Goal: Contribute content: Contribute content

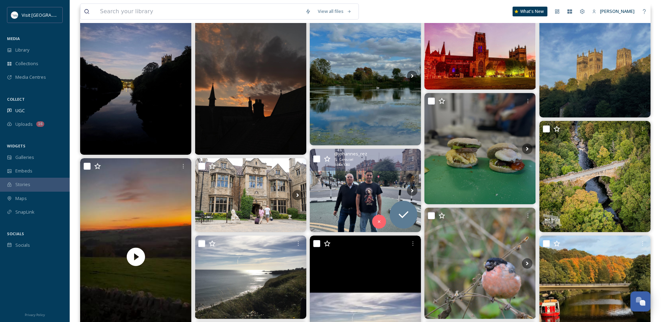
scroll to position [105, 0]
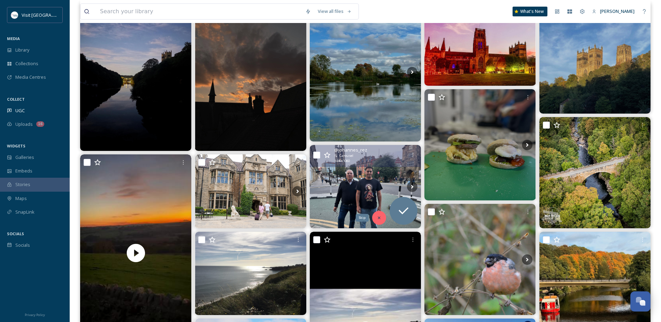
click at [379, 217] on icon at bounding box center [379, 217] width 5 height 5
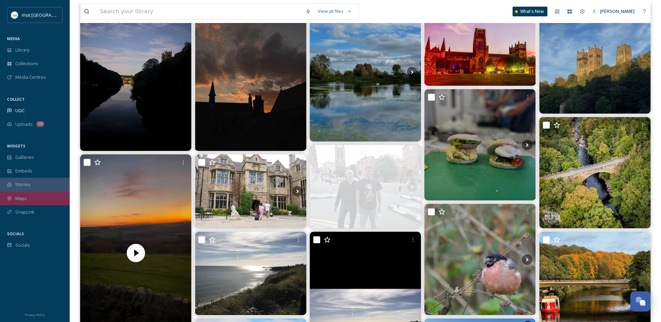
click at [39, 202] on div "Maps" at bounding box center [35, 199] width 70 height 14
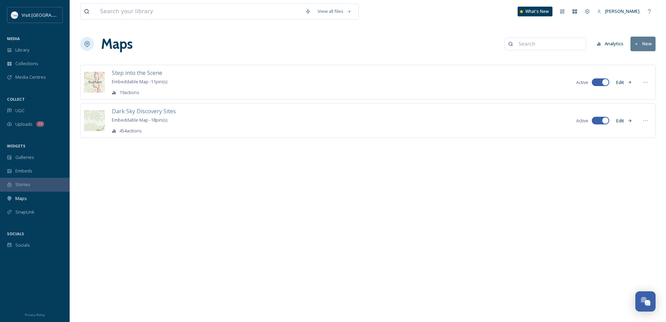
click at [646, 43] on button "New" at bounding box center [643, 44] width 25 height 14
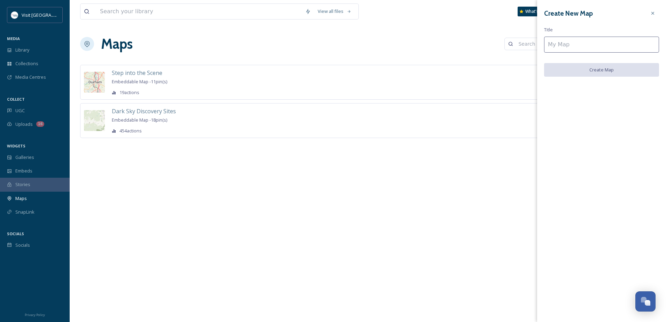
click at [596, 47] on input at bounding box center [601, 45] width 115 height 16
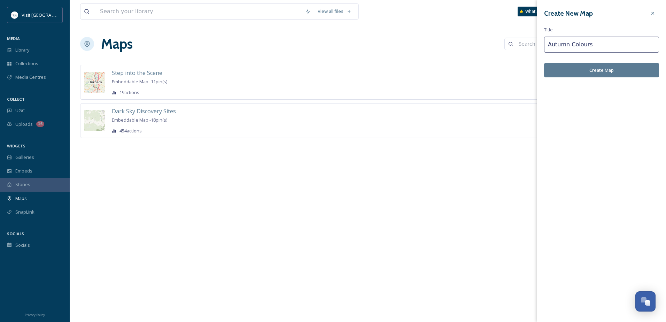
type input "Autumn Colours"
click at [598, 66] on button "Create Map" at bounding box center [601, 70] width 115 height 14
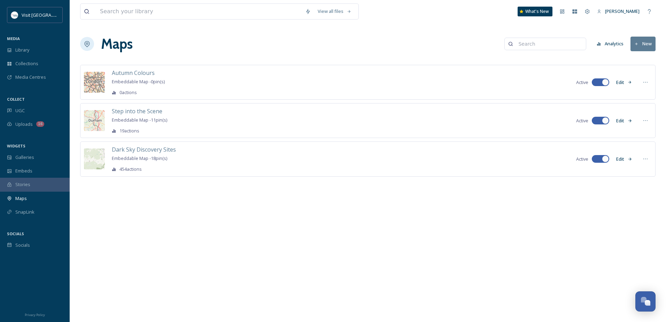
click at [620, 83] on button "Edit" at bounding box center [624, 83] width 23 height 14
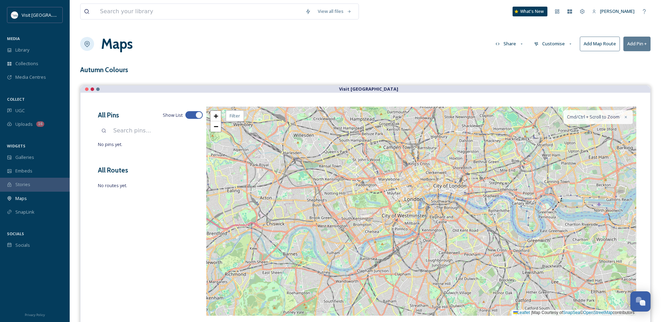
click at [632, 45] on button "Add Pin +" at bounding box center [637, 44] width 27 height 14
click at [630, 59] on div "Add New Pin" at bounding box center [625, 60] width 49 height 14
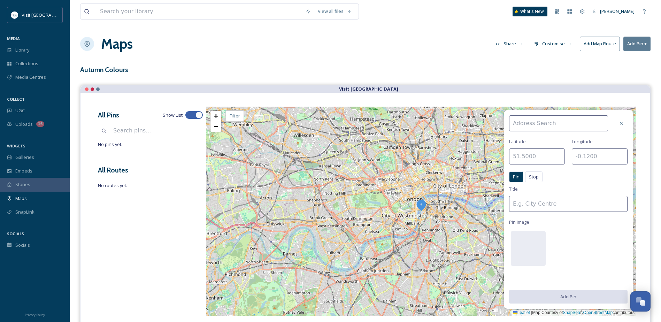
click at [556, 124] on input at bounding box center [558, 123] width 99 height 16
paste input "Bishop Auckland DL14 7NR"
type input "Bishop Auckland DL14 7NR"
drag, startPoint x: 597, startPoint y: 122, endPoint x: 507, endPoint y: 121, distance: 89.9
click at [507, 121] on div "Bishop Auckland DL14 7NR DL14 7NR Latitude Longitude Pin Stop Pin Stop Title Pi…" at bounding box center [568, 209] width 129 height 199
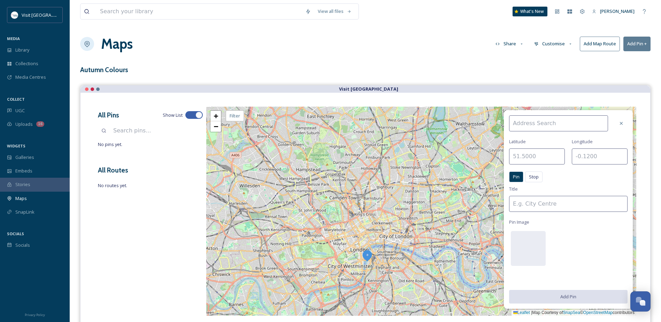
drag, startPoint x: 436, startPoint y: 182, endPoint x: 354, endPoint y: 271, distance: 121.4
click at [354, 271] on div "+ − Leaflet | Map Courtesy of SnapSea © OpenStreetMap contributors Cmd/Ctrl + S…" at bounding box center [421, 211] width 430 height 209
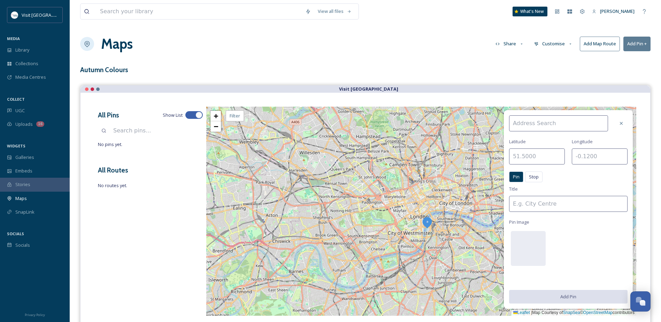
drag, startPoint x: 368, startPoint y: 204, endPoint x: 411, endPoint y: 281, distance: 88.0
click at [406, 316] on div "All Pins Show List No pins yet. All Routes No routes yet. Latitude Longitude Pi…" at bounding box center [366, 211] width 570 height 237
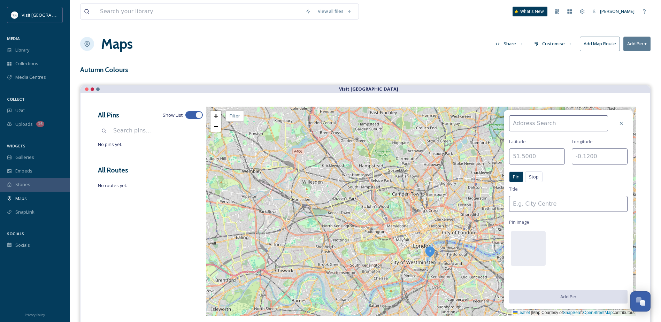
drag, startPoint x: 397, startPoint y: 216, endPoint x: 407, endPoint y: 288, distance: 72.6
click at [411, 322] on html "Visit County Durham MEDIA Library Collections Media Centres COLLECT UGC Uploads…" at bounding box center [330, 192] width 661 height 385
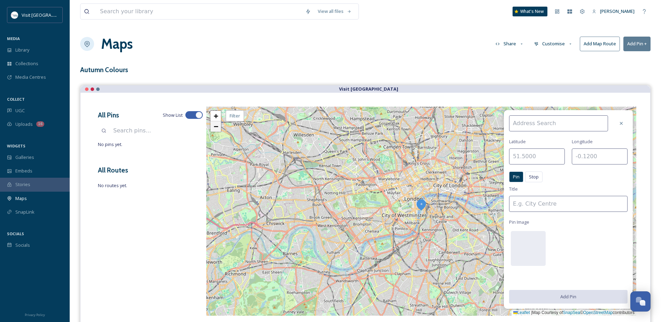
click at [219, 125] on link "−" at bounding box center [216, 126] width 10 height 10
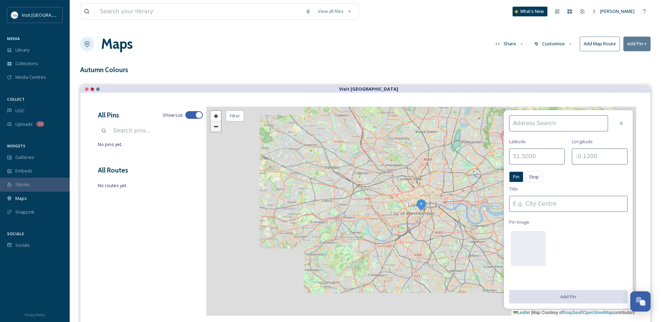
click at [219, 125] on link "−" at bounding box center [216, 126] width 10 height 10
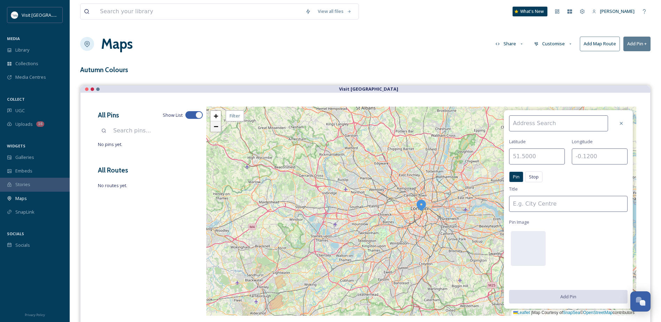
click at [213, 131] on link "−" at bounding box center [216, 126] width 10 height 10
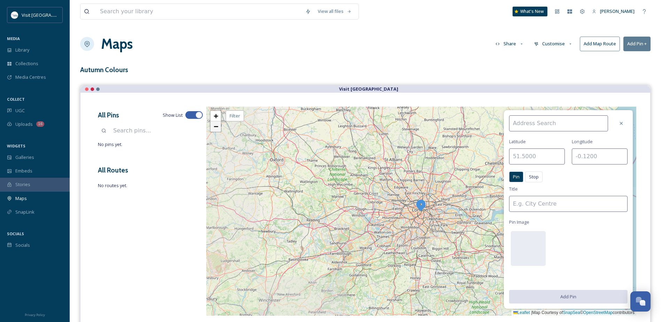
click at [213, 131] on link "−" at bounding box center [216, 126] width 10 height 10
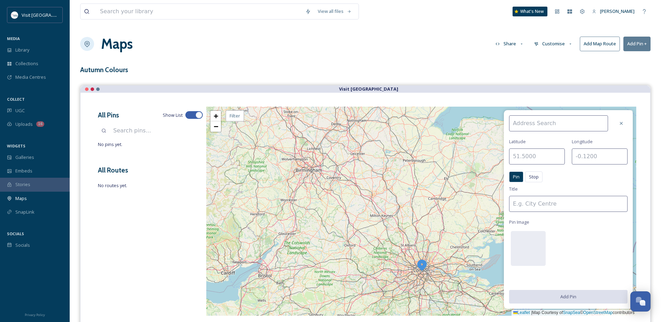
drag, startPoint x: 420, startPoint y: 162, endPoint x: 418, endPoint y: 241, distance: 79.1
click at [418, 241] on div "+ − Leaflet | Map Courtesy of SnapSea © OpenStreetMap contributors Cmd/Ctrl + S…" at bounding box center [421, 211] width 430 height 209
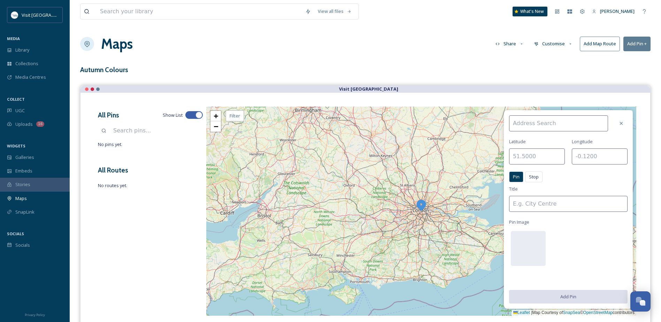
click at [537, 122] on input at bounding box center [558, 123] width 99 height 16
paste input "54.66614023514719"
type input "54.66614023514719"
drag, startPoint x: 556, startPoint y: 124, endPoint x: 505, endPoint y: 124, distance: 51.2
click at [505, 124] on div "54.66614023514719 Latitude Longitude Pin Stop Pin Stop Title Pin Image Add Pin" at bounding box center [568, 209] width 129 height 199
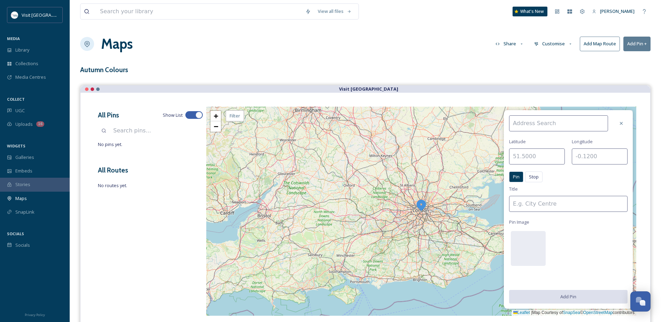
click at [531, 159] on input "text" at bounding box center [537, 156] width 56 height 16
paste input "54.66614023514719"
type input "54.66614023514719"
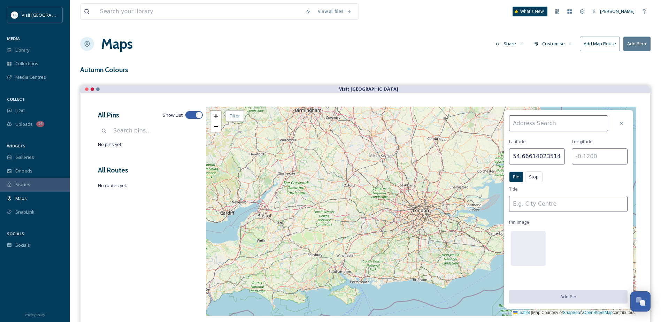
click at [603, 157] on input "text" at bounding box center [600, 156] width 56 height 16
paste input "-1.6680788449411121"
type input "-1.6680788449411121"
click at [577, 207] on input at bounding box center [568, 204] width 118 height 16
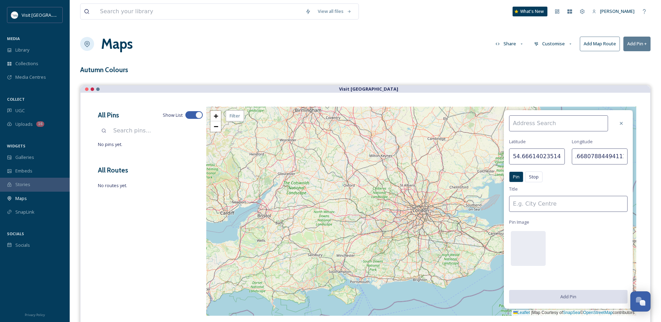
scroll to position [0, 0]
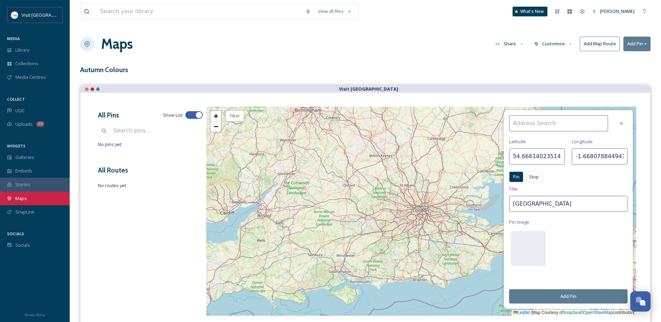
type input "[GEOGRAPHIC_DATA]"
click at [539, 123] on input at bounding box center [558, 123] width 99 height 16
paste input "The Bishop's Park, Durham Road, Bishop Auckland, DL14 7HY, United Kingdom"
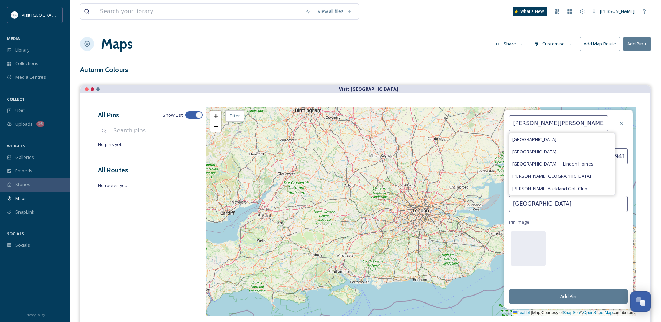
type input "The Bishop's Park, Durham Road, Bishop Auckland, DL14 7HY, United Kingdom"
click at [576, 295] on button "Add Pin" at bounding box center [568, 296] width 118 height 14
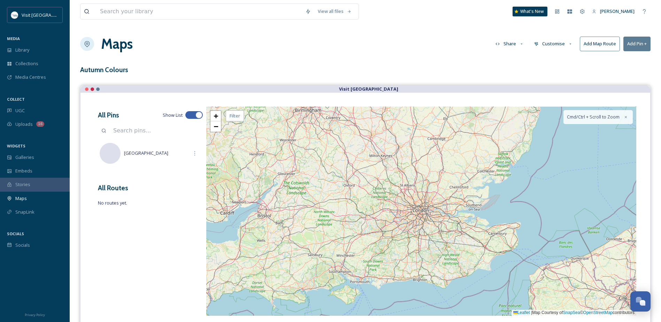
drag, startPoint x: 348, startPoint y: 246, endPoint x: 346, endPoint y: 275, distance: 29.0
click at [346, 273] on div "+ − Leaflet | Map Courtesy of SnapSea © OpenStreetMap contributors Cmd/Ctrl + S…" at bounding box center [421, 211] width 430 height 209
click at [552, 41] on button "Customise" at bounding box center [554, 44] width 46 height 14
click at [554, 60] on div "Layout" at bounding box center [555, 60] width 48 height 14
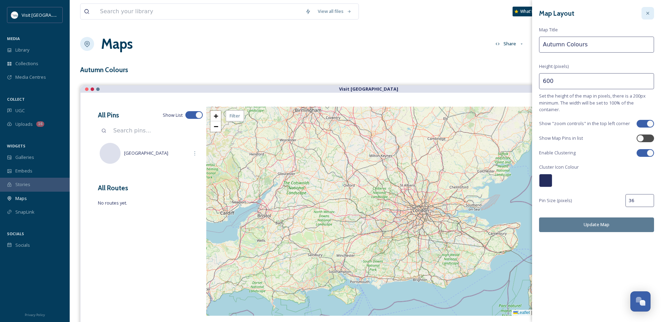
click at [651, 13] on div at bounding box center [648, 13] width 13 height 13
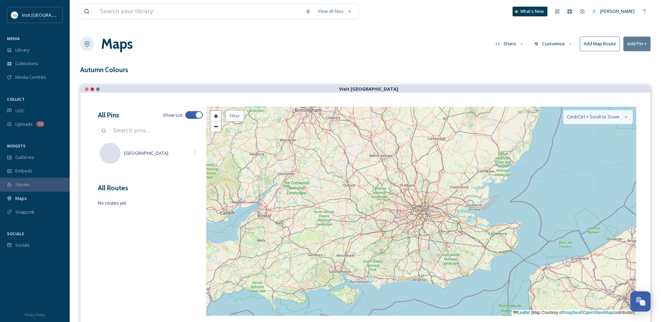
click at [555, 50] on button "Customise" at bounding box center [554, 44] width 46 height 14
click at [556, 71] on div "Location" at bounding box center [555, 74] width 48 height 14
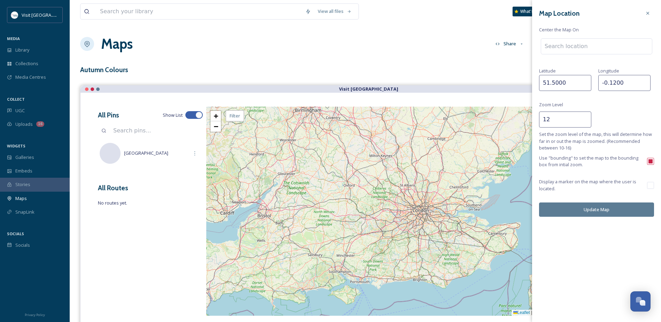
click at [574, 45] on input at bounding box center [596, 46] width 111 height 15
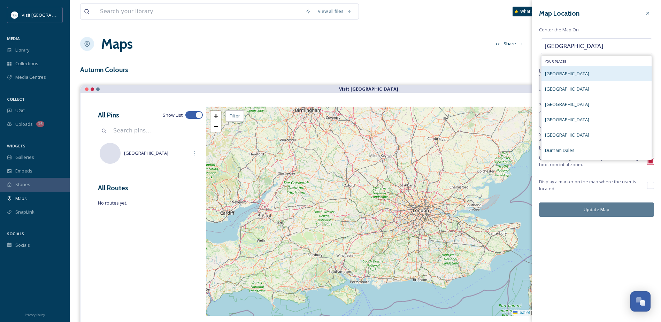
type input "durham"
click at [573, 76] on div "Durham" at bounding box center [597, 73] width 110 height 15
click at [565, 75] on div "Durham" at bounding box center [597, 73] width 110 height 15
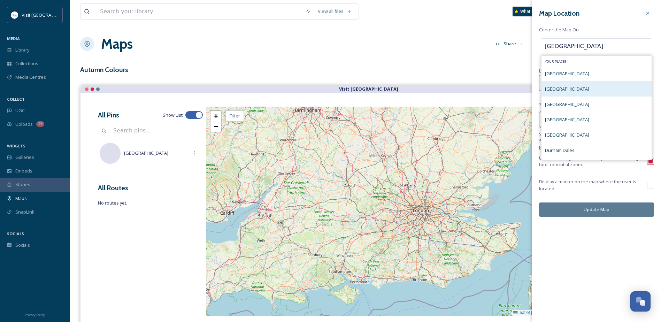
click at [595, 89] on div "Durham" at bounding box center [597, 88] width 110 height 15
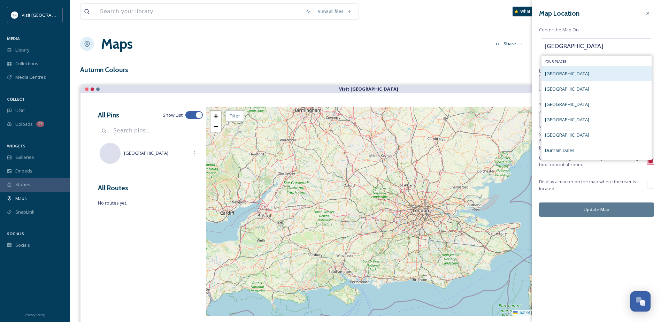
click at [581, 72] on div "Durham" at bounding box center [597, 73] width 110 height 15
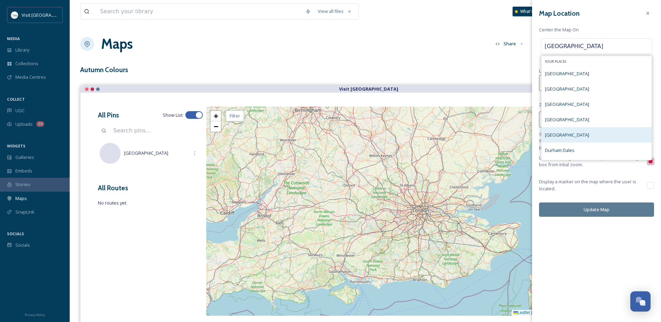
click at [583, 136] on span "Durham Cathedral" at bounding box center [567, 135] width 44 height 6
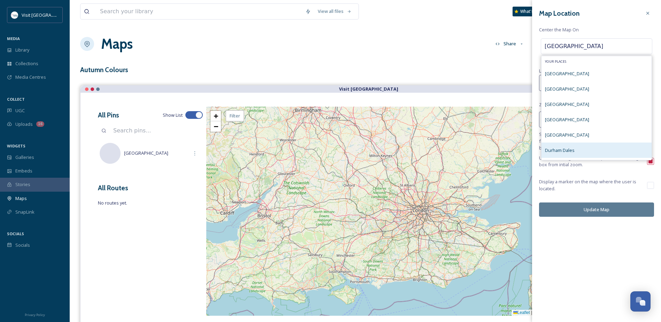
click at [592, 150] on div "Durham Dales" at bounding box center [597, 150] width 110 height 15
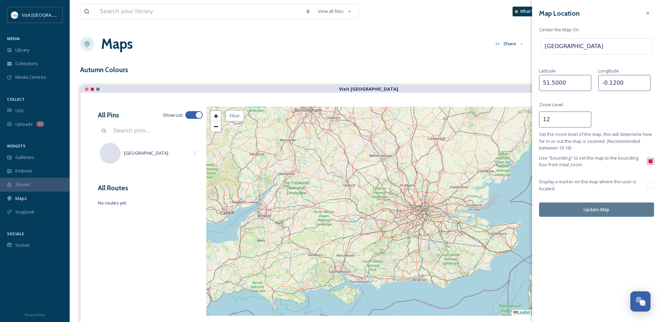
click at [574, 46] on input "durham" at bounding box center [596, 46] width 111 height 15
click at [609, 208] on button "Update Map" at bounding box center [596, 209] width 115 height 14
click at [603, 211] on button "Update Map" at bounding box center [596, 209] width 115 height 14
click at [613, 45] on input "durham" at bounding box center [596, 46] width 111 height 15
drag, startPoint x: 598, startPoint y: 46, endPoint x: 546, endPoint y: 49, distance: 52.0
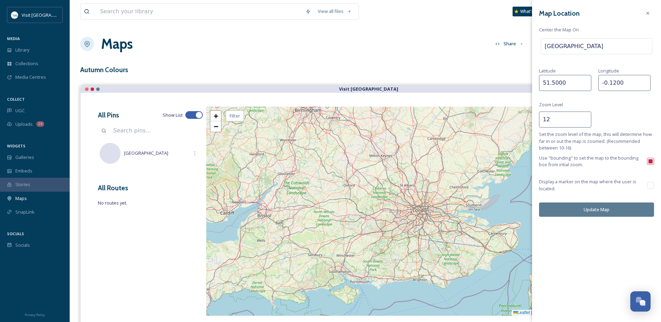
click at [546, 49] on input "durham" at bounding box center [596, 46] width 111 height 15
drag, startPoint x: 624, startPoint y: 80, endPoint x: 580, endPoint y: 84, distance: 44.4
click at [580, 84] on div "Latitude 51.5000 Longitude -0.1200" at bounding box center [596, 79] width 115 height 24
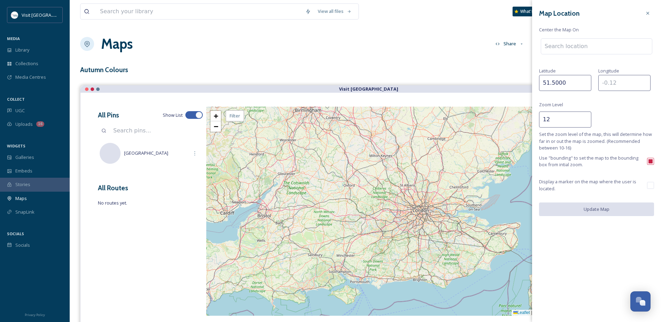
paste input "-1.75"
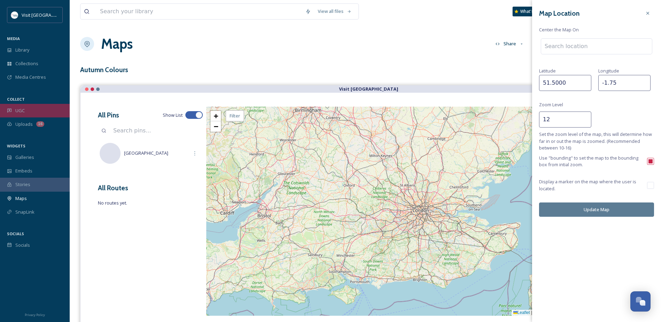
type input "-1.75"
drag, startPoint x: 579, startPoint y: 86, endPoint x: 499, endPoint y: 86, distance: 79.1
click at [499, 86] on div "View all files What's New Nicola Lisgo Maps Share Customise Add Map Route Add P…" at bounding box center [365, 192] width 591 height 385
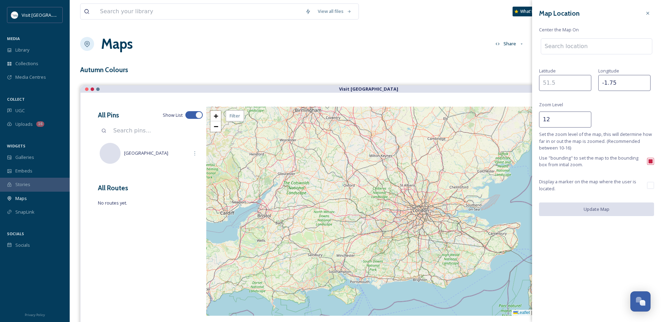
paste input "54.666667"
type input "54.666667"
click at [608, 212] on button "Update Map" at bounding box center [596, 209] width 115 height 14
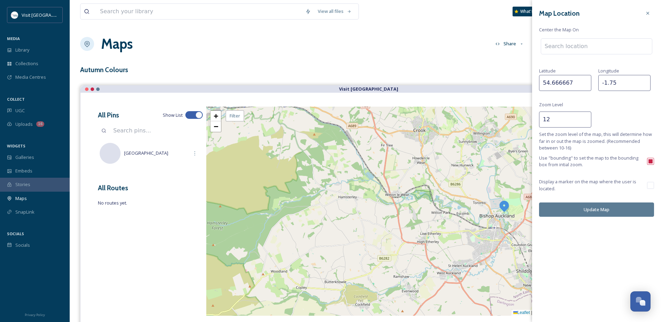
click at [602, 209] on button "Update Map" at bounding box center [596, 209] width 115 height 14
click at [650, 15] on icon at bounding box center [648, 13] width 6 height 6
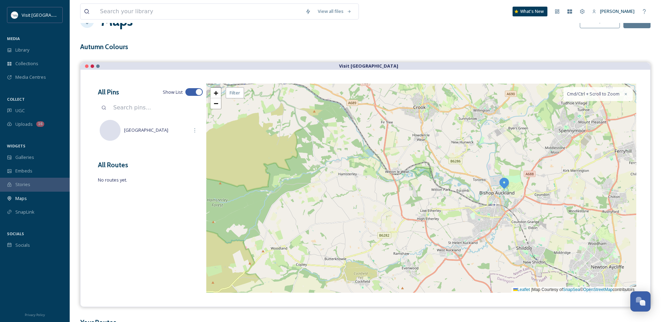
scroll to position [35, 0]
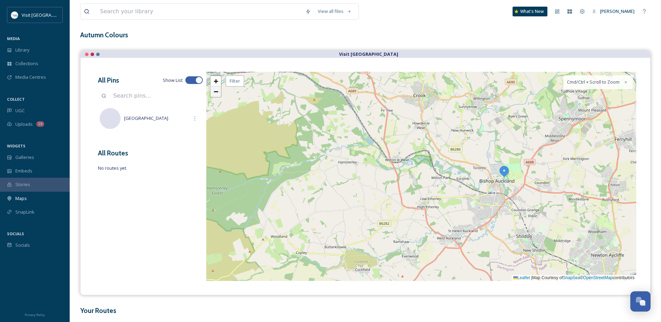
click at [216, 93] on span "−" at bounding box center [216, 91] width 5 height 9
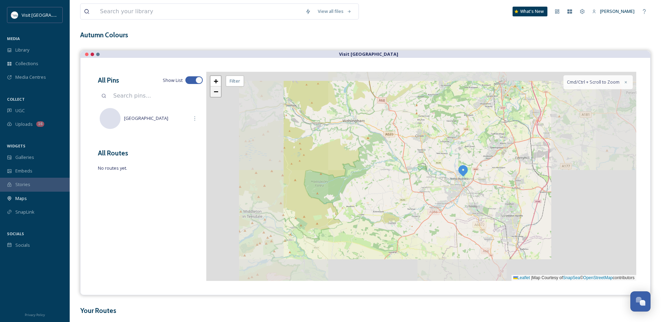
click at [216, 93] on span "−" at bounding box center [216, 91] width 5 height 9
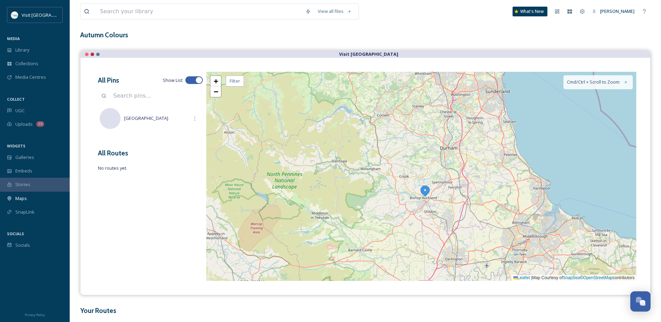
drag, startPoint x: 447, startPoint y: 202, endPoint x: 430, endPoint y: 222, distance: 26.2
click at [430, 222] on div "+ − Leaflet | Map Courtesy of SnapSea © OpenStreetMap contributors Cmd/Ctrl + S…" at bounding box center [421, 176] width 430 height 209
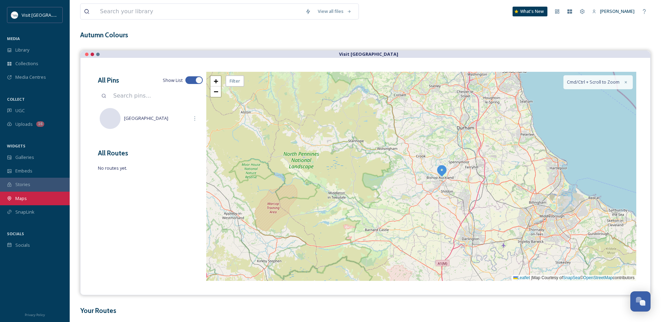
click at [34, 196] on div "Maps" at bounding box center [35, 199] width 70 height 14
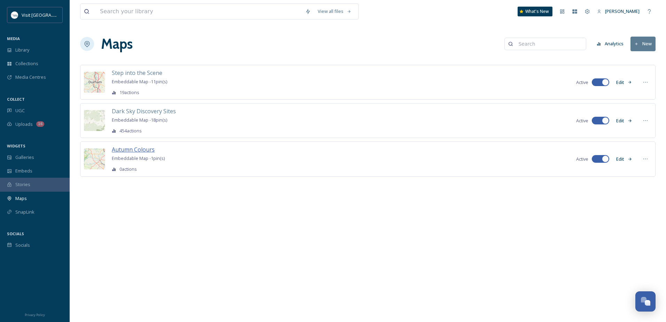
click at [147, 148] on span "Autumn Colours" at bounding box center [133, 150] width 43 height 8
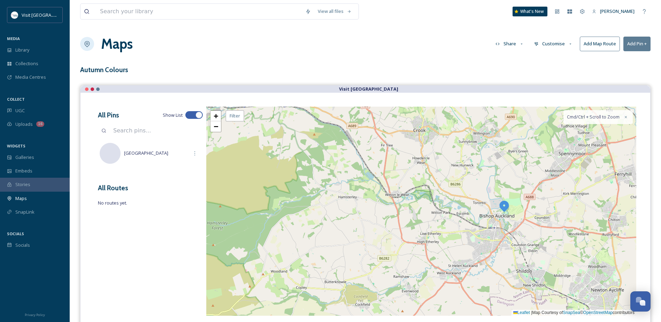
click at [558, 44] on button "Customise" at bounding box center [554, 44] width 46 height 14
click at [551, 88] on div "Map" at bounding box center [555, 87] width 48 height 14
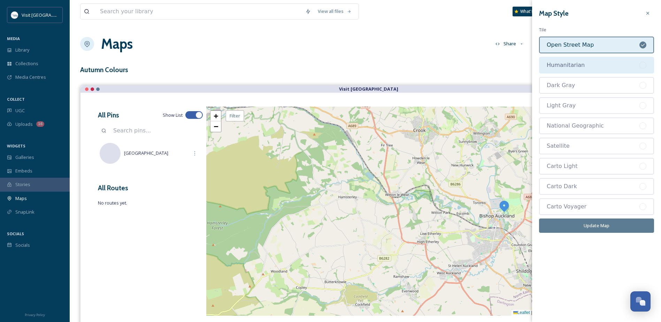
click at [591, 65] on div "Humanitarian" at bounding box center [593, 65] width 93 height 8
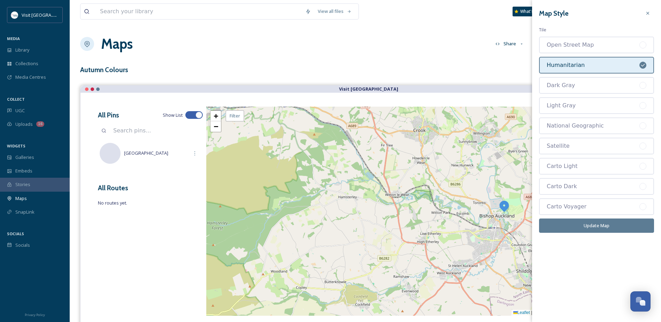
click at [606, 229] on button "Update Map" at bounding box center [596, 226] width 115 height 14
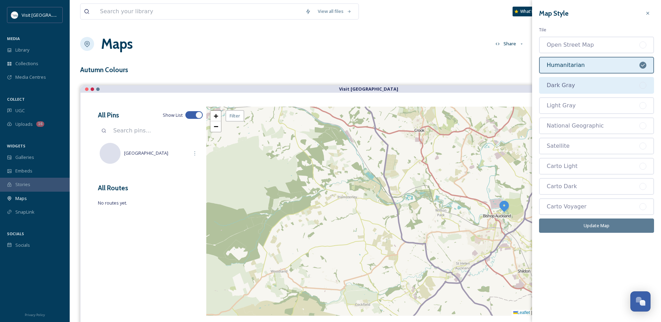
click at [588, 87] on div "Dark Gray" at bounding box center [593, 85] width 93 height 8
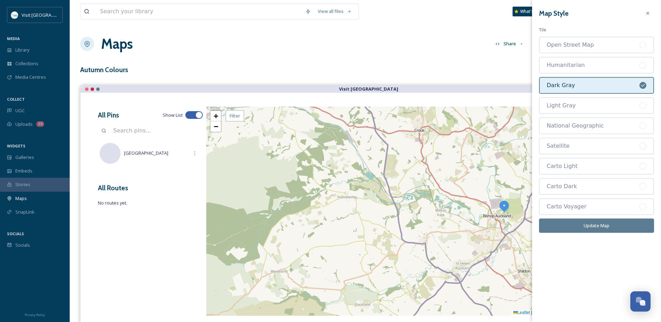
click at [611, 224] on button "Update Map" at bounding box center [596, 226] width 115 height 14
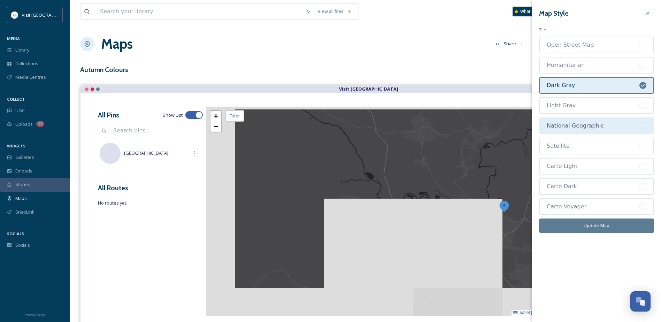
click at [606, 128] on div "National Geographic" at bounding box center [593, 126] width 93 height 8
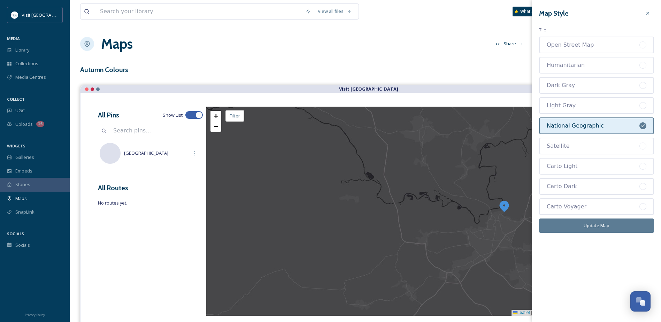
click at [615, 223] on button "Update Map" at bounding box center [596, 226] width 115 height 14
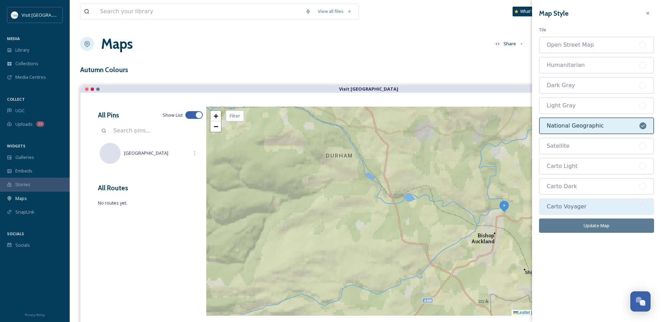
click at [599, 211] on div "Carto Voyager" at bounding box center [593, 206] width 93 height 8
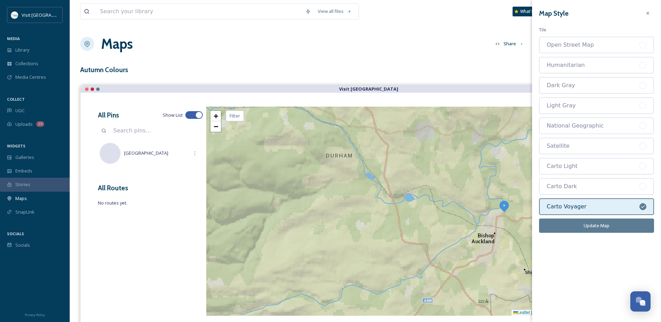
click at [610, 227] on button "Update Map" at bounding box center [596, 226] width 115 height 14
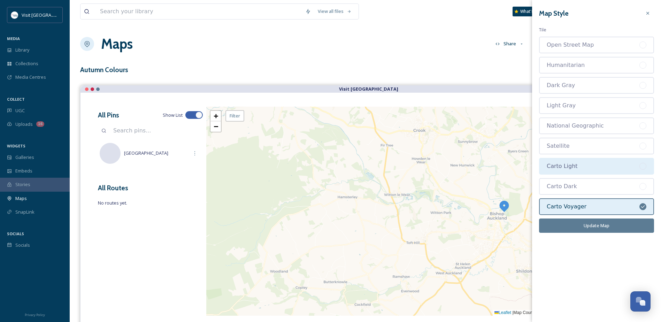
click at [597, 168] on div "Carto Light" at bounding box center [593, 166] width 93 height 8
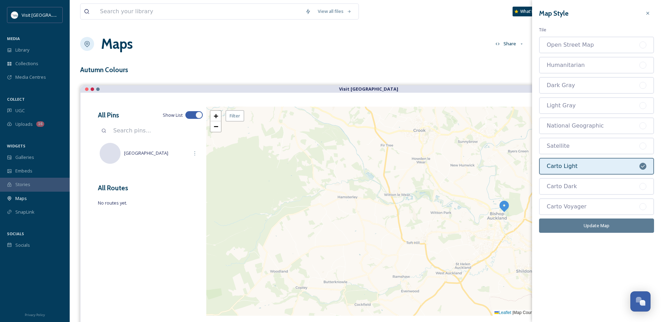
click at [605, 228] on button "Update Map" at bounding box center [596, 226] width 115 height 14
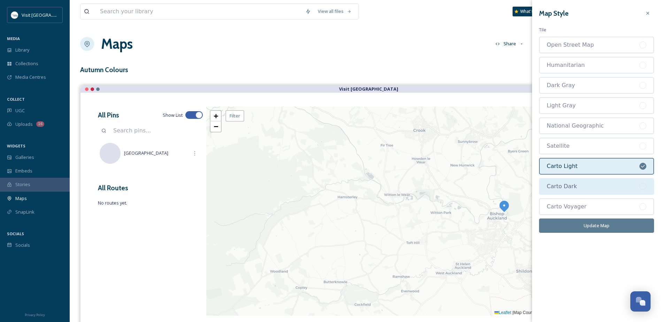
click at [604, 187] on div "Carto Dark" at bounding box center [593, 186] width 93 height 8
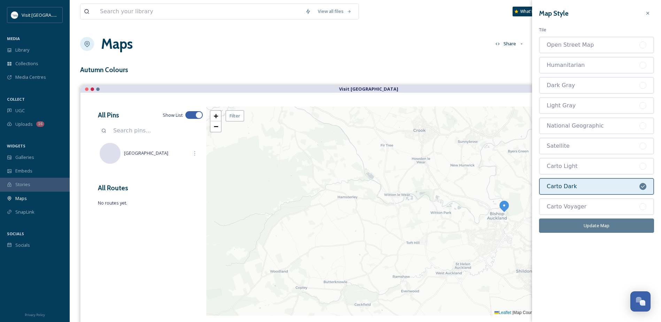
click at [602, 226] on button "Update Map" at bounding box center [596, 226] width 115 height 14
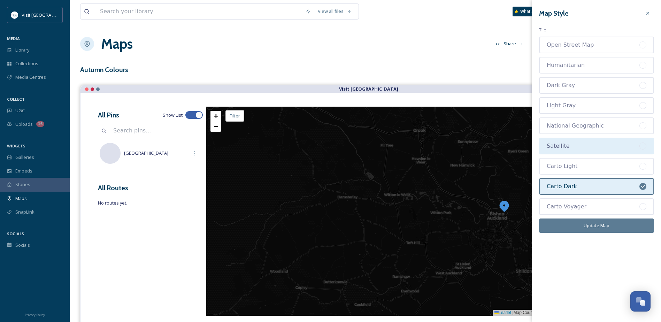
click at [589, 147] on div "Satellite" at bounding box center [593, 146] width 93 height 8
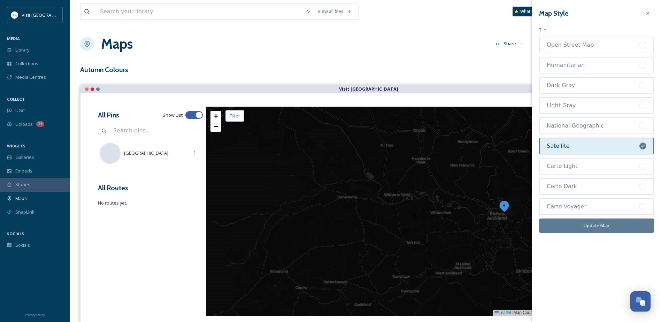
click at [587, 227] on button "Update Map" at bounding box center [596, 226] width 115 height 14
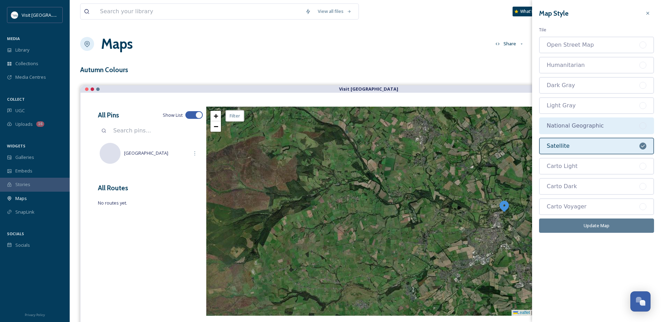
click at [579, 127] on div "National Geographic" at bounding box center [593, 126] width 93 height 8
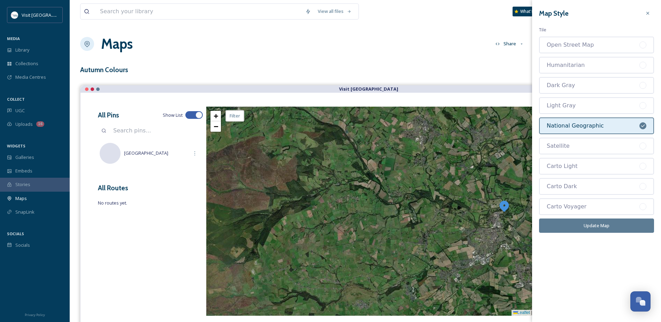
click at [609, 226] on button "Update Map" at bounding box center [596, 226] width 115 height 14
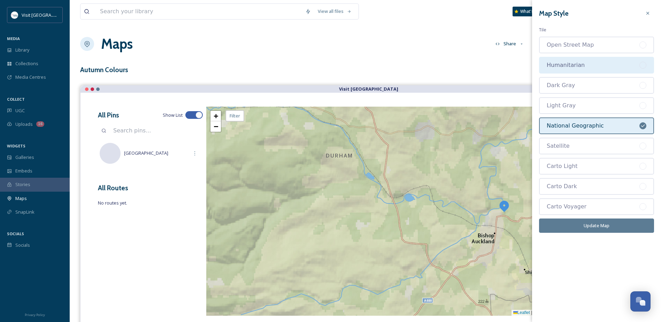
click at [578, 66] on div "Humanitarian" at bounding box center [593, 65] width 93 height 8
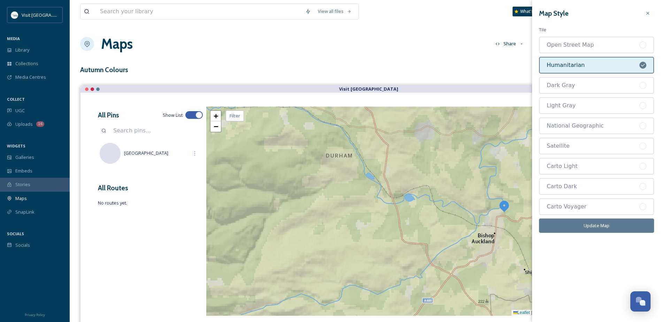
click at [589, 227] on button "Update Map" at bounding box center [596, 226] width 115 height 14
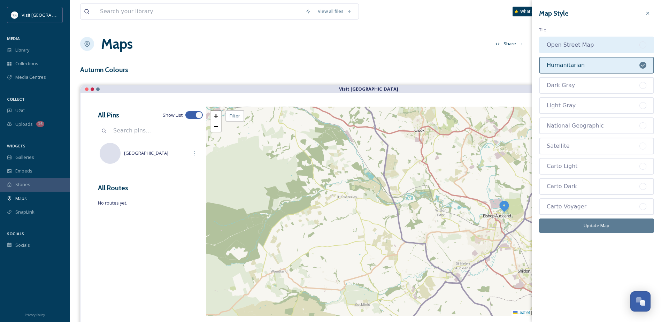
click at [586, 45] on div "Open Street Map" at bounding box center [593, 45] width 93 height 8
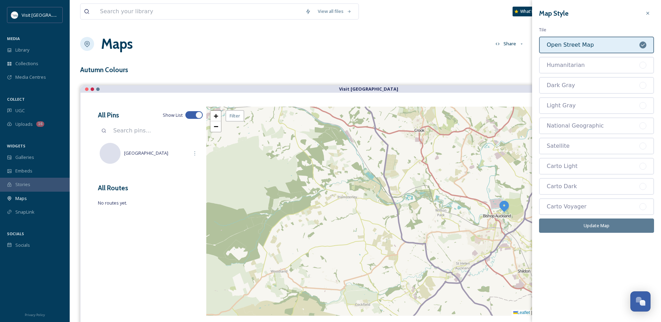
click at [602, 225] on button "Update Map" at bounding box center [596, 226] width 115 height 14
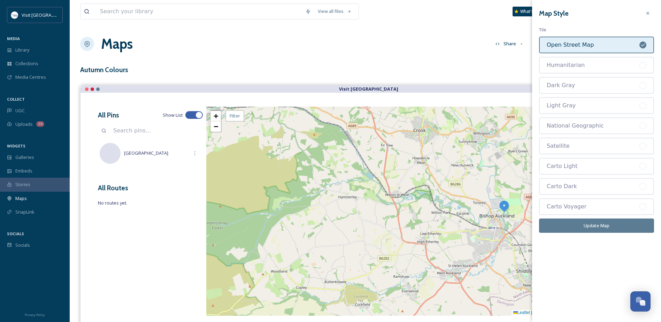
click at [649, 10] on icon at bounding box center [648, 13] width 6 height 6
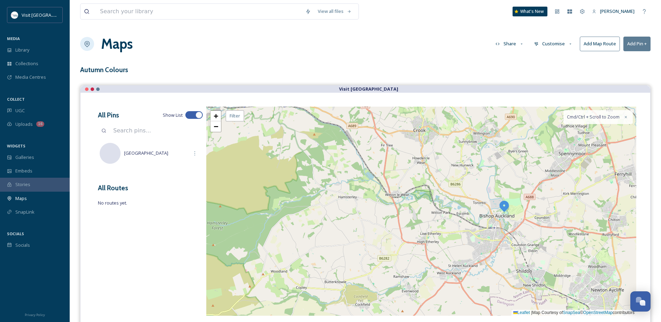
click at [566, 43] on button "Customise" at bounding box center [554, 44] width 46 height 14
click at [559, 74] on div "Location" at bounding box center [555, 74] width 48 height 14
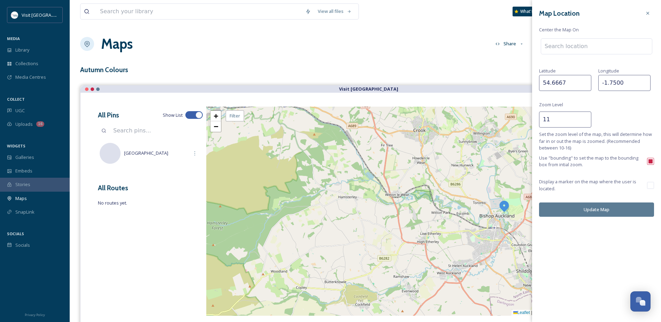
click at [585, 122] on input "11" at bounding box center [565, 120] width 52 height 16
type input "10"
click at [585, 122] on input "10" at bounding box center [565, 120] width 52 height 16
click at [593, 47] on input at bounding box center [596, 46] width 111 height 15
type input "durham"
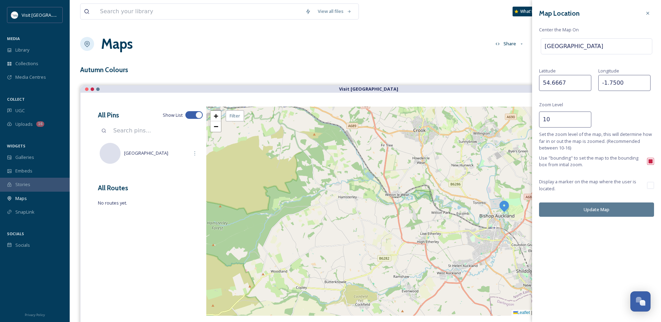
click at [605, 209] on button "Update Map" at bounding box center [596, 209] width 115 height 14
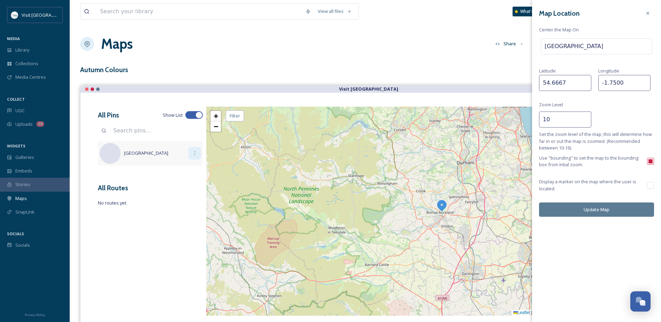
click at [194, 152] on icon at bounding box center [195, 154] width 6 height 6
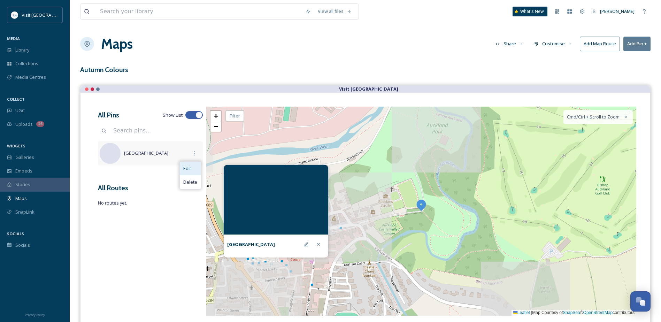
click at [194, 169] on div "Edit" at bounding box center [190, 169] width 21 height 14
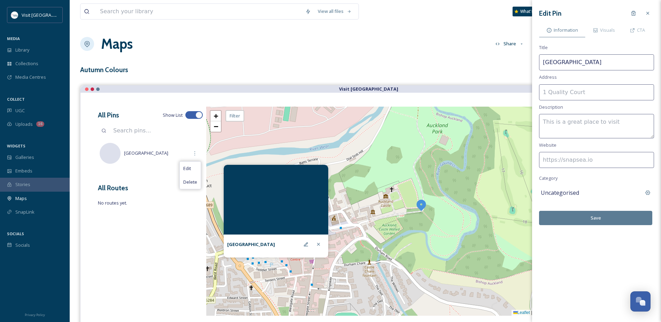
click at [568, 91] on input at bounding box center [596, 92] width 115 height 16
paste input "[STREET_ADDRESS][PERSON_NAME]"
type input "[STREET_ADDRESS][PERSON_NAME]"
click at [580, 161] on input at bounding box center [596, 160] width 115 height 16
click at [562, 163] on input at bounding box center [596, 160] width 115 height 16
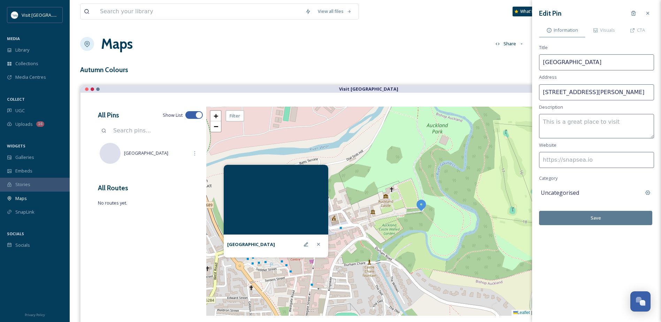
paste input "[URL][DOMAIN_NAME]"
type input "[URL][DOMAIN_NAME]"
click at [612, 219] on button "Save" at bounding box center [595, 218] width 113 height 14
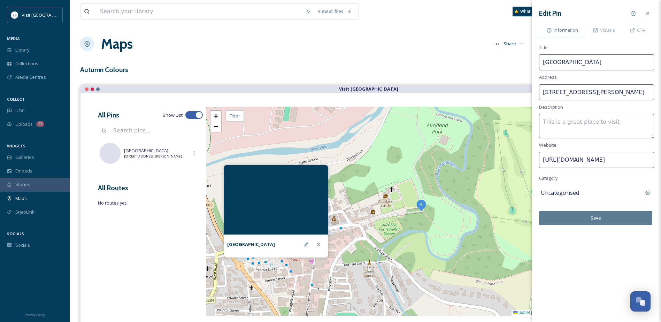
click at [603, 220] on button "Save" at bounding box center [595, 218] width 113 height 14
click at [649, 13] on icon at bounding box center [648, 13] width 6 height 6
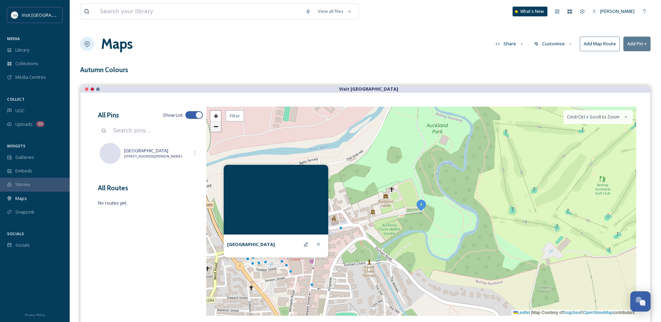
click at [216, 129] on span "−" at bounding box center [216, 126] width 5 height 9
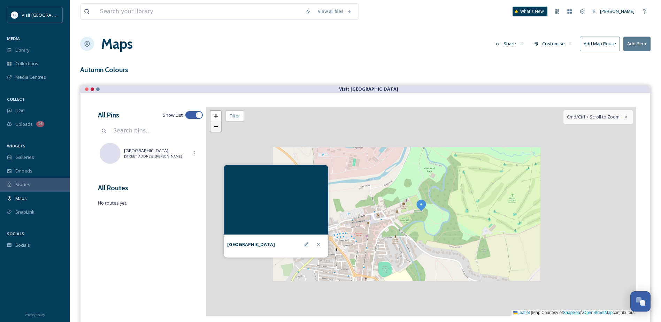
click at [216, 129] on span "−" at bounding box center [216, 126] width 5 height 9
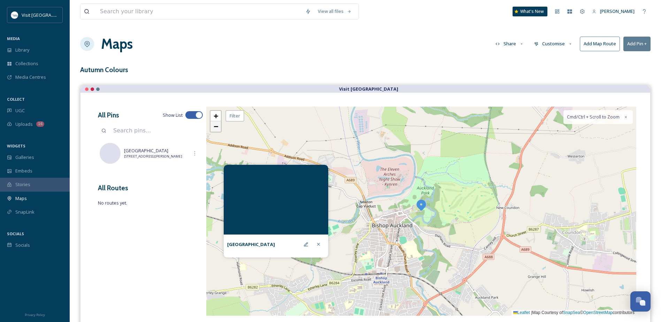
click at [216, 129] on span "−" at bounding box center [216, 126] width 5 height 9
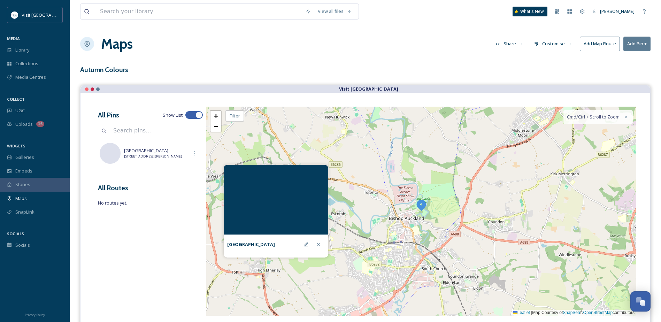
click at [635, 44] on button "Add Pin +" at bounding box center [637, 44] width 27 height 14
click at [629, 59] on span "Add New Pin" at bounding box center [617, 60] width 26 height 7
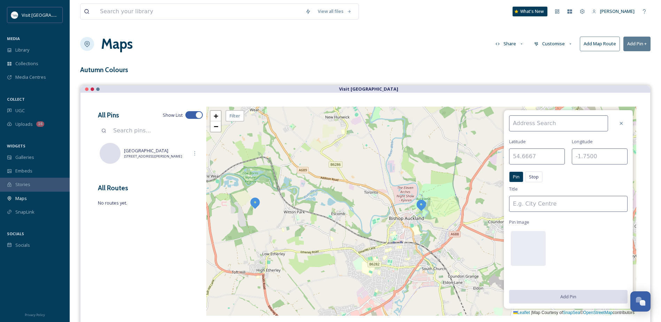
click at [542, 201] on input at bounding box center [568, 204] width 118 height 16
click at [535, 124] on input at bounding box center [558, 123] width 99 height 16
click at [539, 155] on input "text" at bounding box center [537, 156] width 56 height 16
paste input "54.650386810302734"
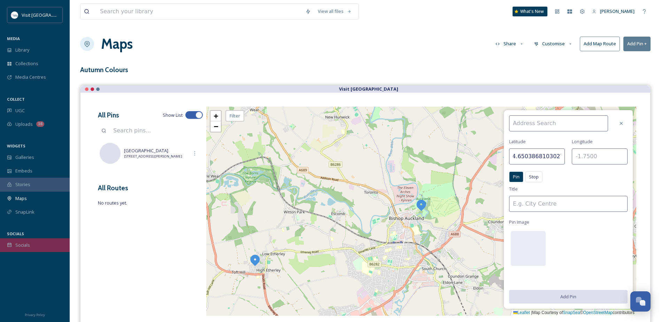
type input "54.650386810302734"
click at [584, 155] on input "text" at bounding box center [600, 156] width 56 height 16
paste input "-2.187577486038208"
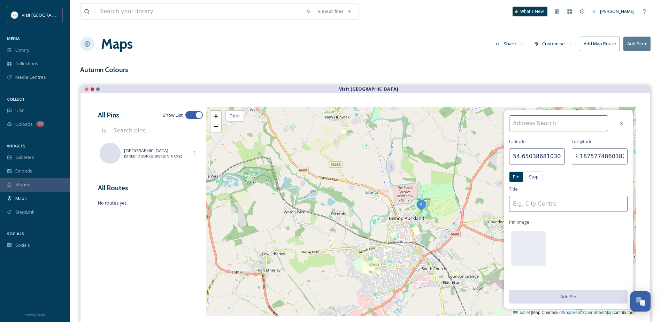
type input "-2.187577486038208"
click at [580, 203] on input at bounding box center [568, 204] width 118 height 16
type input "High Force Waterfall"
click at [570, 298] on button "Add Pin" at bounding box center [568, 296] width 118 height 14
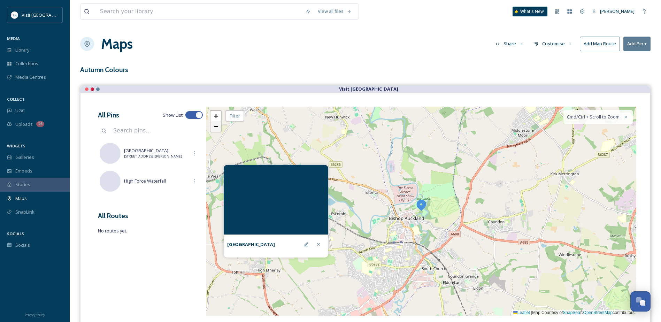
click at [218, 130] on link "−" at bounding box center [216, 126] width 10 height 10
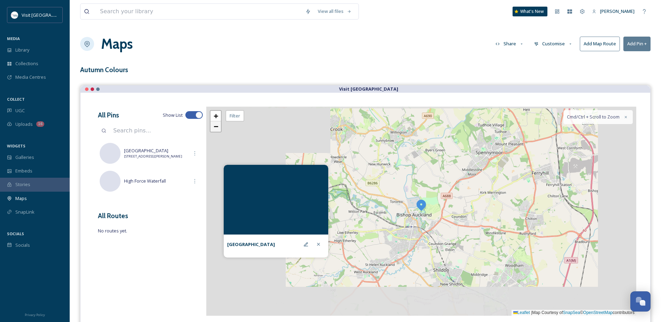
click at [218, 130] on span "−" at bounding box center [216, 126] width 5 height 9
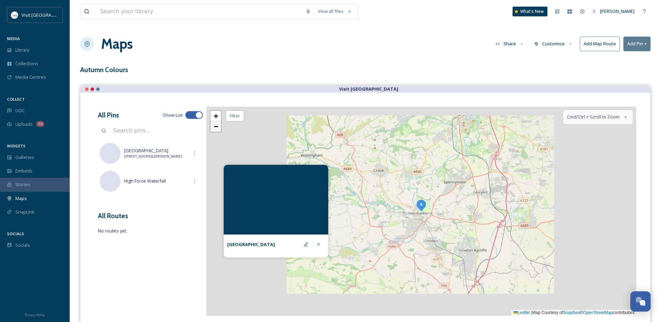
click at [218, 130] on span "−" at bounding box center [216, 126] width 5 height 9
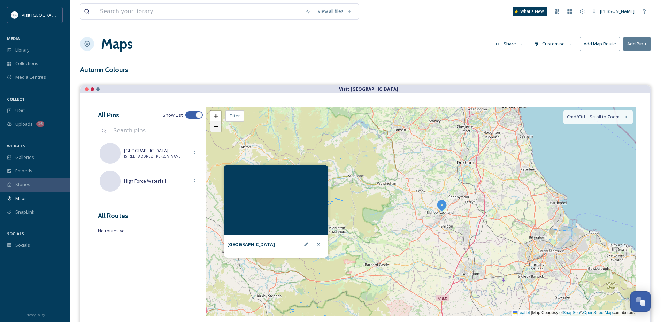
click at [218, 130] on span "−" at bounding box center [216, 126] width 5 height 9
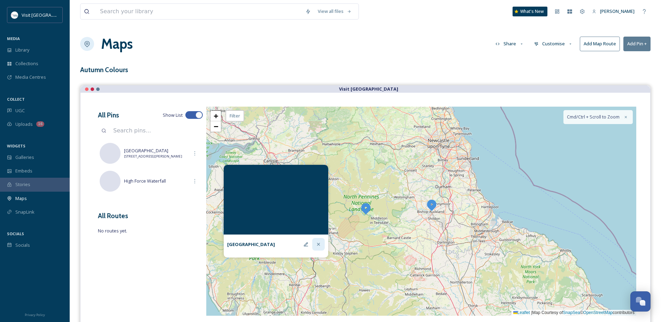
click at [320, 245] on icon at bounding box center [319, 245] width 6 height 6
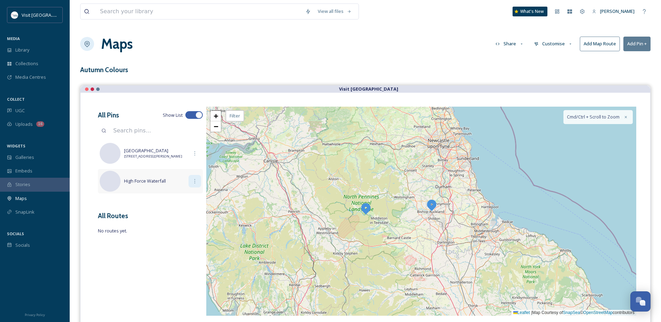
click at [196, 182] on icon at bounding box center [195, 181] width 6 height 6
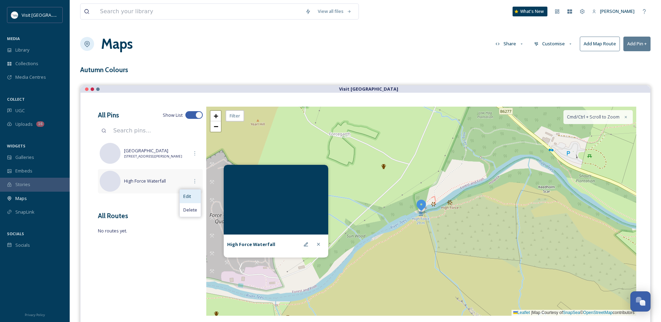
click at [199, 197] on div "Edit" at bounding box center [190, 197] width 21 height 14
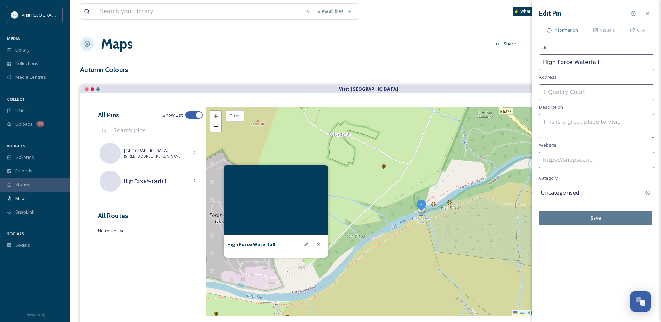
click at [561, 93] on input at bounding box center [596, 92] width 115 height 16
paste input "Alston Rd, Forest-in-Teesdale, Durham, DL12 0XH, England"
drag, startPoint x: 601, startPoint y: 92, endPoint x: 582, endPoint y: 94, distance: 19.7
click at [582, 94] on input "Alston Rd, Forest-in-Teesdale, Durham, DL12 0XH, England" at bounding box center [596, 92] width 115 height 16
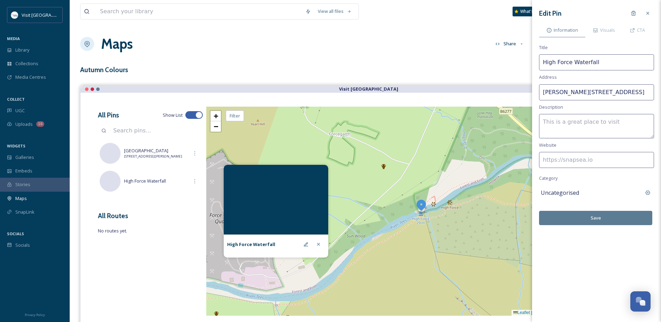
scroll to position [0, 14]
click at [628, 92] on input "Alston Rd, Forest-in-Teesdale, DL12 0XH, England" at bounding box center [596, 92] width 115 height 16
drag, startPoint x: 628, startPoint y: 92, endPoint x: 667, endPoint y: 89, distance: 39.5
click at [661, 89] on html "Visit County Durham MEDIA Library Collections Media Centres COLLECT UGC Uploads…" at bounding box center [330, 192] width 661 height 385
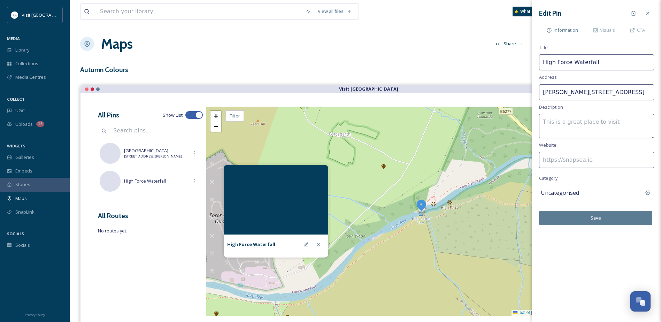
click at [563, 92] on input "Alston Rd, Forest-in-Teesdale, DL12 0XH" at bounding box center [596, 92] width 115 height 16
type input "[PERSON_NAME][STREET_ADDRESS]"
click at [577, 161] on input at bounding box center [596, 160] width 115 height 16
paste input "[URL][DOMAIN_NAME]"
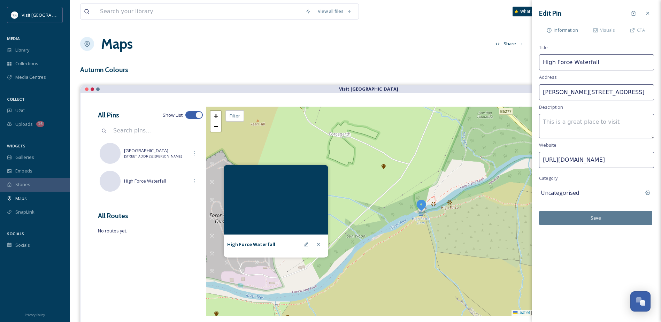
type input "[URL][DOMAIN_NAME]"
click at [614, 216] on button "Save" at bounding box center [595, 218] width 113 height 14
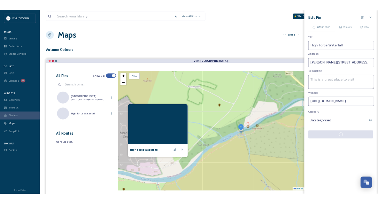
scroll to position [0, 0]
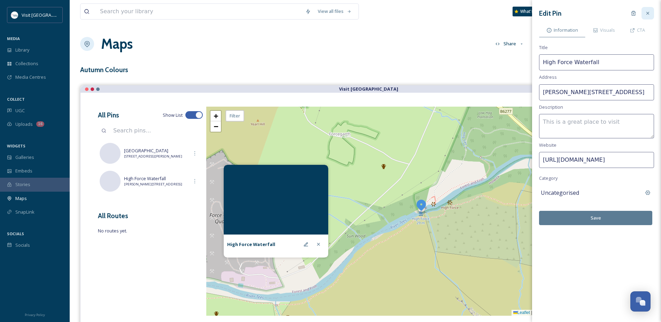
click at [653, 11] on div at bounding box center [648, 13] width 13 height 13
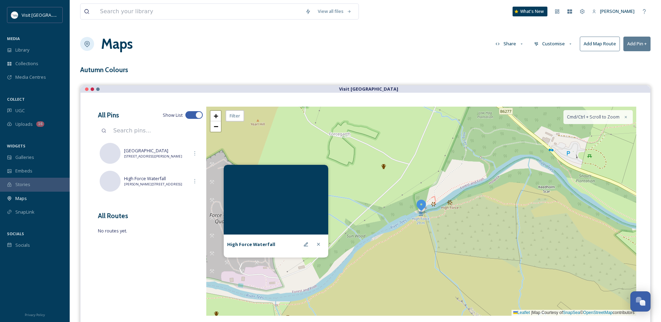
click at [640, 45] on button "Add Pin +" at bounding box center [637, 44] width 27 height 14
click at [633, 60] on div "Add New Pin" at bounding box center [625, 60] width 49 height 14
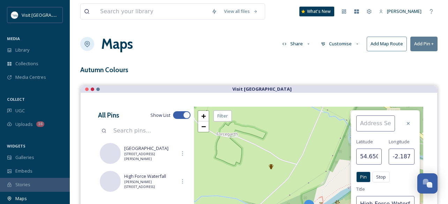
drag, startPoint x: 369, startPoint y: 158, endPoint x: 375, endPoint y: 159, distance: 6.0
click at [369, 158] on input "54.650386810302734" at bounding box center [369, 156] width 26 height 16
drag, startPoint x: 375, startPoint y: 158, endPoint x: 329, endPoint y: 156, distance: 46.7
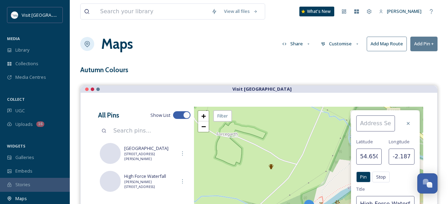
type input "4"
drag, startPoint x: 364, startPoint y: 156, endPoint x: 346, endPoint y: 158, distance: 18.2
drag, startPoint x: 393, startPoint y: 156, endPoint x: 417, endPoint y: 155, distance: 23.4
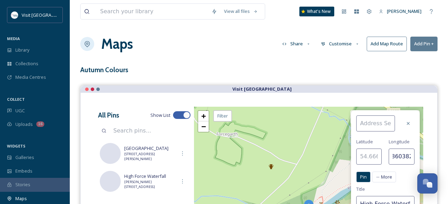
click at [417, 155] on div "Latitude Longitude -2.187577486038208 Pin Stop Pin More Title High Force Waterf…" at bounding box center [385, 206] width 69 height 193
type input "-"
click at [365, 155] on input "text" at bounding box center [369, 156] width 26 height 16
click at [398, 156] on input "-" at bounding box center [401, 156] width 26 height 16
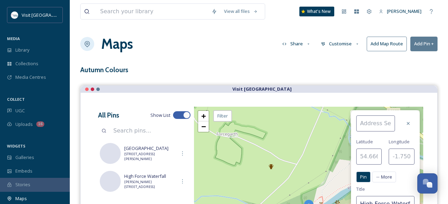
click at [358, 158] on input "text" at bounding box center [369, 156] width 26 height 16
paste input "54.648895"
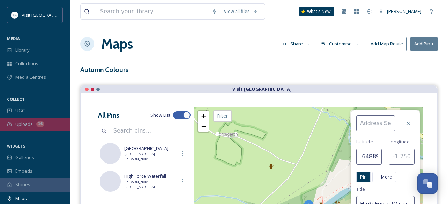
type input "54.648895"
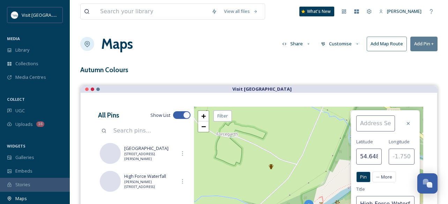
drag, startPoint x: 406, startPoint y: 156, endPoint x: 410, endPoint y: 157, distance: 4.1
click at [406, 156] on input "text" at bounding box center [401, 156] width 26 height 16
paste input "-2.145887"
type input "-2.145887"
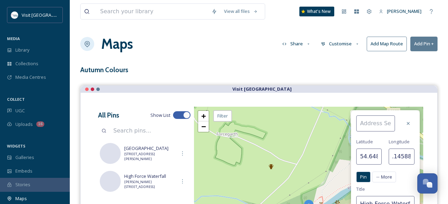
scroll to position [0, 0]
click at [374, 123] on input at bounding box center [375, 123] width 39 height 16
paste input "Bowlees Visitor Centre, Bowlees, Newbiggin in Teesdale, DL12 0XF, England"
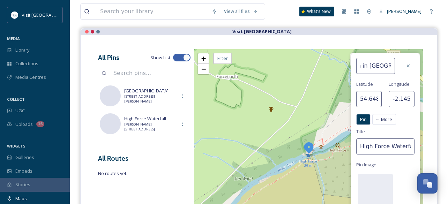
scroll to position [70, 0]
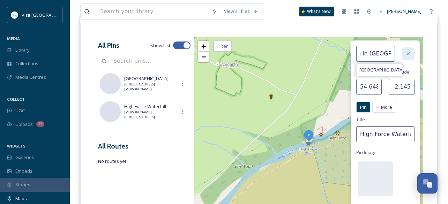
type input "Bowlees Visitor Centre, Bowlees, Newbiggin in Teesdale, DL12 0XF, England"
click at [406, 56] on icon at bounding box center [408, 54] width 6 height 6
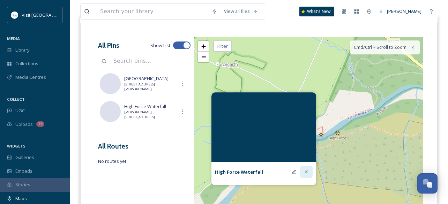
click at [305, 174] on icon at bounding box center [306, 172] width 6 height 6
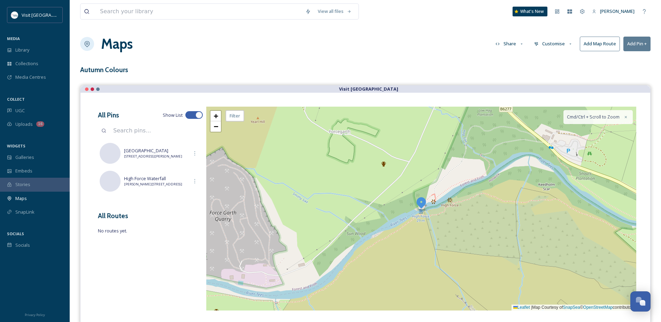
click at [637, 47] on button "Add Pin +" at bounding box center [637, 44] width 27 height 14
click at [629, 60] on span "Add New Pin" at bounding box center [617, 60] width 26 height 7
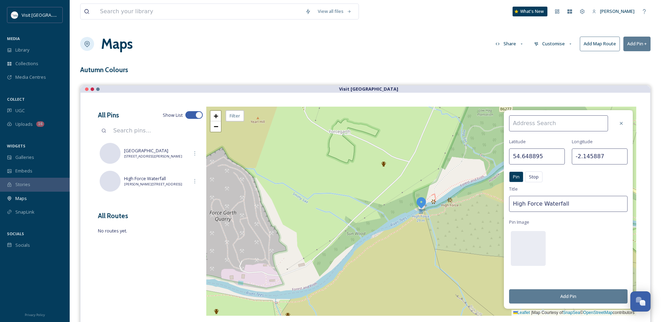
drag, startPoint x: 551, startPoint y: 157, endPoint x: 508, endPoint y: 157, distance: 42.5
click at [508, 157] on div "Latitude 54.648895 Longitude -2.145887 Pin Stop Pin Stop Title High Force Water…" at bounding box center [568, 209] width 129 height 199
paste input "text"
drag, startPoint x: 604, startPoint y: 155, endPoint x: 561, endPoint y: 155, distance: 43.2
click at [558, 155] on div "Latitude Longitude -2.145887" at bounding box center [568, 151] width 118 height 26
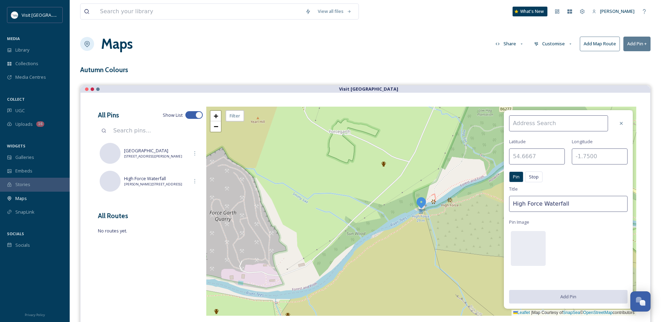
click at [559, 127] on input at bounding box center [558, 123] width 99 height 16
paste input "Bowlees Visitor Centre, Bowlees, Newbiggin in Teesdale, DL12 0XF, England"
drag, startPoint x: 582, startPoint y: 124, endPoint x: 617, endPoint y: 124, distance: 35.2
click at [617, 124] on div "Bowlees Visitor Centre, Bowlees, Newbiggin in Teesdale, DL12 0XF, England Bowle…" at bounding box center [568, 123] width 118 height 16
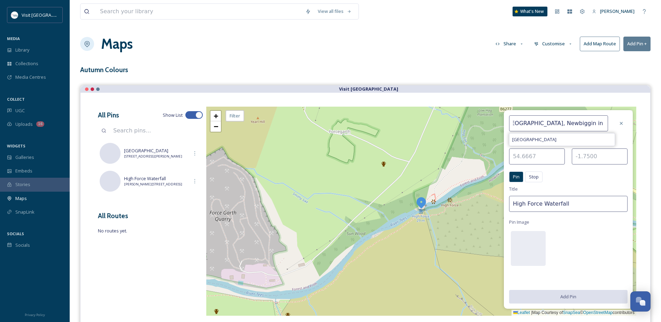
scroll to position [0, 0]
drag, startPoint x: 564, startPoint y: 123, endPoint x: 491, endPoint y: 126, distance: 73.3
click at [491, 126] on div "Bowlees Visitor Centre, Bowlees, Newbiggin in Teesdale, DL12 0XF Bowlees Visito…" at bounding box center [421, 211] width 430 height 209
type input "[GEOGRAPHIC_DATA], [GEOGRAPHIC_DATA], Newbiggin in [GEOGRAPHIC_DATA], DL12 0XF"
click at [585, 181] on div "Pin Stop Pin Stop" at bounding box center [568, 178] width 118 height 14
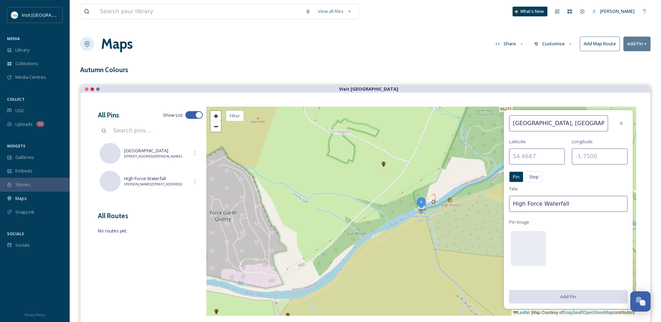
drag, startPoint x: 570, startPoint y: 203, endPoint x: 505, endPoint y: 201, distance: 64.8
click at [505, 201] on div "Bowlees Visitor Centre, Bowlees, Newbiggin in Teesdale, DL12 0XF Latitude Longi…" at bounding box center [568, 209] width 129 height 199
type input "[GEOGRAPHIC_DATA]"
click at [548, 160] on input "text" at bounding box center [537, 156] width 56 height 16
click at [537, 159] on input "text" at bounding box center [537, 156] width 56 height 16
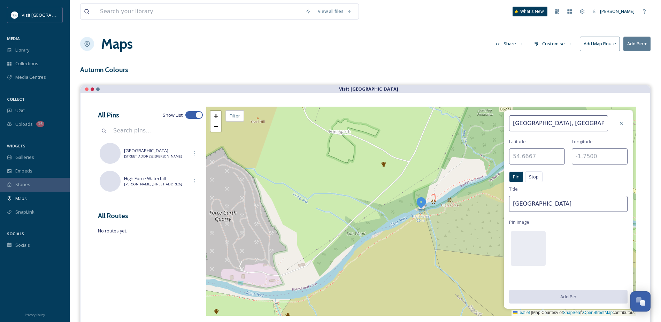
paste input "54.648895"
type input "54.648895"
click at [589, 156] on input "text" at bounding box center [600, 156] width 56 height 16
click at [583, 155] on input "text" at bounding box center [600, 156] width 56 height 16
paste input "-2.145887"
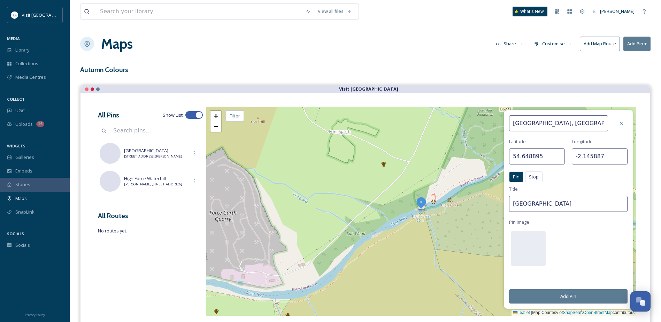
type input "-2.145887"
click at [576, 299] on button "Add Pin" at bounding box center [568, 296] width 118 height 14
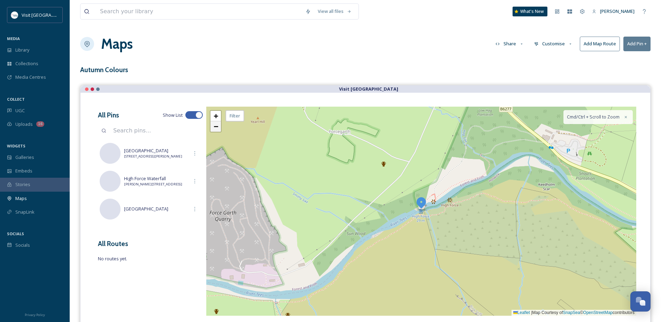
click at [217, 125] on span "−" at bounding box center [216, 126] width 5 height 9
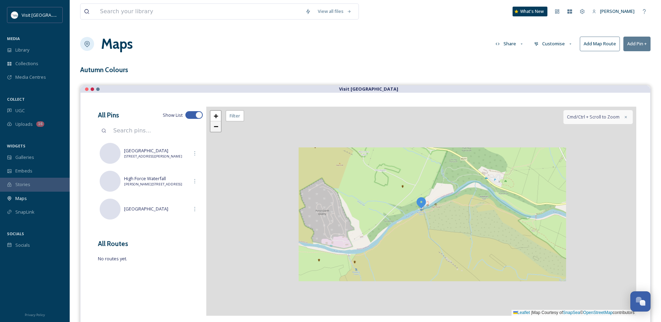
click at [217, 125] on span "−" at bounding box center [216, 126] width 5 height 9
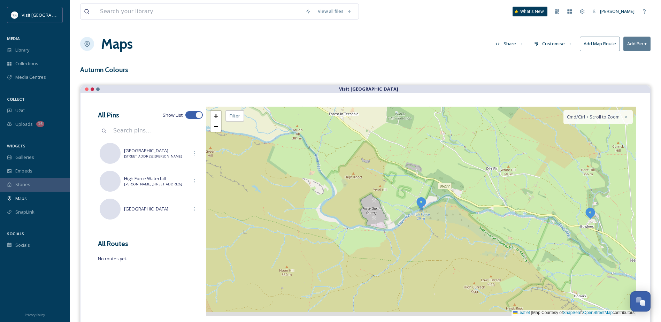
click at [632, 43] on button "Add Pin +" at bounding box center [637, 44] width 27 height 14
click at [634, 59] on div "Add New Pin" at bounding box center [625, 60] width 49 height 14
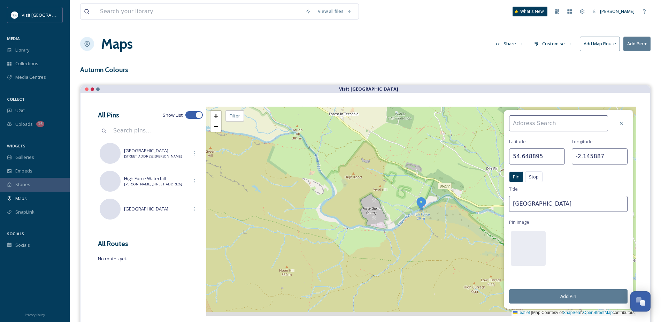
drag, startPoint x: 584, startPoint y: 204, endPoint x: 502, endPoint y: 205, distance: 83.0
click at [502, 205] on div "Latitude 54.648895 Longitude -2.145887 Pin Stop Pin Stop Title Bowlees Visitor …" at bounding box center [421, 211] width 430 height 209
type input "Low Force Waterfall"
click at [545, 127] on input at bounding box center [558, 123] width 99 height 16
drag, startPoint x: 604, startPoint y: 156, endPoint x: 565, endPoint y: 154, distance: 38.7
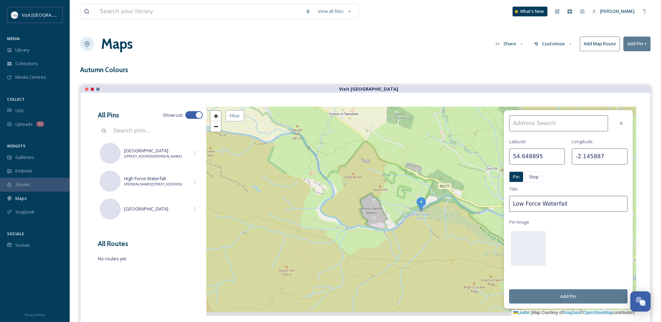
click at [565, 154] on div "Latitude 54.648895 Longitude -2.145887" at bounding box center [568, 151] width 118 height 26
paste input "-2.15151"
type input "-2.15151"
click at [542, 157] on input "54.648895" at bounding box center [537, 156] width 56 height 16
drag, startPoint x: 548, startPoint y: 157, endPoint x: 493, endPoint y: 158, distance: 54.7
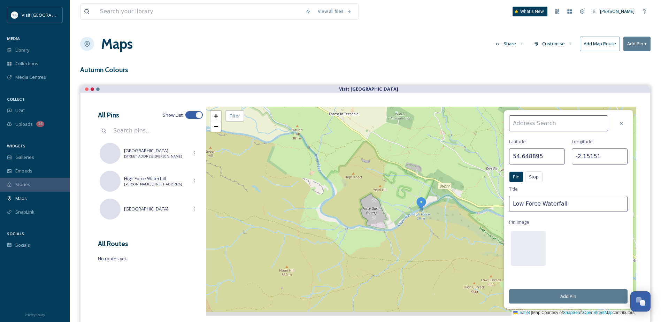
click at [493, 158] on div "Latitude 54.648895 Longitude -2.15151 Pin Stop Pin Stop Title Low Force Waterfa…" at bounding box center [421, 211] width 430 height 209
paste input "6866"
type input "54.646866"
click at [538, 125] on input at bounding box center [558, 123] width 99 height 16
paste input "Low Force Waterfall, Newbiggin, Barnard Castle, DL12 0XF,"
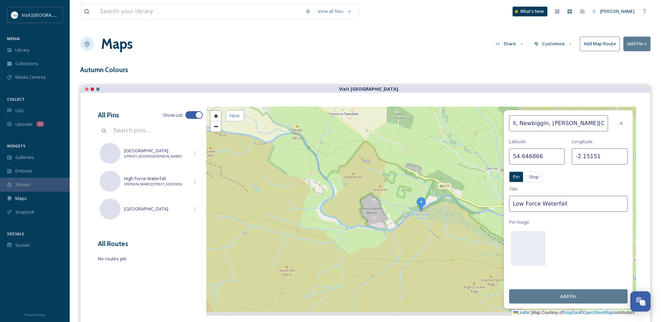
scroll to position [0, 51]
click at [557, 139] on div "Low Force Waterfall" at bounding box center [562, 139] width 105 height 12
type input "Low Force Waterfall"
type input "54.6469"
type input "-2.1515"
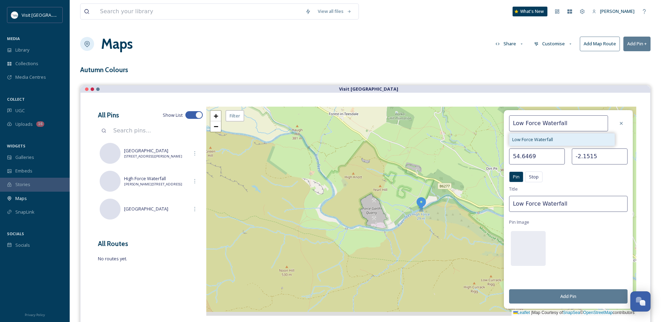
scroll to position [0, 0]
click at [583, 296] on button "Add Pin" at bounding box center [568, 296] width 118 height 14
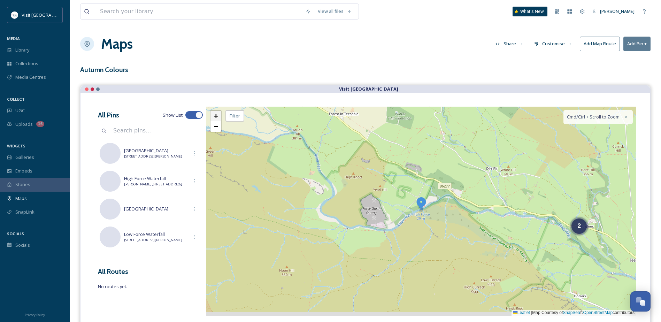
click at [216, 117] on span "+" at bounding box center [216, 116] width 5 height 9
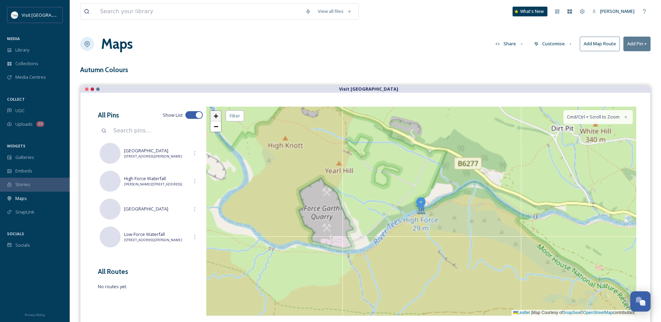
click at [216, 117] on span "+" at bounding box center [216, 116] width 5 height 9
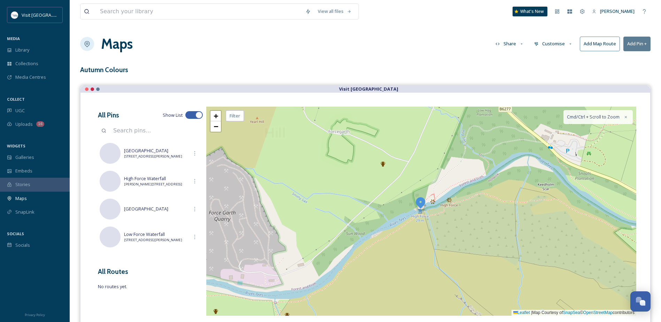
drag, startPoint x: 594, startPoint y: 229, endPoint x: 368, endPoint y: 219, distance: 226.4
click at [369, 220] on div "+ − Leaflet | Map Courtesy of SnapSea © OpenStreetMap contributors Cmd/Ctrl + S…" at bounding box center [421, 211] width 430 height 209
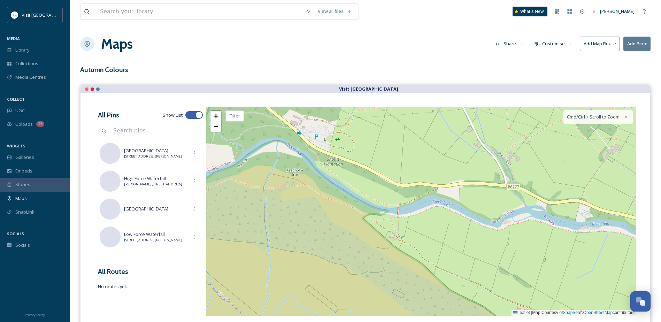
drag, startPoint x: 490, startPoint y: 236, endPoint x: 385, endPoint y: 220, distance: 106.1
click at [386, 220] on div "+ − Leaflet | Map Courtesy of SnapSea © OpenStreetMap contributors Cmd/Ctrl + S…" at bounding box center [421, 211] width 430 height 209
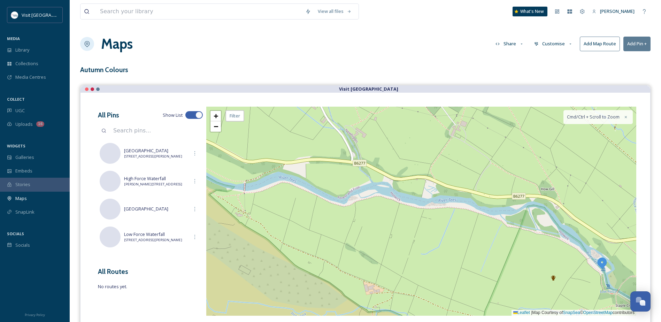
drag, startPoint x: 469, startPoint y: 237, endPoint x: 381, endPoint y: 223, distance: 88.9
click at [381, 223] on div "+ − Leaflet | Map Courtesy of SnapSea © OpenStreetMap contributors Cmd/Ctrl + S…" at bounding box center [421, 211] width 430 height 209
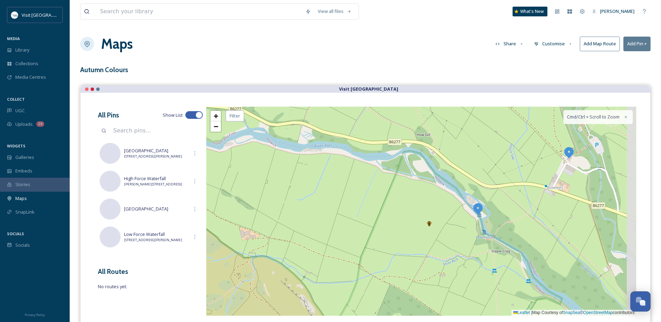
drag, startPoint x: 485, startPoint y: 242, endPoint x: 440, endPoint y: 202, distance: 60.0
click at [440, 202] on div "+ − Leaflet | Map Courtesy of SnapSea © OpenStreetMap contributors Cmd/Ctrl + S…" at bounding box center [421, 211] width 430 height 209
click at [480, 211] on img at bounding box center [478, 208] width 13 height 13
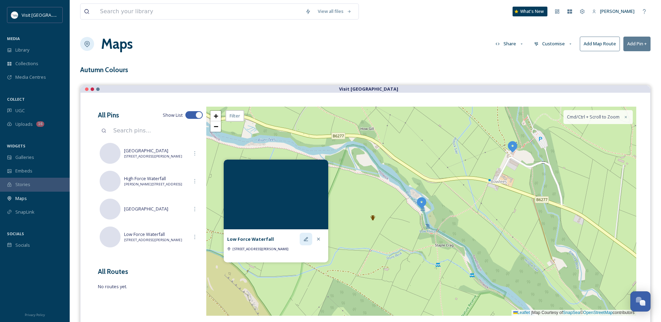
click at [304, 241] on icon at bounding box center [306, 239] width 6 height 6
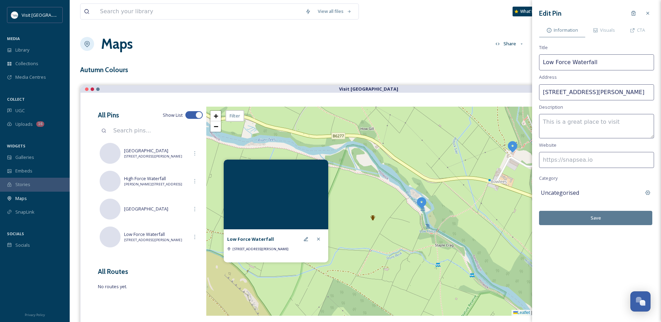
click at [427, 227] on div "+ − Leaflet | Map Courtesy of SnapSea © OpenStreetMap contributors Cmd/Ctrl + S…" at bounding box center [421, 211] width 430 height 209
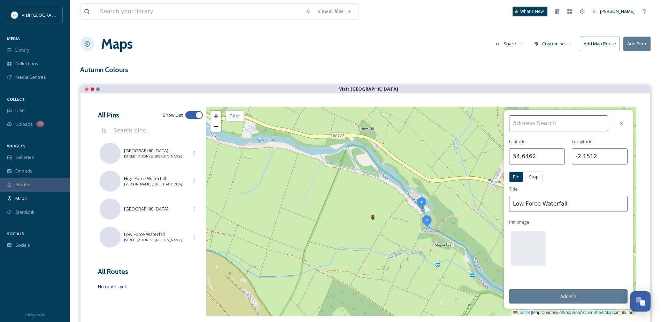
click at [423, 202] on img at bounding box center [421, 202] width 13 height 13
click at [536, 124] on input at bounding box center [558, 123] width 99 height 16
paste input "Low Force Waterfall, Newbiggin, Barnard Castle, DL12 0XF,"
drag, startPoint x: 558, startPoint y: 122, endPoint x: 506, endPoint y: 122, distance: 52.6
click at [506, 122] on div "Low Force Waterfall, Newbiggin, Barnard Castle, DL12 0XF Low Force Waterfall La…" at bounding box center [568, 209] width 129 height 199
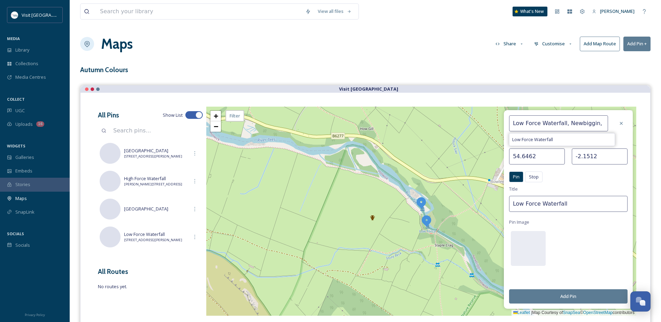
type input "Low Force Waterfall, Newbiggin, Barnard Castle, DL12 0XF"
click at [576, 183] on div "Pin Stop Pin Stop" at bounding box center [568, 178] width 118 height 14
click at [580, 296] on button "Add Pin" at bounding box center [568, 296] width 118 height 14
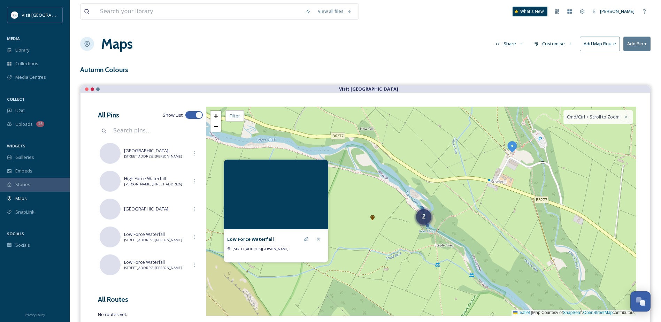
click at [424, 219] on span "2" at bounding box center [423, 216] width 3 height 7
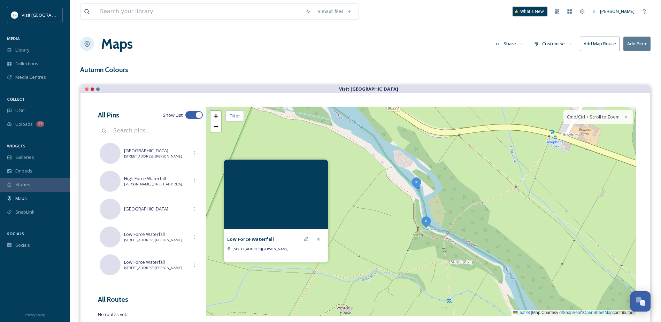
click at [418, 184] on img at bounding box center [416, 182] width 13 height 13
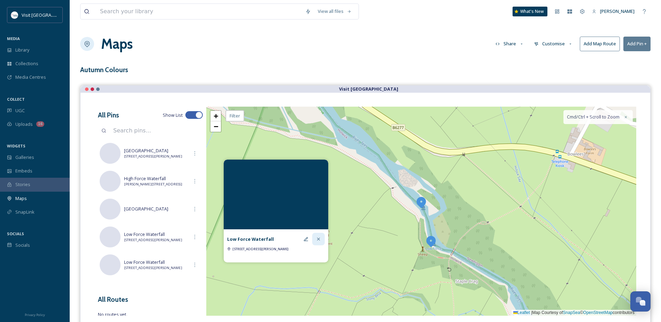
click at [317, 240] on icon at bounding box center [319, 239] width 6 height 6
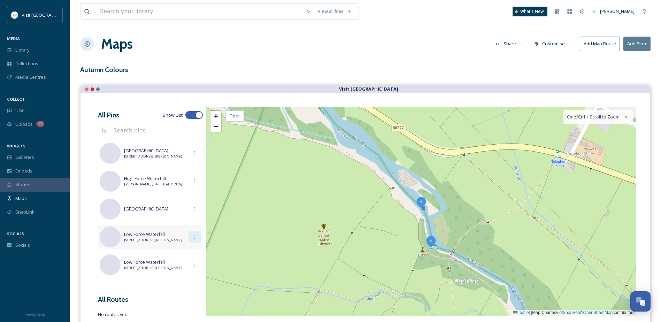
click at [192, 238] on icon at bounding box center [195, 237] width 6 height 6
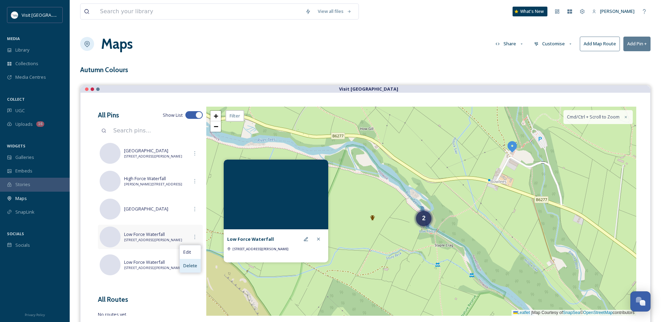
click at [189, 266] on span "Delete" at bounding box center [190, 265] width 14 height 7
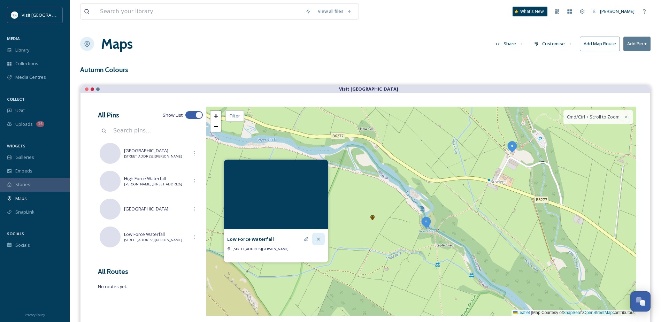
click at [316, 238] on icon at bounding box center [319, 239] width 6 height 6
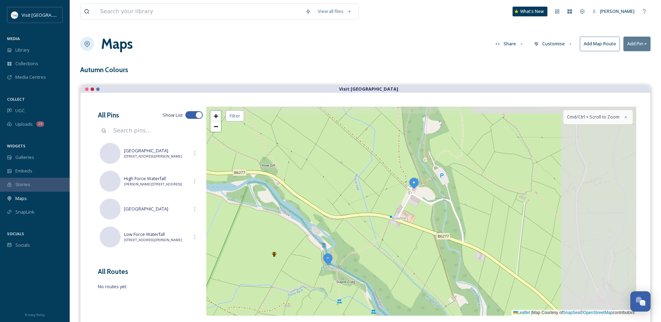
drag, startPoint x: 481, startPoint y: 199, endPoint x: 385, endPoint y: 235, distance: 102.0
click at [385, 235] on div "+ − Leaflet | Map Courtesy of SnapSea © OpenStreetMap contributors Cmd/Ctrl + S…" at bounding box center [421, 211] width 430 height 209
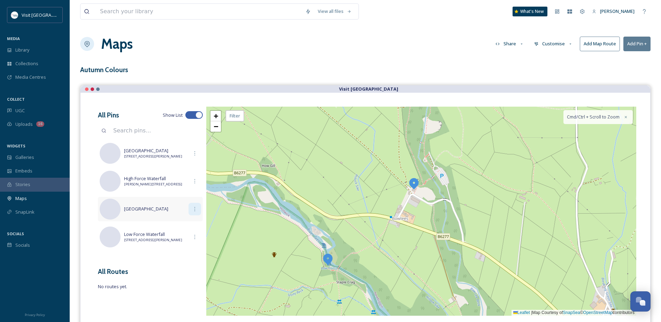
click at [197, 207] on icon at bounding box center [195, 209] width 6 height 6
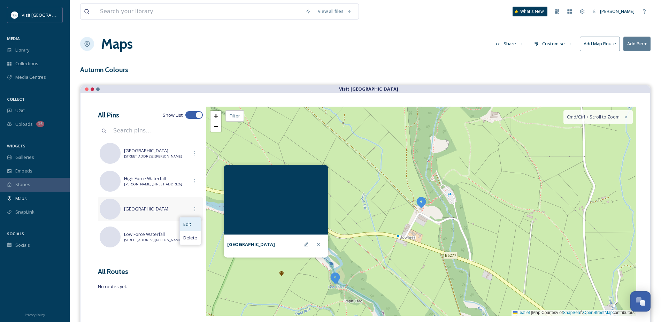
click at [189, 225] on span "Edit" at bounding box center [187, 224] width 8 height 7
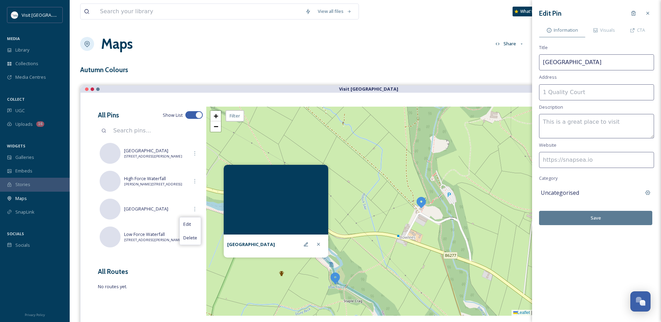
click at [446, 197] on div "+ − Leaflet | Map Courtesy of SnapSea © OpenStreetMap contributors Cmd/Ctrl + S…" at bounding box center [421, 211] width 430 height 209
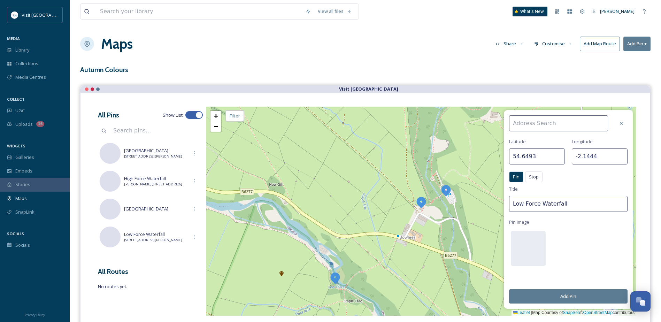
click at [621, 124] on icon at bounding box center [621, 123] width 3 height 3
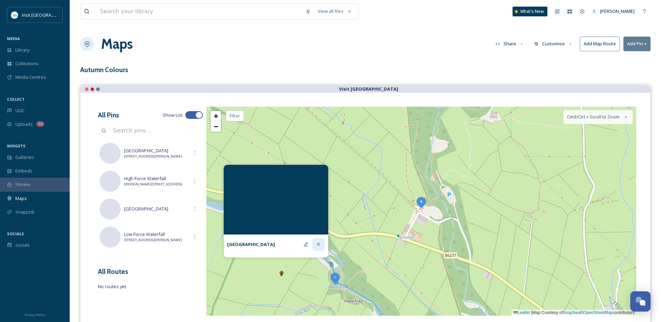
click at [317, 246] on icon at bounding box center [319, 245] width 6 height 6
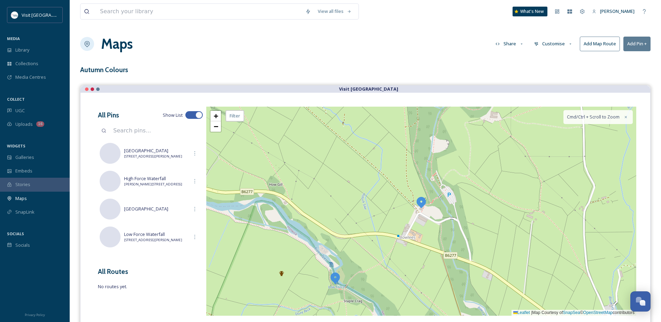
scroll to position [63, 0]
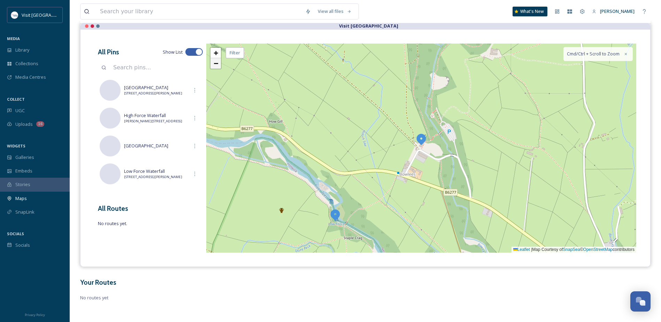
click at [213, 65] on link "−" at bounding box center [216, 63] width 10 height 10
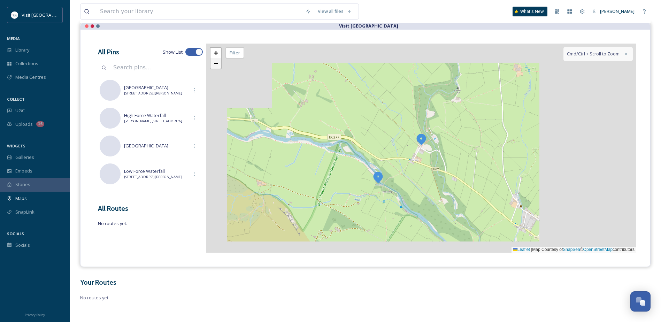
click at [213, 65] on link "−" at bounding box center [216, 63] width 10 height 10
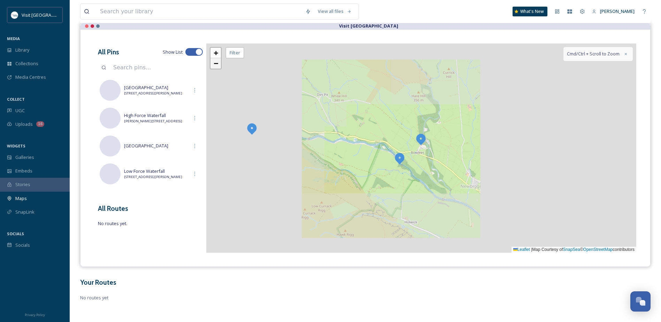
click at [213, 65] on link "−" at bounding box center [216, 63] width 10 height 10
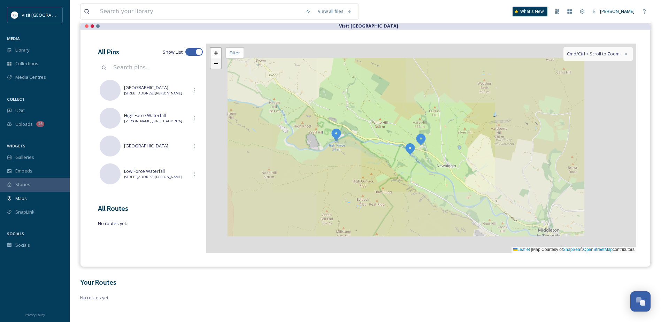
click at [213, 65] on link "−" at bounding box center [216, 63] width 10 height 10
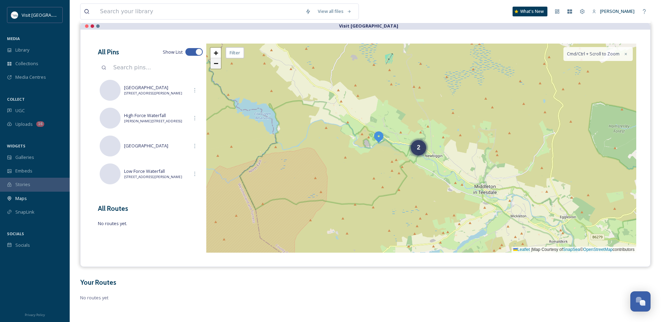
click at [217, 64] on span "−" at bounding box center [216, 63] width 5 height 9
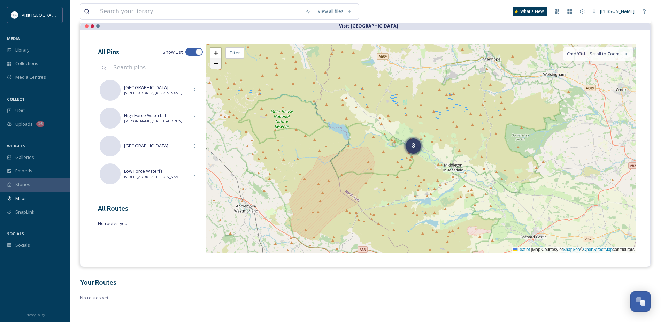
click at [218, 64] on span "−" at bounding box center [216, 63] width 5 height 9
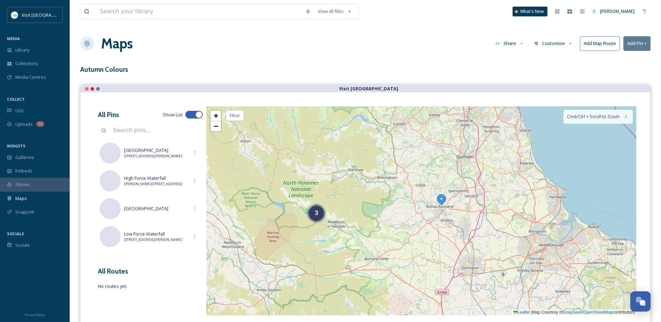
scroll to position [0, 0]
click at [217, 118] on span "+" at bounding box center [216, 116] width 5 height 9
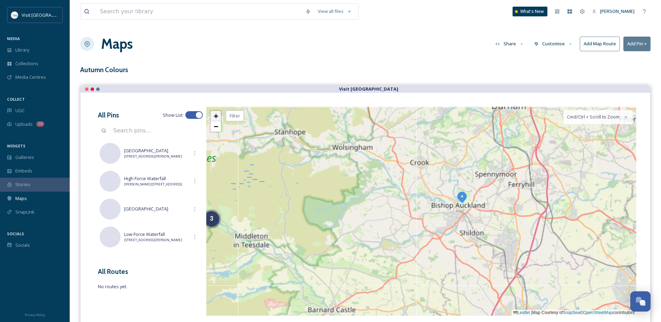
click at [217, 118] on span "+" at bounding box center [216, 116] width 5 height 9
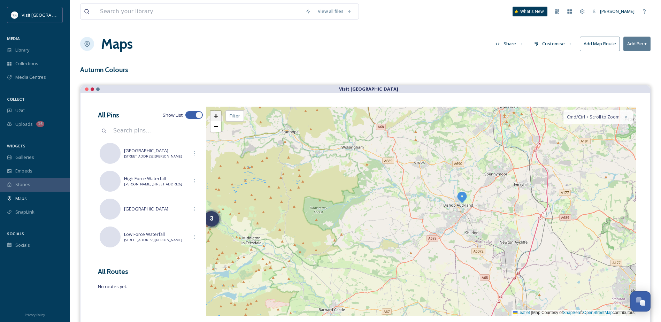
click at [217, 118] on span "+" at bounding box center [216, 116] width 5 height 9
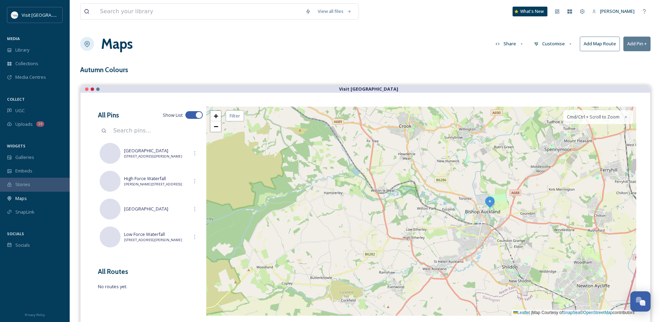
drag, startPoint x: 481, startPoint y: 177, endPoint x: 415, endPoint y: 231, distance: 85.2
click at [415, 234] on div "3 2 + − Leaflet | Map Courtesy of SnapSea © OpenStreetMap contributors Cmd/Ctrl…" at bounding box center [421, 211] width 430 height 209
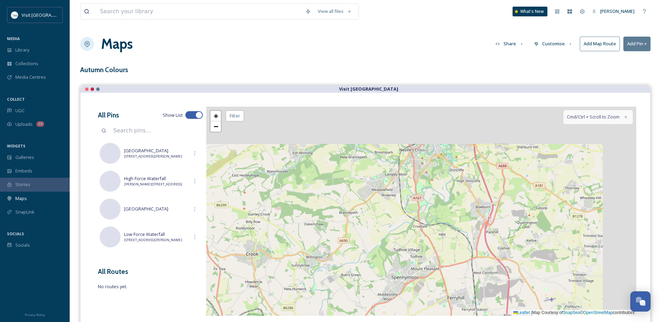
drag, startPoint x: 442, startPoint y: 200, endPoint x: 367, endPoint y: 255, distance: 93.8
click at [368, 255] on div "2 + − Leaflet | Map Courtesy of SnapSea © OpenStreetMap contributors Cmd/Ctrl +…" at bounding box center [421, 211] width 430 height 209
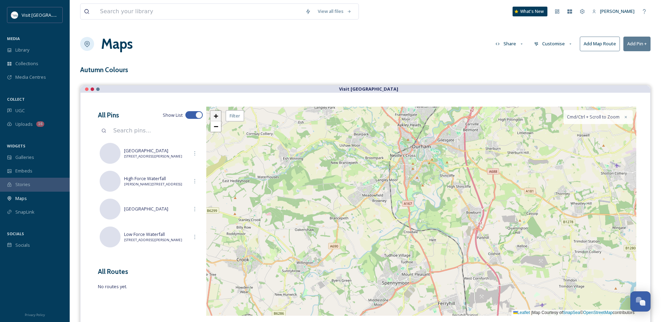
click at [219, 114] on link "+" at bounding box center [216, 116] width 10 height 10
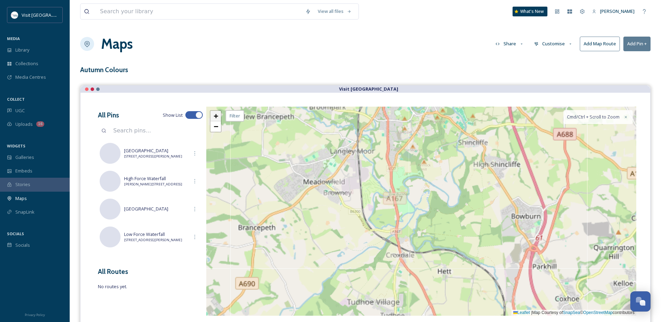
click at [219, 114] on link "+" at bounding box center [216, 116] width 10 height 10
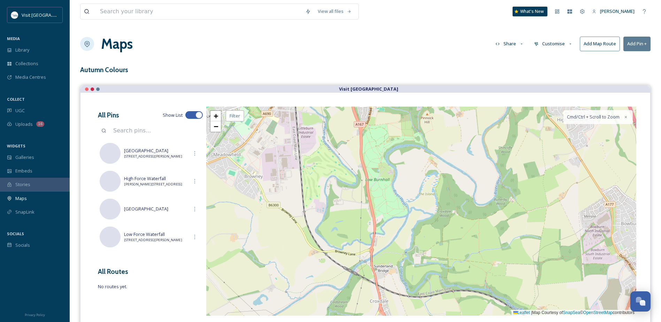
drag, startPoint x: 406, startPoint y: 214, endPoint x: 401, endPoint y: 229, distance: 15.3
click at [401, 229] on div "+ − Leaflet | Map Courtesy of SnapSea © OpenStreetMap contributors Cmd/Ctrl + S…" at bounding box center [421, 211] width 430 height 209
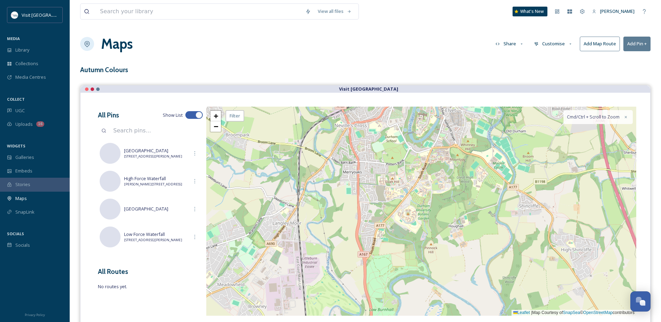
drag, startPoint x: 380, startPoint y: 182, endPoint x: 400, endPoint y: 240, distance: 61.6
click at [405, 255] on div "+ − Leaflet | Map Courtesy of SnapSea © OpenStreetMap contributors Cmd/Ctrl + S…" at bounding box center [421, 211] width 430 height 209
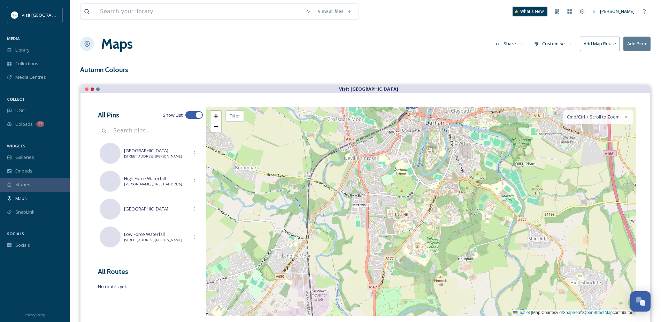
drag, startPoint x: 383, startPoint y: 196, endPoint x: 383, endPoint y: 258, distance: 61.7
click at [383, 258] on div "+ − Leaflet | Map Courtesy of SnapSea © OpenStreetMap contributors Cmd/Ctrl + S…" at bounding box center [421, 211] width 430 height 209
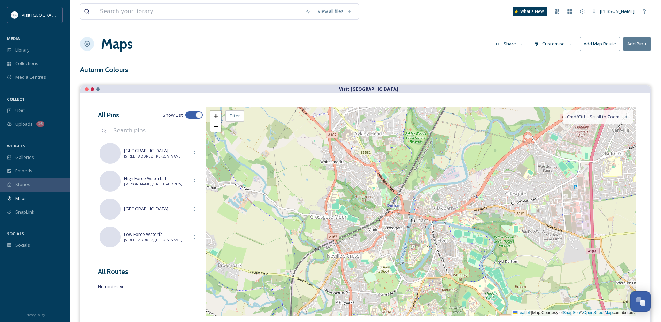
drag, startPoint x: 410, startPoint y: 225, endPoint x: 386, endPoint y: 250, distance: 35.0
click at [386, 250] on div "+ − Leaflet | Map Courtesy of SnapSea © OpenStreetMap contributors Cmd/Ctrl + S…" at bounding box center [421, 211] width 430 height 209
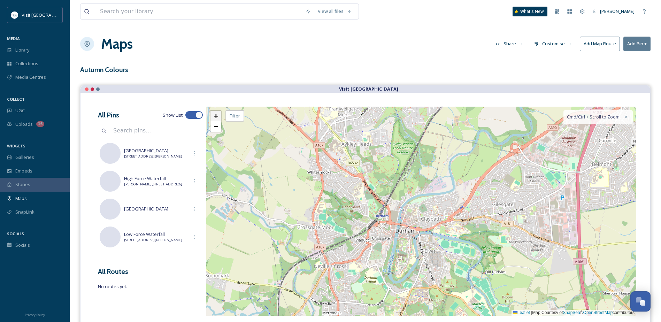
click at [218, 116] on span "+" at bounding box center [216, 116] width 5 height 9
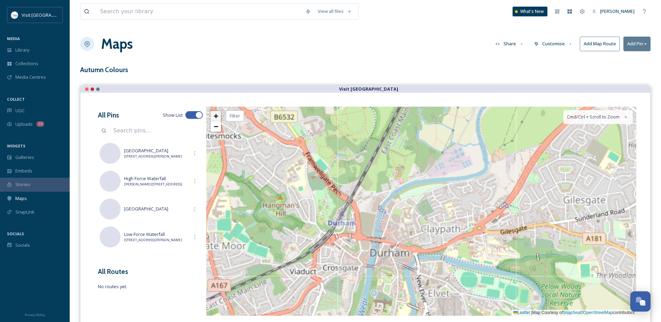
click at [218, 116] on span "+" at bounding box center [216, 116] width 5 height 9
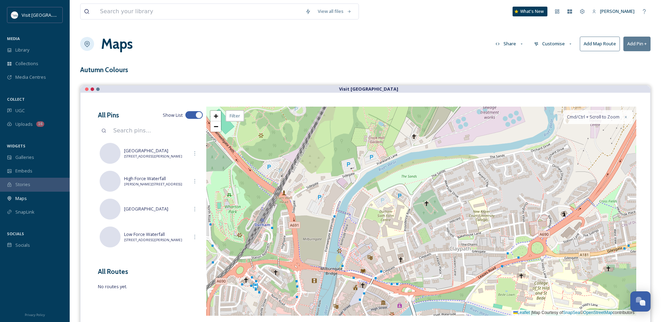
drag, startPoint x: 361, startPoint y: 269, endPoint x: 393, endPoint y: 182, distance: 93.5
click at [393, 182] on div "+ − Leaflet | Map Courtesy of SnapSea © OpenStreetMap contributors Cmd/Ctrl + S…" at bounding box center [421, 211] width 430 height 209
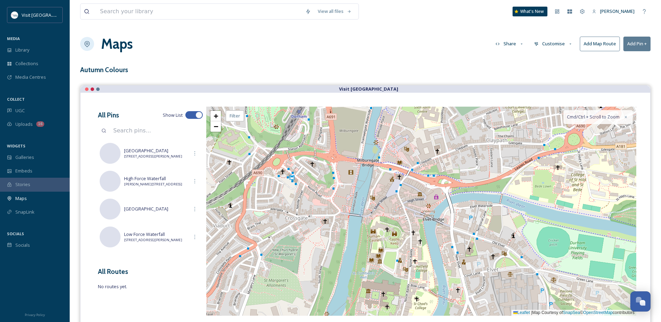
drag, startPoint x: 345, startPoint y: 239, endPoint x: 351, endPoint y: 189, distance: 50.1
click at [351, 190] on div "+ − Leaflet | Map Courtesy of SnapSea © OpenStreetMap contributors Cmd/Ctrl + S…" at bounding box center [421, 211] width 430 height 209
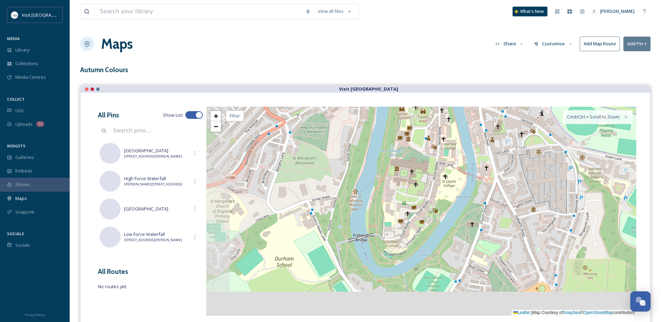
drag, startPoint x: 307, startPoint y: 243, endPoint x: 331, endPoint y: 164, distance: 82.5
click at [331, 164] on div "+ − Leaflet | Map Courtesy of SnapSea © OpenStreetMap contributors Cmd/Ctrl + S…" at bounding box center [421, 211] width 430 height 209
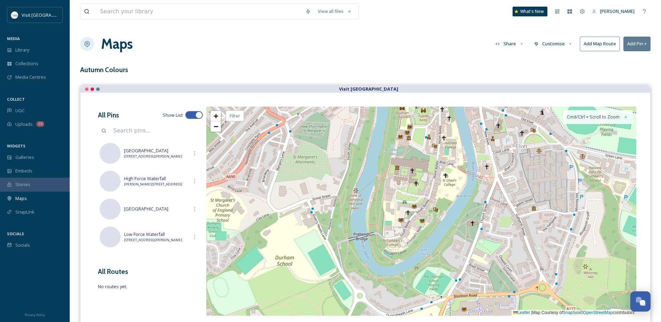
click at [636, 45] on button "Add Pin +" at bounding box center [637, 44] width 27 height 14
click at [618, 59] on span "Add New Pin" at bounding box center [617, 60] width 26 height 7
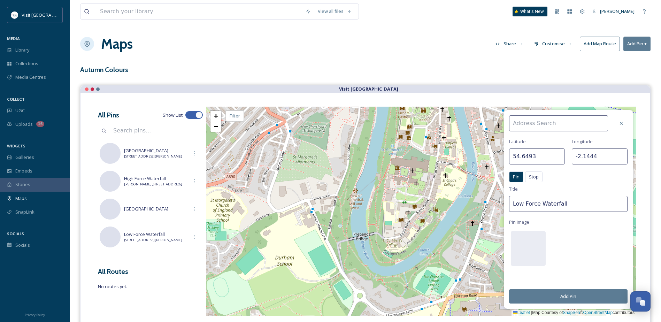
click at [538, 124] on input at bounding box center [558, 123] width 99 height 16
click at [550, 139] on div "Prebends Bridge" at bounding box center [562, 139] width 105 height 12
type input "Prebends Bridge"
type input "54.7710"
type input "-1.5793"
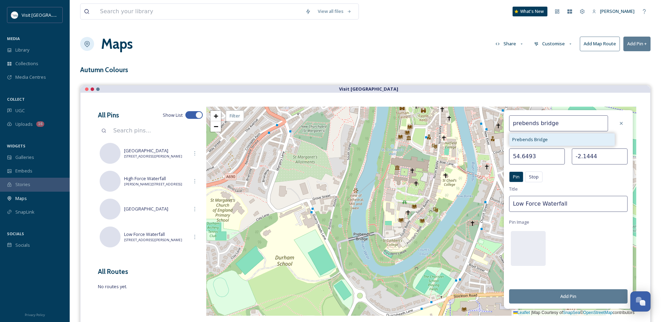
type input "Prebends Bridge"
click at [625, 123] on div at bounding box center [621, 123] width 13 height 13
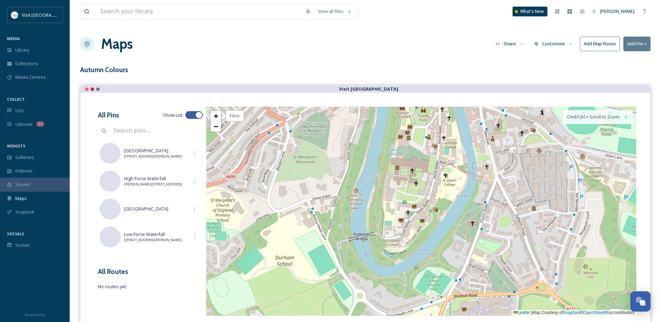
click at [348, 226] on div "+ − Leaflet | Map Courtesy of SnapSea © OpenStreetMap contributors Cmd/Ctrl + S…" at bounding box center [421, 211] width 430 height 209
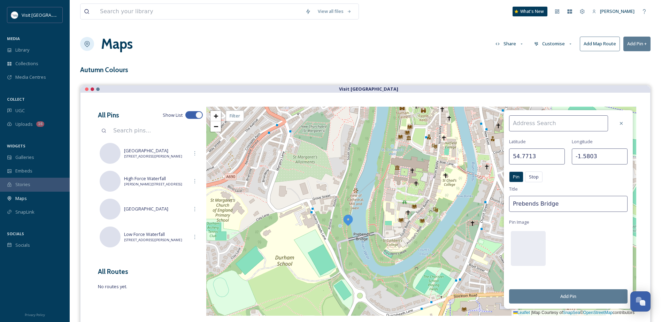
click at [537, 122] on input at bounding box center [558, 123] width 99 height 16
type input "Durham City Riverbanks"
click at [562, 202] on input "Prebends Bridge" at bounding box center [568, 204] width 118 height 16
drag, startPoint x: 567, startPoint y: 205, endPoint x: 500, endPoint y: 205, distance: 67.6
click at [500, 205] on div "Durham City Riverbanks Latitude 54.7713 Longitude -1.5803 Pin Stop Pin Stop Tit…" at bounding box center [421, 211] width 430 height 209
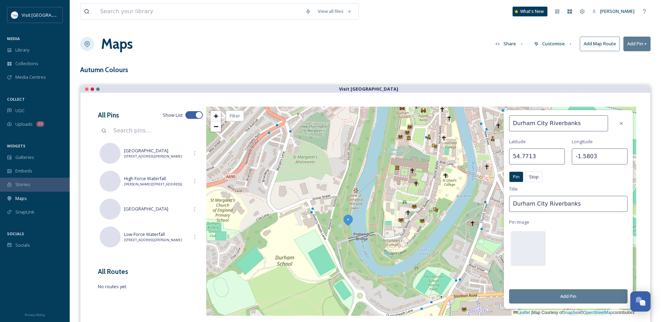
type input "Durham City Riverbanks"
drag, startPoint x: 575, startPoint y: 126, endPoint x: 559, endPoint y: 139, distance: 20.5
click at [507, 119] on div "Durham City Riverbanks Latitude 54.7713 Longitude -1.5803 Pin Stop Pin Stop Tit…" at bounding box center [568, 209] width 129 height 199
click at [544, 121] on input at bounding box center [558, 123] width 99 height 16
paste input "Durham DH1 3EA"
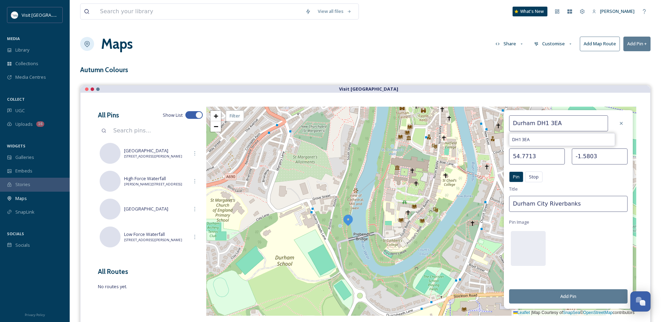
click at [536, 123] on input "Durham DH1 3EA" at bounding box center [558, 123] width 99 height 16
type input "Durham, DH1 3EA"
click at [583, 296] on button "Add Pin" at bounding box center [568, 296] width 118 height 14
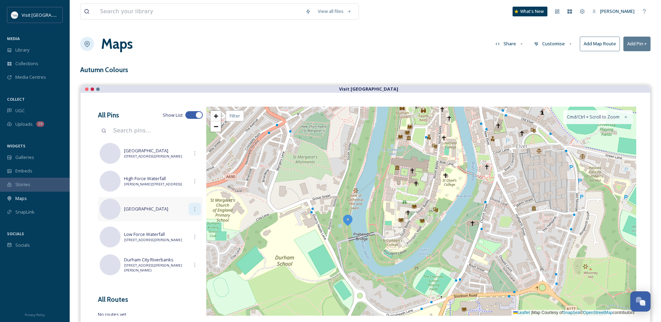
click at [189, 211] on div at bounding box center [195, 209] width 13 height 13
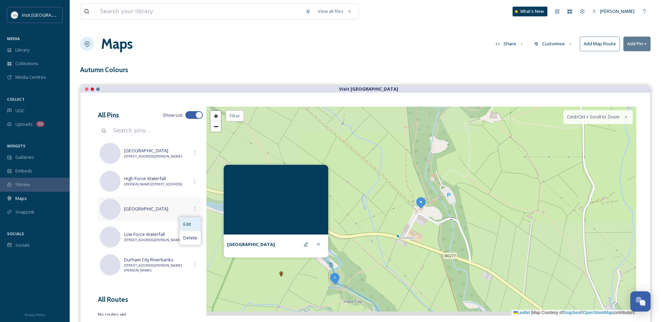
click at [188, 225] on span "Edit" at bounding box center [187, 224] width 8 height 7
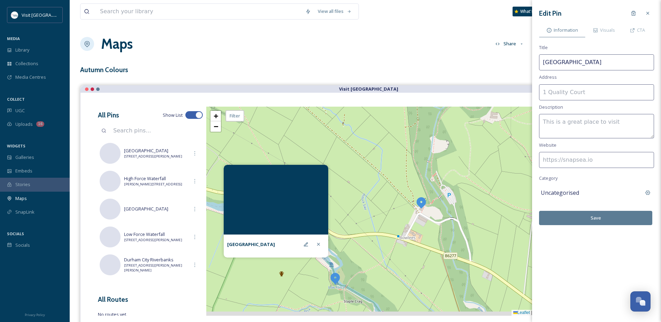
click at [563, 92] on input at bounding box center [596, 92] width 115 height 16
paste input "[URL][DOMAIN_NAME]"
type input "[URL][DOMAIN_NAME]"
click at [596, 157] on input at bounding box center [596, 160] width 115 height 16
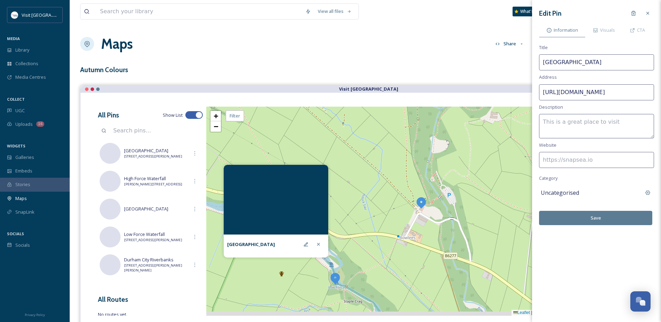
scroll to position [0, 0]
paste input "[URL][DOMAIN_NAME]"
type input "[URL][DOMAIN_NAME]"
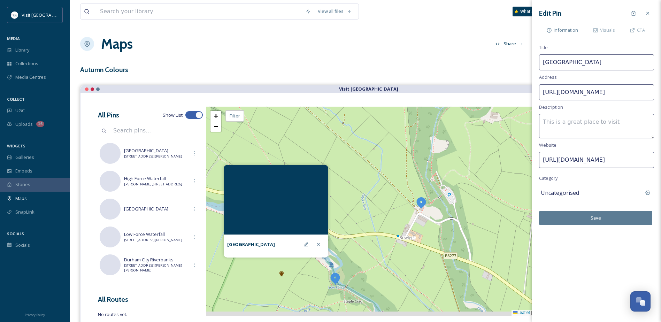
drag, startPoint x: 648, startPoint y: 95, endPoint x: 528, endPoint y: 95, distance: 120.2
click at [528, 95] on div "View all files What's New Nicola Lisgo Maps Share Customise Add Map Route Add P…" at bounding box center [365, 192] width 591 height 385
drag, startPoint x: 584, startPoint y: 91, endPoint x: 531, endPoint y: 97, distance: 53.3
click at [531, 97] on div "View all files What's New Nicola Lisgo Maps Share Customise Add Map Route Add P…" at bounding box center [365, 192] width 591 height 385
type input "r-centre-p24781"
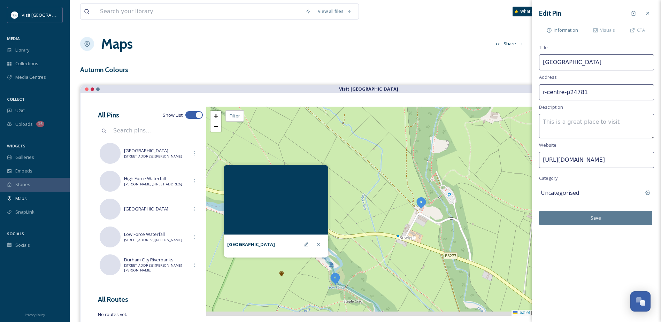
drag, startPoint x: 612, startPoint y: 97, endPoint x: 520, endPoint y: 97, distance: 92.4
click at [520, 97] on div "View all files What's New Nicola Lisgo Maps Share Customise Add Map Route Add P…" at bounding box center [365, 192] width 591 height 385
click at [563, 90] on input at bounding box center [596, 92] width 115 height 16
paste input "Bowlees Visitor Centre, Bowlees, Newbiggin in Teesdale, County Durham DL12 0XF"
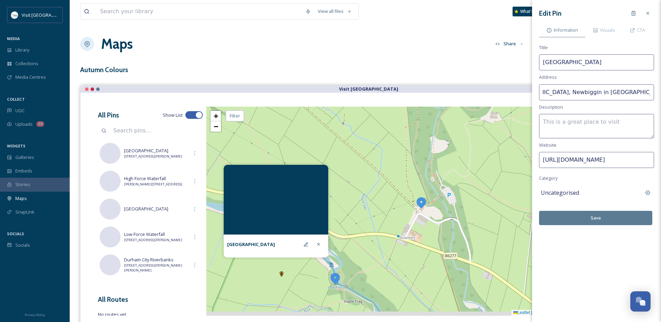
drag, startPoint x: 627, startPoint y: 92, endPoint x: 588, endPoint y: 92, distance: 39.4
click at [588, 92] on input "Bowlees Visitor Centre, Bowlees, Newbiggin in Teesdale, County Durham DL12 0XF" at bounding box center [596, 92] width 115 height 16
type input "[GEOGRAPHIC_DATA], [GEOGRAPHIC_DATA], Newbiggin in [GEOGRAPHIC_DATA], DL12 0XF"
click at [599, 220] on button "Save" at bounding box center [595, 218] width 113 height 14
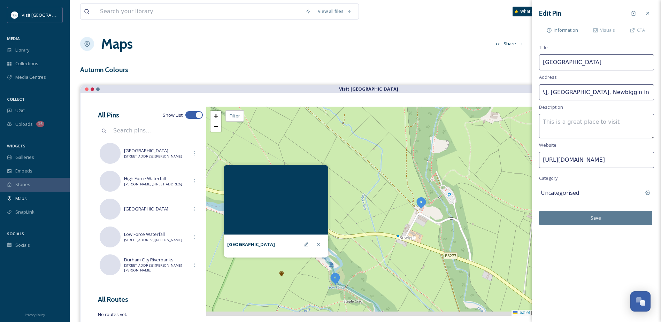
scroll to position [0, 0]
click at [317, 245] on icon at bounding box center [319, 245] width 6 height 6
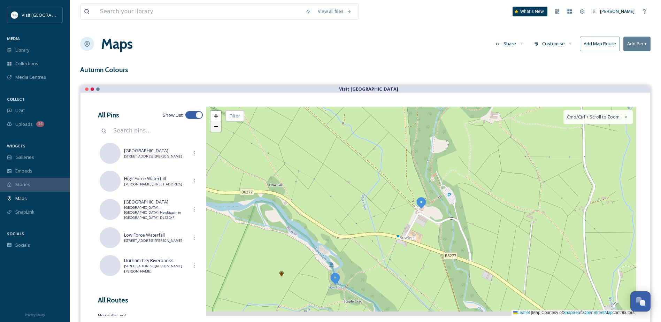
click at [215, 127] on span "−" at bounding box center [216, 126] width 5 height 9
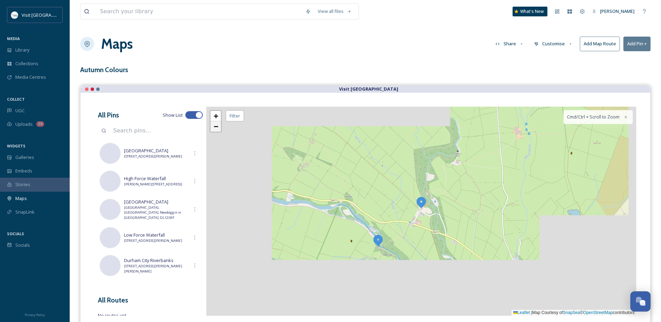
click at [215, 127] on span "−" at bounding box center [216, 126] width 5 height 9
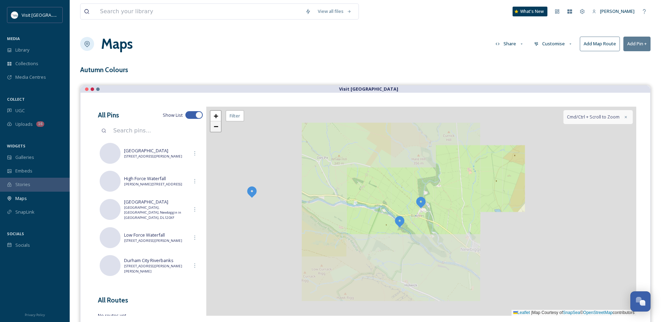
click at [215, 127] on span "−" at bounding box center [216, 126] width 5 height 9
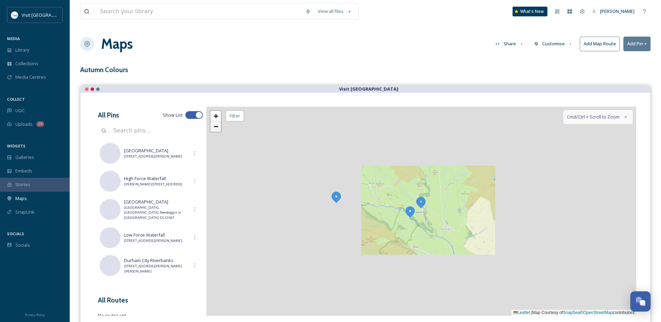
click at [215, 127] on span "−" at bounding box center [216, 126] width 5 height 9
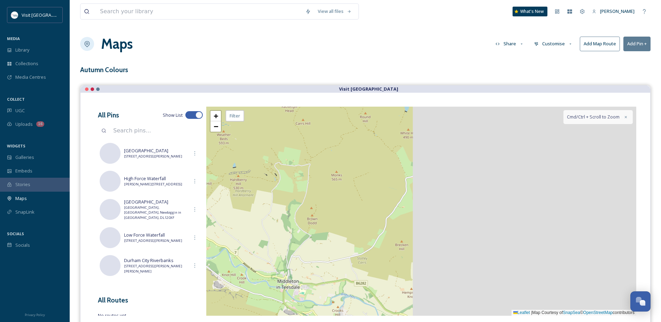
drag, startPoint x: 507, startPoint y: 216, endPoint x: 228, endPoint y: 195, distance: 280.0
click at [225, 200] on div "2 + − Leaflet | Map Courtesy of SnapSea © OpenStreetMap contributors Cmd/Ctrl +…" at bounding box center [421, 211] width 430 height 209
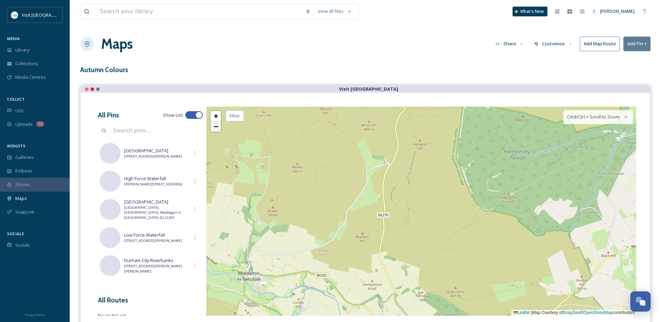
click at [219, 129] on link "−" at bounding box center [216, 126] width 10 height 10
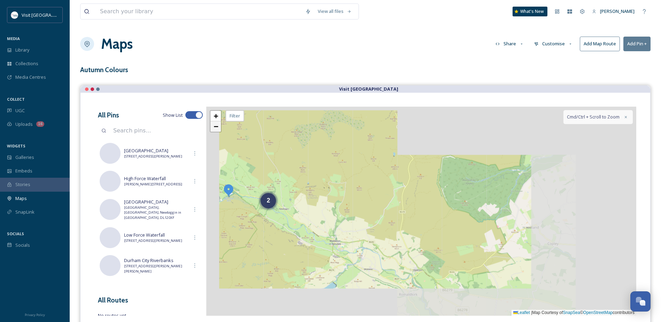
click at [219, 129] on link "−" at bounding box center [216, 126] width 10 height 10
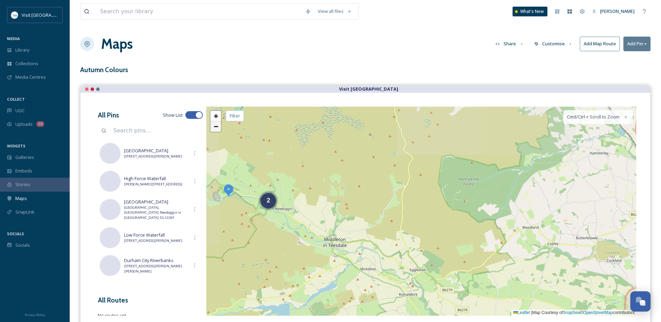
click at [219, 129] on link "−" at bounding box center [216, 126] width 10 height 10
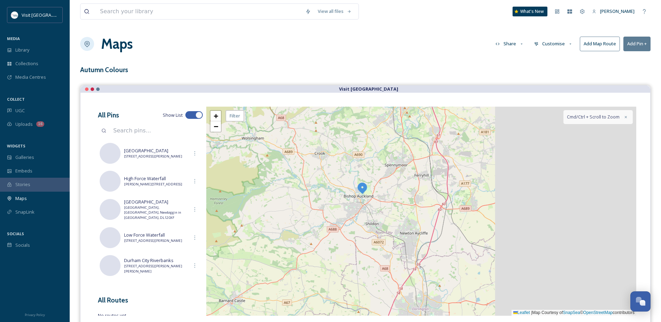
drag, startPoint x: 504, startPoint y: 183, endPoint x: 250, endPoint y: 189, distance: 254.8
click at [250, 189] on div "3 + − Leaflet | Map Courtesy of SnapSea © OpenStreetMap contributors Cmd/Ctrl +…" at bounding box center [421, 211] width 430 height 209
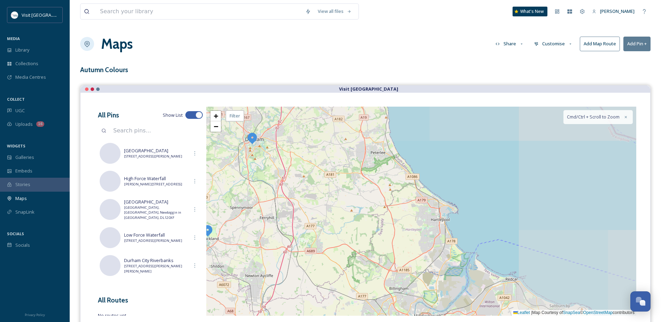
drag, startPoint x: 392, startPoint y: 192, endPoint x: 353, endPoint y: 241, distance: 62.3
click at [353, 241] on div "3 + − Leaflet | Map Courtesy of SnapSea © OpenStreetMap contributors Cmd/Ctrl +…" at bounding box center [421, 211] width 430 height 209
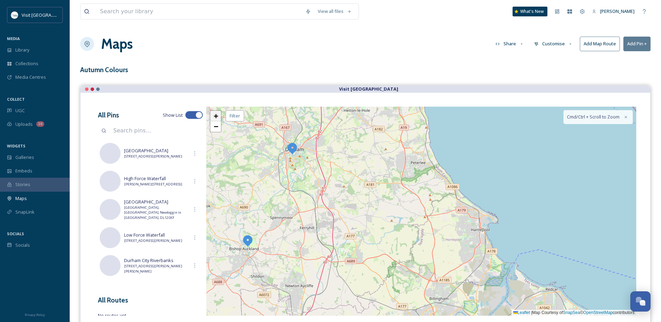
click at [216, 118] on span "+" at bounding box center [216, 116] width 5 height 9
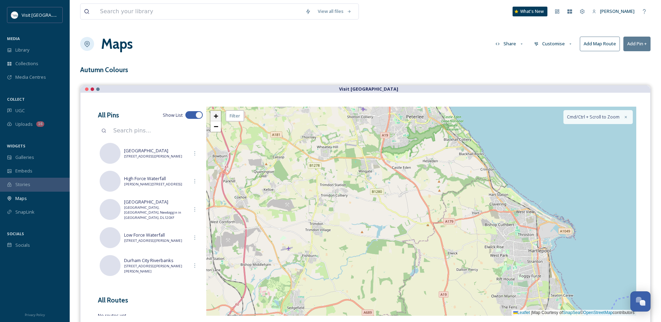
click at [216, 117] on span "+" at bounding box center [216, 116] width 5 height 9
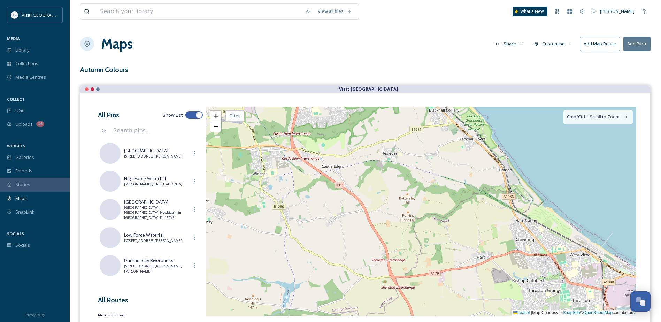
drag, startPoint x: 483, startPoint y: 138, endPoint x: 387, endPoint y: 207, distance: 118.3
click at [387, 207] on div "+ − Leaflet | Map Courtesy of SnapSea © OpenStreetMap contributors Cmd/Ctrl + S…" at bounding box center [421, 211] width 430 height 209
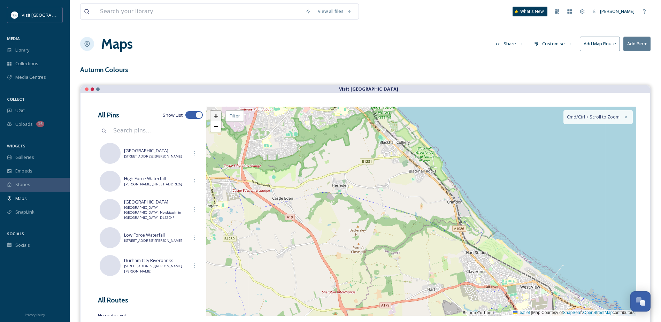
click at [215, 115] on span "+" at bounding box center [216, 116] width 5 height 9
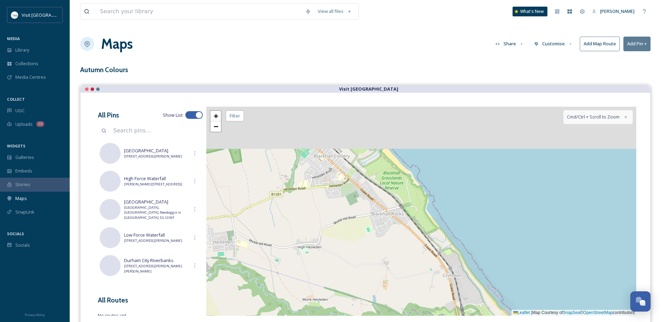
drag, startPoint x: 440, startPoint y: 169, endPoint x: 400, endPoint y: 248, distance: 88.5
click at [400, 254] on div "+ − Leaflet | Map Courtesy of SnapSea © OpenStreetMap contributors Cmd/Ctrl + S…" at bounding box center [421, 211] width 430 height 209
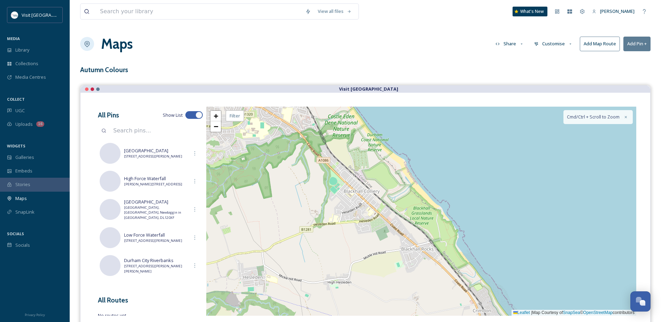
drag, startPoint x: 369, startPoint y: 209, endPoint x: 406, endPoint y: 245, distance: 51.0
click at [406, 245] on div "+ − Leaflet | Map Courtesy of SnapSea © OpenStreetMap contributors Cmd/Ctrl + S…" at bounding box center [421, 211] width 430 height 209
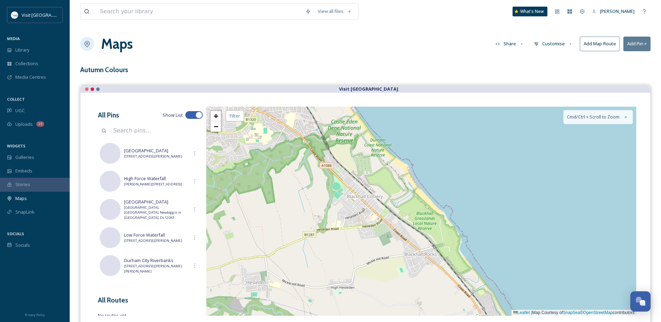
drag, startPoint x: 375, startPoint y: 186, endPoint x: 415, endPoint y: 249, distance: 74.7
click at [415, 249] on div "+ − Leaflet | Map Courtesy of SnapSea © OpenStreetMap contributors Cmd/Ctrl + S…" at bounding box center [421, 211] width 430 height 209
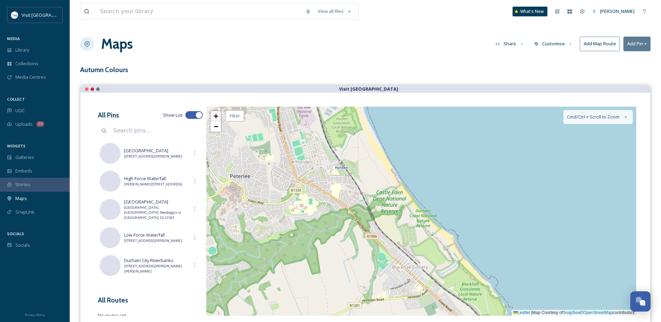
click at [215, 117] on span "+" at bounding box center [216, 116] width 5 height 9
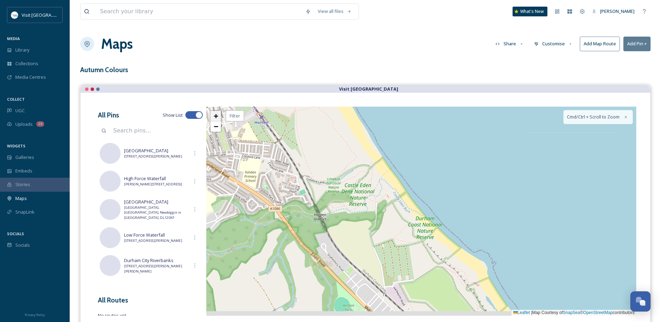
click at [215, 117] on span "+" at bounding box center [216, 116] width 5 height 9
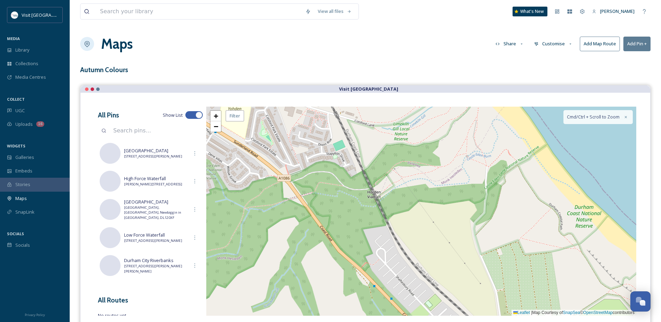
drag, startPoint x: 326, startPoint y: 217, endPoint x: 466, endPoint y: 186, distance: 143.0
click at [466, 186] on div "+ − Leaflet | Map Courtesy of SnapSea © OpenStreetMap contributors Cmd/Ctrl + S…" at bounding box center [421, 211] width 430 height 209
click at [214, 116] on span "+" at bounding box center [216, 116] width 5 height 9
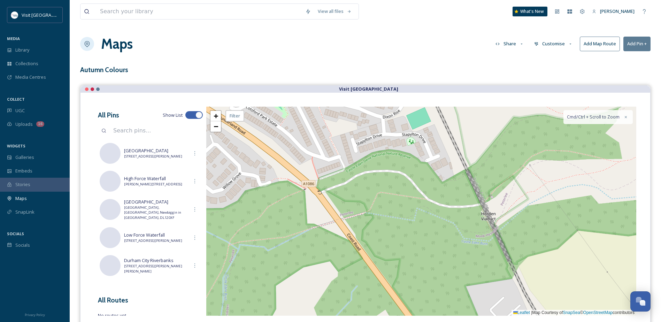
drag, startPoint x: 314, startPoint y: 216, endPoint x: 449, endPoint y: 232, distance: 136.1
click at [449, 232] on div "+ − Leaflet | Map Courtesy of SnapSea © OpenStreetMap contributors Cmd/Ctrl + S…" at bounding box center [421, 211] width 430 height 209
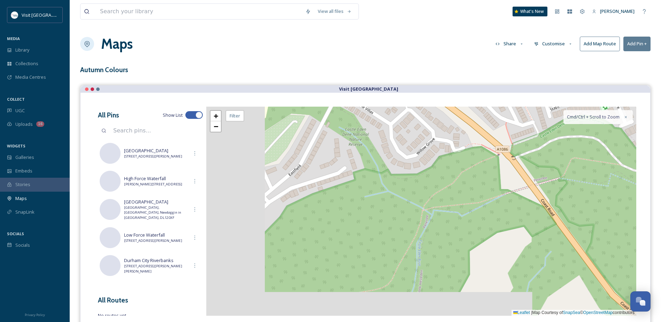
drag, startPoint x: 360, startPoint y: 197, endPoint x: 564, endPoint y: 154, distance: 207.8
click at [564, 154] on div "+ − Leaflet | Map Courtesy of SnapSea © OpenStreetMap contributors Cmd/Ctrl + S…" at bounding box center [421, 211] width 430 height 209
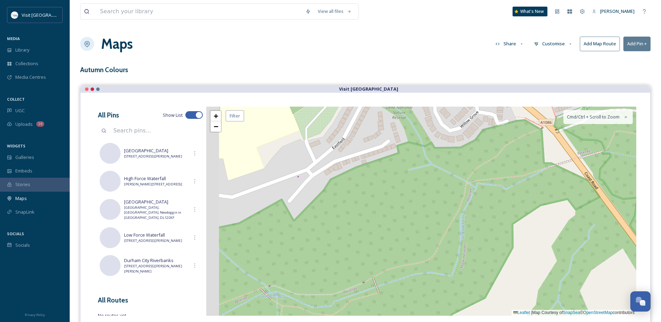
drag, startPoint x: 374, startPoint y: 213, endPoint x: 526, endPoint y: 149, distance: 164.7
click at [525, 149] on div "+ − Leaflet | Map Courtesy of SnapSea © OpenStreetMap contributors Cmd/Ctrl + S…" at bounding box center [421, 211] width 430 height 209
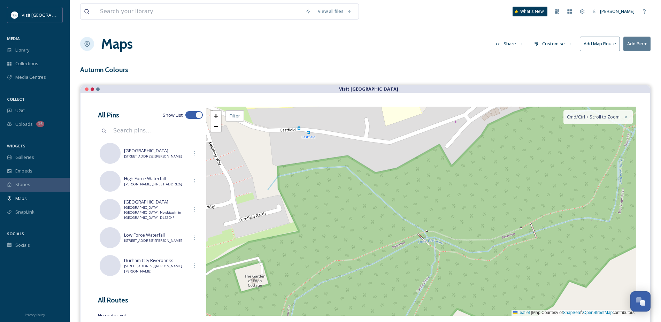
drag, startPoint x: 394, startPoint y: 210, endPoint x: 340, endPoint y: 204, distance: 54.3
click at [340, 204] on div "+ − Leaflet | Map Courtesy of SnapSea © OpenStreetMap contributors Cmd/Ctrl + S…" at bounding box center [421, 211] width 430 height 209
click at [219, 127] on link "−" at bounding box center [216, 126] width 10 height 10
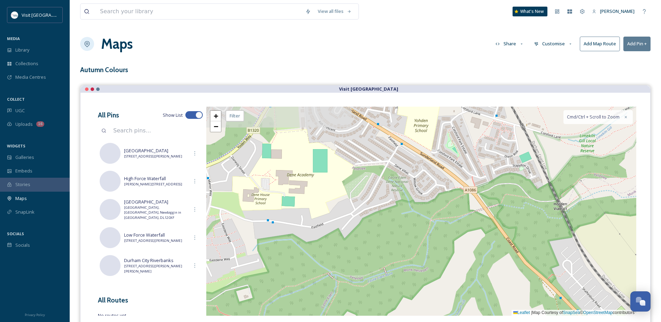
drag, startPoint x: 346, startPoint y: 199, endPoint x: 263, endPoint y: 243, distance: 93.4
click at [263, 243] on div "+ − Leaflet | Map Courtesy of SnapSea © OpenStreetMap contributors Cmd/Ctrl + S…" at bounding box center [421, 211] width 430 height 209
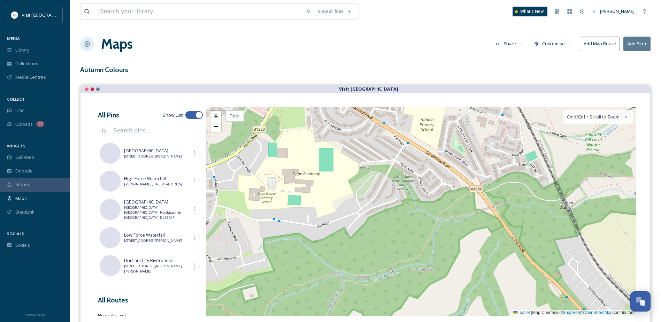
drag, startPoint x: 298, startPoint y: 218, endPoint x: 456, endPoint y: 172, distance: 164.1
click at [449, 174] on div "+ − Leaflet | Map Courtesy of SnapSea © OpenStreetMap contributors Cmd/Ctrl + S…" at bounding box center [421, 211] width 430 height 209
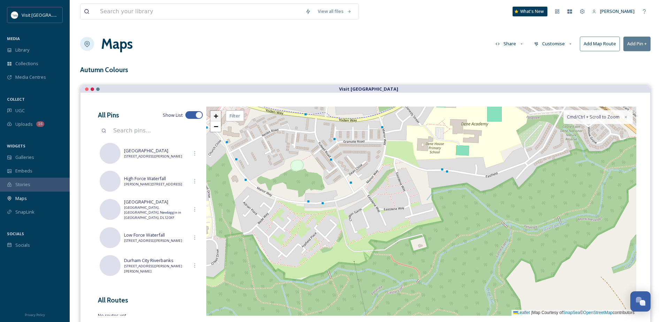
click at [216, 117] on span "+" at bounding box center [216, 116] width 5 height 9
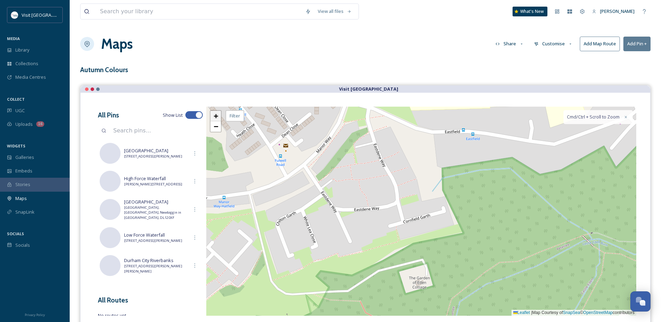
click at [216, 117] on span "+" at bounding box center [216, 116] width 5 height 9
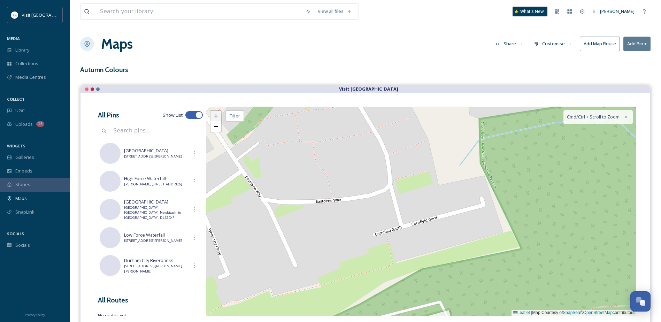
drag, startPoint x: 322, startPoint y: 252, endPoint x: 470, endPoint y: 148, distance: 180.6
click at [471, 149] on div "+ − Leaflet | Map Courtesy of SnapSea © OpenStreetMap contributors Cmd/Ctrl + S…" at bounding box center [421, 211] width 430 height 209
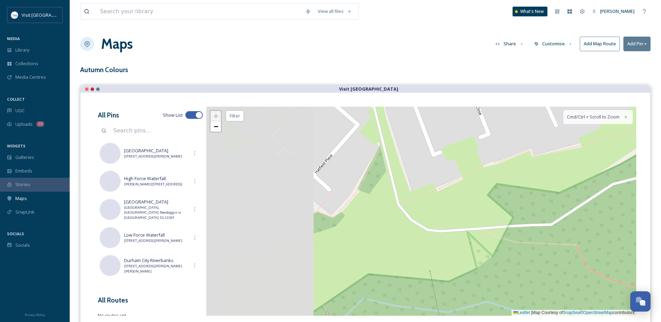
drag, startPoint x: 400, startPoint y: 196, endPoint x: 497, endPoint y: 165, distance: 101.3
click at [497, 165] on div "+ − Leaflet | Map Courtesy of SnapSea © OpenStreetMap contributors Cmd/Ctrl + S…" at bounding box center [421, 211] width 430 height 209
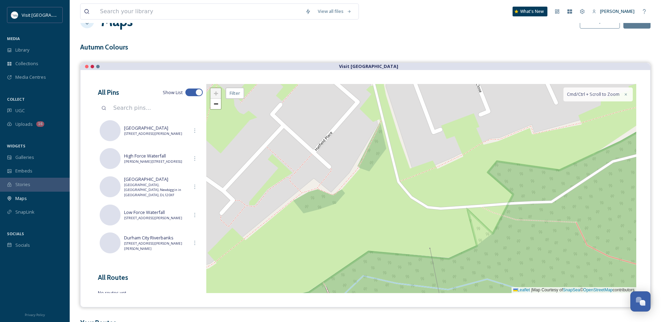
scroll to position [35, 0]
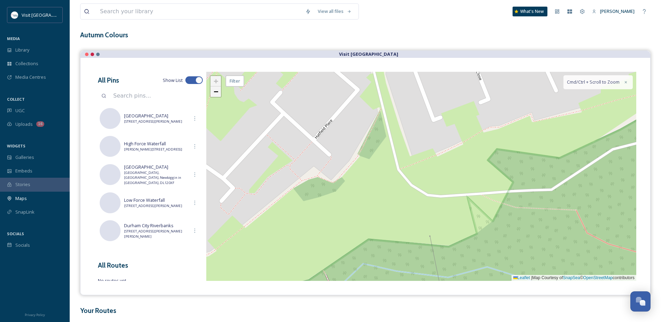
click at [218, 91] on span "−" at bounding box center [216, 91] width 5 height 9
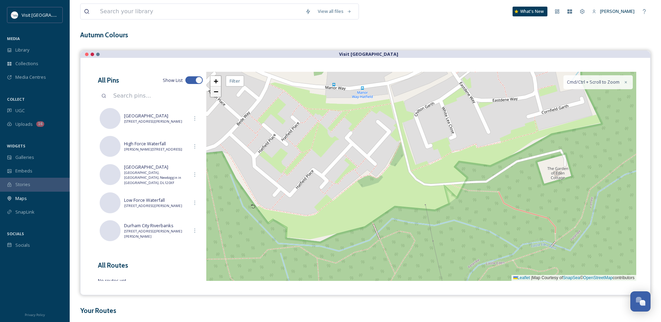
click at [218, 93] on span "−" at bounding box center [216, 91] width 5 height 9
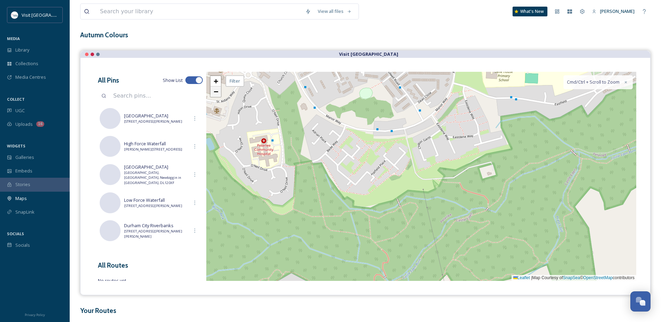
click at [218, 93] on span "−" at bounding box center [216, 91] width 5 height 9
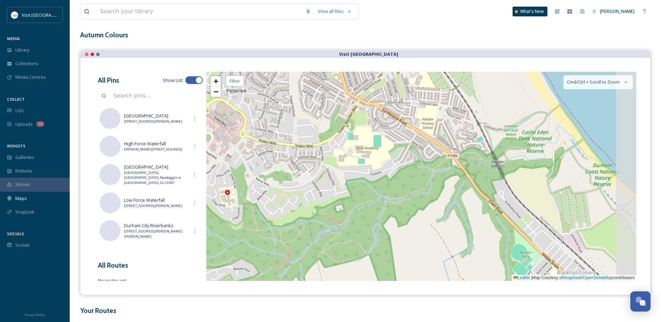
drag, startPoint x: 427, startPoint y: 179, endPoint x: 312, endPoint y: 214, distance: 120.3
click at [312, 214] on div "+ − Leaflet | Map Courtesy of SnapSea © OpenStreetMap contributors Cmd/Ctrl + S…" at bounding box center [421, 176] width 430 height 209
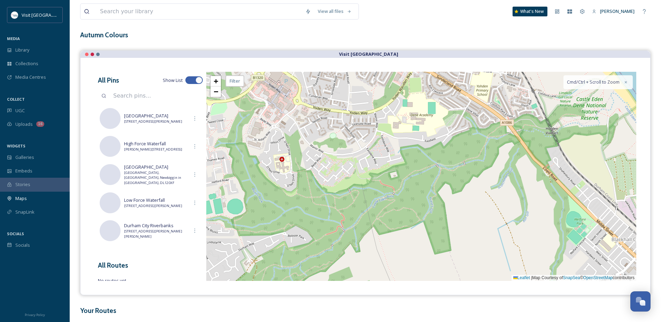
drag, startPoint x: 299, startPoint y: 253, endPoint x: 354, endPoint y: 221, distance: 63.5
click at [354, 221] on div "+ − Leaflet | Map Courtesy of SnapSea © OpenStreetMap contributors Cmd/Ctrl + S…" at bounding box center [421, 176] width 430 height 209
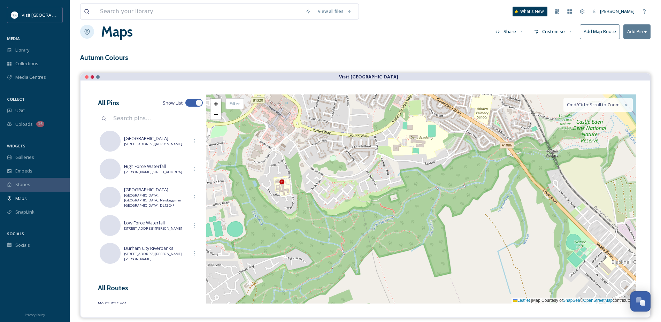
scroll to position [0, 0]
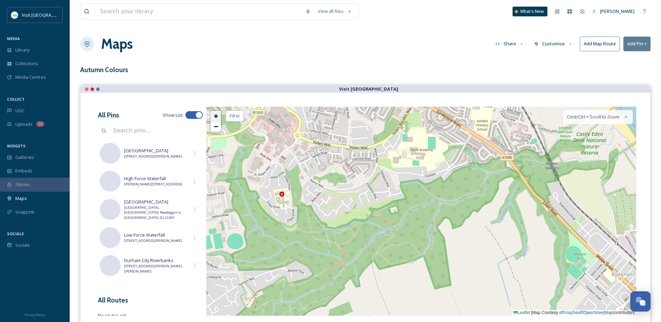
click at [215, 117] on span "+" at bounding box center [216, 116] width 5 height 9
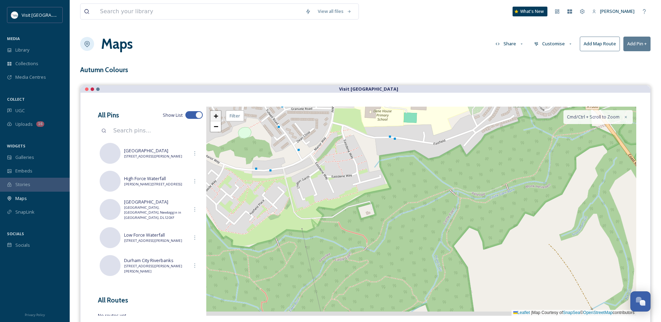
click at [215, 117] on span "+" at bounding box center [216, 116] width 5 height 9
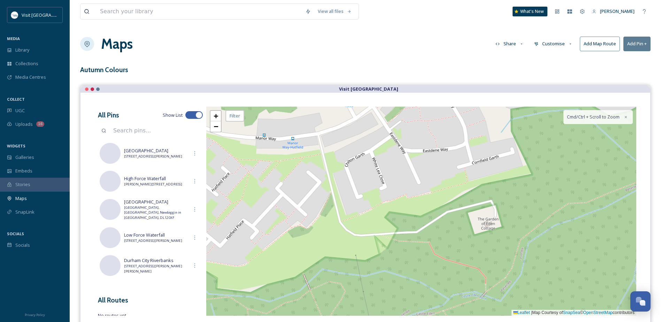
drag, startPoint x: 331, startPoint y: 196, endPoint x: 505, endPoint y: 202, distance: 173.3
click at [505, 202] on div "+ − Leaflet | Map Courtesy of SnapSea © OpenStreetMap contributors Cmd/Ctrl + S…" at bounding box center [421, 211] width 430 height 209
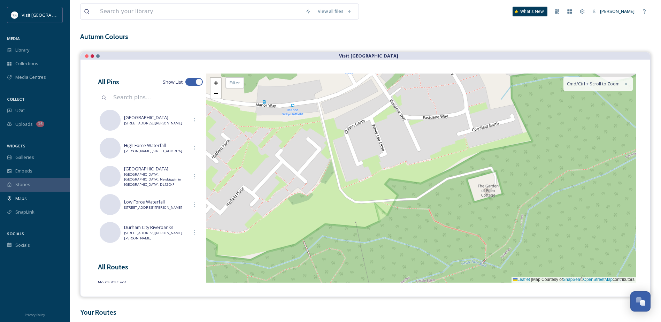
scroll to position [35, 0]
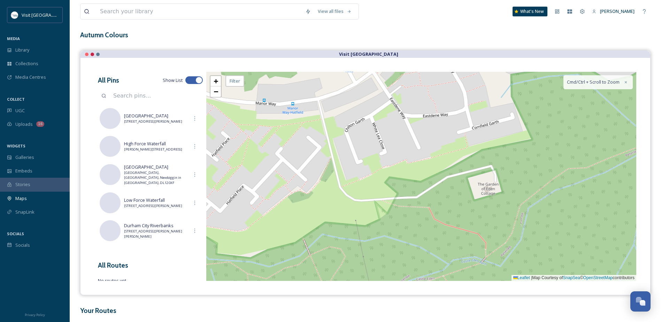
click at [217, 97] on div "+ −" at bounding box center [216, 86] width 12 height 22
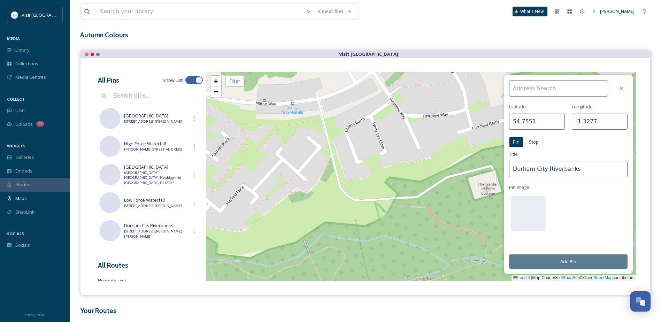
click at [217, 97] on div "+ −" at bounding box center [216, 86] width 12 height 22
click at [621, 89] on icon at bounding box center [622, 89] width 6 height 6
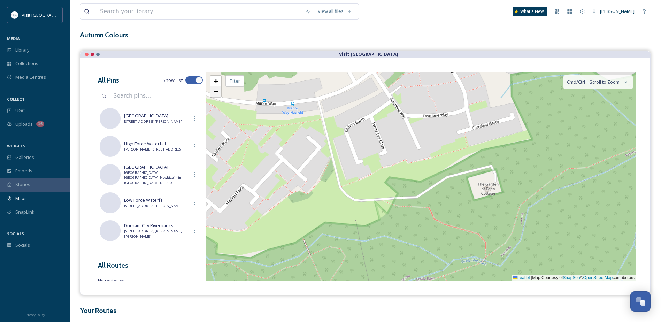
click at [218, 93] on span "−" at bounding box center [216, 91] width 5 height 9
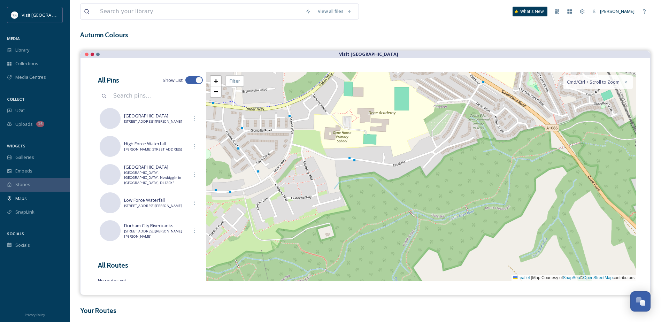
drag, startPoint x: 455, startPoint y: 145, endPoint x: 354, endPoint y: 180, distance: 106.7
click at [354, 180] on div "+ − Leaflet | Map Courtesy of SnapSea © OpenStreetMap contributors Cmd/Ctrl + S…" at bounding box center [421, 176] width 430 height 209
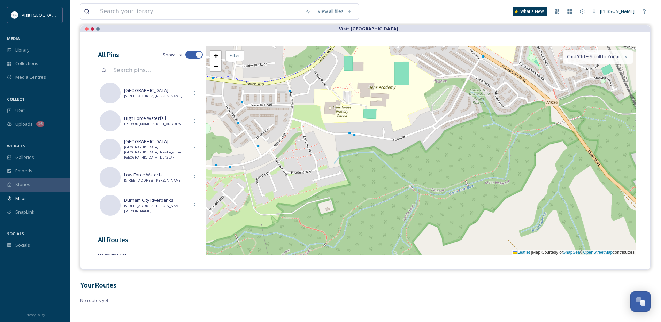
scroll to position [63, 0]
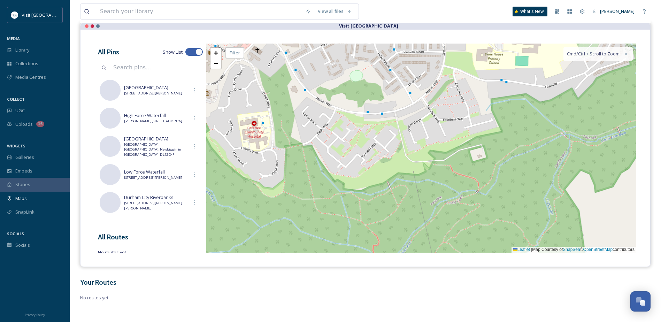
drag, startPoint x: 396, startPoint y: 181, endPoint x: 547, endPoint y: 131, distance: 159.0
click at [547, 131] on div "+ − Leaflet | Map Courtesy of SnapSea © OpenStreetMap contributors Cmd/Ctrl + S…" at bounding box center [421, 148] width 430 height 209
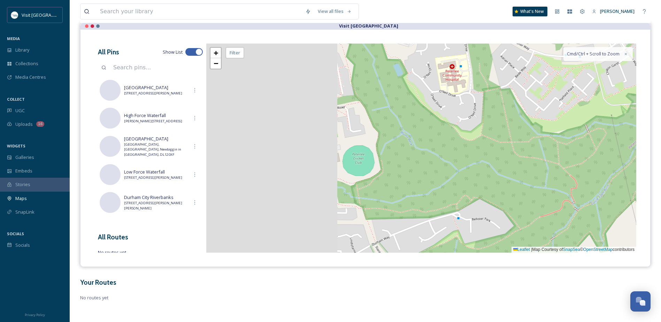
drag, startPoint x: 308, startPoint y: 184, endPoint x: 505, endPoint y: 128, distance: 204.9
click at [505, 128] on div "+ − Leaflet | Map Courtesy of SnapSea © OpenStreetMap contributors Cmd/Ctrl + S…" at bounding box center [421, 148] width 430 height 209
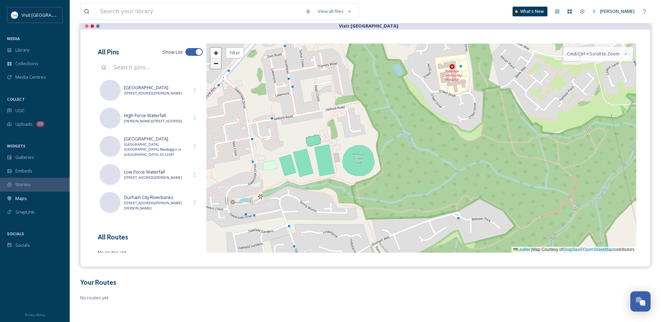
click at [220, 67] on link "−" at bounding box center [216, 63] width 10 height 10
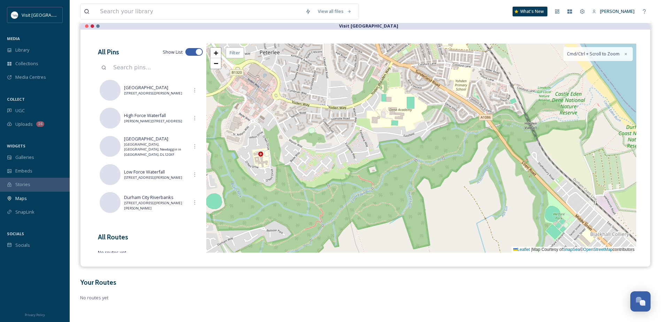
drag, startPoint x: 491, startPoint y: 153, endPoint x: 315, endPoint y: 201, distance: 182.5
click at [315, 201] on div "+ − Leaflet | Map Courtesy of SnapSea © OpenStreetMap contributors Cmd/Ctrl + S…" at bounding box center [421, 148] width 430 height 209
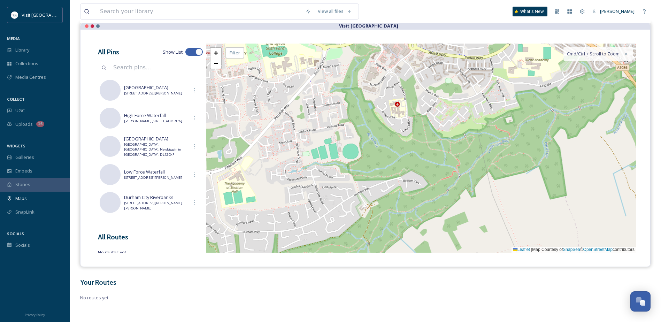
drag, startPoint x: 364, startPoint y: 140, endPoint x: 434, endPoint y: 112, distance: 75.5
click at [434, 112] on div "+ − Leaflet | Map Courtesy of SnapSea © OpenStreetMap contributors Cmd/Ctrl + S…" at bounding box center [421, 148] width 430 height 209
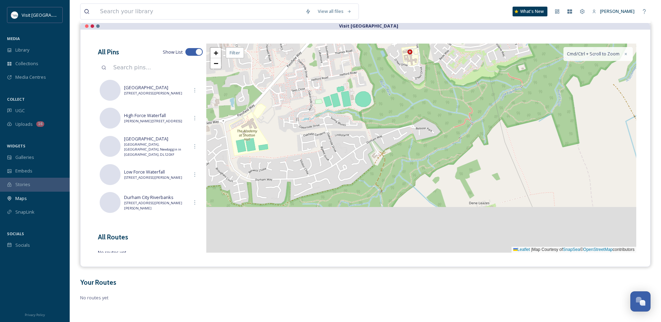
drag, startPoint x: 384, startPoint y: 178, endPoint x: 397, endPoint y: 125, distance: 53.8
click at [397, 125] on div "+ − Leaflet | Map Courtesy of SnapSea © OpenStreetMap contributors Cmd/Ctrl + S…" at bounding box center [421, 148] width 430 height 209
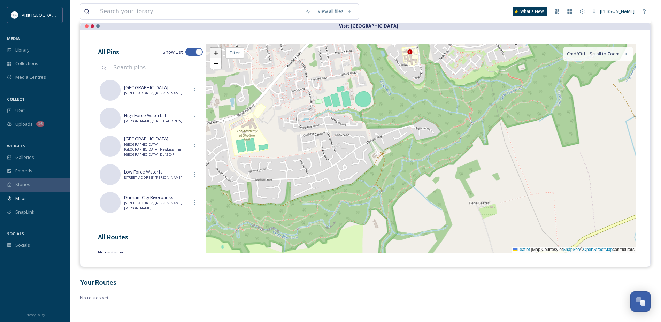
click at [216, 54] on span "+" at bounding box center [216, 52] width 5 height 9
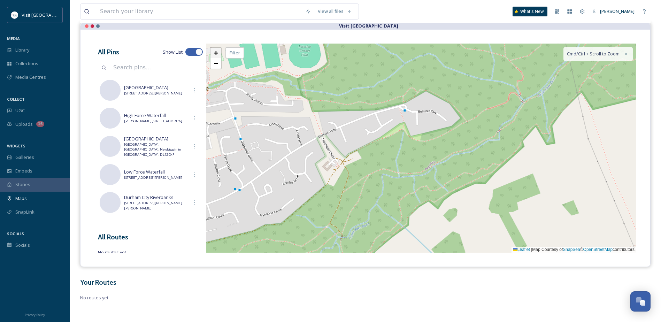
click at [216, 54] on span "+" at bounding box center [216, 52] width 5 height 9
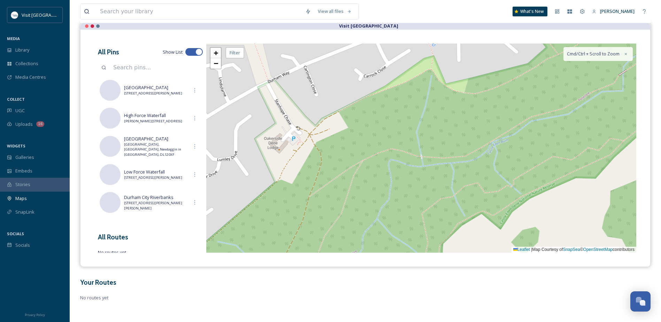
drag, startPoint x: 308, startPoint y: 151, endPoint x: 357, endPoint y: 107, distance: 66.4
click at [357, 107] on div "+ − Leaflet | Map Courtesy of SnapSea © OpenStreetMap contributors Cmd/Ctrl + S…" at bounding box center [421, 148] width 430 height 209
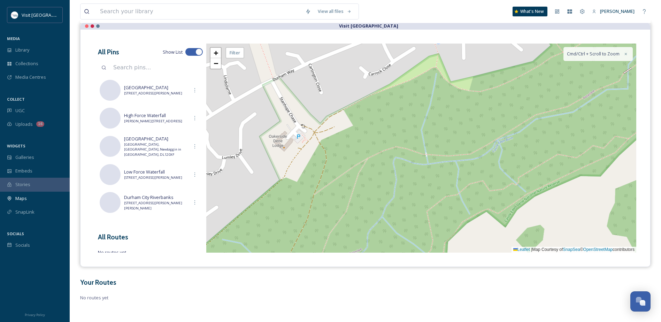
click at [297, 135] on div "+ − Leaflet | Map Courtesy of SnapSea © OpenStreetMap contributors Cmd/Ctrl + S…" at bounding box center [421, 148] width 430 height 209
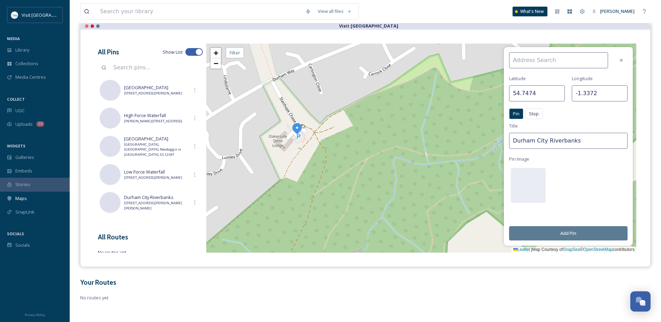
click at [522, 63] on input at bounding box center [558, 60] width 99 height 16
drag, startPoint x: 584, startPoint y: 143, endPoint x: 512, endPoint y: 142, distance: 72.5
click at [507, 142] on div "Latitude 54.7474 Longitude -1.3372 Pin Stop Pin Stop Title Durham City Riverban…" at bounding box center [568, 146] width 129 height 199
type input "Castle [PERSON_NAME]"
click at [537, 63] on input at bounding box center [558, 60] width 99 height 16
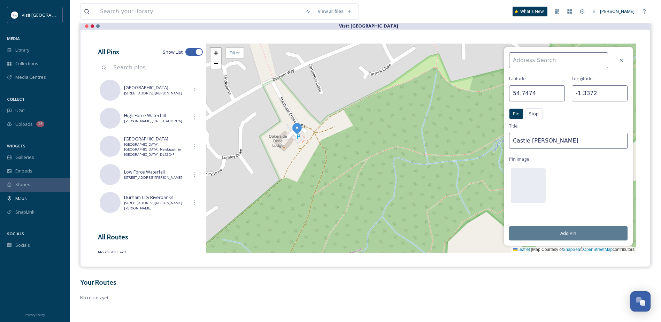
paste input "1 Stanhope Chase, Peterlee SR8 1NJ"
click at [582, 60] on input "1 Stanhope Chase, Peterlee SR8 1NJ" at bounding box center [558, 60] width 99 height 16
type input "1 Stanhope Chase, Peterlee, SR8 1NJ"
click at [588, 232] on button "Add Pin" at bounding box center [568, 233] width 118 height 14
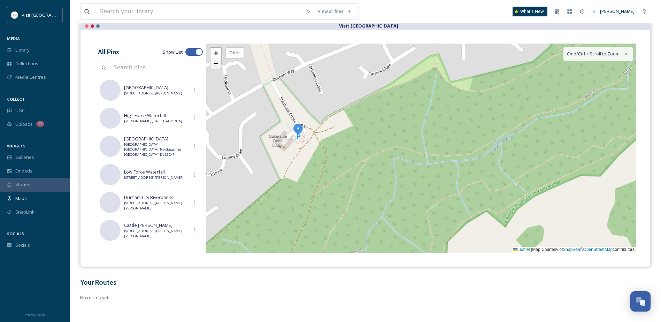
click at [217, 64] on span "−" at bounding box center [216, 63] width 5 height 9
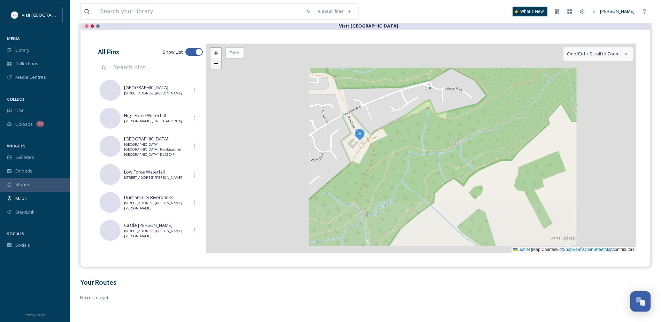
click at [217, 64] on span "−" at bounding box center [216, 63] width 5 height 9
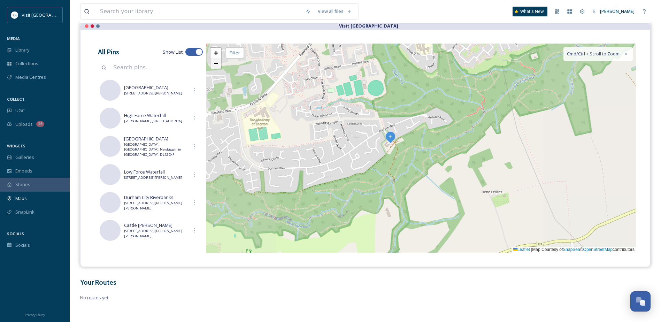
click at [217, 64] on span "−" at bounding box center [216, 63] width 5 height 9
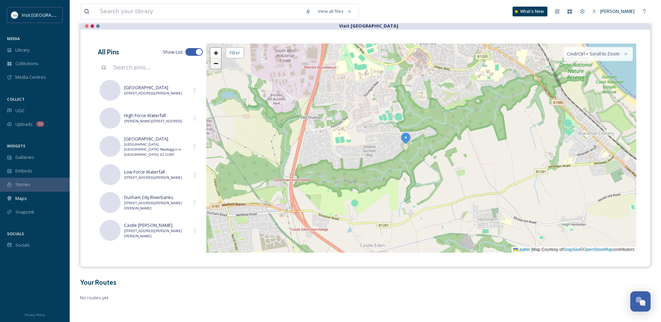
click at [216, 67] on span "−" at bounding box center [216, 63] width 5 height 9
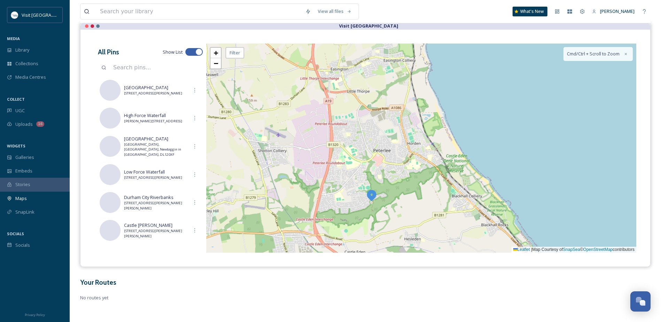
drag, startPoint x: 427, startPoint y: 165, endPoint x: 404, endPoint y: 194, distance: 37.4
click at [404, 194] on div "+ − Leaflet | Map Courtesy of SnapSea © OpenStreetMap contributors Cmd/Ctrl + S…" at bounding box center [421, 148] width 430 height 209
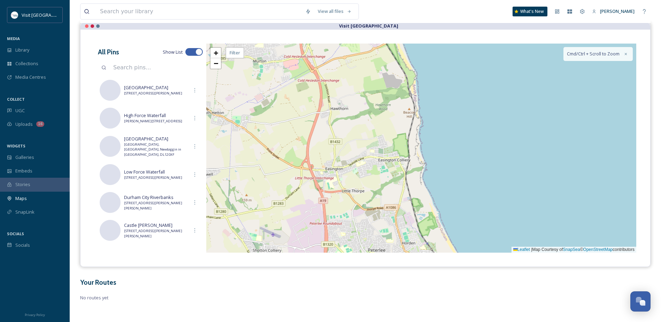
drag, startPoint x: 365, startPoint y: 126, endPoint x: 366, endPoint y: 177, distance: 51.6
click at [366, 177] on div "+ − Leaflet | Map Courtesy of SnapSea © OpenStreetMap contributors Cmd/Ctrl + S…" at bounding box center [421, 148] width 430 height 209
drag, startPoint x: 371, startPoint y: 135, endPoint x: 370, endPoint y: 169, distance: 33.8
click at [370, 169] on div "+ − Leaflet | Map Courtesy of SnapSea © OpenStreetMap contributors Cmd/Ctrl + S…" at bounding box center [421, 148] width 430 height 209
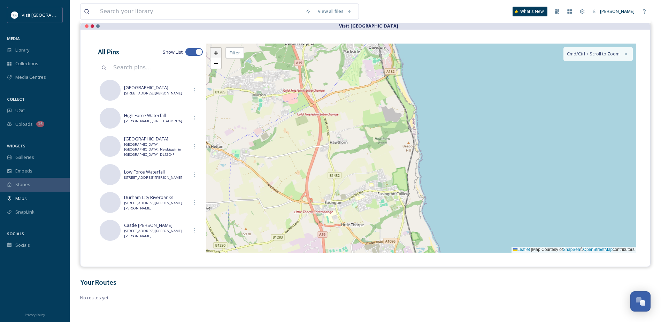
click at [215, 53] on span "+" at bounding box center [216, 52] width 5 height 9
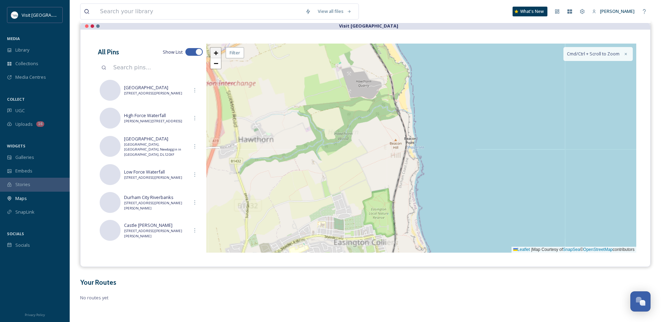
click at [215, 53] on span "+" at bounding box center [216, 52] width 5 height 9
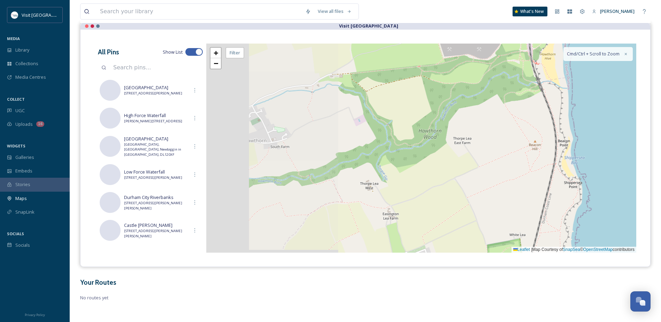
drag, startPoint x: 285, startPoint y: 148, endPoint x: 450, endPoint y: 155, distance: 165.0
click at [450, 155] on div "+ − Leaflet | Map Courtesy of SnapSea © OpenStreetMap contributors Cmd/Ctrl + S…" at bounding box center [421, 148] width 430 height 209
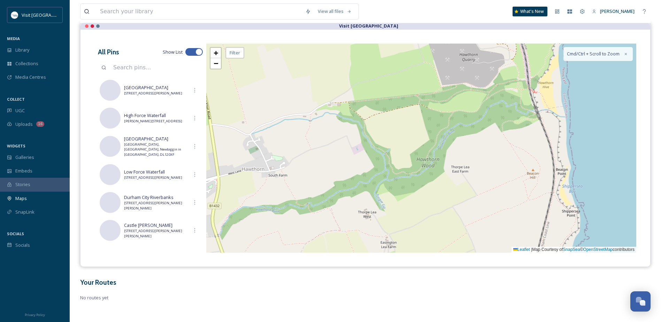
drag, startPoint x: 337, startPoint y: 162, endPoint x: 337, endPoint y: 175, distance: 12.9
click at [337, 175] on div "+ − Leaflet | Map Courtesy of SnapSea © OpenStreetMap contributors Cmd/Ctrl + S…" at bounding box center [421, 148] width 430 height 209
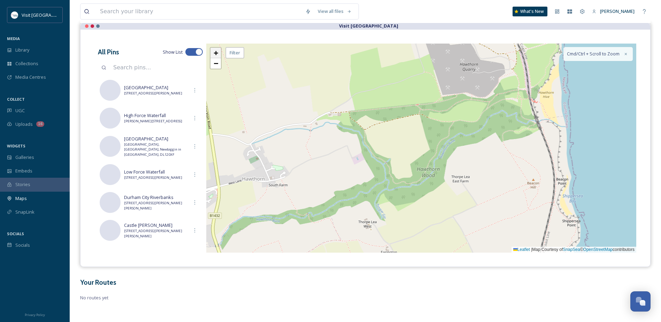
click at [217, 53] on span "+" at bounding box center [216, 52] width 5 height 9
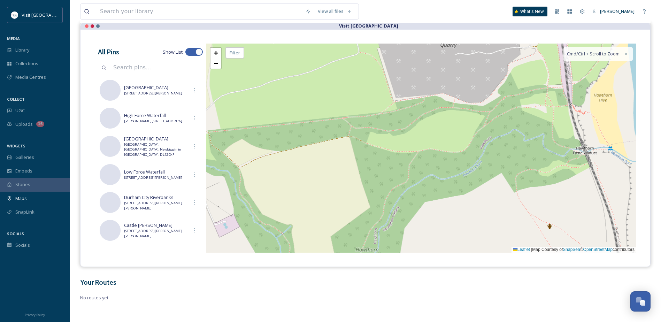
drag, startPoint x: 411, startPoint y: 116, endPoint x: 343, endPoint y: 170, distance: 87.1
click at [343, 170] on div "+ − Leaflet | Map Courtesy of SnapSea © OpenStreetMap contributors Cmd/Ctrl + S…" at bounding box center [421, 148] width 430 height 209
click at [219, 67] on link "−" at bounding box center [216, 63] width 10 height 10
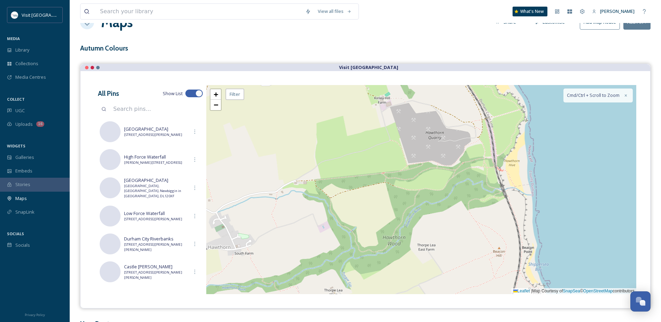
scroll to position [0, 0]
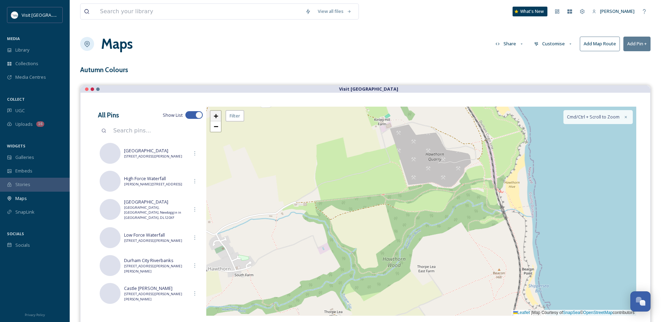
click at [215, 117] on span "+" at bounding box center [216, 116] width 5 height 9
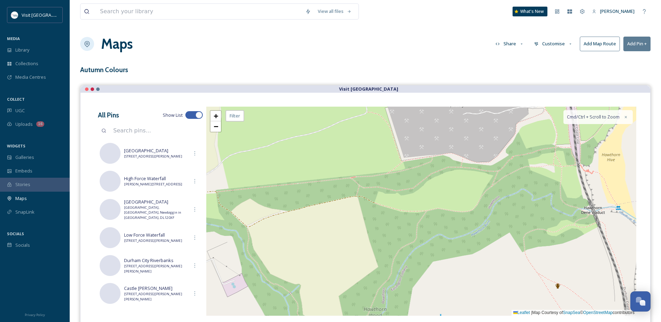
drag, startPoint x: 316, startPoint y: 212, endPoint x: 429, endPoint y: 174, distance: 119.4
click at [429, 174] on div "+ − Leaflet | Map Courtesy of SnapSea © OpenStreetMap contributors Cmd/Ctrl + S…" at bounding box center [421, 211] width 430 height 209
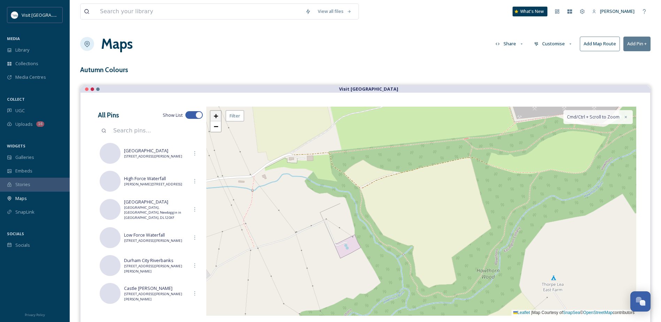
click at [215, 114] on span "+" at bounding box center [216, 116] width 5 height 9
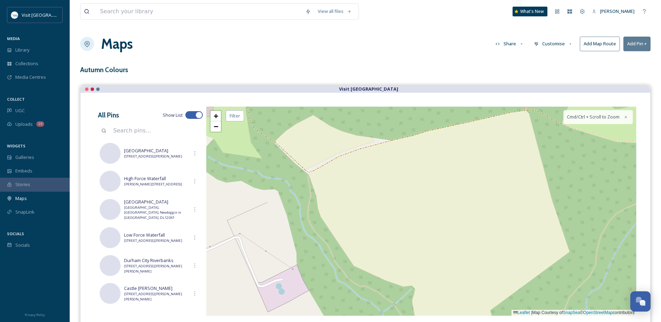
drag, startPoint x: 307, startPoint y: 161, endPoint x: 487, endPoint y: 219, distance: 189.1
click at [487, 219] on div "+ − Leaflet | Map Courtesy of SnapSea © OpenStreetMap contributors Cmd/Ctrl + S…" at bounding box center [421, 211] width 430 height 209
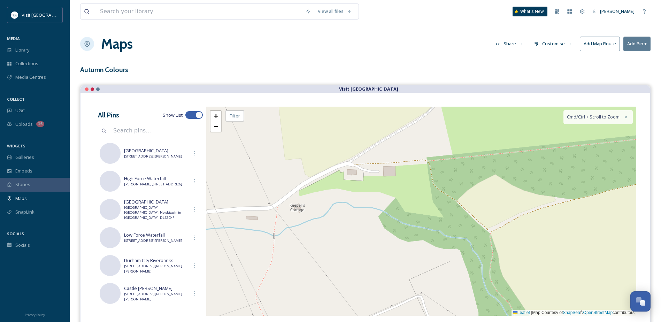
click at [349, 165] on div "+ − Leaflet | Map Courtesy of SnapSea © OpenStreetMap contributors Cmd/Ctrl + S…" at bounding box center [421, 211] width 430 height 209
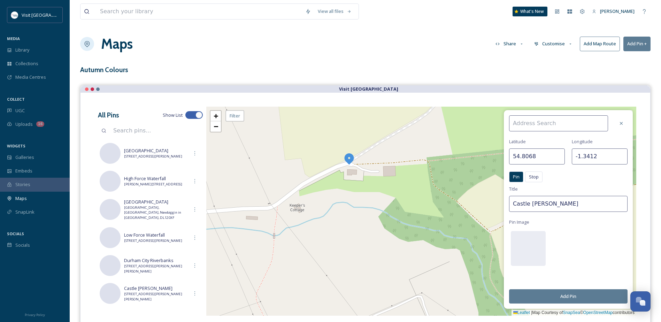
drag, startPoint x: 563, startPoint y: 201, endPoint x: 502, endPoint y: 201, distance: 61.0
click at [502, 201] on div "Latitude 54.8068 Longitude -1.3412 Pin Stop Pin Stop Title Castle Eden Dene Pin…" at bounding box center [421, 211] width 430 height 209
type input "Hawthorn Dene Nature Reserve"
click at [544, 125] on input at bounding box center [558, 123] width 99 height 16
paste input "Unnamed Road, Seaham SR7, UK"
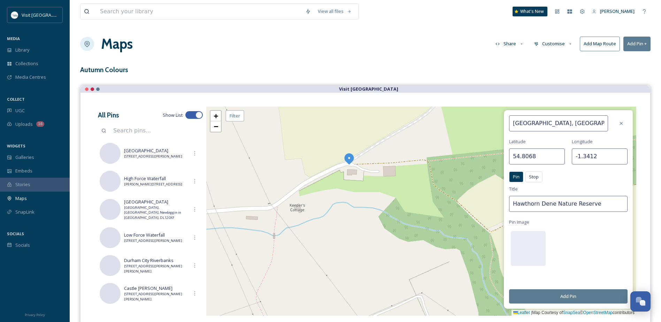
scroll to position [0, 70]
drag, startPoint x: 562, startPoint y: 123, endPoint x: 523, endPoint y: 124, distance: 39.0
click at [523, 124] on input "Hawthorn Dene Nature Reserve, Unnamed Road, Seaham SR7, UK" at bounding box center [558, 123] width 99 height 16
click at [586, 124] on input "Hawthorn Dene Nature Reserve, Seaham SR7, UK" at bounding box center [558, 123] width 99 height 16
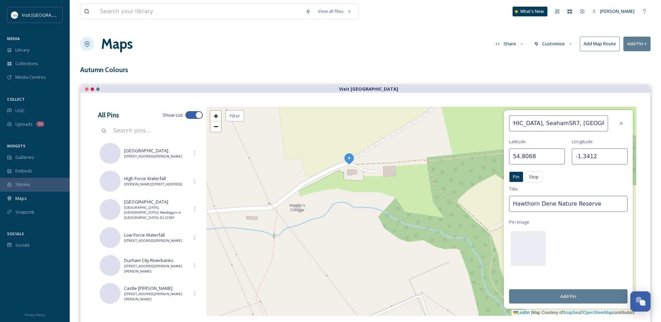
scroll to position [0, 28]
drag, startPoint x: 597, startPoint y: 123, endPoint x: 611, endPoint y: 122, distance: 13.9
click at [611, 122] on div "Hawthorn Dene Nature Reserve, Seaham, SR7, UK Hawthorn Dene Nature Reserve Hawt…" at bounding box center [562, 123] width 106 height 16
drag, startPoint x: 594, startPoint y: 122, endPoint x: 618, endPoint y: 123, distance: 24.4
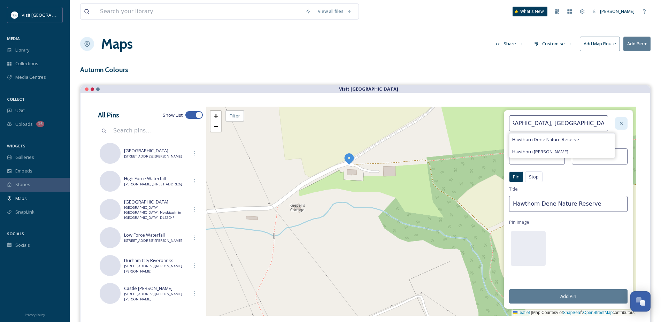
click at [618, 123] on div "Hawthorn Dene Nature Reserve, Seaham, SR7 Hawthorn Dene Nature Reserve Hawthorn…" at bounding box center [568, 123] width 118 height 16
paste input "RM45+MV, Hawthorn, Seaham SR7 8SW"
click at [584, 122] on input "Hawthorn Dene Nature Reserve, RM45+MV, Hawthorn, Seaham SR7 8SW" at bounding box center [558, 123] width 99 height 16
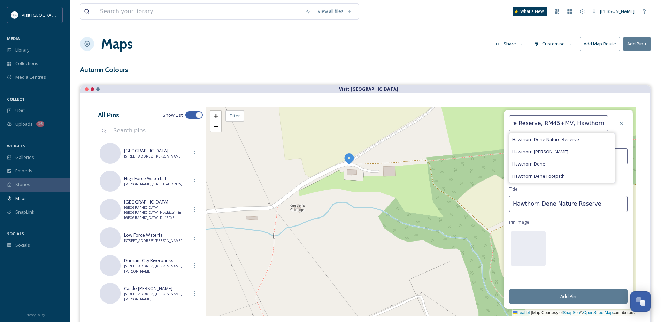
scroll to position [0, 0]
drag, startPoint x: 536, startPoint y: 123, endPoint x: 504, endPoint y: 124, distance: 32.1
click at [504, 124] on div "Hawthorn Dene Nature Reserve, RM45+MV, Hawthorn, Seaham, SR7 8SW Hawthorn Dene …" at bounding box center [568, 209] width 129 height 199
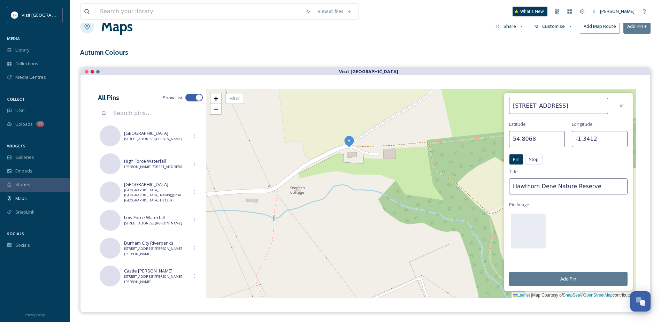
scroll to position [35, 0]
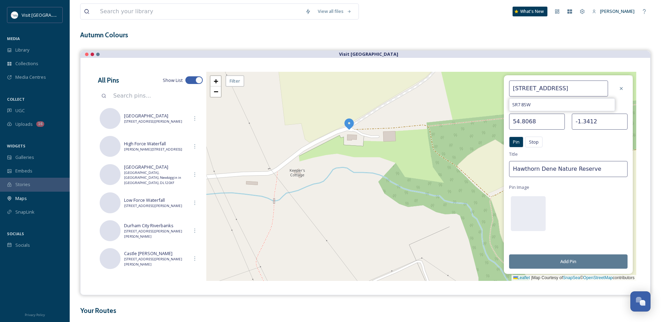
type input "Hawthorn, Seaham, SR7 8SW"
click at [580, 260] on button "Add Pin" at bounding box center [568, 261] width 118 height 14
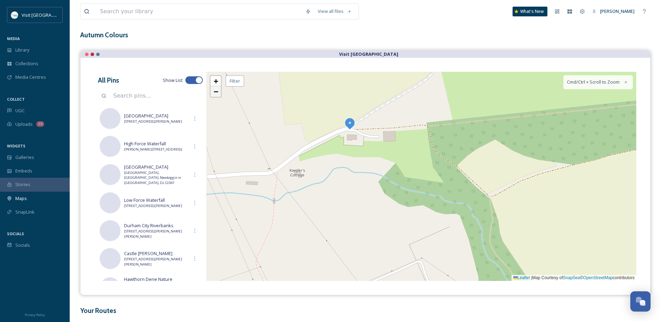
click at [215, 93] on span "−" at bounding box center [216, 91] width 5 height 9
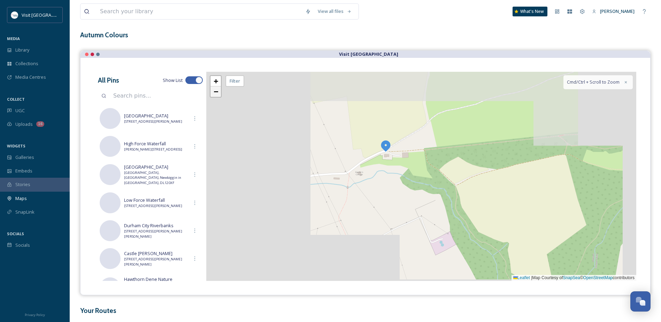
click at [215, 93] on span "−" at bounding box center [216, 91] width 5 height 9
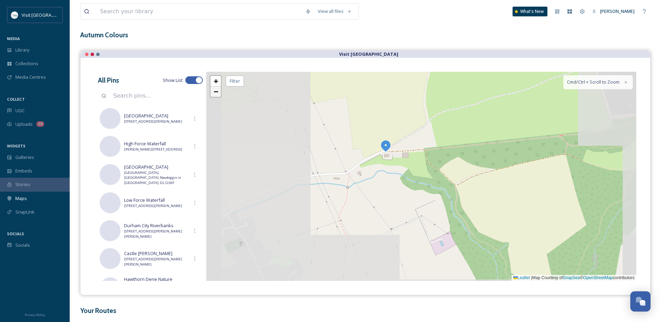
click at [215, 93] on span "−" at bounding box center [216, 91] width 5 height 9
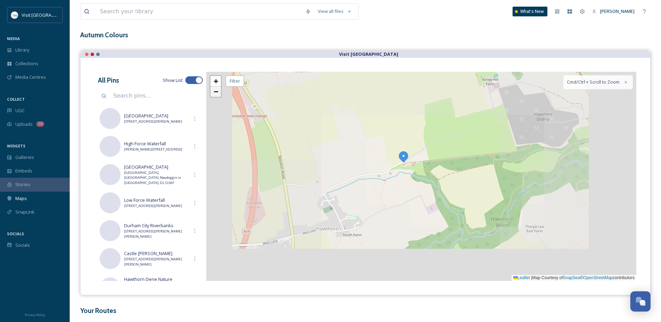
click at [215, 93] on span "−" at bounding box center [216, 91] width 5 height 9
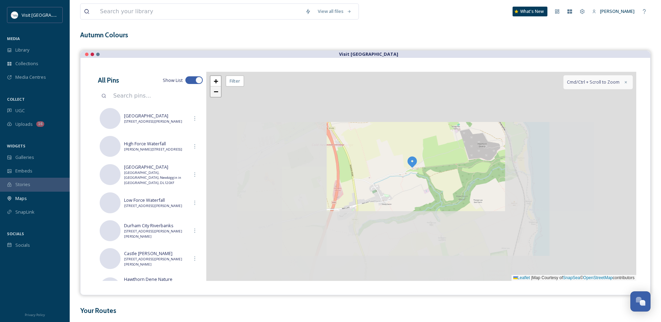
click at [215, 93] on span "−" at bounding box center [216, 91] width 5 height 9
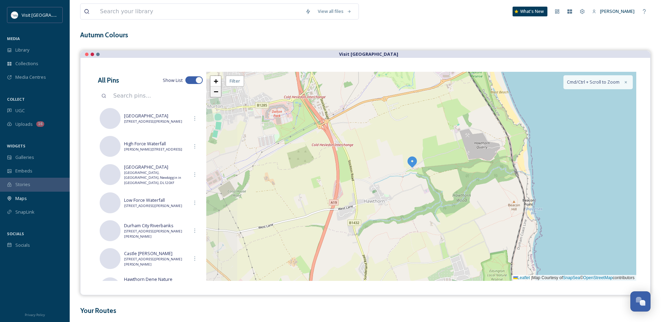
click at [215, 93] on span "−" at bounding box center [216, 91] width 5 height 9
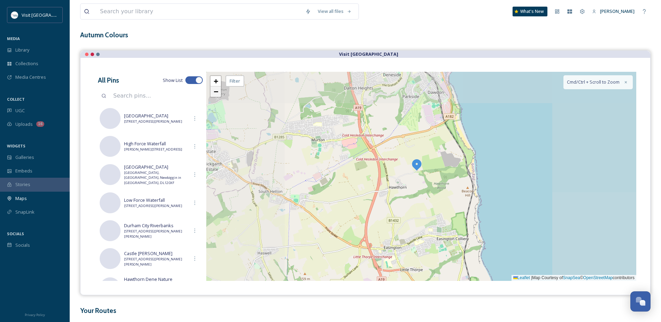
click at [215, 93] on span "−" at bounding box center [216, 91] width 5 height 9
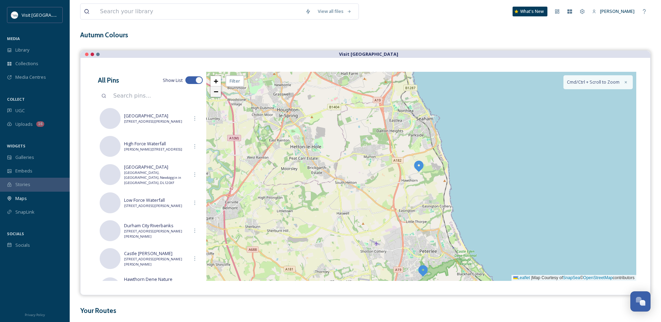
click at [215, 93] on span "−" at bounding box center [216, 91] width 5 height 9
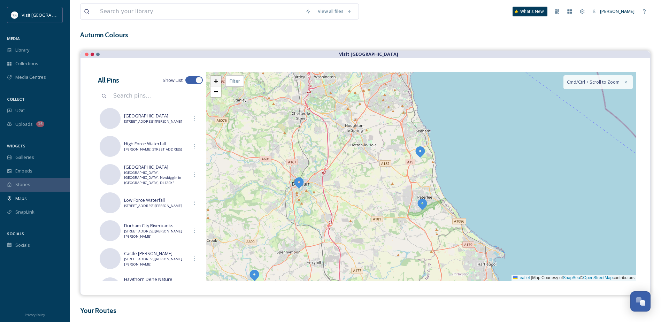
click at [215, 80] on span "+" at bounding box center [216, 81] width 5 height 9
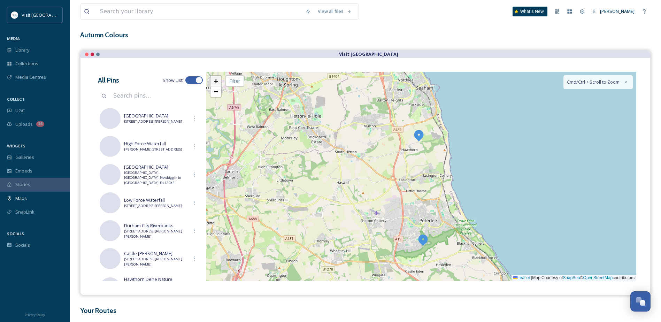
click at [215, 80] on span "+" at bounding box center [216, 81] width 5 height 9
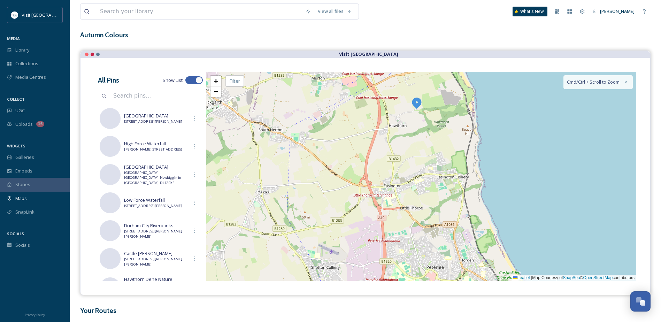
drag, startPoint x: 261, startPoint y: 170, endPoint x: 445, endPoint y: 142, distance: 186.2
click at [445, 143] on div "+ − Leaflet | Map Courtesy of SnapSea © OpenStreetMap contributors Cmd/Ctrl + S…" at bounding box center [421, 176] width 430 height 209
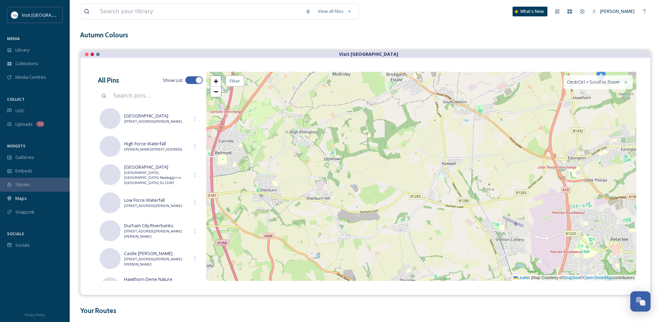
drag, startPoint x: 332, startPoint y: 165, endPoint x: 483, endPoint y: 169, distance: 151.0
click at [483, 169] on div "+ − Leaflet | Map Courtesy of SnapSea © OpenStreetMap contributors Cmd/Ctrl + S…" at bounding box center [421, 176] width 430 height 209
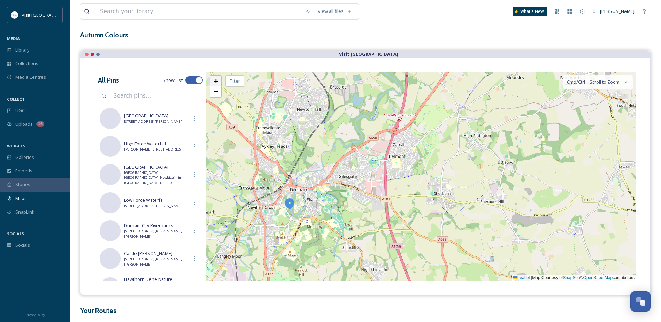
click at [215, 81] on span "+" at bounding box center [216, 81] width 5 height 9
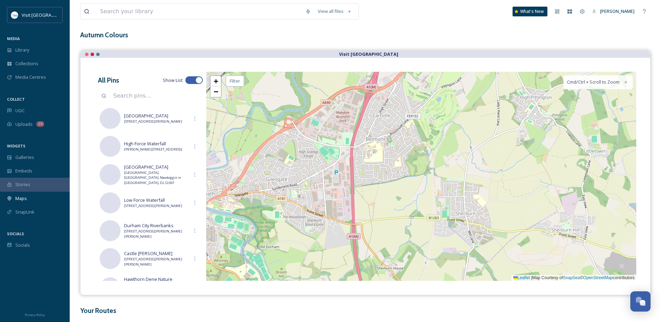
drag, startPoint x: 282, startPoint y: 169, endPoint x: 474, endPoint y: 154, distance: 192.6
click at [474, 154] on div "+ − Leaflet | Map Courtesy of SnapSea © OpenStreetMap contributors Cmd/Ctrl + S…" at bounding box center [421, 176] width 430 height 209
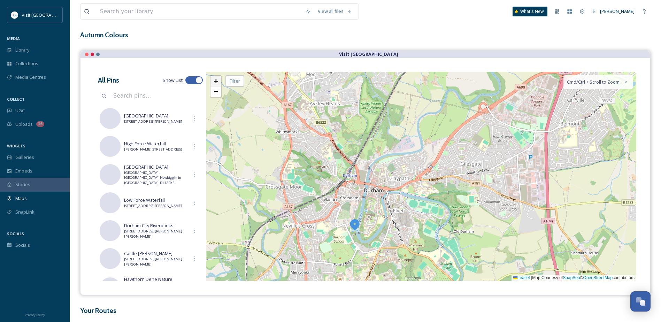
click at [219, 81] on link "+" at bounding box center [216, 81] width 10 height 10
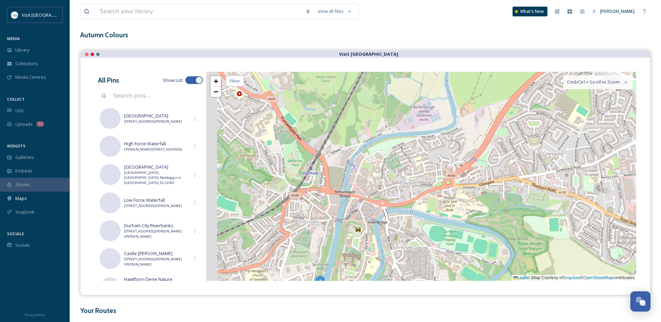
drag, startPoint x: 292, startPoint y: 166, endPoint x: 384, endPoint y: 152, distance: 92.6
click at [388, 155] on div "+ − Leaflet | Map Courtesy of SnapSea © OpenStreetMap contributors Cmd/Ctrl + S…" at bounding box center [421, 176] width 430 height 209
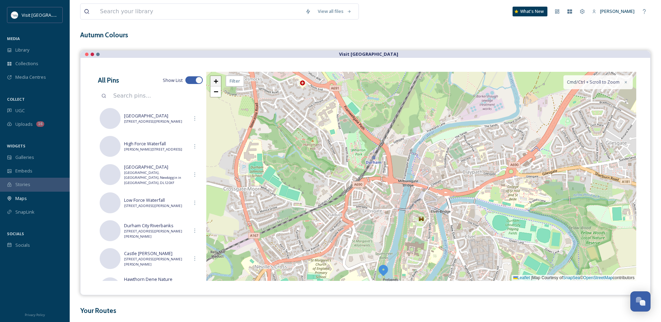
click at [220, 82] on link "+" at bounding box center [216, 81] width 10 height 10
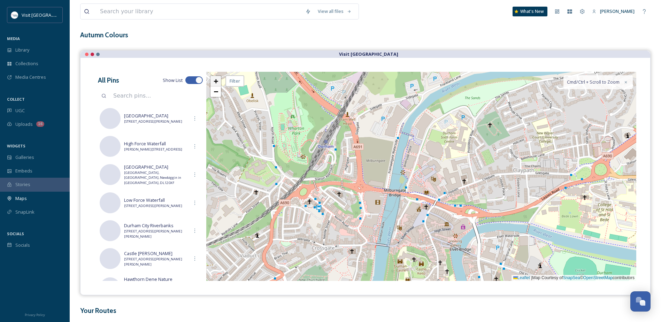
click at [216, 80] on span "+" at bounding box center [216, 81] width 5 height 9
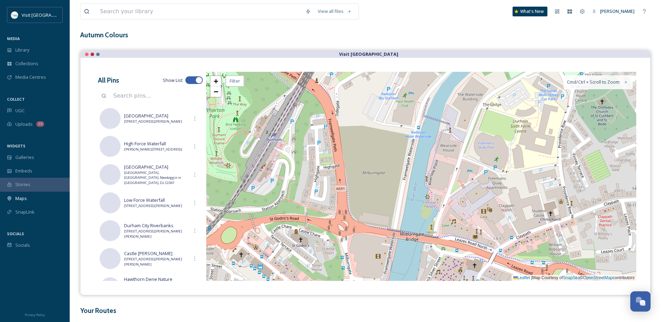
drag, startPoint x: 271, startPoint y: 128, endPoint x: 389, endPoint y: 179, distance: 128.9
click at [388, 179] on div "+ − Leaflet | Map Courtesy of SnapSea © OpenStreetMap contributors Cmd/Ctrl + S…" at bounding box center [421, 176] width 430 height 209
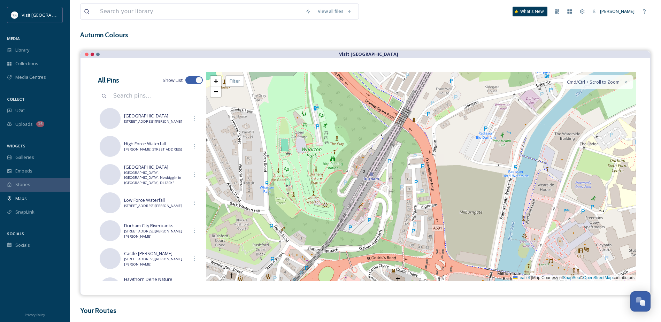
click at [319, 129] on div "+ − Leaflet | Map Courtesy of SnapSea © OpenStreetMap contributors Cmd/Ctrl + S…" at bounding box center [421, 176] width 430 height 209
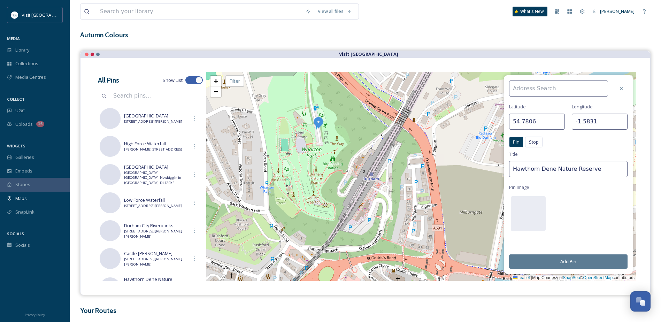
drag, startPoint x: 607, startPoint y: 170, endPoint x: 476, endPoint y: 168, distance: 131.1
click at [476, 168] on div "Latitude 54.7806 Longitude -1.5831 Pin Stop Pin Stop Title Hawthorn Dene Nature…" at bounding box center [421, 176] width 430 height 209
type input "[PERSON_NAME][GEOGRAPHIC_DATA]"
click at [521, 85] on input at bounding box center [558, 89] width 99 height 16
paste input "10 Princes St, Durham DH1 4FJ"
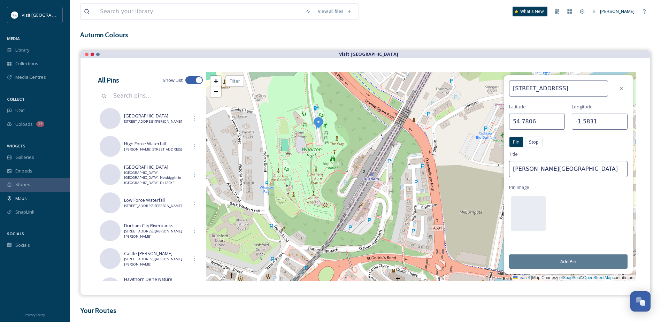
click at [543, 90] on input "10 Princes St, Durham DH1 4FJ" at bounding box center [558, 89] width 99 height 16
click at [580, 89] on input "10 Princes Street, Durham DH1 4FJ" at bounding box center [558, 89] width 99 height 16
click at [513, 87] on input "[STREET_ADDRESS]" at bounding box center [558, 89] width 99 height 16
type input "Wharton Park, 10 Princes Street, Durham, DH1 4FJ"
click at [583, 259] on button "Add Pin" at bounding box center [568, 261] width 118 height 14
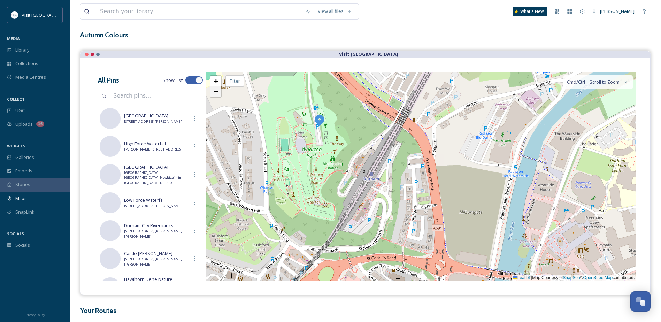
click at [219, 92] on link "−" at bounding box center [216, 91] width 10 height 10
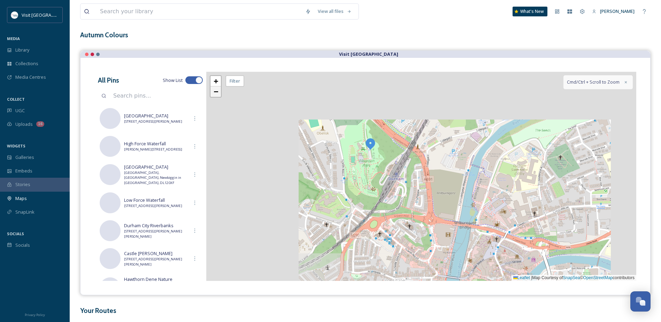
click at [219, 92] on link "−" at bounding box center [216, 91] width 10 height 10
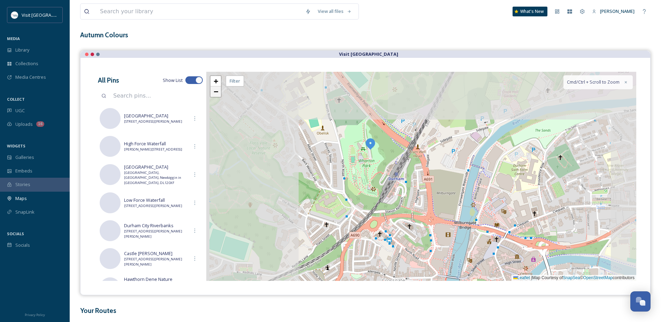
click at [219, 92] on link "−" at bounding box center [216, 91] width 10 height 10
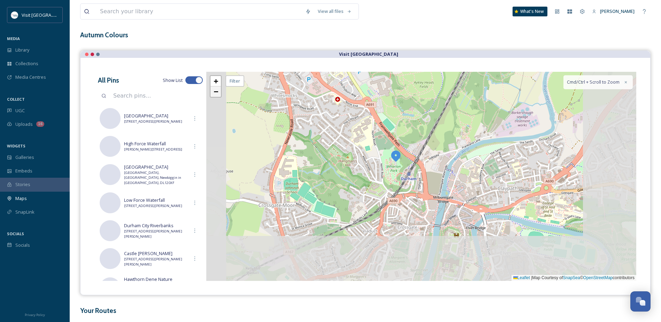
click at [219, 92] on link "−" at bounding box center [216, 91] width 10 height 10
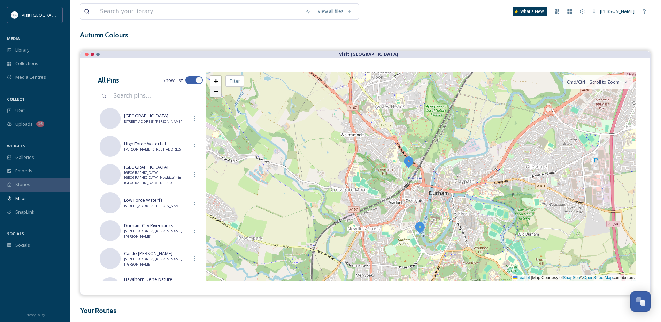
click at [219, 92] on link "−" at bounding box center [216, 91] width 10 height 10
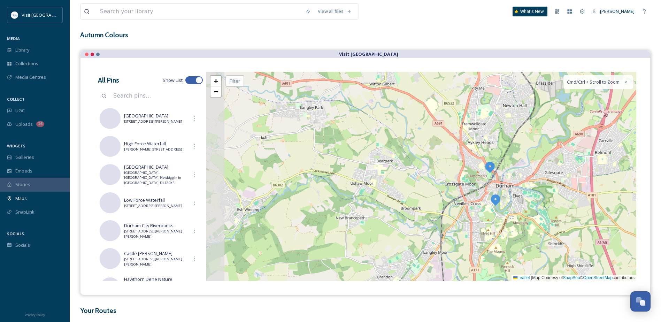
drag, startPoint x: 294, startPoint y: 174, endPoint x: 333, endPoint y: 175, distance: 38.7
click at [336, 174] on div "+ − Leaflet | Map Courtesy of SnapSea © OpenStreetMap contributors Cmd/Ctrl + S…" at bounding box center [421, 176] width 430 height 209
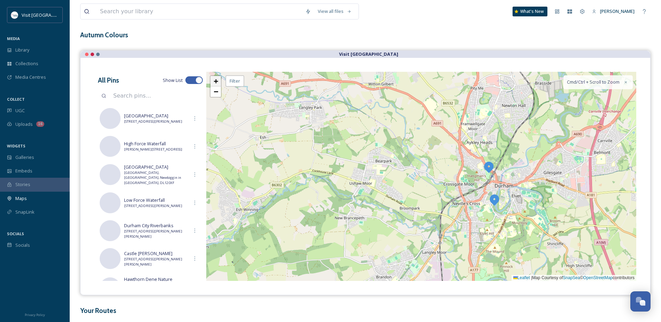
click at [215, 84] on span "+" at bounding box center [216, 81] width 5 height 9
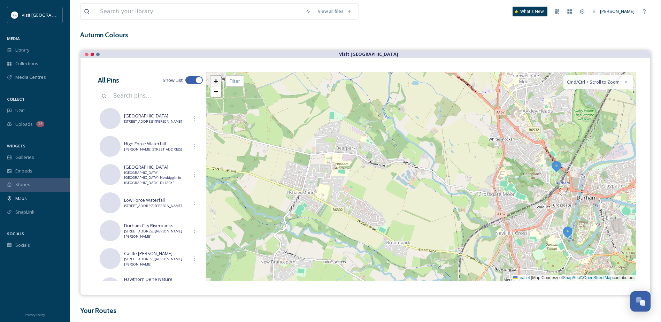
click at [215, 84] on span "+" at bounding box center [216, 81] width 5 height 9
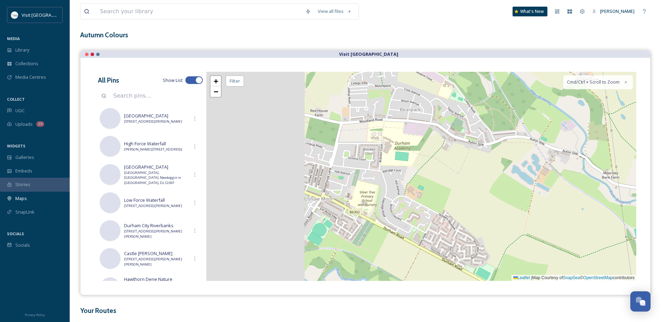
drag, startPoint x: 402, startPoint y: 169, endPoint x: 432, endPoint y: 161, distance: 31.5
click at [433, 161] on div "+ − Leaflet | Map Courtesy of SnapSea © OpenStreetMap contributors Cmd/Ctrl + S…" at bounding box center [421, 176] width 430 height 209
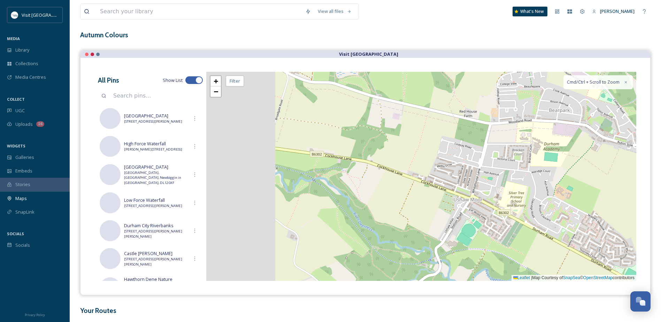
click at [465, 174] on div "+ − Leaflet | Map Courtesy of SnapSea © OpenStreetMap contributors Cmd/Ctrl + S…" at bounding box center [421, 176] width 430 height 209
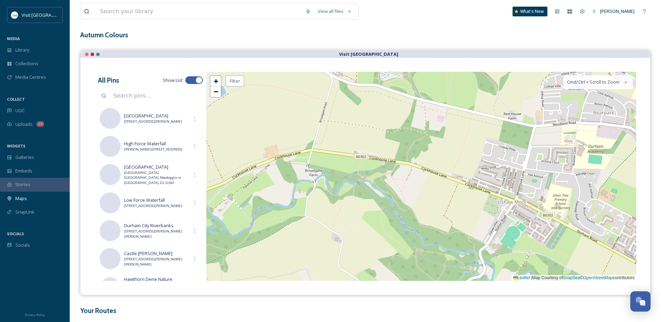
drag, startPoint x: 329, startPoint y: 163, endPoint x: 410, endPoint y: 181, distance: 82.7
click at [410, 181] on div "+ − Leaflet | Map Courtesy of SnapSea © OpenStreetMap contributors Cmd/Ctrl + S…" at bounding box center [421, 176] width 430 height 209
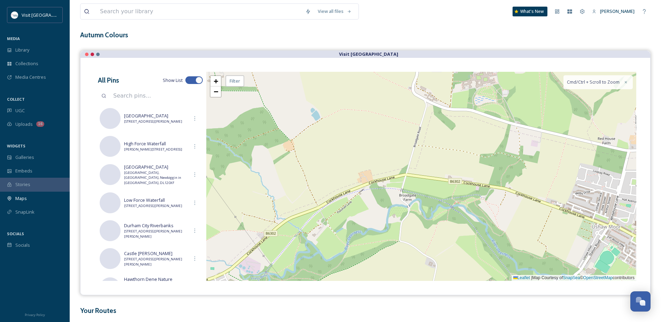
drag, startPoint x: 302, startPoint y: 177, endPoint x: 317, endPoint y: 185, distance: 16.9
click at [317, 185] on div "+ − Leaflet | Map Courtesy of SnapSea © OpenStreetMap contributors Cmd/Ctrl + S…" at bounding box center [421, 176] width 430 height 209
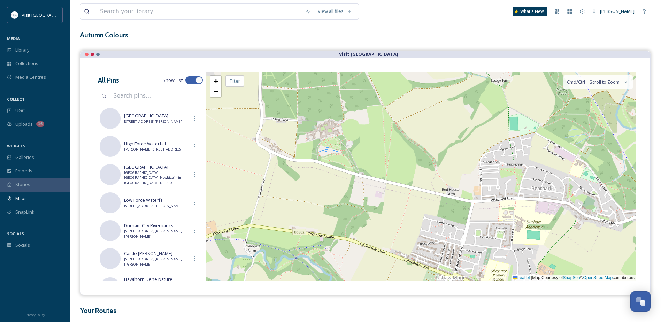
drag, startPoint x: 476, startPoint y: 207, endPoint x: 335, endPoint y: 255, distance: 149.5
click at [335, 255] on div "+ − Leaflet | Map Courtesy of SnapSea © OpenStreetMap contributors Cmd/Ctrl + S…" at bounding box center [421, 176] width 430 height 209
click at [213, 82] on link "+" at bounding box center [216, 81] width 10 height 10
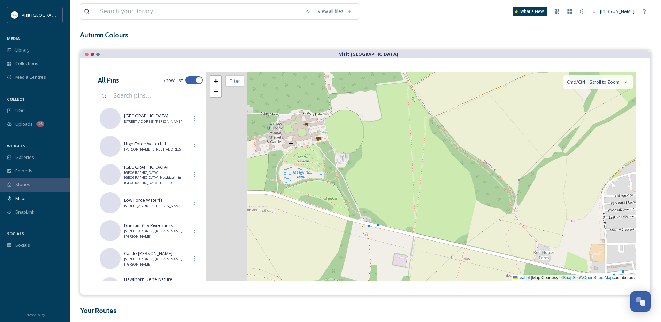
drag, startPoint x: 275, startPoint y: 133, endPoint x: 333, endPoint y: 168, distance: 67.1
click at [333, 168] on div "+ − Leaflet | Map Courtesy of SnapSea © OpenStreetMap contributors Cmd/Ctrl + S…" at bounding box center [421, 176] width 430 height 209
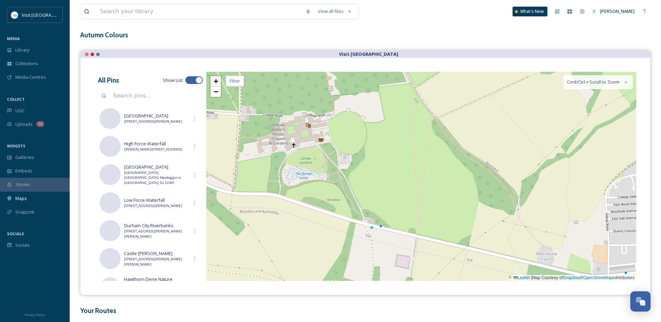
click at [215, 81] on span "+" at bounding box center [216, 81] width 5 height 9
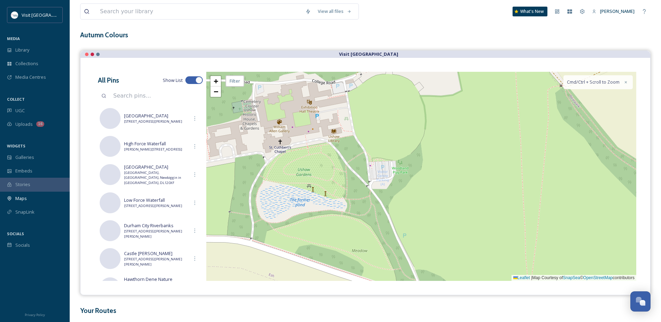
drag, startPoint x: 268, startPoint y: 152, endPoint x: 363, endPoint y: 170, distance: 97.2
click at [363, 170] on div "+ − Leaflet | Map Courtesy of SnapSea © OpenStreetMap contributors Cmd/Ctrl + S…" at bounding box center [421, 176] width 430 height 209
click at [379, 170] on div "+ − Leaflet | Map Courtesy of SnapSea © OpenStreetMap contributors Cmd/Ctrl + S…" at bounding box center [421, 176] width 430 height 209
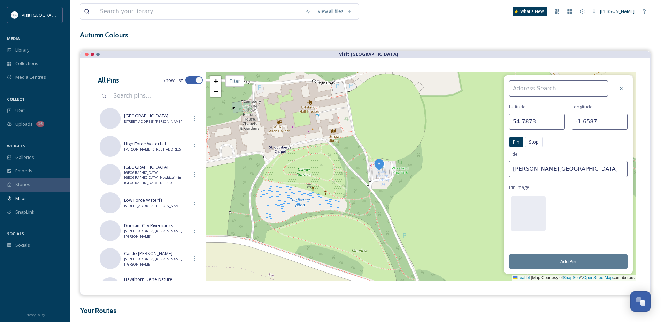
click at [553, 90] on input at bounding box center [558, 89] width 99 height 16
paste input "Woodland Rd, Durham DH7 9RH"
click at [511, 86] on input "Woodland Rd, Durham DH7 9RH" at bounding box center [558, 89] width 99 height 16
click at [566, 105] on span "[GEOGRAPHIC_DATA], [GEOGRAPHIC_DATA]" at bounding box center [557, 104] width 91 height 7
type input "[GEOGRAPHIC_DATA], [GEOGRAPHIC_DATA]"
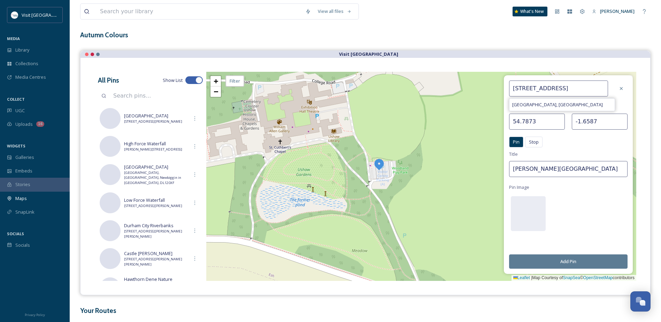
type input "54.7880"
type input "-1.6610"
type input "[GEOGRAPHIC_DATA], [GEOGRAPHIC_DATA]"
click at [573, 90] on input "[GEOGRAPHIC_DATA], [GEOGRAPHIC_DATA]" at bounding box center [558, 89] width 99 height 16
drag, startPoint x: 594, startPoint y: 90, endPoint x: 498, endPoint y: 90, distance: 95.5
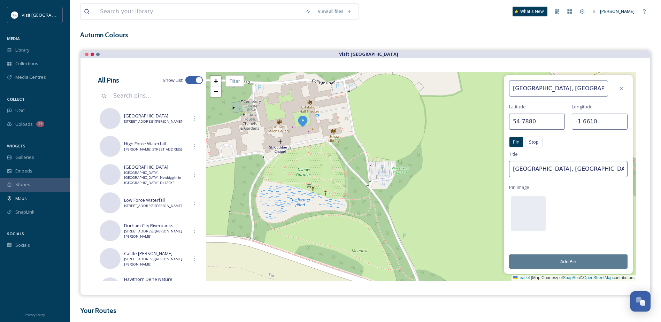
click at [498, 90] on div "Ushaw Historic House, Chapels & Gardens Latitude 54.7880 Longitude -1.6610 Pin …" at bounding box center [421, 176] width 430 height 209
click at [573, 87] on input "[GEOGRAPHIC_DATA], [GEOGRAPHIC_DATA]" at bounding box center [558, 89] width 99 height 16
drag, startPoint x: 571, startPoint y: 89, endPoint x: 611, endPoint y: 86, distance: 40.5
click at [611, 86] on div "[GEOGRAPHIC_DATA], [GEOGRAPHIC_DATA]" at bounding box center [562, 89] width 106 height 16
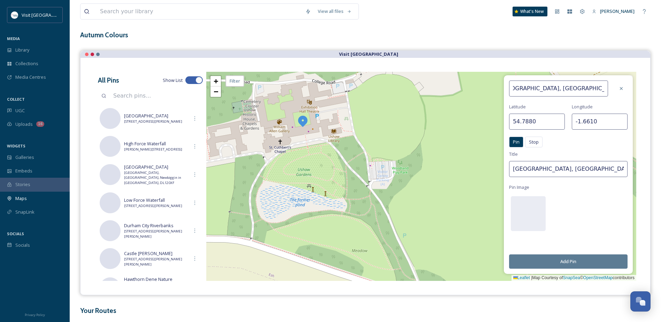
click at [605, 88] on input "[GEOGRAPHIC_DATA], [GEOGRAPHIC_DATA]" at bounding box center [558, 89] width 99 height 16
paste input "Woodland Rd, Durham DH7 9RH"
click at [555, 89] on input "Ushaw Historic House, Chapels & Gardens, Woodland Rd, Durham DH7 9RH" at bounding box center [558, 89] width 99 height 16
click at [591, 87] on input "Ushaw Historic House, Chapels & Gardens, Woodland Roadd, Durham DH7 9RH" at bounding box center [558, 89] width 99 height 16
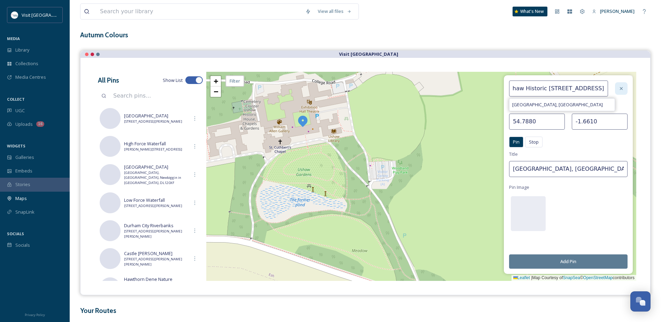
scroll to position [0, 106]
drag, startPoint x: 590, startPoint y: 88, endPoint x: 627, endPoint y: 89, distance: 36.9
click at [627, 89] on div "Ushaw Historic House, Chapels & Gardens, Woodland Roadd, Durham, DH7 9RH Ushaw …" at bounding box center [568, 89] width 118 height 16
type input "Ushaw Historic House, Chapels & Gardens, Woodland Roadd, Durham, DH7 9RH"
click at [570, 263] on button "Add Pin" at bounding box center [568, 261] width 118 height 14
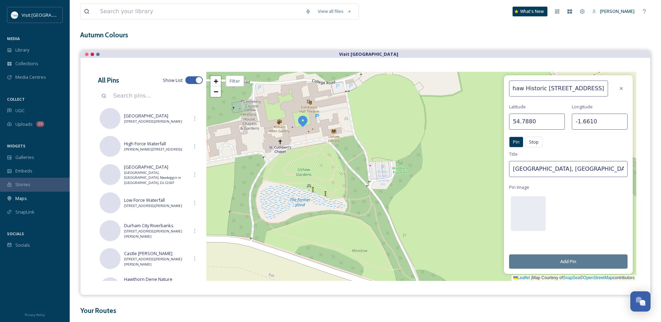
scroll to position [0, 0]
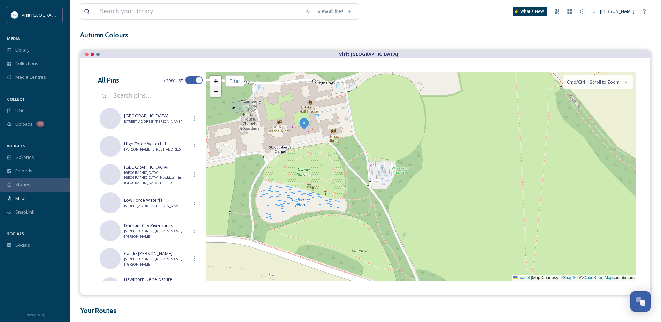
click at [218, 94] on span "−" at bounding box center [216, 91] width 5 height 9
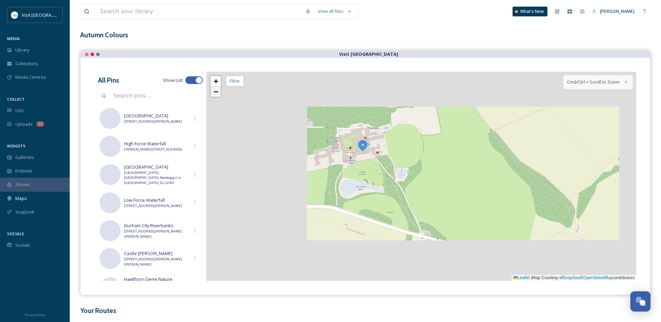
click at [218, 94] on span "−" at bounding box center [216, 91] width 5 height 9
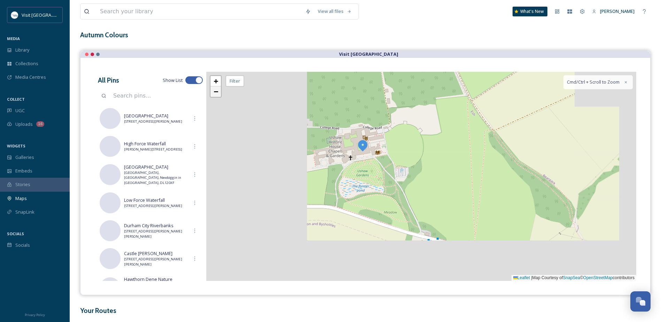
click at [218, 94] on span "−" at bounding box center [216, 91] width 5 height 9
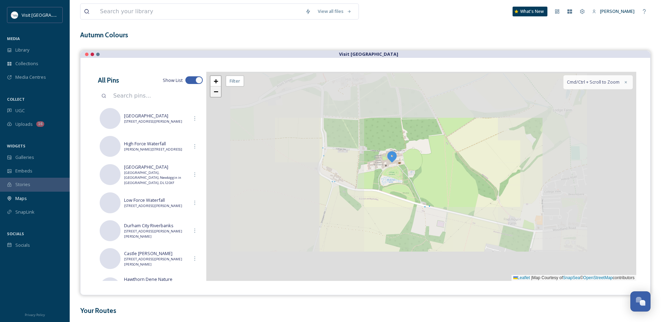
click at [218, 94] on span "−" at bounding box center [216, 91] width 5 height 9
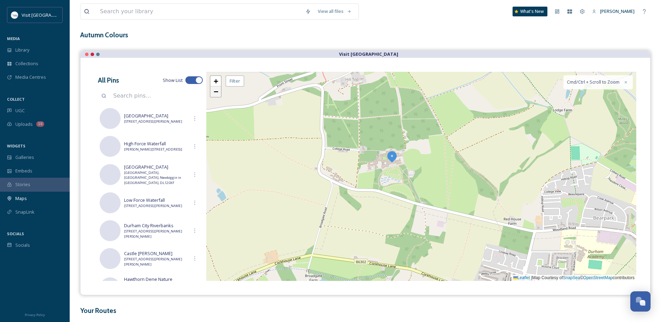
click at [218, 94] on span "−" at bounding box center [216, 91] width 5 height 9
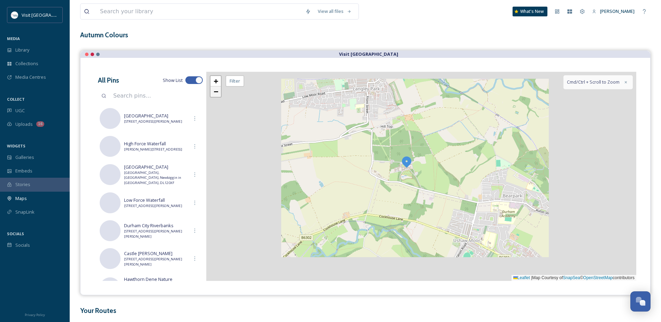
click at [218, 94] on span "−" at bounding box center [216, 91] width 5 height 9
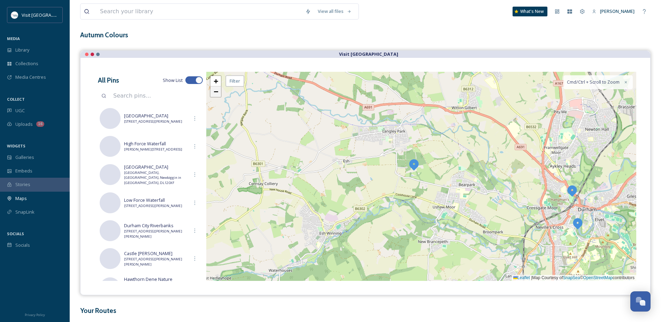
click at [218, 94] on span "−" at bounding box center [216, 91] width 5 height 9
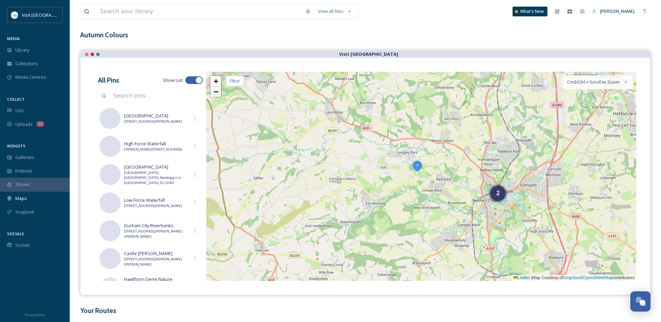
click at [216, 94] on span "−" at bounding box center [216, 91] width 5 height 9
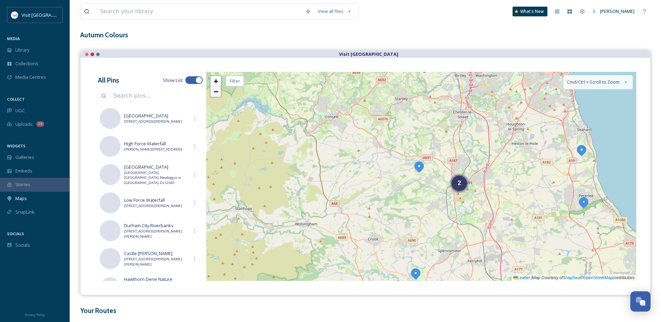
click at [216, 94] on span "−" at bounding box center [216, 91] width 5 height 9
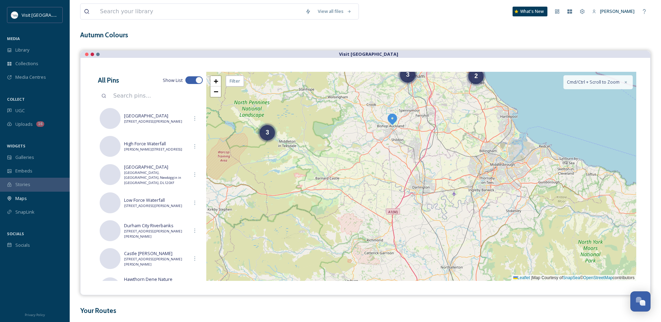
drag, startPoint x: 479, startPoint y: 227, endPoint x: 429, endPoint y: 176, distance: 71.0
click at [429, 176] on div "2 3 3 + − Leaflet | Map Courtesy of SnapSea © OpenStreetMap contributors Cmd/Ct…" at bounding box center [421, 176] width 430 height 209
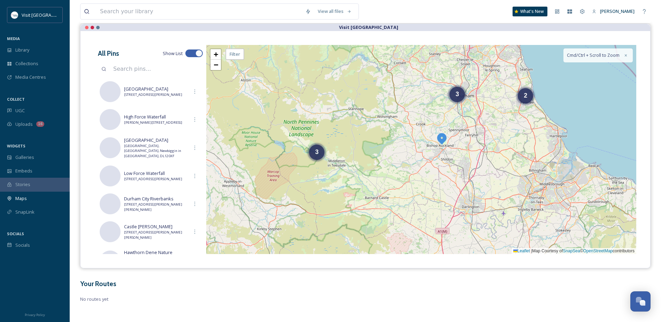
scroll to position [63, 0]
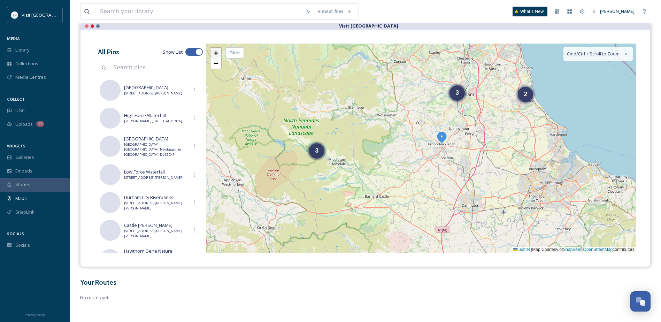
click at [215, 53] on span "+" at bounding box center [216, 52] width 5 height 9
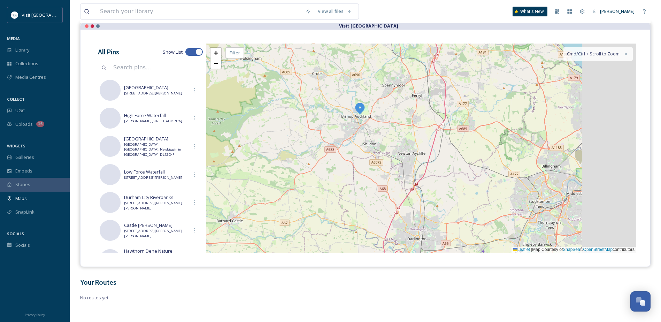
drag, startPoint x: 519, startPoint y: 203, endPoint x: 418, endPoint y: 177, distance: 104.1
click at [418, 177] on div "2 3 + − Leaflet | Map Courtesy of SnapSea © OpenStreetMap contributors Cmd/Ctrl…" at bounding box center [421, 148] width 430 height 209
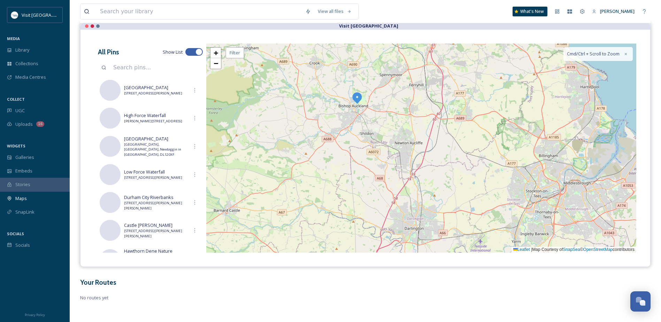
drag, startPoint x: 437, startPoint y: 190, endPoint x: 420, endPoint y: 142, distance: 51.6
click at [420, 142] on div "2 3 + − Leaflet | Map Courtesy of SnapSea © OpenStreetMap contributors Cmd/Ctrl…" at bounding box center [421, 148] width 430 height 209
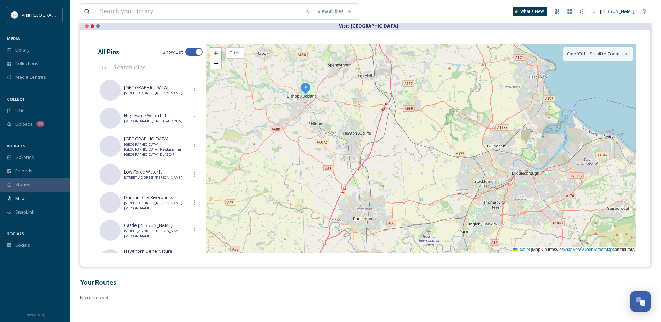
drag, startPoint x: 417, startPoint y: 173, endPoint x: 408, endPoint y: 190, distance: 19.3
click at [408, 190] on div "2 3 + − Leaflet | Map Courtesy of SnapSea © OpenStreetMap contributors Cmd/Ctrl…" at bounding box center [421, 148] width 430 height 209
click at [218, 51] on span "+" at bounding box center [216, 52] width 5 height 9
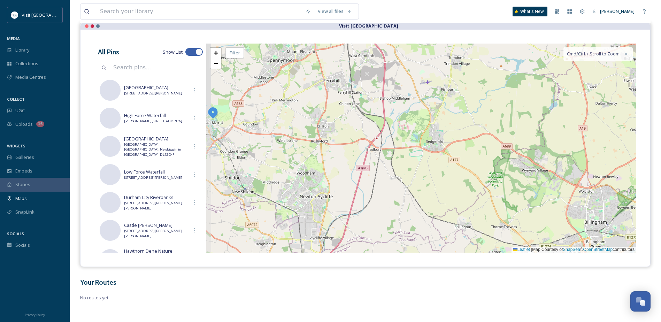
drag, startPoint x: 405, startPoint y: 131, endPoint x: 428, endPoint y: 207, distance: 79.5
click at [428, 207] on div "2 + − Leaflet | Map Courtesy of SnapSea © OpenStreetMap contributors Cmd/Ctrl +…" at bounding box center [421, 148] width 430 height 209
click at [215, 55] on span "+" at bounding box center [216, 52] width 5 height 9
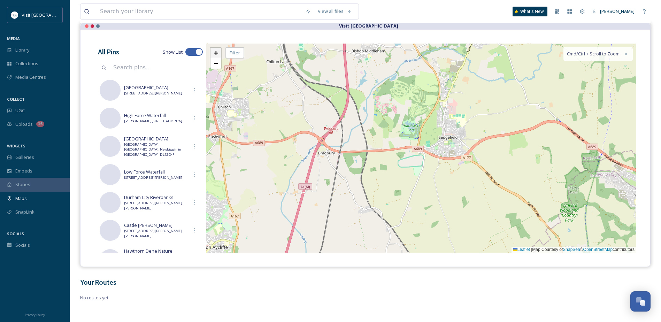
click at [215, 55] on span "+" at bounding box center [216, 52] width 5 height 9
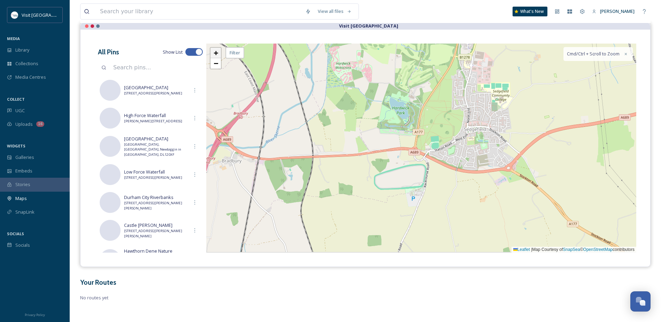
click at [215, 55] on span "+" at bounding box center [216, 52] width 5 height 9
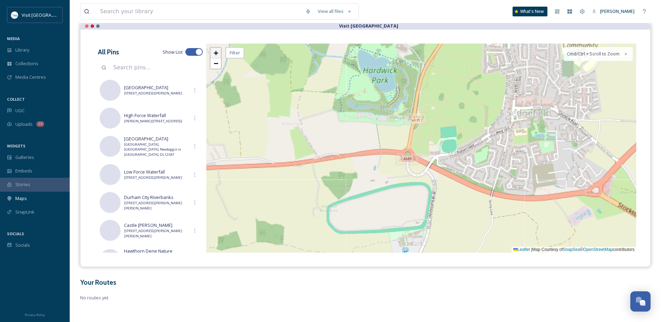
click at [215, 55] on span "+" at bounding box center [216, 52] width 5 height 9
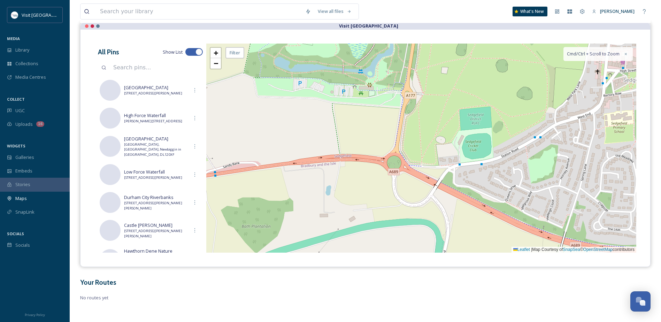
click at [364, 147] on div "+ − Leaflet | Map Courtesy of SnapSea © OpenStreetMap contributors Cmd/Ctrl + S…" at bounding box center [421, 148] width 430 height 209
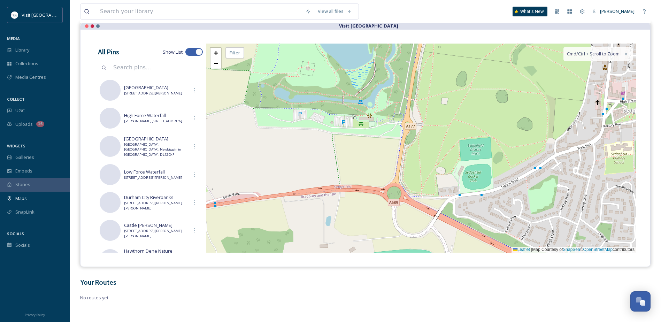
click at [345, 124] on div "+ − Leaflet | Map Courtesy of SnapSea © OpenStreetMap contributors Cmd/Ctrl + S…" at bounding box center [421, 148] width 430 height 209
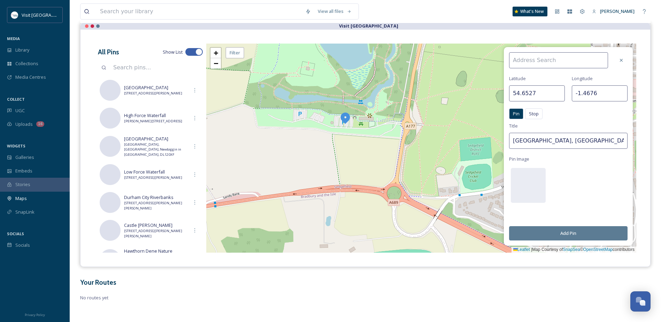
drag, startPoint x: 621, startPoint y: 138, endPoint x: 483, endPoint y: 140, distance: 138.0
click at [483, 140] on div "Latitude 54.6527 Longitude -1.4676 Pin Stop Pin Stop Title Ushaw Historic House…" at bounding box center [421, 148] width 430 height 209
type input "[PERSON_NAME][GEOGRAPHIC_DATA]"
click at [543, 61] on input at bounding box center [558, 60] width 99 height 16
paste input "Hardwick Park, Sedgefield, Stockton-on-Tees TS21 2DN"
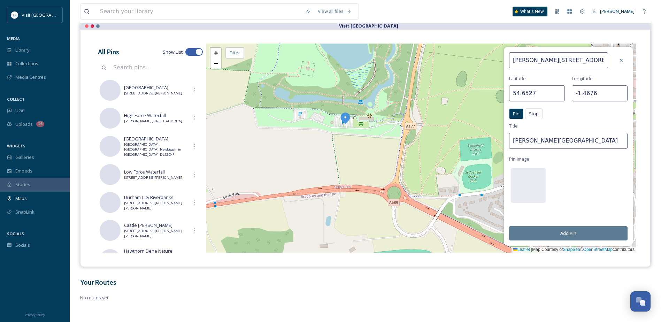
scroll to position [0, 44]
drag, startPoint x: 581, startPoint y: 61, endPoint x: 536, endPoint y: 59, distance: 45.3
click at [536, 59] on input "Hardwick Park, Sedgefield, Stockton-on-Tees TS21 2DN" at bounding box center [558, 60] width 99 height 16
type input "[PERSON_NAME][STREET_ADDRESS]"
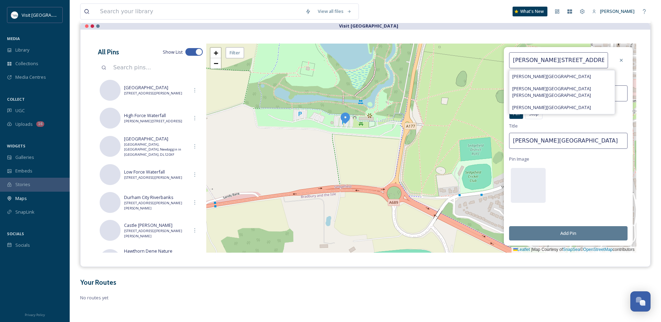
click at [586, 174] on div "Hardwick Park, Sedgefield, TS21 2DN Hardwick Park Hardwick Hall-Durham Country …" at bounding box center [568, 146] width 129 height 199
click at [575, 234] on button "Add Pin" at bounding box center [568, 233] width 118 height 14
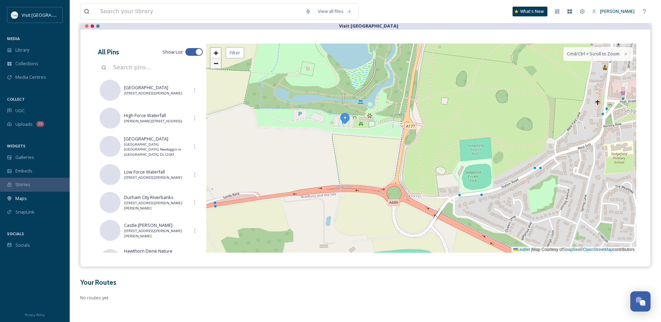
click at [214, 63] on span "−" at bounding box center [216, 63] width 5 height 9
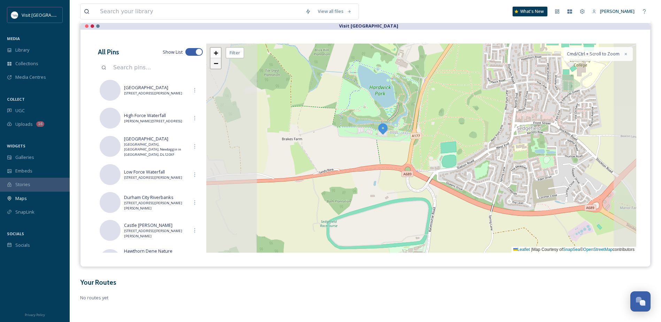
click at [214, 63] on span "−" at bounding box center [216, 63] width 5 height 9
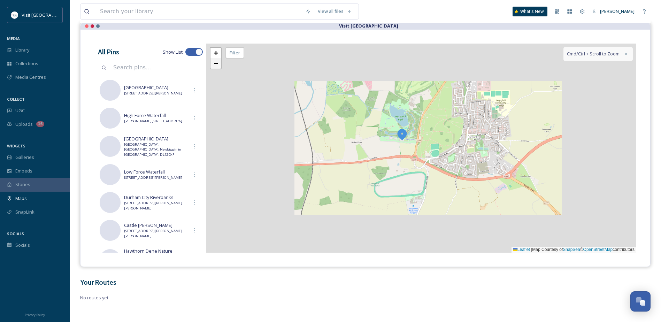
click at [214, 63] on span "−" at bounding box center [216, 63] width 5 height 9
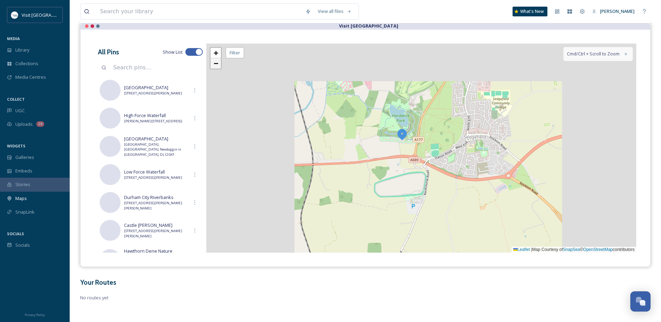
click at [214, 63] on span "−" at bounding box center [216, 63] width 5 height 9
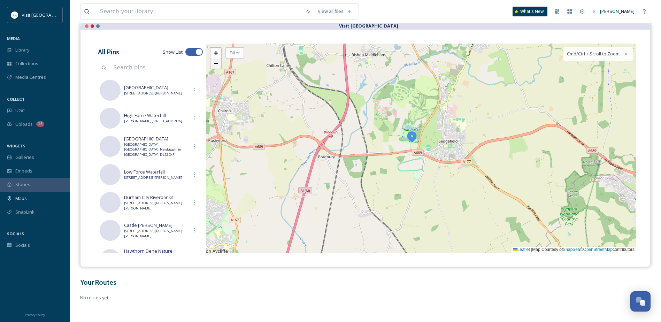
click at [214, 63] on span "−" at bounding box center [216, 63] width 5 height 9
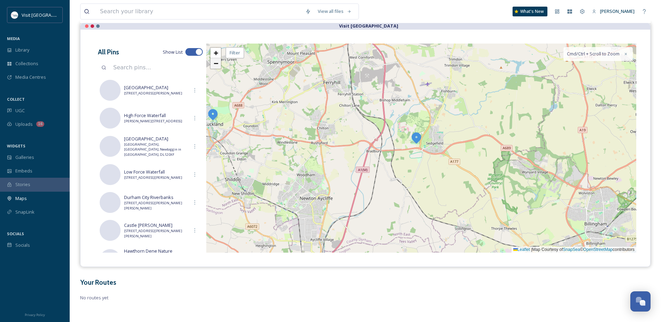
click at [214, 63] on span "−" at bounding box center [216, 63] width 5 height 9
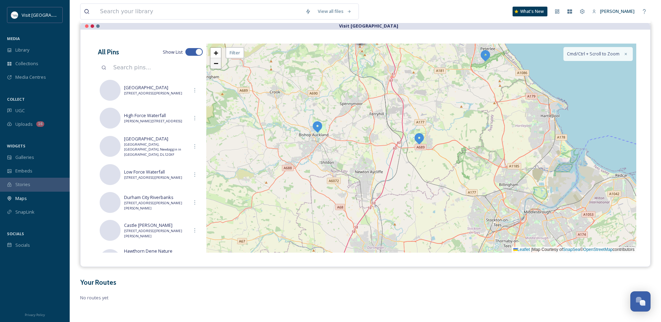
click at [214, 63] on span "−" at bounding box center [216, 63] width 5 height 9
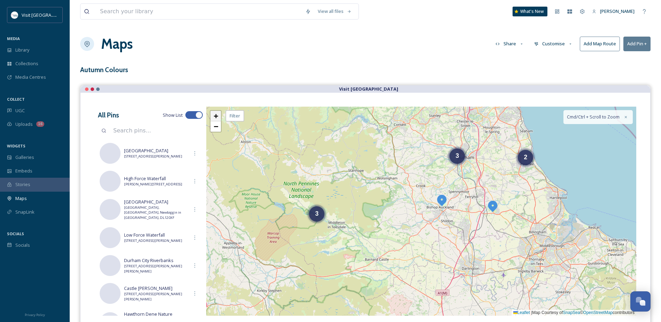
click at [215, 116] on span "+" at bounding box center [216, 116] width 5 height 9
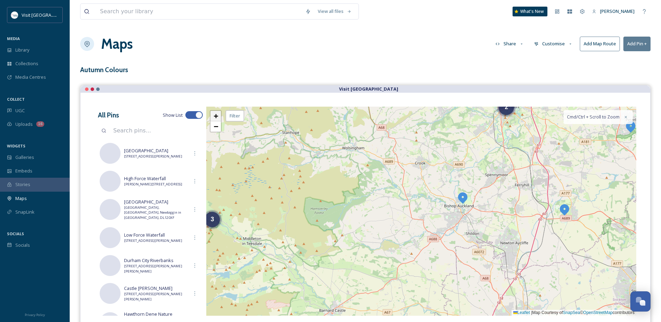
click at [215, 116] on span "+" at bounding box center [216, 116] width 5 height 9
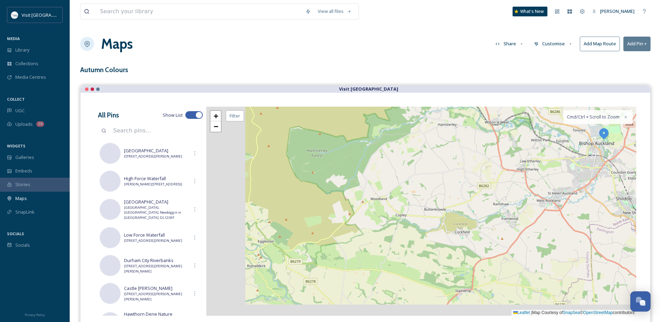
drag, startPoint x: 378, startPoint y: 171, endPoint x: 385, endPoint y: 166, distance: 9.1
click at [385, 166] on div "2 2 + − Leaflet | Map Courtesy of SnapSea © OpenStreetMap contributors Cmd/Ctrl…" at bounding box center [421, 211] width 430 height 209
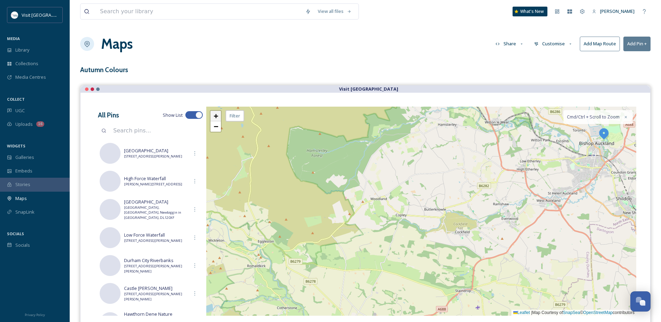
click at [213, 117] on link "+" at bounding box center [216, 116] width 10 height 10
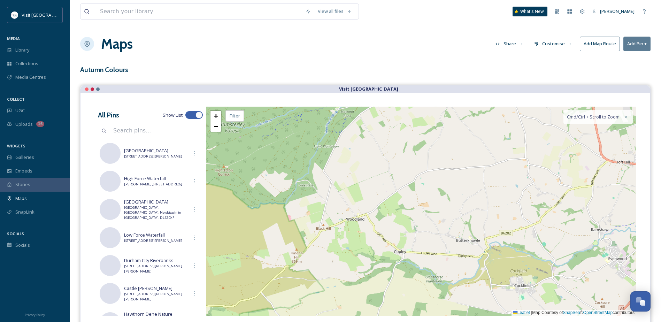
drag, startPoint x: 306, startPoint y: 158, endPoint x: 326, endPoint y: 189, distance: 36.2
click at [326, 189] on div "2 + − Leaflet | Map Courtesy of SnapSea © OpenStreetMap contributors Cmd/Ctrl +…" at bounding box center [421, 211] width 430 height 209
click at [323, 204] on div "2 + − Leaflet | Map Courtesy of SnapSea © OpenStreetMap contributors Cmd/Ctrl +…" at bounding box center [421, 211] width 430 height 209
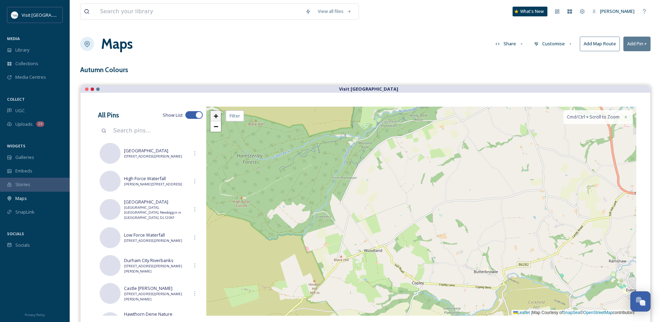
click at [215, 116] on span "+" at bounding box center [216, 116] width 5 height 9
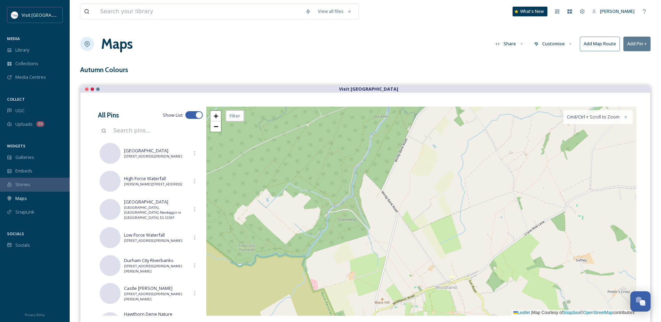
drag, startPoint x: 369, startPoint y: 181, endPoint x: 401, endPoint y: 175, distance: 32.7
click at [401, 175] on div "+ − Leaflet | Map Courtesy of SnapSea © OpenStreetMap contributors Cmd/Ctrl + S…" at bounding box center [421, 211] width 430 height 209
click at [213, 114] on link "+" at bounding box center [216, 116] width 10 height 10
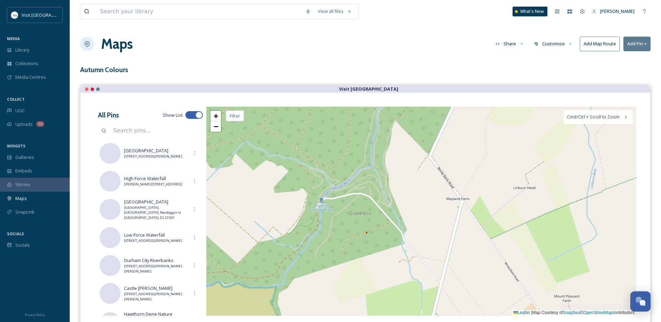
drag, startPoint x: 275, startPoint y: 248, endPoint x: 346, endPoint y: 231, distance: 73.8
click at [346, 231] on div "+ − Leaflet | Map Courtesy of SnapSea © OpenStreetMap contributors Cmd/Ctrl + S…" at bounding box center [421, 211] width 430 height 209
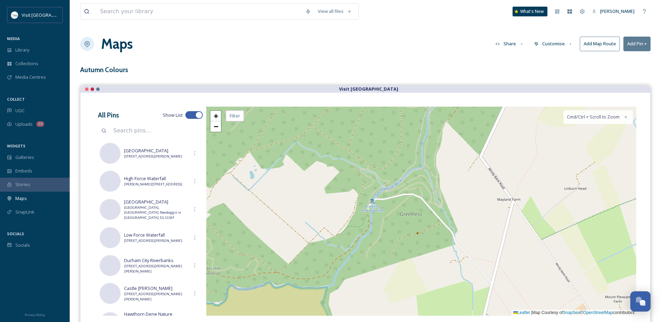
drag, startPoint x: 322, startPoint y: 204, endPoint x: 316, endPoint y: 214, distance: 11.8
click at [316, 214] on div "+ − Leaflet | Map Courtesy of SnapSea © OpenStreetMap contributors Cmd/Ctrl + S…" at bounding box center [421, 211] width 430 height 209
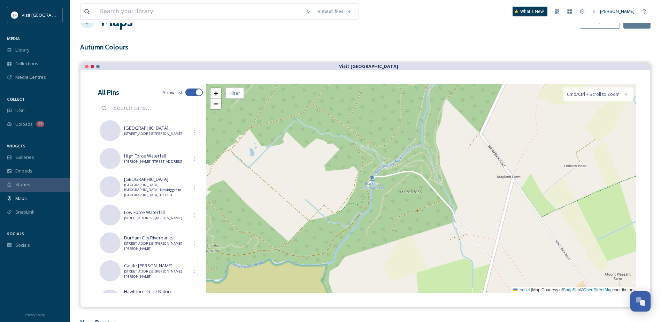
scroll to position [35, 0]
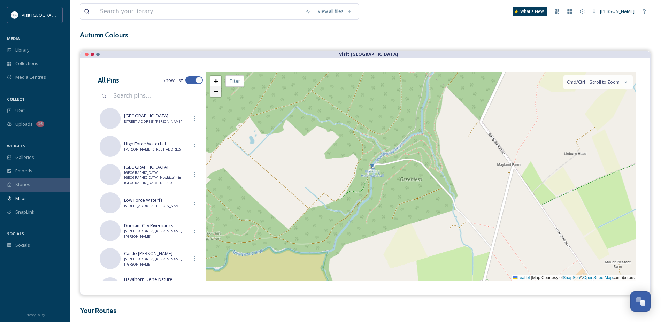
click at [215, 89] on span "−" at bounding box center [216, 91] width 5 height 9
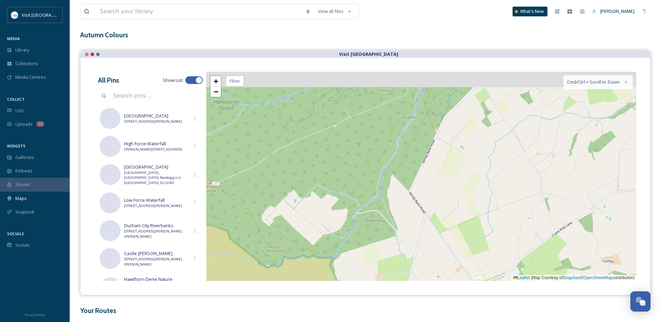
drag, startPoint x: 373, startPoint y: 123, endPoint x: 269, endPoint y: 255, distance: 168.8
click at [269, 255] on div "+ − Leaflet | Map Courtesy of SnapSea © OpenStreetMap contributors Cmd/Ctrl + S…" at bounding box center [421, 176] width 430 height 209
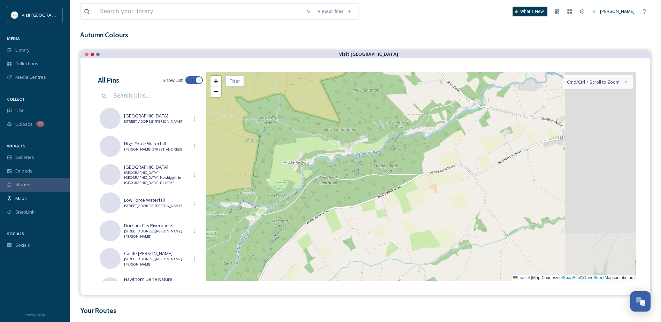
drag, startPoint x: 399, startPoint y: 159, endPoint x: 316, endPoint y: 190, distance: 88.6
click at [316, 190] on div "+ − Leaflet | Map Courtesy of SnapSea © OpenStreetMap contributors Cmd/Ctrl + S…" at bounding box center [421, 176] width 430 height 209
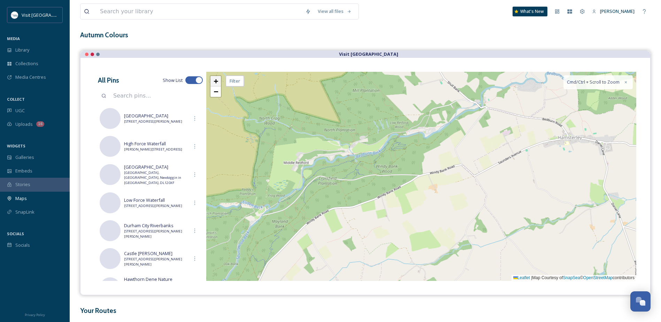
click at [218, 82] on span "+" at bounding box center [216, 81] width 5 height 9
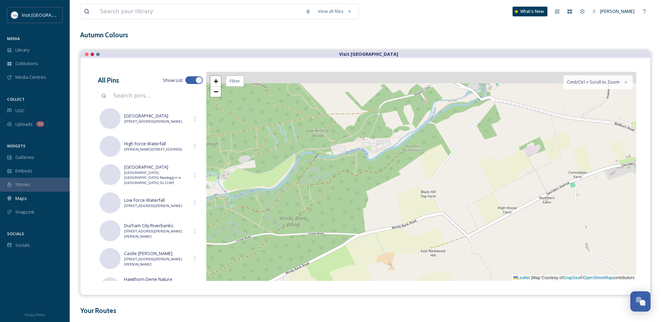
drag, startPoint x: 321, startPoint y: 165, endPoint x: 317, endPoint y: 169, distance: 5.9
click at [318, 169] on div "+ − Leaflet | Map Courtesy of SnapSea © OpenStreetMap contributors Cmd/Ctrl + S…" at bounding box center [421, 176] width 430 height 209
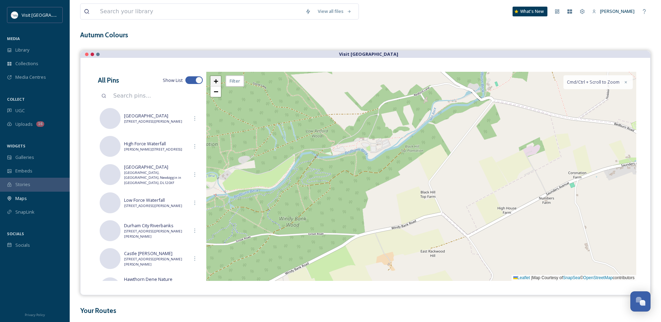
click at [215, 80] on span "+" at bounding box center [216, 81] width 5 height 9
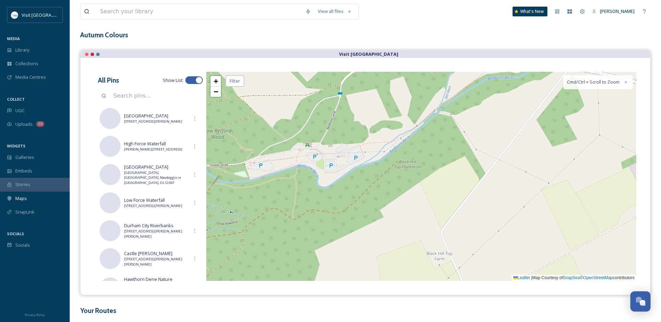
drag, startPoint x: 321, startPoint y: 149, endPoint x: 327, endPoint y: 187, distance: 38.5
click at [327, 187] on div "+ − Leaflet | Map Courtesy of SnapSea © OpenStreetMap contributors Cmd/Ctrl + S…" at bounding box center [421, 176] width 430 height 209
click at [211, 80] on link "+" at bounding box center [216, 81] width 10 height 10
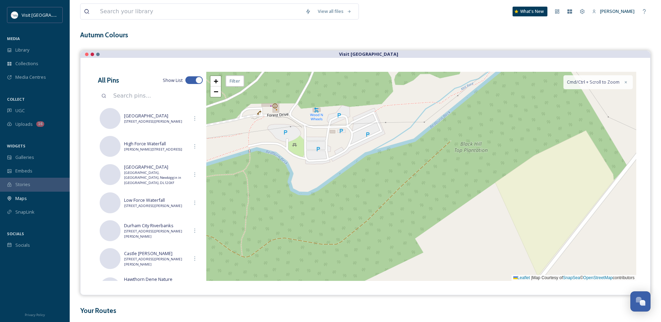
drag, startPoint x: 322, startPoint y: 146, endPoint x: 396, endPoint y: 138, distance: 74.0
click at [396, 138] on div "+ − Leaflet | Map Courtesy of SnapSea © OpenStreetMap contributors Cmd/Ctrl + S…" at bounding box center [421, 176] width 430 height 209
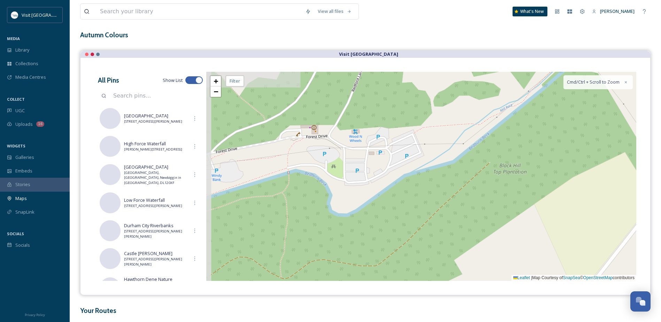
drag, startPoint x: 311, startPoint y: 166, endPoint x: 343, endPoint y: 185, distance: 37.2
click at [343, 185] on div "+ − Leaflet | Map Courtesy of SnapSea © OpenStreetMap contributors Cmd/Ctrl + S…" at bounding box center [421, 176] width 430 height 209
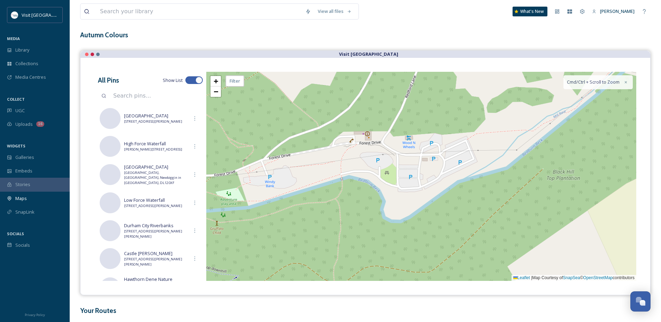
drag, startPoint x: 352, startPoint y: 165, endPoint x: 344, endPoint y: 168, distance: 8.4
click at [344, 168] on div "+ − Leaflet | Map Courtesy of SnapSea © OpenStreetMap contributors Cmd/Ctrl + S…" at bounding box center [421, 176] width 430 height 209
click at [268, 175] on div "+ − Leaflet | Map Courtesy of SnapSea © OpenStreetMap contributors Cmd/Ctrl + S…" at bounding box center [421, 176] width 430 height 209
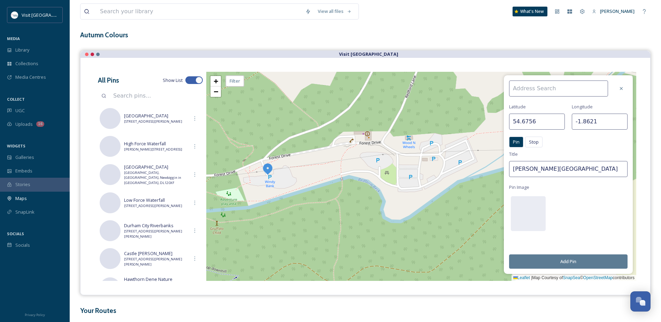
click at [554, 85] on input at bounding box center [558, 89] width 99 height 16
paste input "Redford Ln, Redford, Hamster DL13 3NL"
click at [581, 88] on input "Redford Ln, Redford, Hamster DL13 3NL" at bounding box center [558, 89] width 99 height 16
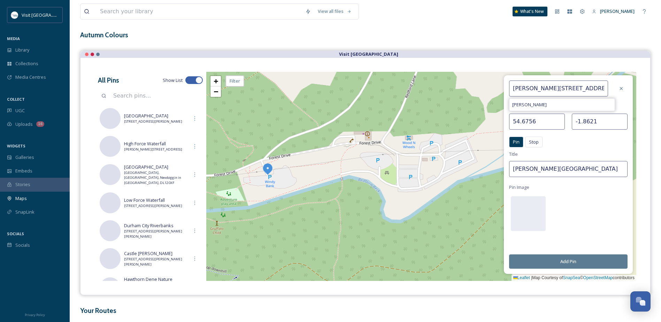
click at [538, 87] on input "Redford Ln, Redford, Hamsterley, DL13 3NL" at bounding box center [558, 89] width 99 height 16
type input "Redford Lane, Redford, Hamsterley, DL13 3NL"
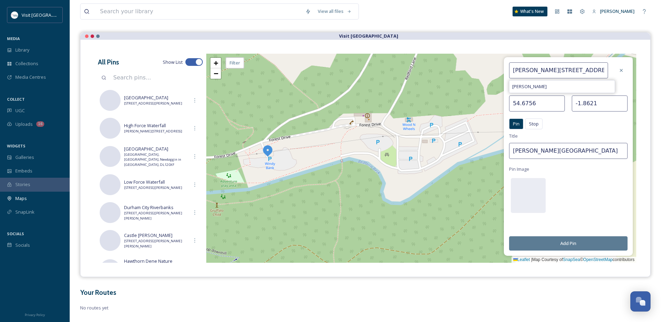
scroll to position [63, 0]
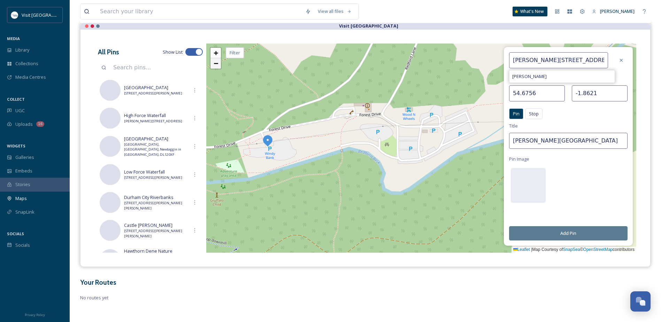
click at [214, 65] on span "−" at bounding box center [216, 63] width 5 height 9
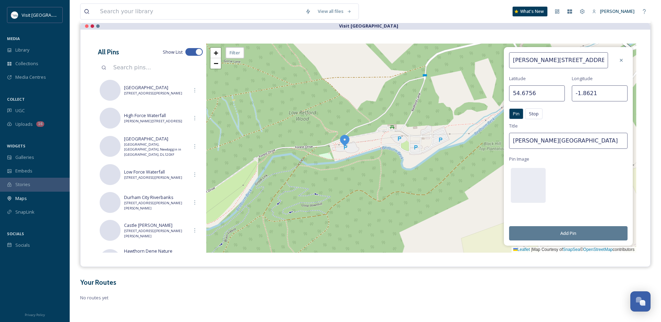
drag, startPoint x: 549, startPoint y: 143, endPoint x: 496, endPoint y: 144, distance: 53.3
click at [496, 144] on div "Redford Lane, Redford, Hamsterley, DL13 3NL Latitude 54.6756 Longitude -1.8621 …" at bounding box center [421, 148] width 430 height 209
type input "[GEOGRAPHIC_DATA]"
click at [574, 234] on button "Add Pin" at bounding box center [568, 233] width 118 height 14
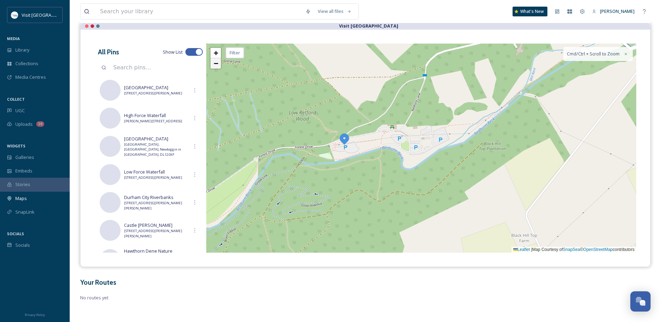
click at [217, 67] on span "−" at bounding box center [216, 63] width 5 height 9
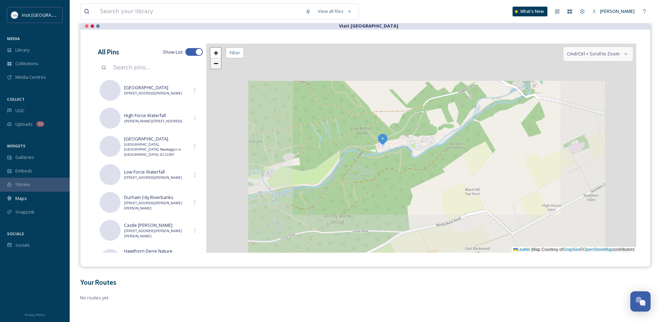
click at [217, 67] on span "−" at bounding box center [216, 63] width 5 height 9
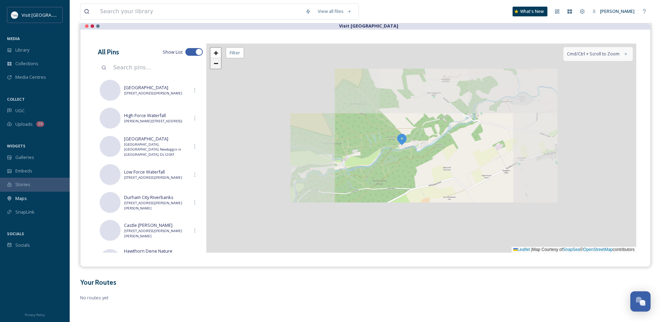
click at [217, 67] on span "−" at bounding box center [216, 63] width 5 height 9
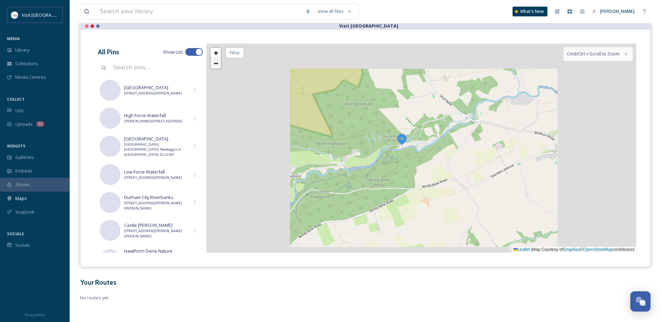
click at [217, 67] on span "−" at bounding box center [216, 63] width 5 height 9
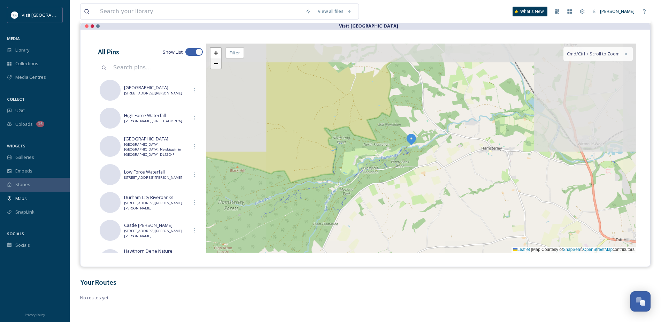
click at [217, 67] on span "−" at bounding box center [216, 63] width 5 height 9
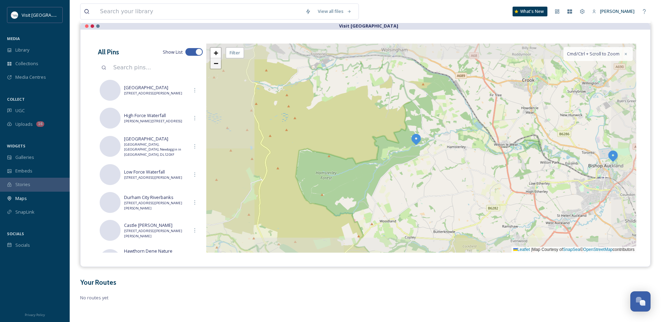
click at [217, 67] on span "−" at bounding box center [216, 63] width 5 height 9
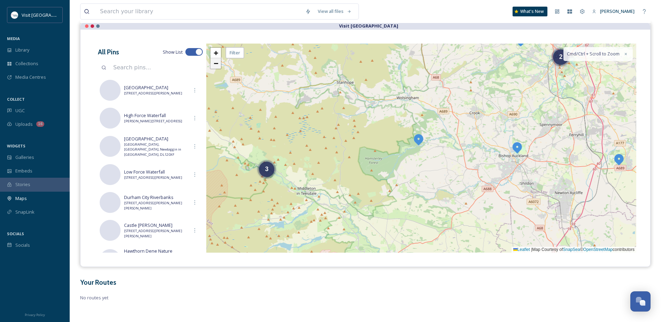
click at [217, 67] on span "−" at bounding box center [216, 63] width 5 height 9
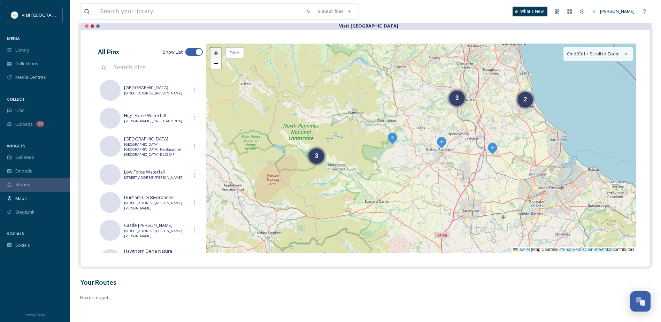
click at [216, 53] on span "+" at bounding box center [216, 52] width 5 height 9
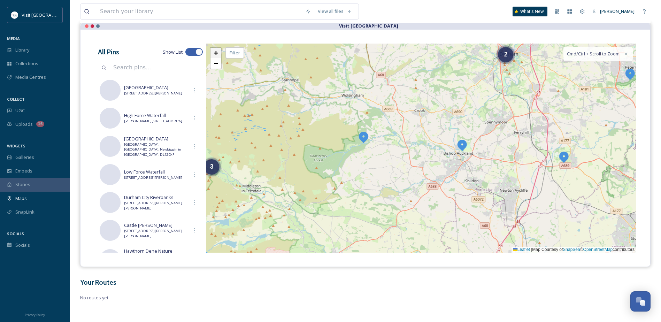
click at [216, 53] on span "+" at bounding box center [216, 52] width 5 height 9
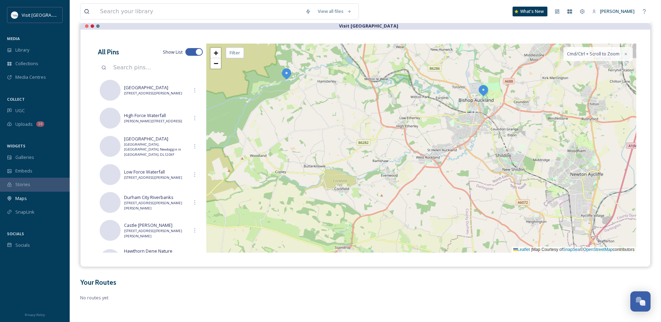
drag, startPoint x: 351, startPoint y: 219, endPoint x: 331, endPoint y: 151, distance: 71.6
click at [331, 151] on div "2 2 + − Leaflet | Map Courtesy of SnapSea © OpenStreetMap contributors Cmd/Ctrl…" at bounding box center [421, 148] width 430 height 209
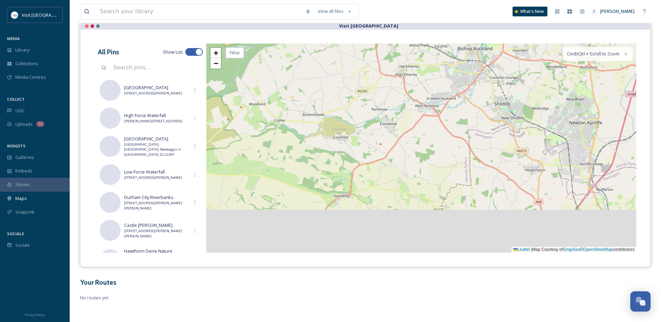
drag, startPoint x: 308, startPoint y: 194, endPoint x: 302, endPoint y: 134, distance: 60.2
click at [308, 138] on div "2 2 + − Leaflet | Map Courtesy of SnapSea © OpenStreetMap contributors Cmd/Ctrl…" at bounding box center [421, 148] width 430 height 209
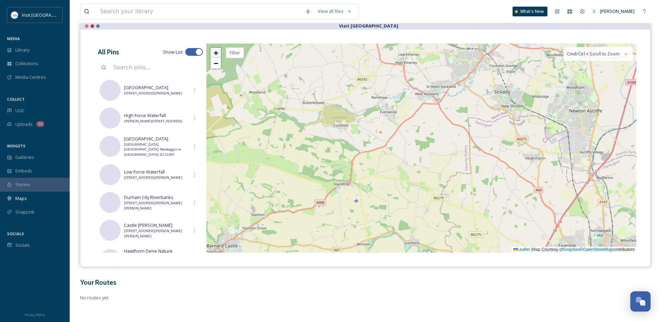
click at [215, 52] on span "+" at bounding box center [216, 52] width 5 height 9
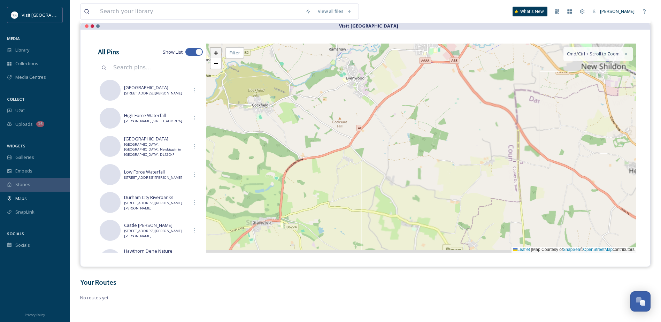
click at [215, 52] on span "+" at bounding box center [216, 52] width 5 height 9
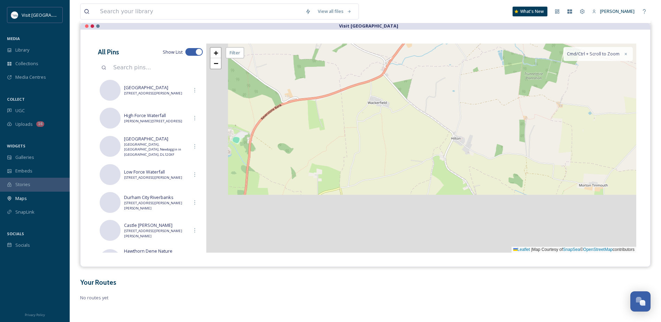
drag, startPoint x: 272, startPoint y: 205, endPoint x: 384, endPoint y: 132, distance: 134.5
click at [384, 132] on div "+ − Leaflet | Map Courtesy of SnapSea © OpenStreetMap contributors Cmd/Ctrl + S…" at bounding box center [421, 148] width 430 height 209
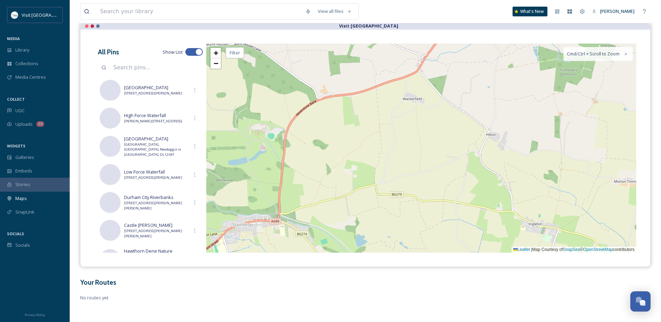
drag, startPoint x: 329, startPoint y: 150, endPoint x: 442, endPoint y: 136, distance: 113.8
click at [454, 131] on div "+ − Leaflet | Map Courtesy of SnapSea © OpenStreetMap contributors Cmd/Ctrl + S…" at bounding box center [421, 148] width 430 height 209
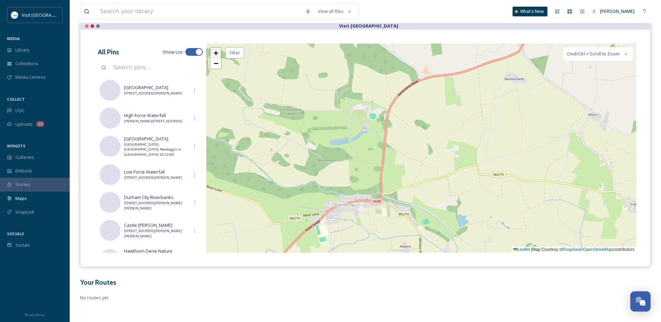
click at [217, 55] on span "+" at bounding box center [216, 52] width 5 height 9
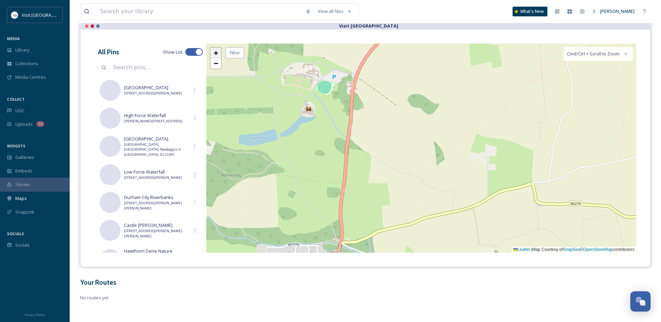
click at [217, 55] on span "+" at bounding box center [216, 52] width 5 height 9
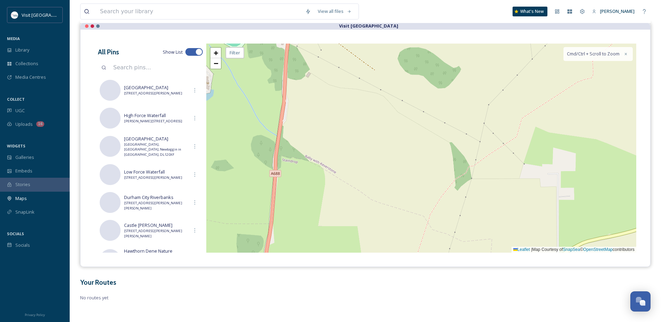
drag, startPoint x: 288, startPoint y: 116, endPoint x: 389, endPoint y: 221, distance: 145.2
click at [388, 221] on div "+ − Leaflet | Map Courtesy of SnapSea © OpenStreetMap contributors Cmd/Ctrl + S…" at bounding box center [421, 148] width 430 height 209
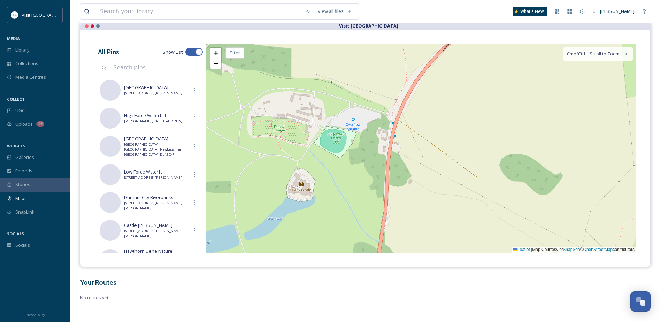
click at [325, 117] on div "+ − Leaflet | Map Courtesy of SnapSea © OpenStreetMap contributors Cmd/Ctrl + S…" at bounding box center [421, 148] width 430 height 209
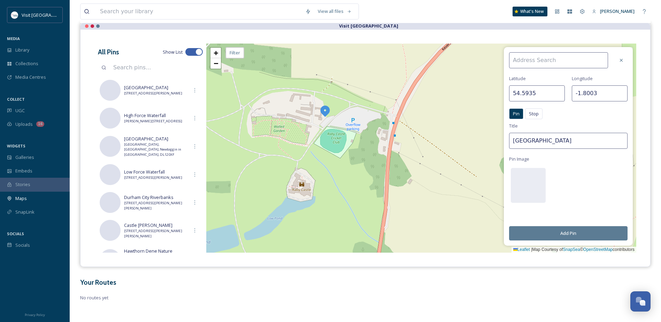
drag, startPoint x: 565, startPoint y: 139, endPoint x: 485, endPoint y: 142, distance: 79.9
click at [485, 142] on div "Latitude 54.5935 Longitude -1.8003 Pin Stop Pin Stop Title Hamsterley Forest Pi…" at bounding box center [421, 148] width 430 height 209
type input "[PERSON_NAME][GEOGRAPHIC_DATA], [GEOGRAPHIC_DATA]"
click at [532, 59] on input at bounding box center [558, 60] width 99 height 16
paste input "Deer Park & The Plotters' Forest, Raby Castle, Staindrop, Darlington DL2 3AH"
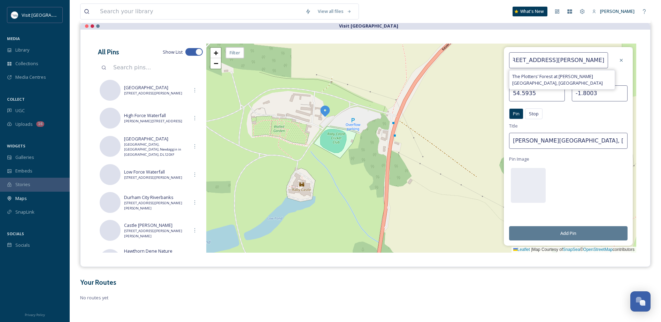
scroll to position [0, 0]
drag, startPoint x: 526, startPoint y: 60, endPoint x: 507, endPoint y: 60, distance: 19.5
click at [507, 60] on div "Deer Park & The Plotters' Forest, Raby Castle, Staindrop, Darlington DL2 3AH Th…" at bounding box center [568, 146] width 129 height 199
drag, startPoint x: 572, startPoint y: 60, endPoint x: 597, endPoint y: 60, distance: 24.4
click at [597, 60] on input "Raby Castle, Staindrop, Darlington DL2 3AH" at bounding box center [558, 60] width 99 height 16
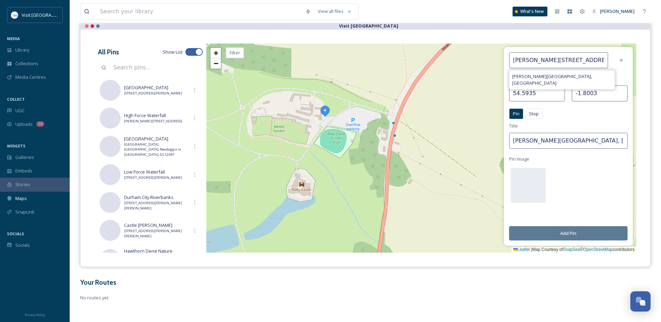
type input "[PERSON_NAME][STREET_ADDRESS]"
click at [592, 232] on button "Add Pin" at bounding box center [568, 233] width 118 height 14
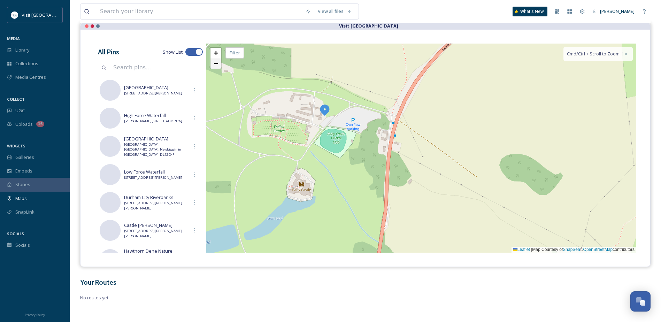
click at [215, 66] on span "−" at bounding box center [216, 63] width 5 height 9
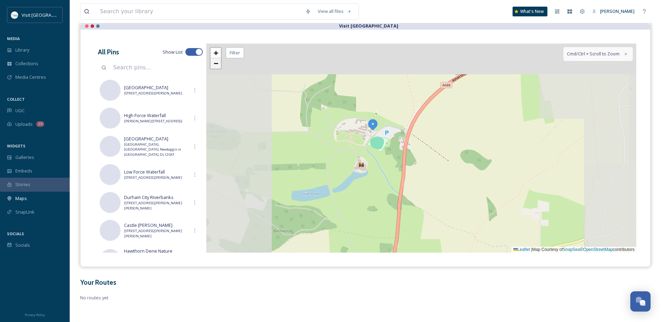
click at [215, 66] on span "−" at bounding box center [216, 63] width 5 height 9
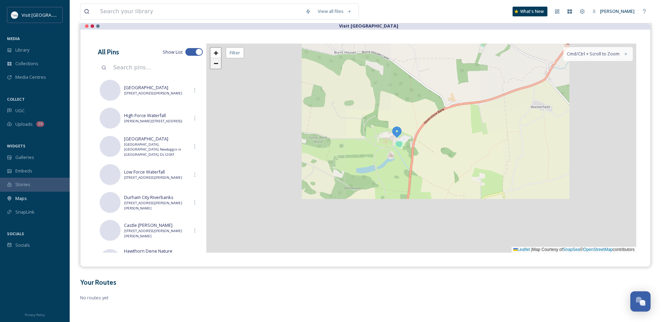
click at [215, 66] on span "−" at bounding box center [216, 63] width 5 height 9
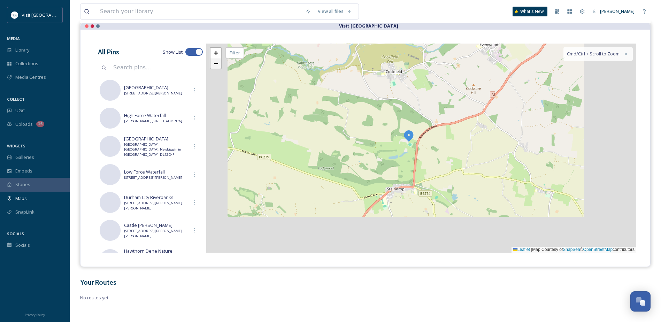
click at [216, 66] on span "−" at bounding box center [216, 63] width 5 height 9
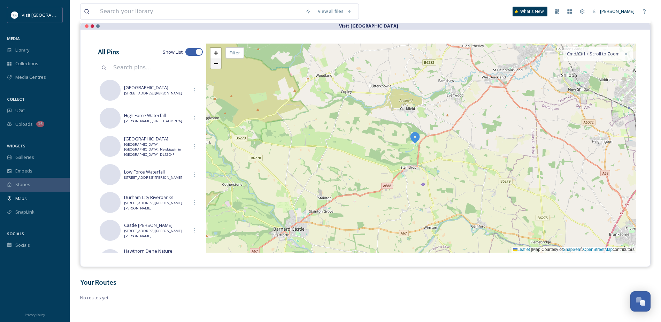
click at [216, 66] on span "−" at bounding box center [216, 63] width 5 height 9
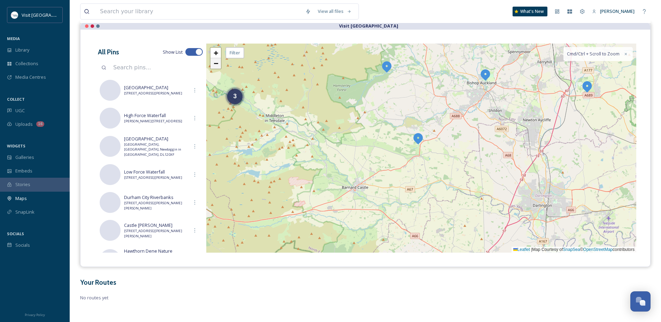
click at [216, 66] on span "−" at bounding box center [216, 63] width 5 height 9
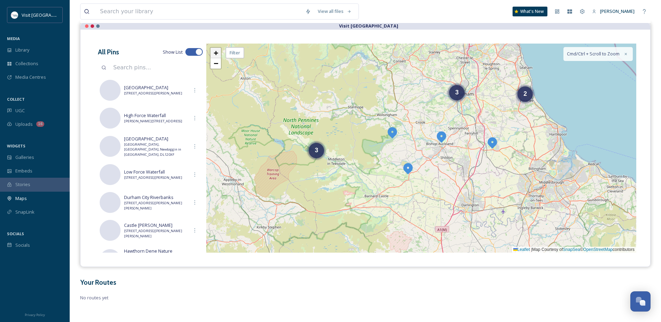
click at [213, 51] on link "+" at bounding box center [216, 53] width 10 height 10
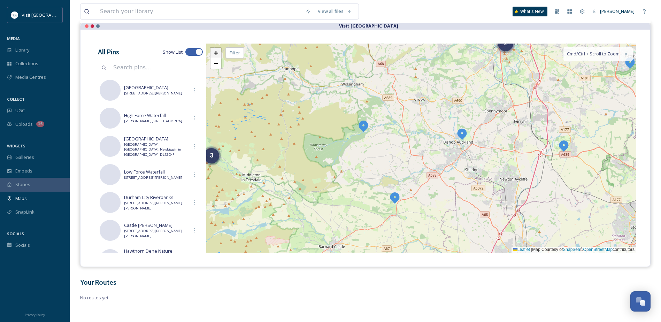
click at [213, 51] on link "+" at bounding box center [216, 53] width 10 height 10
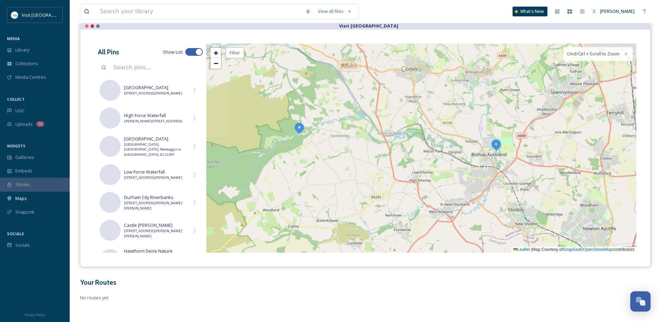
drag, startPoint x: 454, startPoint y: 74, endPoint x: 395, endPoint y: 169, distance: 112.4
click at [395, 168] on div "3 2 2 + − Leaflet | Map Courtesy of SnapSea © OpenStreetMap contributors Cmd/Ct…" at bounding box center [421, 148] width 430 height 209
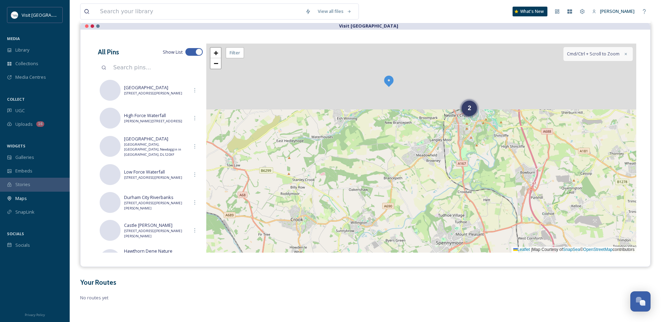
drag, startPoint x: 422, startPoint y: 137, endPoint x: 351, endPoint y: 210, distance: 101.5
click at [352, 209] on div "2 2 + − Leaflet | Map Courtesy of SnapSea © OpenStreetMap contributors Cmd/Ctrl…" at bounding box center [421, 148] width 430 height 209
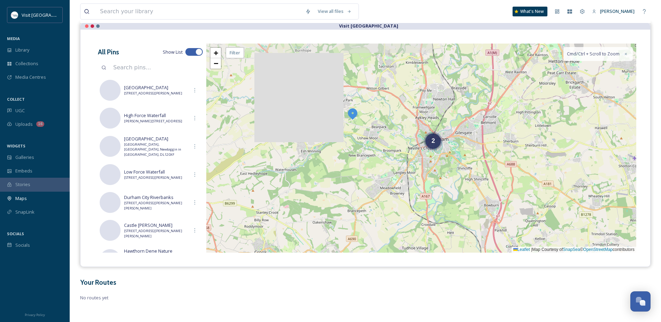
drag, startPoint x: 386, startPoint y: 152, endPoint x: 354, endPoint y: 205, distance: 61.4
click at [354, 205] on div "2 2 + − Leaflet | Map Courtesy of SnapSea © OpenStreetMap contributors Cmd/Ctrl…" at bounding box center [421, 148] width 430 height 209
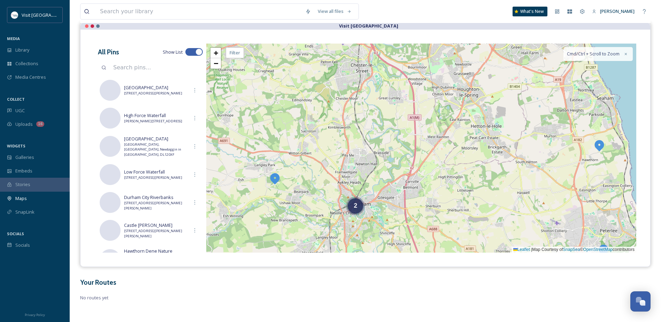
drag, startPoint x: 365, startPoint y: 108, endPoint x: 319, endPoint y: 120, distance: 47.1
click at [319, 120] on div "2 2 + − Leaflet | Map Courtesy of SnapSea © OpenStreetMap contributors Cmd/Ctrl…" at bounding box center [421, 148] width 430 height 209
click at [215, 55] on span "+" at bounding box center [216, 52] width 5 height 9
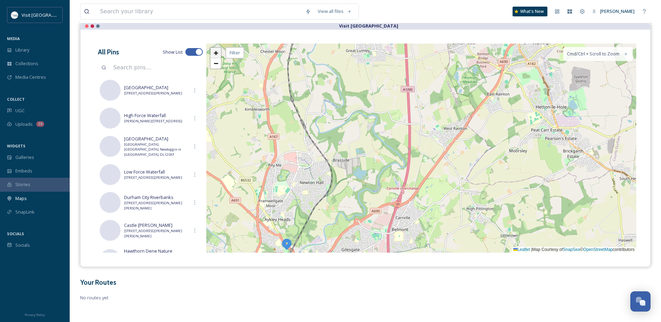
click at [215, 55] on span "+" at bounding box center [216, 52] width 5 height 9
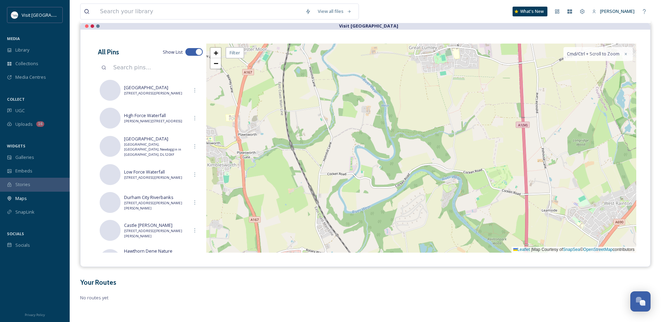
drag, startPoint x: 319, startPoint y: 102, endPoint x: 454, endPoint y: 213, distance: 174.5
click at [454, 213] on div "+ − Leaflet | Map Courtesy of SnapSea © OpenStreetMap contributors Cmd/Ctrl + S…" at bounding box center [421, 148] width 430 height 209
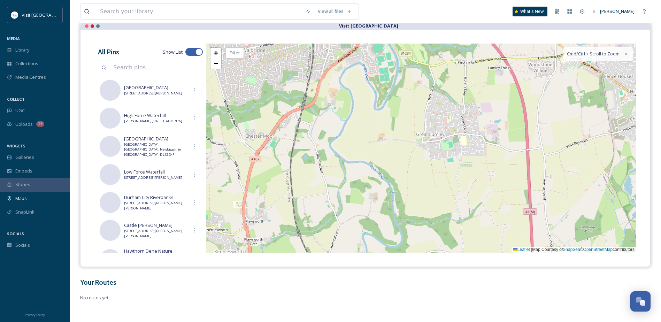
drag, startPoint x: 400, startPoint y: 92, endPoint x: 402, endPoint y: 160, distance: 67.6
click at [402, 160] on div "+ − Leaflet | Map Courtesy of SnapSea © OpenStreetMap contributors Cmd/Ctrl + S…" at bounding box center [421, 148] width 430 height 209
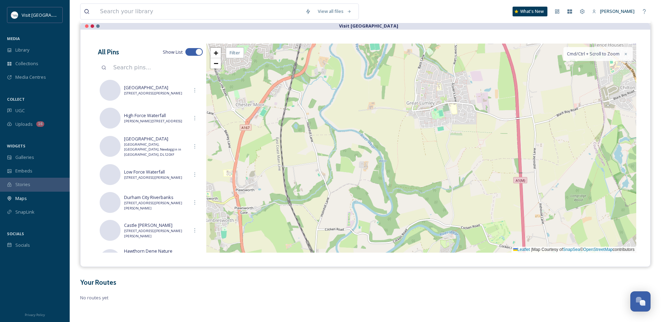
drag, startPoint x: 467, startPoint y: 193, endPoint x: 451, endPoint y: 124, distance: 70.1
click at [451, 124] on div "+ − Leaflet | Map Courtesy of SnapSea © OpenStreetMap contributors Cmd/Ctrl + S…" at bounding box center [421, 148] width 430 height 209
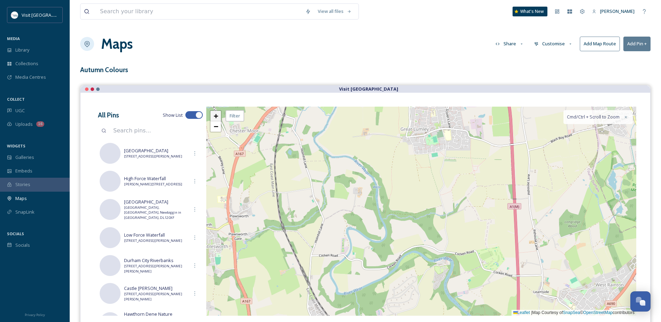
click at [219, 116] on link "+" at bounding box center [216, 116] width 10 height 10
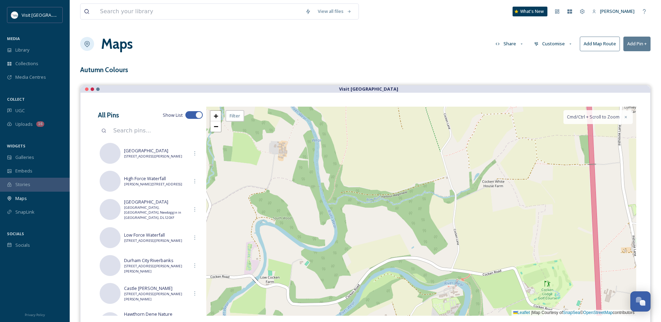
drag, startPoint x: 424, startPoint y: 236, endPoint x: 380, endPoint y: 158, distance: 89.9
click at [382, 158] on div "+ − Leaflet | Map Courtesy of SnapSea © OpenStreetMap contributors Cmd/Ctrl + S…" at bounding box center [421, 211] width 430 height 209
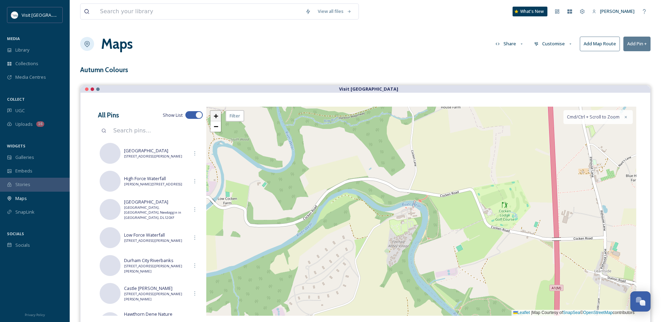
click at [214, 115] on span "+" at bounding box center [216, 116] width 5 height 9
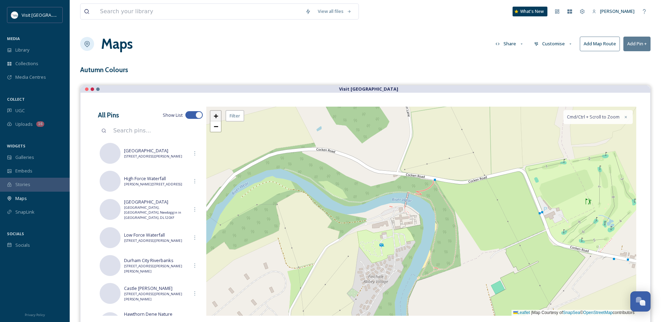
click at [215, 115] on span "+" at bounding box center [216, 116] width 5 height 9
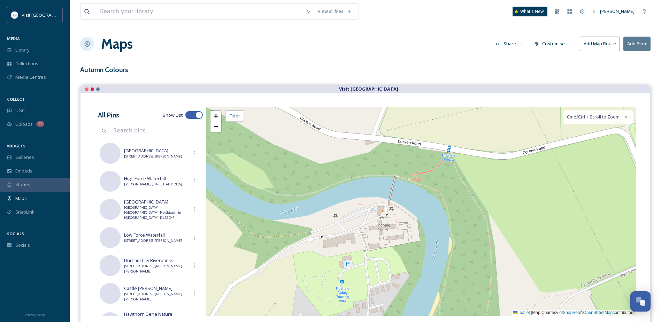
click at [375, 212] on div "+ − Leaflet | Map Courtesy of SnapSea © OpenStreetMap contributors Cmd/Ctrl + S…" at bounding box center [421, 211] width 430 height 209
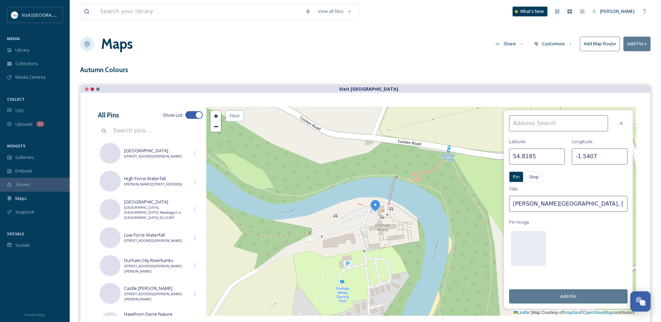
click at [552, 123] on input at bounding box center [558, 123] width 99 height 16
paste input "Finchale Ave, Framwellgate Moor, Durham DH1 5SH"
click at [583, 122] on input "Finchale Ave, Framwellgate Moor, Durham DH1 5SH" at bounding box center [558, 123] width 99 height 16
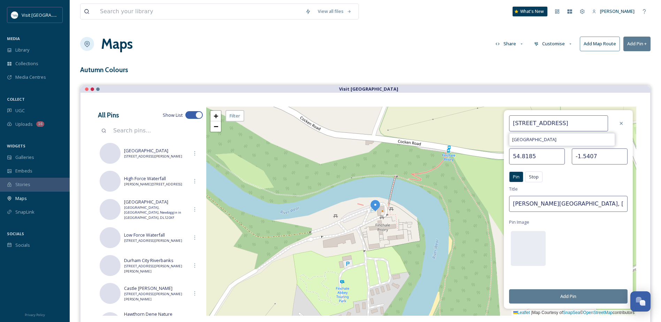
drag, startPoint x: 507, startPoint y: 122, endPoint x: 489, endPoint y: 122, distance: 18.1
click at [489, 122] on div "Finchale Ave, Framwellgate Moor, Durham, DH1 5SH Finchale Avenue Latitude 54.81…" at bounding box center [421, 211] width 430 height 209
click at [544, 123] on input "Finchale Ave, Framwellgate Moor, Durham, DH1 5SH" at bounding box center [558, 123] width 99 height 16
type input "[STREET_ADDRESS]"
drag, startPoint x: 579, startPoint y: 204, endPoint x: 507, endPoint y: 201, distance: 72.2
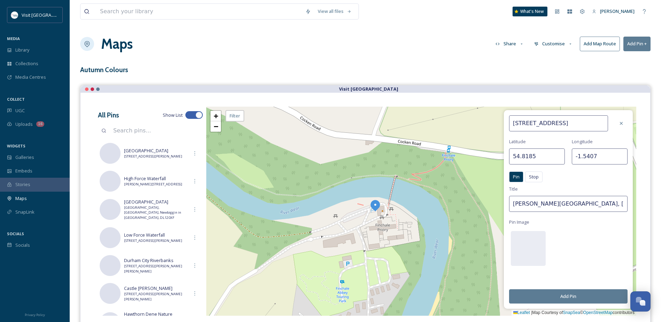
click at [507, 201] on div "Finchale Avenue, Framwellgate Moor, Durham, DH1 5SH Latitude 54.8185 Longitude …" at bounding box center [568, 209] width 129 height 199
type input "Finchale Priory"
click at [569, 294] on button "Add Pin" at bounding box center [568, 296] width 118 height 14
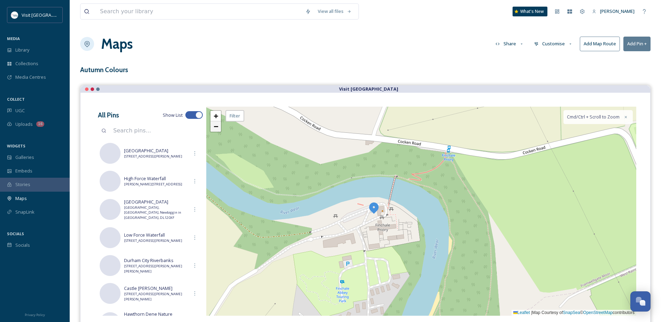
click at [216, 128] on span "−" at bounding box center [216, 126] width 5 height 9
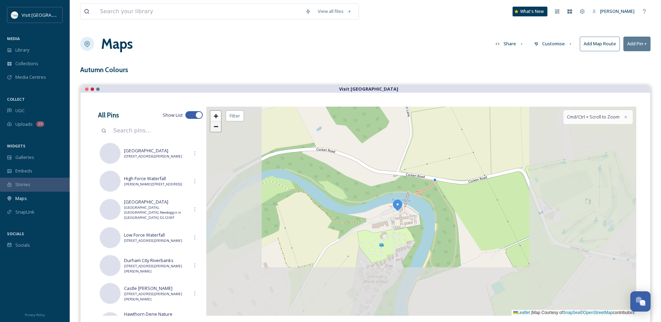
click at [216, 128] on span "−" at bounding box center [216, 126] width 5 height 9
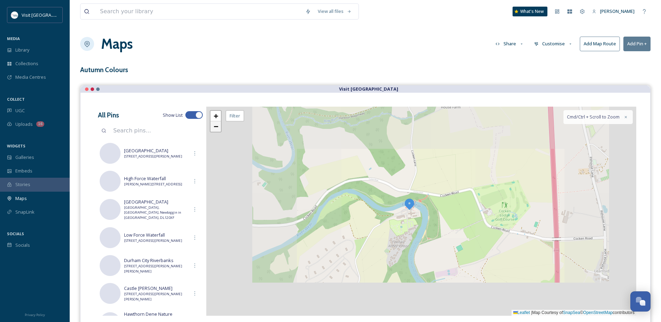
click at [216, 128] on span "−" at bounding box center [216, 126] width 5 height 9
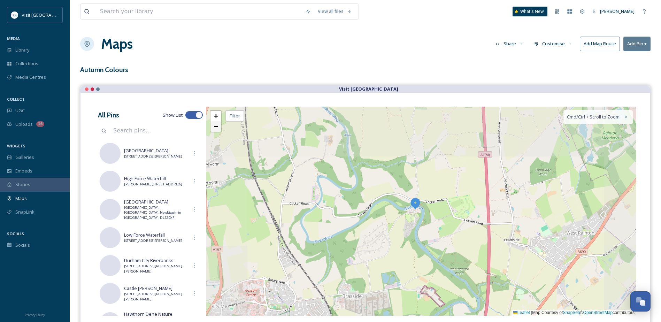
click at [216, 128] on span "−" at bounding box center [216, 126] width 5 height 9
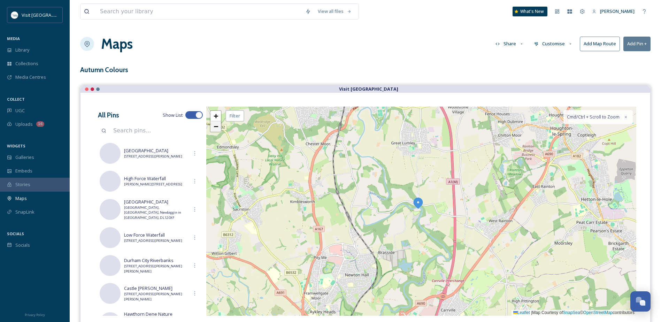
click at [216, 128] on span "−" at bounding box center [216, 126] width 5 height 9
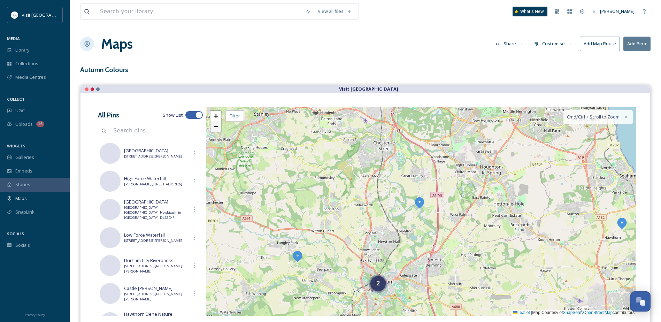
click at [216, 128] on span "−" at bounding box center [216, 126] width 5 height 9
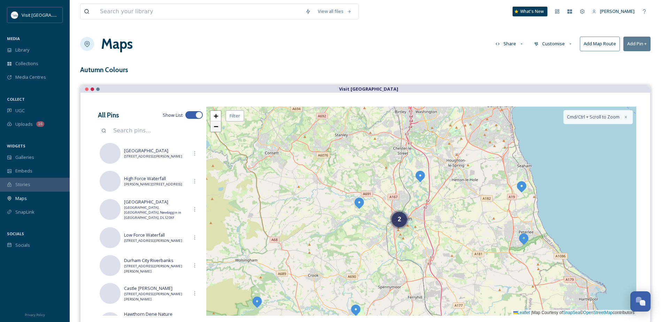
click at [216, 128] on span "−" at bounding box center [216, 126] width 5 height 9
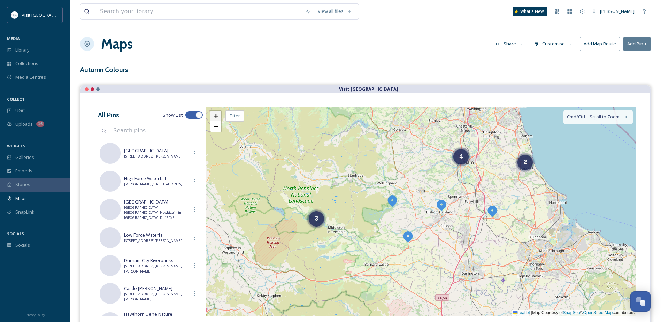
click at [216, 117] on span "+" at bounding box center [216, 116] width 5 height 9
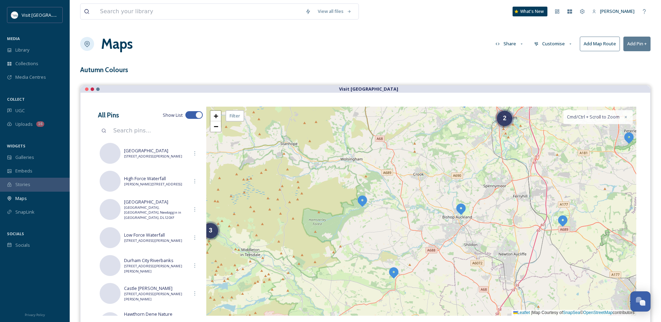
click at [291, 224] on div "2 3 + − Leaflet | Map Courtesy of SnapSea © OpenStreetMap contributors Cmd/Ctrl…" at bounding box center [421, 211] width 430 height 209
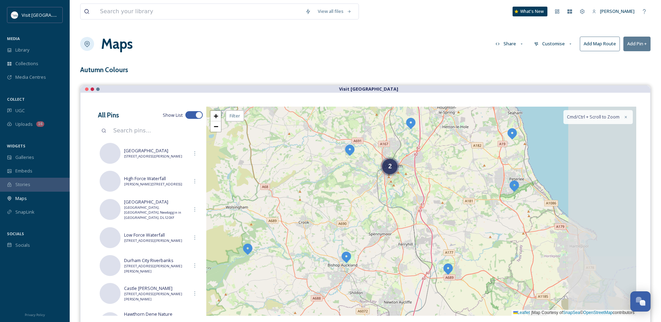
drag, startPoint x: 498, startPoint y: 170, endPoint x: 384, endPoint y: 218, distance: 124.3
click at [384, 218] on div "2 3 + − Leaflet | Map Courtesy of SnapSea © OpenStreetMap contributors Cmd/Ctrl…" at bounding box center [421, 211] width 430 height 209
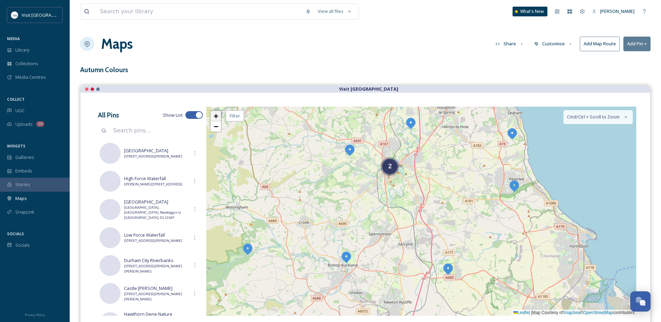
click at [215, 119] on span "+" at bounding box center [216, 116] width 5 height 9
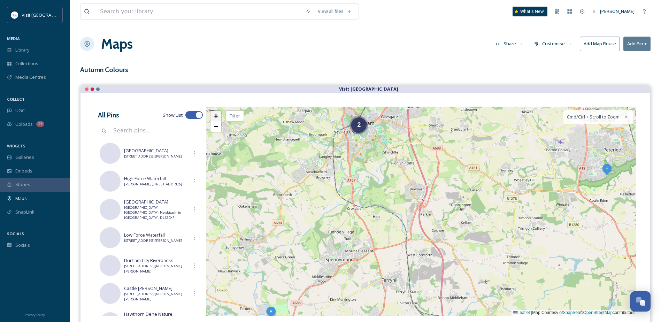
click at [215, 118] on span "+" at bounding box center [216, 116] width 5 height 9
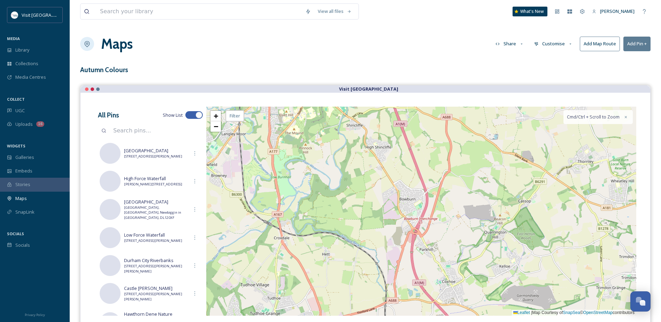
drag, startPoint x: 402, startPoint y: 171, endPoint x: 393, endPoint y: 251, distance: 81.1
click at [392, 253] on div "+ − Leaflet | Map Courtesy of SnapSea © OpenStreetMap contributors Cmd/Ctrl + S…" at bounding box center [421, 211] width 430 height 209
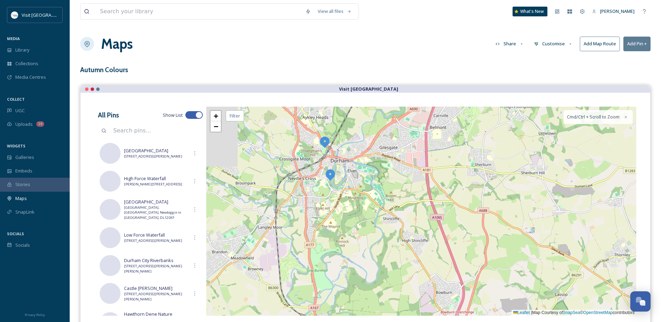
drag, startPoint x: 380, startPoint y: 206, endPoint x: 429, endPoint y: 234, distance: 56.8
click at [429, 234] on div "+ − Leaflet | Map Courtesy of SnapSea © OpenStreetMap contributors Cmd/Ctrl + S…" at bounding box center [421, 211] width 430 height 209
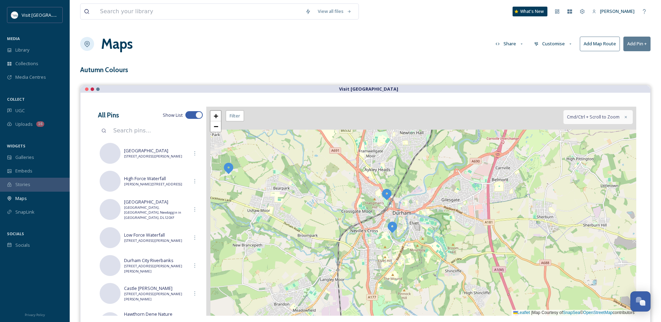
drag, startPoint x: 415, startPoint y: 191, endPoint x: 437, endPoint y: 223, distance: 38.9
click at [438, 226] on div "+ − Leaflet | Map Courtesy of SnapSea © OpenStreetMap contributors Cmd/Ctrl + S…" at bounding box center [421, 211] width 430 height 209
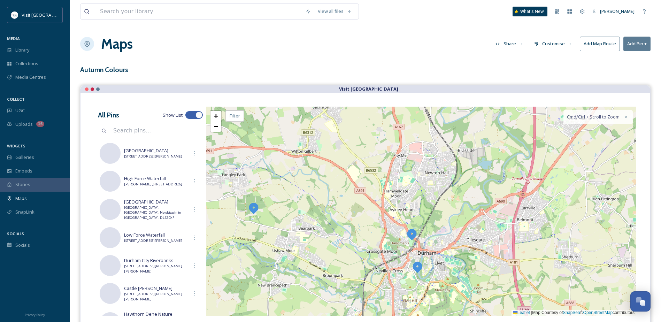
drag, startPoint x: 353, startPoint y: 238, endPoint x: 349, endPoint y: 247, distance: 9.4
click at [351, 245] on div "+ − Leaflet | Map Courtesy of SnapSea © OpenStreetMap contributors Cmd/Ctrl + S…" at bounding box center [421, 211] width 430 height 209
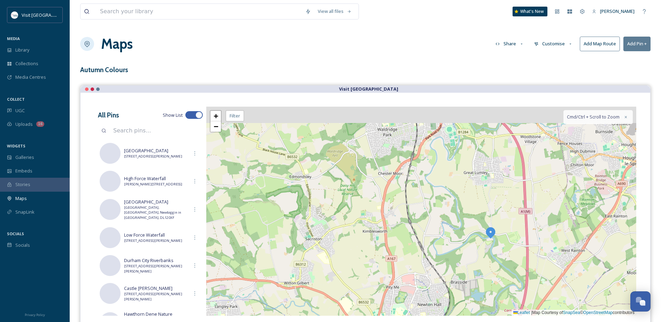
drag, startPoint x: 368, startPoint y: 220, endPoint x: 368, endPoint y: 238, distance: 18.1
click at [368, 237] on div "+ − Leaflet | Map Courtesy of SnapSea © OpenStreetMap contributors Cmd/Ctrl + S…" at bounding box center [421, 211] width 430 height 209
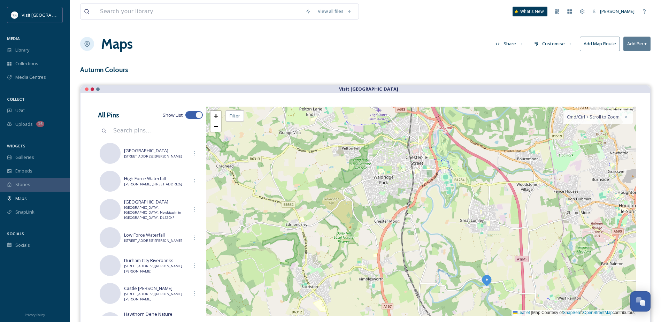
drag, startPoint x: 373, startPoint y: 186, endPoint x: 368, endPoint y: 235, distance: 49.4
click at [368, 235] on div "+ − Leaflet | Map Courtesy of SnapSea © OpenStreetMap contributors Cmd/Ctrl + S…" at bounding box center [421, 211] width 430 height 209
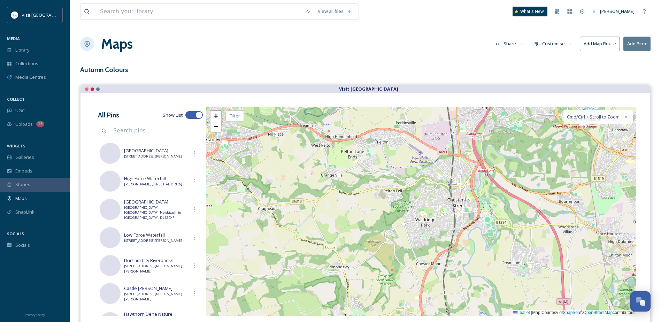
drag, startPoint x: 329, startPoint y: 168, endPoint x: 372, endPoint y: 207, distance: 58.0
click at [372, 207] on div "+ − Leaflet | Map Courtesy of SnapSea © OpenStreetMap contributors Cmd/Ctrl + S…" at bounding box center [421, 211] width 430 height 209
click at [215, 116] on span "+" at bounding box center [216, 116] width 5 height 9
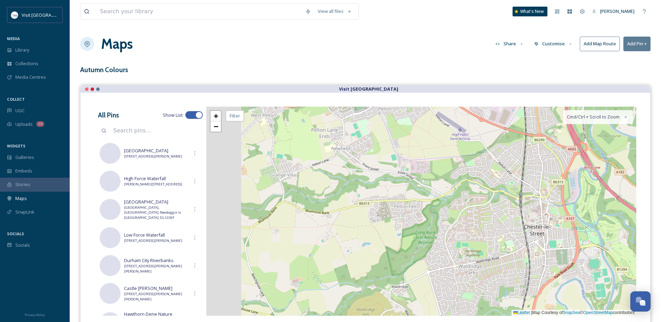
drag, startPoint x: 323, startPoint y: 186, endPoint x: 352, endPoint y: 207, distance: 35.9
click at [352, 207] on div "+ − Leaflet | Map Courtesy of SnapSea © OpenStreetMap contributors Cmd/Ctrl + S…" at bounding box center [421, 211] width 430 height 209
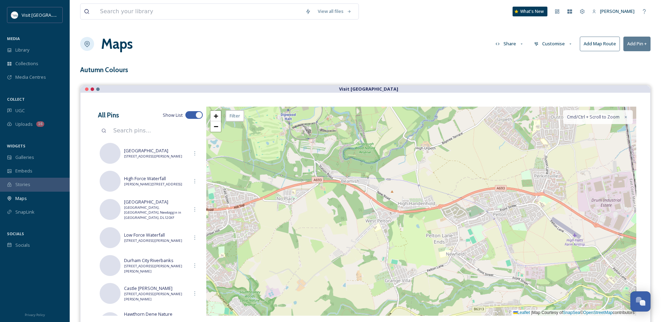
drag, startPoint x: 323, startPoint y: 170, endPoint x: 407, endPoint y: 252, distance: 116.8
click at [407, 252] on div "+ − Leaflet | Map Courtesy of SnapSea © OpenStreetMap contributors Cmd/Ctrl + S…" at bounding box center [421, 211] width 430 height 209
click at [216, 119] on span "+" at bounding box center [216, 116] width 5 height 9
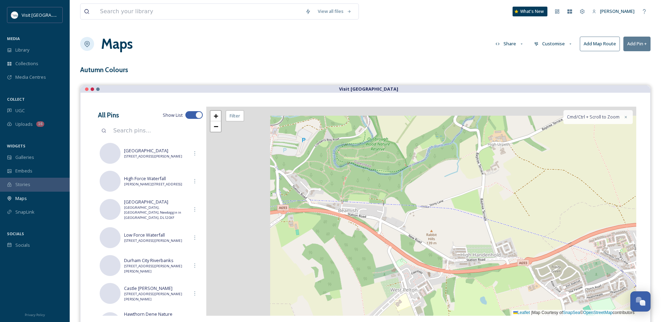
drag, startPoint x: 277, startPoint y: 148, endPoint x: 346, endPoint y: 208, distance: 91.2
click at [346, 208] on div "+ − Leaflet | Map Courtesy of SnapSea © OpenStreetMap contributors Cmd/Ctrl + S…" at bounding box center [421, 211] width 430 height 209
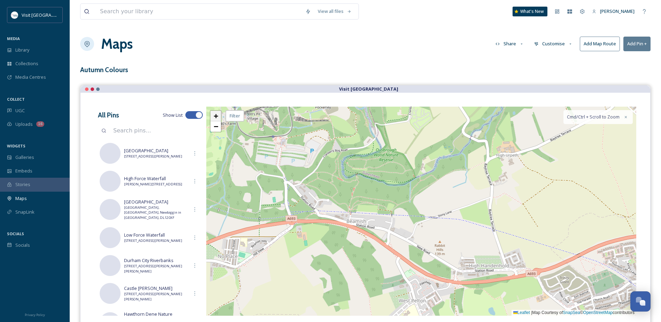
click at [217, 119] on span "+" at bounding box center [216, 116] width 5 height 9
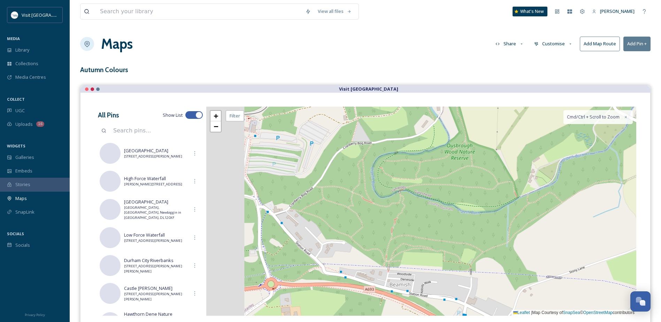
click at [405, 210] on div "+ − Leaflet | Map Courtesy of SnapSea © OpenStreetMap contributors Cmd/Ctrl + S…" at bounding box center [421, 211] width 430 height 209
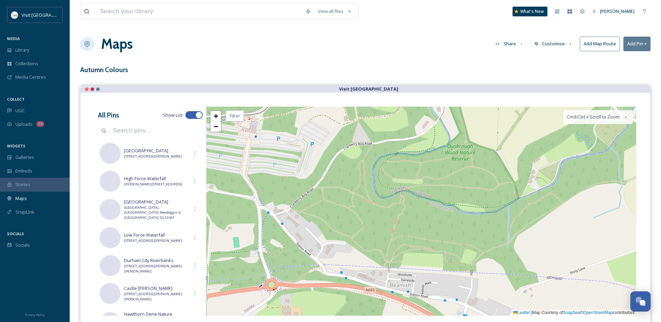
drag, startPoint x: 369, startPoint y: 199, endPoint x: 406, endPoint y: 216, distance: 40.6
click at [408, 217] on div "+ − Leaflet | Map Courtesy of SnapSea © OpenStreetMap contributors Cmd/Ctrl + S…" at bounding box center [421, 211] width 430 height 209
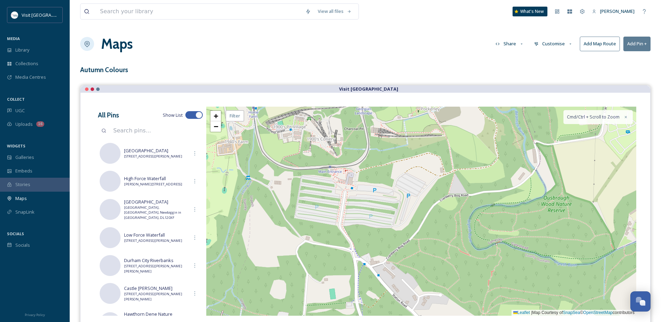
click at [346, 190] on div "+ − Leaflet | Map Courtesy of SnapSea © OpenStreetMap contributors Cmd/Ctrl + S…" at bounding box center [421, 211] width 430 height 209
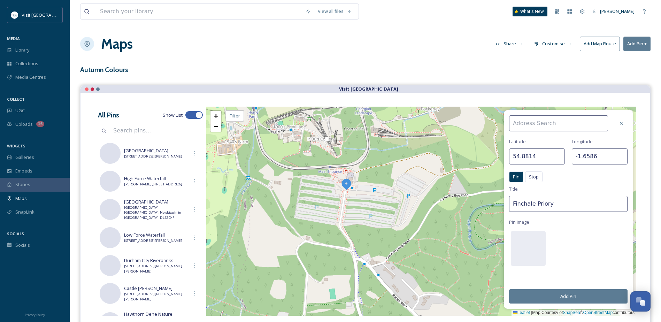
drag, startPoint x: 520, startPoint y: 201, endPoint x: 497, endPoint y: 201, distance: 22.3
click at [497, 201] on div "Latitude 54.8814 Longitude -1.6586 Pin Stop Pin Stop Title Finchale Priory Pin …" at bounding box center [421, 211] width 430 height 209
type input "[GEOGRAPHIC_DATA]"
click at [541, 124] on input at bounding box center [558, 123] width 99 height 16
paste input "Stanley DH9 0RG"
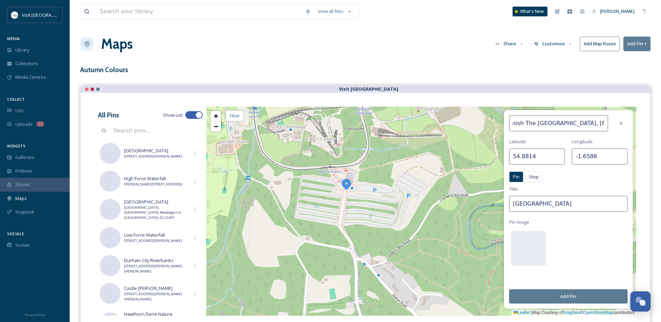
scroll to position [0, 55]
click at [582, 124] on input "Beamish The Living Museum of the North, Stanley DH9 0RG" at bounding box center [558, 123] width 99 height 16
type input "Beamish The Living Museum of the North, Stanley, DH9 0RG"
click at [573, 295] on button "Add Pin" at bounding box center [568, 296] width 118 height 14
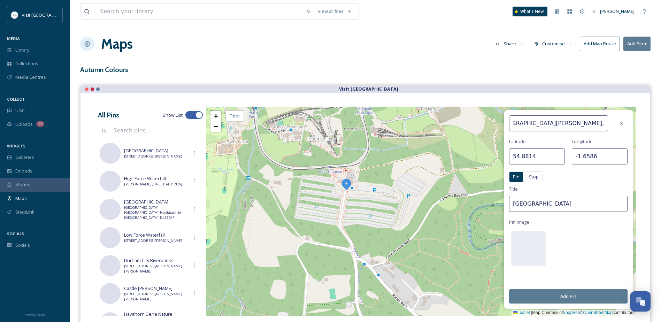
scroll to position [0, 0]
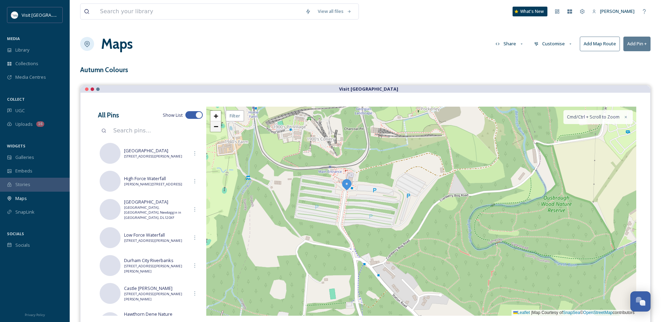
click at [215, 131] on link "−" at bounding box center [216, 126] width 10 height 10
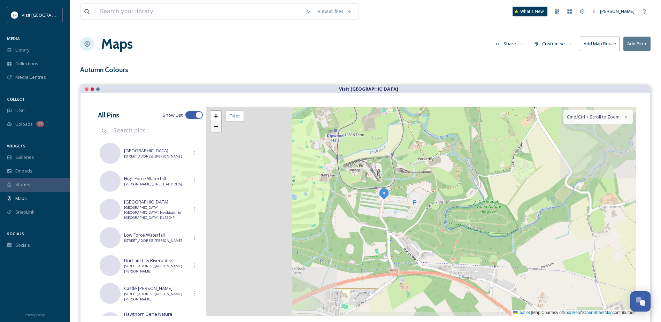
click at [215, 131] on link "−" at bounding box center [216, 126] width 10 height 10
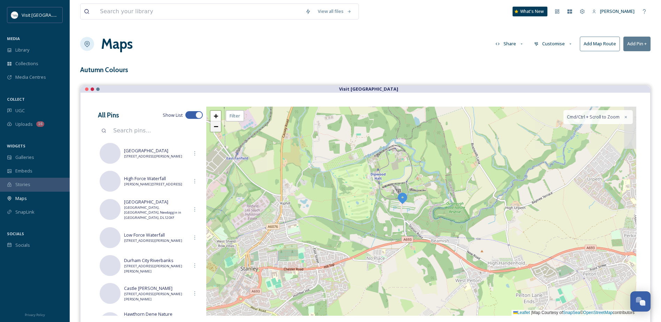
click at [216, 131] on link "−" at bounding box center [216, 126] width 10 height 10
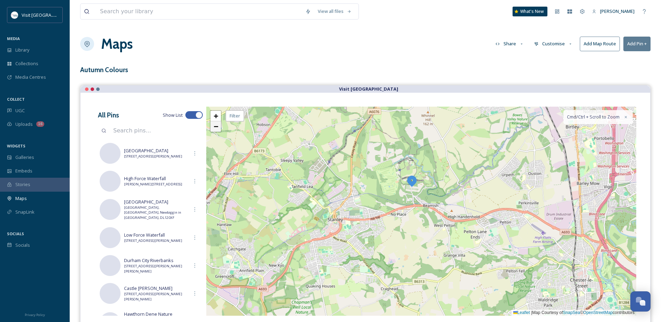
click at [216, 131] on link "−" at bounding box center [216, 126] width 10 height 10
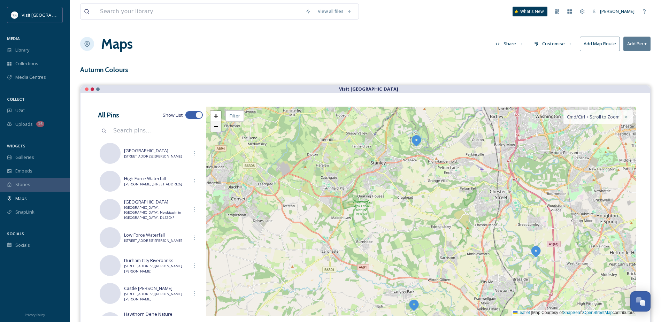
click at [216, 131] on link "−" at bounding box center [216, 126] width 10 height 10
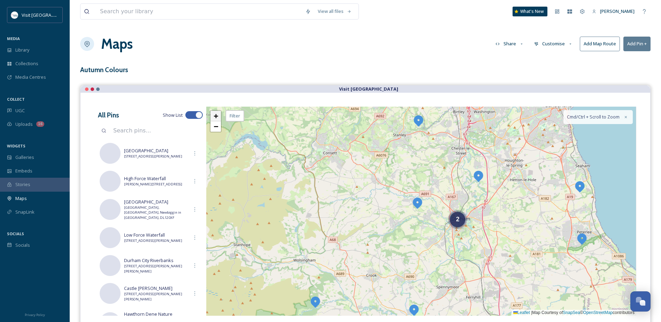
click at [218, 116] on span "+" at bounding box center [216, 116] width 5 height 9
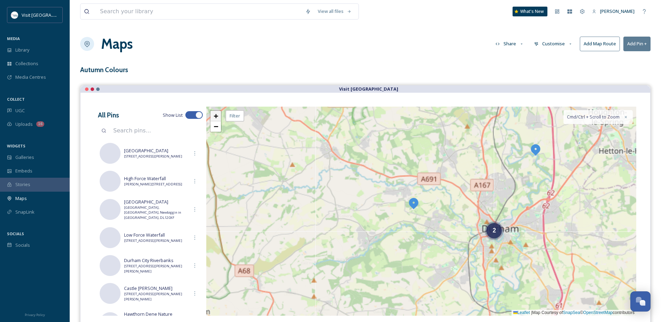
click at [218, 116] on span "+" at bounding box center [216, 116] width 5 height 9
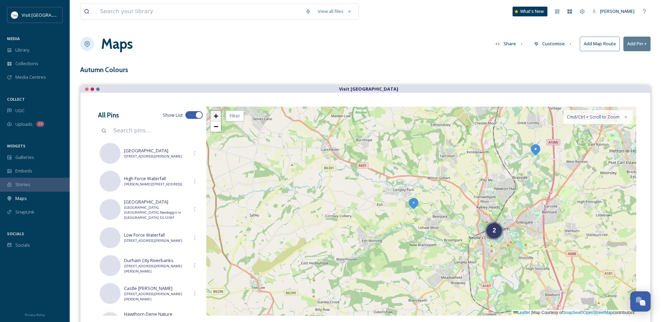
click at [218, 116] on span "+" at bounding box center [216, 116] width 5 height 9
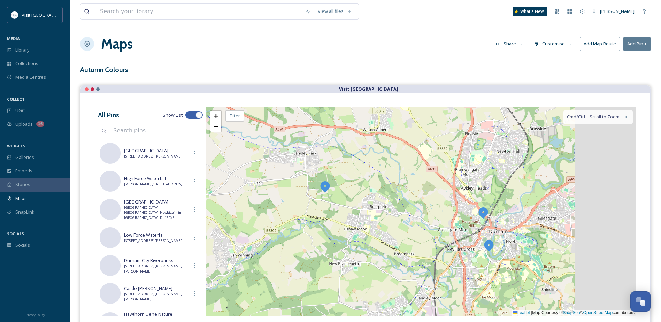
drag, startPoint x: 497, startPoint y: 239, endPoint x: 358, endPoint y: 204, distance: 143.3
click at [364, 206] on div "+ − Leaflet | Map Courtesy of SnapSea © OpenStreetMap contributors Cmd/Ctrl + S…" at bounding box center [421, 211] width 430 height 209
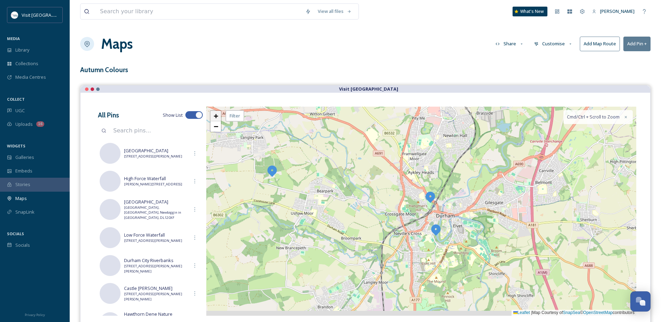
click at [211, 115] on link "+" at bounding box center [216, 116] width 10 height 10
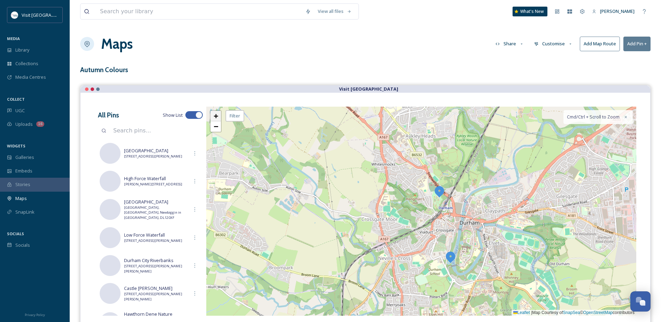
click at [211, 115] on link "+" at bounding box center [216, 116] width 10 height 10
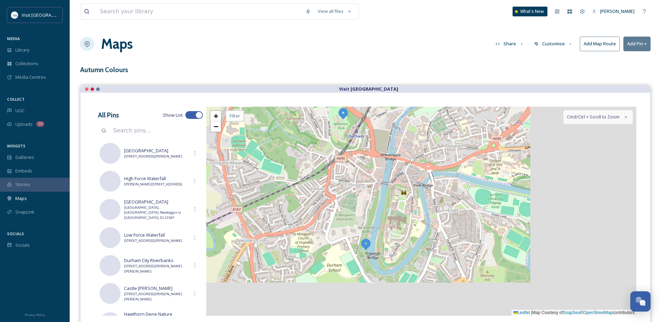
drag, startPoint x: 424, startPoint y: 218, endPoint x: 347, endPoint y: 177, distance: 87.0
click at [347, 177] on div "+ − Leaflet | Map Courtesy of SnapSea © OpenStreetMap contributors Cmd/Ctrl + S…" at bounding box center [421, 211] width 430 height 209
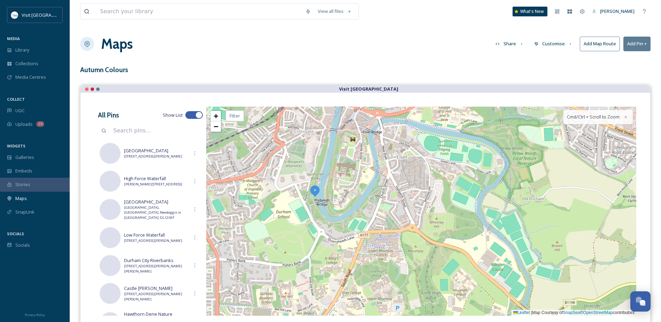
drag, startPoint x: 392, startPoint y: 211, endPoint x: 369, endPoint y: 181, distance: 37.3
click at [369, 181] on div "+ − Leaflet | Map Courtesy of SnapSea © OpenStreetMap contributors Cmd/Ctrl + S…" at bounding box center [421, 211] width 430 height 209
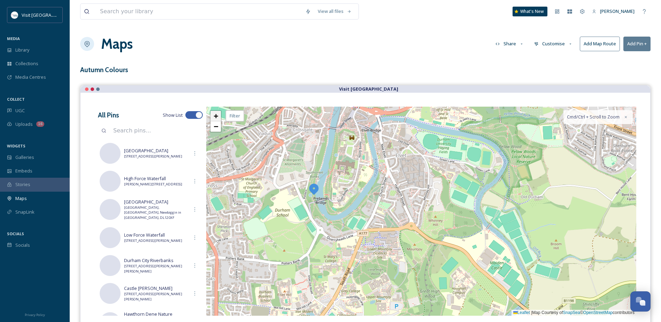
click at [215, 114] on span "+" at bounding box center [216, 116] width 5 height 9
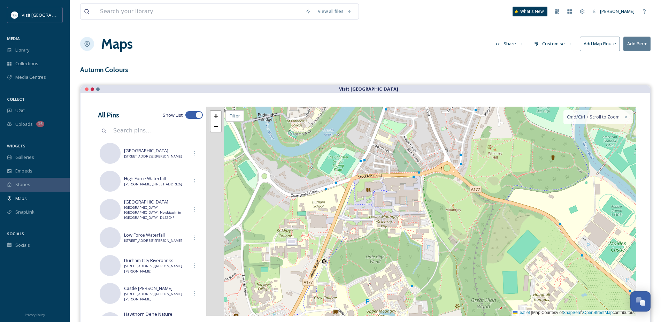
drag, startPoint x: 326, startPoint y: 214, endPoint x: 371, endPoint y: 138, distance: 87.9
click at [371, 138] on div "+ − Leaflet | Map Courtesy of SnapSea © OpenStreetMap contributors Cmd/Ctrl + S…" at bounding box center [421, 211] width 430 height 209
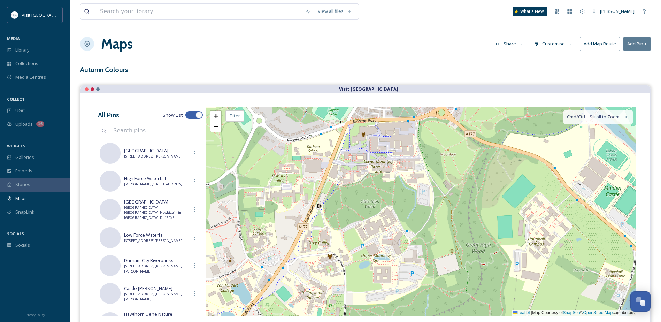
drag, startPoint x: 362, startPoint y: 239, endPoint x: 355, endPoint y: 200, distance: 39.7
click at [355, 200] on div "+ − Leaflet | Map Courtesy of SnapSea © OpenStreetMap contributors Cmd/Ctrl + S…" at bounding box center [421, 211] width 430 height 209
click at [215, 119] on span "+" at bounding box center [216, 116] width 5 height 9
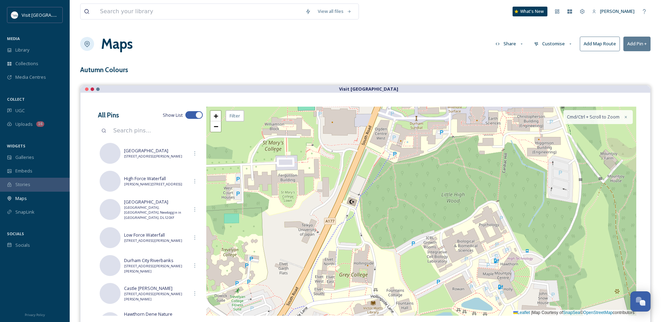
drag, startPoint x: 313, startPoint y: 202, endPoint x: 437, endPoint y: 228, distance: 127.1
click at [437, 228] on div "+ − Leaflet | Map Courtesy of SnapSea © OpenStreetMap contributors Cmd/Ctrl + S…" at bounding box center [421, 211] width 430 height 209
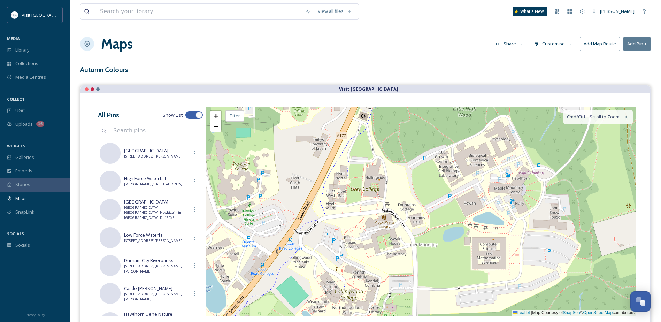
drag, startPoint x: 381, startPoint y: 229, endPoint x: 391, endPoint y: 145, distance: 84.0
click at [391, 145] on div "+ − Leaflet | Map Courtesy of SnapSea © OpenStreetMap contributors Cmd/Ctrl + S…" at bounding box center [421, 211] width 430 height 209
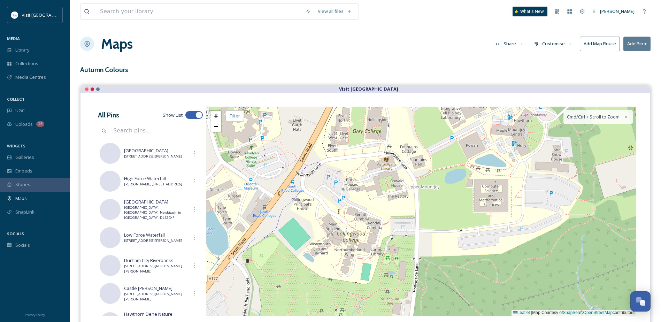
drag, startPoint x: 366, startPoint y: 240, endPoint x: 369, endPoint y: 171, distance: 69.5
click at [369, 171] on div "+ − Leaflet | Map Courtesy of SnapSea © OpenStreetMap contributors Cmd/Ctrl + S…" at bounding box center [421, 211] width 430 height 209
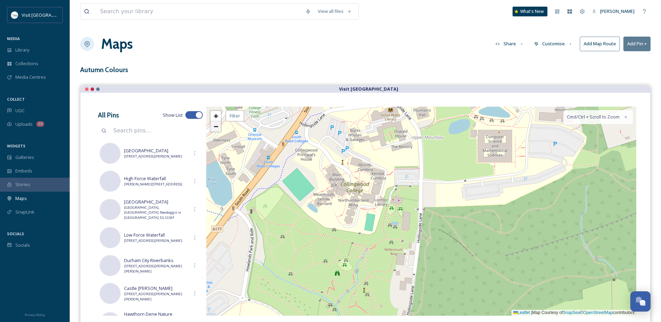
click at [213, 129] on link "−" at bounding box center [216, 126] width 10 height 10
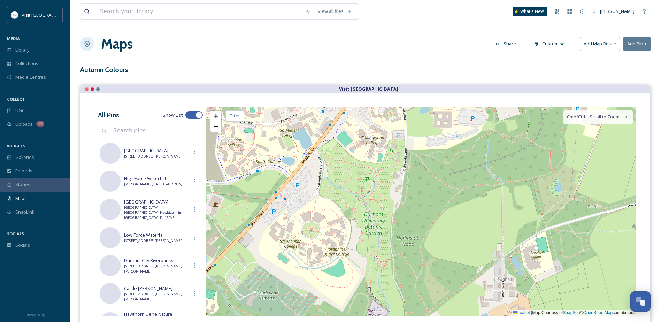
drag, startPoint x: 353, startPoint y: 252, endPoint x: 338, endPoint y: 194, distance: 59.9
click at [338, 194] on div "+ − Leaflet | Map Courtesy of SnapSea © OpenStreetMap contributors Cmd/Ctrl + S…" at bounding box center [421, 211] width 430 height 209
click at [215, 116] on span "+" at bounding box center [216, 116] width 5 height 9
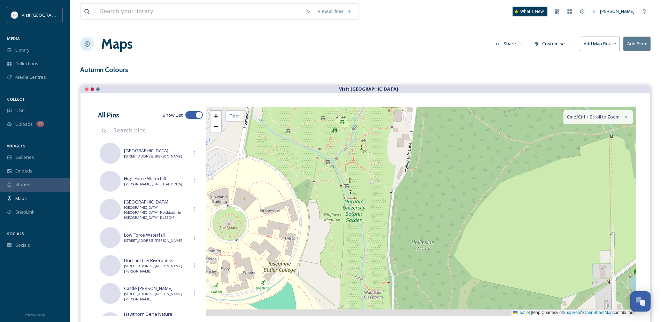
drag, startPoint x: 254, startPoint y: 187, endPoint x: 282, endPoint y: 158, distance: 39.9
click at [282, 158] on div "+ − Leaflet | Map Courtesy of SnapSea © OpenStreetMap contributors Cmd/Ctrl + S…" at bounding box center [421, 211] width 430 height 209
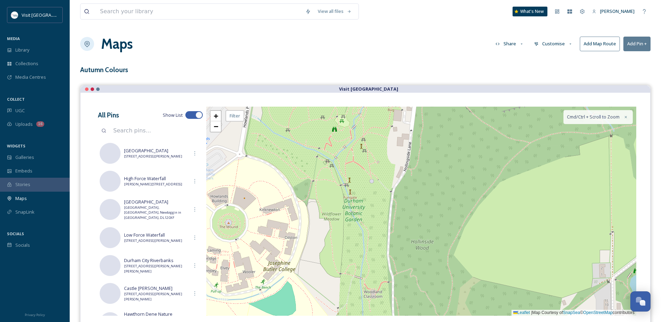
click at [350, 204] on div "+ − Leaflet | Map Courtesy of SnapSea © OpenStreetMap contributors Cmd/Ctrl + S…" at bounding box center [421, 211] width 430 height 209
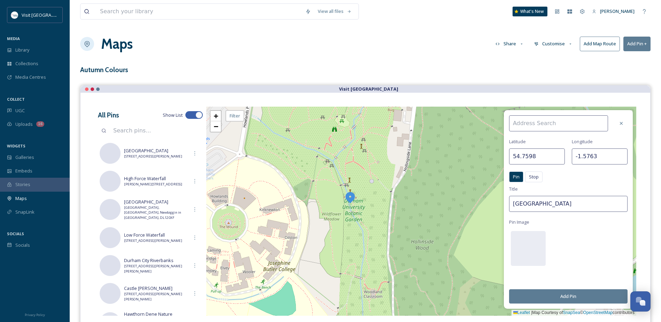
drag, startPoint x: 563, startPoint y: 203, endPoint x: 499, endPoint y: 202, distance: 63.8
click at [499, 202] on div "Latitude 54.7598 Longitude -1.5763 Pin Stop Pin Stop Title Beamish Museum Pin I…" at bounding box center [421, 211] width 430 height 209
type input "[GEOGRAPHIC_DATA]"
click at [536, 121] on input at bounding box center [558, 123] width 99 height 16
paste input "South Rd, Durham DH1 3TB"
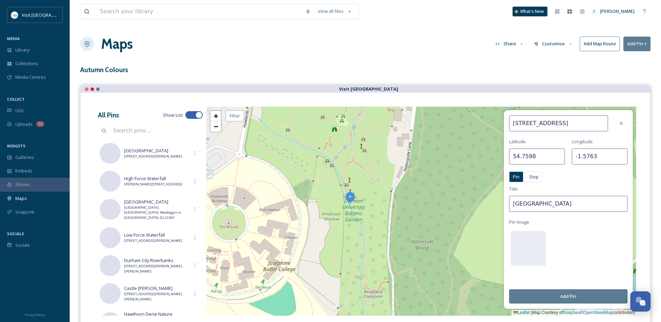
drag, startPoint x: 531, startPoint y: 121, endPoint x: 546, endPoint y: 128, distance: 15.9
click at [531, 122] on input "South Rd, Durham DH1 3TB" at bounding box center [558, 123] width 99 height 16
click at [566, 122] on input "South Road, Durham DH1 3TB" at bounding box center [558, 123] width 99 height 16
type input "[STREET_ADDRESS]"
click at [571, 298] on button "Add Pin" at bounding box center [568, 296] width 118 height 14
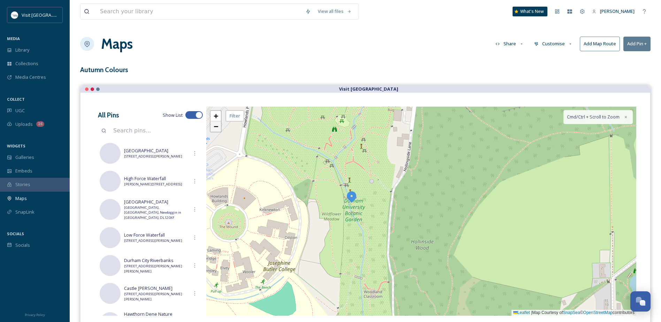
click at [216, 129] on span "−" at bounding box center [216, 126] width 5 height 9
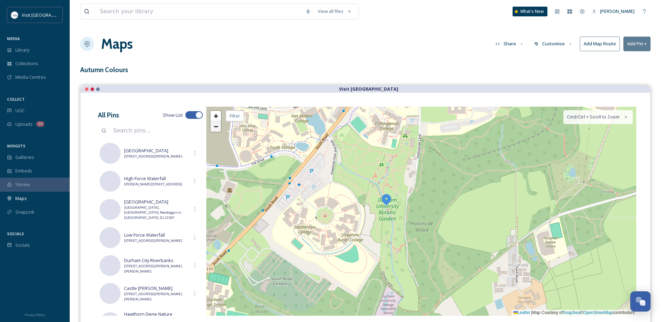
click at [216, 129] on span "−" at bounding box center [216, 126] width 5 height 9
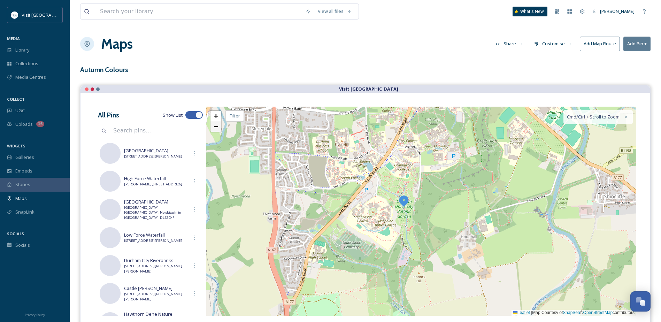
click at [216, 129] on span "−" at bounding box center [216, 126] width 5 height 9
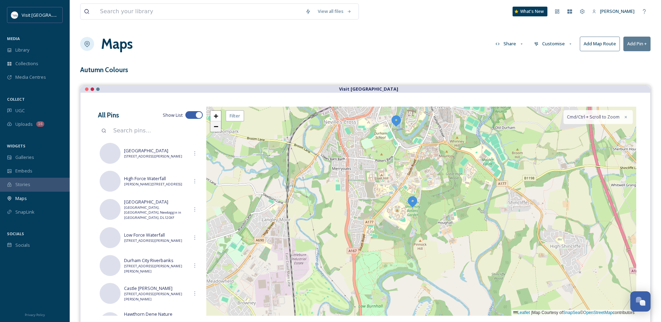
click at [216, 129] on span "−" at bounding box center [216, 126] width 5 height 9
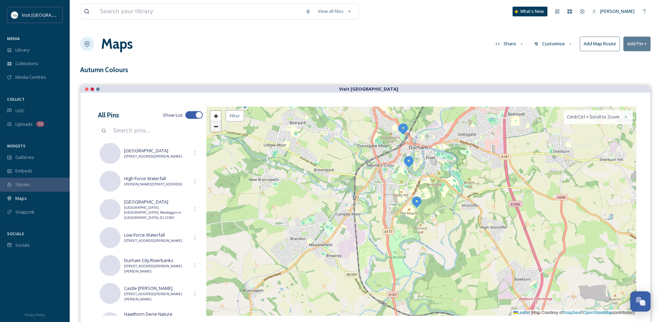
click at [216, 129] on span "−" at bounding box center [216, 126] width 5 height 9
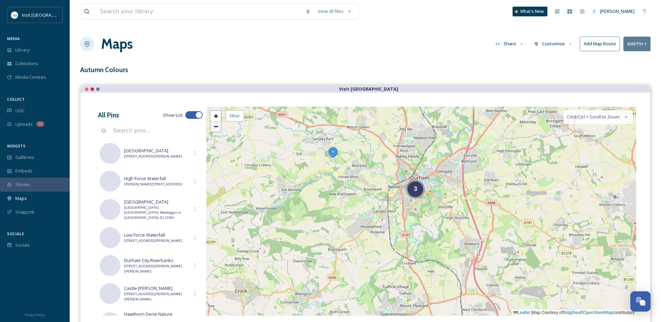
click at [216, 129] on span "−" at bounding box center [216, 126] width 5 height 9
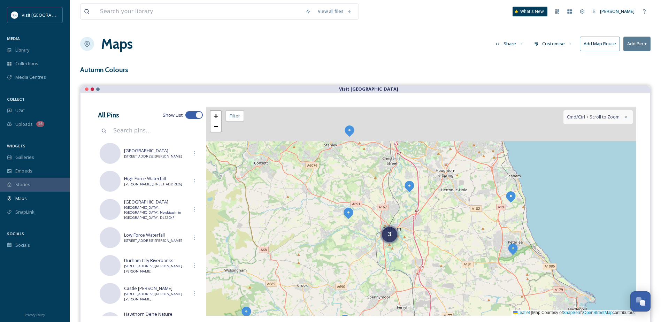
drag, startPoint x: 437, startPoint y: 188, endPoint x: 436, endPoint y: 191, distance: 3.6
click at [436, 191] on div "3 3 + − Leaflet | Map Courtesy of SnapSea © OpenStreetMap contributors Cmd/Ctrl…" at bounding box center [421, 211] width 430 height 209
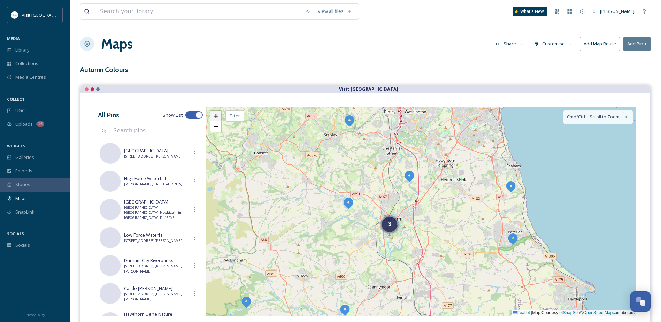
click at [217, 117] on span "+" at bounding box center [216, 116] width 5 height 9
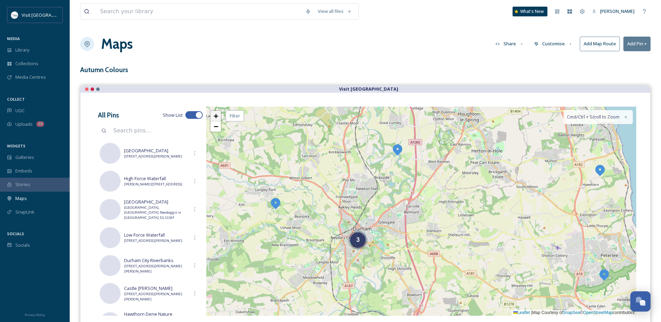
click at [217, 117] on span "+" at bounding box center [216, 116] width 5 height 9
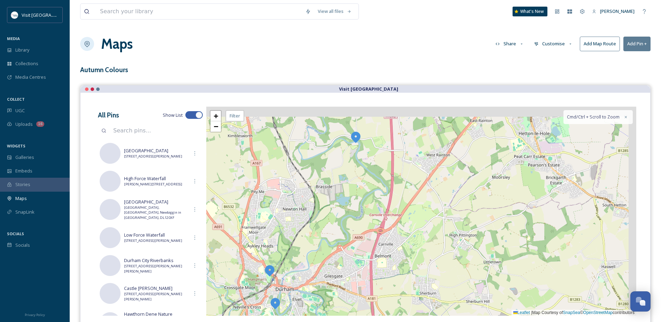
drag, startPoint x: 400, startPoint y: 178, endPoint x: 380, endPoint y: 214, distance: 40.6
click at [380, 214] on div "+ − Leaflet | Map Courtesy of SnapSea © OpenStreetMap contributors Cmd/Ctrl + S…" at bounding box center [421, 211] width 430 height 209
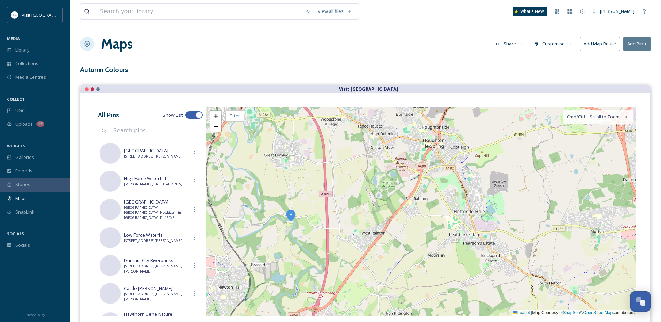
drag, startPoint x: 404, startPoint y: 181, endPoint x: 359, endPoint y: 224, distance: 62.1
click at [359, 224] on div "+ − Leaflet | Map Courtesy of SnapSea © OpenStreetMap contributors Cmd/Ctrl + S…" at bounding box center [421, 211] width 430 height 209
click at [217, 116] on span "+" at bounding box center [216, 116] width 5 height 9
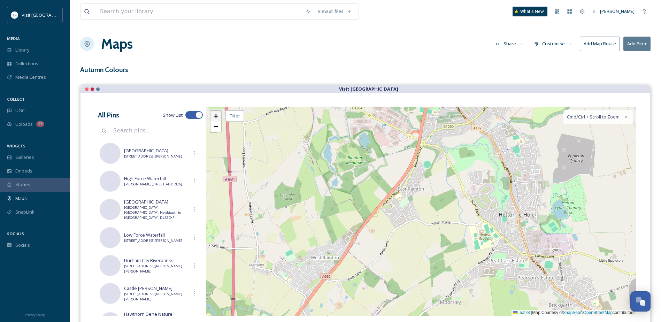
click at [217, 116] on span "+" at bounding box center [216, 116] width 5 height 9
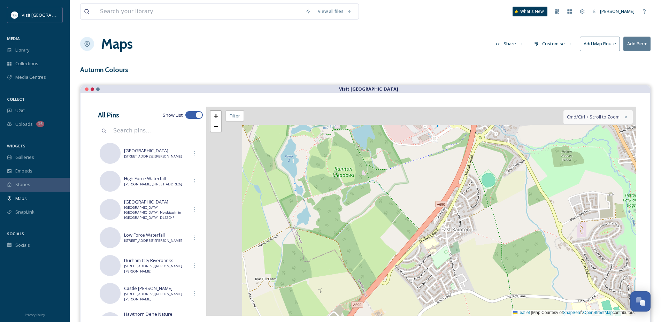
drag, startPoint x: 309, startPoint y: 154, endPoint x: 366, endPoint y: 215, distance: 83.8
click at [366, 215] on div "+ − Leaflet | Map Courtesy of SnapSea © OpenStreetMap contributors Cmd/Ctrl + S…" at bounding box center [421, 211] width 430 height 209
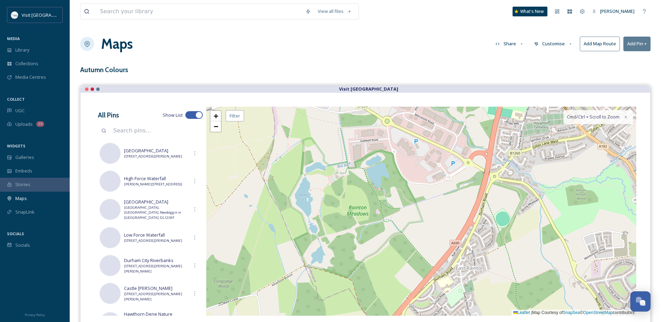
click at [358, 219] on div "+ − Leaflet | Map Courtesy of SnapSea © OpenStreetMap contributors Cmd/Ctrl + S…" at bounding box center [421, 211] width 430 height 209
click at [216, 117] on span "+" at bounding box center [216, 116] width 5 height 9
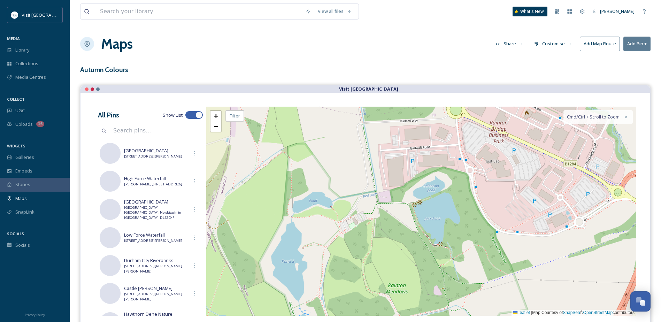
drag, startPoint x: 305, startPoint y: 159, endPoint x: 408, endPoint y: 235, distance: 127.6
click at [408, 235] on div "+ − Leaflet | Map Courtesy of SnapSea © OpenStreetMap contributors Cmd/Ctrl + S…" at bounding box center [421, 211] width 430 height 209
click at [216, 117] on span "+" at bounding box center [216, 116] width 5 height 9
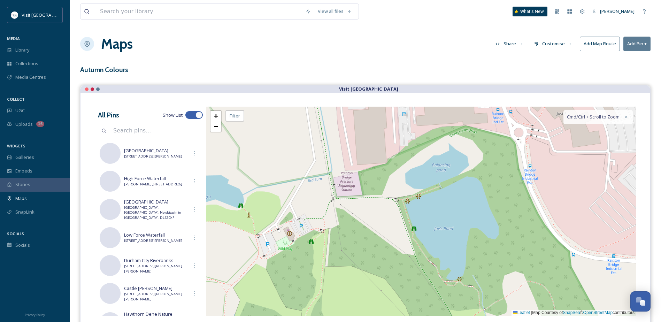
click at [304, 226] on div "+ − Leaflet | Map Courtesy of SnapSea © OpenStreetMap contributors Cmd/Ctrl + S…" at bounding box center [421, 211] width 430 height 209
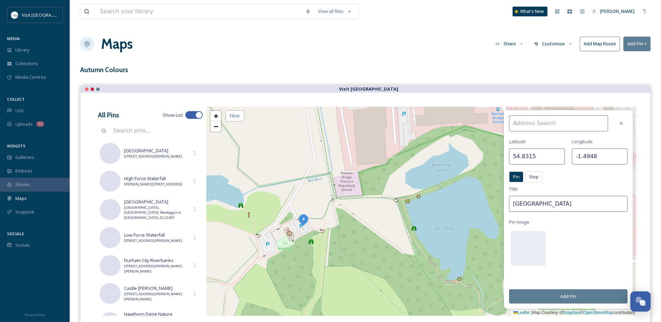
click at [563, 122] on input at bounding box center [558, 123] width 99 height 16
paste input "Durham Wildlife Trust, Mallard Way, Chilton Moor, Houghton le Spring DH4 6PU"
drag, startPoint x: 582, startPoint y: 123, endPoint x: 533, endPoint y: 120, distance: 49.2
click at [533, 120] on input "Durham Wildlife Trust, Mallard Way, Chilton Moor, Houghton le Spring DH4 6PU" at bounding box center [558, 123] width 99 height 16
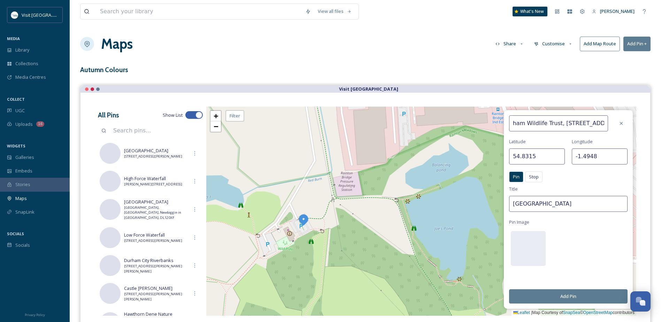
scroll to position [0, 0]
drag, startPoint x: 539, startPoint y: 124, endPoint x: 506, endPoint y: 124, distance: 32.4
click at [506, 124] on div "Durham Wildlife Trust, Mallard Way, Chilton Moor, DH4 6PU Latitude 54.8315 Long…" at bounding box center [568, 209] width 129 height 199
type input "Durham Wildlife Trust, Mallard Way, Chilton Moor, DH4 6PU"
click at [578, 207] on input "[GEOGRAPHIC_DATA]" at bounding box center [568, 204] width 118 height 16
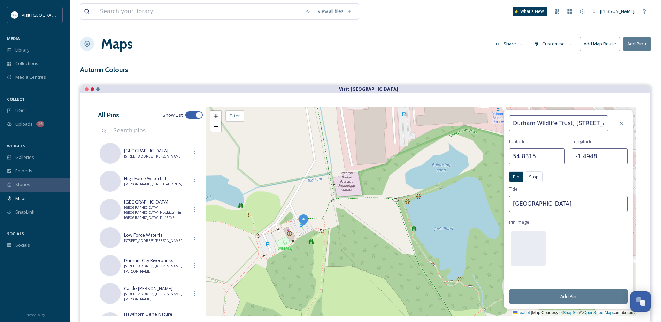
drag, startPoint x: 615, startPoint y: 204, endPoint x: 485, endPoint y: 209, distance: 130.4
click at [485, 209] on div "Durham Wildlife Trust, Mallard Way, Chilton Moor, DH4 6PU Latitude 54.8315 Long…" at bounding box center [421, 211] width 430 height 209
type input "[GEOGRAPHIC_DATA]"
click at [579, 295] on button "Add Pin" at bounding box center [568, 296] width 118 height 14
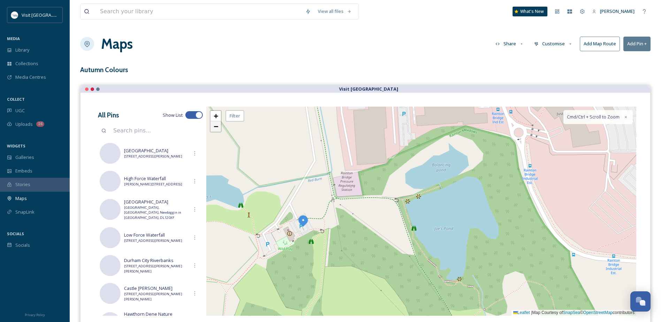
click at [216, 128] on span "−" at bounding box center [216, 126] width 5 height 9
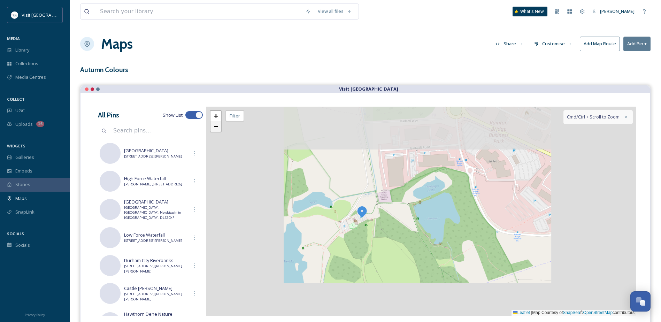
click at [216, 127] on span "−" at bounding box center [216, 126] width 5 height 9
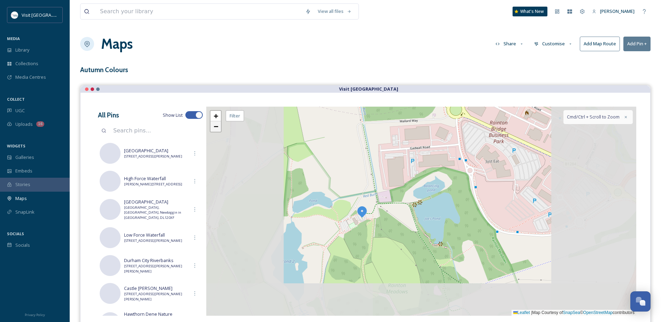
click at [216, 127] on span "−" at bounding box center [216, 126] width 5 height 9
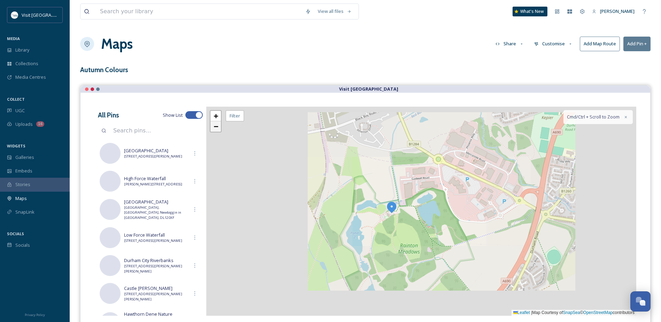
click at [216, 127] on span "−" at bounding box center [216, 126] width 5 height 9
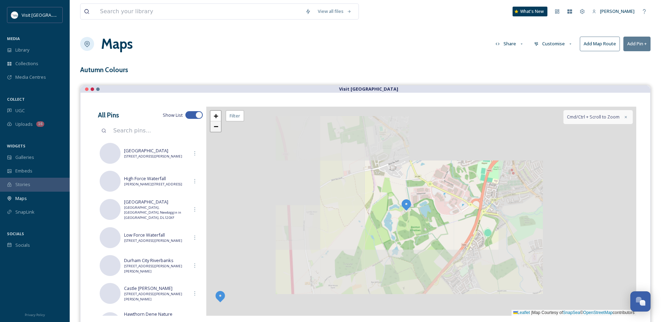
click at [216, 127] on span "−" at bounding box center [216, 126] width 5 height 9
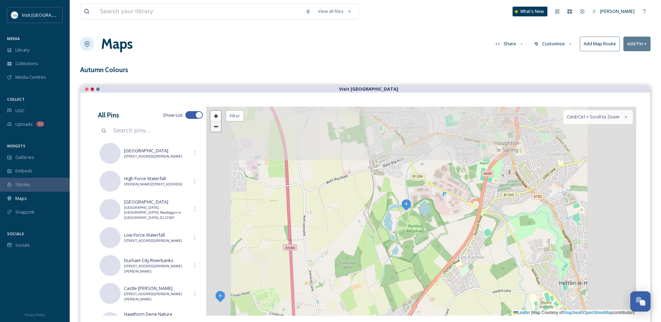
click at [216, 127] on span "−" at bounding box center [216, 126] width 5 height 9
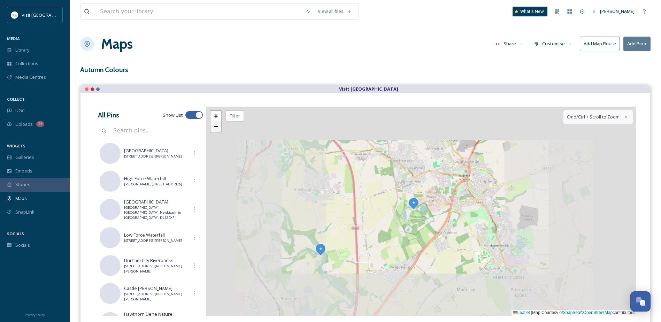
click at [216, 127] on span "−" at bounding box center [216, 126] width 5 height 9
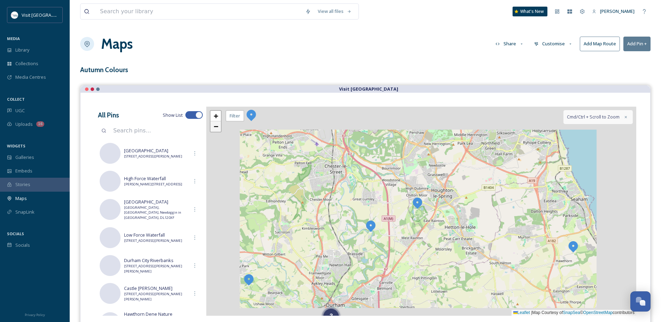
click at [216, 127] on span "−" at bounding box center [216, 126] width 5 height 9
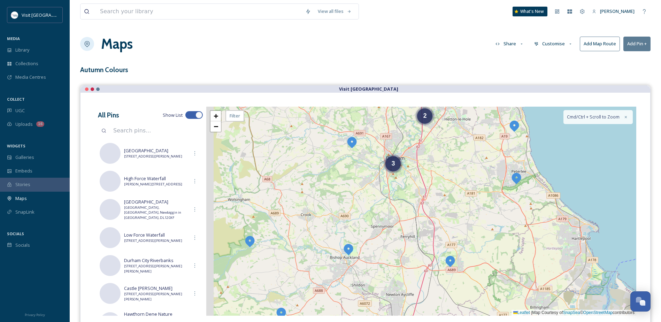
drag, startPoint x: 398, startPoint y: 271, endPoint x: 417, endPoint y: 212, distance: 62.2
click at [417, 212] on div "2 3 3 + − Leaflet | Map Courtesy of SnapSea © OpenStreetMap contributors Cmd/Ct…" at bounding box center [421, 211] width 430 height 209
click at [216, 113] on span "+" at bounding box center [216, 116] width 5 height 9
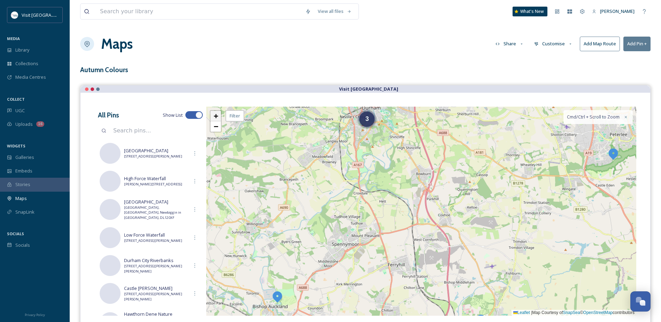
click at [216, 113] on span "+" at bounding box center [216, 116] width 5 height 9
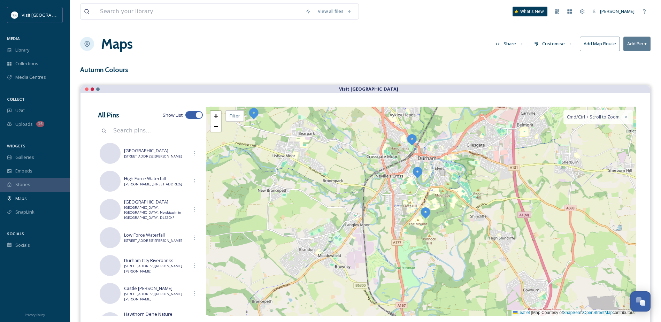
drag, startPoint x: 312, startPoint y: 189, endPoint x: 381, endPoint y: 323, distance: 150.7
click at [381, 322] on html "Visit County Durham MEDIA Library Collections Media Centres COLLECT UGC Uploads…" at bounding box center [330, 192] width 661 height 385
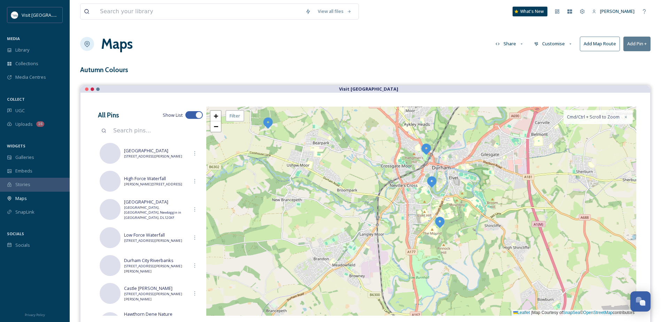
drag, startPoint x: 296, startPoint y: 222, endPoint x: 392, endPoint y: 261, distance: 103.8
click at [392, 261] on div "+ − Leaflet | Map Courtesy of SnapSea © OpenStreetMap contributors Cmd/Ctrl + S…" at bounding box center [421, 211] width 430 height 209
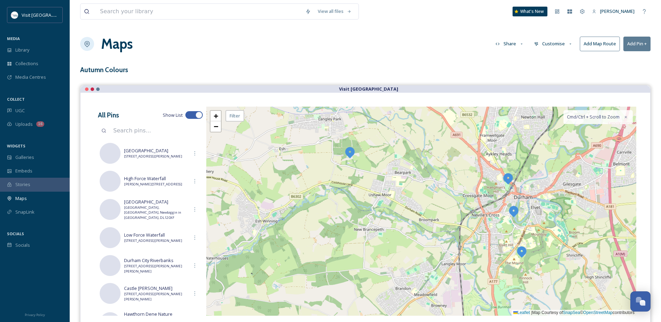
drag, startPoint x: 404, startPoint y: 249, endPoint x: 377, endPoint y: 164, distance: 89.7
click at [377, 165] on div "+ − Leaflet | Map Courtesy of SnapSea © OpenStreetMap contributors Cmd/Ctrl + S…" at bounding box center [421, 211] width 430 height 209
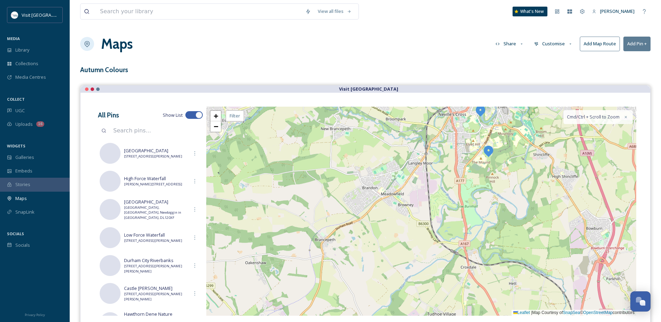
drag, startPoint x: 387, startPoint y: 198, endPoint x: 387, endPoint y: 186, distance: 12.2
click at [387, 188] on div "+ − Leaflet | Map Courtesy of SnapSea © OpenStreetMap contributors Cmd/Ctrl + S…" at bounding box center [421, 211] width 430 height 209
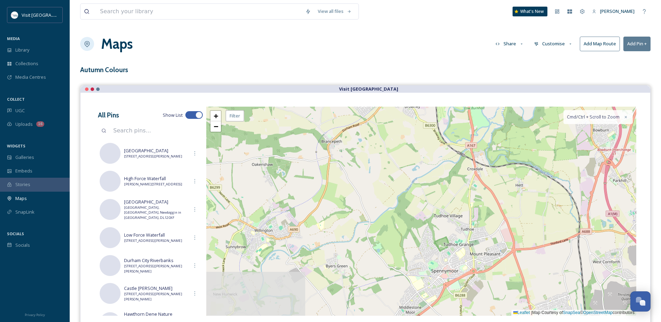
drag, startPoint x: 381, startPoint y: 192, endPoint x: 378, endPoint y: 174, distance: 18.3
click at [378, 174] on div "+ − Leaflet | Map Courtesy of SnapSea © OpenStreetMap contributors Cmd/Ctrl + S…" at bounding box center [421, 211] width 430 height 209
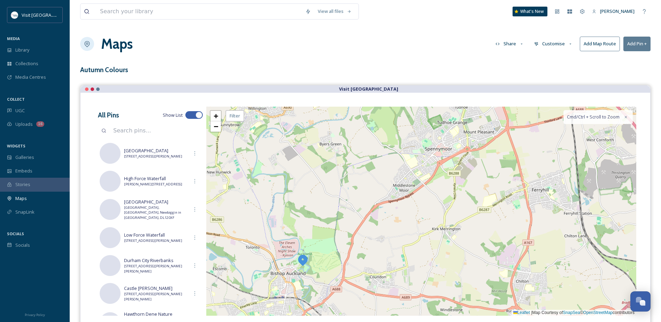
drag, startPoint x: 376, startPoint y: 249, endPoint x: 376, endPoint y: 168, distance: 81.2
click at [376, 168] on div "+ − Leaflet | Map Courtesy of SnapSea © OpenStreetMap contributors Cmd/Ctrl + S…" at bounding box center [421, 211] width 430 height 209
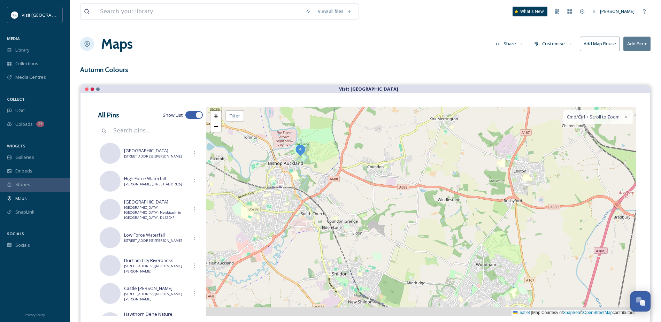
drag, startPoint x: 379, startPoint y: 244, endPoint x: 379, endPoint y: 176, distance: 68.3
click at [379, 176] on div "+ − Leaflet | Map Courtesy of SnapSea © OpenStreetMap contributors Cmd/Ctrl + S…" at bounding box center [421, 211] width 430 height 209
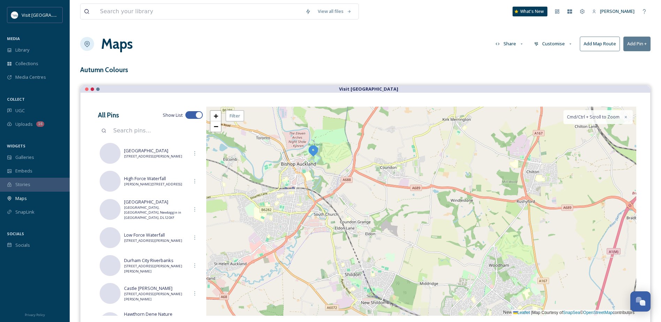
drag, startPoint x: 392, startPoint y: 176, endPoint x: 505, endPoint y: 173, distance: 113.0
click at [505, 173] on div "+ − Leaflet | Map Courtesy of SnapSea © OpenStreetMap contributors Cmd/Ctrl + S…" at bounding box center [421, 211] width 430 height 209
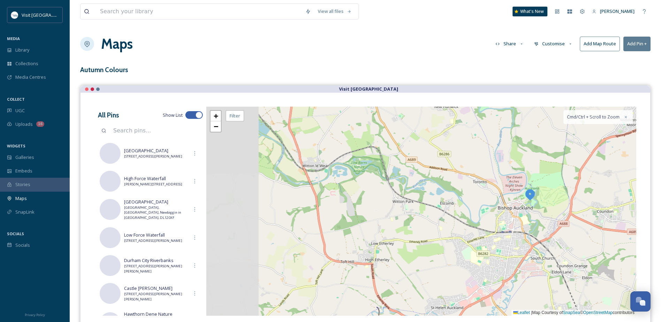
drag, startPoint x: 336, startPoint y: 188, endPoint x: 439, endPoint y: 235, distance: 114.0
click at [439, 235] on div "+ − Leaflet | Map Courtesy of SnapSea © OpenStreetMap contributors Cmd/Ctrl + S…" at bounding box center [421, 211] width 430 height 209
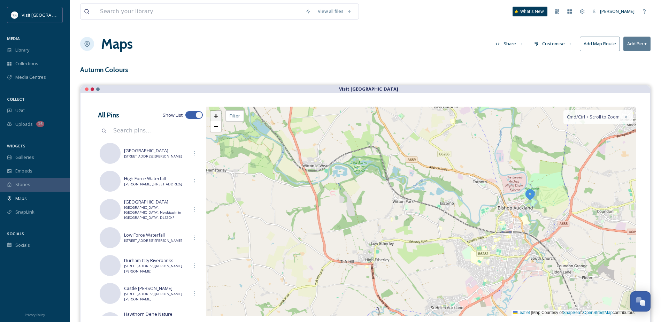
click at [216, 117] on span "+" at bounding box center [216, 116] width 5 height 9
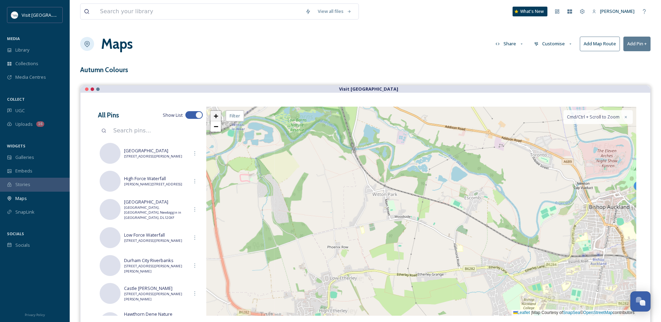
click at [216, 117] on span "+" at bounding box center [216, 116] width 5 height 9
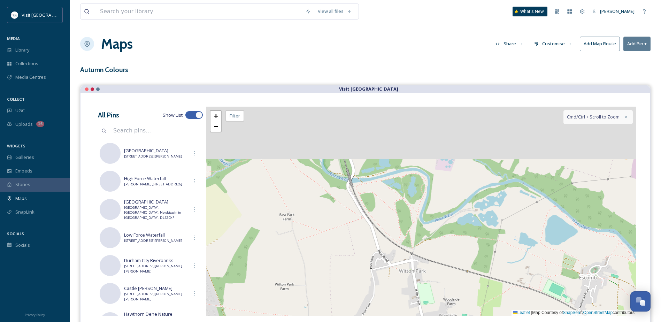
drag, startPoint x: 361, startPoint y: 251, endPoint x: 372, endPoint y: 262, distance: 15.8
click at [393, 279] on div "+ − Leaflet | Map Courtesy of SnapSea © OpenStreetMap contributors Cmd/Ctrl + S…" at bounding box center [421, 211] width 430 height 209
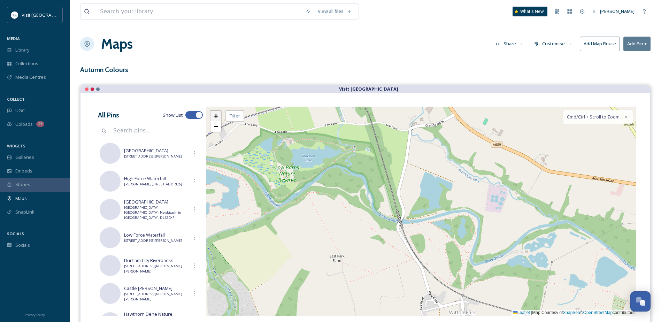
click at [219, 116] on link "+" at bounding box center [216, 116] width 10 height 10
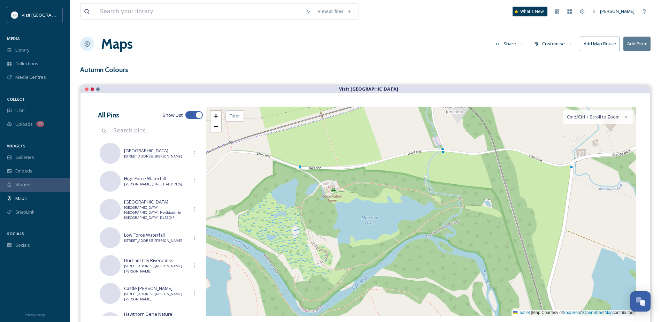
drag, startPoint x: 351, startPoint y: 223, endPoint x: 479, endPoint y: 279, distance: 138.9
click at [480, 280] on div "+ − Leaflet | Map Courtesy of SnapSea © OpenStreetMap contributors Cmd/Ctrl + S…" at bounding box center [421, 211] width 430 height 209
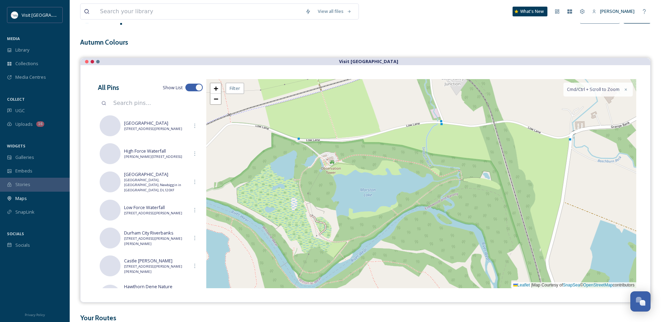
scroll to position [35, 0]
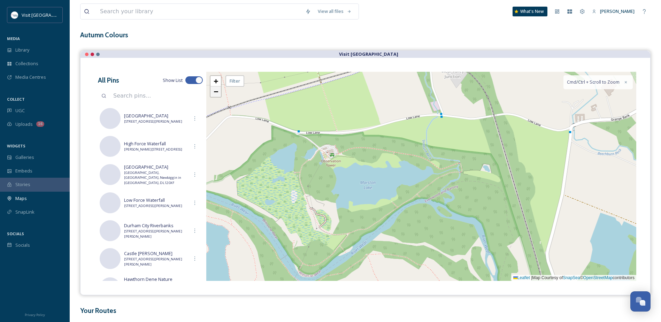
click at [215, 91] on span "−" at bounding box center [216, 91] width 5 height 9
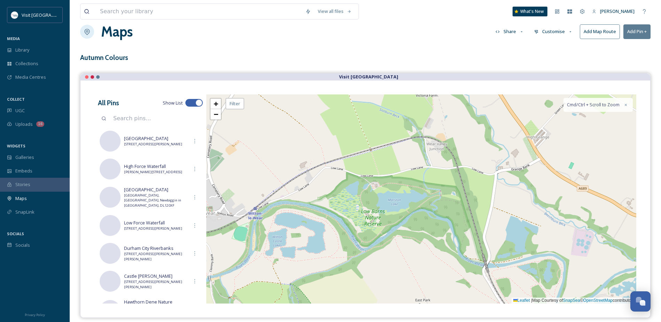
scroll to position [0, 0]
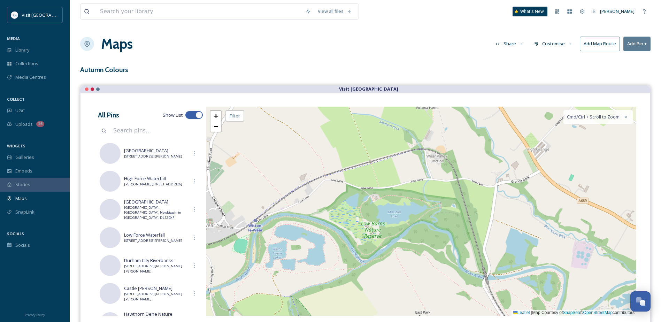
click at [376, 200] on div "+ − Leaflet | Map Courtesy of SnapSea © OpenStreetMap contributors Cmd/Ctrl + S…" at bounding box center [421, 211] width 430 height 209
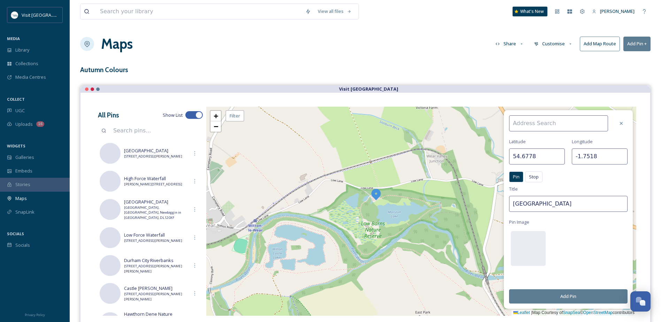
click at [552, 124] on input at bounding box center [558, 123] width 99 height 16
paste input "[STREET_ADDRESS][PERSON_NAME]"
click at [528, 125] on input "[STREET_ADDRESS][PERSON_NAME]" at bounding box center [558, 123] width 99 height 16
click at [581, 123] on input "[STREET_ADDRESS][PERSON_NAME]" at bounding box center [558, 123] width 99 height 16
type input "[STREET_ADDRESS][PERSON_NAME]"
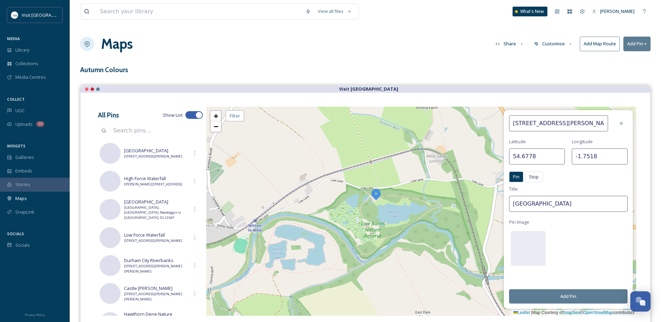
click at [584, 205] on input "[GEOGRAPHIC_DATA]" at bounding box center [568, 204] width 118 height 16
drag, startPoint x: 555, startPoint y: 204, endPoint x: 502, endPoint y: 204, distance: 53.0
click at [502, 204] on div "Low Lane, Bishop Auckland, DL14 0AG Latitude 54.6778 Longitude -1.7518 Pin Stop…" at bounding box center [421, 211] width 430 height 209
type input "Low Barns Nature Reserve"
click at [573, 296] on button "Add Pin" at bounding box center [568, 296] width 118 height 14
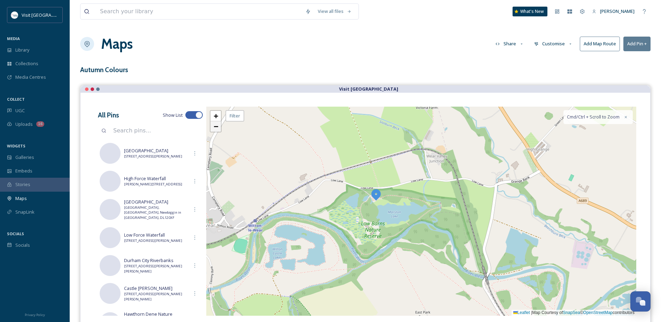
click at [216, 127] on span "−" at bounding box center [216, 126] width 5 height 9
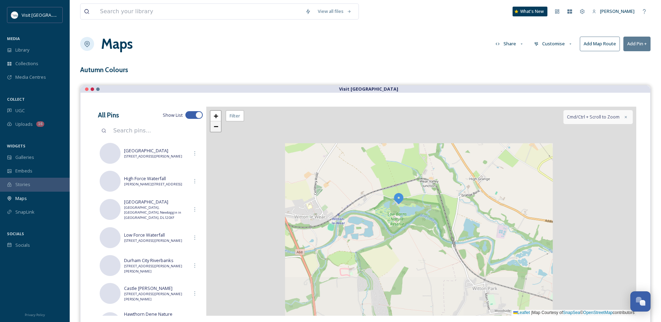
click at [216, 127] on span "−" at bounding box center [216, 126] width 5 height 9
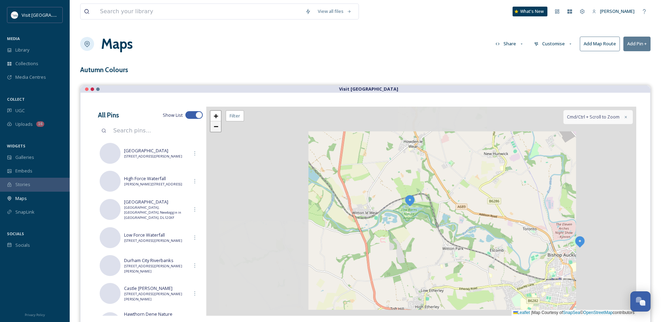
click at [216, 127] on span "−" at bounding box center [216, 126] width 5 height 9
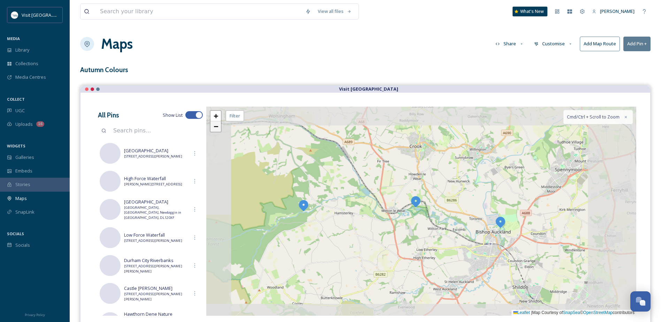
click at [216, 127] on span "−" at bounding box center [216, 126] width 5 height 9
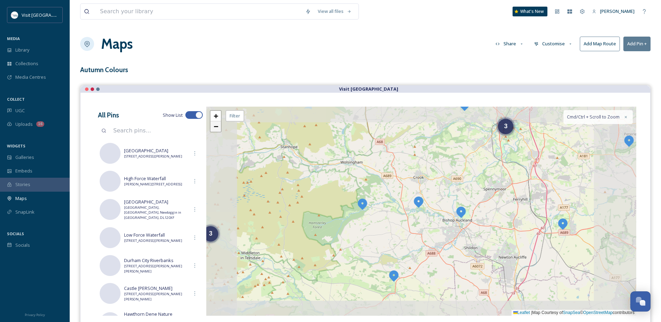
click at [216, 127] on span "−" at bounding box center [216, 126] width 5 height 9
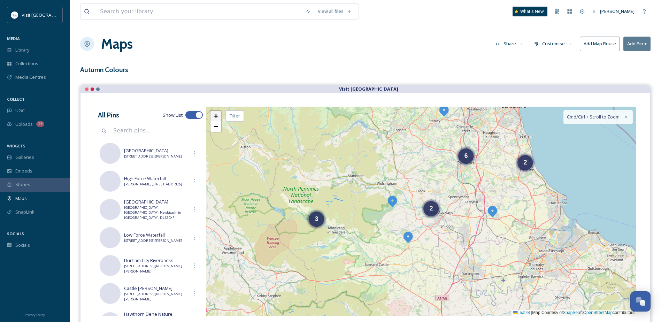
click at [215, 115] on span "+" at bounding box center [216, 116] width 5 height 9
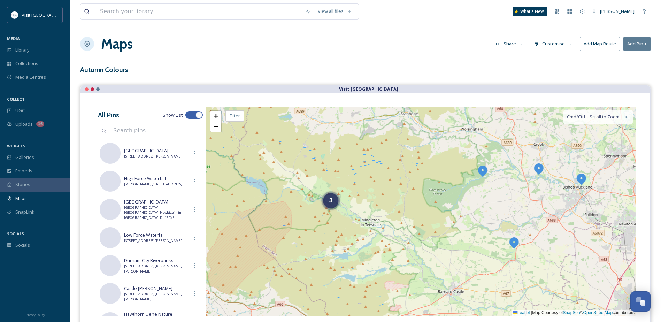
drag, startPoint x: 277, startPoint y: 191, endPoint x: 396, endPoint y: 162, distance: 122.7
click at [396, 162] on div "2 3 3 + − Leaflet | Map Courtesy of SnapSea © OpenStreetMap contributors Cmd/Ct…" at bounding box center [421, 211] width 430 height 209
click at [216, 128] on span "−" at bounding box center [216, 126] width 5 height 9
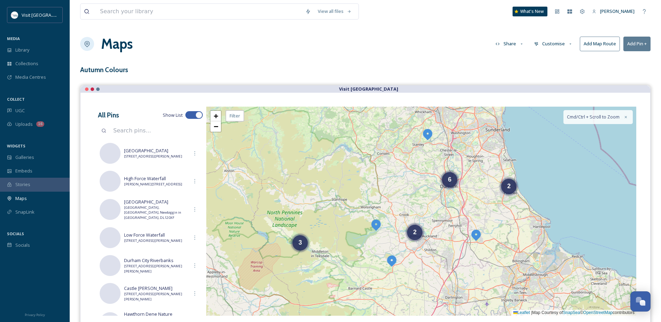
drag, startPoint x: 428, startPoint y: 158, endPoint x: 412, endPoint y: 187, distance: 33.5
click at [412, 187] on div "2 2 6 3 + − Leaflet | Map Courtesy of SnapSea © OpenStreetMap contributors Cmd/…" at bounding box center [421, 211] width 430 height 209
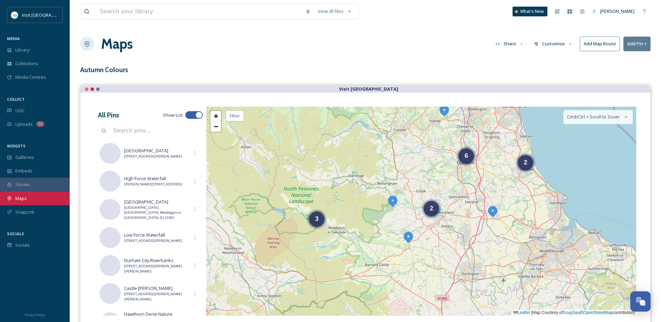
click at [32, 201] on div "Maps" at bounding box center [35, 199] width 70 height 14
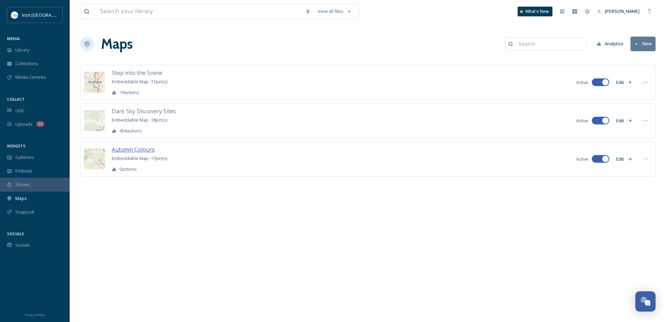
click at [134, 146] on span "Autumn Colours" at bounding box center [133, 150] width 43 height 8
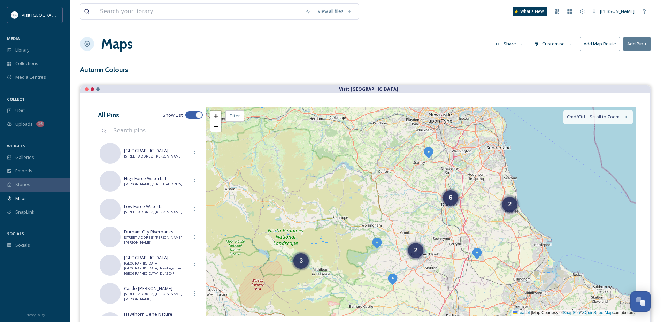
drag, startPoint x: 495, startPoint y: 176, endPoint x: 479, endPoint y: 217, distance: 44.7
click at [479, 217] on div "3 2 6 2 + − Leaflet | Map Courtesy of SnapSea © OpenStreetMap contributors Cmd/…" at bounding box center [421, 211] width 430 height 209
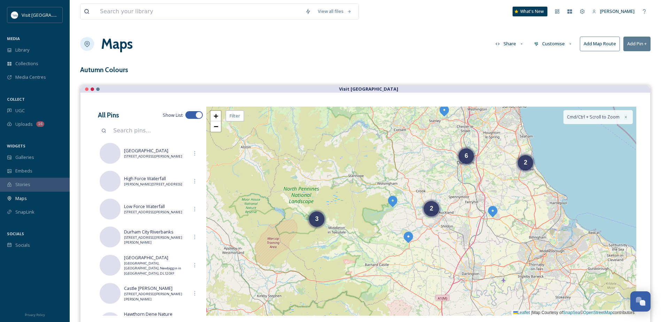
click at [568, 44] on icon at bounding box center [570, 44] width 5 height 5
click at [556, 64] on div "Layout" at bounding box center [555, 60] width 48 height 14
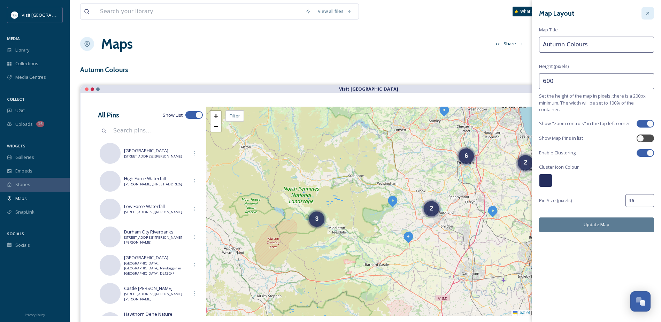
click at [647, 11] on icon at bounding box center [648, 13] width 6 height 6
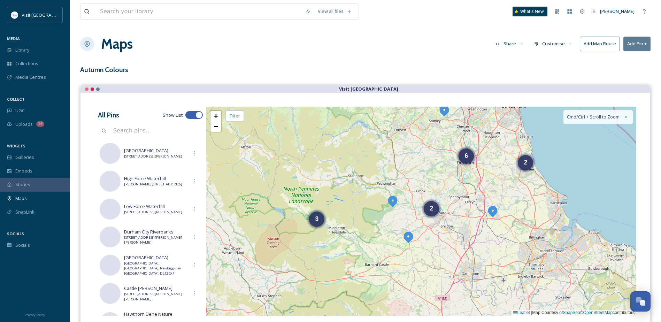
click at [552, 42] on button "Customise" at bounding box center [554, 44] width 46 height 14
click at [562, 74] on div "Location" at bounding box center [555, 74] width 48 height 14
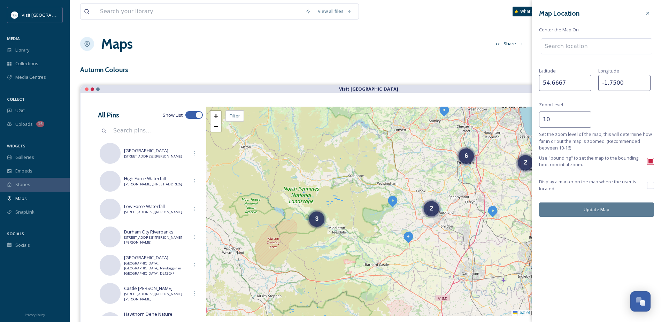
click at [579, 45] on input at bounding box center [596, 46] width 111 height 15
click at [383, 174] on div "3 2 6 2 + − Leaflet | Map Courtesy of SnapSea © OpenStreetMap contributors Cmd/…" at bounding box center [421, 211] width 430 height 209
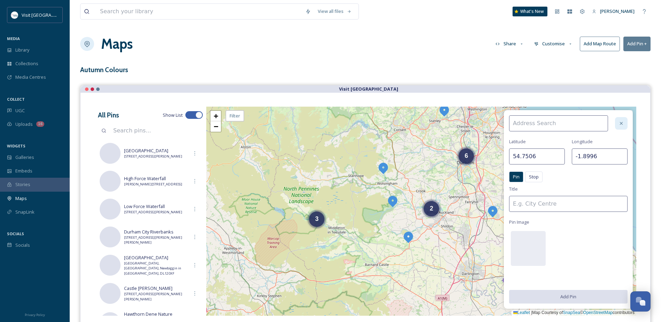
click at [623, 122] on icon at bounding box center [622, 124] width 6 height 6
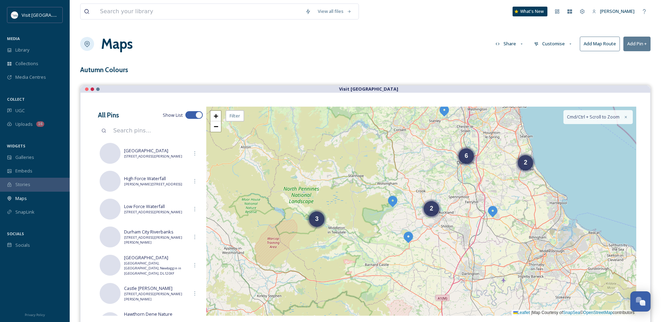
click at [562, 41] on button "Customise" at bounding box center [554, 44] width 46 height 14
click at [553, 57] on div "Layout" at bounding box center [555, 60] width 48 height 14
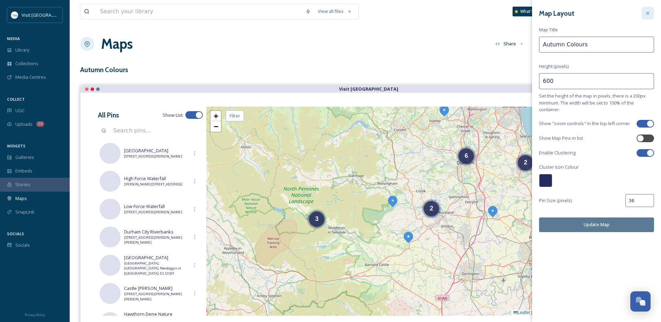
click at [648, 12] on icon at bounding box center [648, 13] width 6 height 6
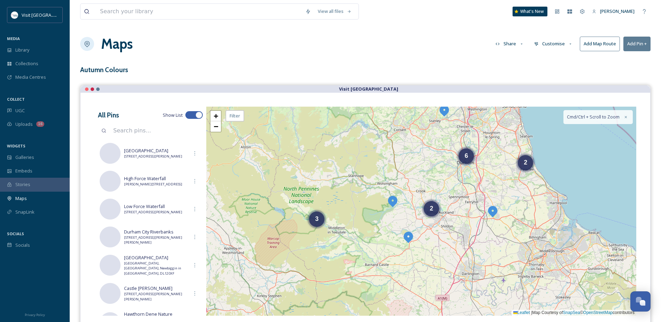
click at [551, 45] on button "Customise" at bounding box center [554, 44] width 46 height 14
click at [561, 74] on div "Location" at bounding box center [555, 74] width 48 height 14
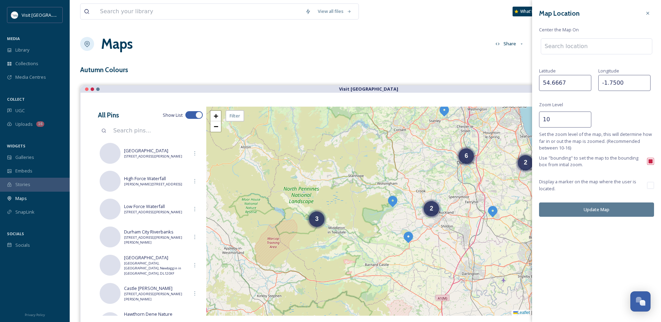
click at [573, 45] on input at bounding box center [596, 46] width 111 height 15
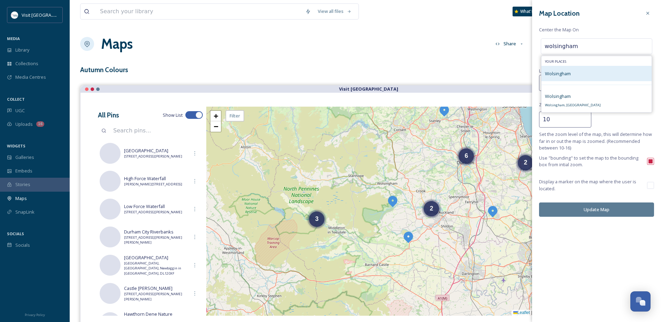
type input "wolsingham"
click at [565, 74] on span "Wolsingham" at bounding box center [558, 73] width 26 height 6
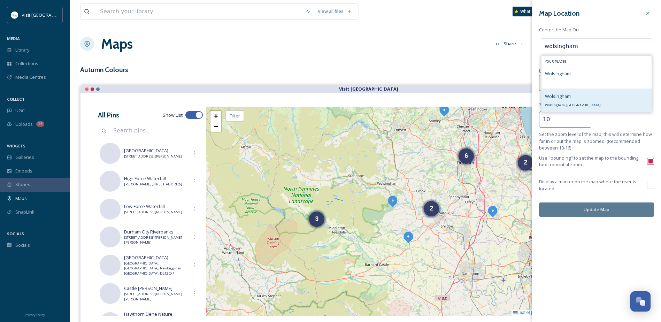
click at [572, 96] on div "Wolsingham Wolsingham, UK" at bounding box center [597, 101] width 110 height 24
type input "54.73256"
type input "-1.88394"
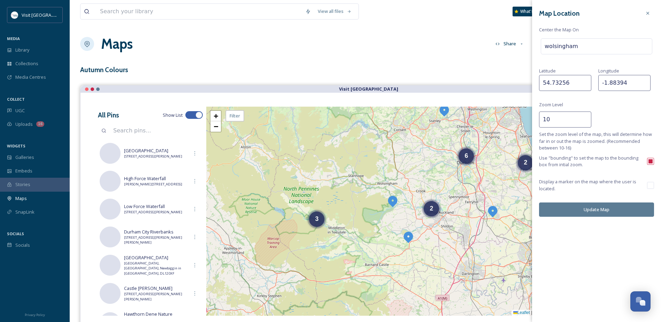
click at [611, 209] on button "Update Map" at bounding box center [596, 209] width 115 height 14
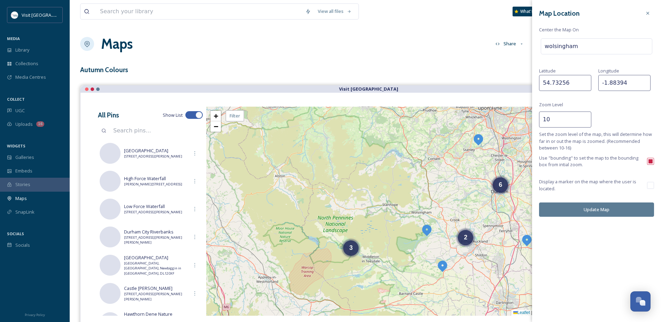
click at [569, 119] on input "10" at bounding box center [565, 120] width 52 height 16
click at [586, 117] on input "11" at bounding box center [565, 120] width 52 height 16
click at [586, 117] on input "12" at bounding box center [565, 120] width 52 height 16
click at [595, 209] on button "Update Map" at bounding box center [596, 209] width 115 height 14
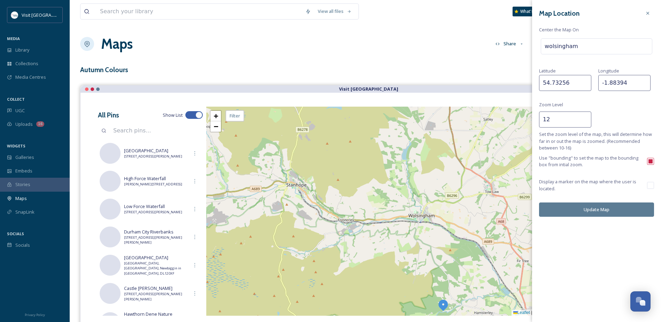
click at [565, 116] on input "12" at bounding box center [565, 120] width 52 height 16
click at [586, 122] on input "11" at bounding box center [565, 120] width 52 height 16
click at [586, 122] on input "10" at bounding box center [565, 120] width 52 height 16
click at [586, 122] on input "9" at bounding box center [565, 120] width 52 height 16
click at [586, 122] on input "8" at bounding box center [565, 120] width 52 height 16
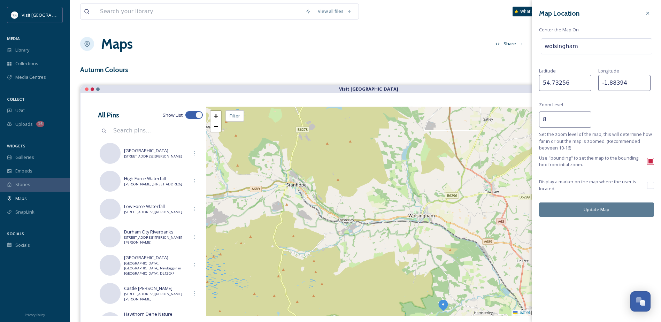
click at [606, 210] on button "Update Map" at bounding box center [596, 209] width 115 height 14
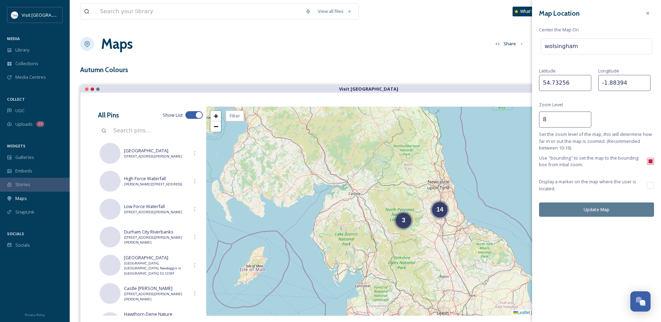
drag, startPoint x: 555, startPoint y: 122, endPoint x: 513, endPoint y: 121, distance: 41.8
click at [513, 121] on div "View all files What's New Nicola Lisgo Maps Share Customise Add Map Route Add P…" at bounding box center [365, 192] width 591 height 385
type input "10"
click at [611, 208] on button "Update Map" at bounding box center [596, 209] width 115 height 14
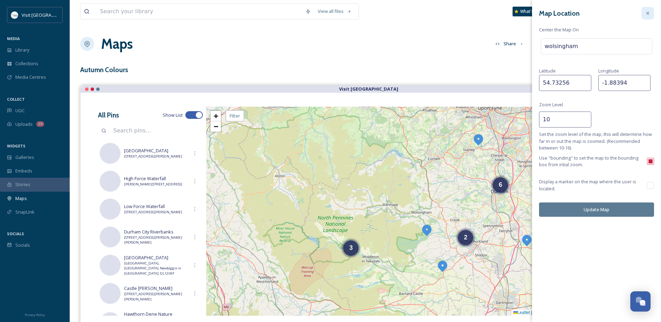
click at [648, 11] on icon at bounding box center [648, 13] width 6 height 6
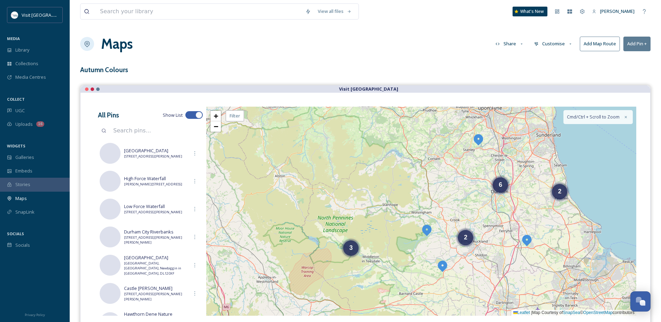
click at [558, 44] on button "Customise" at bounding box center [554, 44] width 46 height 14
click at [561, 70] on div "Location" at bounding box center [555, 74] width 48 height 14
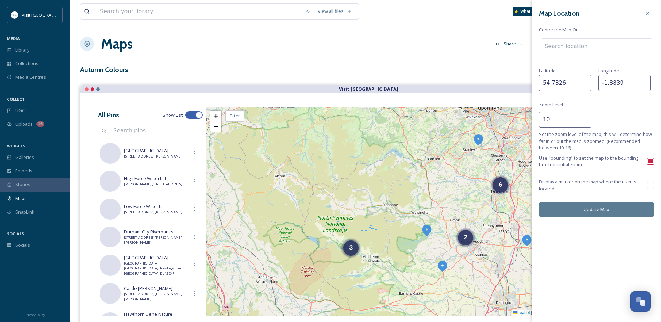
click at [577, 47] on input at bounding box center [596, 46] width 111 height 15
type input "crook"
click at [218, 117] on span "+" at bounding box center [216, 116] width 5 height 9
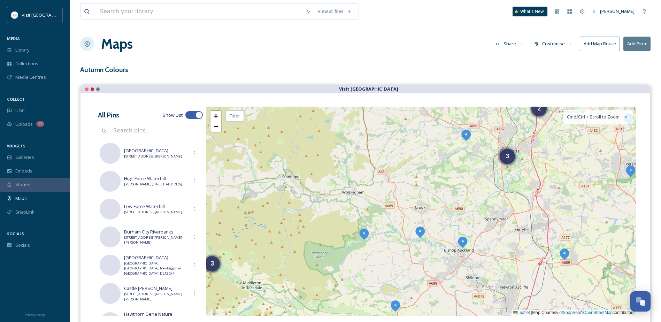
drag, startPoint x: 433, startPoint y: 203, endPoint x: 400, endPoint y: 190, distance: 35.0
click at [400, 190] on div "2 3 3 + − Leaflet | Map Courtesy of SnapSea © OpenStreetMap contributors Cmd/Ct…" at bounding box center [421, 211] width 430 height 209
click at [561, 46] on button "Customise" at bounding box center [554, 44] width 46 height 14
click at [564, 72] on div "Location" at bounding box center [555, 74] width 48 height 14
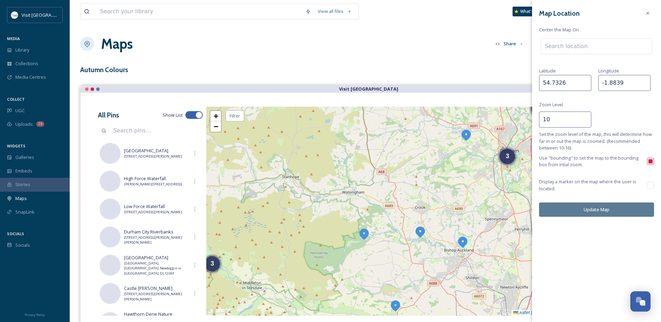
click at [570, 48] on input at bounding box center [596, 46] width 111 height 15
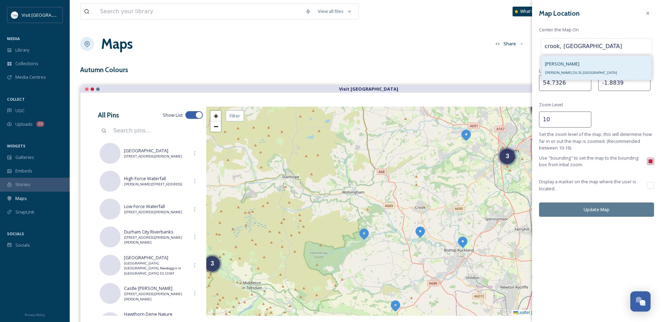
type input "crook, county durham"
click at [573, 72] on div "Crook Crook DL15, UK" at bounding box center [597, 68] width 110 height 24
type input "54.715131"
type input "-1.743545"
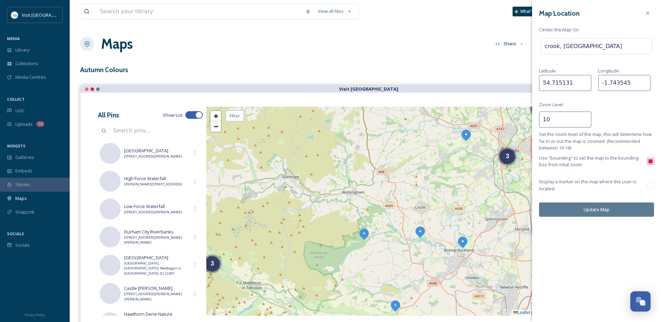
click at [610, 208] on button "Update Map" at bounding box center [596, 209] width 115 height 14
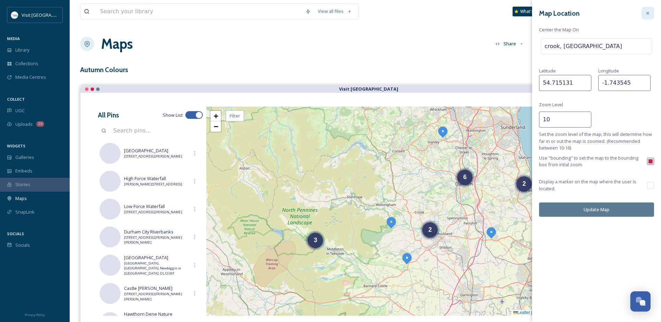
click at [651, 12] on div at bounding box center [648, 13] width 13 height 13
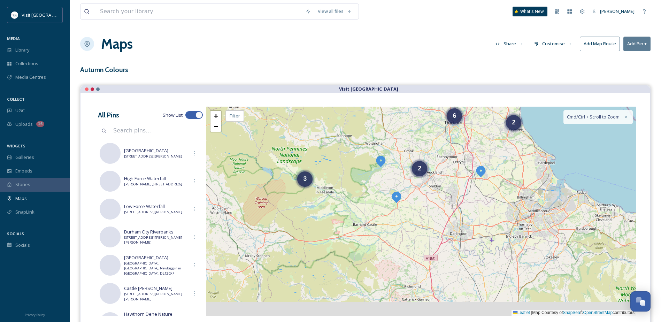
drag, startPoint x: 436, startPoint y: 166, endPoint x: 429, endPoint y: 140, distance: 26.4
click at [429, 140] on div "3 2 6 2 + − Leaflet | Map Courtesy of SnapSea © OpenStreetMap contributors Cmd/…" at bounding box center [421, 211] width 430 height 209
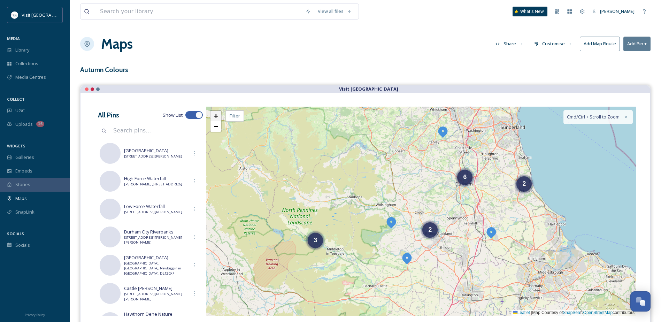
click at [216, 117] on span "+" at bounding box center [216, 116] width 5 height 9
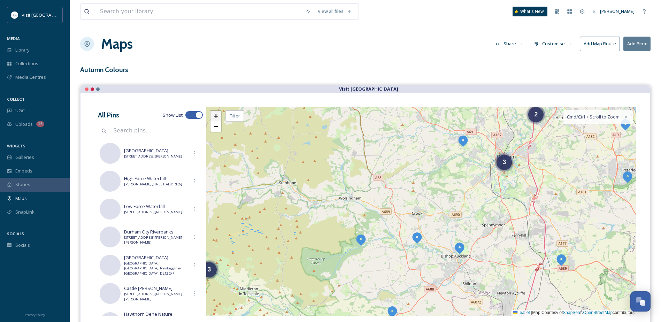
click at [216, 117] on span "+" at bounding box center [216, 116] width 5 height 9
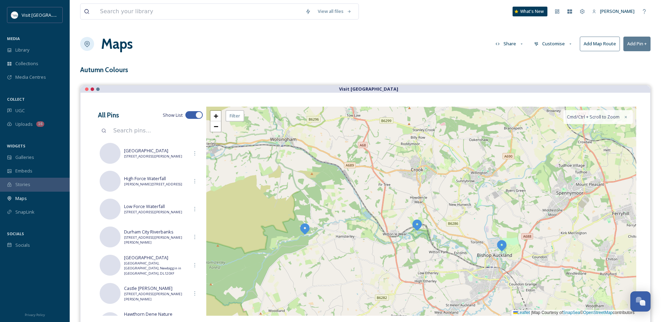
drag, startPoint x: 355, startPoint y: 225, endPoint x: 367, endPoint y: 204, distance: 24.5
click at [364, 182] on div "3 2 + − Leaflet | Map Courtesy of SnapSea © OpenStreetMap contributors Cmd/Ctrl…" at bounding box center [421, 211] width 430 height 209
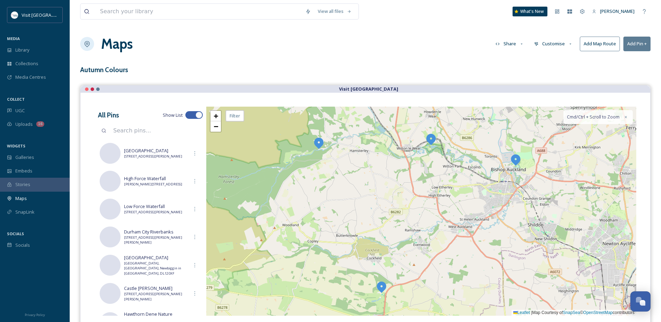
drag, startPoint x: 363, startPoint y: 240, endPoint x: 362, endPoint y: 197, distance: 43.6
click at [361, 192] on div "3 2 + − Leaflet | Map Courtesy of SnapSea © OpenStreetMap contributors Cmd/Ctrl…" at bounding box center [421, 211] width 430 height 209
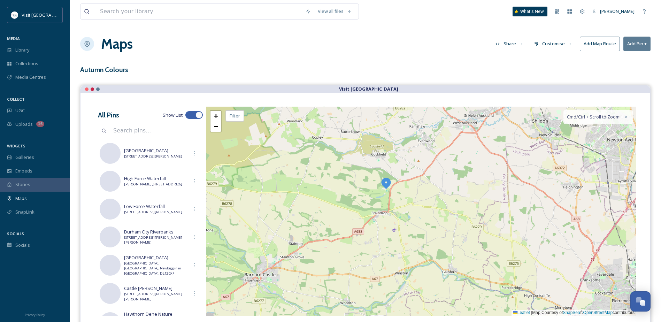
drag, startPoint x: 341, startPoint y: 234, endPoint x: 360, endPoint y: 185, distance: 52.6
click at [359, 186] on div "3 2 + − Leaflet | Map Courtesy of SnapSea © OpenStreetMap contributors Cmd/Ctrl…" at bounding box center [421, 211] width 430 height 209
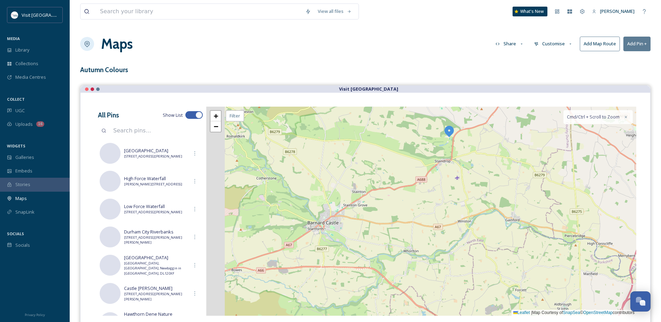
drag, startPoint x: 321, startPoint y: 212, endPoint x: 383, endPoint y: 183, distance: 67.8
click at [383, 183] on div "2 + − Leaflet | Map Courtesy of SnapSea © OpenStreetMap contributors Cmd/Ctrl +…" at bounding box center [421, 211] width 430 height 209
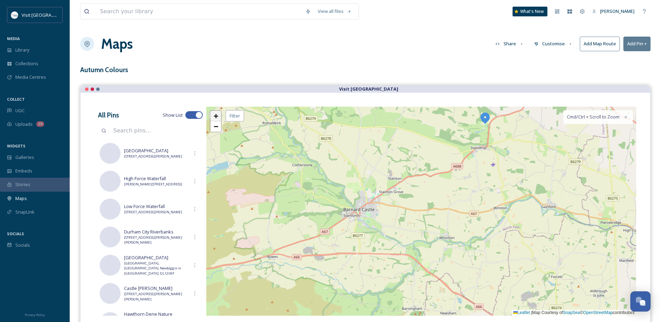
click at [215, 116] on span "+" at bounding box center [216, 116] width 5 height 9
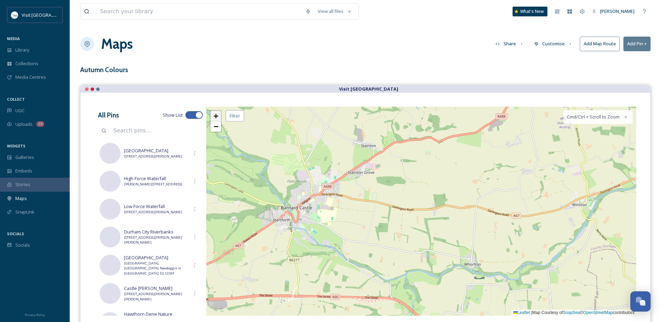
click at [215, 116] on span "+" at bounding box center [216, 116] width 5 height 9
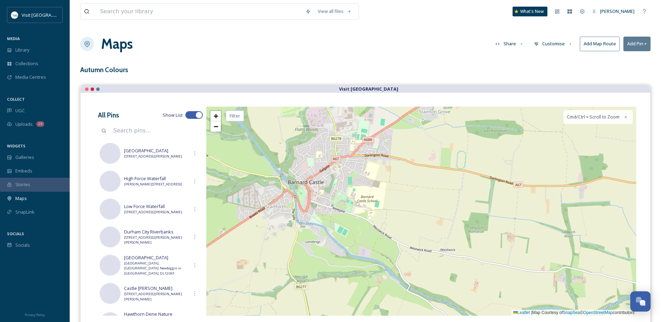
drag, startPoint x: 273, startPoint y: 194, endPoint x: 406, endPoint y: 172, distance: 135.6
click at [406, 172] on div "+ − Leaflet | Map Courtesy of SnapSea © OpenStreetMap contributors Cmd/Ctrl + S…" at bounding box center [421, 211] width 430 height 209
click at [212, 113] on link "+" at bounding box center [216, 116] width 10 height 10
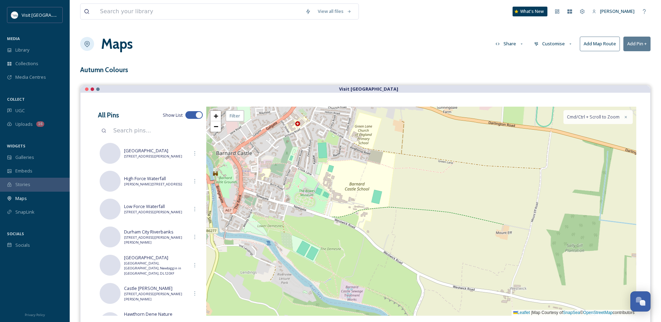
drag, startPoint x: 325, startPoint y: 207, endPoint x: 346, endPoint y: 207, distance: 21.6
click at [346, 207] on div "+ − Leaflet | Map Courtesy of SnapSea © OpenStreetMap contributors Cmd/Ctrl + S…" at bounding box center [421, 211] width 430 height 209
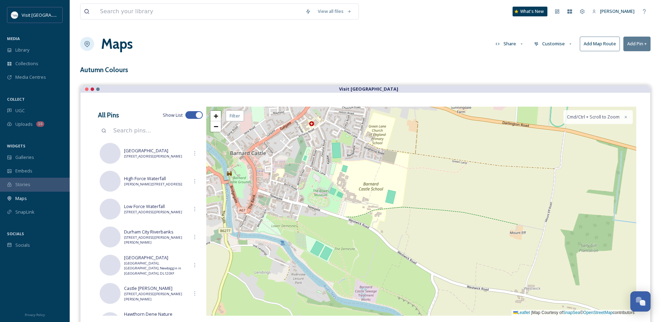
click at [322, 192] on div "+ − Leaflet | Map Courtesy of SnapSea © OpenStreetMap contributors Cmd/Ctrl + S…" at bounding box center [421, 211] width 430 height 209
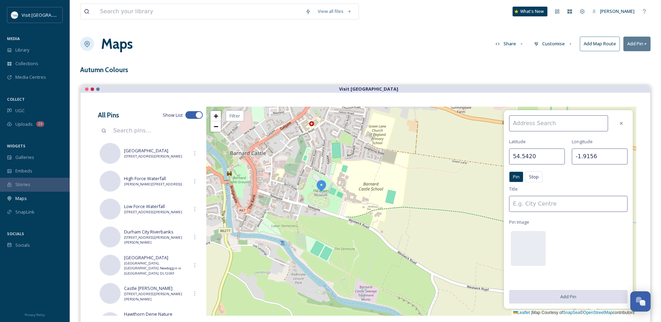
click at [559, 206] on input at bounding box center [568, 204] width 118 height 16
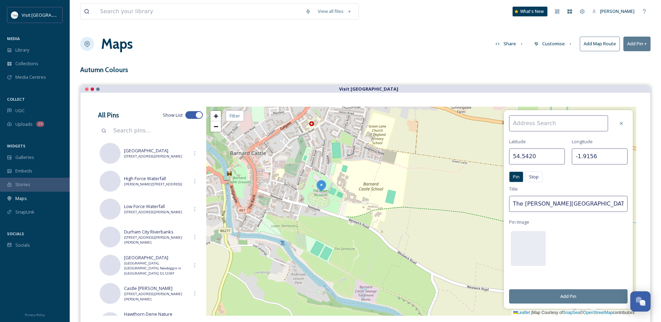
type input "The [PERSON_NAME][GEOGRAPHIC_DATA]"
click at [545, 127] on input at bounding box center [558, 123] width 99 height 16
paste input "[STREET_ADDRESS][PERSON_NAME]"
click at [579, 123] on input "The Bowes Museum, Newgate, Barnard Castle DL12 8NP" at bounding box center [558, 123] width 99 height 16
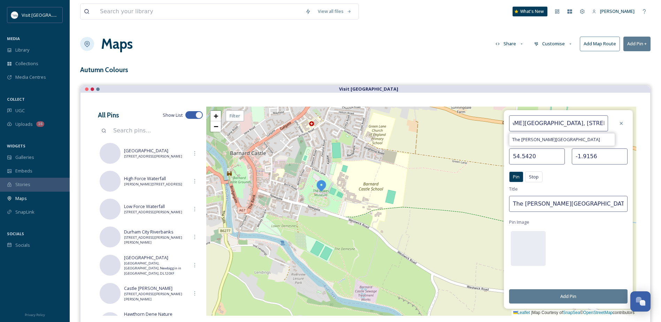
click at [581, 122] on input "The Bowes Museum, Newgate, Barnard Castle DL12 8NP" at bounding box center [558, 123] width 99 height 16
type input "The Bowes Museum, Newgate, Barnard Castle, DL12 8NP"
click at [586, 295] on button "Add Pin" at bounding box center [568, 296] width 118 height 14
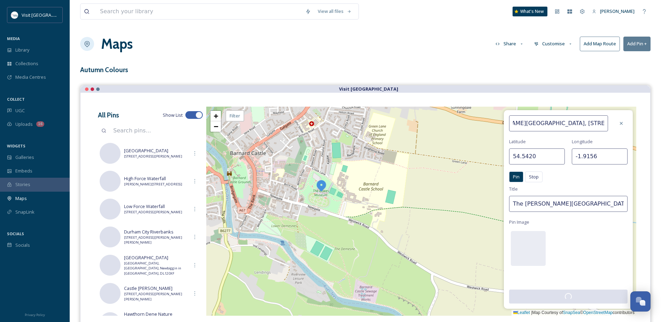
scroll to position [0, 0]
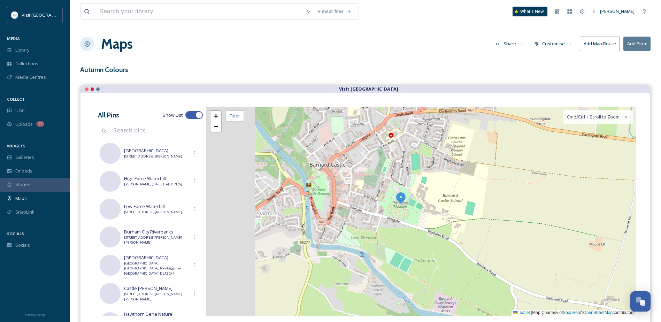
drag, startPoint x: 342, startPoint y: 196, endPoint x: 358, endPoint y: 198, distance: 16.2
click at [358, 198] on div "+ − Leaflet | Map Courtesy of SnapSea © OpenStreetMap contributors Cmd/Ctrl + S…" at bounding box center [421, 211] width 430 height 209
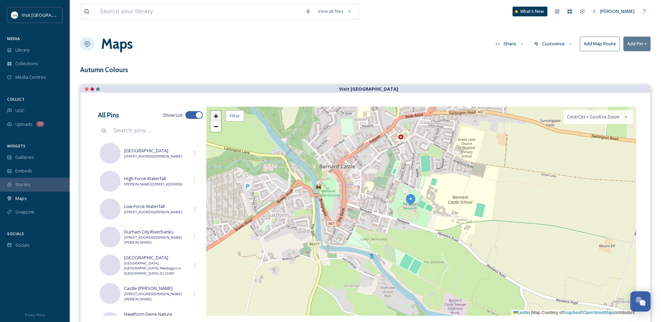
click at [217, 116] on span "+" at bounding box center [216, 116] width 5 height 9
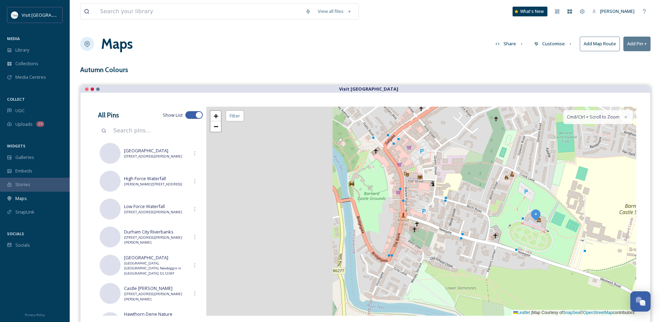
drag, startPoint x: 365, startPoint y: 175, endPoint x: 384, endPoint y: 176, distance: 18.8
click at [384, 176] on div "+ − Leaflet | Map Courtesy of SnapSea © OpenStreetMap contributors Cmd/Ctrl + S…" at bounding box center [421, 211] width 430 height 209
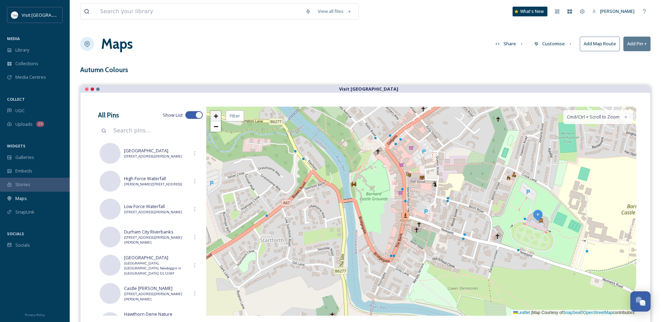
click at [215, 119] on span "+" at bounding box center [216, 116] width 5 height 9
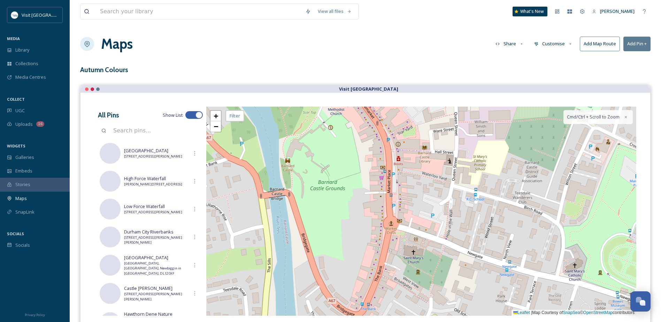
drag, startPoint x: 294, startPoint y: 180, endPoint x: 291, endPoint y: 168, distance: 12.1
click at [293, 175] on div "+ − Leaflet | Map Courtesy of SnapSea © OpenStreetMap contributors Cmd/Ctrl + S…" at bounding box center [421, 211] width 430 height 209
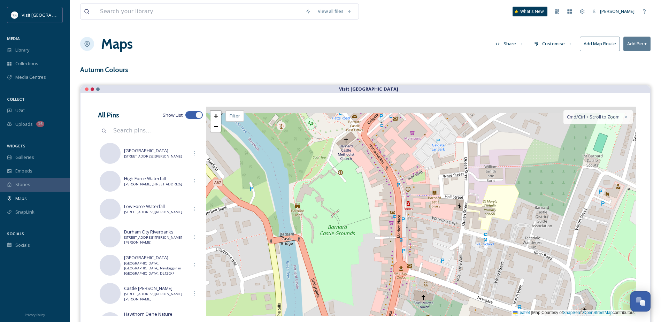
drag, startPoint x: 284, startPoint y: 138, endPoint x: 295, endPoint y: 179, distance: 42.3
click at [298, 199] on div "+ − Leaflet | Map Courtesy of SnapSea © OpenStreetMap contributors Cmd/Ctrl + S…" at bounding box center [421, 211] width 430 height 209
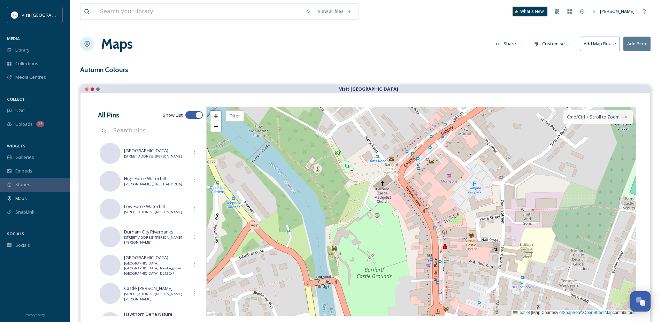
drag, startPoint x: 279, startPoint y: 146, endPoint x: 313, endPoint y: 179, distance: 47.1
click at [313, 179] on div "+ − Leaflet | Map Courtesy of SnapSea © OpenStreetMap contributors Cmd/Ctrl + S…" at bounding box center [421, 211] width 430 height 209
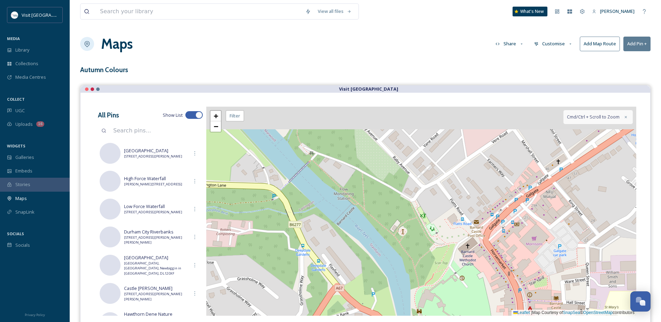
drag, startPoint x: 305, startPoint y: 169, endPoint x: 376, endPoint y: 223, distance: 89.5
click at [376, 223] on div "+ − Leaflet | Map Courtesy of SnapSea © OpenStreetMap contributors Cmd/Ctrl + S…" at bounding box center [421, 211] width 430 height 209
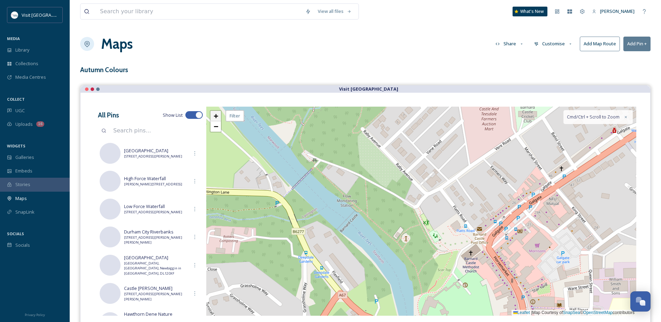
click at [215, 117] on span "+" at bounding box center [216, 116] width 5 height 9
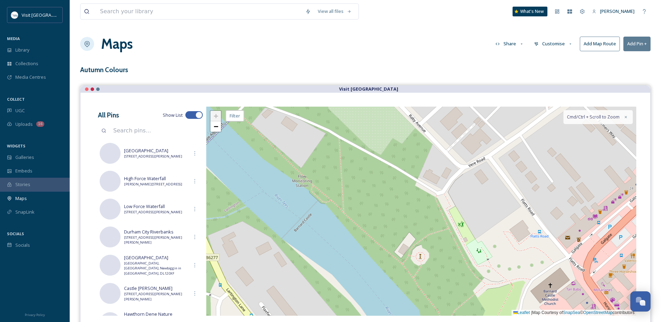
drag, startPoint x: 331, startPoint y: 202, endPoint x: 399, endPoint y: 179, distance: 71.6
click at [399, 179] on div "+ − Leaflet | Map Courtesy of SnapSea © OpenStreetMap contributors Cmd/Ctrl + S…" at bounding box center [421, 211] width 430 height 209
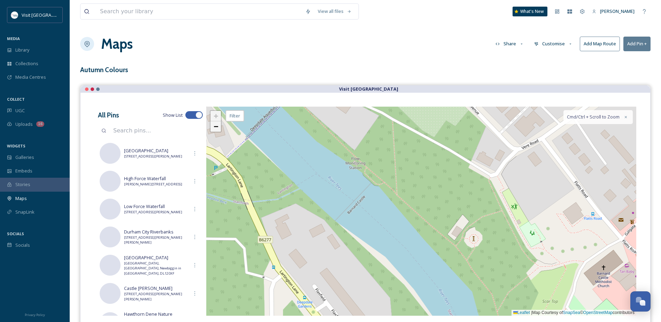
click at [219, 128] on link "−" at bounding box center [216, 126] width 10 height 10
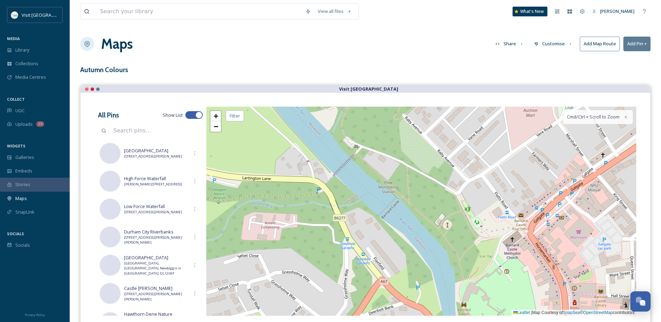
click at [319, 189] on div "+ − Leaflet | Map Courtesy of SnapSea © OpenStreetMap contributors Cmd/Ctrl + S…" at bounding box center [421, 211] width 430 height 209
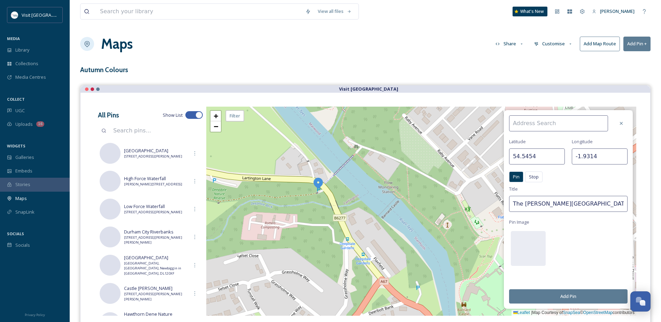
drag, startPoint x: 564, startPoint y: 207, endPoint x: 486, endPoint y: 209, distance: 78.4
click at [486, 209] on div "Latitude 54.5454 Longitude -1.9314 Pin Stop Pin Stop Title The Bowes Museum Pin…" at bounding box center [421, 211] width 430 height 209
type input "[GEOGRAPHIC_DATA]"
click at [537, 118] on input at bounding box center [558, 123] width 99 height 16
paste input "[STREET_ADDRESS][PERSON_NAME]"
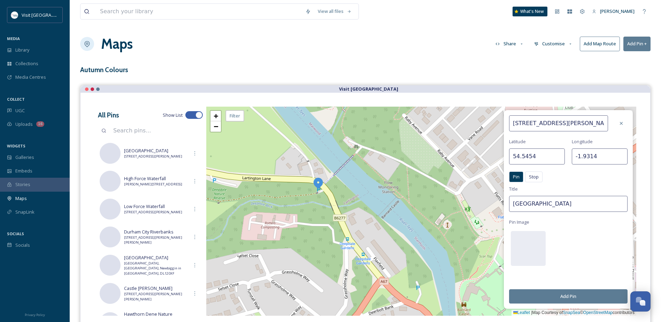
scroll to position [0, 5]
drag, startPoint x: 539, startPoint y: 124, endPoint x: 544, endPoint y: 125, distance: 5.0
click at [540, 124] on input "[STREET_ADDRESS][PERSON_NAME]" at bounding box center [558, 123] width 99 height 16
drag, startPoint x: 548, startPoint y: 124, endPoint x: 498, endPoint y: 124, distance: 50.2
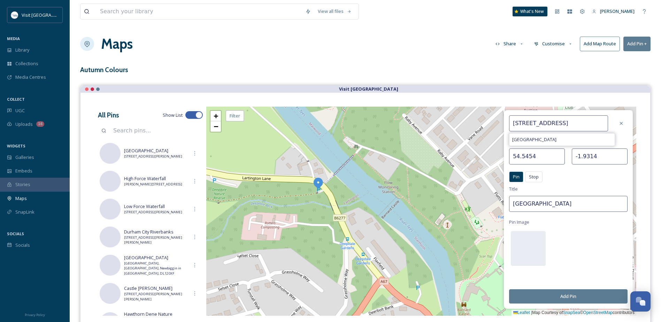
click at [498, 124] on div "Lartington Lane, Barnard Castle DL12 9AZ Lartington Lane Latitude 54.5454 Longi…" at bounding box center [421, 211] width 430 height 209
click at [591, 124] on input "[STREET_ADDRESS]" at bounding box center [558, 123] width 99 height 16
type input "[STREET_ADDRESS]"
click at [598, 298] on button "Add Pin" at bounding box center [568, 296] width 118 height 14
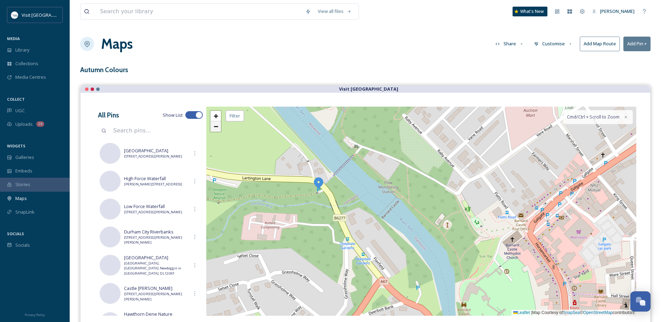
click at [217, 127] on span "−" at bounding box center [216, 126] width 5 height 9
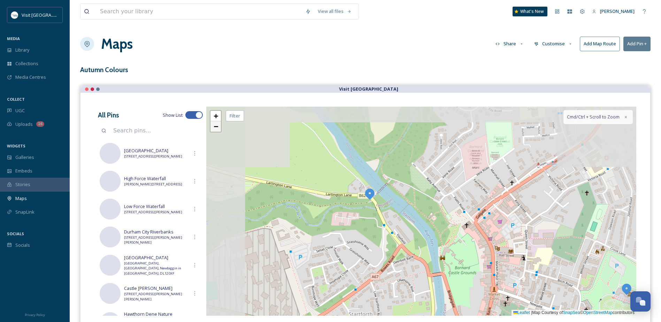
click at [217, 127] on span "−" at bounding box center [216, 126] width 5 height 9
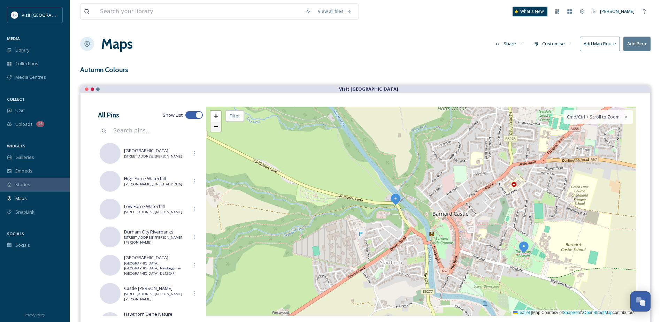
click at [217, 127] on span "−" at bounding box center [216, 126] width 5 height 9
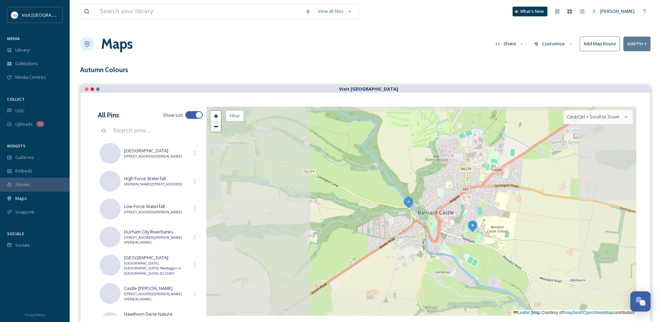
click at [217, 127] on span "−" at bounding box center [216, 126] width 5 height 9
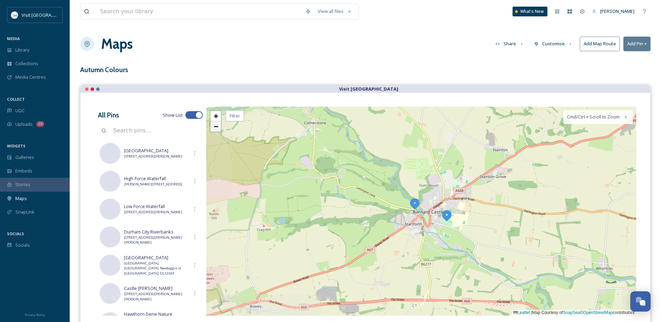
click at [217, 127] on span "−" at bounding box center [216, 126] width 5 height 9
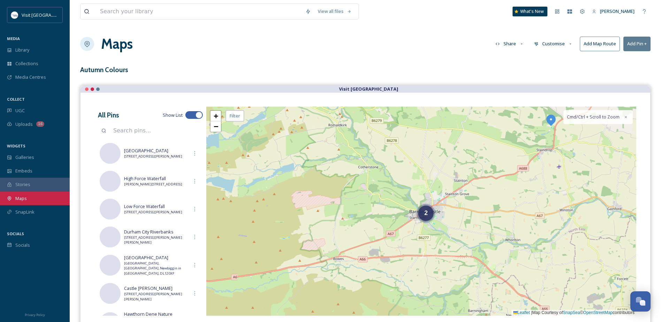
click at [35, 198] on div "Maps" at bounding box center [35, 199] width 70 height 14
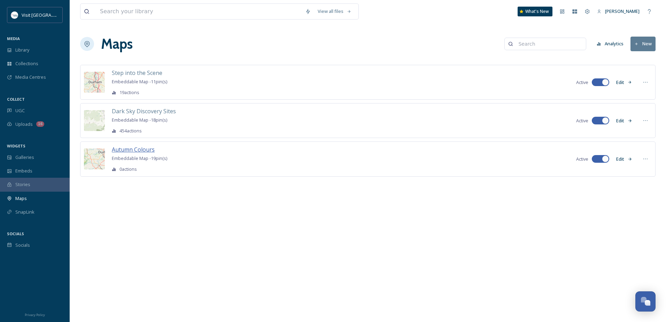
click at [137, 148] on span "Autumn Colours" at bounding box center [133, 150] width 43 height 8
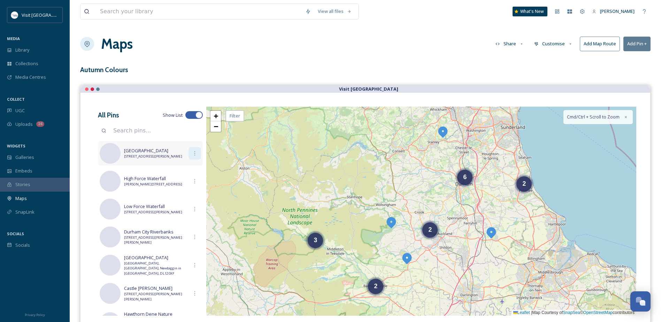
click at [192, 153] on icon at bounding box center [195, 154] width 6 height 6
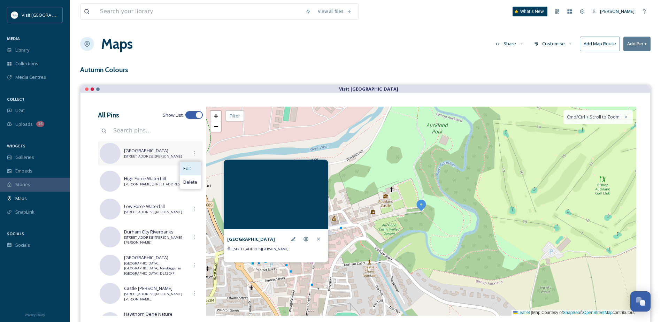
click at [186, 169] on span "Edit" at bounding box center [187, 168] width 8 height 7
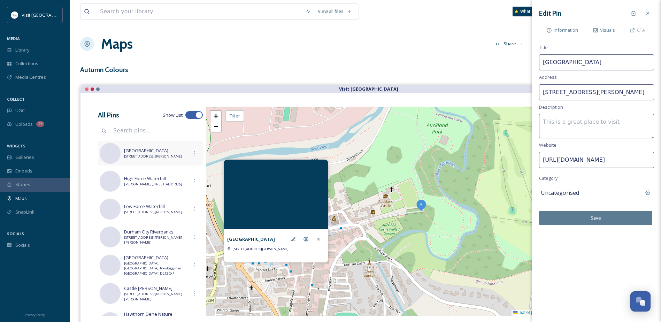
click at [602, 30] on span "Visuals" at bounding box center [607, 30] width 15 height 7
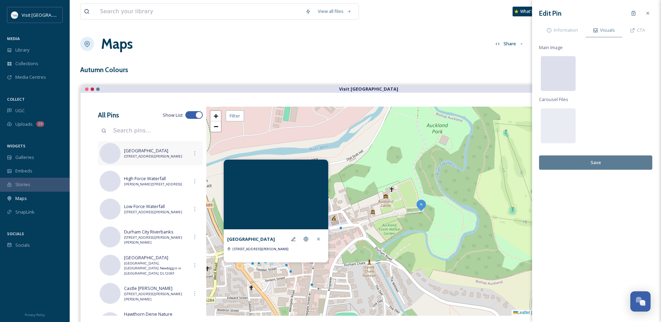
click at [561, 86] on div at bounding box center [558, 73] width 35 height 35
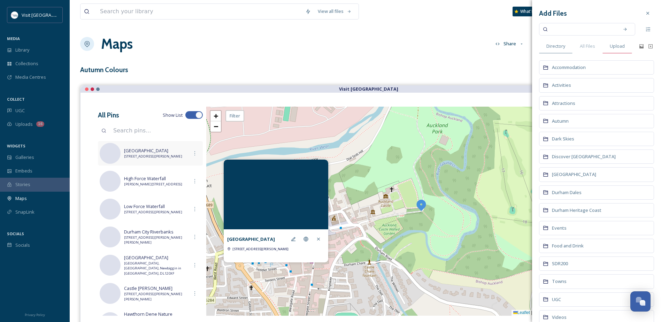
click at [614, 48] on span "Upload" at bounding box center [617, 46] width 15 height 7
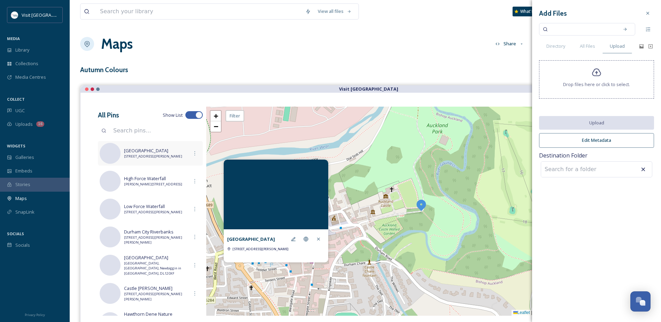
click at [599, 74] on icon at bounding box center [597, 73] width 10 height 10
click at [602, 85] on span "Drop files here or click to select." at bounding box center [596, 84] width 67 height 7
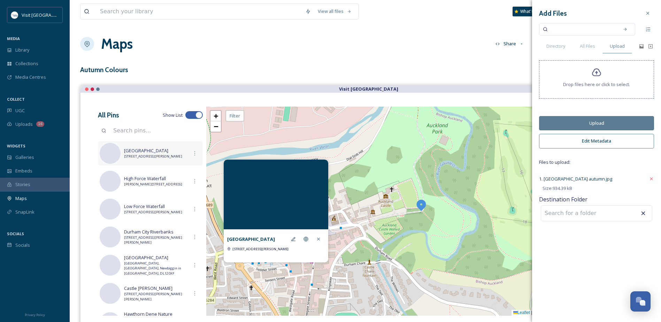
click at [617, 121] on button "Upload" at bounding box center [596, 123] width 115 height 14
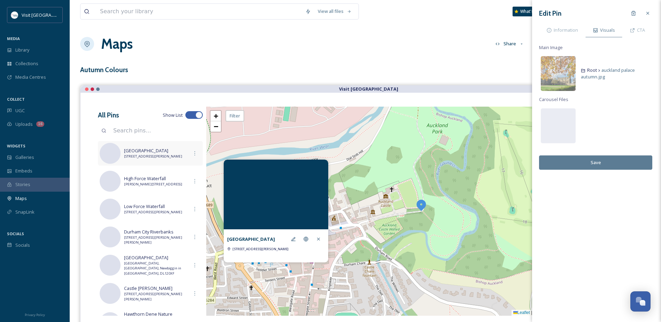
click at [620, 164] on button "Save" at bounding box center [595, 162] width 113 height 14
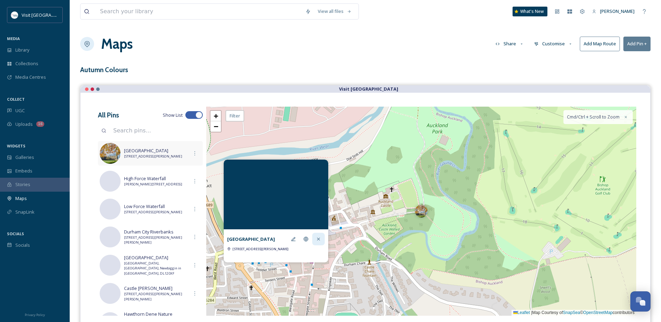
click at [319, 239] on icon at bounding box center [318, 239] width 3 height 3
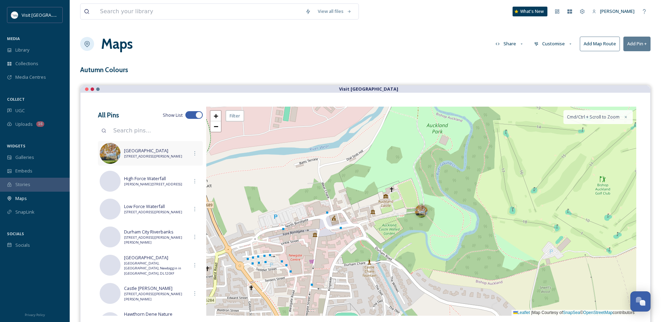
click at [147, 159] on span "[STREET_ADDRESS][PERSON_NAME]" at bounding box center [156, 156] width 64 height 5
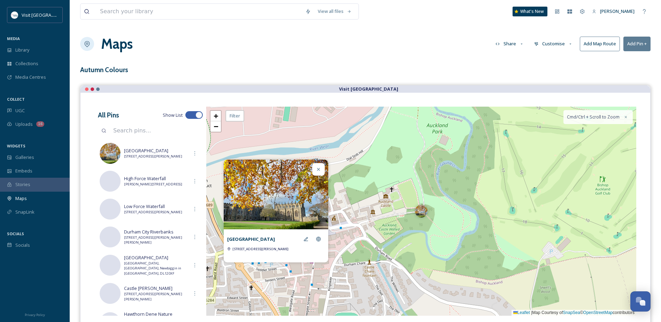
click at [318, 166] on div at bounding box center [318, 169] width 13 height 13
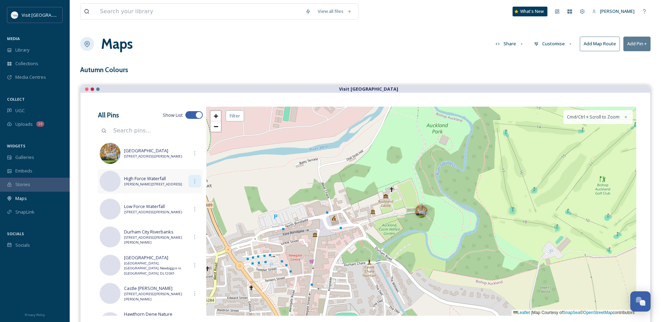
click at [193, 183] on icon at bounding box center [195, 181] width 6 height 6
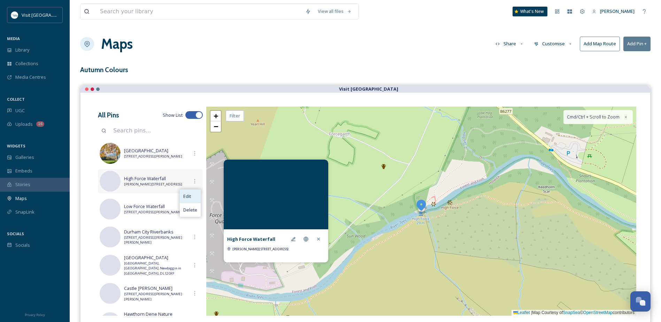
click at [192, 199] on div "Edit" at bounding box center [190, 197] width 21 height 14
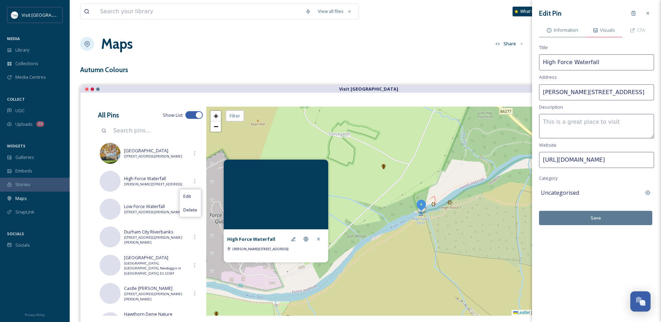
click at [601, 30] on span "Visuals" at bounding box center [607, 30] width 15 height 7
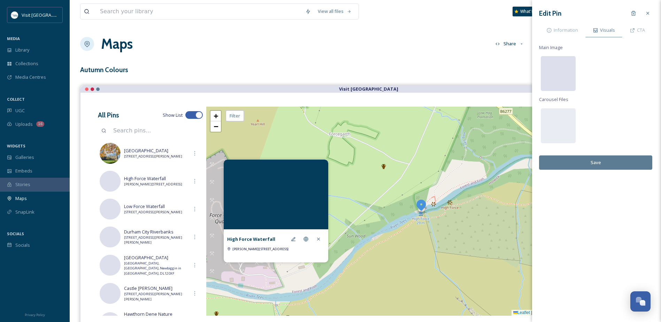
click at [564, 66] on div at bounding box center [558, 73] width 35 height 35
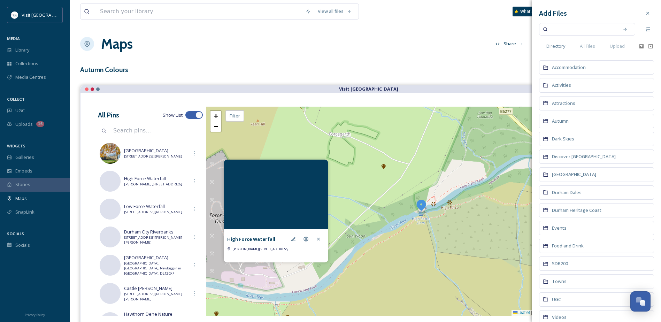
click at [596, 31] on input at bounding box center [583, 29] width 66 height 15
type input "high force"
click at [623, 27] on icon at bounding box center [625, 29] width 5 height 5
click at [588, 49] on span "All Files" at bounding box center [587, 46] width 15 height 7
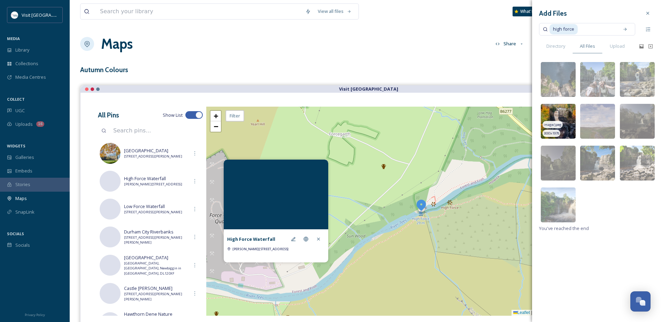
click at [560, 115] on img at bounding box center [558, 121] width 35 height 35
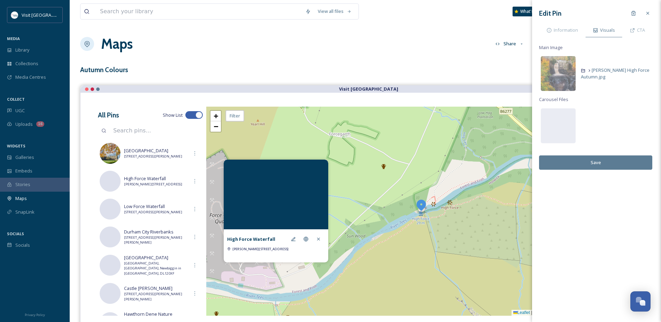
click at [604, 159] on button "Save" at bounding box center [595, 162] width 113 height 14
click at [316, 238] on icon at bounding box center [319, 239] width 6 height 6
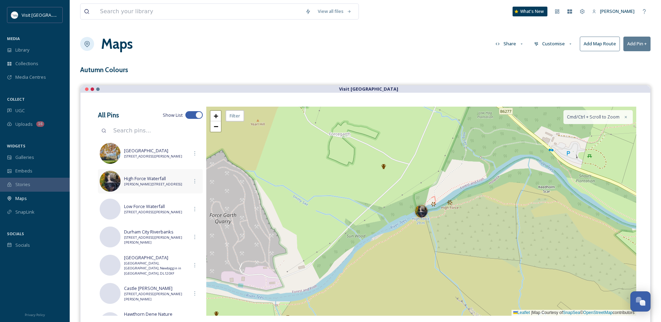
click at [158, 182] on span "[PERSON_NAME][STREET_ADDRESS]" at bounding box center [156, 184] width 64 height 5
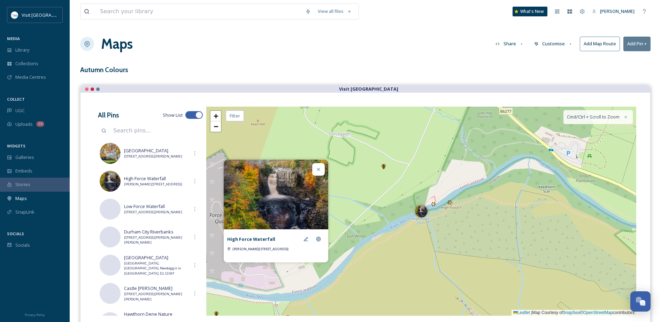
click at [315, 172] on div at bounding box center [318, 169] width 13 height 13
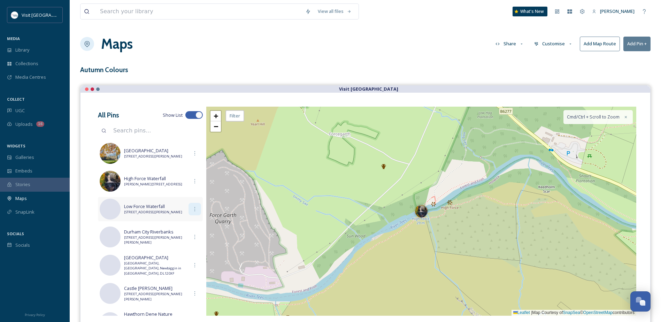
click at [192, 209] on icon at bounding box center [195, 209] width 6 height 6
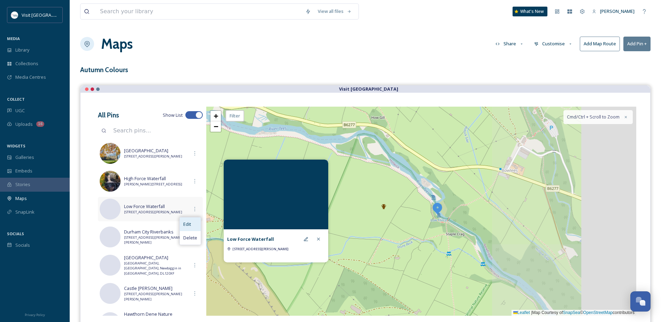
click at [189, 225] on div "Edit" at bounding box center [190, 224] width 21 height 14
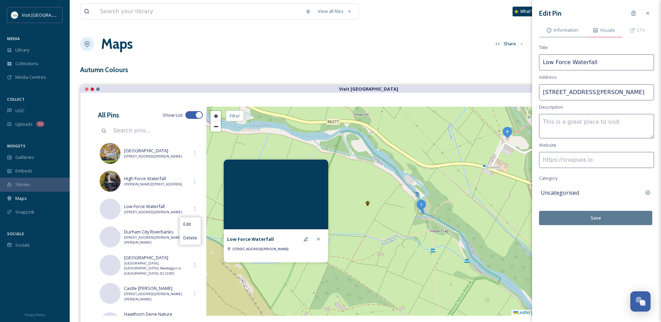
click at [605, 29] on span "Visuals" at bounding box center [607, 30] width 15 height 7
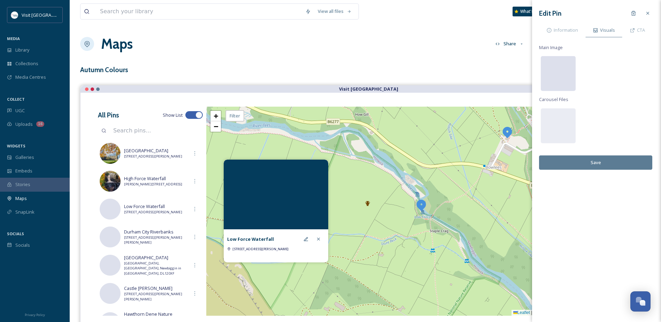
click at [557, 71] on div at bounding box center [558, 73] width 35 height 35
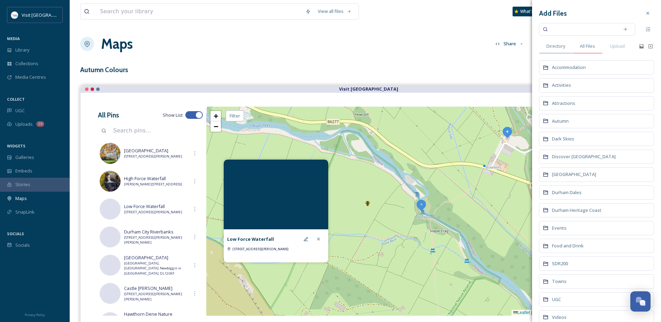
click at [592, 47] on span "All Files" at bounding box center [587, 46] width 15 height 7
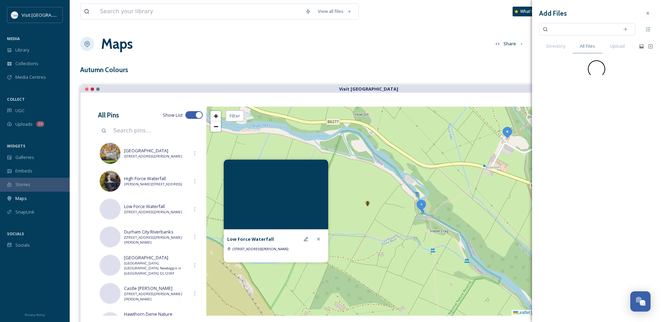
click at [589, 32] on input at bounding box center [583, 29] width 66 height 15
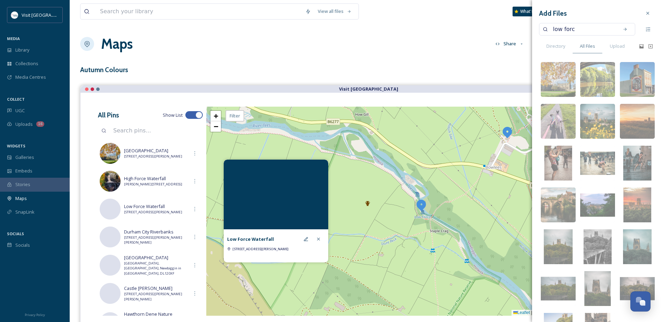
type input "low force"
click at [623, 30] on icon at bounding box center [625, 29] width 5 height 5
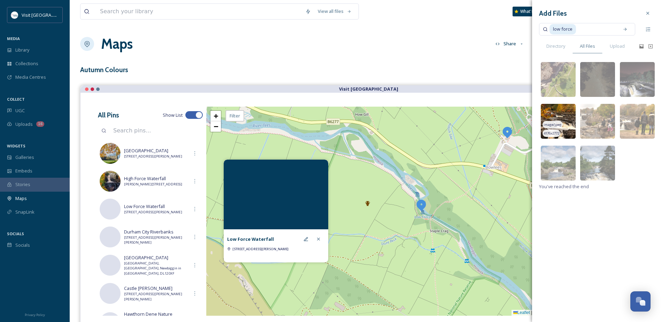
click at [566, 122] on img at bounding box center [558, 121] width 35 height 35
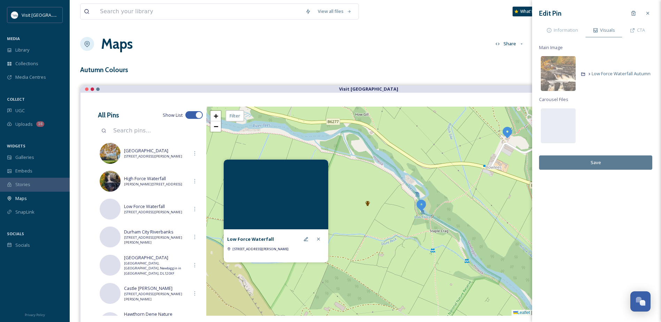
click at [602, 163] on button "Save" at bounding box center [595, 162] width 113 height 14
click at [174, 205] on span "Low Force Waterfall" at bounding box center [156, 206] width 64 height 7
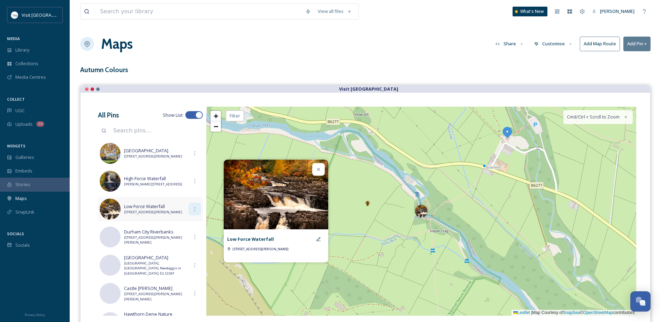
click at [194, 208] on icon at bounding box center [195, 209] width 6 height 6
click at [189, 225] on div "Edit" at bounding box center [190, 224] width 21 height 14
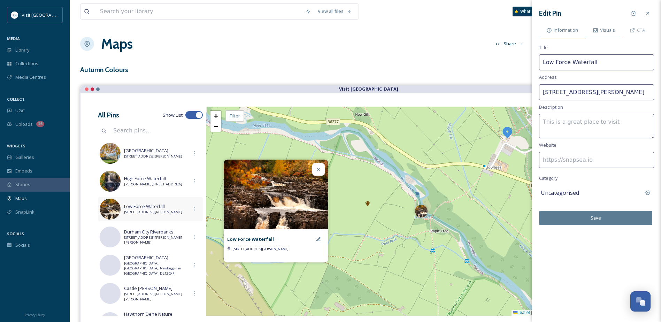
click at [597, 33] on div "Visuals" at bounding box center [604, 30] width 37 height 14
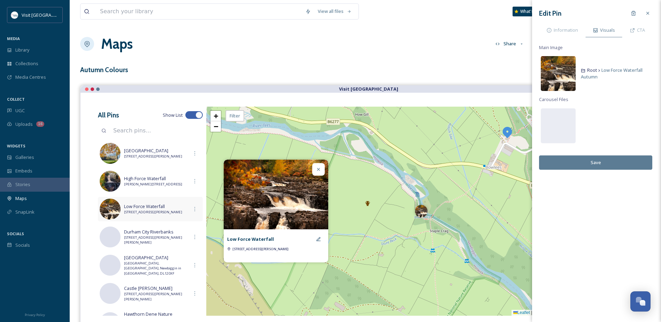
click at [568, 71] on img at bounding box center [558, 73] width 35 height 35
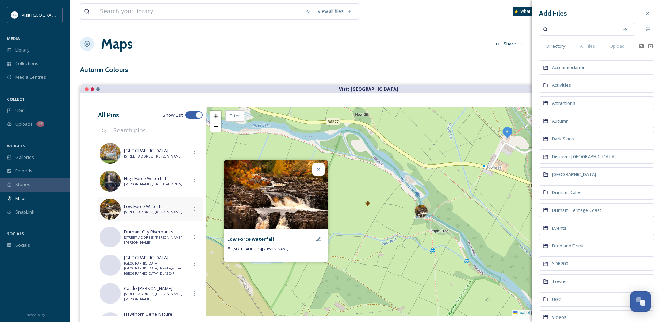
click at [587, 28] on input at bounding box center [583, 29] width 66 height 15
click at [590, 42] on div "All Files" at bounding box center [588, 46] width 30 height 14
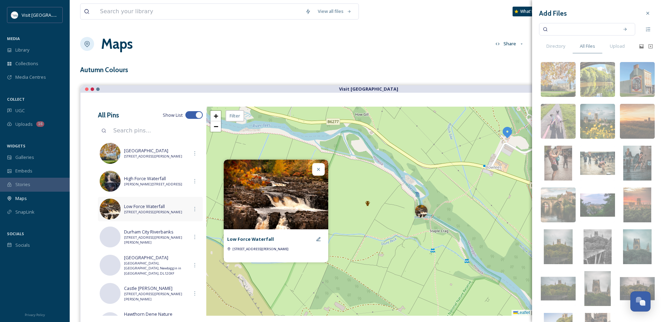
click at [588, 32] on input at bounding box center [583, 29] width 66 height 15
type input "bowlees"
click at [623, 30] on icon at bounding box center [625, 29] width 5 height 5
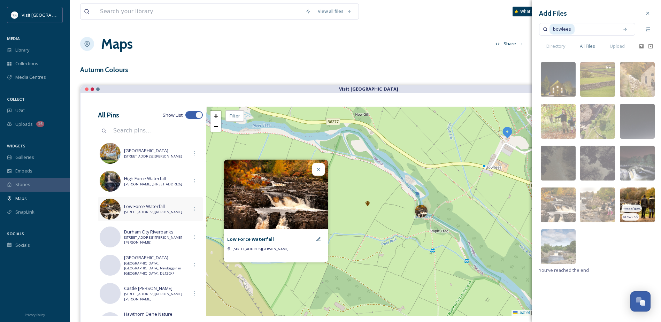
click at [634, 204] on img at bounding box center [637, 205] width 35 height 35
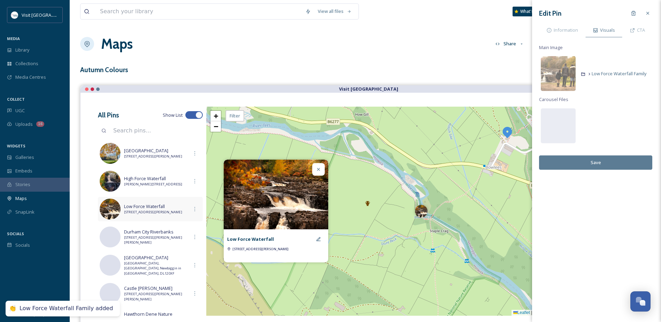
click at [599, 163] on button "Save" at bounding box center [595, 162] width 113 height 14
click at [319, 168] on icon at bounding box center [319, 170] width 6 height 6
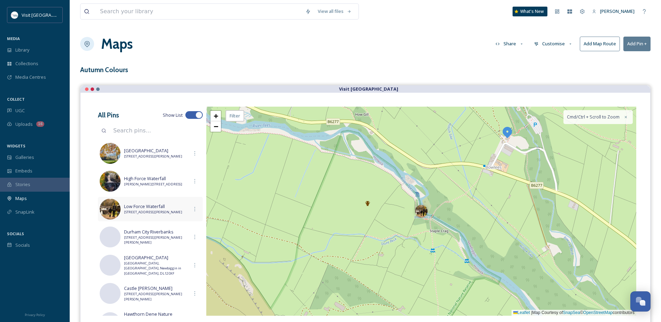
click at [154, 206] on span "Low Force Waterfall" at bounding box center [156, 206] width 64 height 7
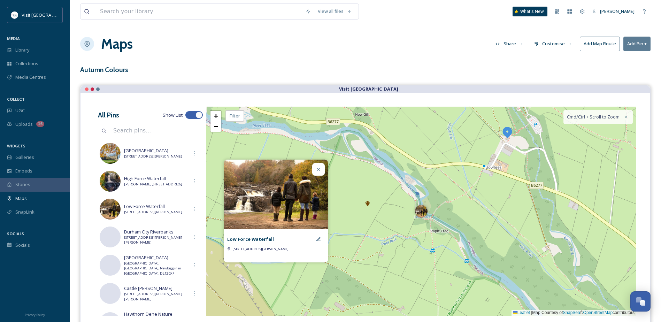
click at [316, 169] on icon at bounding box center [319, 170] width 6 height 6
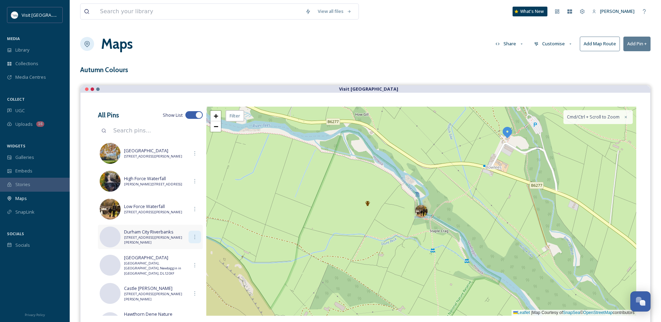
click at [194, 237] on icon at bounding box center [194, 237] width 1 height 4
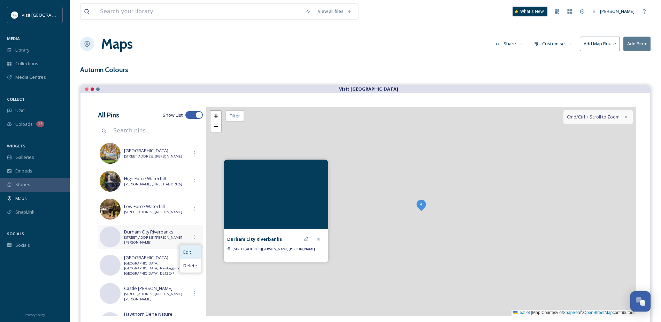
click at [186, 252] on span "Edit" at bounding box center [187, 252] width 8 height 7
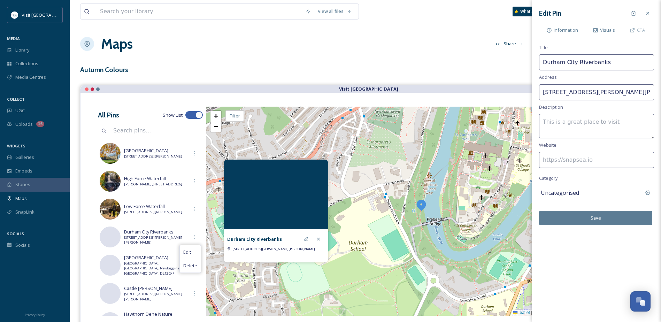
click at [603, 29] on span "Visuals" at bounding box center [607, 30] width 15 height 7
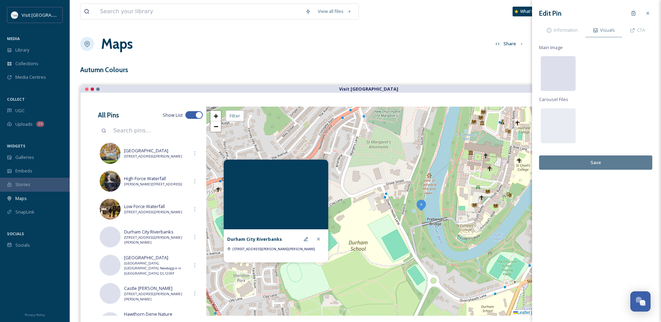
click at [565, 76] on div at bounding box center [558, 73] width 35 height 35
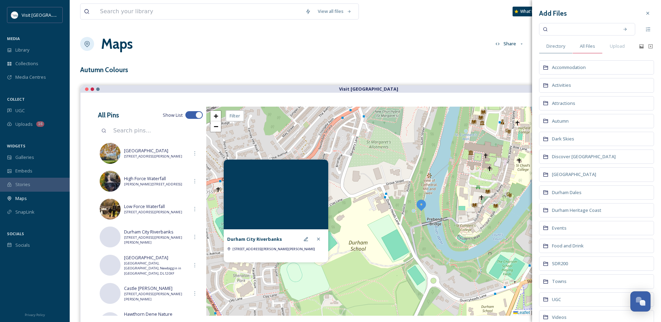
click at [590, 47] on span "All Files" at bounding box center [587, 46] width 15 height 7
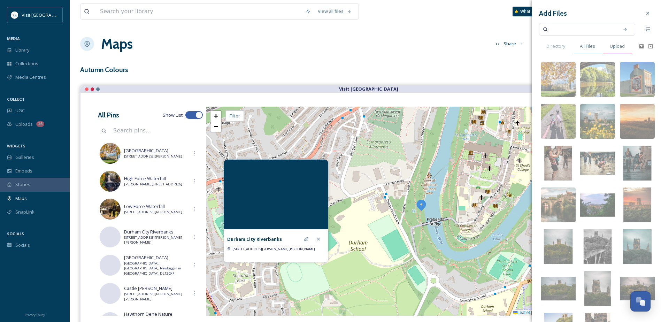
click at [614, 48] on span "Upload" at bounding box center [617, 46] width 15 height 7
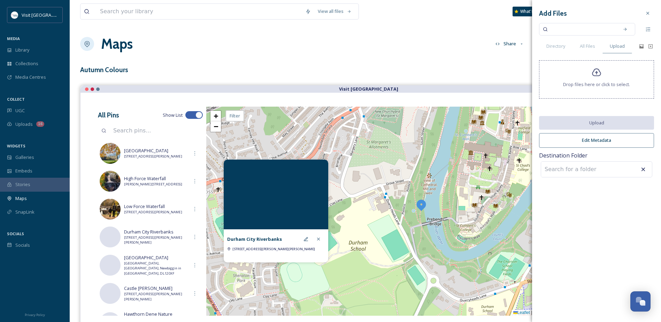
click at [596, 82] on span "Drop files here or click to select." at bounding box center [596, 84] width 67 height 7
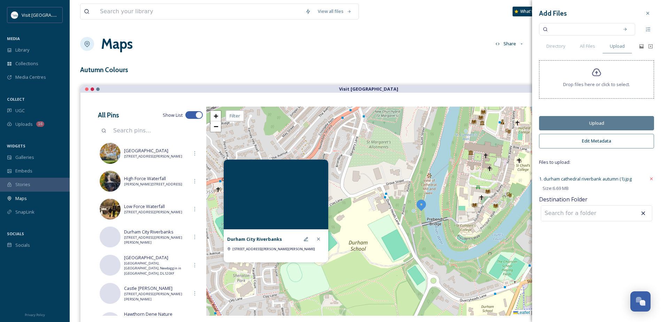
click at [596, 122] on button "Upload" at bounding box center [596, 123] width 115 height 14
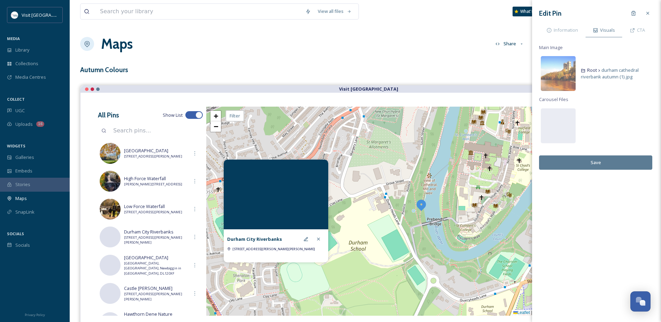
click at [599, 160] on button "Save" at bounding box center [595, 162] width 113 height 14
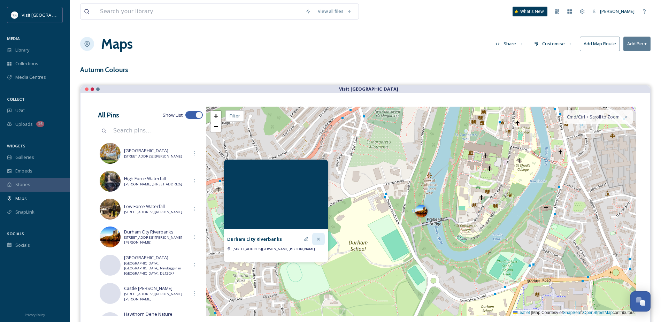
click at [318, 242] on icon at bounding box center [319, 239] width 6 height 6
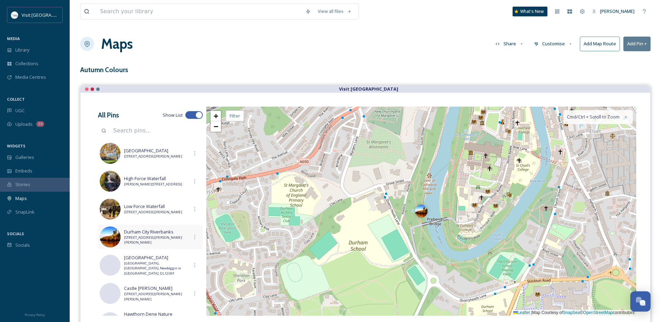
click at [167, 242] on span "Prebends Bridge, S Bailey, Durham DH1 3EA, UK" at bounding box center [156, 240] width 64 height 10
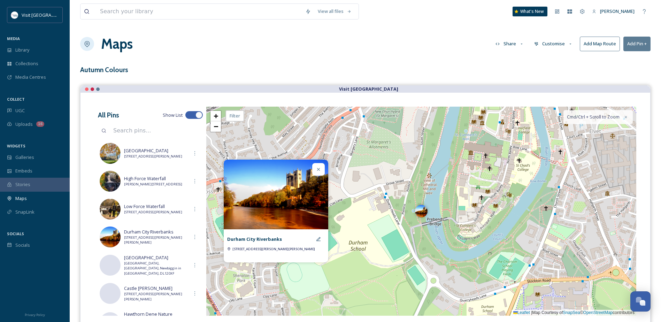
click at [318, 169] on icon at bounding box center [319, 170] width 6 height 6
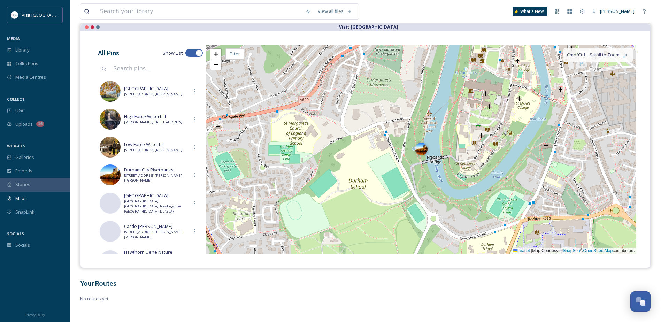
scroll to position [63, 0]
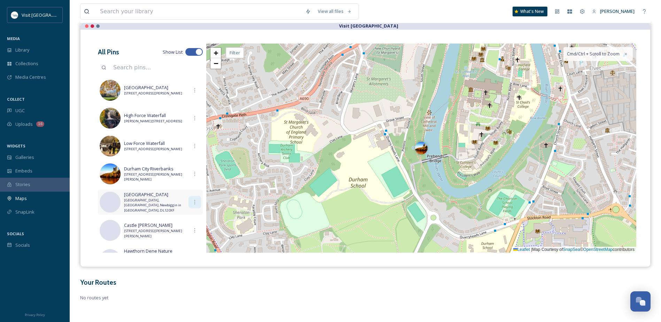
click at [192, 205] on div at bounding box center [195, 202] width 13 height 13
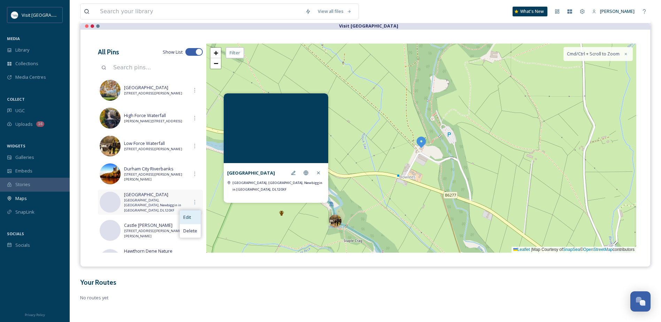
click at [192, 216] on div "Edit" at bounding box center [190, 218] width 21 height 14
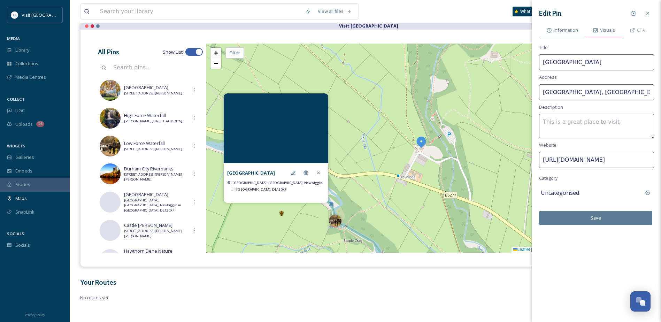
click at [606, 28] on span "Visuals" at bounding box center [607, 30] width 15 height 7
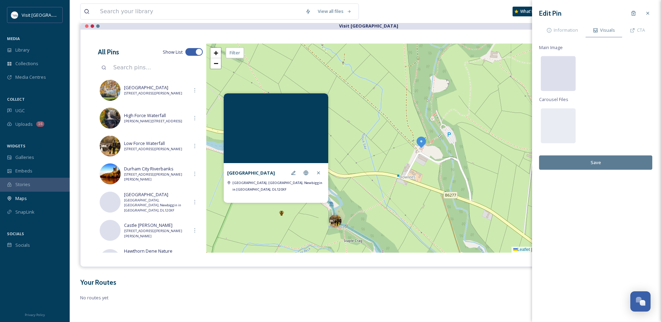
click at [563, 75] on div at bounding box center [558, 73] width 35 height 35
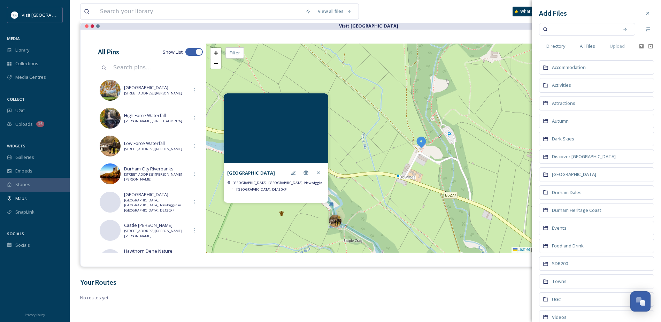
click at [594, 44] on span "All Files" at bounding box center [587, 46] width 15 height 7
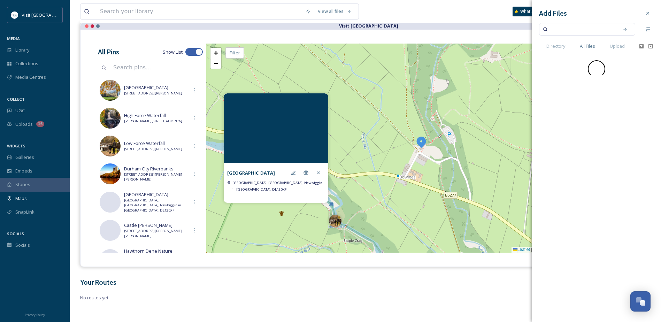
click at [589, 32] on input at bounding box center [583, 29] width 66 height 15
type input "bowlees"
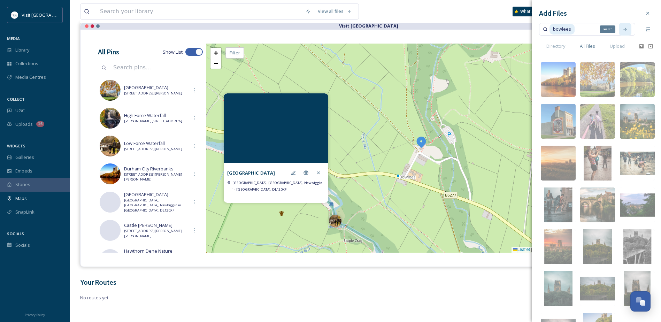
click at [623, 30] on icon at bounding box center [625, 29] width 5 height 5
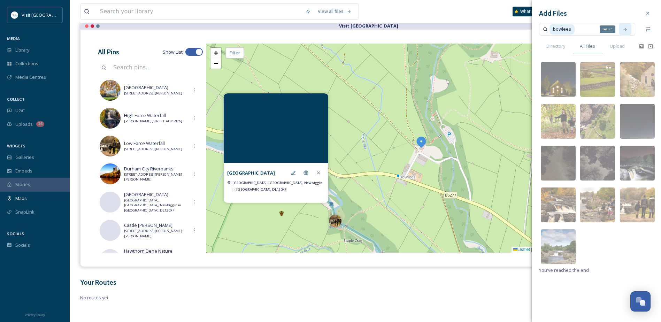
click at [624, 31] on icon at bounding box center [625, 29] width 5 height 5
click at [571, 30] on span "bowlees" at bounding box center [562, 29] width 25 height 10
drag, startPoint x: 579, startPoint y: 29, endPoint x: 530, endPoint y: 29, distance: 48.4
click at [530, 29] on div "View all files What's New Nicola Lisgo Maps Share Customise Add Map Route Add P…" at bounding box center [365, 129] width 591 height 385
type input "b"
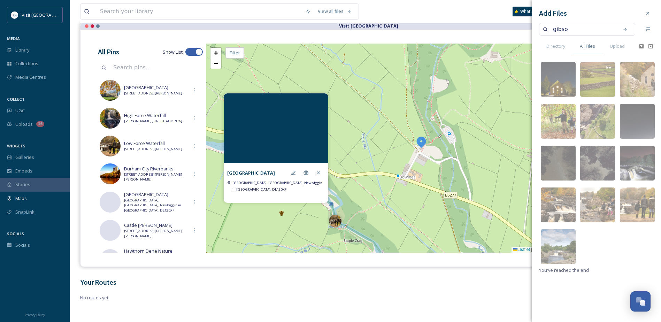
type input "gibson"
click at [621, 27] on div "Search" at bounding box center [625, 29] width 13 height 13
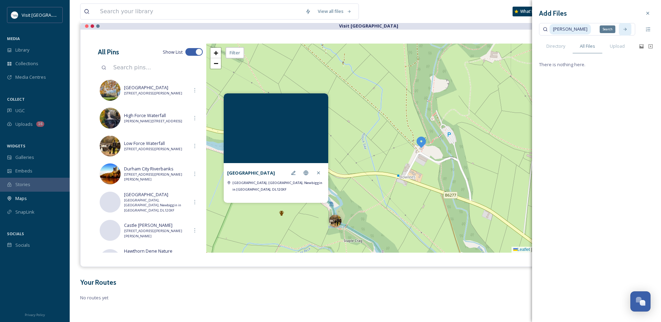
click at [624, 29] on icon at bounding box center [625, 29] width 5 height 5
click at [587, 48] on span "All Files" at bounding box center [587, 46] width 15 height 7
click at [560, 46] on span "Directory" at bounding box center [555, 46] width 19 height 7
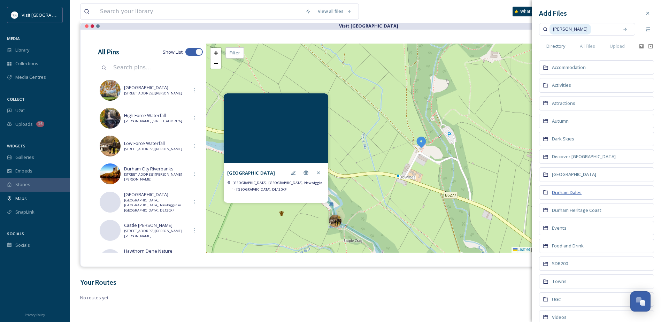
click at [578, 192] on span "Durham Dales" at bounding box center [567, 192] width 30 height 6
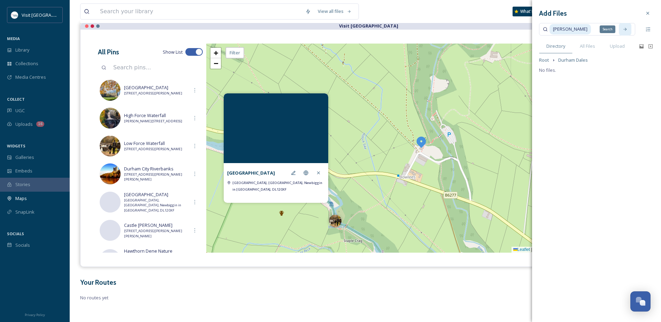
click at [626, 30] on icon at bounding box center [625, 29] width 3 height 3
click at [592, 28] on input at bounding box center [604, 29] width 24 height 15
drag, startPoint x: 584, startPoint y: 30, endPoint x: 544, endPoint y: 30, distance: 40.1
click at [544, 30] on div "gibson" at bounding box center [587, 29] width 96 height 13
type input "g"
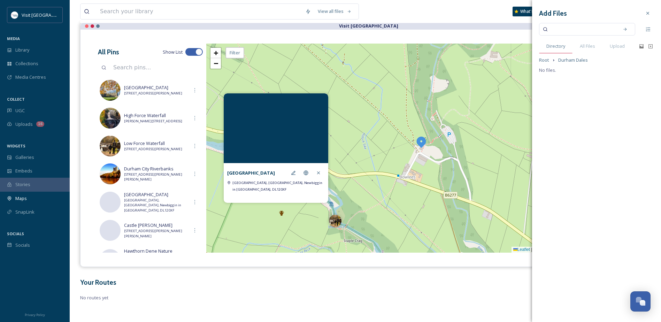
click at [560, 49] on span "Directory" at bounding box center [555, 46] width 19 height 7
click at [566, 60] on span "Durham Dales" at bounding box center [573, 60] width 30 height 7
click at [537, 60] on div "Add Files Directory All Files Upload Root Durham Dales No files." at bounding box center [596, 40] width 129 height 81
click at [542, 60] on span "Root" at bounding box center [544, 60] width 10 height 7
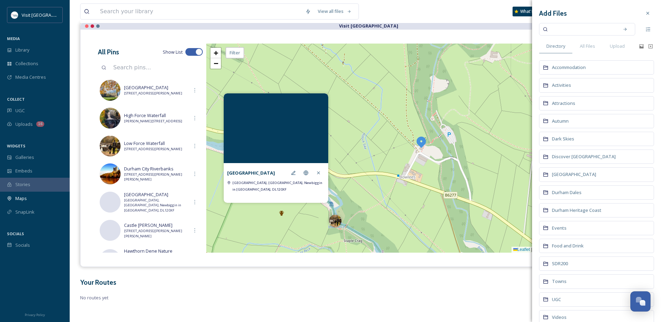
scroll to position [20, 0]
click at [577, 172] on span "Durham Dales" at bounding box center [567, 173] width 30 height 6
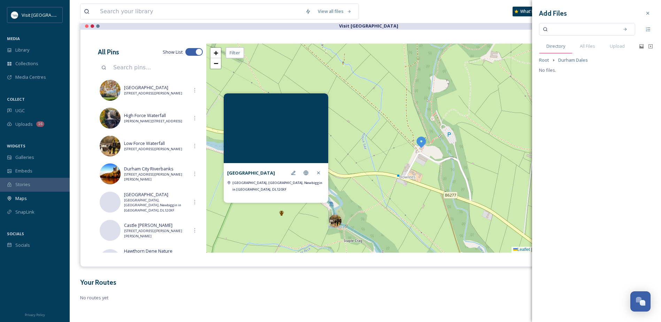
click at [560, 45] on span "Directory" at bounding box center [555, 46] width 19 height 7
click at [588, 47] on span "All Files" at bounding box center [587, 46] width 15 height 7
click at [570, 31] on input at bounding box center [583, 29] width 66 height 15
click at [649, 14] on icon at bounding box center [648, 13] width 3 height 3
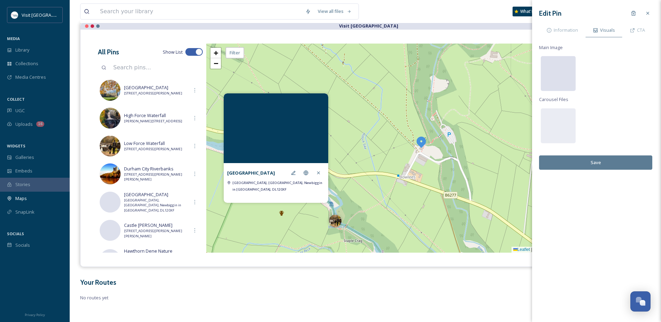
click at [545, 71] on div at bounding box center [558, 73] width 35 height 35
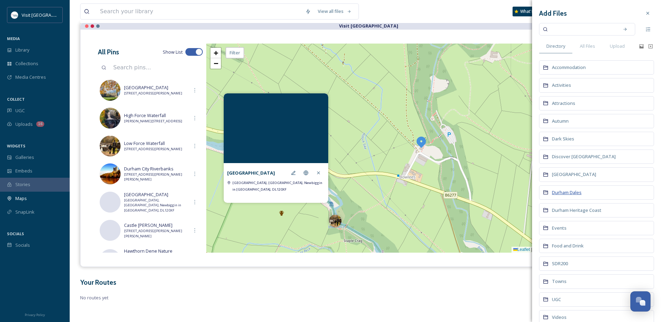
click at [573, 193] on span "Durham Dales" at bounding box center [567, 192] width 30 height 6
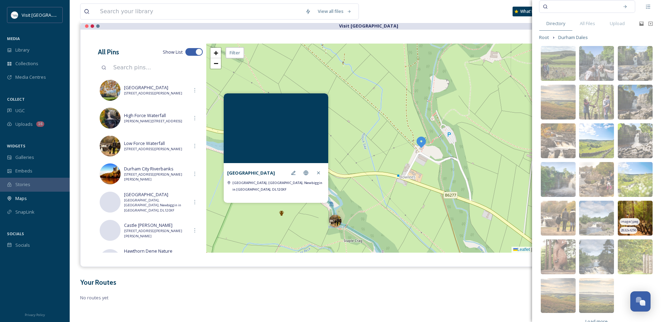
scroll to position [36, 0]
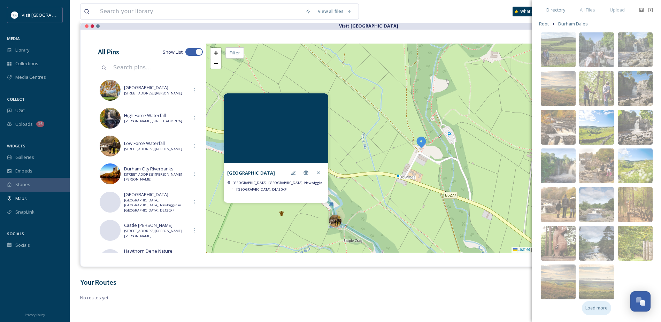
click at [602, 309] on span "Load more" at bounding box center [597, 308] width 22 height 7
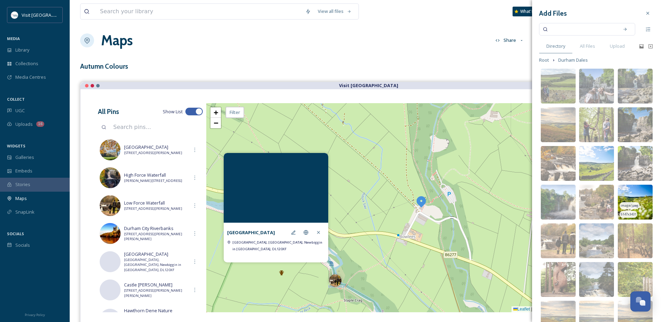
scroll to position [0, 0]
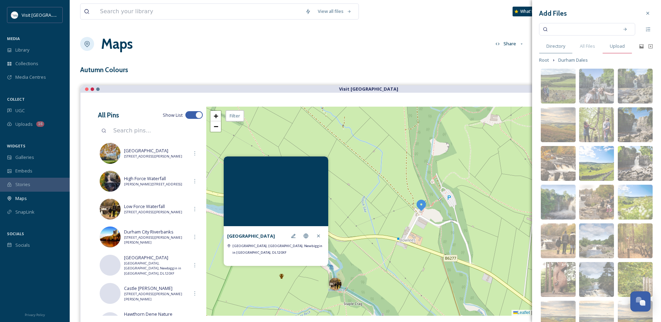
click at [619, 47] on span "Upload" at bounding box center [617, 46] width 15 height 7
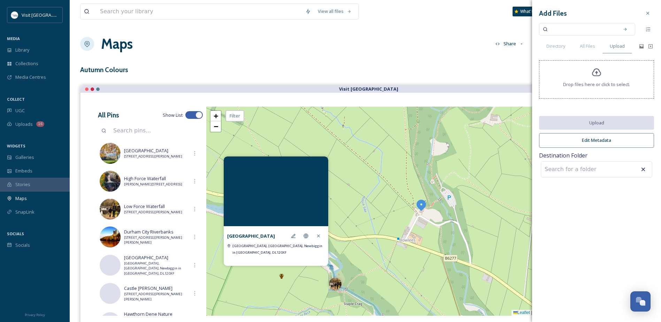
click at [598, 73] on icon at bounding box center [596, 73] width 9 height 8
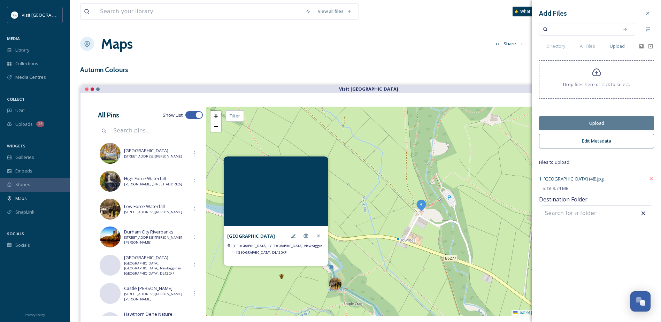
click at [597, 123] on button "Upload" at bounding box center [596, 123] width 115 height 14
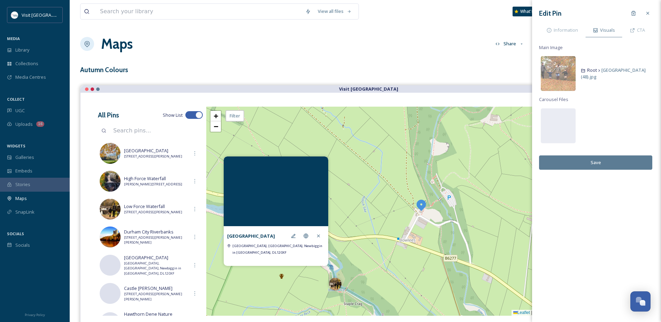
click at [616, 161] on button "Save" at bounding box center [595, 162] width 113 height 14
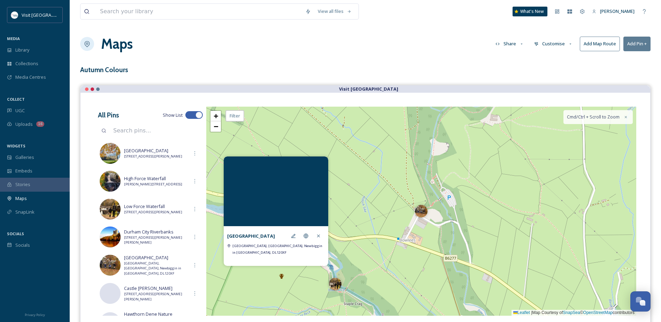
click at [318, 235] on icon at bounding box center [318, 235] width 3 height 3
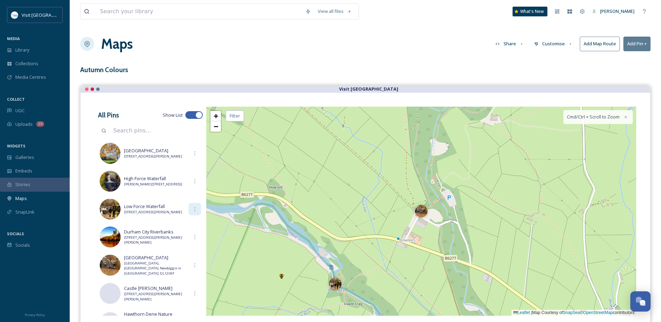
click at [192, 209] on icon at bounding box center [195, 209] width 6 height 6
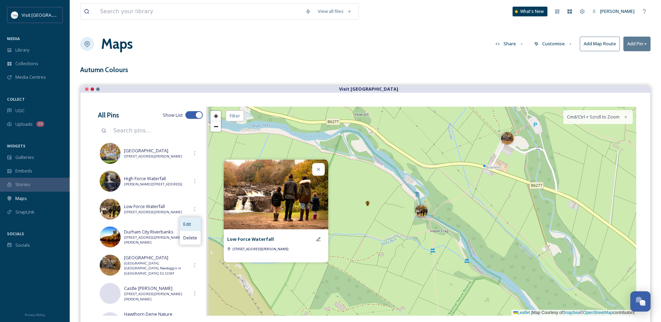
click at [186, 223] on span "Edit" at bounding box center [187, 224] width 8 height 7
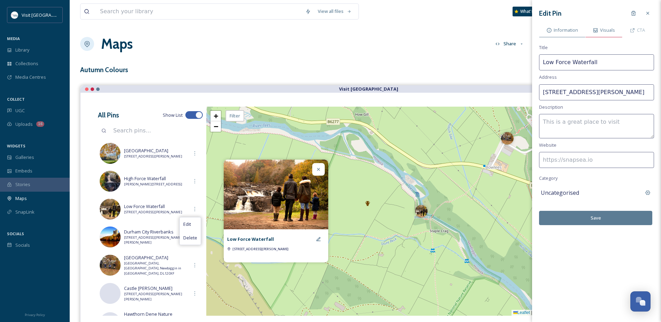
click at [607, 32] on span "Visuals" at bounding box center [607, 30] width 15 height 7
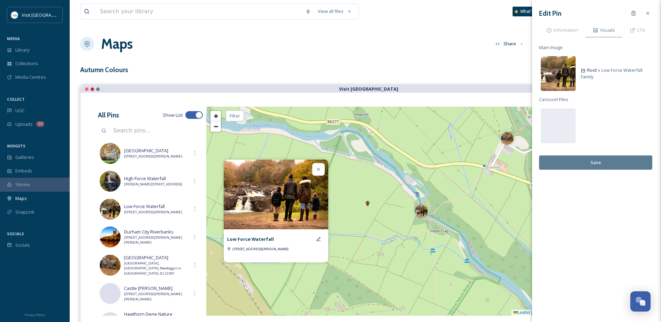
click at [560, 74] on img at bounding box center [558, 73] width 35 height 35
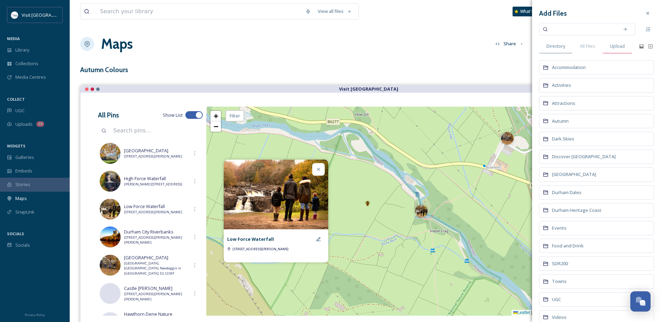
click at [618, 44] on span "Upload" at bounding box center [617, 46] width 15 height 7
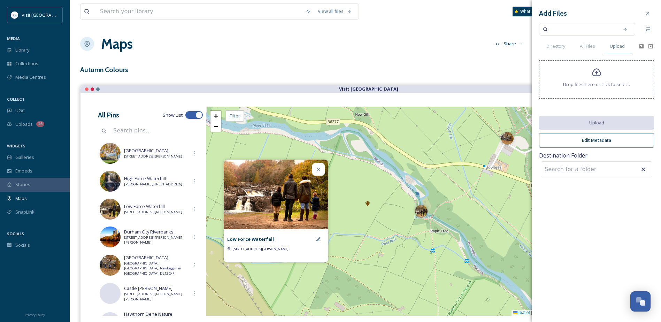
click at [598, 76] on icon at bounding box center [596, 73] width 9 height 8
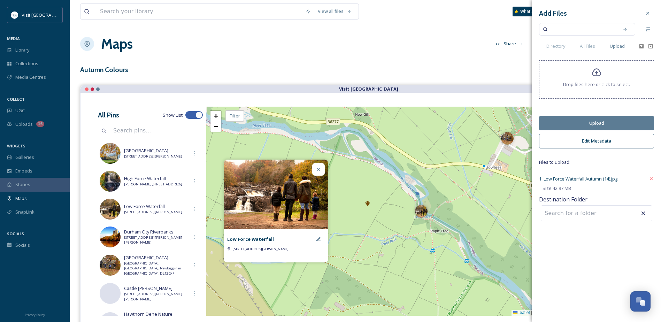
click at [595, 124] on button "Upload" at bounding box center [596, 123] width 115 height 14
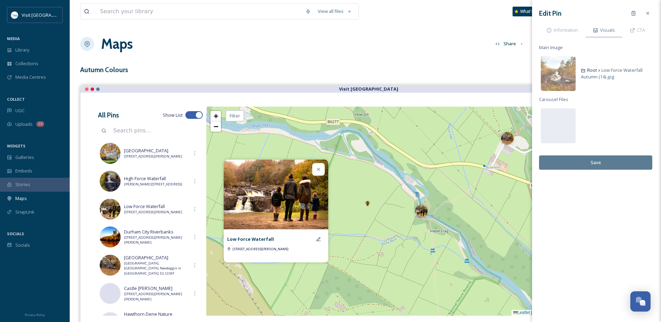
click at [604, 166] on button "Save" at bounding box center [595, 162] width 113 height 14
click at [316, 169] on icon at bounding box center [319, 170] width 6 height 6
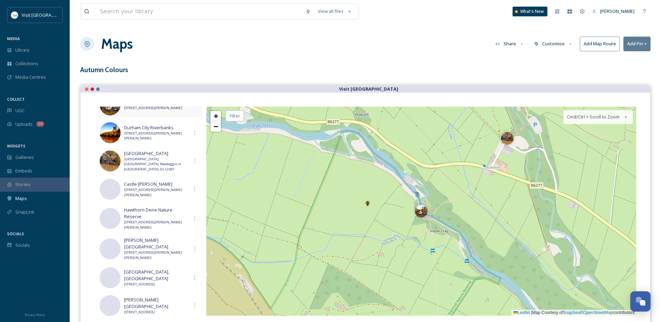
scroll to position [105, 0]
click at [193, 188] on icon at bounding box center [195, 189] width 6 height 6
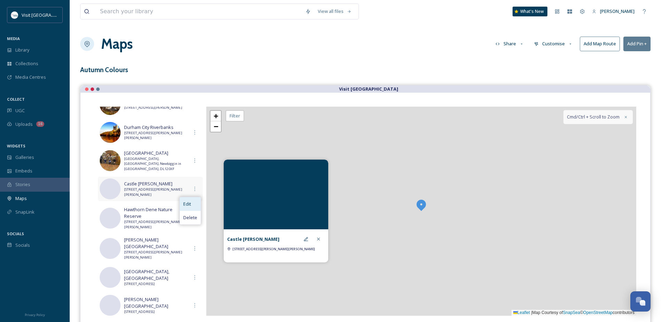
click at [192, 201] on div "Edit" at bounding box center [190, 204] width 21 height 14
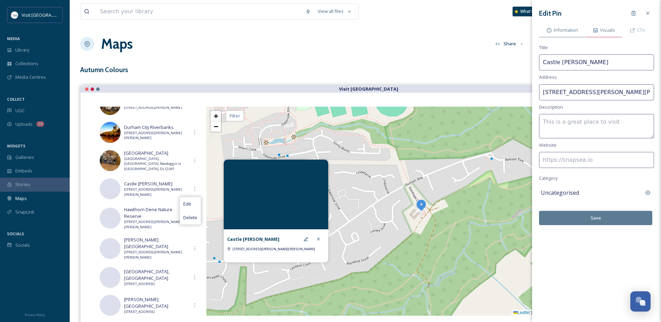
click at [609, 31] on span "Visuals" at bounding box center [607, 30] width 15 height 7
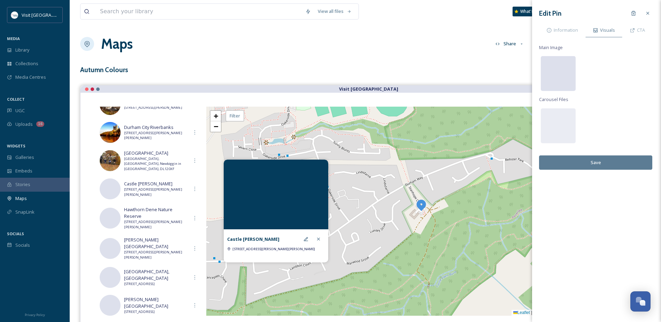
click at [564, 69] on div at bounding box center [558, 73] width 35 height 35
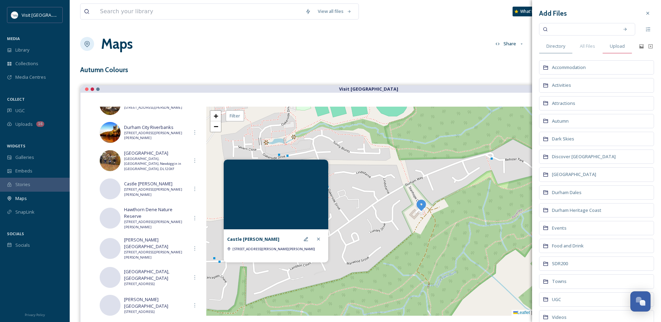
click at [615, 47] on span "Upload" at bounding box center [617, 46] width 15 height 7
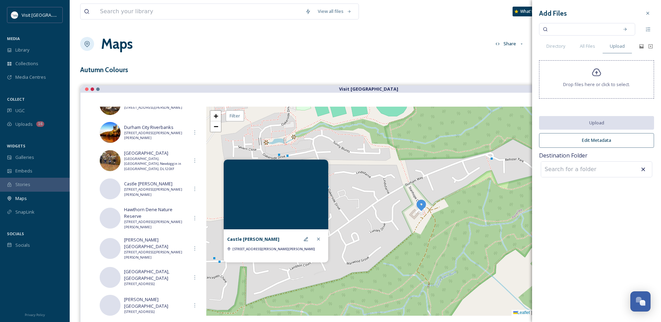
click at [595, 74] on icon at bounding box center [597, 73] width 10 height 10
click at [649, 104] on div "Add Files Directory All Files Upload Drop files here or click to select. Upload…" at bounding box center [596, 93] width 129 height 186
click at [605, 74] on div "Drop files here or click to select." at bounding box center [596, 79] width 115 height 38
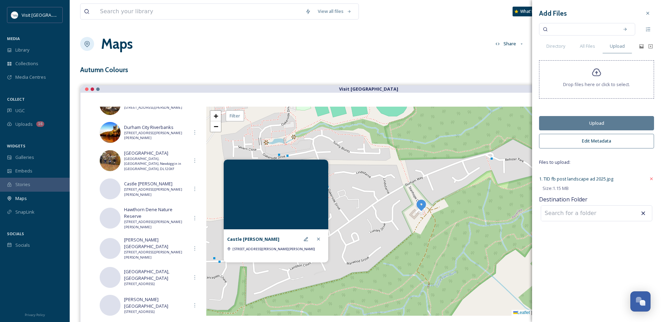
click at [609, 122] on button "Upload" at bounding box center [596, 123] width 115 height 14
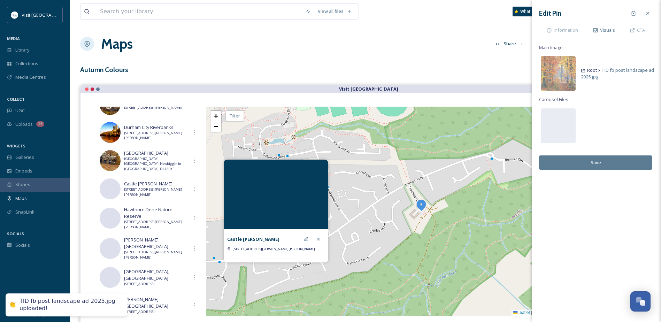
click at [627, 230] on div "Edit Pin Information Visuals CTA Main Image Root TID fb post landscape ad 2025.…" at bounding box center [596, 161] width 129 height 322
click at [615, 158] on button "Save" at bounding box center [595, 162] width 113 height 14
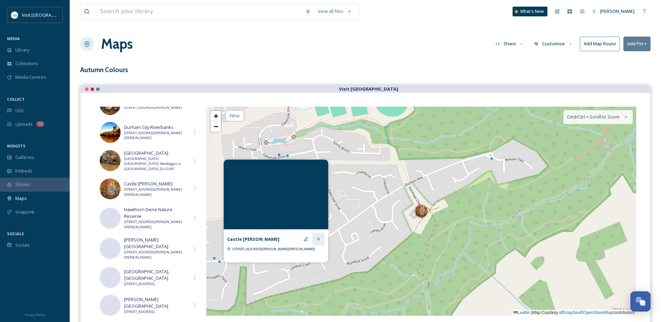
click at [321, 242] on icon at bounding box center [319, 239] width 6 height 6
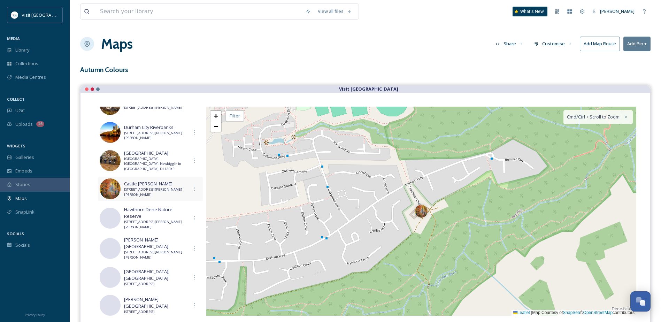
click at [148, 187] on span "Prebends Bridge, S Bailey, Durham DH1 3EA, UK" at bounding box center [156, 192] width 64 height 10
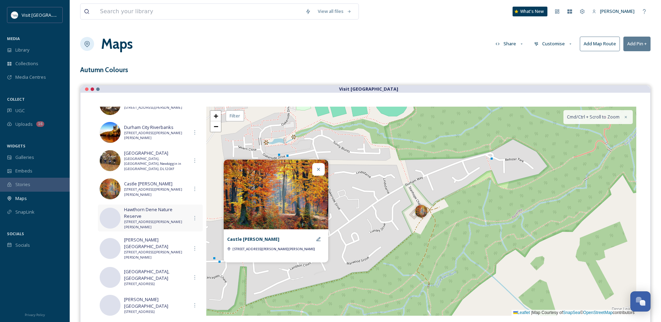
click at [174, 217] on span "Hawthorn Dene Nature Reserve" at bounding box center [156, 212] width 64 height 13
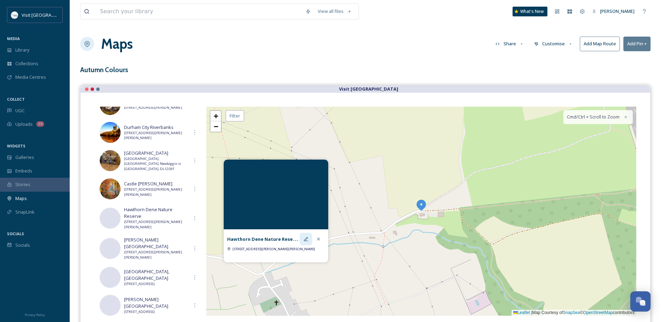
click at [306, 240] on icon at bounding box center [306, 239] width 6 height 6
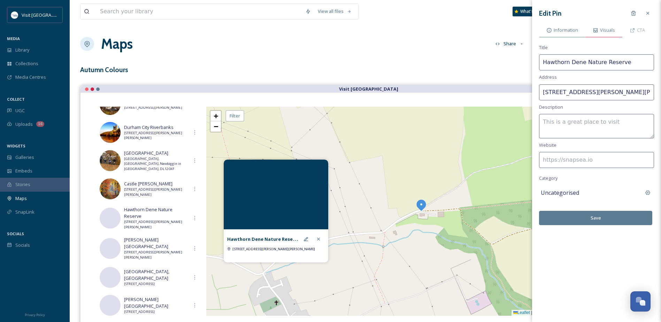
click at [601, 31] on span "Visuals" at bounding box center [607, 30] width 15 height 7
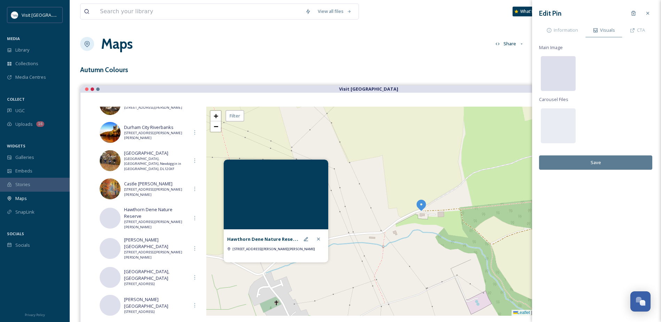
click at [565, 71] on div at bounding box center [558, 73] width 35 height 35
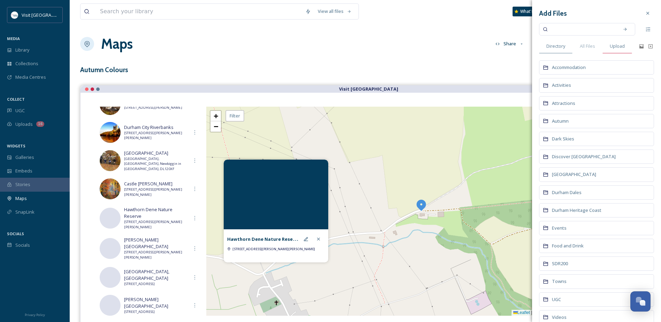
click at [615, 47] on span "Upload" at bounding box center [617, 46] width 15 height 7
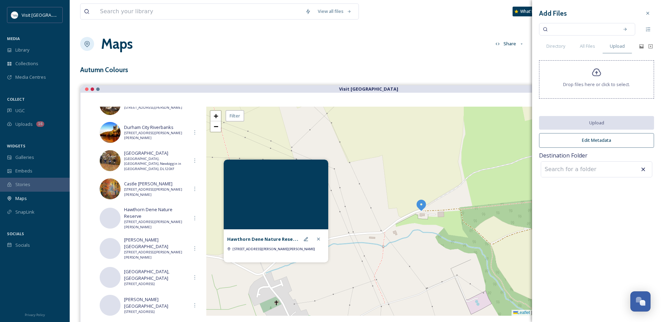
click at [588, 77] on div "Drop files here or click to select." at bounding box center [596, 79] width 115 height 38
click at [647, 77] on div "Drop files here or click to select." at bounding box center [596, 79] width 115 height 38
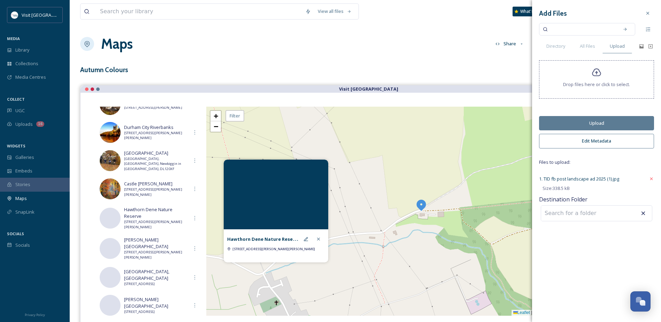
click at [619, 122] on button "Upload" at bounding box center [596, 123] width 115 height 14
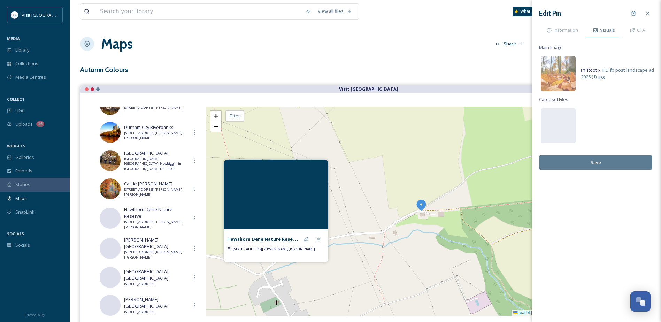
click at [603, 162] on button "Save" at bounding box center [595, 162] width 113 height 14
click at [317, 239] on icon at bounding box center [319, 239] width 6 height 6
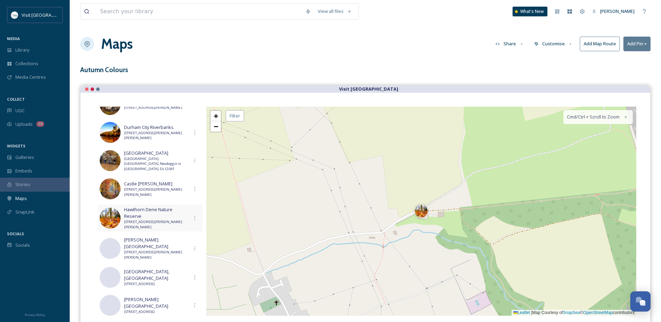
click at [161, 213] on span "Hawthorn Dene Nature Reserve" at bounding box center [156, 212] width 64 height 13
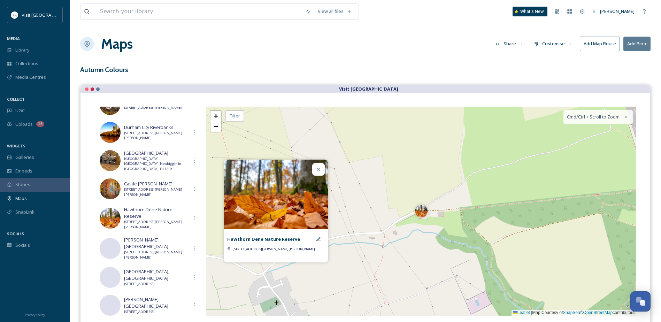
click at [320, 168] on icon at bounding box center [319, 170] width 6 height 6
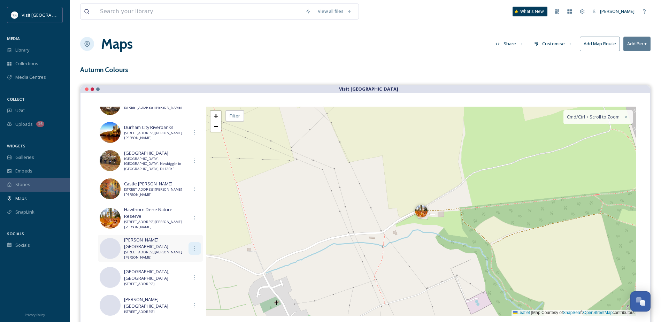
click at [192, 246] on icon at bounding box center [195, 249] width 6 height 6
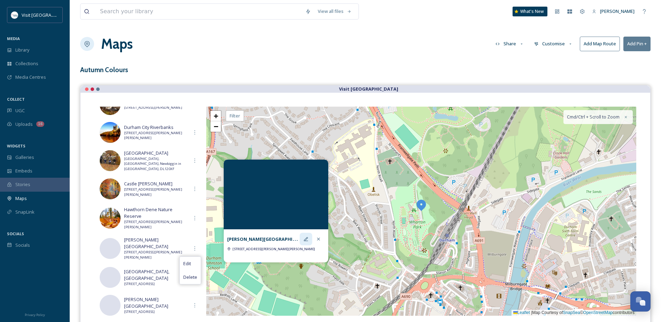
click at [307, 239] on icon at bounding box center [306, 239] width 6 height 6
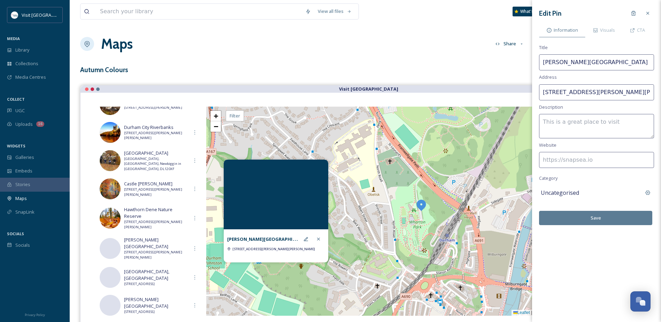
click at [589, 91] on input "Prebends Bridge, S Bailey, Durham DH1 3EA, UK" at bounding box center [596, 92] width 115 height 16
drag, startPoint x: 544, startPoint y: 91, endPoint x: 656, endPoint y: 95, distance: 111.6
click at [656, 95] on div "Edit Pin Information Visuals CTA Title Wharton Park Address Prebends Bridge, So…" at bounding box center [596, 116] width 129 height 232
type input "Prebends Bridge, South Bailey, Durham DH1 3EA, UK"
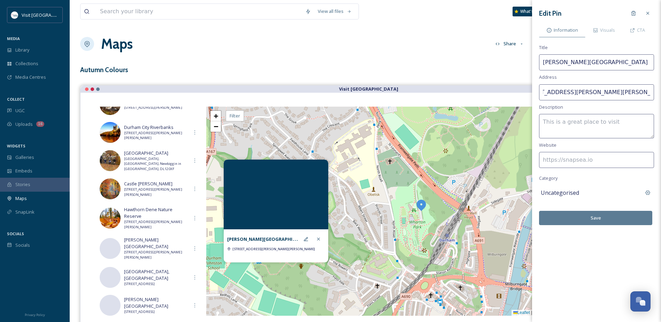
click at [615, 222] on button "Save" at bounding box center [595, 218] width 113 height 14
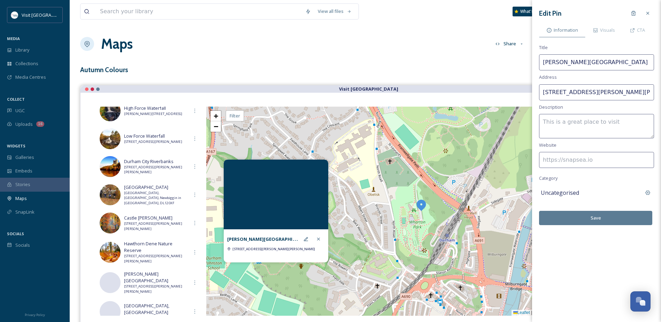
scroll to position [70, 0]
click at [192, 169] on icon at bounding box center [195, 168] width 6 height 6
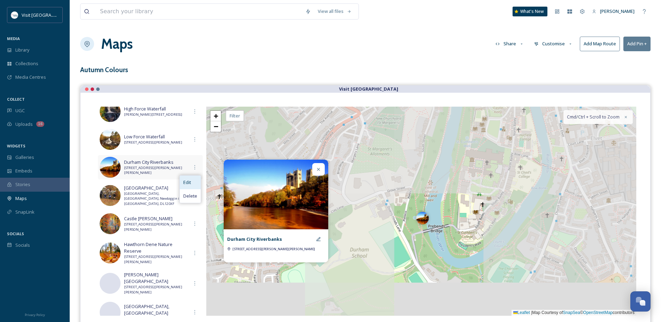
click at [186, 182] on span "Edit" at bounding box center [187, 182] width 8 height 7
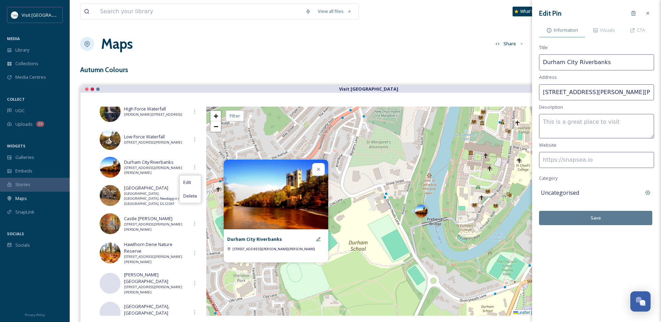
click at [589, 90] on input "Prebends Bridge, S Bailey, Durham DH1 3EA, UK" at bounding box center [596, 92] width 115 height 16
click at [640, 91] on input "Prebends Bridge, South Bailey, Durham DH1 3EA, UK" at bounding box center [596, 92] width 115 height 16
drag, startPoint x: 587, startPoint y: 93, endPoint x: 525, endPoint y: 92, distance: 61.7
click at [525, 92] on div "View all files What's New Nicola Lisgo Maps Share Customise Add Map Route Add P…" at bounding box center [365, 192] width 591 height 385
type input "South Bailey, Durham, DH1 3EA, UK"
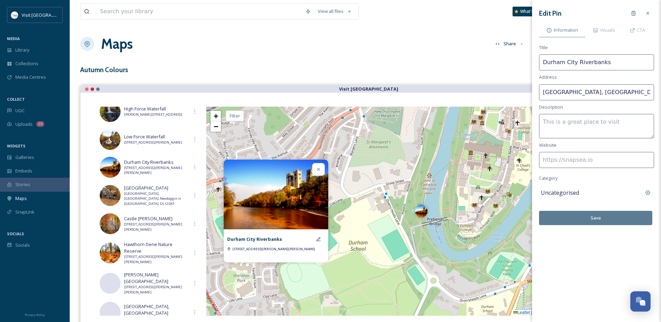
click at [601, 217] on button "Save" at bounding box center [595, 218] width 113 height 14
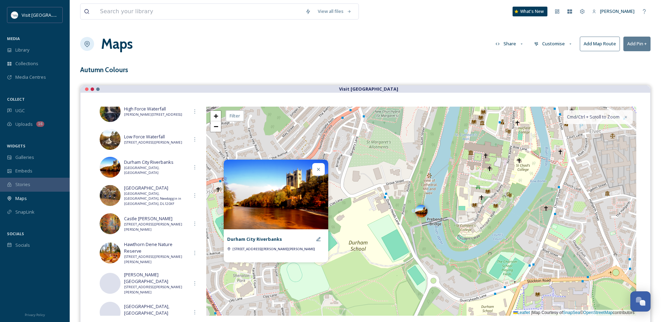
click at [319, 172] on icon at bounding box center [319, 170] width 6 height 6
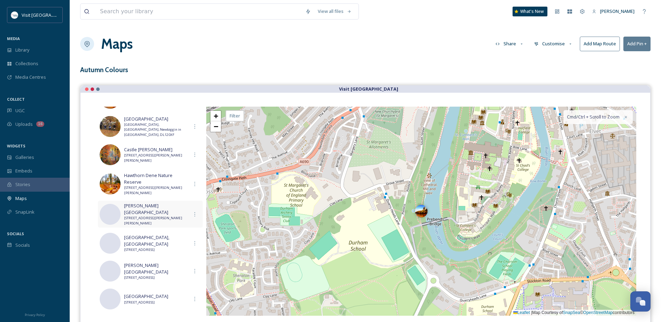
scroll to position [139, 0]
click at [192, 214] on icon at bounding box center [195, 214] width 6 height 6
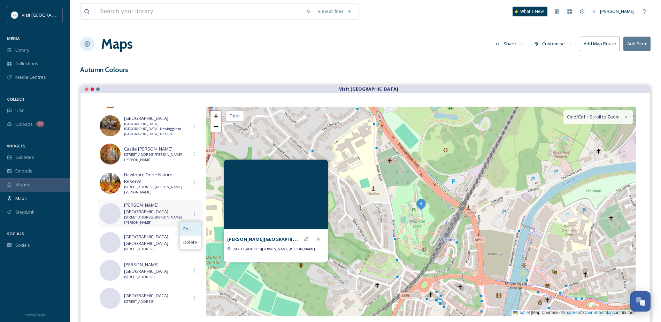
click at [185, 228] on span "Edit" at bounding box center [187, 228] width 8 height 7
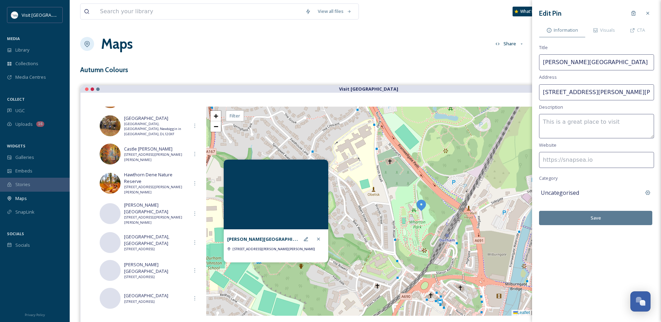
drag, startPoint x: 627, startPoint y: 91, endPoint x: 537, endPoint y: 91, distance: 90.6
click at [537, 91] on div "Edit Pin Information Visuals CTA Title Wharton Park Address Prebends Bridge, So…" at bounding box center [596, 116] width 129 height 232
type input "ham DH1 3EA, UK"
drag, startPoint x: 575, startPoint y: 90, endPoint x: 491, endPoint y: 95, distance: 83.8
click at [491, 94] on div "View all files What's New Nicola Lisgo Maps Share Customise Add Map Route Add P…" at bounding box center [365, 192] width 591 height 385
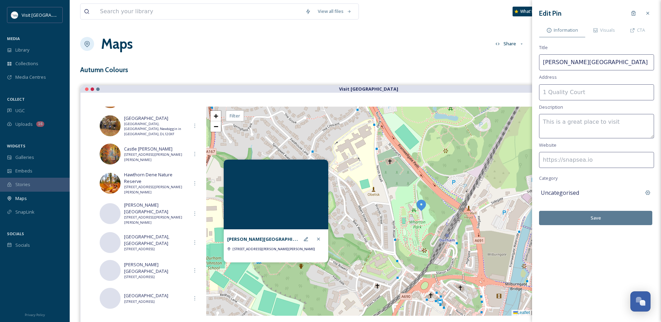
paste input "10 Princes St, Durham DH1 4FJ"
click at [573, 91] on input "10 Princes St, Durham DH1 4FJ" at bounding box center [596, 92] width 115 height 16
click at [608, 91] on input "10 Princes Street, Durham DH1 4FJ" at bounding box center [596, 92] width 115 height 16
type input "[STREET_ADDRESS]"
click at [557, 160] on input at bounding box center [596, 160] width 115 height 16
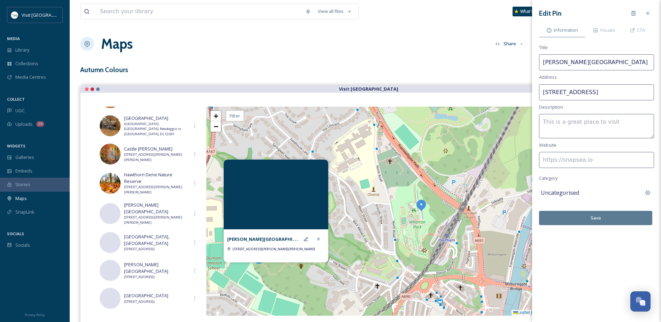
paste input "[URL][DOMAIN_NAME]"
type input "[URL][DOMAIN_NAME]"
click at [607, 217] on button "Save" at bounding box center [595, 218] width 113 height 14
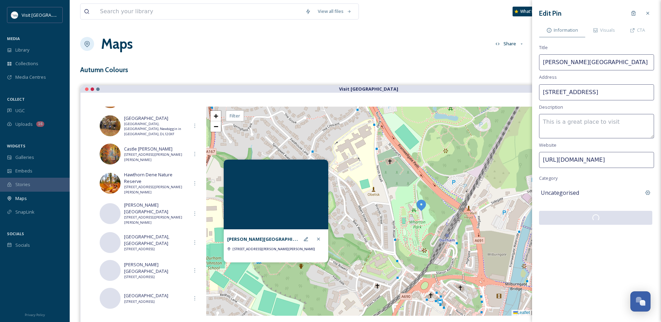
scroll to position [0, 0]
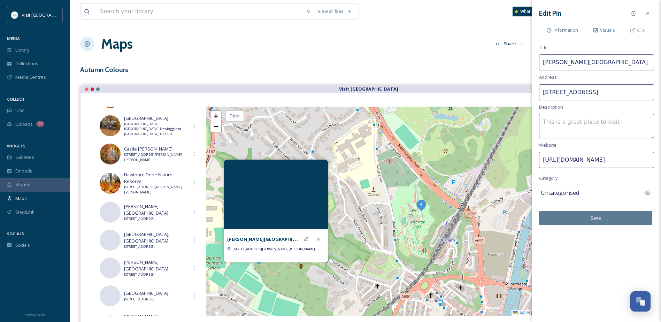
click at [611, 29] on span "Visuals" at bounding box center [607, 30] width 15 height 7
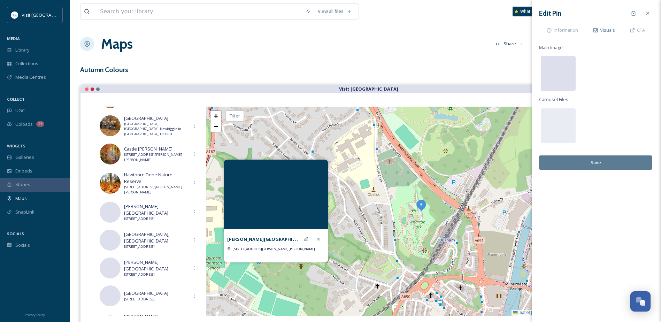
click at [560, 69] on div at bounding box center [558, 73] width 35 height 35
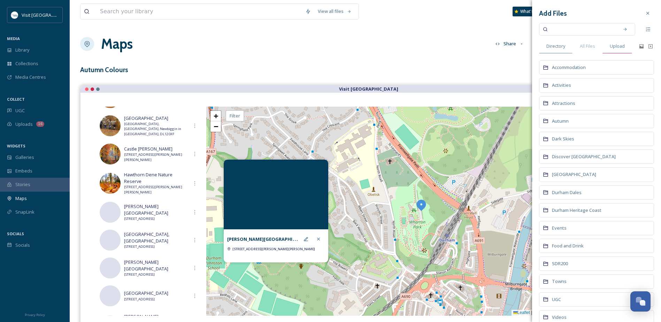
click at [612, 49] on span "Upload" at bounding box center [617, 46] width 15 height 7
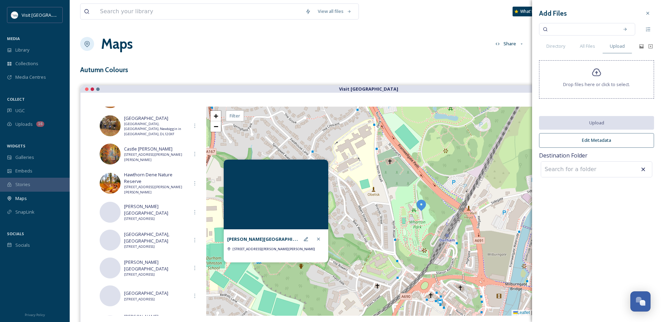
click at [596, 76] on icon at bounding box center [596, 73] width 9 height 8
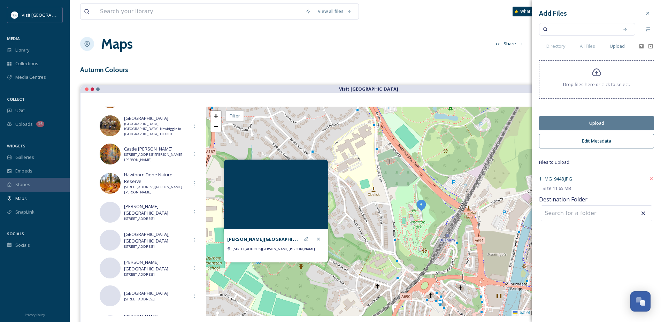
click at [610, 121] on button "Upload" at bounding box center [596, 123] width 115 height 14
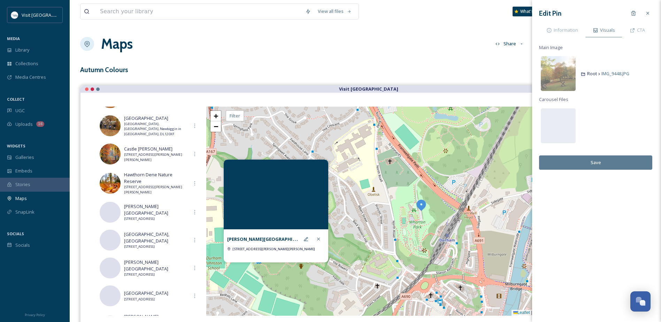
click at [616, 161] on button "Save" at bounding box center [595, 162] width 113 height 14
click at [320, 239] on icon at bounding box center [319, 239] width 6 height 6
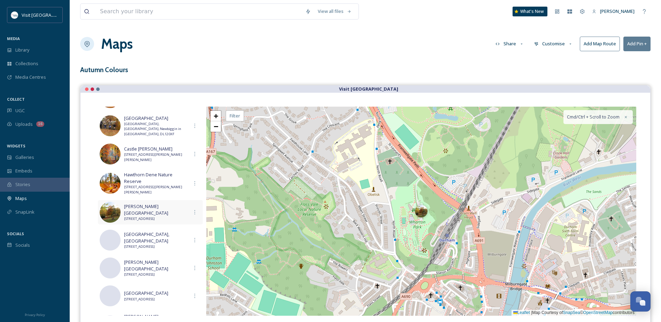
click at [172, 208] on span "[PERSON_NAME][GEOGRAPHIC_DATA]" at bounding box center [156, 209] width 64 height 13
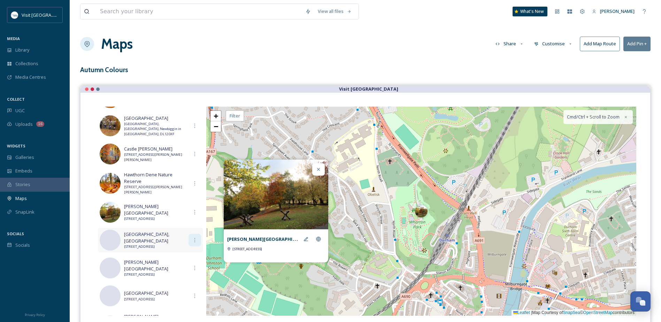
click at [192, 241] on icon at bounding box center [195, 240] width 6 height 6
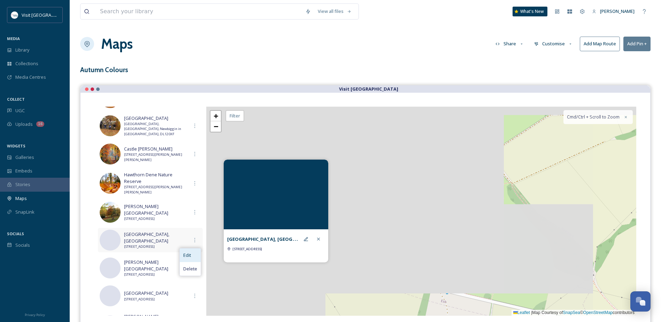
click at [185, 257] on span "Edit" at bounding box center [187, 255] width 8 height 7
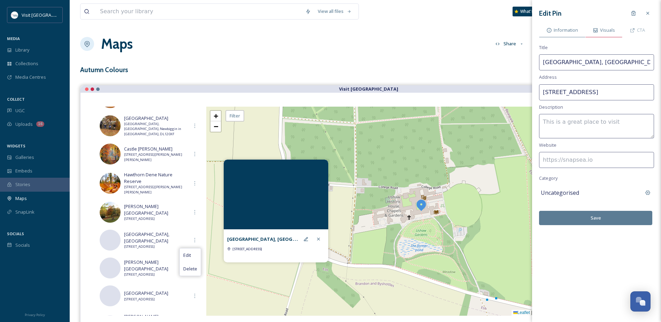
click at [605, 28] on span "Visuals" at bounding box center [607, 30] width 15 height 7
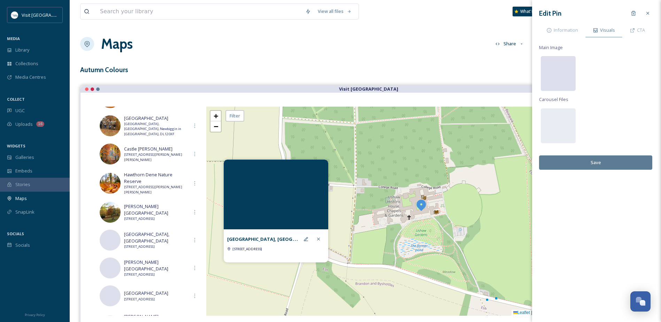
click at [560, 63] on div at bounding box center [558, 73] width 35 height 35
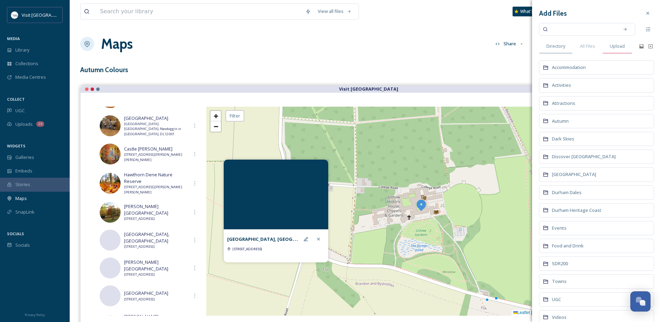
click at [617, 48] on span "Upload" at bounding box center [617, 46] width 15 height 7
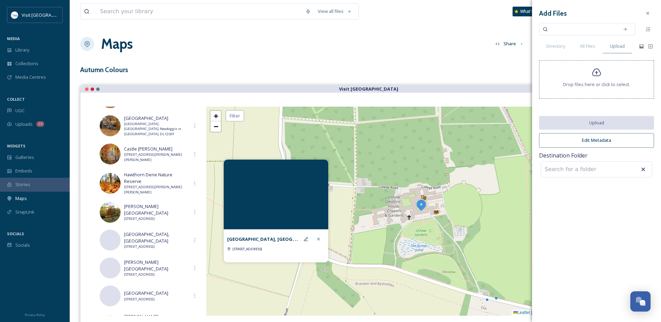
click at [588, 82] on span "Drop files here or click to select." at bounding box center [596, 84] width 67 height 7
click at [594, 77] on icon at bounding box center [597, 73] width 10 height 10
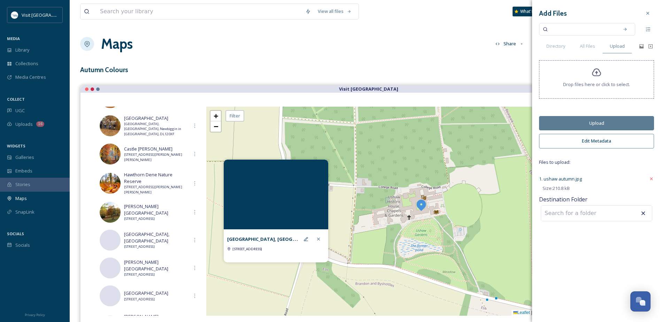
click at [615, 123] on button "Upload" at bounding box center [596, 123] width 115 height 14
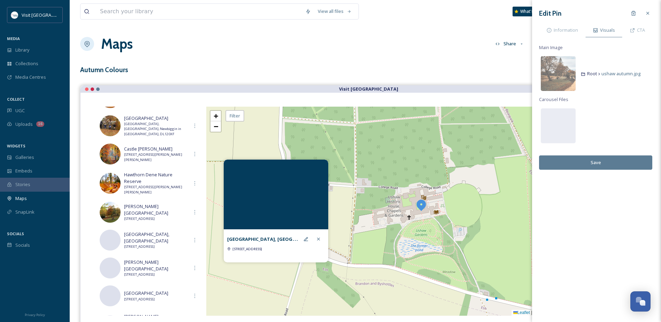
click at [597, 157] on button "Save" at bounding box center [595, 162] width 113 height 14
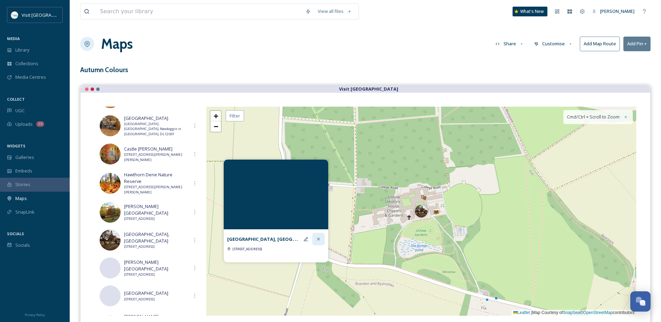
click at [320, 240] on icon at bounding box center [318, 239] width 3 height 3
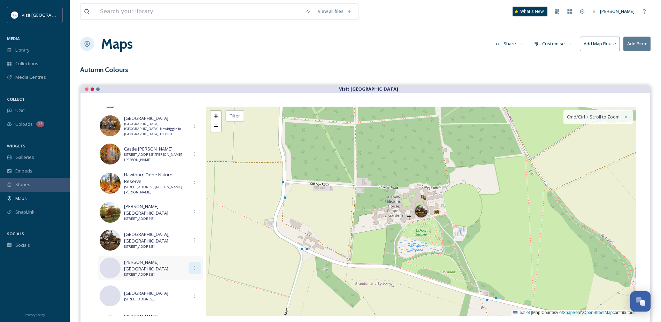
click at [192, 268] on icon at bounding box center [195, 268] width 6 height 6
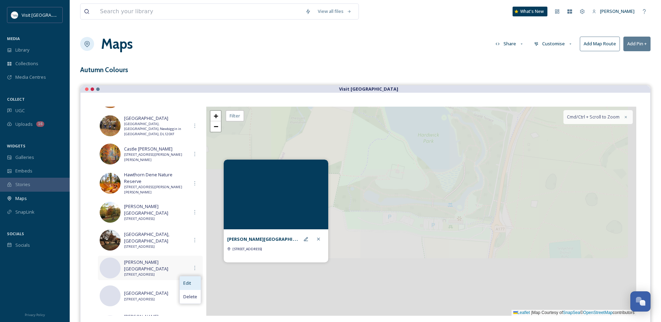
click at [191, 279] on div "Edit" at bounding box center [190, 283] width 21 height 14
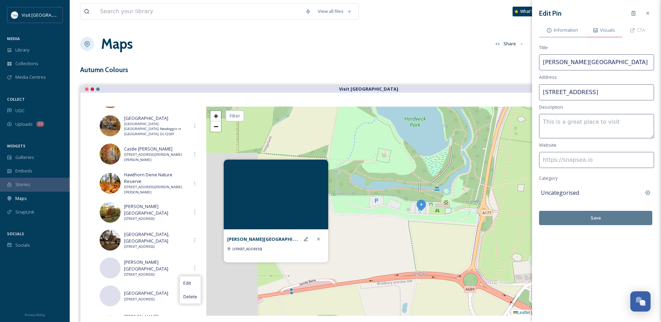
click at [607, 26] on div "Visuals" at bounding box center [604, 30] width 37 height 14
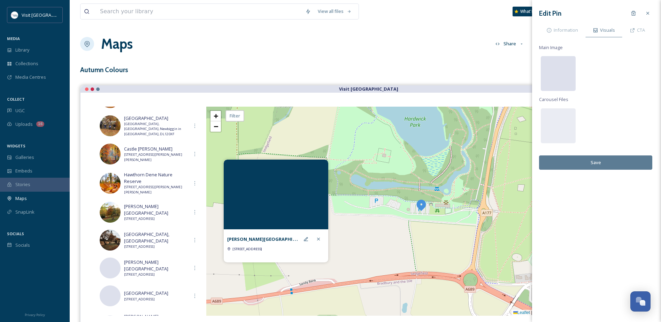
click at [553, 69] on div at bounding box center [558, 73] width 35 height 35
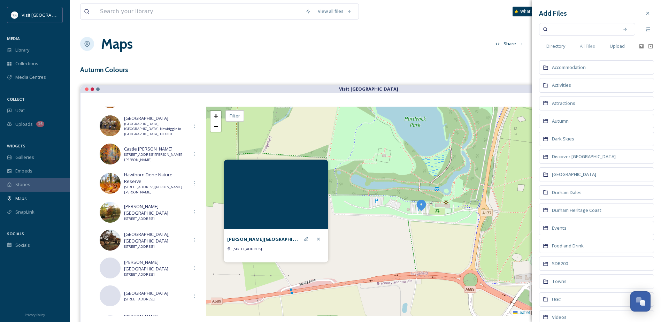
click at [623, 45] on span "Upload" at bounding box center [617, 46] width 15 height 7
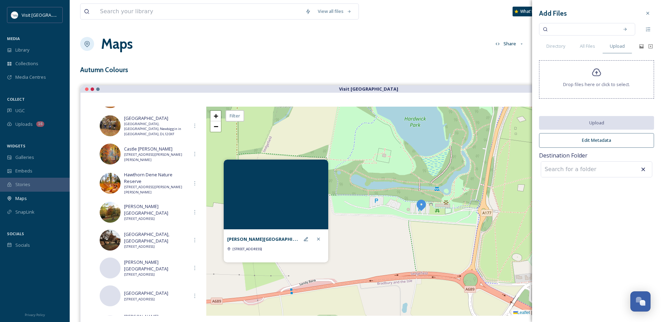
click at [598, 73] on icon at bounding box center [596, 73] width 9 height 8
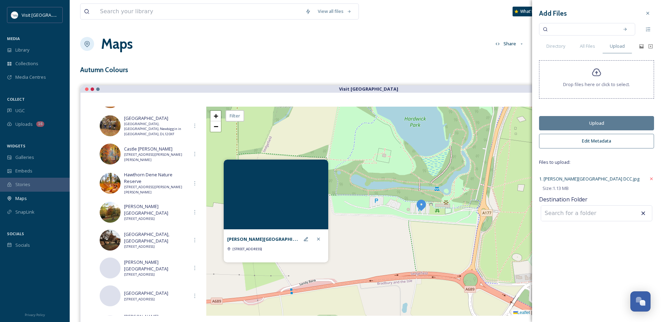
click at [605, 123] on button "Upload" at bounding box center [596, 123] width 115 height 14
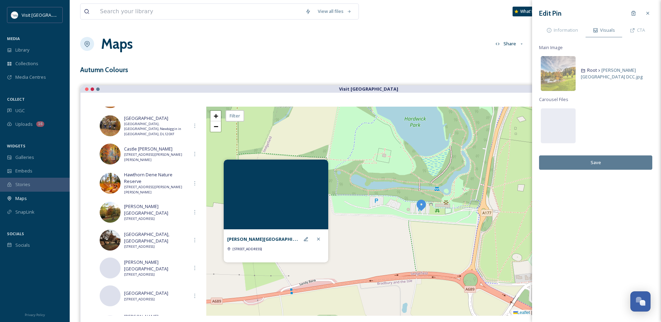
click at [604, 163] on button "Save" at bounding box center [595, 162] width 113 height 14
click at [319, 238] on icon at bounding box center [319, 239] width 6 height 6
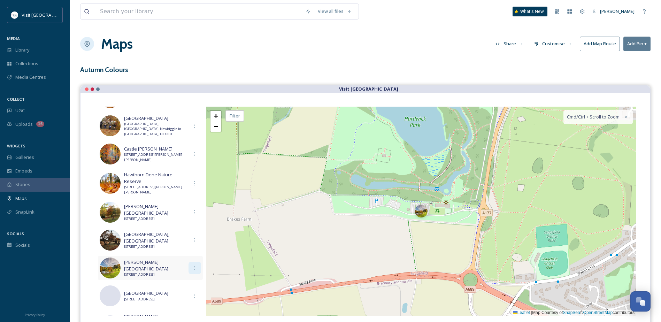
click at [192, 269] on icon at bounding box center [195, 268] width 6 height 6
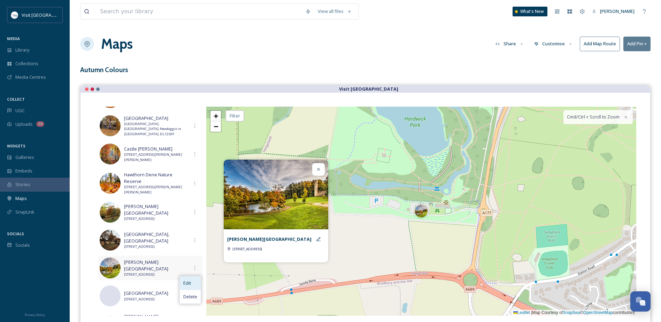
click at [189, 283] on div "Edit" at bounding box center [190, 283] width 21 height 14
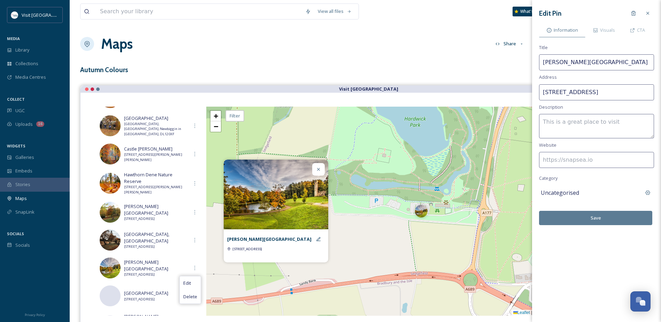
click at [574, 91] on input "[STREET_ADDRESS]" at bounding box center [596, 92] width 115 height 16
click at [607, 91] on input "Woodland Road, Durham DH7 9RH, UK" at bounding box center [596, 92] width 115 height 16
drag, startPoint x: 644, startPoint y: 91, endPoint x: 527, endPoint y: 96, distance: 117.9
click at [527, 96] on div "View all files What's New Nicola Lisgo Maps Share Customise Add Map Route Add P…" at bounding box center [365, 192] width 591 height 385
paste input "Hardwick Park, Sedgefield, Stockton-on-Tees TS21 2DN"
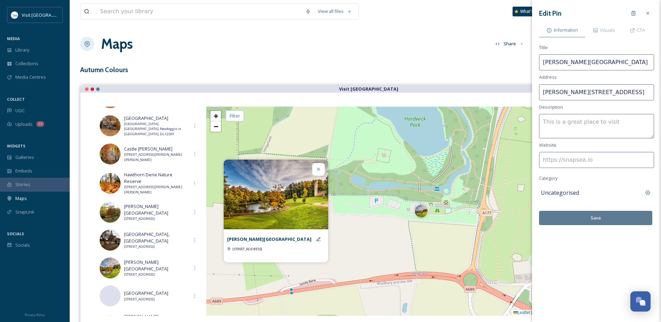
scroll to position [0, 28]
drag, startPoint x: 625, startPoint y: 92, endPoint x: 582, endPoint y: 90, distance: 43.2
click at [582, 90] on input "Hardwick Park, Sedgefield, Stockton-on-Tees TS21 2DN" at bounding box center [596, 92] width 115 height 16
type input "[PERSON_NAME][STREET_ADDRESS]"
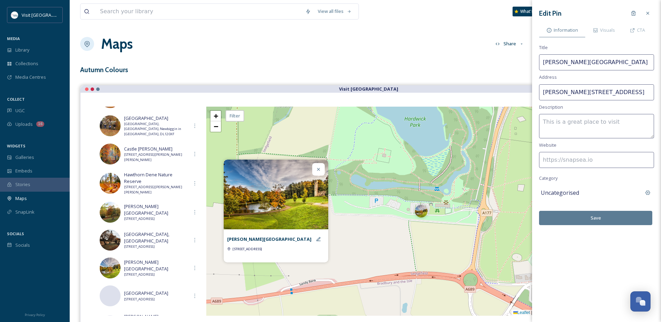
click at [578, 159] on input at bounding box center [596, 160] width 115 height 16
paste input "[URL][DOMAIN_NAME]"
type input "[URL][DOMAIN_NAME]"
click at [593, 217] on button "Save" at bounding box center [595, 218] width 113 height 14
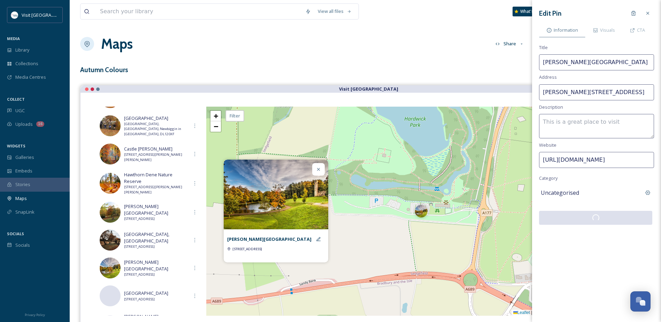
scroll to position [0, 0]
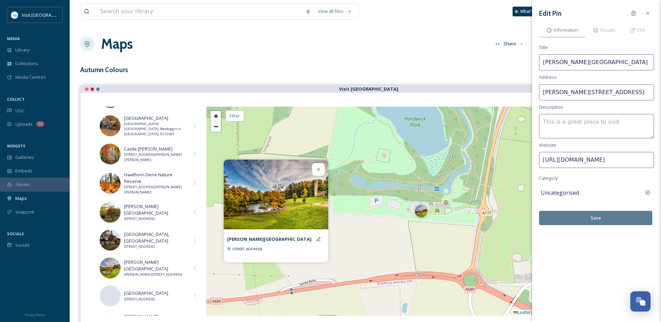
click at [601, 220] on button "Save" at bounding box center [595, 218] width 113 height 14
click at [599, 219] on button "Save" at bounding box center [595, 218] width 113 height 14
click at [318, 169] on icon at bounding box center [319, 170] width 6 height 6
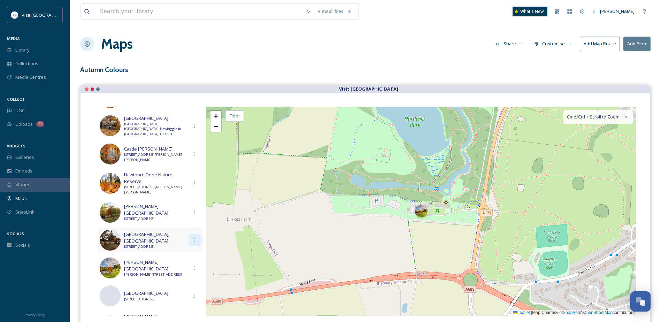
click at [192, 239] on icon at bounding box center [195, 240] width 6 height 6
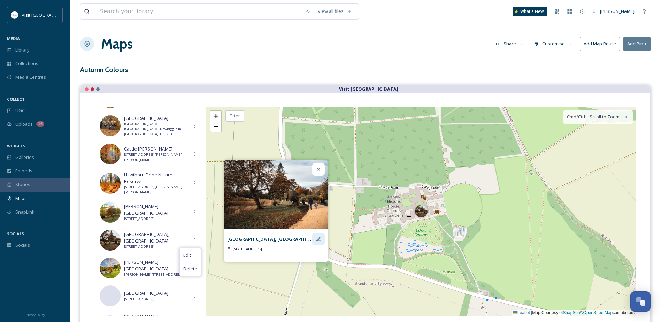
click at [320, 239] on icon at bounding box center [319, 239] width 6 height 6
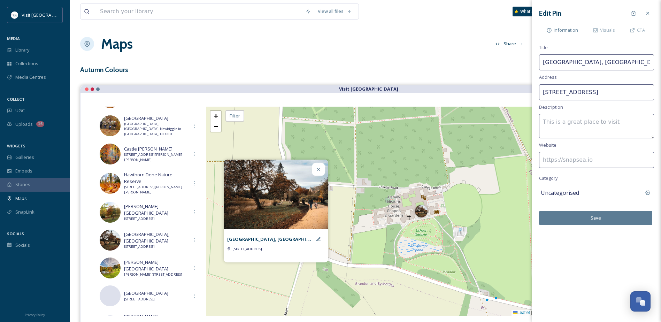
click at [573, 92] on input "[STREET_ADDRESS]" at bounding box center [596, 92] width 115 height 16
click at [608, 90] on input "Woodland Road, Durham DH7 9RH, UK" at bounding box center [596, 92] width 115 height 16
click at [644, 91] on input "Woodland Road, Durham, DH7 9RH, UK" at bounding box center [596, 92] width 115 height 16
type input "[STREET_ADDRESS]"
click at [594, 164] on input at bounding box center [596, 160] width 115 height 16
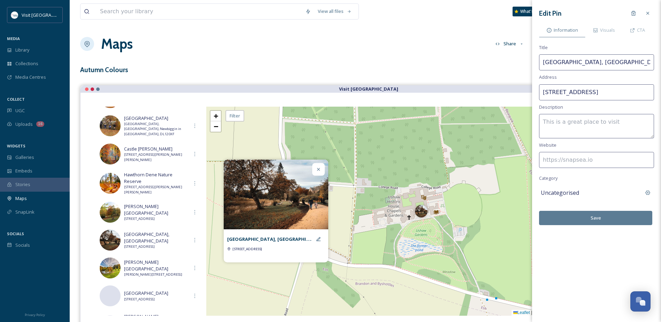
paste input "[URL][DOMAIN_NAME]"
type input "[URL][DOMAIN_NAME]"
click at [589, 216] on button "Save" at bounding box center [595, 218] width 113 height 14
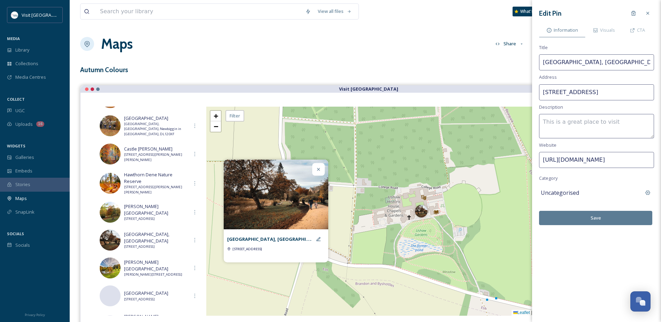
click at [607, 217] on button "Save" at bounding box center [595, 218] width 113 height 14
click at [649, 14] on icon at bounding box center [648, 13] width 6 height 6
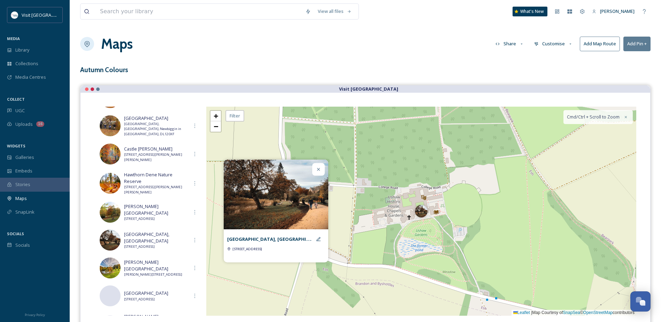
click at [316, 170] on icon at bounding box center [319, 170] width 6 height 6
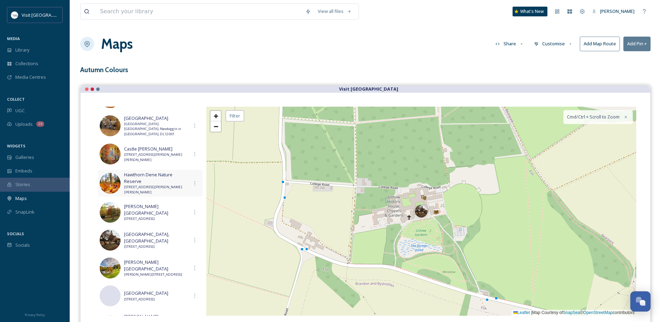
click at [178, 188] on span "Prebends Bridge, S Bailey, Durham DH1 3EA, UK" at bounding box center [156, 190] width 64 height 10
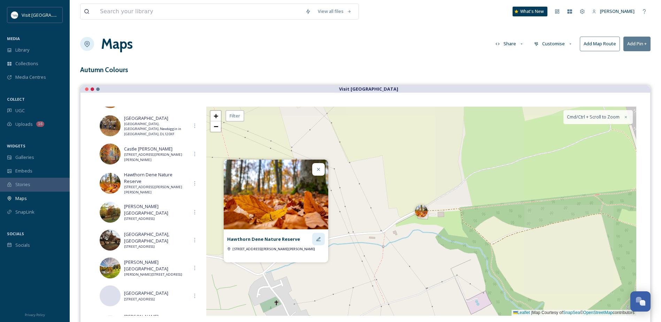
click at [317, 239] on icon at bounding box center [319, 239] width 6 height 6
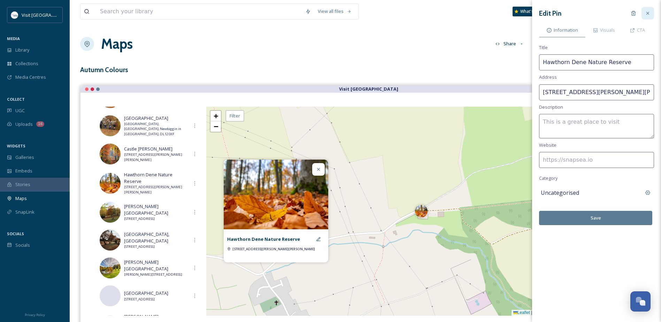
click at [652, 12] on div at bounding box center [648, 13] width 13 height 13
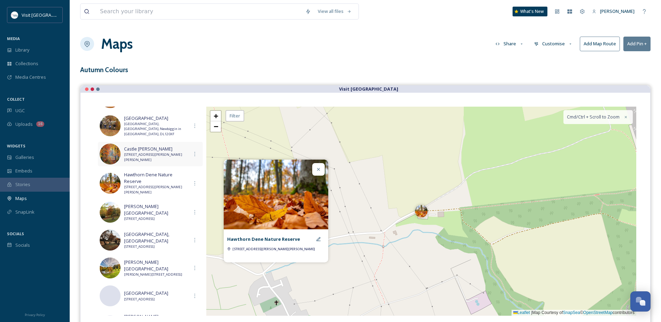
click at [178, 155] on span "Prebends Bridge, S Bailey, Durham DH1 3EA, UK" at bounding box center [156, 157] width 64 height 10
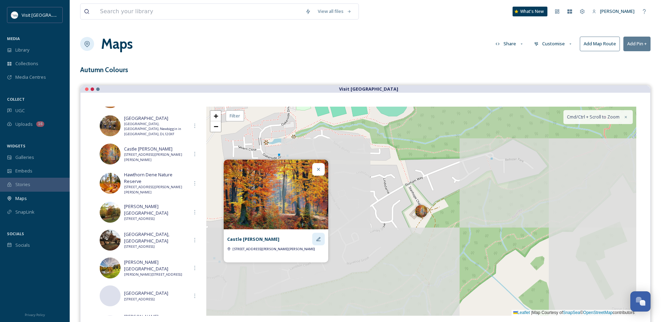
click at [319, 239] on icon at bounding box center [318, 239] width 4 height 4
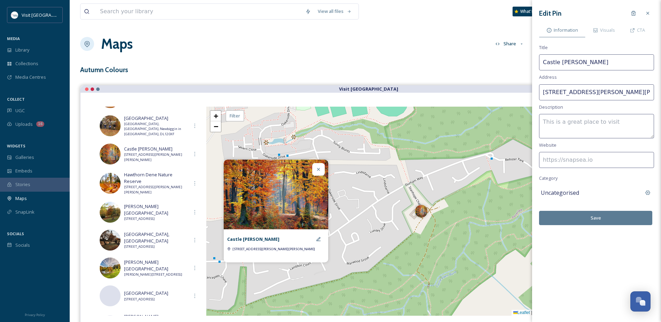
click at [556, 161] on input at bounding box center [596, 160] width 115 height 16
paste input "[URL][DOMAIN_NAME]"
type input "[URL][DOMAIN_NAME]"
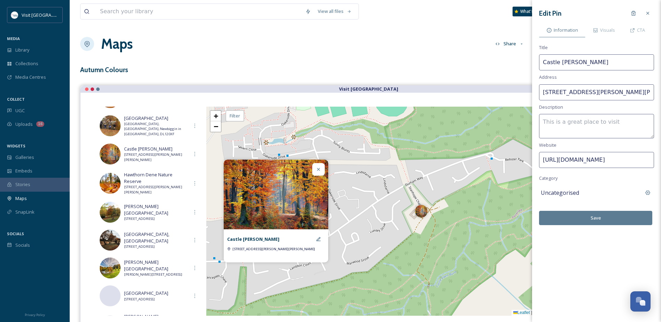
drag, startPoint x: 632, startPoint y: 94, endPoint x: 521, endPoint y: 93, distance: 111.2
click at [521, 93] on div "View all files What's New Nicola Lisgo Maps Share Customise Add Map Route Add P…" at bounding box center [365, 192] width 591 height 385
type input "H1 3EA, UK"
drag, startPoint x: 531, startPoint y: 91, endPoint x: 489, endPoint y: 94, distance: 41.9
click at [489, 94] on div "View all files What's New Nicola Lisgo Maps Share Customise Add Map Route Add P…" at bounding box center [365, 192] width 591 height 385
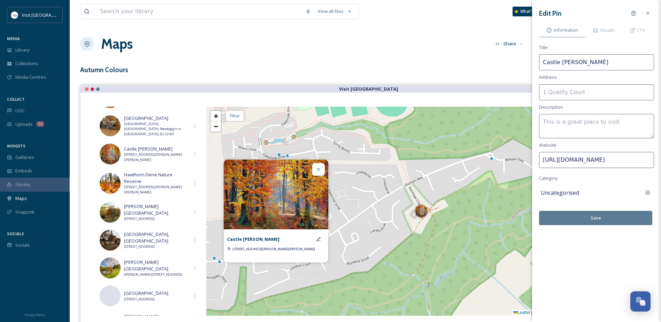
paste input "1 Stanhope Chase, Peterlee SR8 1NJ"
click at [548, 92] on input "1 Stanhope Chase, Peterlee SR8 1NJ" at bounding box center [596, 92] width 115 height 16
click at [607, 92] on input "Stanhope Chase, Peterlee SR8 1NJ" at bounding box center [596, 92] width 115 height 16
type input "[PERSON_NAME], Peterlee, SR8 1NJ"
click at [599, 221] on button "Save" at bounding box center [595, 218] width 113 height 14
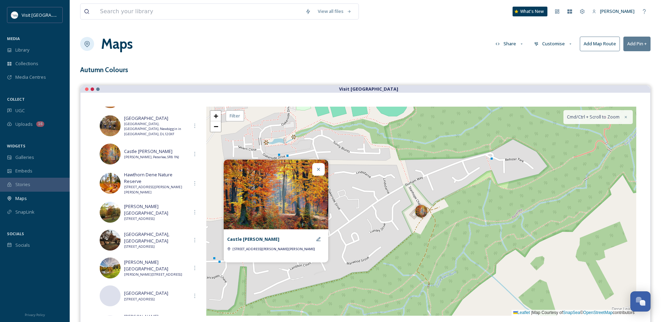
click at [321, 170] on icon at bounding box center [319, 170] width 6 height 6
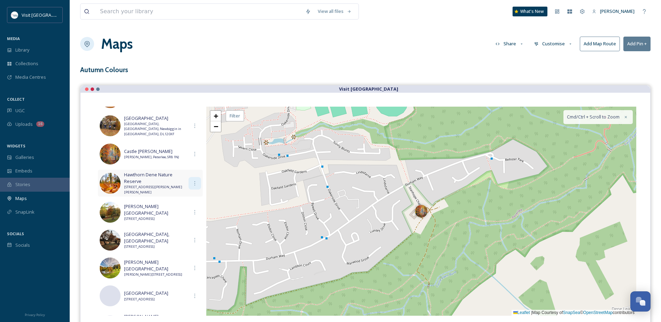
click at [192, 182] on icon at bounding box center [195, 184] width 6 height 6
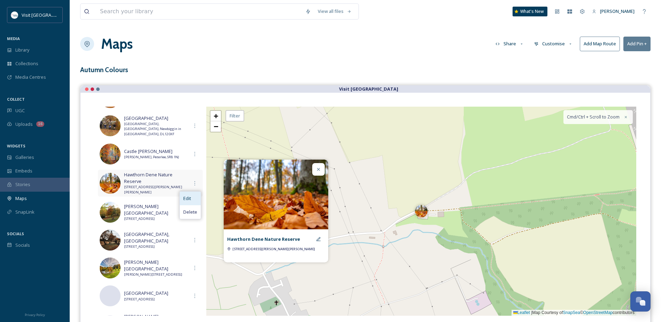
click at [189, 199] on div "Edit" at bounding box center [190, 199] width 21 height 14
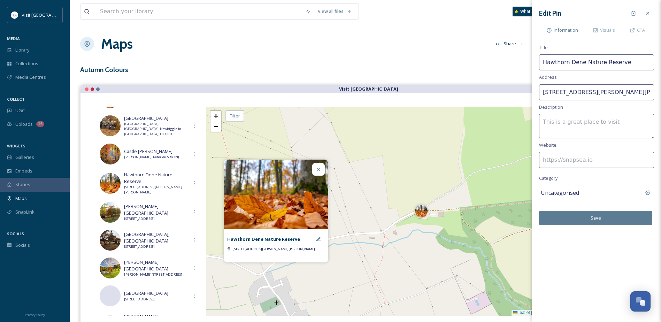
drag, startPoint x: 579, startPoint y: 93, endPoint x: 473, endPoint y: 96, distance: 105.6
click at [473, 96] on div "View all files What's New Nicola Lisgo Maps Share Customise Add Map Route Add P…" at bounding box center [365, 192] width 591 height 385
type input "am DH1 3EA, UK"
drag, startPoint x: 602, startPoint y: 94, endPoint x: 489, endPoint y: 93, distance: 112.9
click at [489, 93] on div "View all files What's New Nicola Lisgo Maps Share Customise Add Map Route Add P…" at bounding box center [365, 192] width 591 height 385
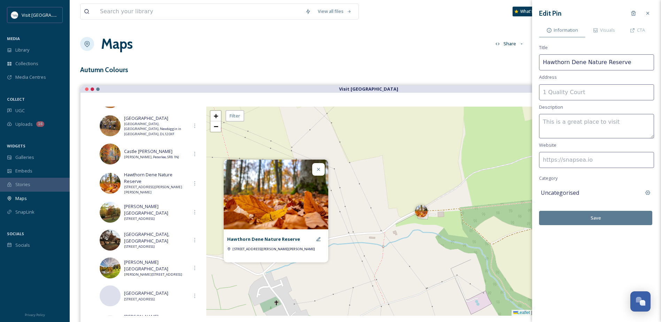
paste input "Hawthorn, Seaham SR7 8SH"
click at [592, 92] on input "Hawthorn, Seaham SR7 8SH" at bounding box center [596, 92] width 115 height 16
type input "[STREET_ADDRESS]"
click at [577, 160] on input at bounding box center [596, 160] width 115 height 16
paste input "[URL][DOMAIN_NAME]"
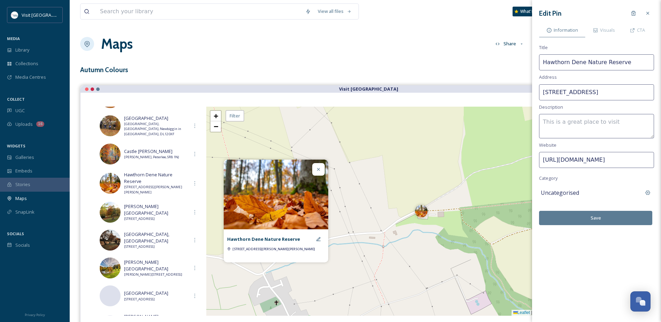
scroll to position [0, 106]
type input "[URL][DOMAIN_NAME]"
click at [600, 215] on button "Save" at bounding box center [595, 218] width 113 height 14
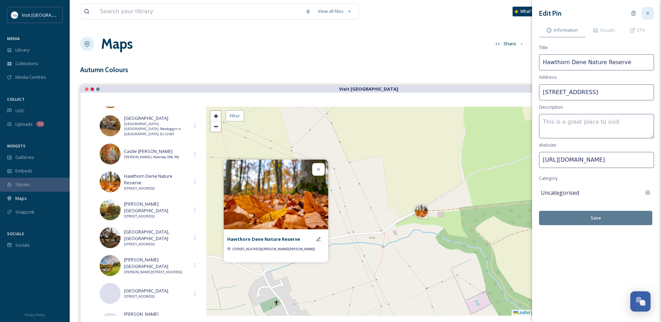
click at [649, 12] on icon at bounding box center [648, 13] width 6 height 6
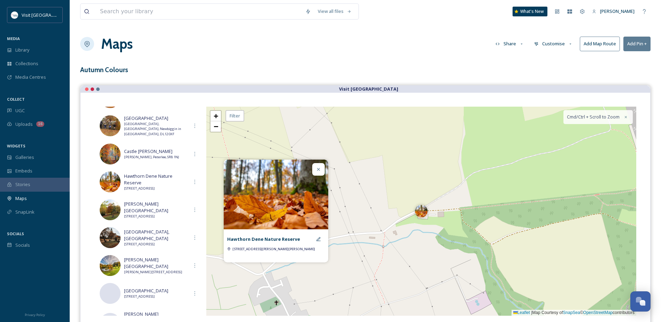
click at [321, 173] on div at bounding box center [318, 169] width 13 height 13
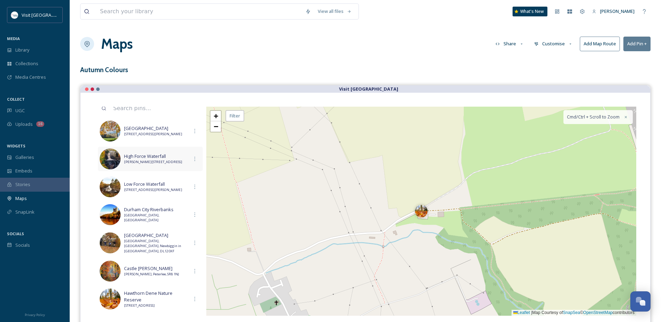
scroll to position [35, 0]
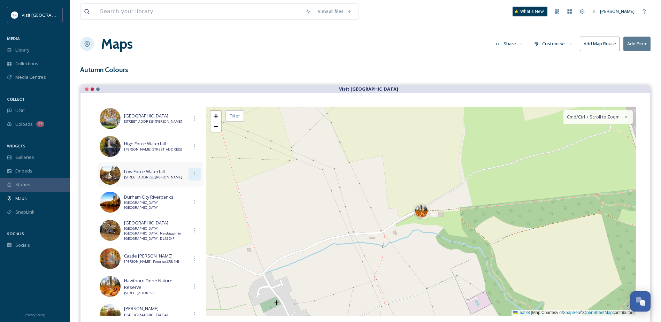
click at [189, 176] on div at bounding box center [195, 174] width 13 height 13
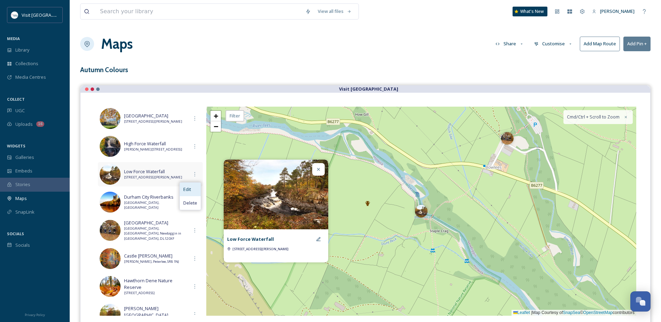
click at [185, 188] on span "Edit" at bounding box center [187, 189] width 8 height 7
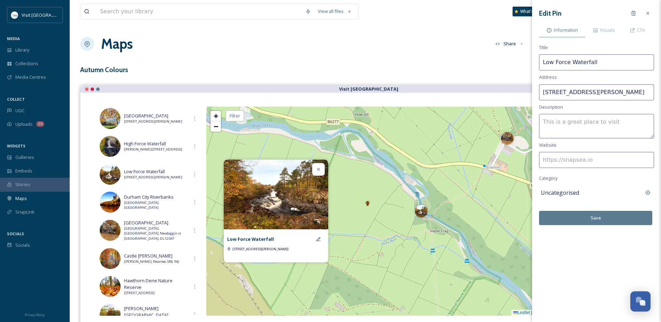
click at [643, 90] on input "Newbiggin, Barnard Castle DL12 0XF, UK" at bounding box center [596, 92] width 115 height 16
type input "[STREET_ADDRESS][PERSON_NAME]"
click at [602, 221] on button "Save" at bounding box center [595, 218] width 113 height 14
click at [554, 160] on input at bounding box center [596, 160] width 115 height 16
paste input "[URL][DOMAIN_NAME]"
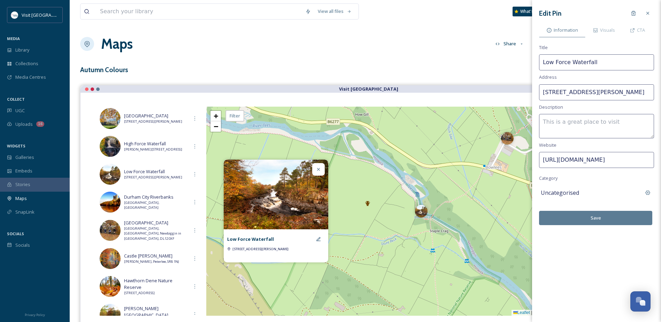
scroll to position [0, 73]
type input "[URL][DOMAIN_NAME]"
click at [617, 216] on button "Save" at bounding box center [595, 218] width 113 height 14
click at [611, 220] on button "Save" at bounding box center [595, 218] width 113 height 14
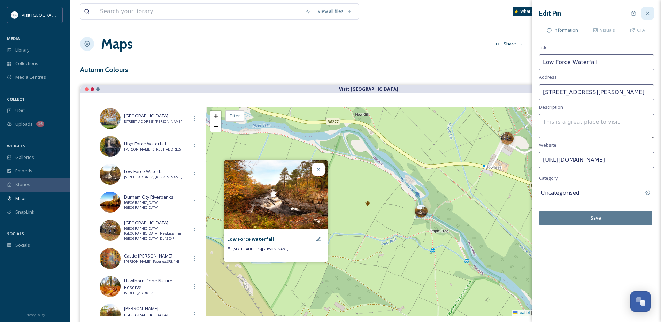
click at [646, 12] on icon at bounding box center [648, 13] width 6 height 6
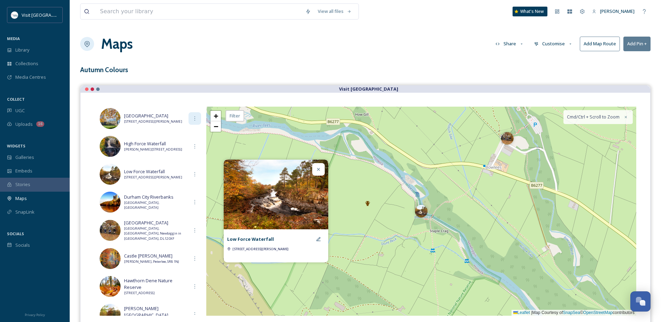
drag, startPoint x: 170, startPoint y: 120, endPoint x: 195, endPoint y: 123, distance: 24.6
click at [170, 120] on span "[STREET_ADDRESS][PERSON_NAME]" at bounding box center [156, 121] width 64 height 5
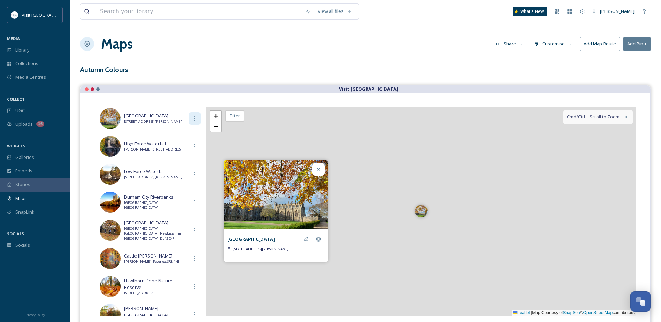
click at [192, 120] on icon at bounding box center [195, 119] width 6 height 6
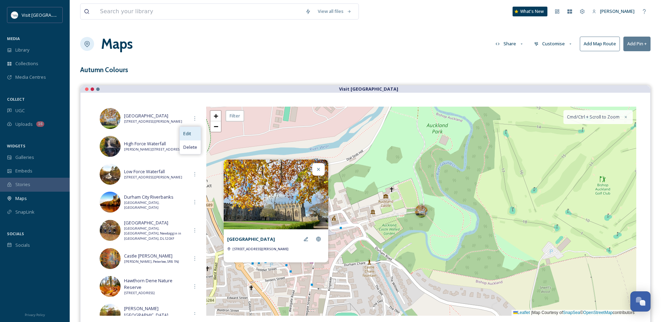
click at [184, 135] on span "Edit" at bounding box center [187, 133] width 8 height 7
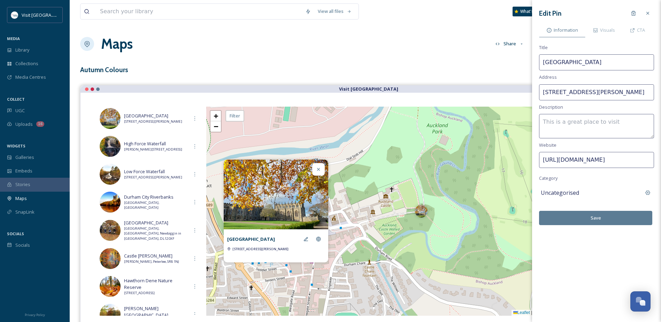
scroll to position [0, 119]
drag, startPoint x: 607, startPoint y: 162, endPoint x: 653, endPoint y: 162, distance: 46.4
click at [653, 162] on input "[URL][DOMAIN_NAME]" at bounding box center [596, 160] width 115 height 16
click at [646, 10] on div at bounding box center [648, 13] width 13 height 13
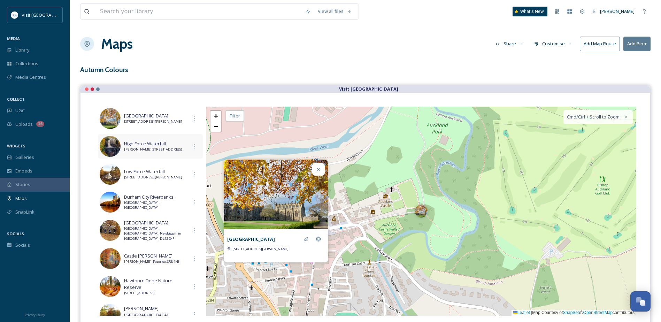
click at [179, 147] on span "[PERSON_NAME][STREET_ADDRESS]" at bounding box center [156, 149] width 64 height 5
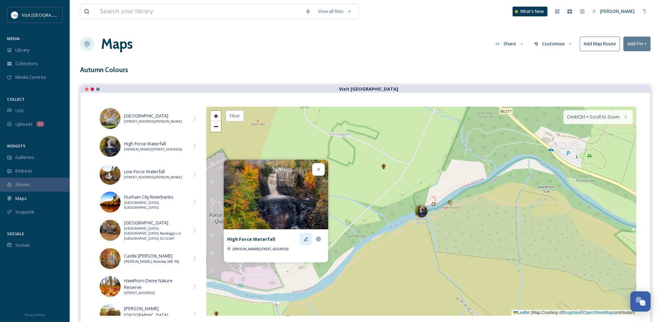
click at [304, 237] on icon at bounding box center [306, 239] width 6 height 6
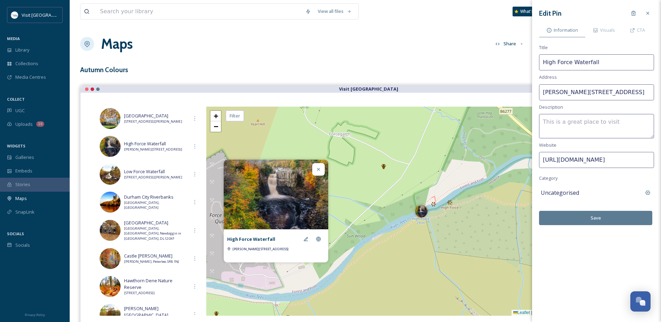
scroll to position [0, 72]
drag, startPoint x: 598, startPoint y: 159, endPoint x: 663, endPoint y: 155, distance: 65.0
click at [661, 155] on html "Visit County Durham MEDIA Library Collections Media Centres COLLECT UGC Uploads…" at bounding box center [330, 192] width 661 height 385
click at [650, 13] on icon at bounding box center [648, 13] width 6 height 6
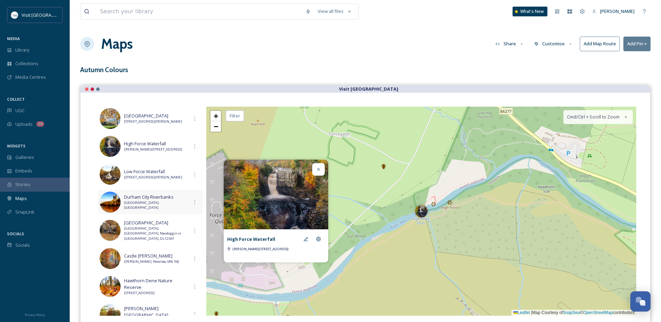
click at [176, 206] on span "South Bailey, Durham, DH1 3EA, UK" at bounding box center [156, 205] width 64 height 10
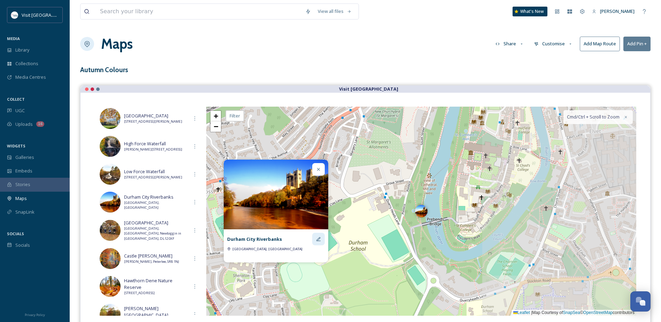
click at [317, 238] on icon at bounding box center [319, 239] width 6 height 6
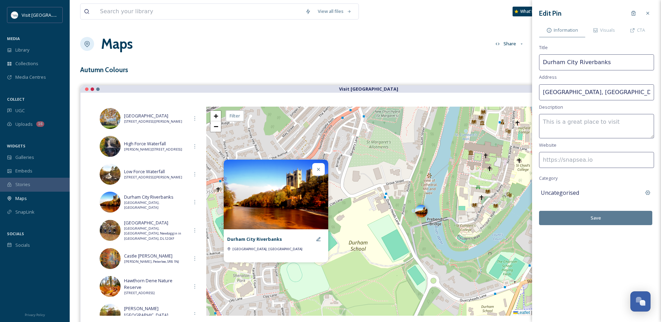
click at [559, 163] on input at bounding box center [596, 160] width 115 height 16
paste input "[URL][DOMAIN_NAME]"
type input "[URL][DOMAIN_NAME]"
click at [594, 217] on button "Save" at bounding box center [595, 218] width 113 height 14
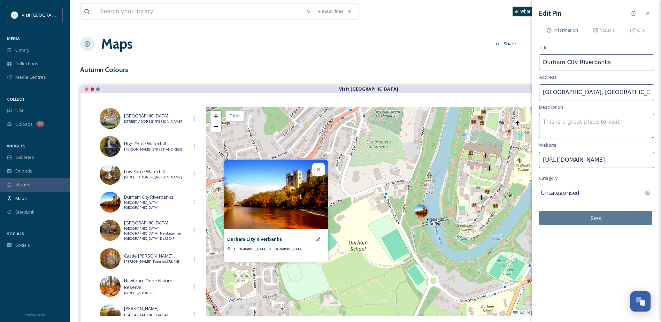
scroll to position [0, 0]
click at [630, 93] on input "South Bailey, Durham, DH1 3EA, UK" at bounding box center [596, 92] width 115 height 16
type input "[GEOGRAPHIC_DATA]"
click at [595, 222] on button "Save" at bounding box center [595, 218] width 113 height 14
click at [650, 15] on icon at bounding box center [648, 13] width 6 height 6
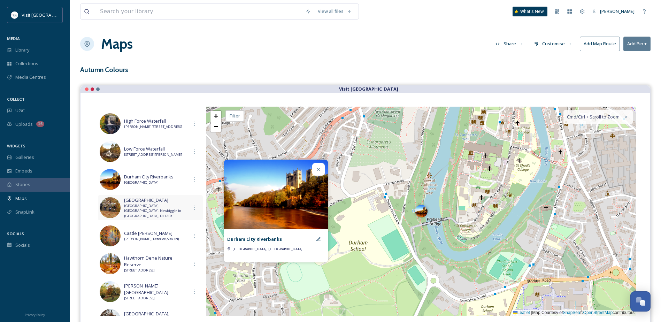
scroll to position [70, 0]
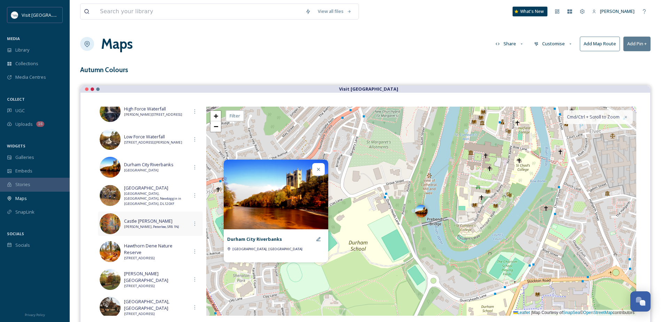
click at [171, 224] on span "[PERSON_NAME], Peterlee, SR8 1NJ" at bounding box center [156, 226] width 64 height 5
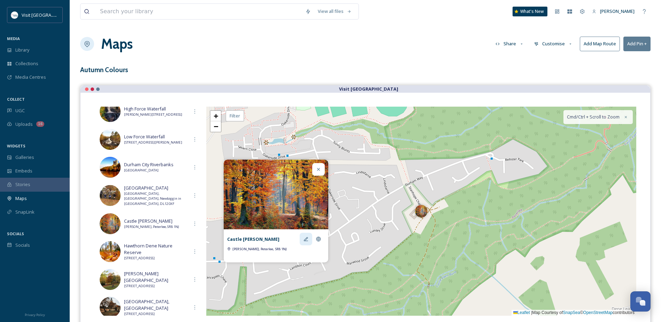
click at [305, 240] on icon at bounding box center [306, 239] width 4 height 4
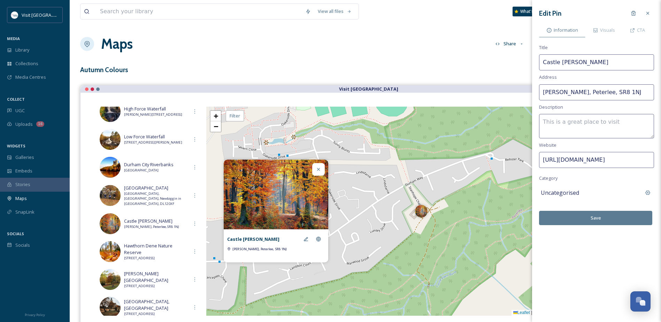
scroll to position [0, 127]
drag, startPoint x: 591, startPoint y: 160, endPoint x: 667, endPoint y: 156, distance: 76.4
click at [661, 156] on html "Visit County Durham MEDIA Library Collections Media Centres COLLECT UGC Uploads…" at bounding box center [330, 192] width 661 height 385
click at [649, 12] on icon at bounding box center [648, 13] width 6 height 6
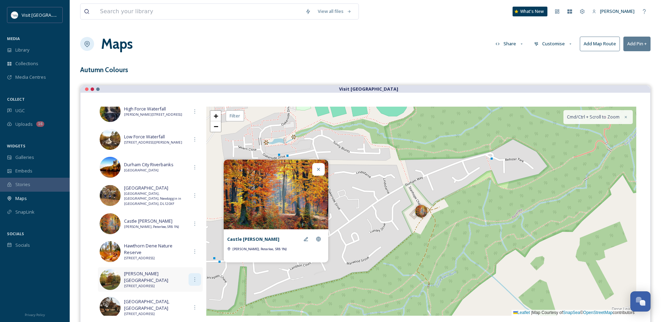
click at [193, 278] on icon at bounding box center [195, 280] width 6 height 6
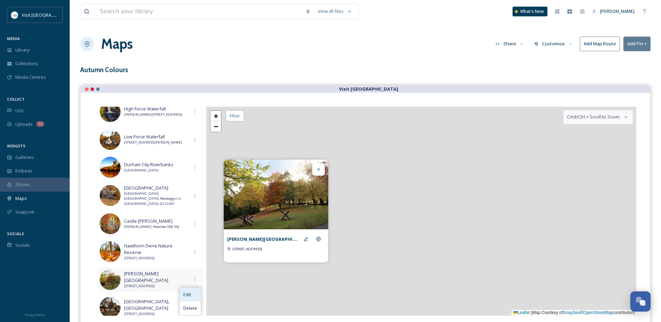
click at [188, 295] on span "Edit" at bounding box center [187, 294] width 8 height 7
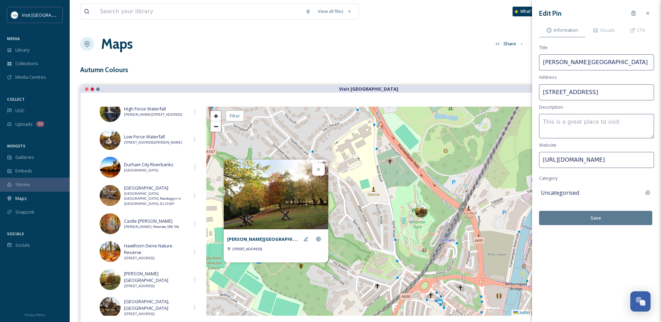
scroll to position [0, 60]
drag, startPoint x: 610, startPoint y: 162, endPoint x: 667, endPoint y: 167, distance: 57.4
click at [661, 167] on html "Visit County Durham MEDIA Library Collections Media Centres COLLECT UGC Uploads…" at bounding box center [330, 192] width 661 height 385
click at [651, 13] on div at bounding box center [648, 13] width 13 height 13
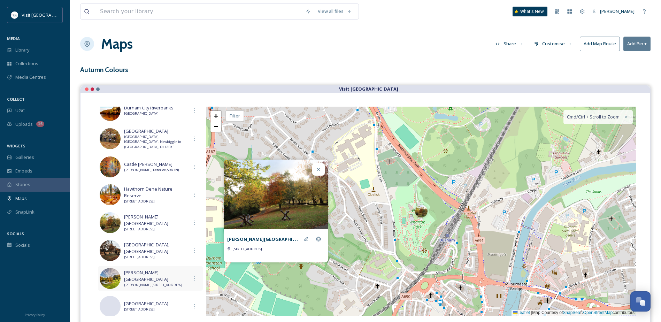
scroll to position [139, 0]
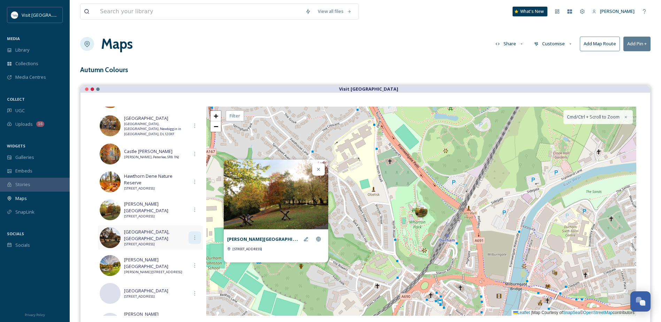
click at [190, 240] on div at bounding box center [195, 237] width 13 height 13
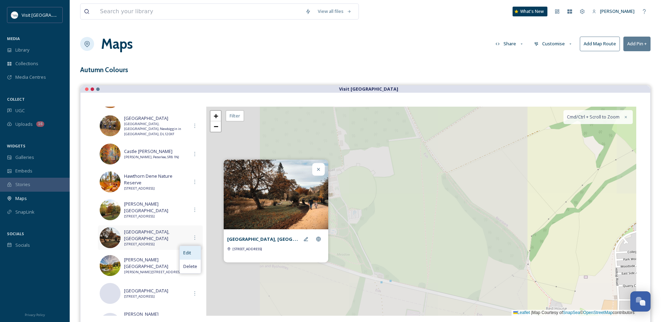
click at [189, 256] on div "Edit" at bounding box center [190, 253] width 21 height 14
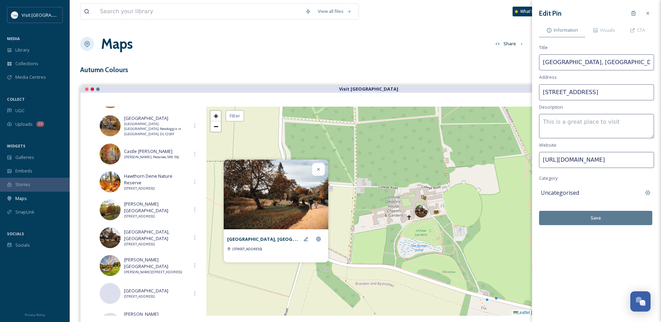
scroll to position [0, 134]
drag, startPoint x: 613, startPoint y: 159, endPoint x: 667, endPoint y: 159, distance: 54.7
click at [661, 159] on html "Visit County Durham MEDIA Library Collections Media Centres COLLECT UGC Uploads…" at bounding box center [330, 192] width 661 height 385
click at [650, 14] on icon at bounding box center [648, 13] width 6 height 6
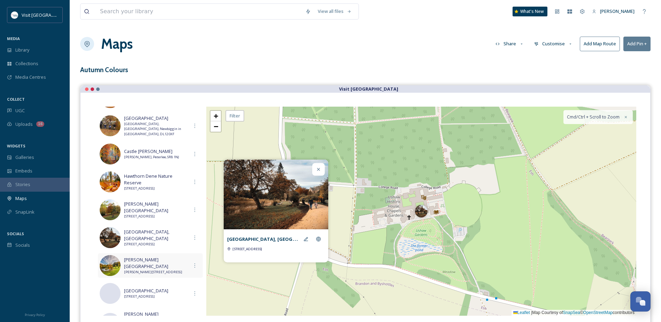
scroll to position [174, 0]
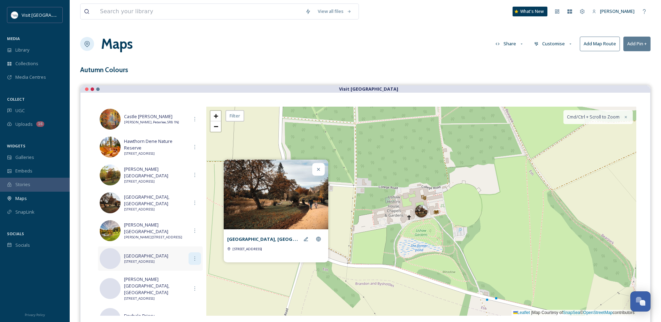
click at [192, 257] on icon at bounding box center [195, 259] width 6 height 6
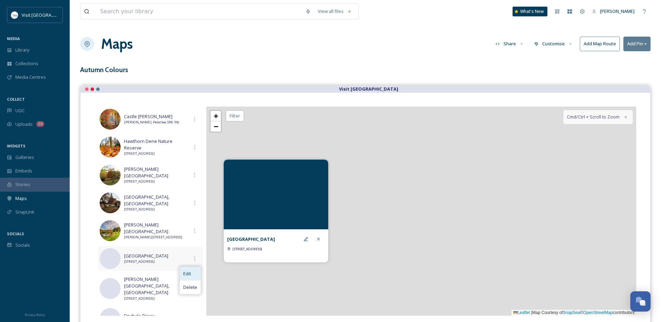
click at [190, 272] on div "Edit" at bounding box center [190, 274] width 21 height 14
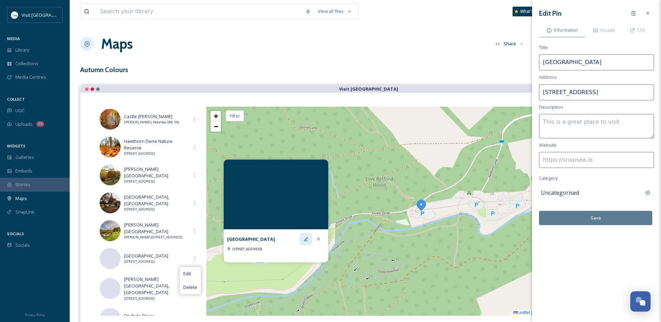
click at [307, 244] on div at bounding box center [306, 239] width 13 height 13
click at [609, 30] on span "Visuals" at bounding box center [607, 30] width 15 height 7
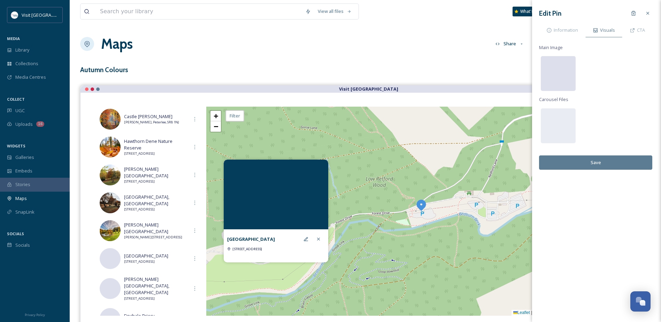
click at [555, 68] on div at bounding box center [558, 73] width 35 height 35
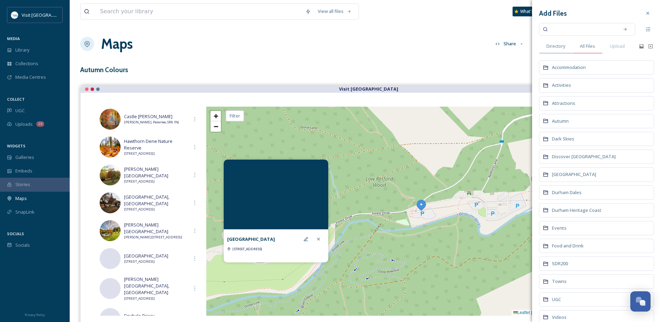
click at [589, 48] on span "All Files" at bounding box center [587, 46] width 15 height 7
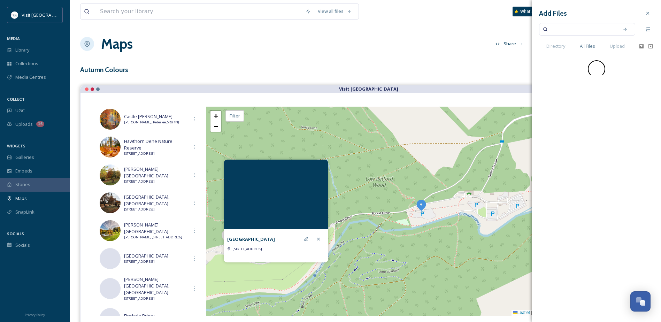
click at [582, 32] on input at bounding box center [583, 29] width 66 height 15
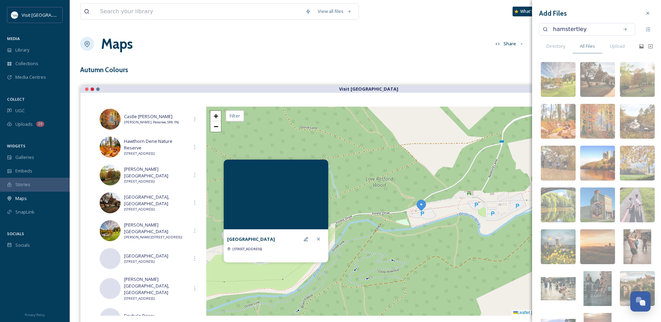
click at [575, 28] on input "hamstertley" at bounding box center [583, 29] width 66 height 15
type input "hamsterley"
click at [623, 28] on icon at bounding box center [625, 29] width 5 height 5
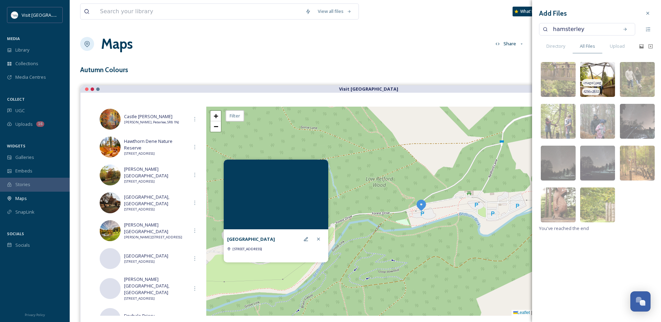
click at [592, 72] on img at bounding box center [597, 79] width 35 height 35
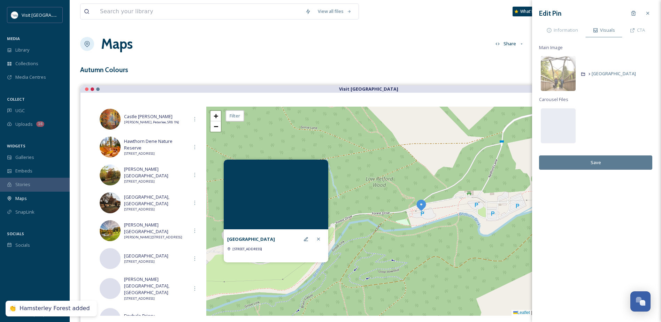
click at [598, 160] on button "Save" at bounding box center [595, 162] width 113 height 14
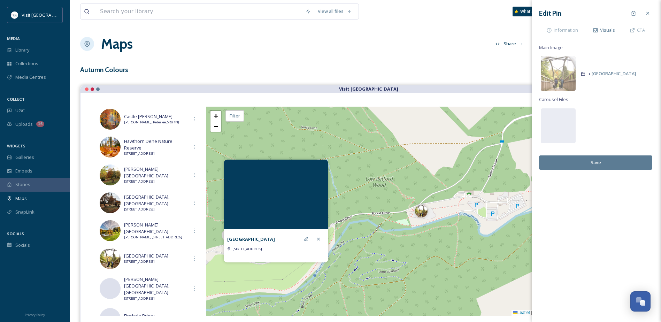
click at [615, 158] on button "Save" at bounding box center [595, 162] width 113 height 14
click at [581, 32] on div "Information" at bounding box center [562, 30] width 46 height 14
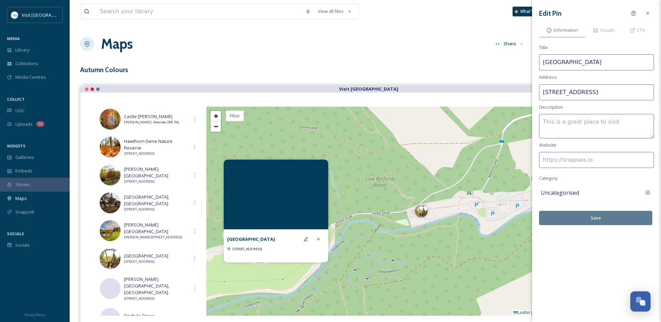
click at [577, 163] on input at bounding box center [596, 160] width 115 height 16
paste input "[URL][DOMAIN_NAME]"
type input "[URL][DOMAIN_NAME]"
click at [602, 219] on button "Save" at bounding box center [595, 218] width 113 height 14
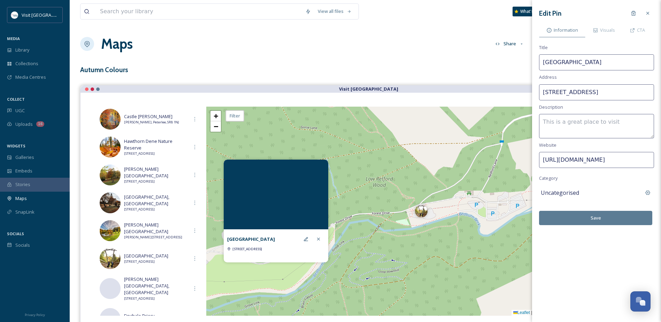
scroll to position [0, 0]
click at [600, 219] on button "Save" at bounding box center [595, 218] width 113 height 14
click at [650, 14] on icon at bounding box center [648, 13] width 6 height 6
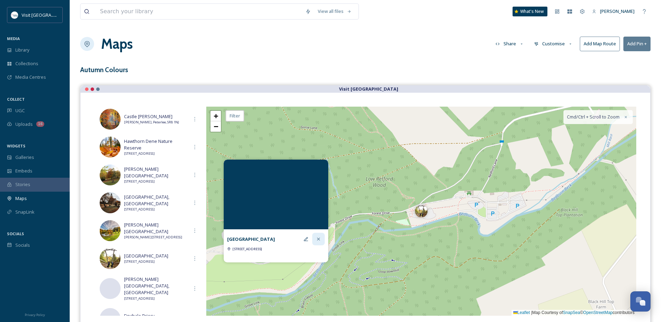
click at [318, 240] on icon at bounding box center [318, 239] width 3 height 3
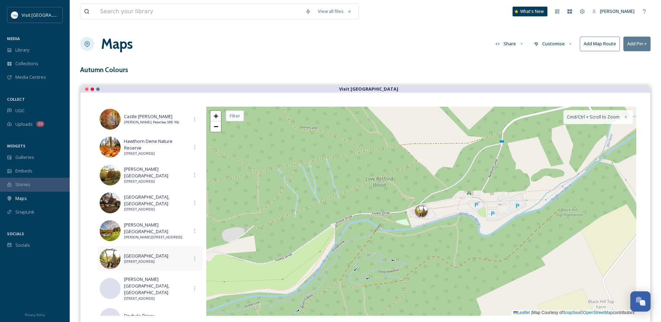
click at [148, 260] on span "[STREET_ADDRESS]" at bounding box center [156, 261] width 64 height 5
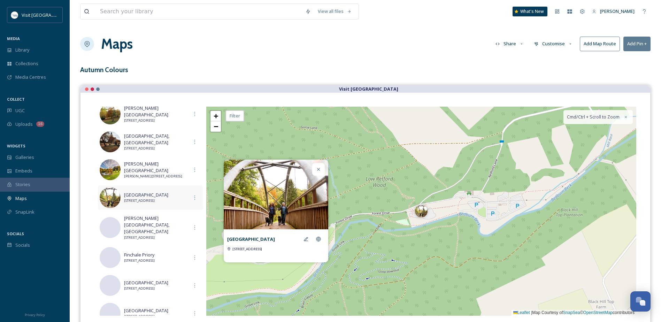
scroll to position [244, 0]
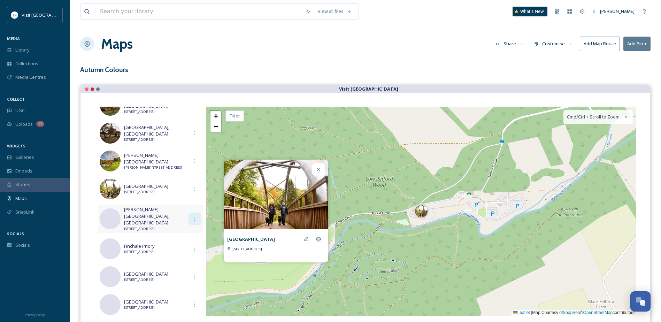
click at [192, 217] on icon at bounding box center [195, 219] width 6 height 6
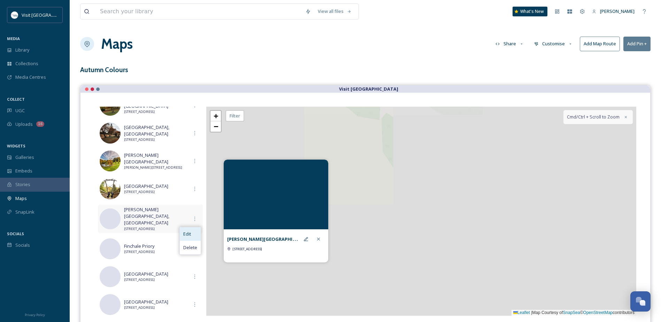
click at [191, 231] on div "Edit" at bounding box center [190, 234] width 21 height 14
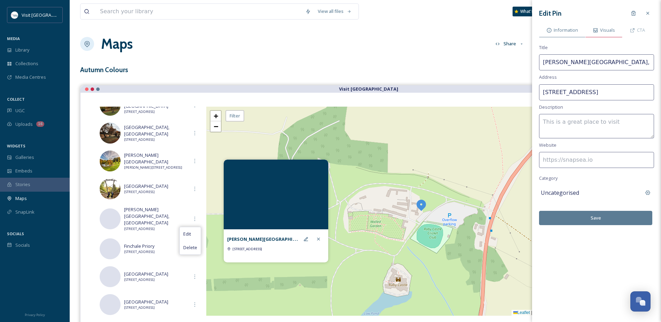
click at [610, 32] on span "Visuals" at bounding box center [607, 30] width 15 height 7
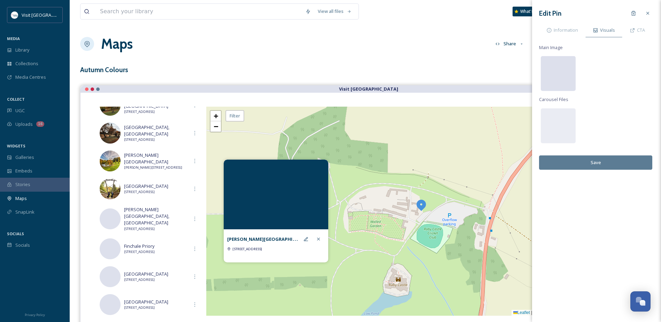
click at [567, 75] on div at bounding box center [558, 73] width 35 height 35
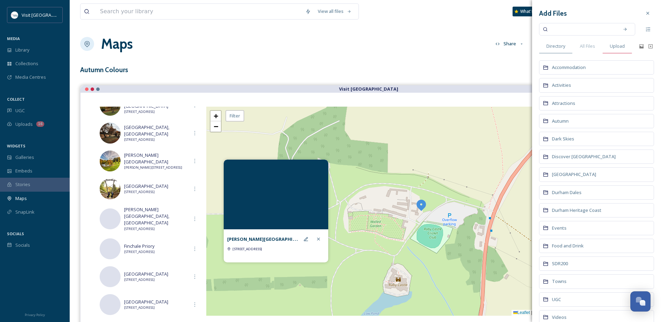
click at [614, 47] on span "Upload" at bounding box center [617, 46] width 15 height 7
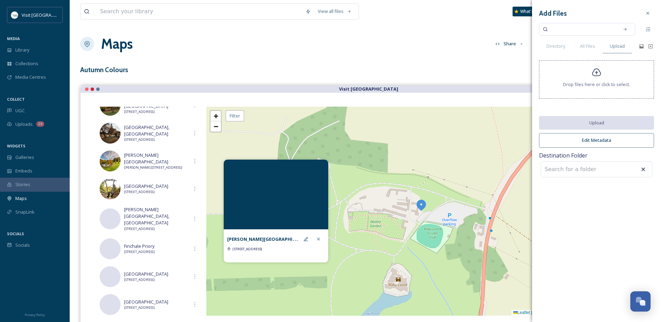
click at [594, 80] on div "Drop files here or click to select." at bounding box center [596, 79] width 115 height 38
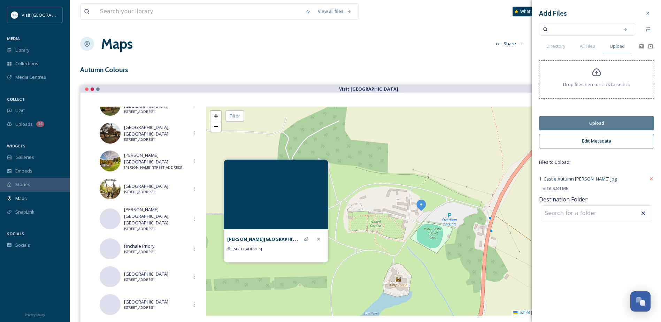
click at [613, 123] on button "Upload" at bounding box center [596, 123] width 115 height 14
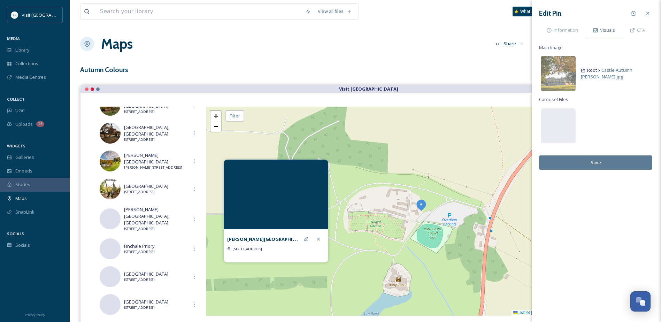
click at [613, 161] on button "Save" at bounding box center [595, 162] width 113 height 14
click at [571, 31] on span "Information" at bounding box center [566, 30] width 24 height 7
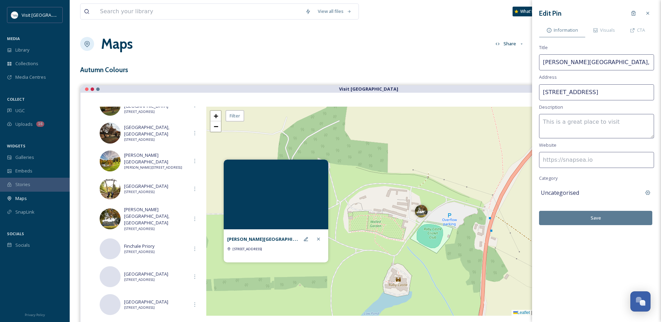
click at [598, 160] on input at bounding box center [596, 160] width 115 height 16
paste input "[URL][DOMAIN_NAME][PERSON_NAME]"
type input "[URL][DOMAIN_NAME][PERSON_NAME]"
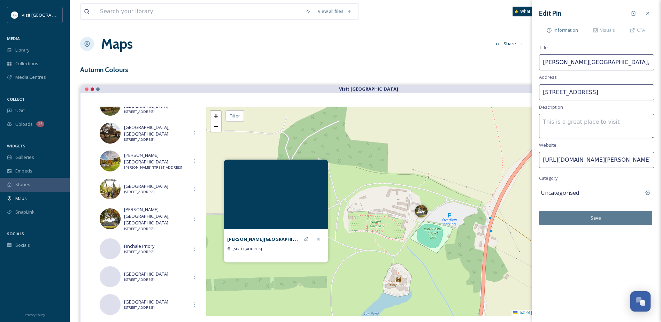
drag, startPoint x: 636, startPoint y: 93, endPoint x: 522, endPoint y: 93, distance: 114.3
click at [522, 93] on div "View all files What's New Nicola Lisgo Maps Share Customise Add Map Route Add P…" at bounding box center [365, 192] width 591 height 385
paste input "Staindrop, Darlington DL2 3AH"
drag, startPoint x: 598, startPoint y: 92, endPoint x: 570, endPoint y: 92, distance: 27.9
click at [570, 92] on input "Staindrop, Darlington DL2 3AH" at bounding box center [596, 92] width 115 height 16
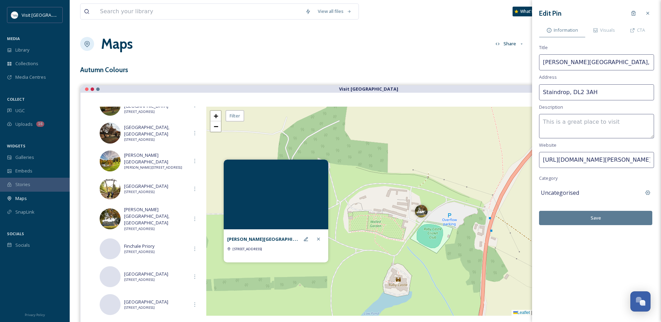
click at [544, 92] on input "Staindrop, DL2 3AH" at bounding box center [596, 92] width 115 height 16
type input "[PERSON_NAME][STREET_ADDRESS]"
click at [604, 216] on button "Save" at bounding box center [595, 218] width 113 height 14
click at [650, 15] on icon at bounding box center [648, 13] width 6 height 6
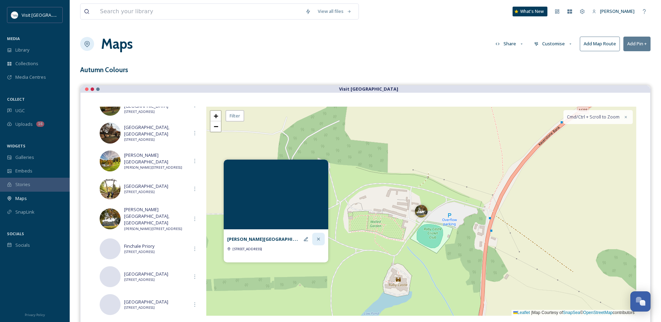
click at [319, 239] on icon at bounding box center [318, 239] width 3 height 3
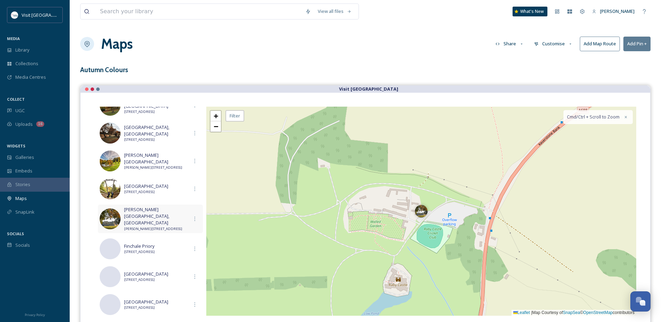
click at [180, 217] on span "[PERSON_NAME][GEOGRAPHIC_DATA], [GEOGRAPHIC_DATA]" at bounding box center [156, 216] width 64 height 20
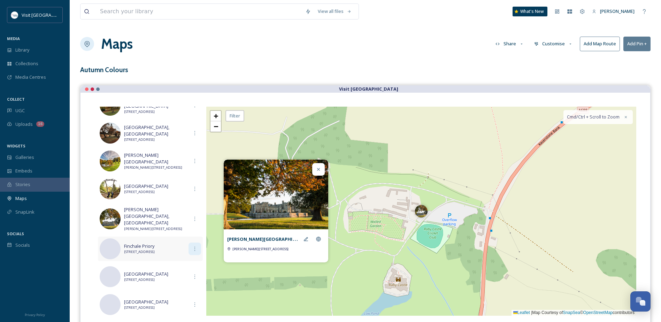
click at [192, 246] on icon at bounding box center [195, 249] width 6 height 6
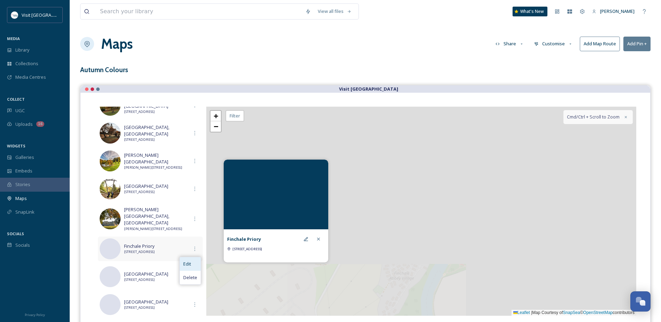
click at [192, 260] on div "Edit" at bounding box center [190, 264] width 21 height 14
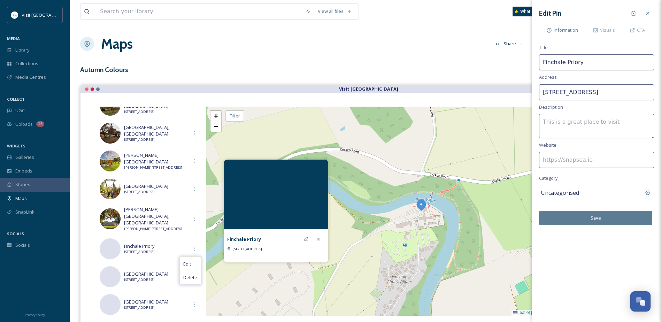
click at [587, 155] on input at bounding box center [596, 160] width 115 height 16
paste input "[URL][DOMAIN_NAME]"
type input "[URL][DOMAIN_NAME]"
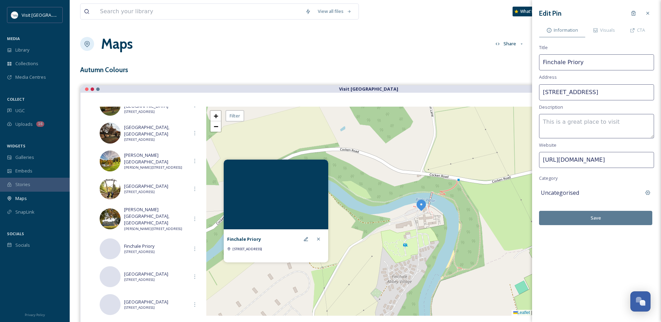
drag, startPoint x: 637, startPoint y: 92, endPoint x: 528, endPoint y: 89, distance: 109.5
click at [528, 89] on div "View all files What's New Nicola Lisgo Maps Share Customise Add Map Route Add P…" at bounding box center [365, 192] width 591 height 385
paste input "Finchale Ave, Framwellgate Moor, Durham DH1 5SH"
click at [553, 91] on input "Finchale Ave, Framwellgate Moor, Durham DH1 5SH" at bounding box center [596, 92] width 115 height 16
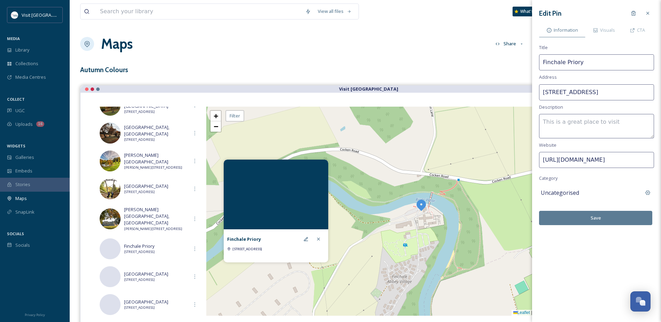
scroll to position [0, 0]
drag, startPoint x: 585, startPoint y: 93, endPoint x: 537, endPoint y: 94, distance: 47.8
click at [537, 94] on div "Edit Pin Information Visuals CTA Title Finchale Priory Address Finchale Avenue,…" at bounding box center [596, 116] width 129 height 232
drag, startPoint x: 614, startPoint y: 92, endPoint x: 653, endPoint y: 94, distance: 39.1
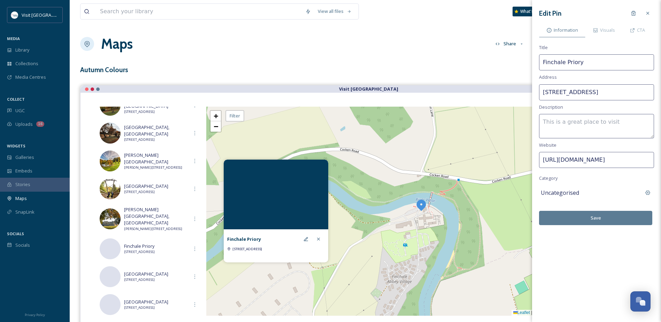
click at [653, 94] on input "Finchale Avenue, Framwellgate Moor, Durham DH1 5SH" at bounding box center [596, 92] width 115 height 16
click at [629, 92] on input "Finchale Avenue, Framwellgate Moor, Durham DH1 5SH" at bounding box center [596, 92] width 115 height 16
click at [628, 91] on input "Finchale Avenue, Framwellgate Moor, Durham DH1 5SH" at bounding box center [596, 92] width 115 height 16
type input "[STREET_ADDRESS]"
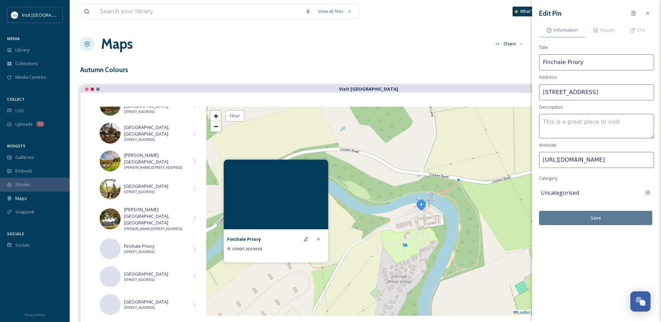
click at [604, 219] on button "Save" at bounding box center [595, 218] width 113 height 14
click at [602, 31] on span "Visuals" at bounding box center [607, 30] width 15 height 7
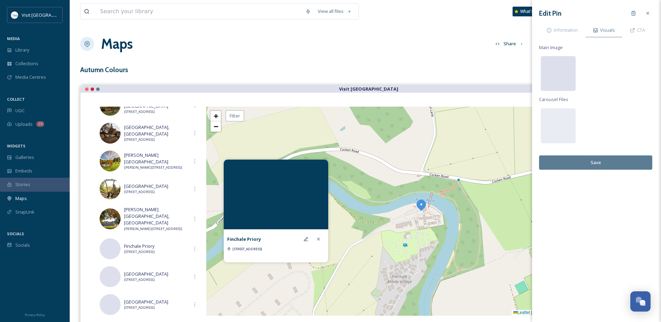
click at [559, 68] on div at bounding box center [558, 73] width 35 height 35
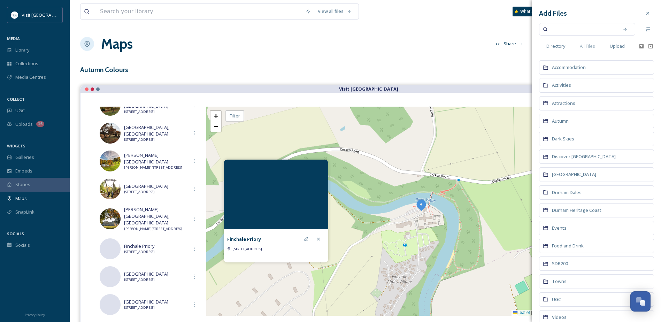
click at [615, 47] on span "Upload" at bounding box center [617, 46] width 15 height 7
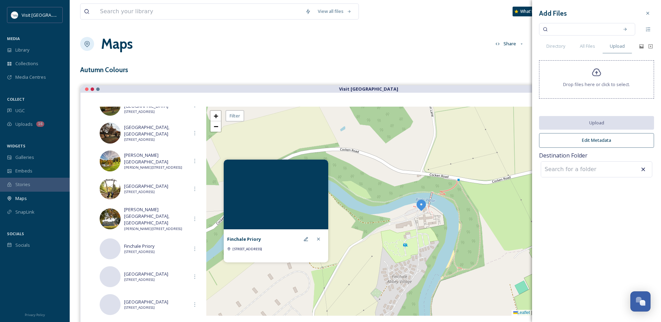
click at [597, 75] on icon at bounding box center [597, 73] width 10 height 10
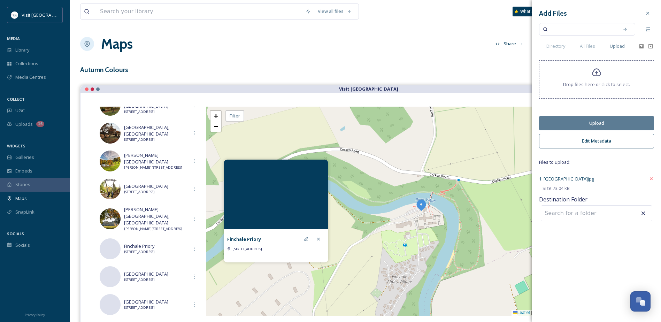
click at [599, 121] on button "Upload" at bounding box center [596, 123] width 115 height 14
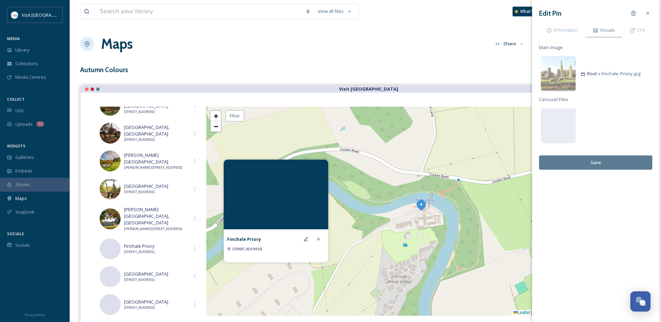
click at [602, 163] on button "Save" at bounding box center [595, 162] width 113 height 14
click at [572, 32] on span "Information" at bounding box center [566, 30] width 24 height 7
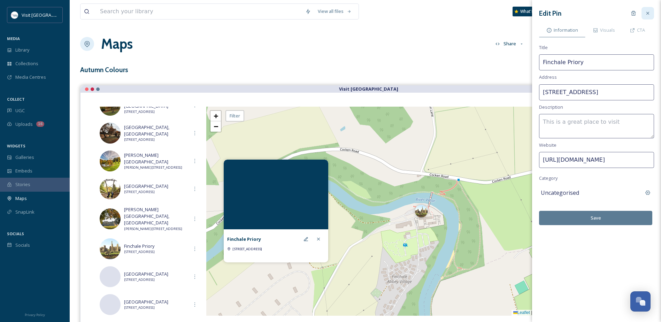
click at [647, 12] on icon at bounding box center [648, 13] width 6 height 6
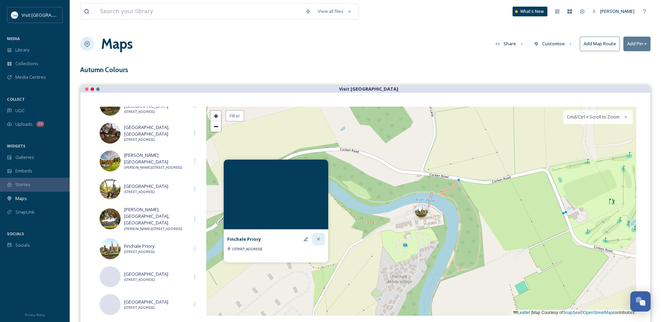
click at [317, 237] on icon at bounding box center [319, 239] width 6 height 6
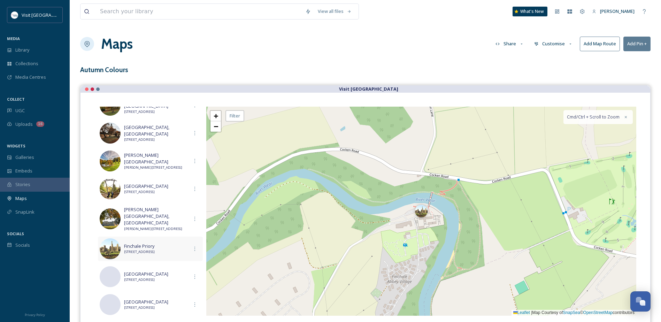
click at [152, 243] on span "Finchale Priory" at bounding box center [156, 246] width 64 height 7
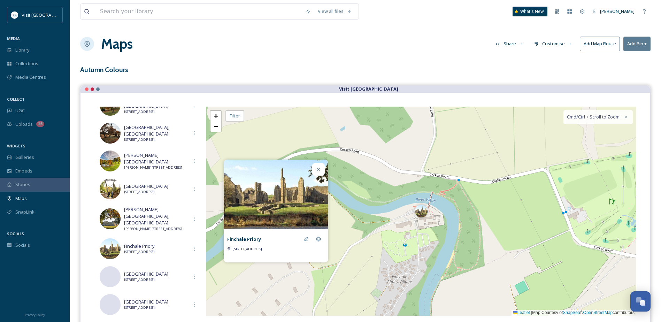
click at [318, 169] on icon at bounding box center [319, 170] width 6 height 6
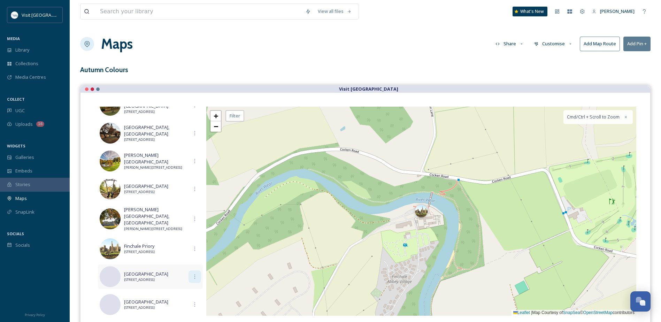
click at [192, 274] on icon at bounding box center [195, 277] width 6 height 6
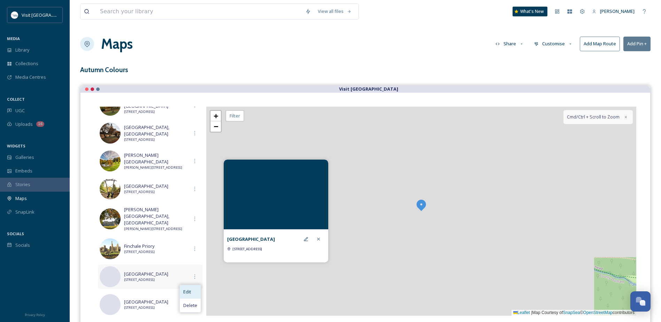
click at [188, 289] on span "Edit" at bounding box center [187, 292] width 8 height 7
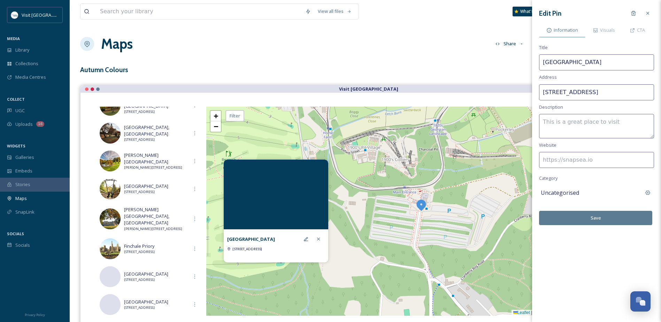
drag, startPoint x: 635, startPoint y: 95, endPoint x: 507, endPoint y: 89, distance: 128.7
click at [507, 89] on div "View all files What's New Nicola Lisgo Maps Share Customise Add Map Route Add P…" at bounding box center [365, 192] width 591 height 385
paste input "Stanley DH9 0RG"
click at [563, 92] on input "Stanley DH9 0RG" at bounding box center [596, 92] width 115 height 16
click at [544, 91] on input "Stanley. DH9 0RG" at bounding box center [596, 92] width 115 height 16
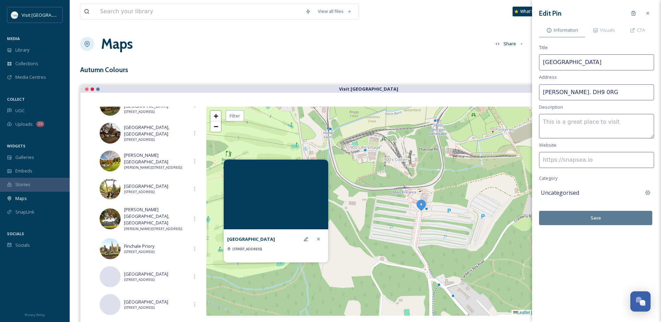
type input "[PERSON_NAME]. DH9 0RG"
click at [587, 158] on input at bounding box center [596, 160] width 115 height 16
paste input "[URL][DOMAIN_NAME]"
type input "[URL][DOMAIN_NAME]"
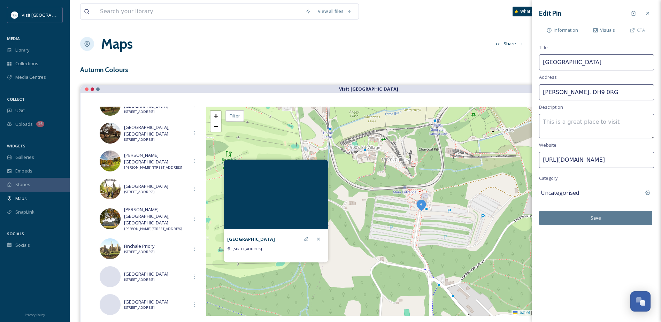
click at [611, 37] on div "Visuals" at bounding box center [604, 30] width 37 height 14
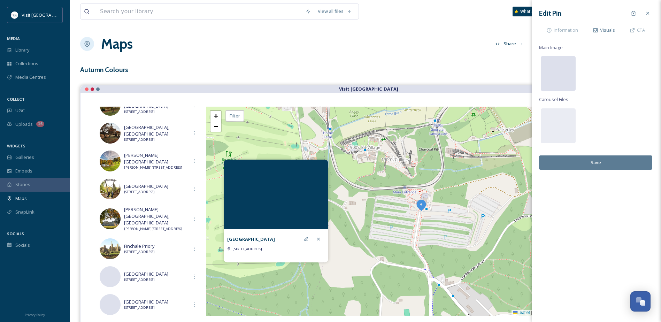
click at [562, 72] on div at bounding box center [558, 73] width 35 height 35
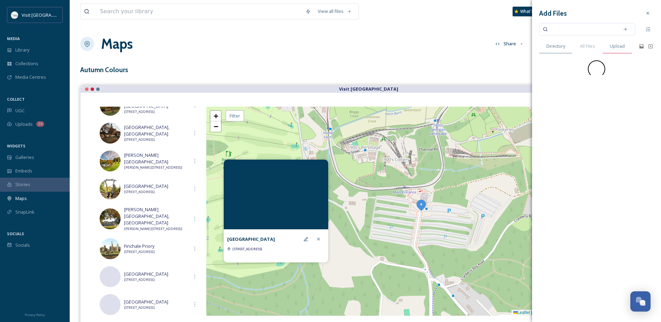
click at [613, 48] on span "Upload" at bounding box center [617, 46] width 15 height 7
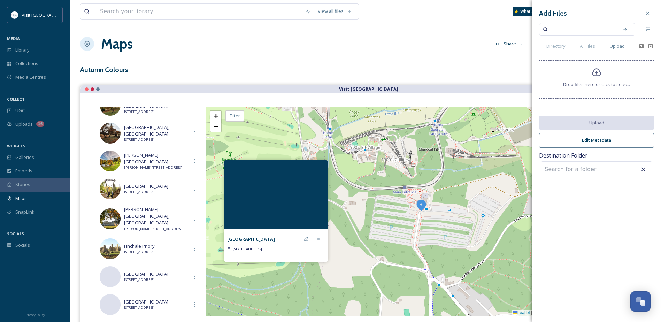
click at [595, 75] on icon at bounding box center [597, 73] width 10 height 10
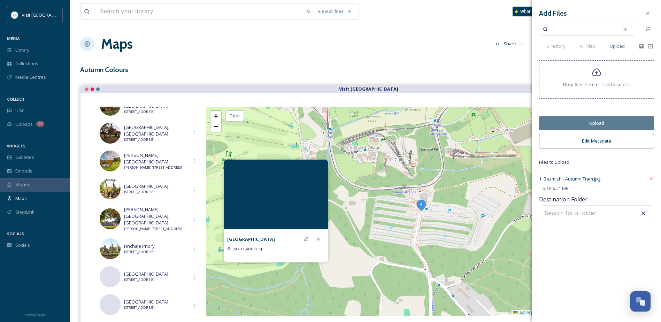
click at [620, 125] on button "Upload" at bounding box center [596, 123] width 115 height 14
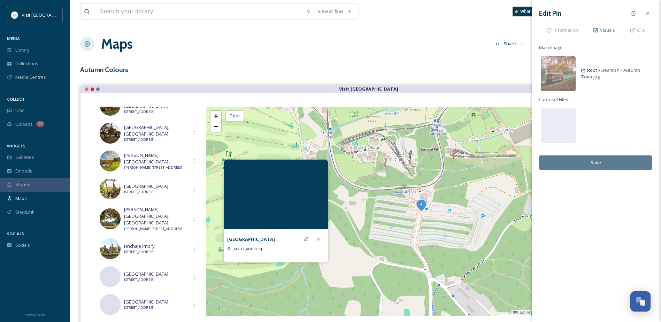
click at [598, 157] on button "Save" at bounding box center [595, 162] width 113 height 14
click at [603, 162] on button "Save" at bounding box center [595, 162] width 113 height 14
click at [568, 29] on span "Information" at bounding box center [566, 30] width 24 height 7
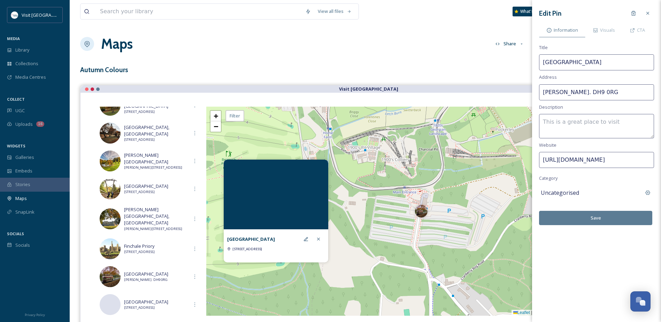
click at [609, 217] on button "Save" at bounding box center [595, 218] width 113 height 14
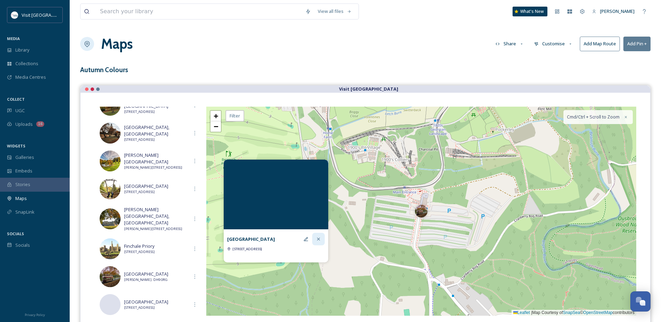
click at [320, 240] on icon at bounding box center [318, 239] width 3 height 3
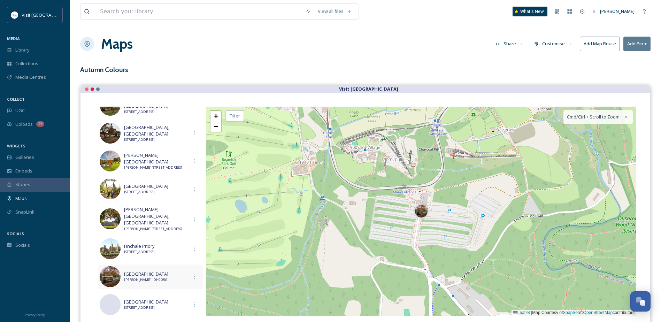
click at [168, 277] on span "[PERSON_NAME]. DH9 0RG" at bounding box center [156, 279] width 64 height 5
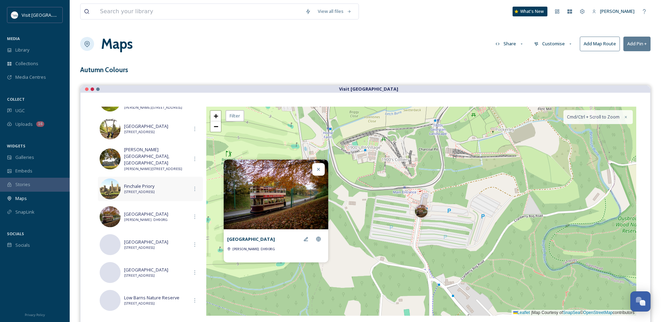
scroll to position [314, 0]
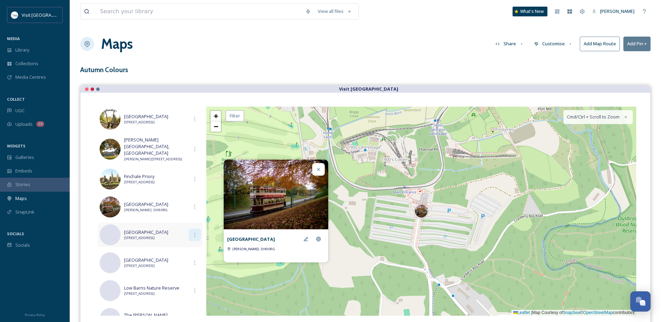
click at [192, 232] on icon at bounding box center [195, 235] width 6 height 6
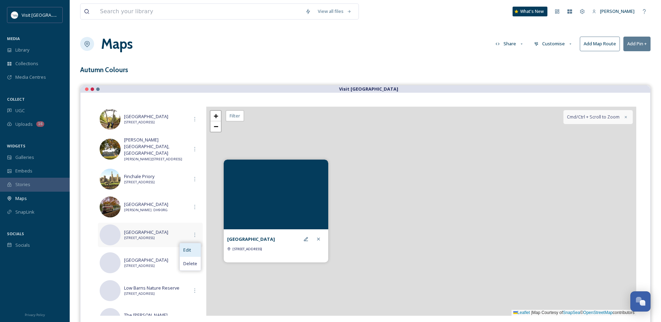
click at [189, 246] on div "Edit" at bounding box center [190, 250] width 21 height 14
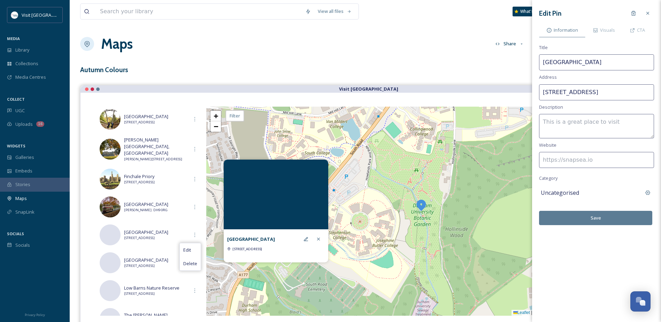
click at [580, 164] on input at bounding box center [596, 160] width 115 height 16
paste input "[URL][DOMAIN_NAME]"
type input "[URL][DOMAIN_NAME]"
click at [579, 124] on textarea at bounding box center [596, 126] width 115 height 24
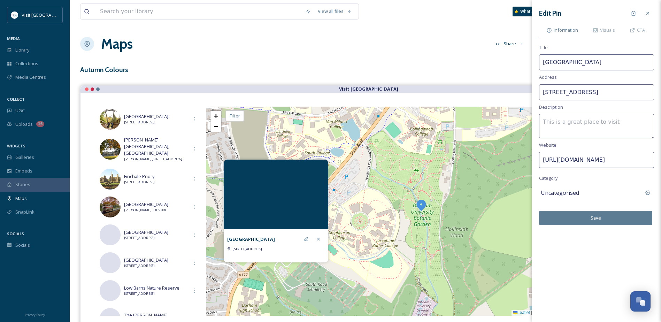
scroll to position [0, 0]
drag, startPoint x: 507, startPoint y: 93, endPoint x: 497, endPoint y: 93, distance: 10.8
click at [497, 93] on div "View all files What's New Nicola Lisgo Maps Share Customise Add Map Route Add P…" at bounding box center [365, 192] width 591 height 385
paste input "South Rd, Durham DH1 3TB"
drag, startPoint x: 563, startPoint y: 92, endPoint x: 589, endPoint y: 94, distance: 26.9
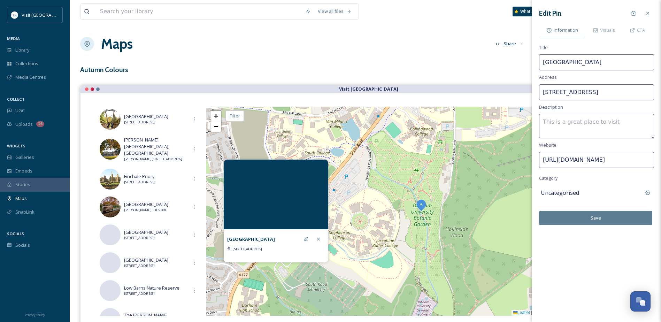
click at [563, 92] on input "South Rd, Durham DH1 3TB" at bounding box center [596, 92] width 115 height 16
click at [596, 91] on input "South Road, Durham DH1 3TB" at bounding box center [596, 92] width 115 height 16
type input "[STREET_ADDRESS]"
click at [606, 216] on button "Save" at bounding box center [595, 218] width 113 height 14
click at [648, 11] on icon at bounding box center [648, 13] width 6 height 6
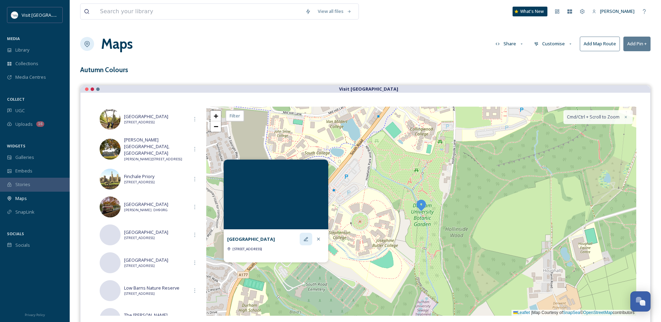
click at [306, 239] on icon at bounding box center [306, 239] width 4 height 4
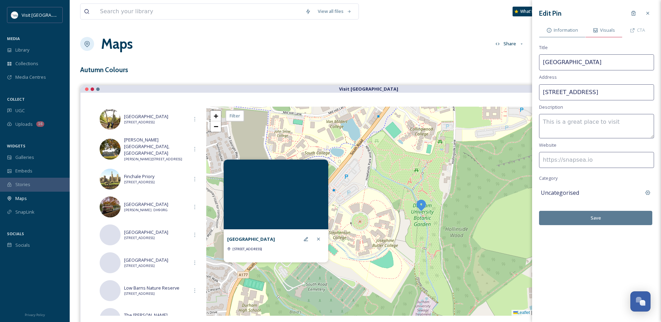
click at [610, 33] on span "Visuals" at bounding box center [607, 30] width 15 height 7
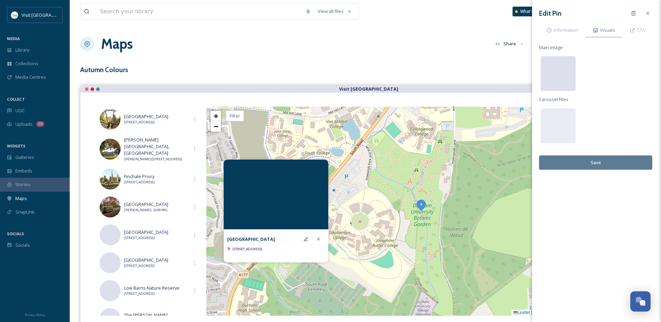
click at [563, 77] on div at bounding box center [558, 73] width 35 height 35
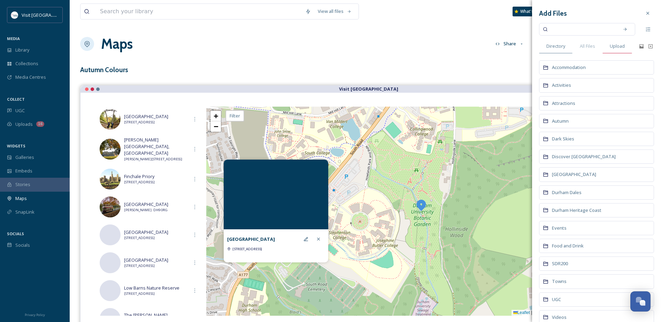
click at [613, 45] on span "Upload" at bounding box center [617, 46] width 15 height 7
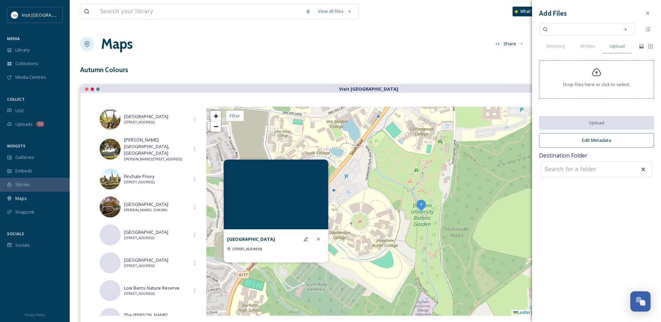
click at [592, 77] on icon at bounding box center [597, 73] width 10 height 10
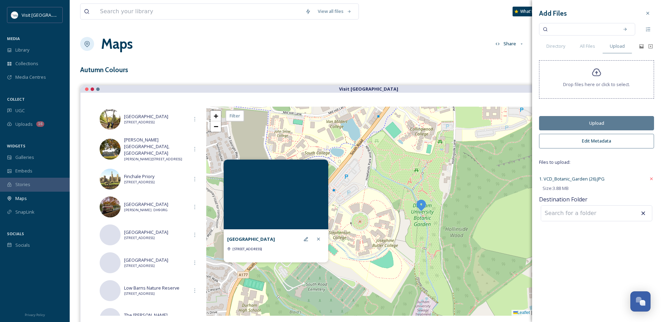
click at [596, 124] on button "Upload" at bounding box center [596, 123] width 115 height 14
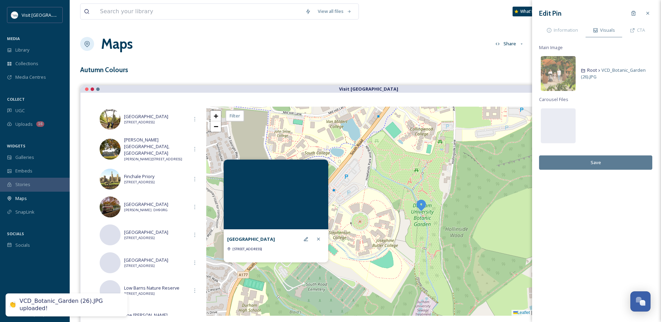
click at [614, 161] on button "Save" at bounding box center [595, 162] width 113 height 14
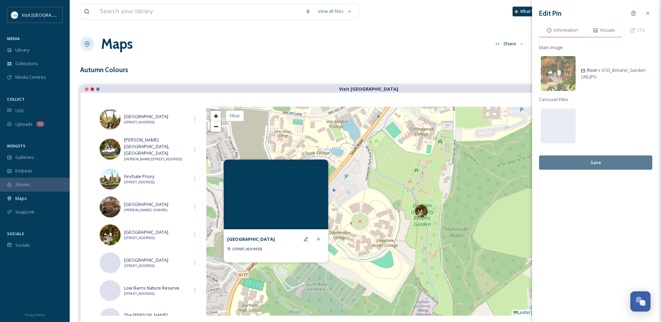
click at [570, 29] on span "Information" at bounding box center [566, 30] width 24 height 7
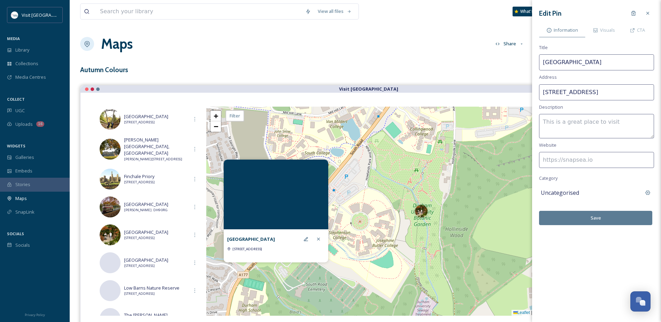
click at [601, 159] on input at bounding box center [596, 160] width 115 height 16
paste input "[URL][DOMAIN_NAME]"
type input "[URL][DOMAIN_NAME]"
click at [573, 92] on input "[STREET_ADDRESS]" at bounding box center [596, 92] width 115 height 16
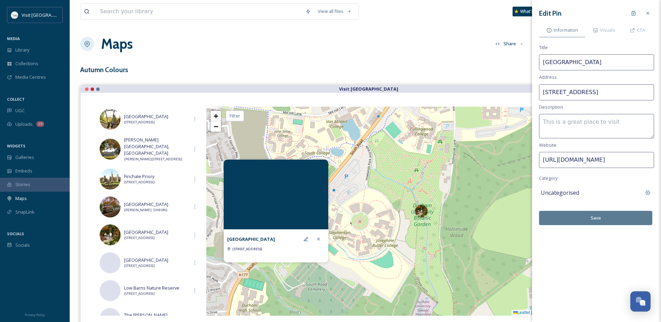
scroll to position [0, 0]
drag, startPoint x: 636, startPoint y: 95, endPoint x: 574, endPoint y: 99, distance: 61.8
click at [526, 96] on div "View all files What's New Nicola Lisgo Maps Share Customise Add Map Route Add P…" at bounding box center [365, 192] width 591 height 385
paste input "South Rd, Durham DH1 3TB"
click at [561, 92] on input "South Rd, Durham DH1 3TB" at bounding box center [596, 92] width 115 height 16
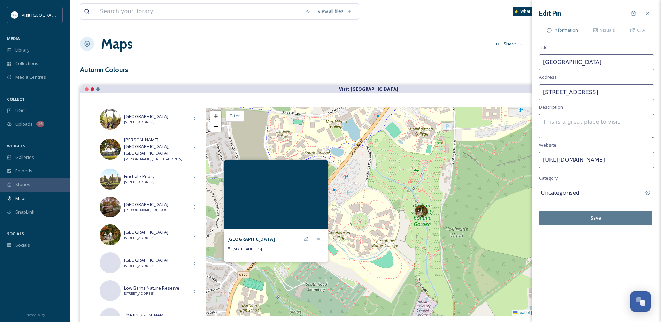
click at [596, 90] on input "South Road, Durham DH1 3TB" at bounding box center [596, 92] width 115 height 16
type input "[STREET_ADDRESS]"
click at [613, 217] on button "Save" at bounding box center [595, 218] width 113 height 14
click at [650, 10] on div at bounding box center [648, 13] width 13 height 13
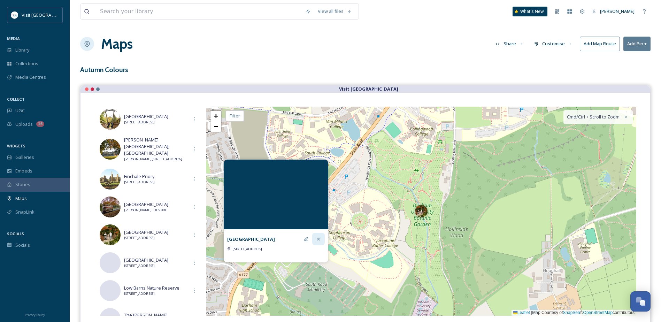
click at [317, 238] on icon at bounding box center [319, 239] width 6 height 6
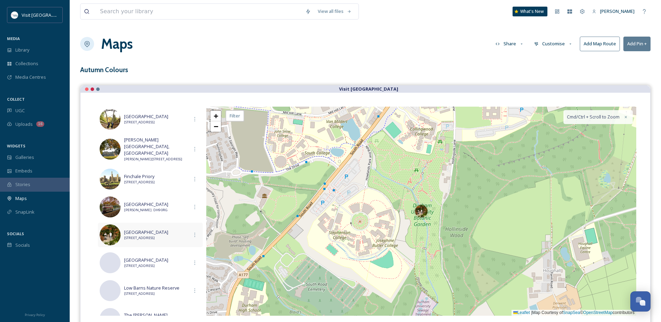
click at [181, 233] on span "[GEOGRAPHIC_DATA]" at bounding box center [156, 232] width 64 height 7
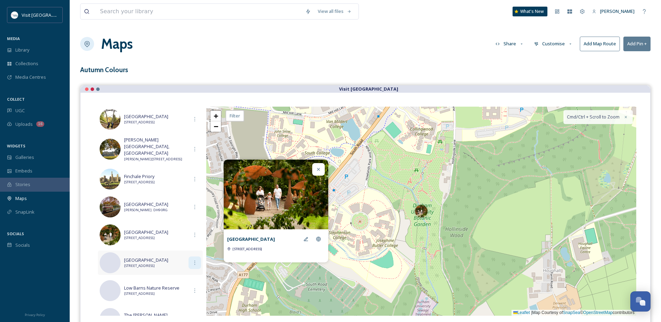
click at [192, 260] on icon at bounding box center [195, 263] width 6 height 6
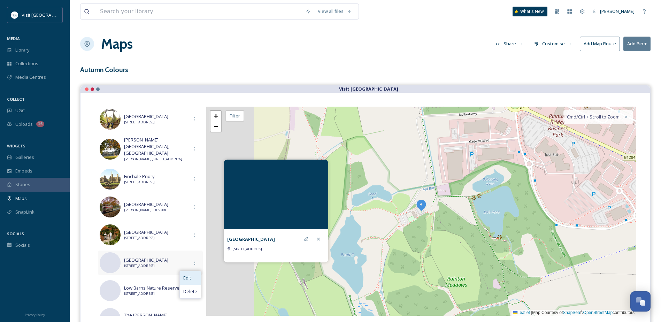
click at [191, 271] on div "Edit" at bounding box center [190, 278] width 21 height 14
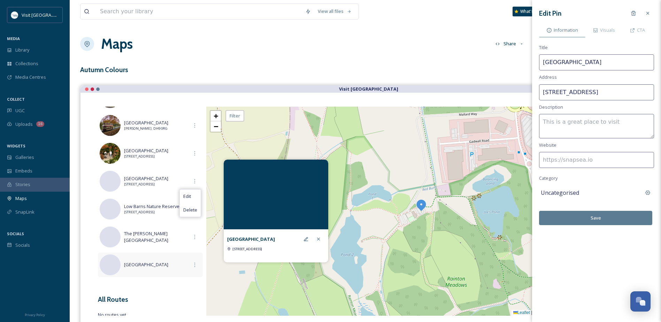
scroll to position [396, 0]
drag, startPoint x: 640, startPoint y: 92, endPoint x: 539, endPoint y: 94, distance: 101.1
click at [539, 94] on input "[STREET_ADDRESS]" at bounding box center [596, 92] width 115 height 16
paste input "Durham Wildlife Trust, Mallard Way, Chilton Moor, Houghton le Spring DH4 6PU"
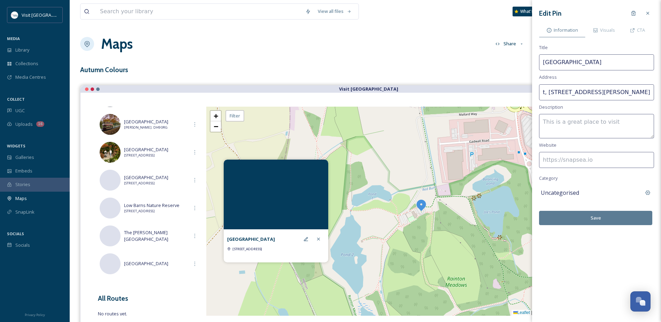
click at [628, 91] on input "Durham Wildlife Trust, Mallard Way, Chilton Moor, Houghton le Spring DH4 6PU" at bounding box center [596, 92] width 115 height 16
drag, startPoint x: 628, startPoint y: 92, endPoint x: 533, endPoint y: 92, distance: 95.1
click at [533, 92] on div "Edit Pin Information Visuals CTA Title Rainton Meadow Nature Reserve Address Du…" at bounding box center [596, 116] width 129 height 232
click at [612, 94] on input "Durham Wildlife Trust, Mallard Way, Chilton Moor, Houghton le Spring, DH4 6PU" at bounding box center [596, 92] width 115 height 16
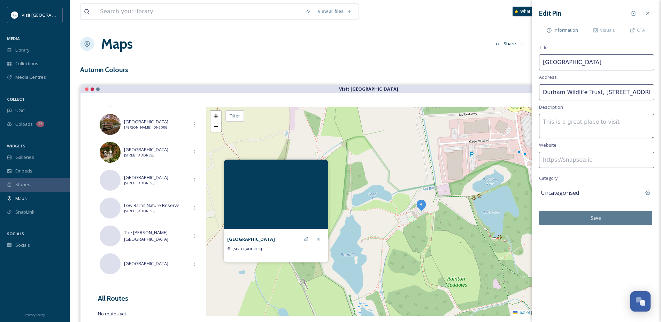
drag, startPoint x: 601, startPoint y: 93, endPoint x: 519, endPoint y: 95, distance: 81.6
click at [519, 95] on div "View all files What's New Nicola Lisgo Maps Share Customise Add Map Route Add P…" at bounding box center [365, 192] width 591 height 385
type input "[STREET_ADDRESS][PERSON_NAME]"
click at [578, 163] on input at bounding box center [596, 160] width 115 height 16
paste input "[URL][DOMAIN_NAME]"
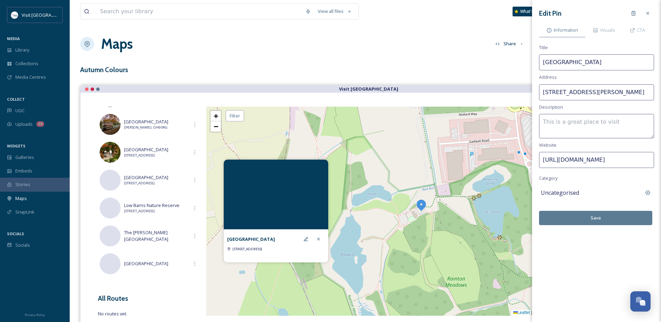
scroll to position [0, 154]
type input "[URL][DOMAIN_NAME]"
click at [603, 217] on button "Save" at bounding box center [595, 218] width 113 height 14
click at [598, 32] on icon at bounding box center [596, 31] width 6 height 6
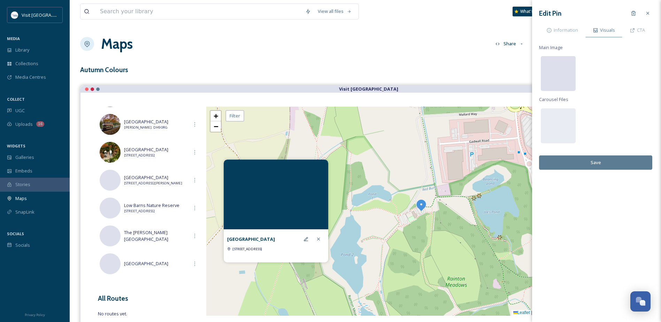
click at [561, 74] on div at bounding box center [558, 73] width 35 height 35
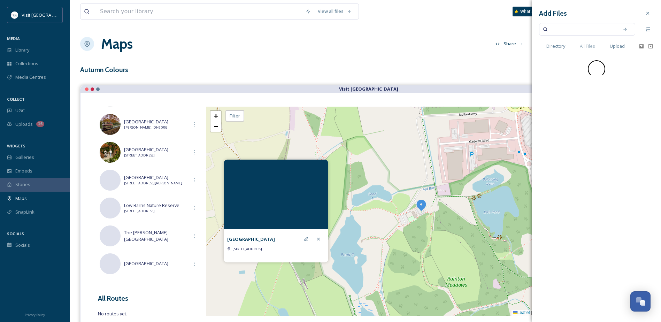
click at [621, 47] on span "Upload" at bounding box center [617, 46] width 15 height 7
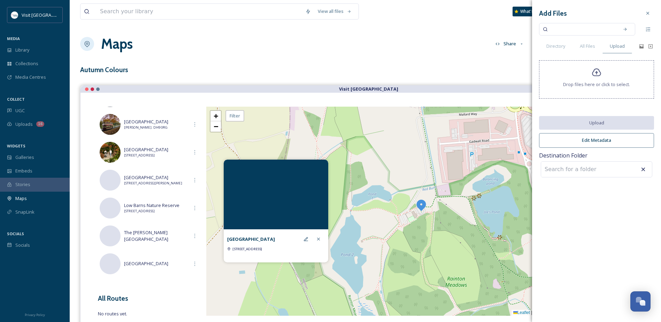
click at [597, 74] on icon at bounding box center [597, 73] width 10 height 10
click at [649, 14] on icon at bounding box center [648, 13] width 3 height 3
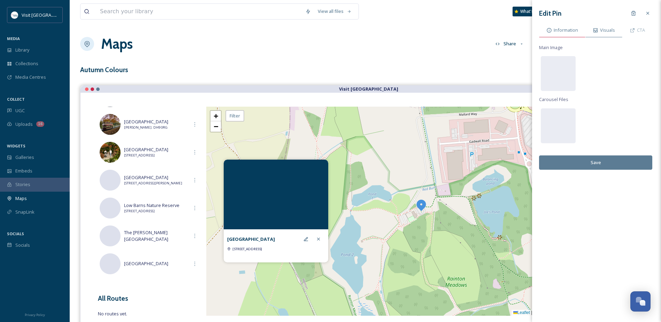
click at [561, 28] on span "Information" at bounding box center [566, 30] width 24 height 7
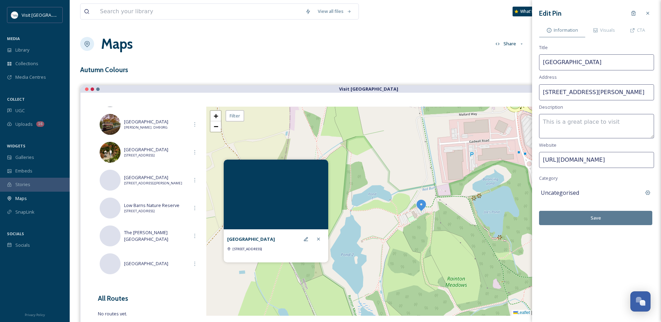
click at [611, 214] on button "Save" at bounding box center [595, 218] width 113 height 14
click at [319, 240] on icon at bounding box center [319, 239] width 6 height 6
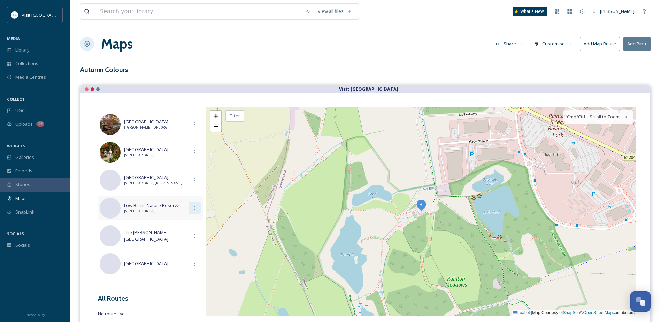
click at [192, 208] on icon at bounding box center [195, 208] width 6 height 6
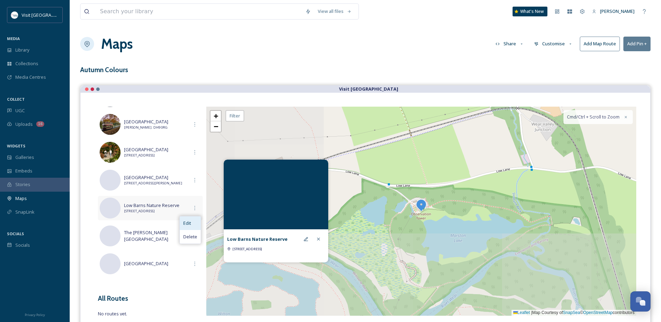
click at [188, 222] on span "Edit" at bounding box center [187, 223] width 8 height 7
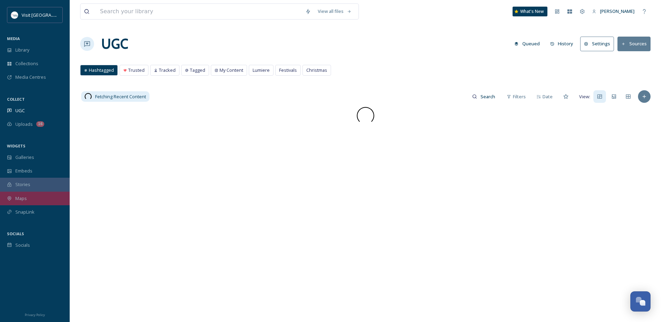
click at [30, 199] on div "Maps" at bounding box center [35, 199] width 70 height 14
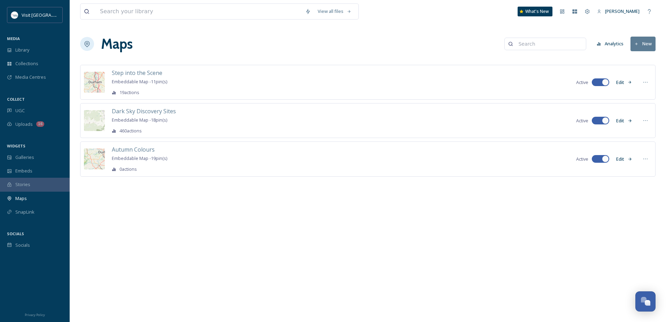
click at [126, 144] on div "Autumn Colours Embeddable Map - 19 pin(s) 0 actions Active Edit" at bounding box center [368, 159] width 576 height 35
click at [129, 150] on span "Autumn Colours" at bounding box center [133, 150] width 43 height 8
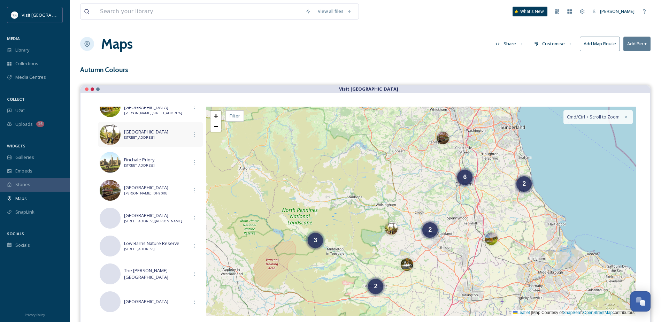
scroll to position [279, 0]
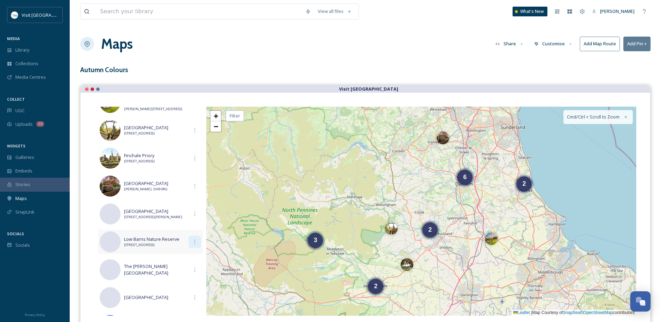
click at [194, 240] on icon at bounding box center [194, 242] width 1 height 4
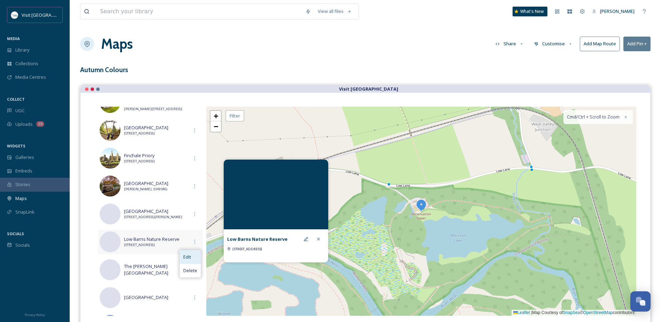
click at [192, 252] on div "Edit" at bounding box center [190, 257] width 21 height 14
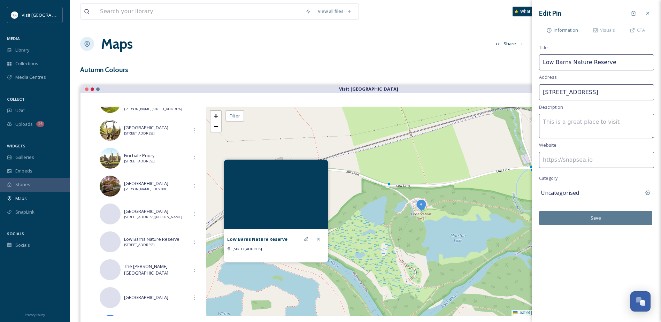
drag, startPoint x: 633, startPoint y: 93, endPoint x: 492, endPoint y: 97, distance: 141.2
click at [492, 97] on div "View all files What's New [PERSON_NAME] Maps Share Customise Add Map Route Add …" at bounding box center [365, 192] width 591 height 385
paste input "[STREET_ADDRESS][PERSON_NAME]"
click at [557, 95] on input "[STREET_ADDRESS][PERSON_NAME]" at bounding box center [596, 92] width 115 height 16
click at [612, 93] on input "[STREET_ADDRESS][PERSON_NAME]" at bounding box center [596, 92] width 115 height 16
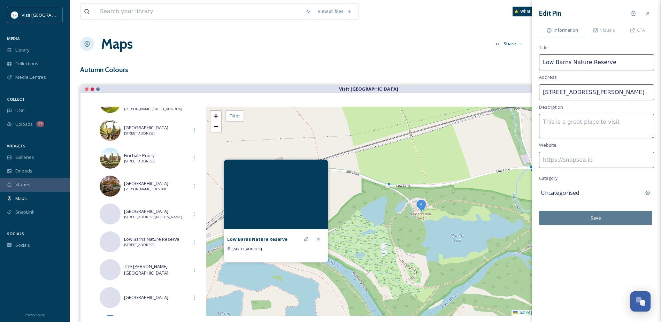
type input "[STREET_ADDRESS][PERSON_NAME]"
click at [566, 161] on input at bounding box center [596, 160] width 115 height 16
paste input "[URL][DOMAIN_NAME]"
type input "[URL][DOMAIN_NAME]"
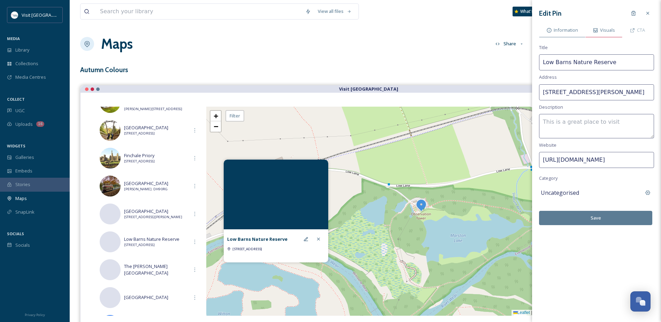
drag, startPoint x: 601, startPoint y: 27, endPoint x: 600, endPoint y: 31, distance: 4.5
click at [601, 26] on div "Visuals" at bounding box center [604, 30] width 37 height 14
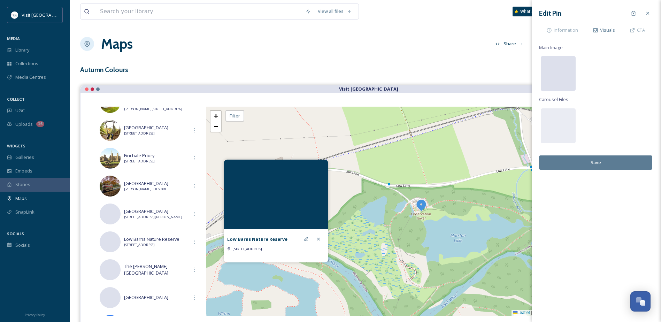
click at [553, 75] on div at bounding box center [558, 73] width 35 height 35
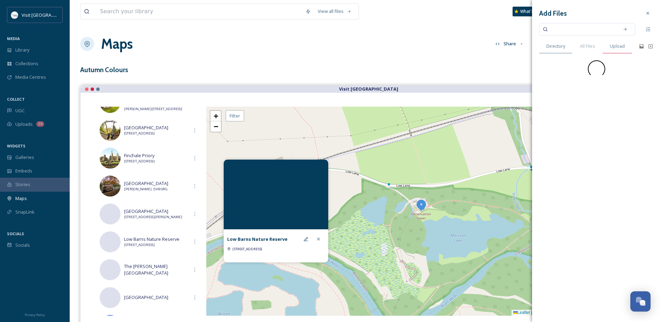
click at [617, 48] on span "Upload" at bounding box center [617, 46] width 15 height 7
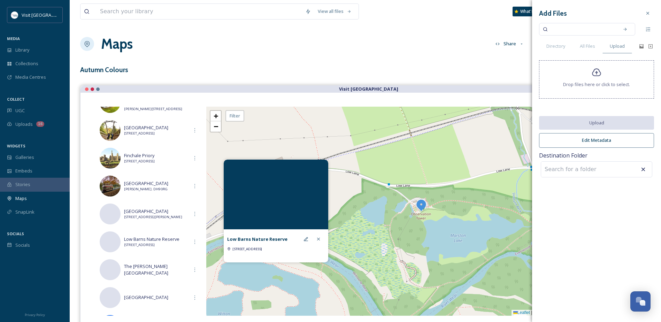
click at [594, 86] on span "Drop files here or click to select." at bounding box center [596, 84] width 67 height 7
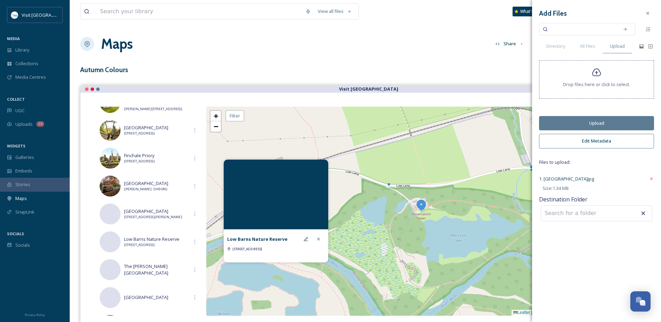
click at [619, 120] on button "Upload" at bounding box center [596, 123] width 115 height 14
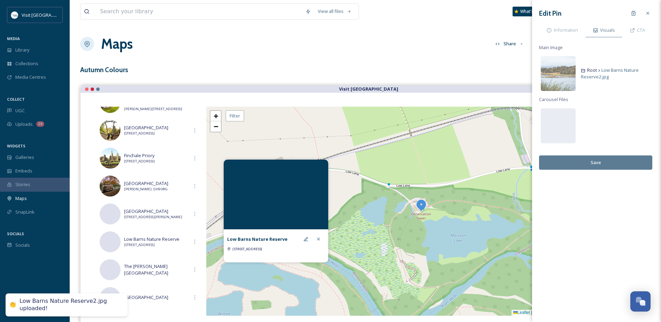
click at [597, 162] on button "Save" at bounding box center [595, 162] width 113 height 14
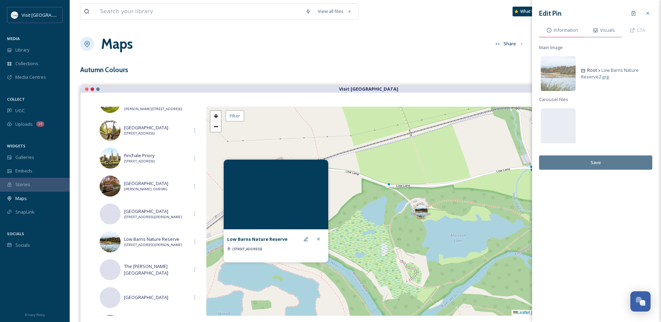
click at [564, 31] on span "Information" at bounding box center [566, 30] width 24 height 7
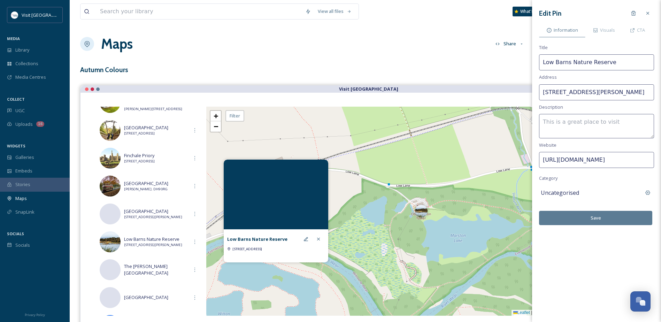
click at [610, 214] on button "Save" at bounding box center [595, 218] width 113 height 14
click at [645, 14] on icon at bounding box center [648, 13] width 6 height 6
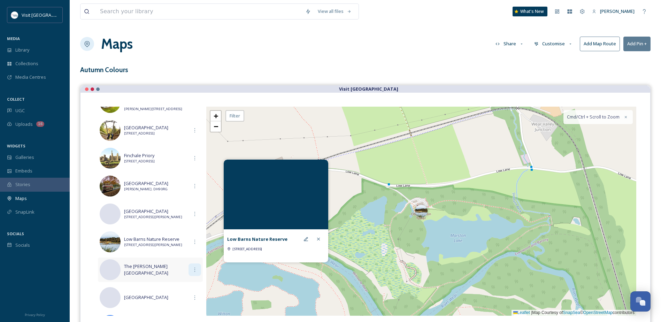
click at [192, 268] on icon at bounding box center [195, 270] width 6 height 6
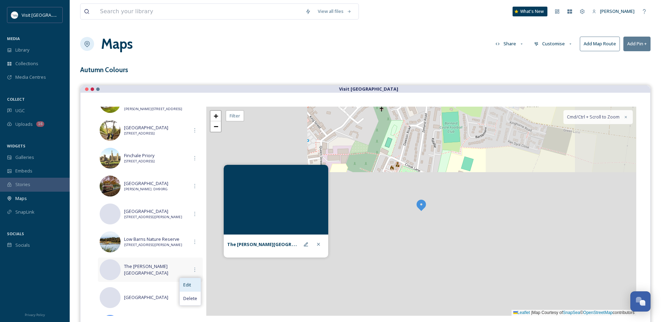
click at [191, 283] on div "Edit" at bounding box center [190, 285] width 21 height 14
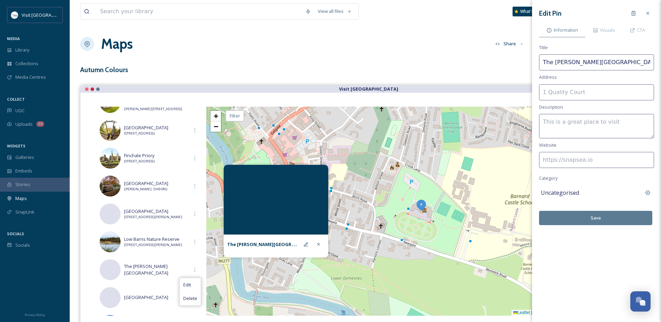
click at [558, 97] on input at bounding box center [596, 92] width 115 height 16
paste input "[STREET_ADDRESS][PERSON_NAME]"
click at [607, 92] on input "[STREET_ADDRESS][PERSON_NAME]" at bounding box center [596, 92] width 115 height 16
type input "[STREET_ADDRESS][PERSON_NAME]"
click at [578, 156] on input at bounding box center [596, 160] width 115 height 16
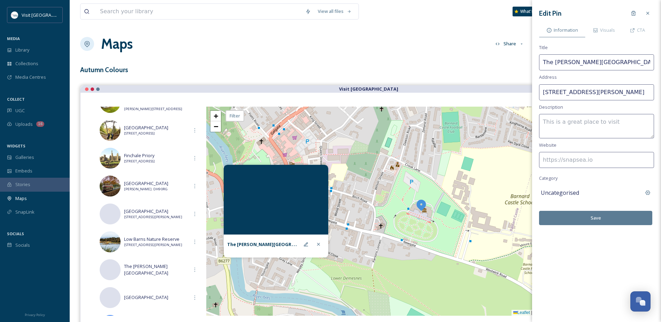
paste input "[URL][DOMAIN_NAME][PERSON_NAME]"
type input "[URL][DOMAIN_NAME][PERSON_NAME]"
click at [597, 219] on button "Save" at bounding box center [595, 218] width 113 height 14
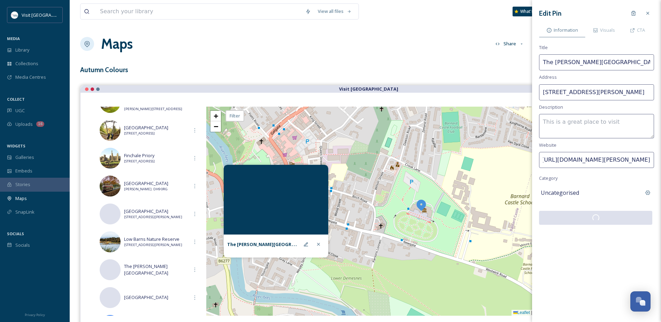
scroll to position [0, 0]
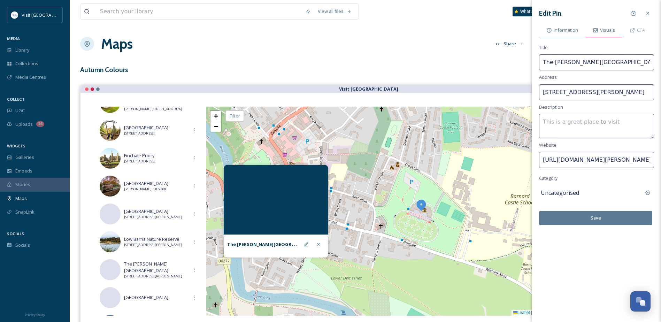
click at [603, 29] on span "Visuals" at bounding box center [607, 30] width 15 height 7
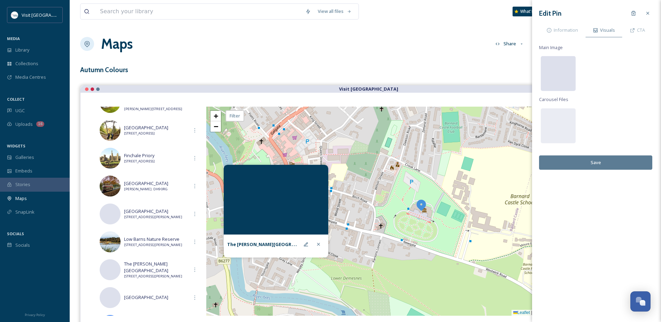
click at [556, 71] on div at bounding box center [558, 73] width 35 height 35
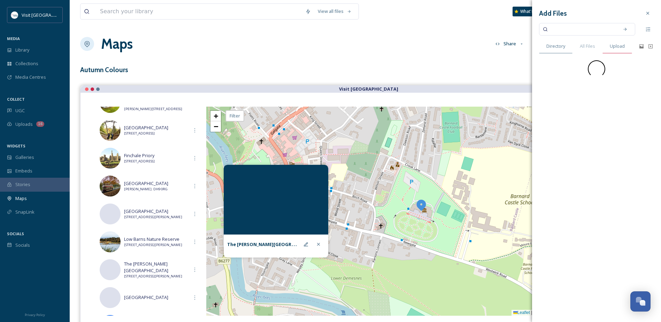
click at [619, 45] on span "Upload" at bounding box center [617, 46] width 15 height 7
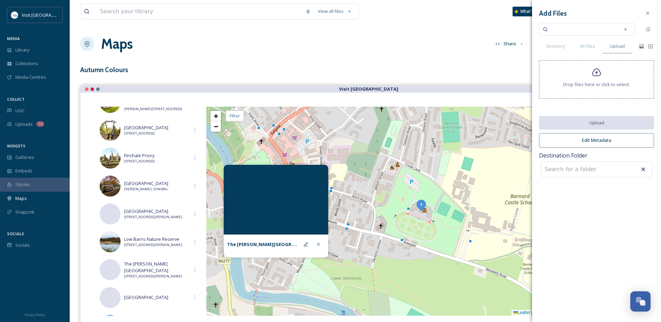
click at [594, 78] on div "Drop files here or click to select." at bounding box center [596, 79] width 115 height 38
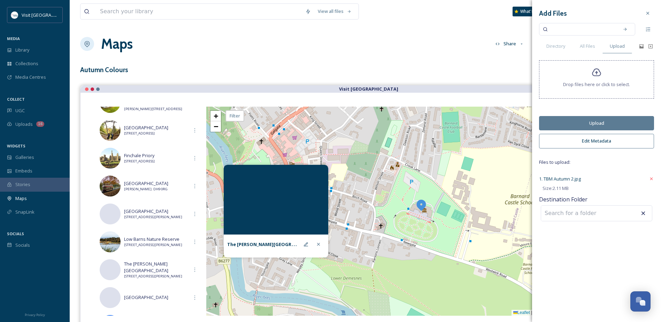
click at [590, 125] on button "Upload" at bounding box center [596, 123] width 115 height 14
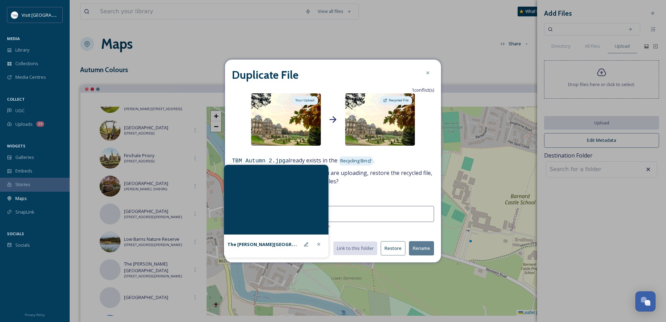
drag, startPoint x: 323, startPoint y: 68, endPoint x: 368, endPoint y: 63, distance: 45.9
click at [368, 63] on div "Duplicate File 1 conflict(s) Your Upload Recycled File TBM Autumn 2.jpg already…" at bounding box center [333, 161] width 216 height 203
click at [375, 124] on img at bounding box center [380, 119] width 70 height 52
click at [298, 123] on img at bounding box center [286, 119] width 70 height 52
click at [319, 245] on icon at bounding box center [319, 245] width 6 height 6
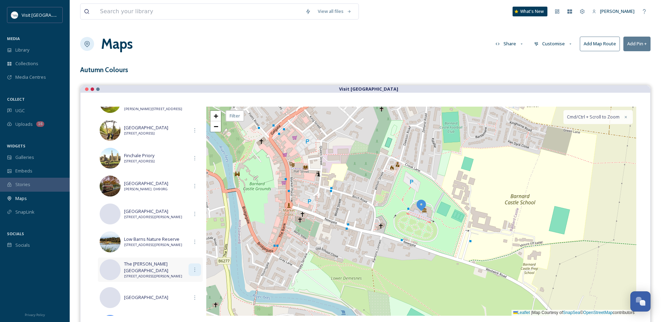
click at [192, 270] on div at bounding box center [195, 269] width 13 height 13
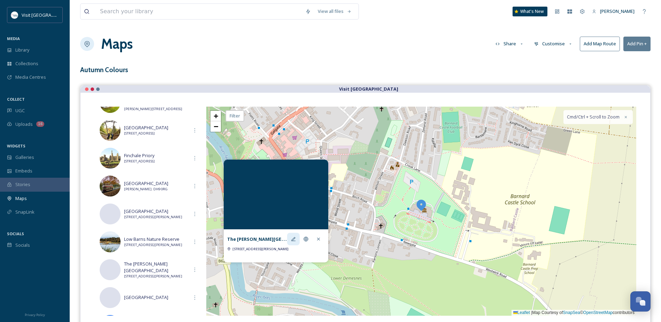
click at [293, 241] on icon at bounding box center [293, 239] width 4 height 4
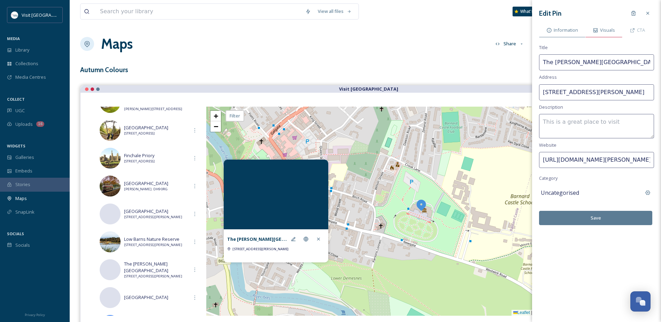
click at [606, 33] on span "Visuals" at bounding box center [607, 30] width 15 height 7
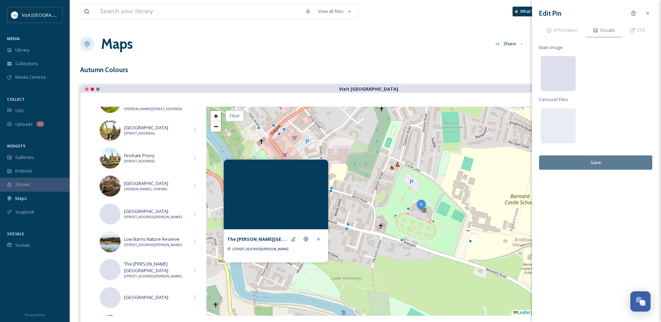
click at [571, 62] on div at bounding box center [558, 73] width 35 height 35
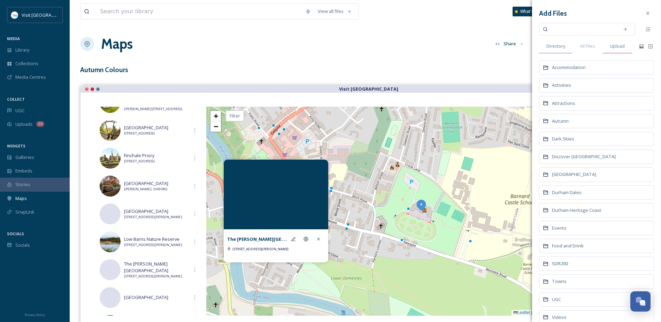
click at [618, 48] on span "Upload" at bounding box center [617, 46] width 15 height 7
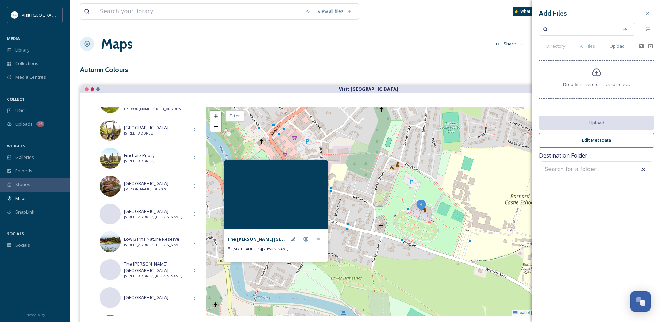
click at [601, 73] on icon at bounding box center [596, 73] width 9 height 8
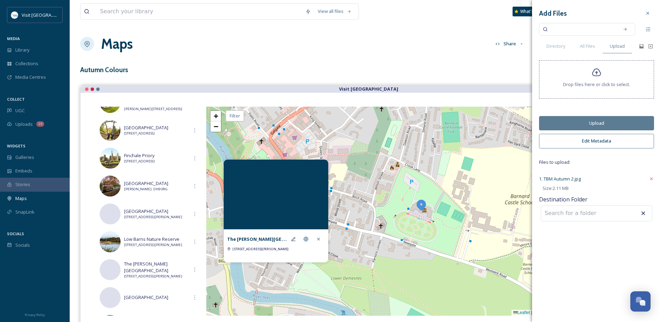
click at [612, 123] on button "Upload" at bounding box center [596, 123] width 115 height 14
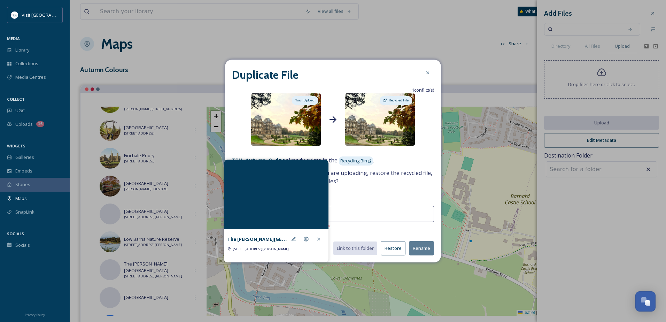
click at [422, 246] on button "Rename" at bounding box center [421, 248] width 25 height 14
click at [364, 214] on input "TBM Autumn 2.jpg" at bounding box center [333, 214] width 202 height 16
type input "TBM Autumn 2.jpg autumn"
click at [423, 250] on button "Rename" at bounding box center [421, 248] width 25 height 14
click at [421, 246] on button "Rename" at bounding box center [421, 248] width 25 height 14
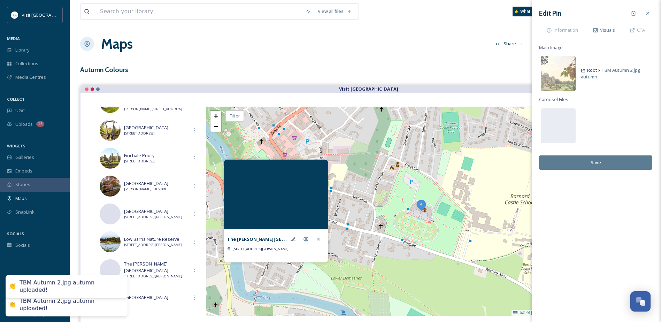
click at [598, 166] on button "Save" at bounding box center [595, 162] width 113 height 14
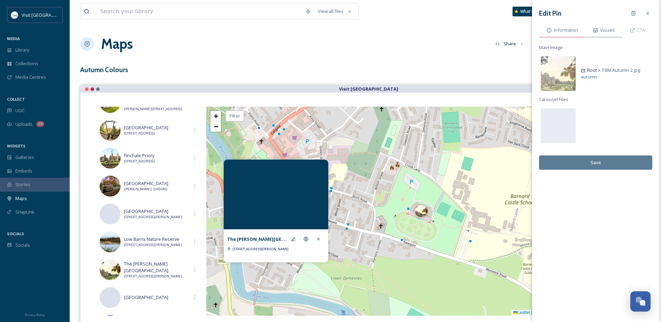
click at [575, 24] on div "Information" at bounding box center [562, 30] width 46 height 14
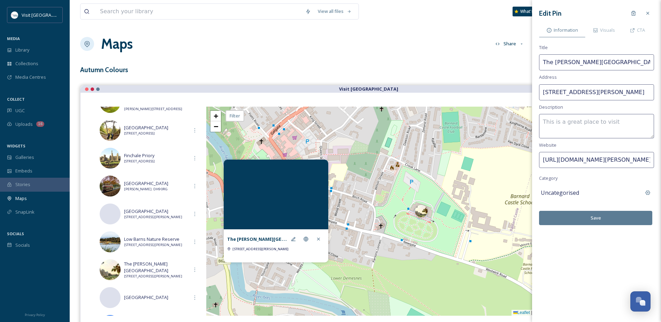
click at [607, 220] on button "Save" at bounding box center [595, 218] width 113 height 14
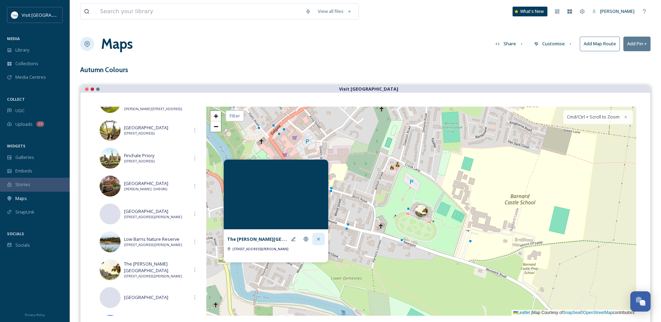
click at [321, 239] on icon at bounding box center [319, 239] width 6 height 6
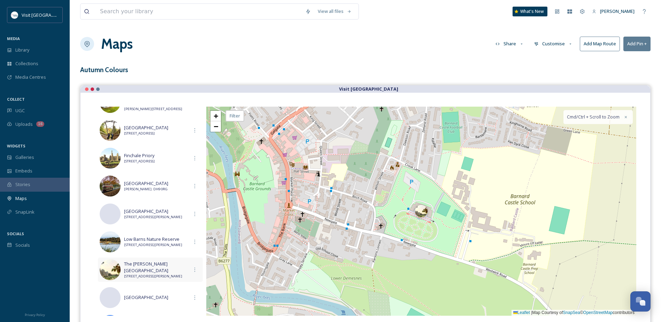
click at [180, 267] on span "The [PERSON_NAME][GEOGRAPHIC_DATA]" at bounding box center [156, 267] width 64 height 13
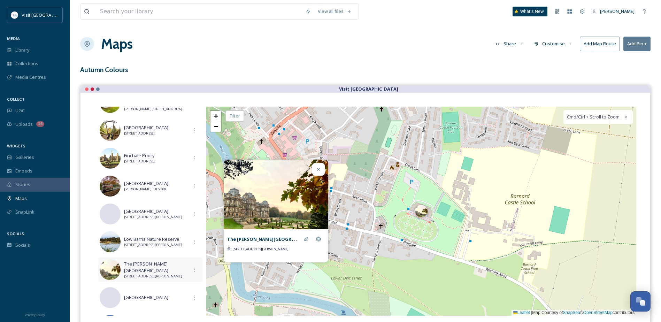
scroll to position [314, 0]
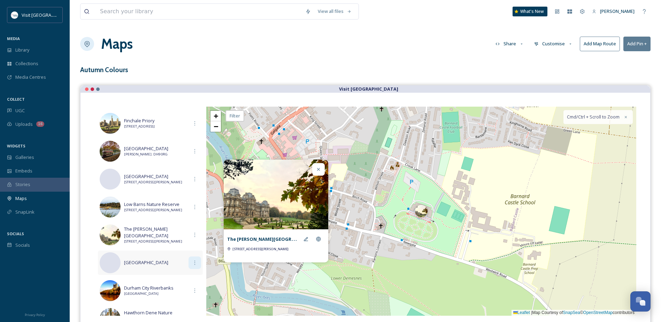
click at [192, 262] on icon at bounding box center [195, 263] width 6 height 6
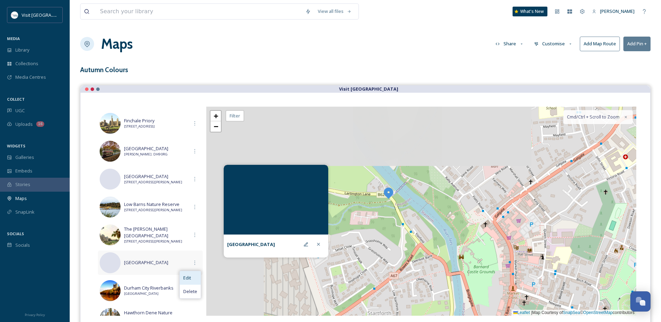
click at [192, 275] on div "Edit" at bounding box center [190, 278] width 21 height 14
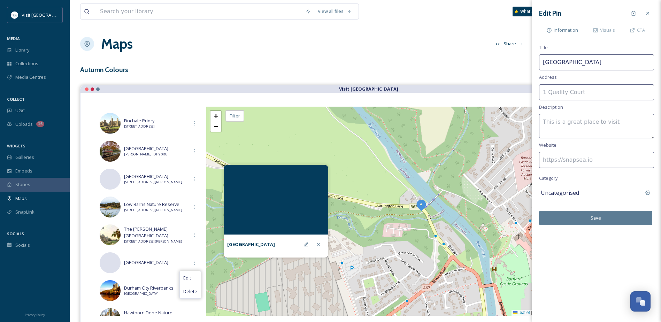
click at [575, 93] on input at bounding box center [596, 92] width 115 height 16
paste input "[STREET_ADDRESS][PERSON_NAME]"
click at [572, 91] on input "[STREET_ADDRESS][PERSON_NAME]" at bounding box center [596, 92] width 115 height 16
click at [622, 91] on input "[STREET_ADDRESS]" at bounding box center [596, 92] width 115 height 16
type input "[STREET_ADDRESS]"
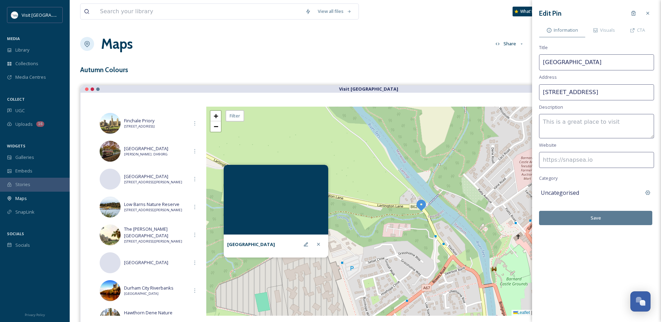
click at [614, 163] on input at bounding box center [596, 160] width 115 height 16
click at [574, 152] on input at bounding box center [596, 160] width 115 height 16
click at [577, 162] on input at bounding box center [596, 160] width 115 height 16
paste input "[URL][DOMAIN_NAME][PERSON_NAME]"
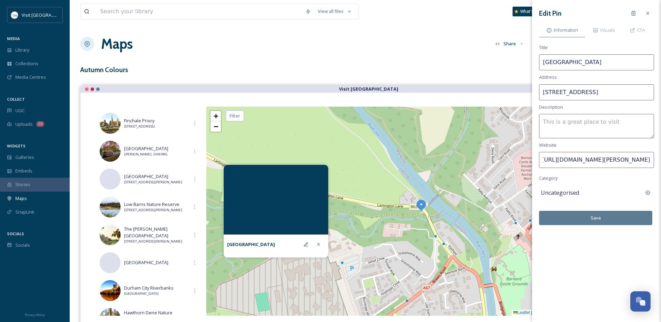
type input "[URL][DOMAIN_NAME][PERSON_NAME]"
click at [586, 216] on button "Save" at bounding box center [595, 218] width 113 height 14
click at [591, 28] on div "Visuals" at bounding box center [604, 30] width 37 height 14
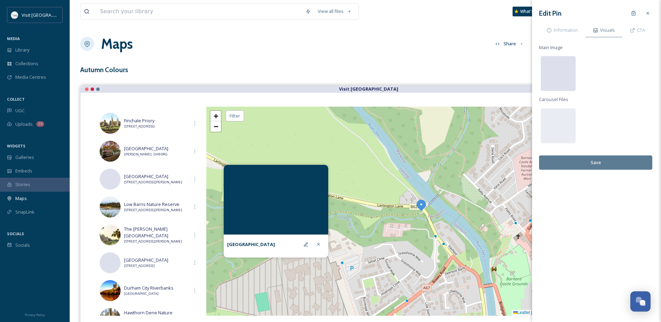
click at [568, 70] on div at bounding box center [558, 73] width 35 height 35
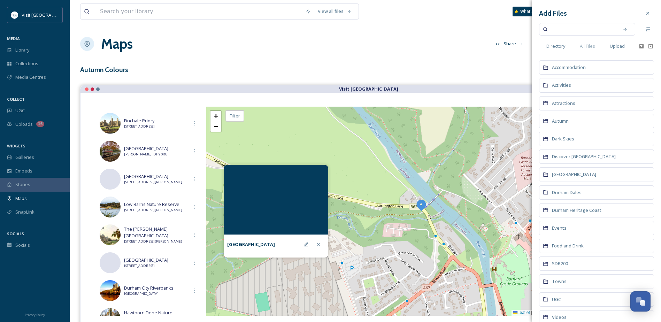
click at [612, 46] on span "Upload" at bounding box center [617, 46] width 15 height 7
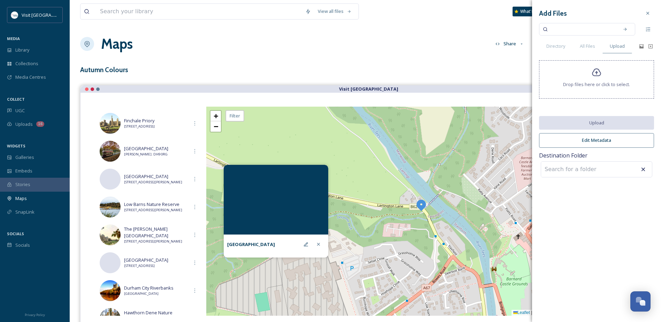
click at [590, 72] on div "Drop files here or click to select." at bounding box center [596, 79] width 115 height 38
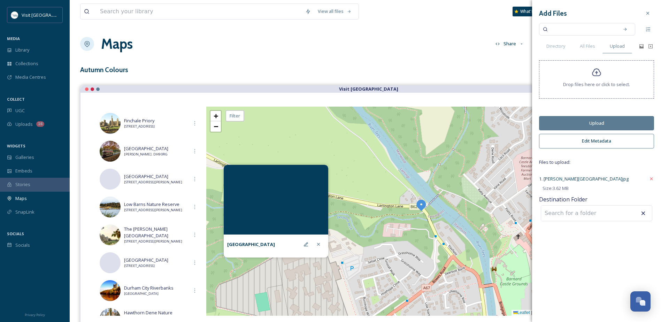
click at [577, 125] on button "Upload" at bounding box center [596, 123] width 115 height 14
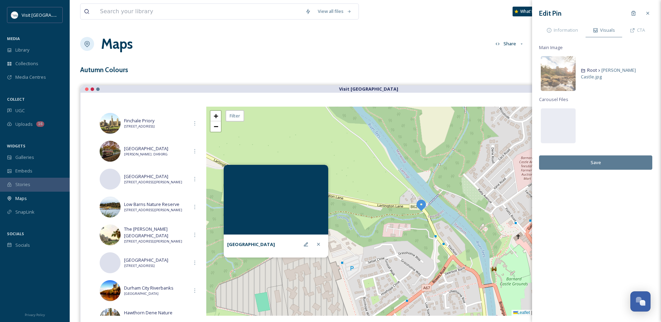
click at [601, 158] on button "Save" at bounding box center [595, 162] width 113 height 14
click at [568, 28] on span "Information" at bounding box center [566, 30] width 24 height 7
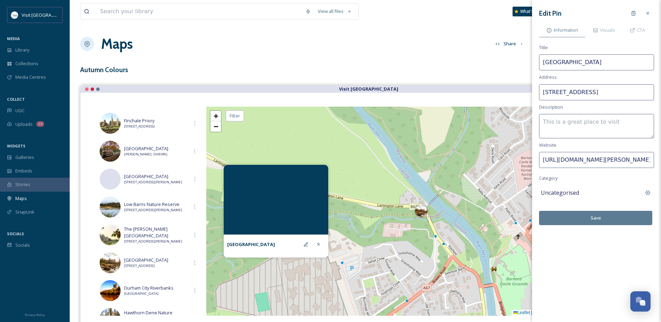
click at [607, 221] on button "Save" at bounding box center [595, 218] width 113 height 14
click at [650, 13] on icon at bounding box center [648, 13] width 6 height 6
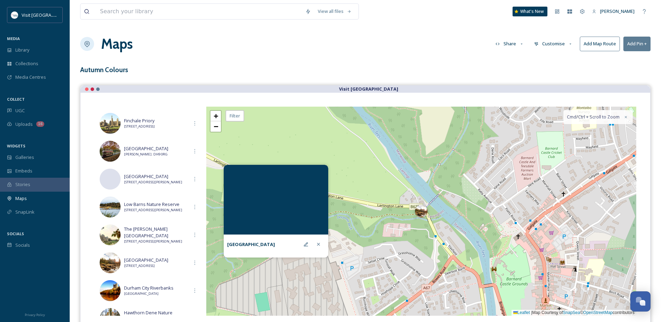
drag, startPoint x: 320, startPoint y: 243, endPoint x: 316, endPoint y: 243, distance: 3.5
click at [320, 243] on icon at bounding box center [319, 245] width 6 height 6
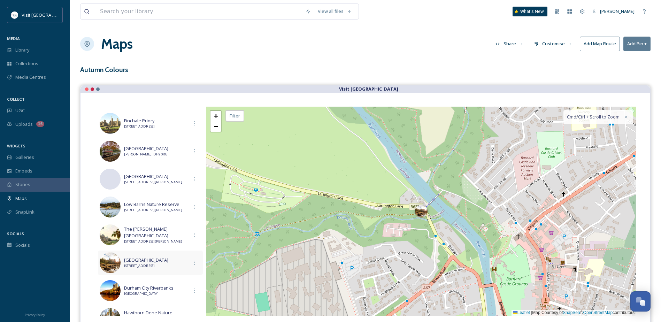
click at [175, 263] on span "[STREET_ADDRESS]" at bounding box center [156, 265] width 64 height 5
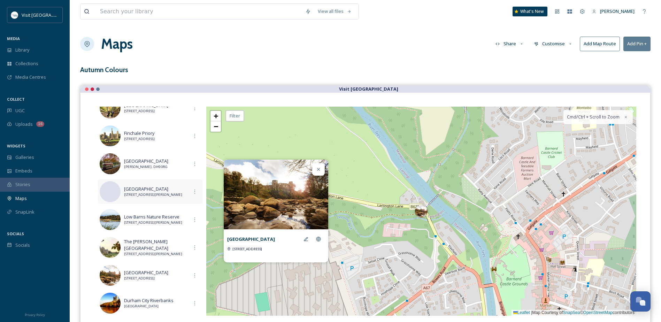
scroll to position [294, 0]
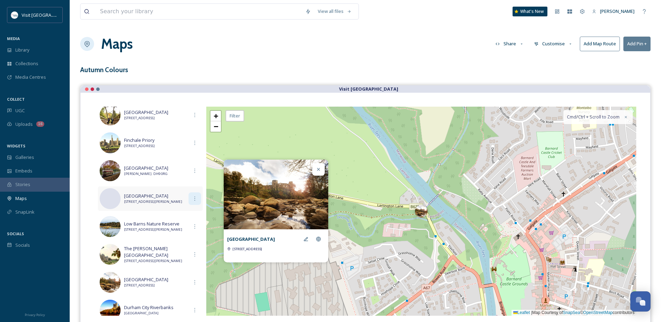
click at [192, 196] on icon at bounding box center [195, 199] width 6 height 6
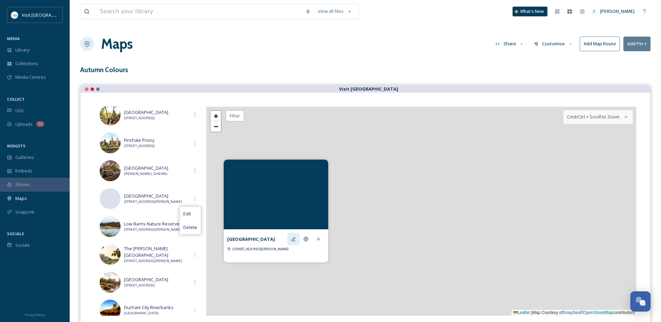
click at [293, 238] on icon at bounding box center [294, 239] width 6 height 6
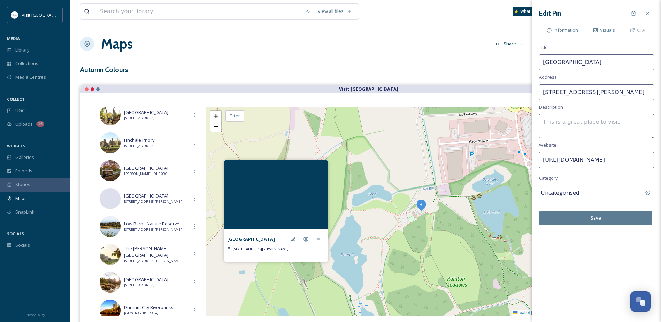
click at [601, 29] on span "Visuals" at bounding box center [607, 30] width 15 height 7
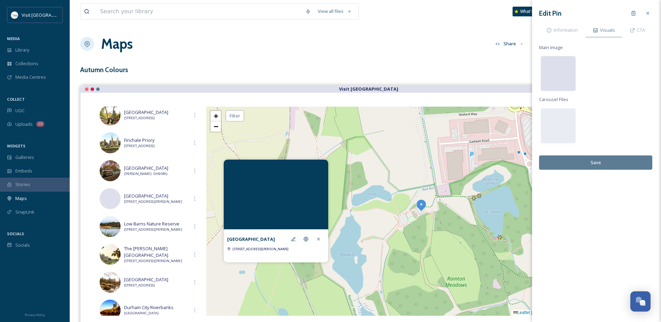
click at [569, 71] on div at bounding box center [558, 73] width 35 height 35
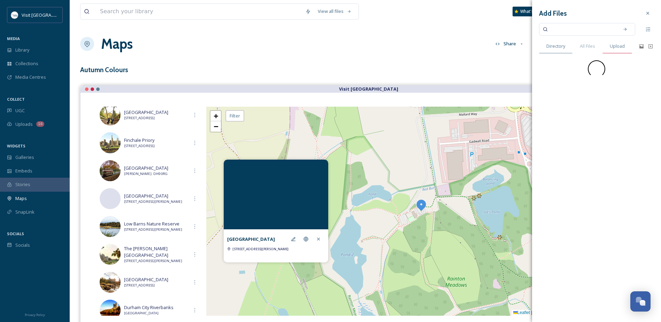
click at [619, 48] on span "Upload" at bounding box center [617, 46] width 15 height 7
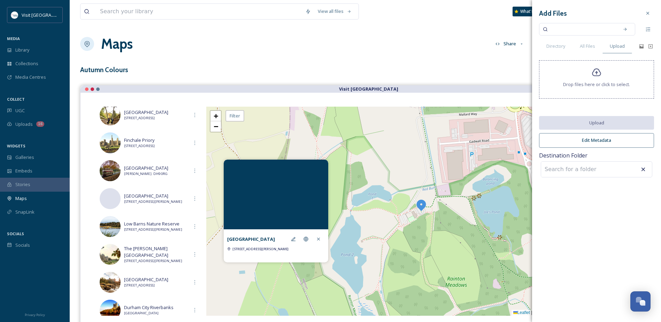
click at [597, 87] on span "Drop files here or click to select." at bounding box center [596, 84] width 67 height 7
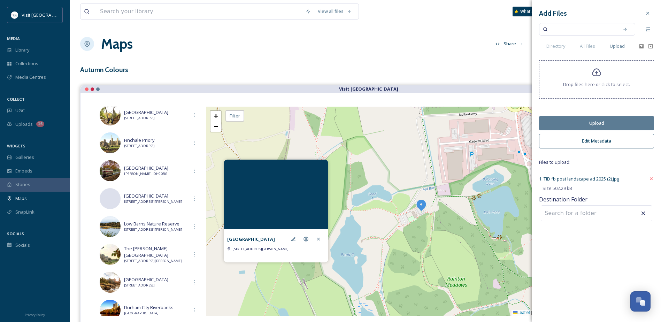
click at [603, 123] on button "Upload" at bounding box center [596, 123] width 115 height 14
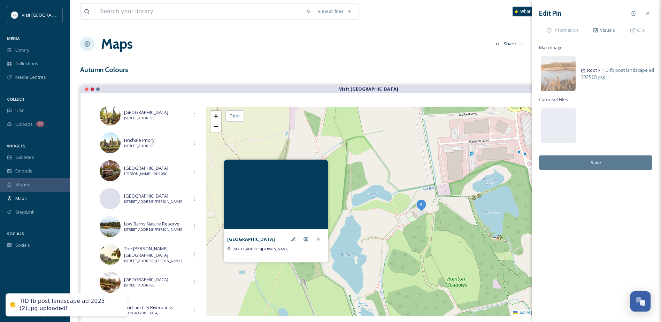
click at [605, 162] on button "Save" at bounding box center [595, 162] width 113 height 14
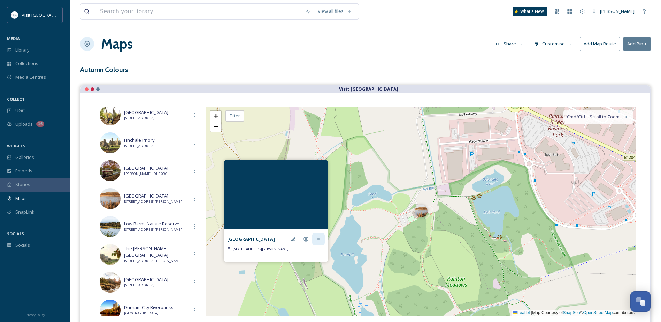
click at [317, 240] on icon at bounding box center [319, 239] width 6 height 6
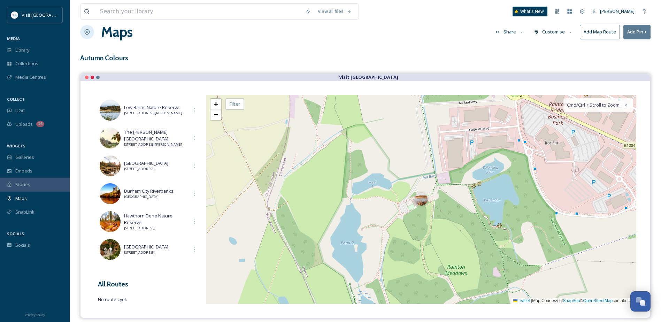
scroll to position [0, 0]
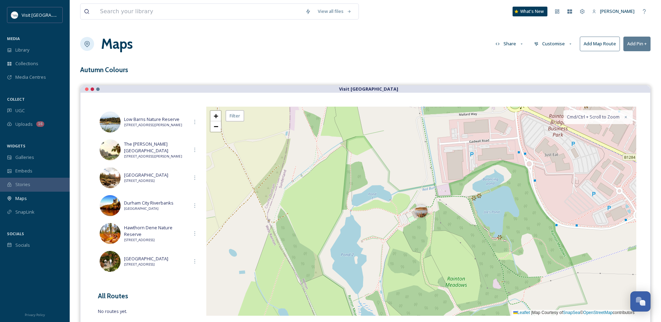
click at [503, 43] on button "Share" at bounding box center [510, 44] width 36 height 14
click at [515, 75] on span "Embed Map" at bounding box center [508, 73] width 25 height 7
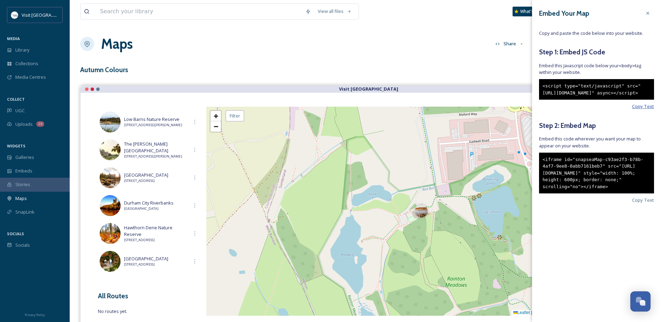
click at [645, 110] on span "Copy Text" at bounding box center [643, 106] width 22 height 7
click at [592, 14] on div "Embed Your Map" at bounding box center [596, 13] width 115 height 13
click at [647, 204] on span "Copy Text" at bounding box center [643, 200] width 22 height 7
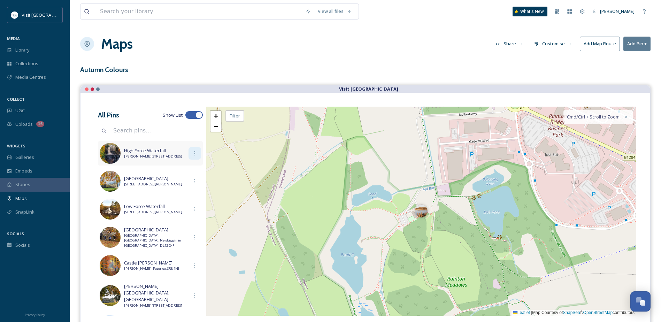
click at [192, 154] on icon at bounding box center [195, 154] width 6 height 6
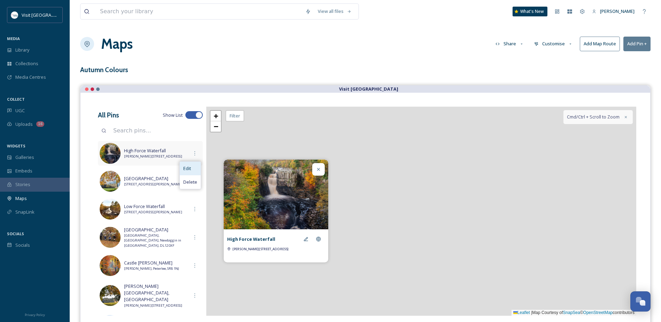
click at [192, 168] on div "Edit" at bounding box center [190, 169] width 21 height 14
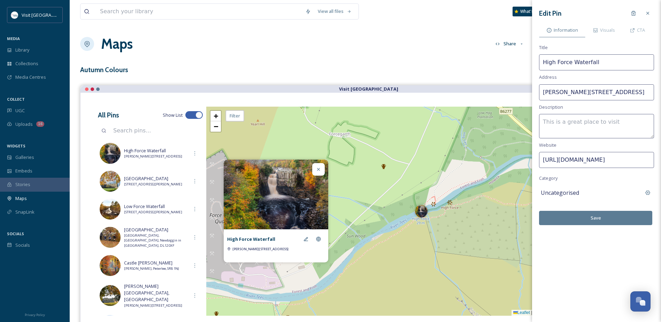
click at [557, 125] on textarea at bounding box center [596, 126] width 115 height 24
paste textarea "Tucked in [GEOGRAPHIC_DATA], High Force is impressive year-round, but the woodl…"
drag, startPoint x: 593, startPoint y: 121, endPoint x: 533, endPoint y: 121, distance: 60.3
click at [533, 121] on div "Edit Pin Information Visuals CTA Title High Force Waterfall Address [PERSON_NAM…" at bounding box center [596, 116] width 129 height 232
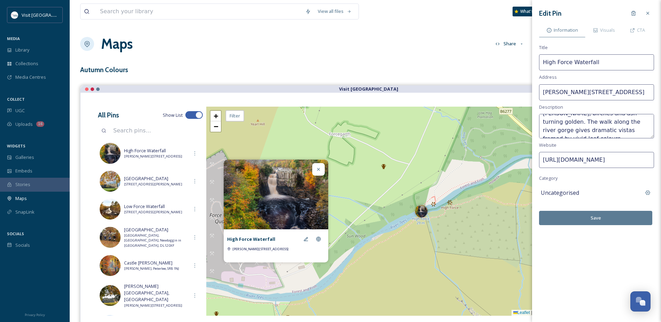
type textarea "High Force is impressive year-round, but the woodland above and below the falls…"
click at [602, 221] on button "Save" at bounding box center [595, 218] width 113 height 14
click at [319, 169] on icon at bounding box center [318, 169] width 3 height 3
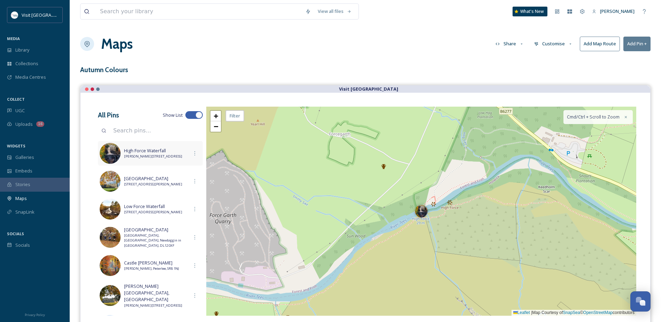
click at [170, 155] on span "[PERSON_NAME][STREET_ADDRESS]" at bounding box center [156, 156] width 64 height 5
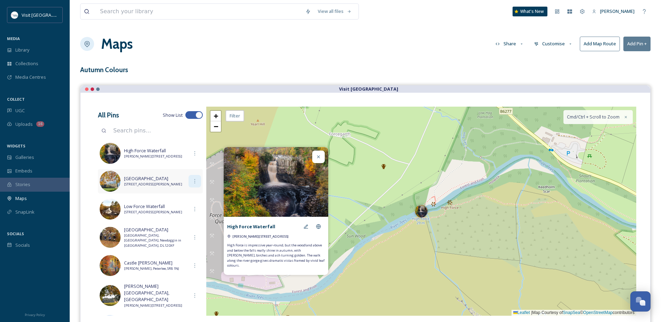
click at [194, 183] on icon at bounding box center [195, 181] width 6 height 6
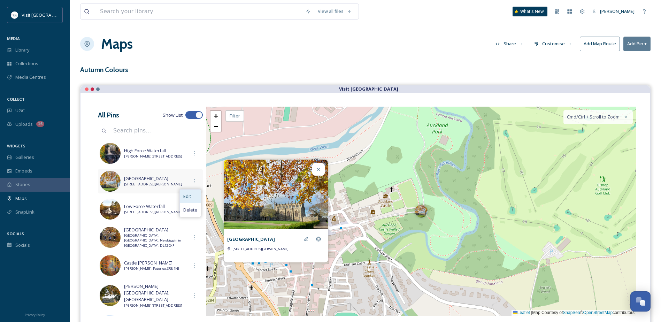
click at [194, 196] on div "Edit" at bounding box center [190, 197] width 21 height 14
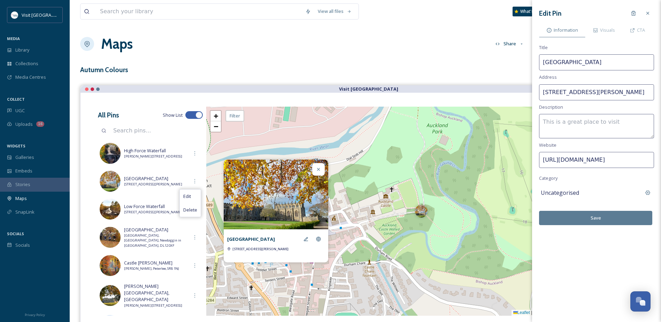
click at [545, 125] on textarea at bounding box center [596, 126] width 115 height 24
click at [560, 124] on textarea at bounding box center [596, 126] width 115 height 24
paste textarea "This historic [GEOGRAPHIC_DATA], once the hunting grounds of the [GEOGRAPHIC_DA…"
click at [617, 116] on textarea "This historic [GEOGRAPHIC_DATA], once the hunting grounds of the [GEOGRAPHIC_DA…" at bounding box center [596, 126] width 115 height 24
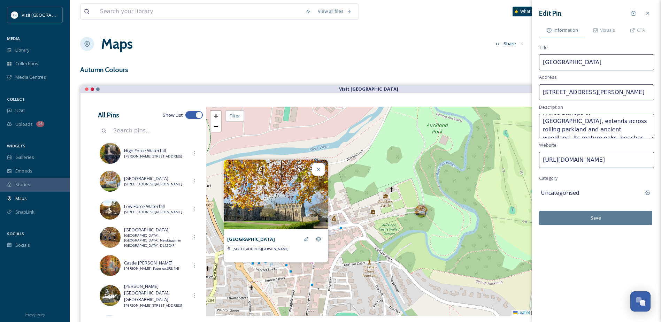
scroll to position [40, 0]
click at [586, 125] on textarea "This historic [GEOGRAPHIC_DATA], once the hunting grounds of the Prince Bishops…" at bounding box center [596, 126] width 115 height 24
drag, startPoint x: 633, startPoint y: 133, endPoint x: 558, endPoint y: 133, distance: 74.9
click at [558, 133] on textarea "This historic [GEOGRAPHIC_DATA], once the hunting grounds of the Prince Bishops…" at bounding box center [596, 126] width 115 height 24
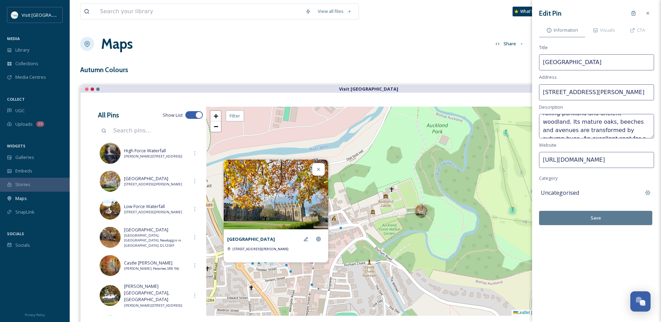
type textarea "This historic [GEOGRAPHIC_DATA], once the hunting grounds of the Prince Bishops…"
click at [599, 217] on button "Save" at bounding box center [595, 218] width 113 height 14
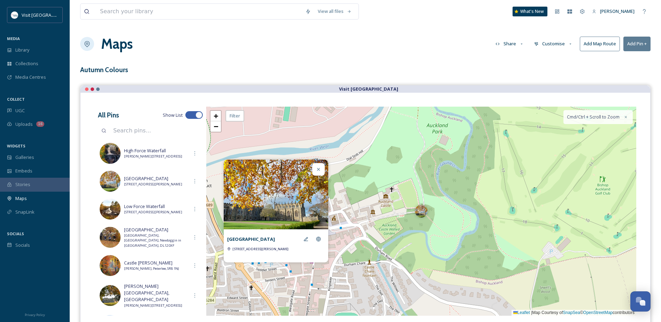
click at [317, 169] on icon at bounding box center [319, 170] width 6 height 6
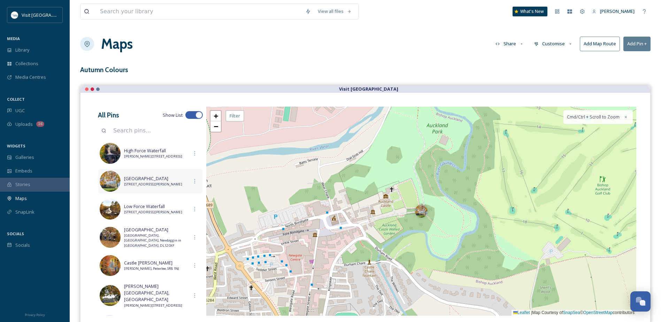
click at [150, 186] on span "[STREET_ADDRESS][PERSON_NAME]" at bounding box center [156, 184] width 64 height 5
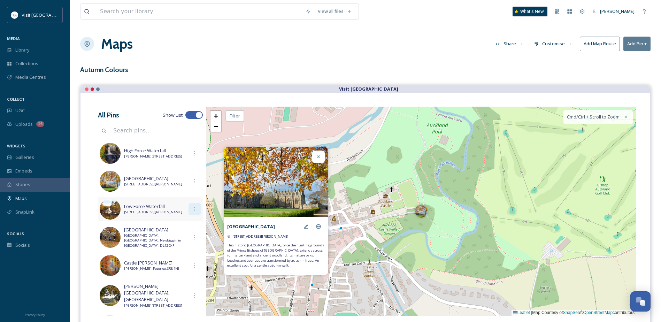
click at [194, 209] on icon at bounding box center [195, 209] width 6 height 6
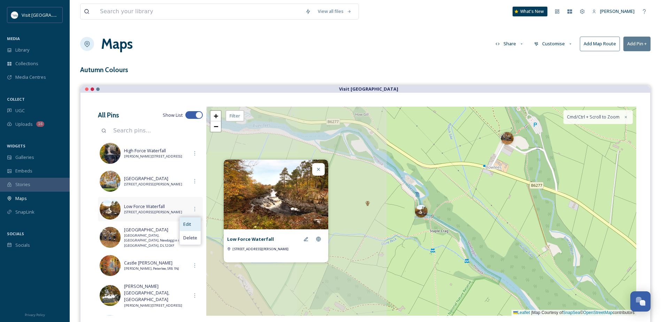
click at [183, 224] on span "Edit" at bounding box center [187, 224] width 8 height 7
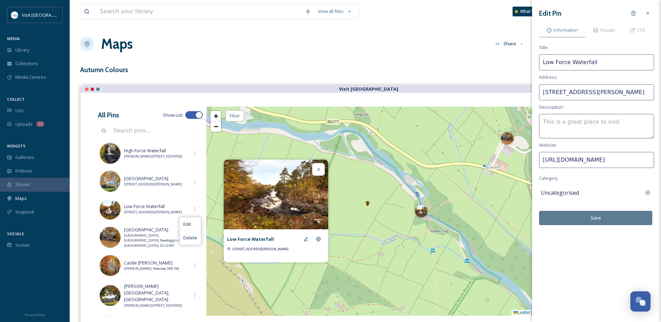
click at [572, 125] on textarea at bounding box center [596, 126] width 115 height 24
paste textarea "A gentler cousin to High Force, Low Force also offers lovely autumn leafscapes.…"
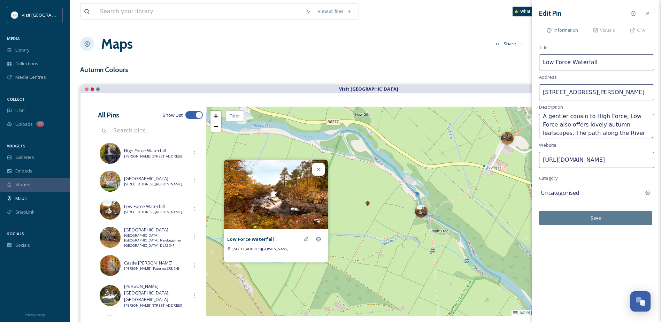
scroll to position [0, 0]
drag, startPoint x: 621, startPoint y: 117, endPoint x: 542, endPoint y: 119, distance: 78.8
click at [542, 119] on textarea "A gentler cousin to High Force, Low Force also offers lovely autumn leafscapes.…" at bounding box center [596, 126] width 115 height 24
click at [600, 122] on textarea "Low Force also offers lovely autumn leafscapes. The path along the River Tees i…" at bounding box center [596, 126] width 115 height 24
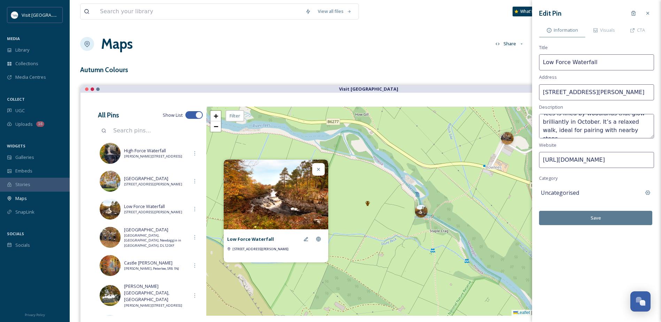
click at [611, 131] on textarea "Low Force also offers lovely autumn leafscapes. The path along the River Tees i…" at bounding box center [596, 126] width 115 height 24
type textarea "Low Force also offers lovely autumn leafscapes. The path along the River Tees i…"
click at [592, 218] on button "Save" at bounding box center [595, 218] width 113 height 14
click at [191, 241] on div at bounding box center [195, 237] width 13 height 13
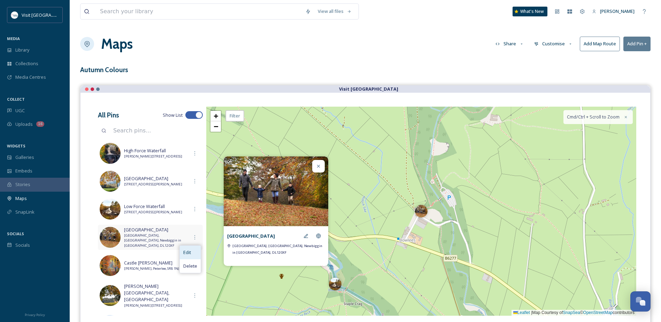
click at [193, 251] on div "Edit" at bounding box center [190, 253] width 21 height 14
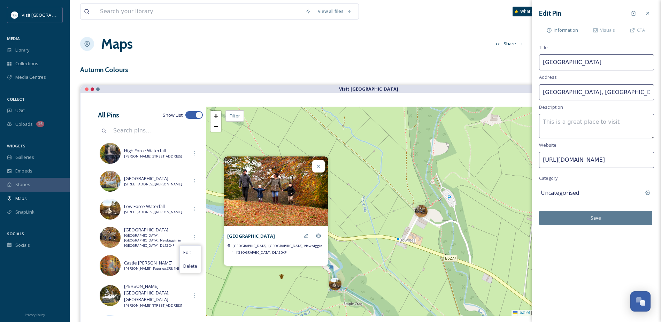
drag, startPoint x: 581, startPoint y: 124, endPoint x: 581, endPoint y: 128, distance: 4.2
click at [581, 124] on textarea at bounding box center [596, 126] width 115 height 24
paste textarea "Situated between High and Low Force, Bowlees gives you access to scenic riversi…"
drag, startPoint x: 595, startPoint y: 123, endPoint x: 600, endPoint y: 131, distance: 9.6
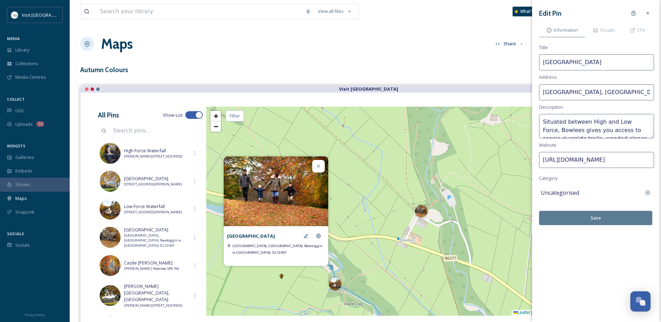
click at [600, 131] on textarea "Situated between High and Low Force, Bowlees gives you access to scenic riversi…" at bounding box center [596, 126] width 115 height 24
click at [580, 116] on textarea "Situated between High and Low Force, Bowlees gives you access to scenic riversi…" at bounding box center [596, 126] width 115 height 24
drag, startPoint x: 595, startPoint y: 126, endPoint x: 609, endPoint y: 121, distance: 14.7
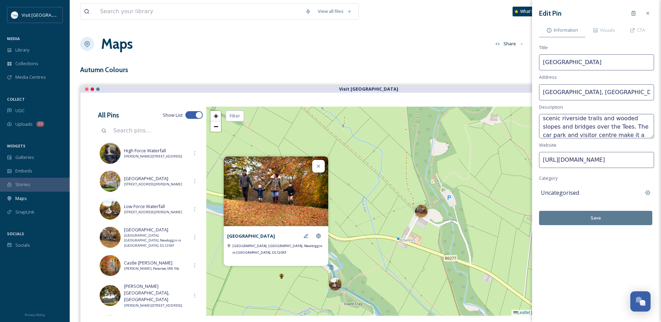
click at [609, 121] on textarea "Situated between High and Low Force, Bowlees gives you access to scenic riversi…" at bounding box center [596, 126] width 115 height 24
drag, startPoint x: 585, startPoint y: 131, endPoint x: 627, endPoint y: 122, distance: 43.1
click at [627, 122] on textarea "Situated between High and Low Force, Bowlees gives you access to scenic riversi…" at bounding box center [596, 126] width 115 height 24
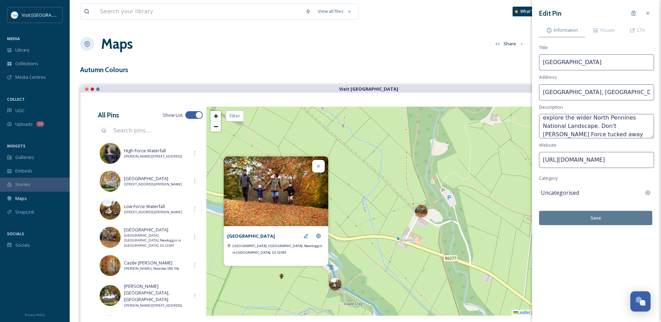
type textarea "Situated between High and Low Force, Bowlees gives you access to scenic riversi…"
click at [602, 216] on button "Save" at bounding box center [595, 218] width 113 height 14
click at [319, 168] on icon at bounding box center [319, 166] width 6 height 6
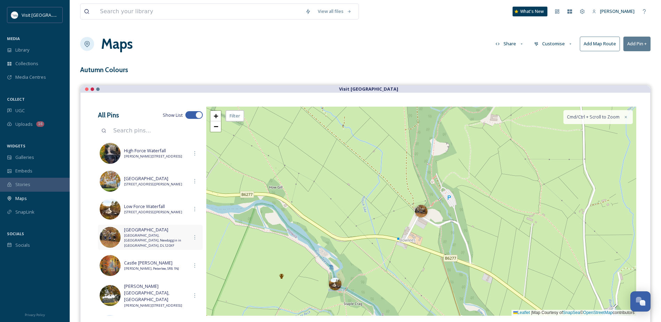
click at [164, 237] on span "[GEOGRAPHIC_DATA], [GEOGRAPHIC_DATA], Newbiggin in [GEOGRAPHIC_DATA], DL12 0XF" at bounding box center [156, 240] width 64 height 15
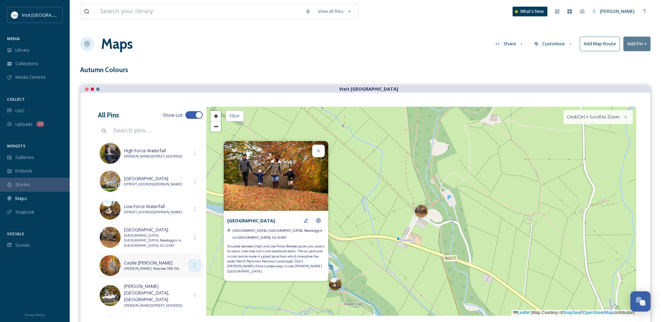
click at [189, 267] on div at bounding box center [195, 265] width 13 height 13
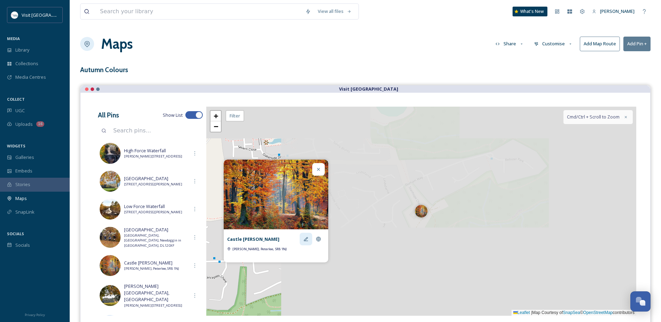
click at [310, 238] on div at bounding box center [306, 239] width 13 height 13
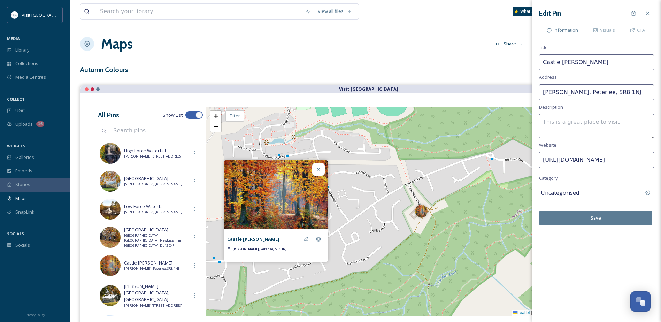
click at [573, 130] on textarea at bounding box center [596, 126] width 115 height 24
paste textarea "One of England’s last ancient woodlands, [GEOGRAPHIC_DATA][PERSON_NAME] is a ge…"
type textarea "One of England’s last ancient woodlands, [GEOGRAPHIC_DATA][PERSON_NAME] is a ge…"
click at [609, 219] on button "Save" at bounding box center [595, 218] width 113 height 14
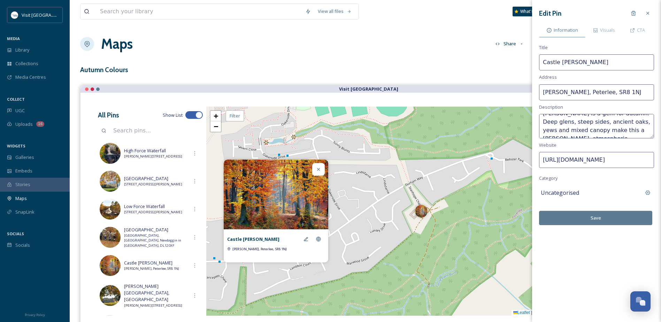
click at [323, 174] on div at bounding box center [318, 169] width 13 height 13
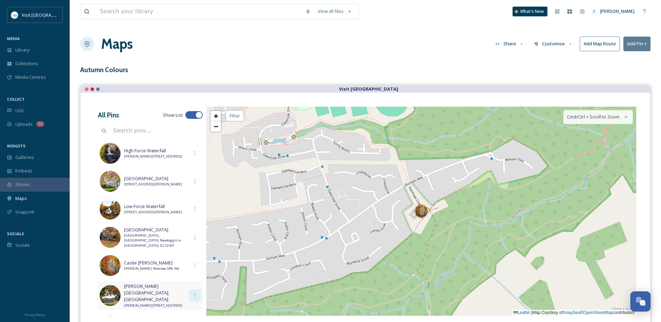
click at [192, 296] on div at bounding box center [195, 295] width 13 height 13
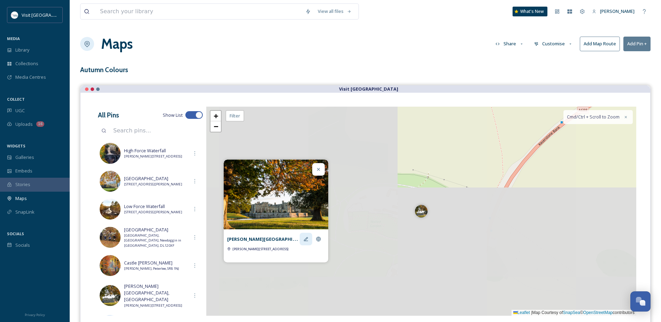
click at [309, 241] on div at bounding box center [306, 239] width 13 height 13
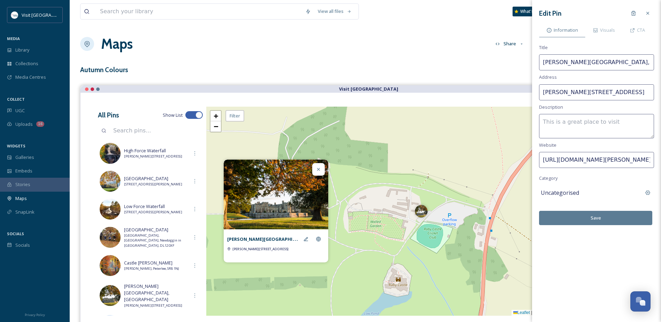
click at [559, 118] on textarea at bounding box center [596, 126] width 115 height 24
paste textarea "The grounds and woodlands around [PERSON_NAME][GEOGRAPHIC_DATA] make for a gran…"
drag, startPoint x: 614, startPoint y: 122, endPoint x: 576, endPoint y: 122, distance: 38.3
click at [576, 122] on textarea "The grounds and woodlands around [PERSON_NAME][GEOGRAPHIC_DATA] make for a gran…" at bounding box center [596, 126] width 115 height 24
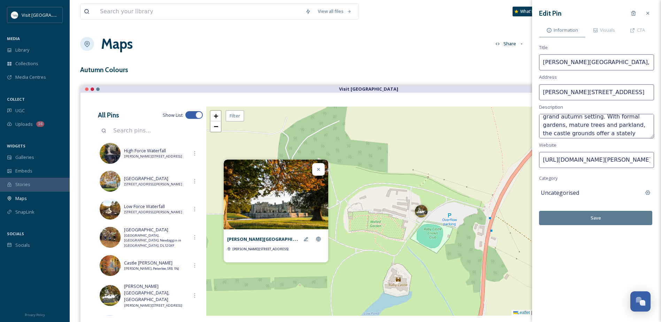
scroll to position [25, 0]
click at [591, 128] on textarea "The grounds around [PERSON_NAME][GEOGRAPHIC_DATA] make for a grand autumn setti…" at bounding box center [596, 126] width 115 height 24
click at [616, 127] on textarea "The grounds around [PERSON_NAME][GEOGRAPHIC_DATA] make for a grand autumn setti…" at bounding box center [596, 126] width 115 height 24
type textarea "The grounds around [PERSON_NAME][GEOGRAPHIC_DATA] make for a grand autumn setti…"
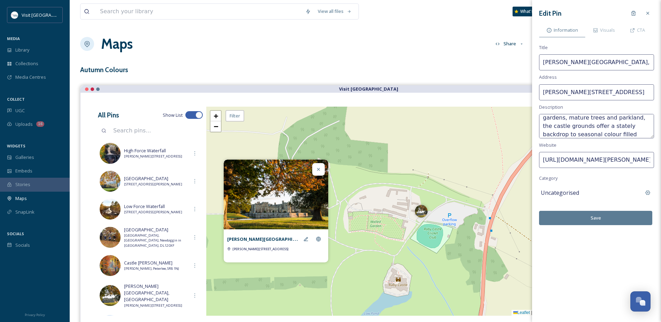
click at [598, 219] on button "Save" at bounding box center [595, 218] width 113 height 14
click at [601, 217] on button "Save" at bounding box center [595, 218] width 113 height 14
click at [646, 12] on icon at bounding box center [648, 13] width 6 height 6
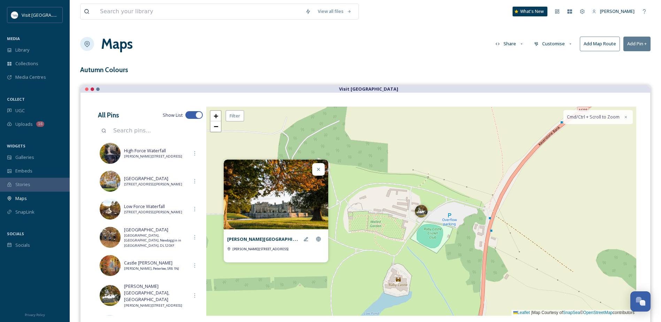
drag, startPoint x: 318, startPoint y: 171, endPoint x: 307, endPoint y: 180, distance: 13.8
click at [318, 171] on icon at bounding box center [318, 169] width 3 height 3
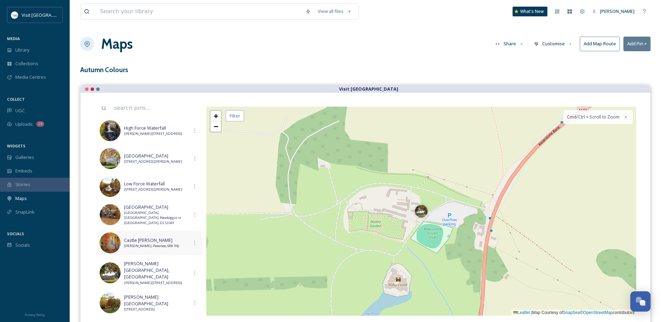
scroll to position [35, 0]
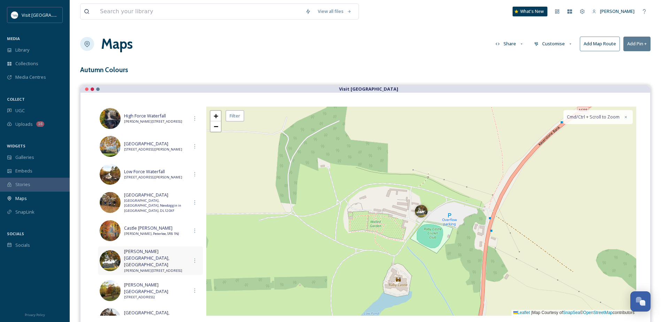
click at [166, 257] on span "[PERSON_NAME][GEOGRAPHIC_DATA], [GEOGRAPHIC_DATA]" at bounding box center [156, 258] width 64 height 20
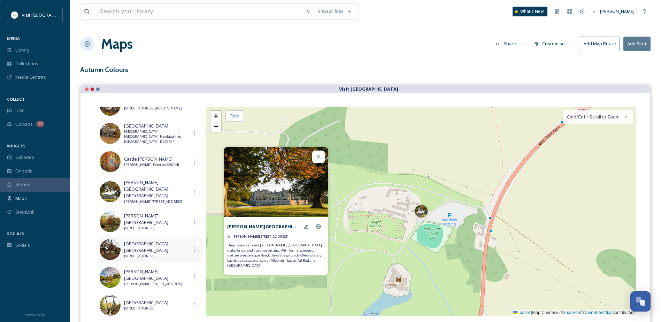
scroll to position [105, 0]
click at [192, 218] on icon at bounding box center [195, 221] width 6 height 6
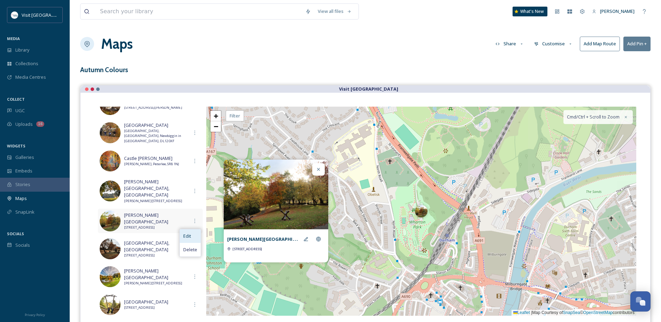
click at [183, 233] on span "Edit" at bounding box center [187, 236] width 8 height 7
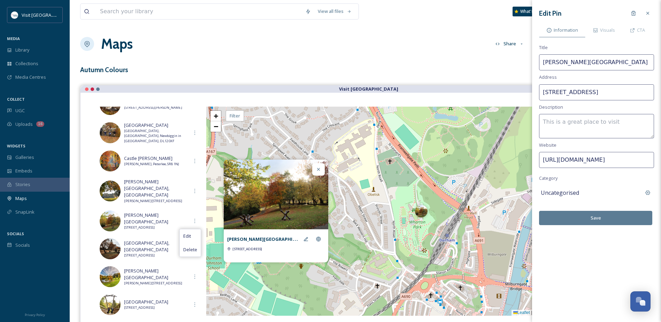
click at [573, 120] on textarea at bounding box center [596, 126] width 115 height 24
paste textarea "[PERSON_NAME][GEOGRAPHIC_DATA] in [GEOGRAPHIC_DATA] is one colourful park as au…"
type textarea "[PERSON_NAME][GEOGRAPHIC_DATA] in [GEOGRAPHIC_DATA] is one colourful park as au…"
click at [614, 216] on button "Save" at bounding box center [595, 218] width 113 height 14
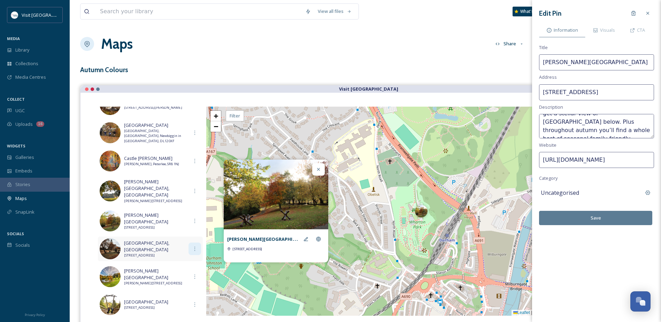
click at [194, 248] on div at bounding box center [195, 249] width 13 height 13
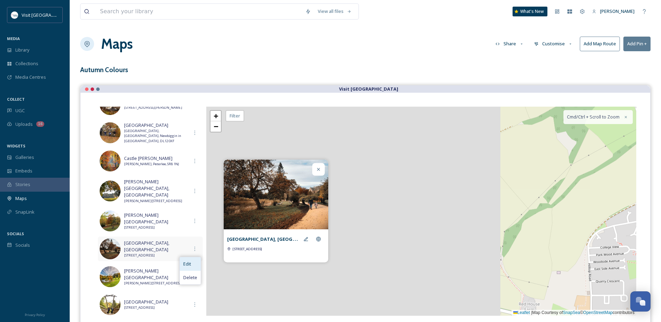
click at [190, 257] on div "Edit" at bounding box center [190, 264] width 21 height 14
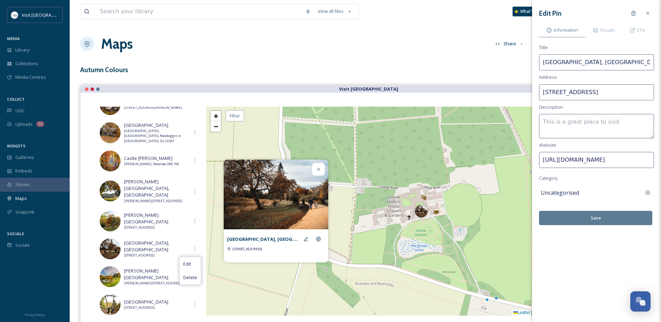
click at [575, 122] on textarea at bounding box center [596, 126] width 115 height 24
paste textarea "[PERSON_NAME]’s gardens and woodland walks are ideal for autumn strolling. The …"
type textarea "[PERSON_NAME]’s gardens and woodland walks are ideal for autumn strolling. The …"
click at [607, 215] on button "Save" at bounding box center [595, 218] width 113 height 14
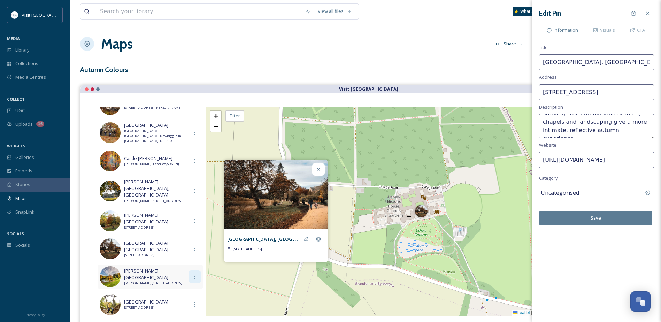
click at [192, 274] on icon at bounding box center [195, 277] width 6 height 6
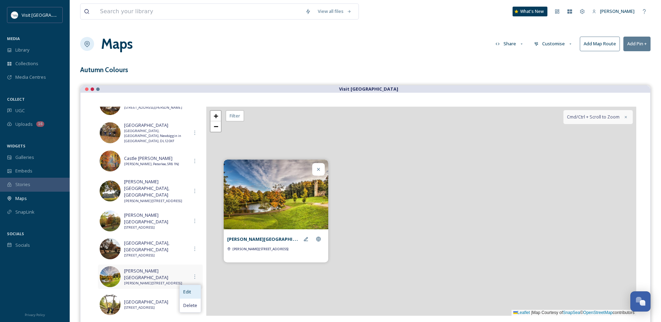
click at [184, 289] on span "Edit" at bounding box center [187, 292] width 8 height 7
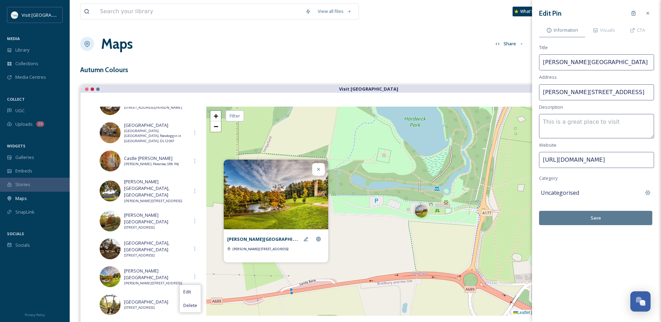
click at [569, 130] on textarea at bounding box center [596, 126] width 115 height 24
paste textarea "This lakeside park offers water reflections, tree-lined avenues and woodland ed…"
click at [545, 130] on textarea "This lakeside park offers water reflections, tree-lined avenues and woodland ed…" at bounding box center [596, 126] width 115 height 24
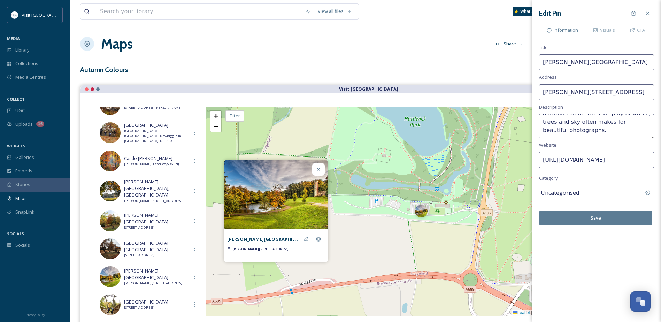
type textarea "This lakeside park offers water reflections, tree-lined avenues and woodland ed…"
click at [596, 219] on button "Save" at bounding box center [595, 218] width 113 height 14
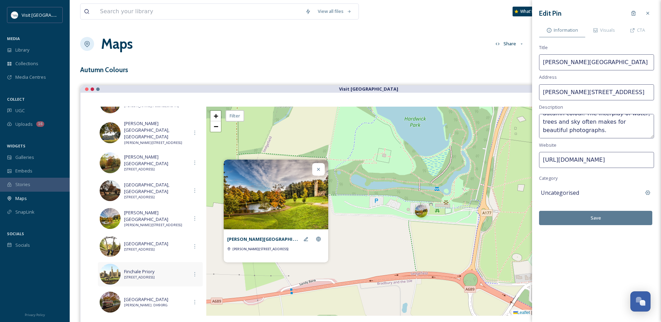
scroll to position [174, 0]
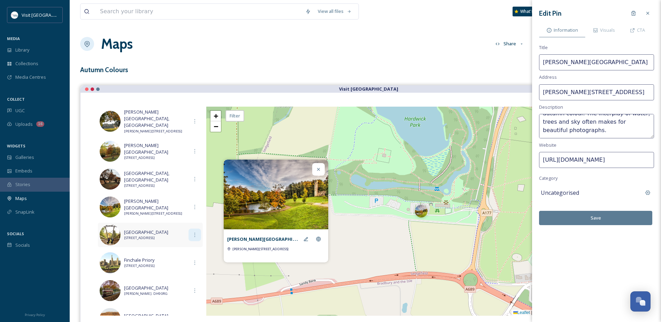
click at [192, 232] on icon at bounding box center [195, 235] width 6 height 6
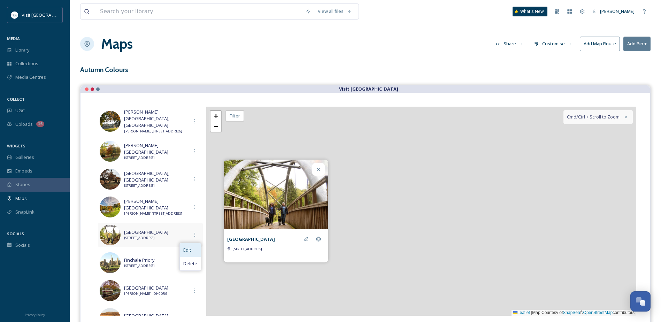
click at [192, 246] on div "Edit" at bounding box center [190, 250] width 21 height 14
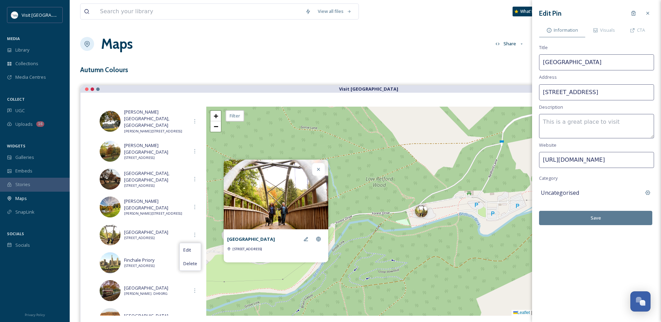
click at [587, 125] on textarea at bounding box center [596, 126] width 115 height 24
paste textarea "As the largest forest in [GEOGRAPHIC_DATA], [GEOGRAPHIC_DATA] has miles of trai…"
click at [618, 121] on textarea "As the largest forest in [GEOGRAPHIC_DATA], [GEOGRAPHIC_DATA] has miles of trai…" at bounding box center [596, 126] width 115 height 24
click at [619, 122] on textarea "As the largest forest in [GEOGRAPHIC_DATA], [GEOGRAPHIC_DATA] has miles of trai…" at bounding box center [596, 126] width 115 height 24
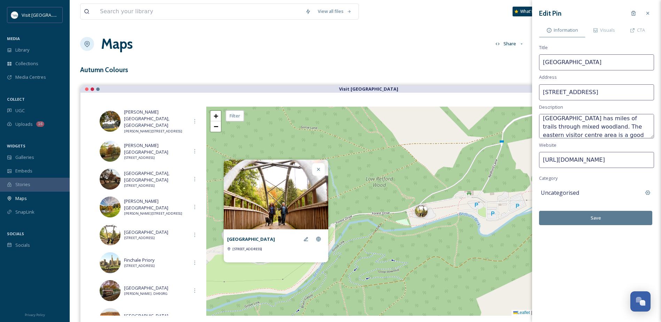
scroll to position [25, 0]
type textarea "As the largest forest in [GEOGRAPHIC_DATA], [GEOGRAPHIC_DATA] has miles of trai…"
click at [594, 216] on button "Save" at bounding box center [595, 218] width 113 height 14
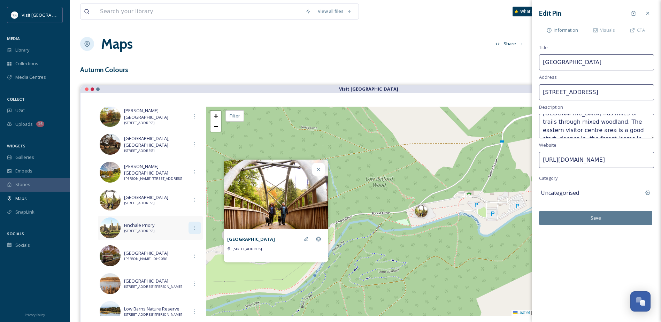
click at [190, 226] on div at bounding box center [195, 228] width 13 height 13
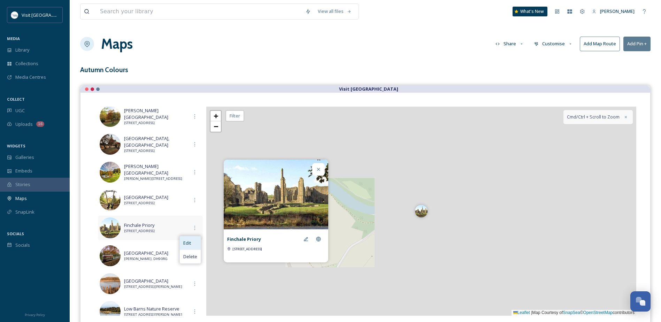
click at [186, 241] on span "Edit" at bounding box center [187, 243] width 8 height 7
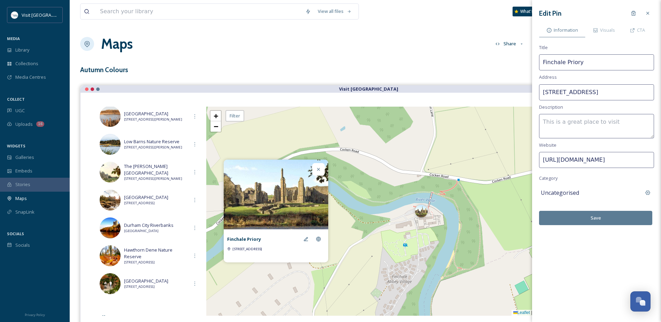
scroll to position [383, 0]
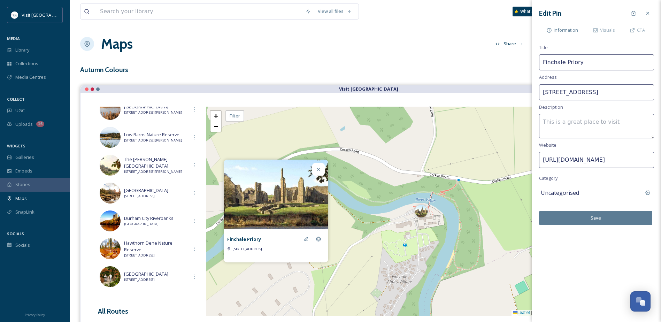
click at [578, 122] on textarea at bounding box center [596, 126] width 115 height 24
paste textarea "Just a few miles north of [GEOGRAPHIC_DATA], [GEOGRAPHIC_DATA] is a peaceful ri…"
type textarea "Just a few miles north of [GEOGRAPHIC_DATA], [GEOGRAPHIC_DATA] is a peaceful ri…"
click at [621, 216] on button "Save" at bounding box center [595, 218] width 113 height 14
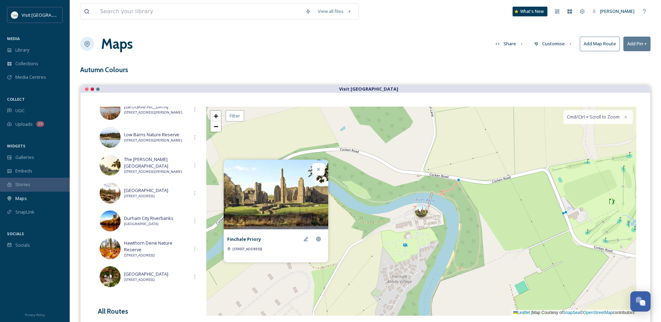
click at [315, 171] on div at bounding box center [318, 169] width 13 height 13
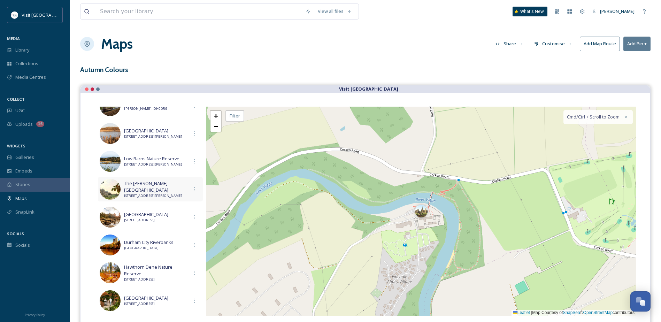
scroll to position [314, 0]
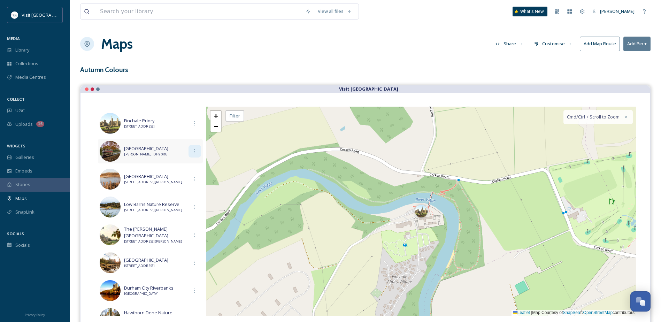
click at [192, 148] on icon at bounding box center [195, 151] width 6 height 6
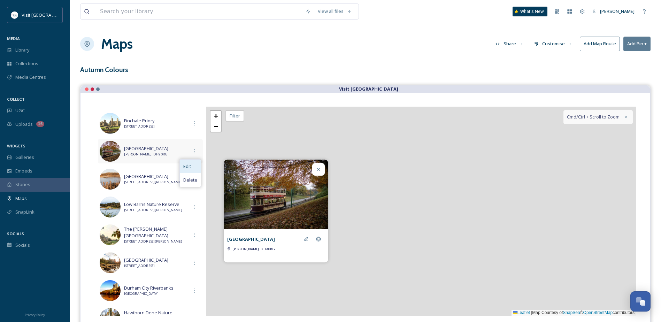
click at [194, 162] on div "Edit" at bounding box center [190, 167] width 21 height 14
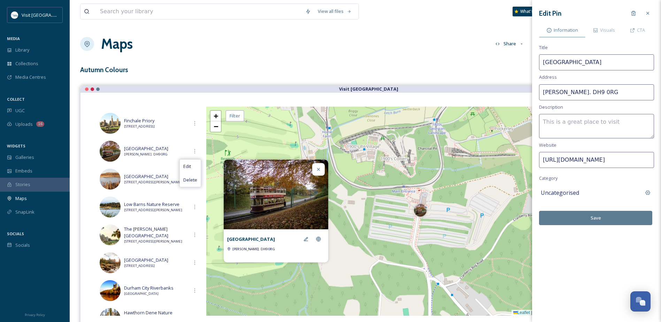
click at [584, 121] on textarea at bounding box center [596, 126] width 115 height 24
click at [589, 129] on textarea at bounding box center [596, 126] width 115 height 24
paste textarea "Step back in time among autumn colours at [GEOGRAPHIC_DATA], the [GEOGRAPHIC_DA…"
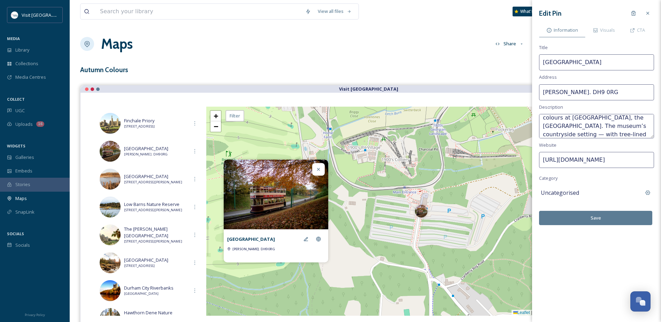
scroll to position [0, 0]
drag, startPoint x: 599, startPoint y: 130, endPoint x: 572, endPoint y: 131, distance: 27.2
click at [572, 131] on textarea "Step back in time among autumn colours at [GEOGRAPHIC_DATA], the [GEOGRAPHIC_DA…" at bounding box center [596, 126] width 115 height 24
drag, startPoint x: 625, startPoint y: 130, endPoint x: 592, endPoint y: 130, distance: 32.4
click at [592, 130] on textarea "Step back in time among autumn colours at [GEOGRAPHIC_DATA]. The museum’s count…" at bounding box center [596, 126] width 115 height 24
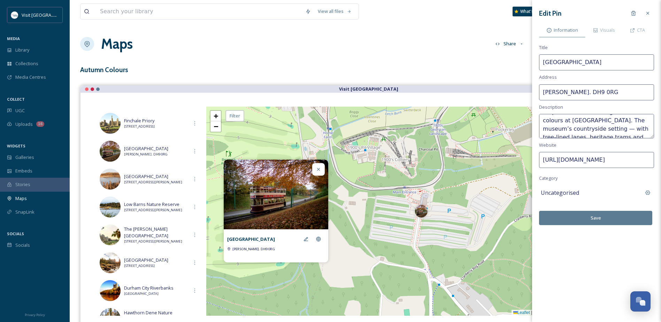
scroll to position [14, 0]
click at [600, 125] on textarea "Step back in time among autumn colours at [GEOGRAPHIC_DATA]. The museum’s count…" at bounding box center [596, 126] width 115 height 24
click at [590, 130] on textarea "Step back in time among autumn colours at [GEOGRAPHIC_DATA]. The museum’s count…" at bounding box center [596, 126] width 115 height 24
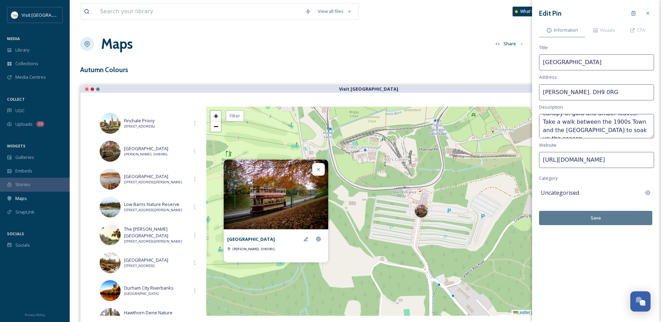
drag, startPoint x: 580, startPoint y: 116, endPoint x: 592, endPoint y: 132, distance: 19.9
click at [592, 132] on textarea "Step back in time among autumn colours at [GEOGRAPHIC_DATA]. The museum’s count…" at bounding box center [596, 126] width 115 height 24
type textarea "Step back in time among autumn colours at [GEOGRAPHIC_DATA]. The museum’s count…"
click at [610, 216] on button "Save" at bounding box center [595, 218] width 113 height 14
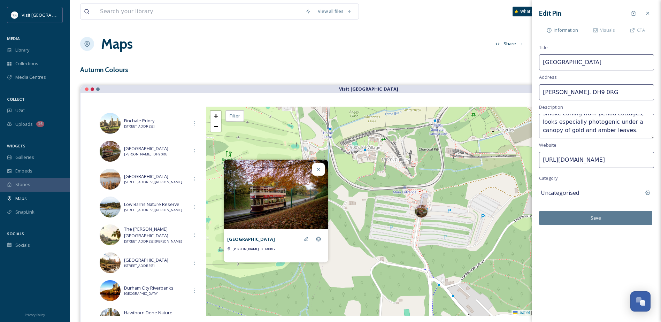
click at [321, 171] on icon at bounding box center [319, 170] width 6 height 6
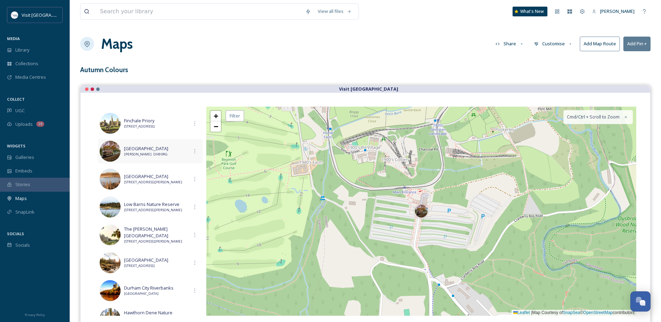
click at [165, 152] on span "[PERSON_NAME]. DH9 0RG" at bounding box center [156, 154] width 64 height 5
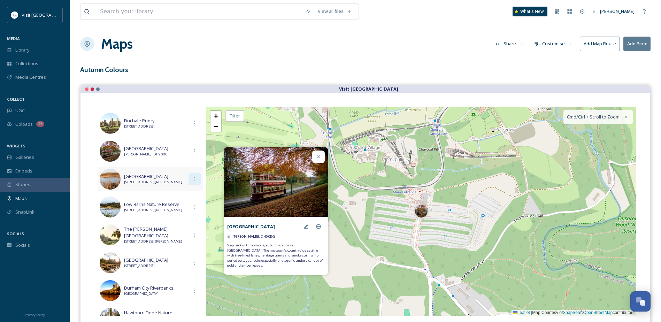
click at [194, 176] on icon at bounding box center [195, 179] width 6 height 6
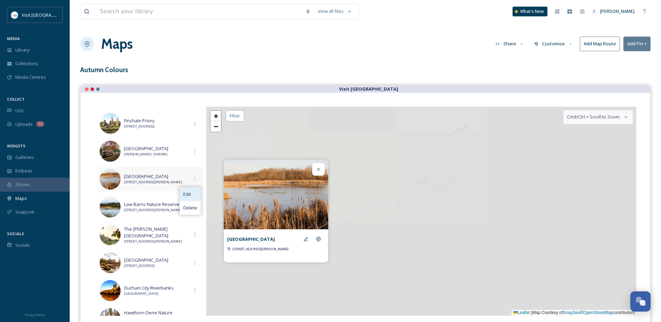
click at [188, 191] on span "Edit" at bounding box center [187, 194] width 8 height 7
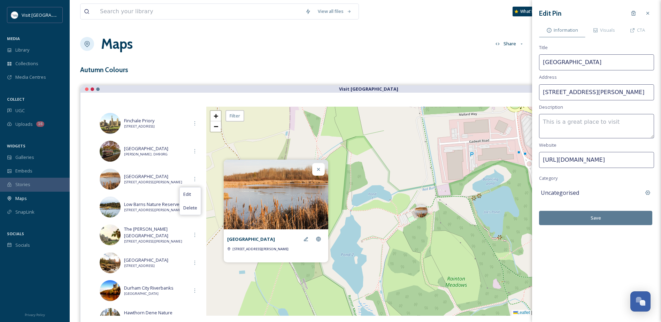
click at [554, 121] on textarea at bounding box center [596, 126] width 115 height 24
paste textarea "This wetland reserve has boardwalks, scrubby edges and woodland fragments. In a…"
type textarea "This wetland reserve has boardwalks, scrubby edges and woodland fragments. In a…"
click at [621, 221] on button "Save" at bounding box center [595, 218] width 113 height 14
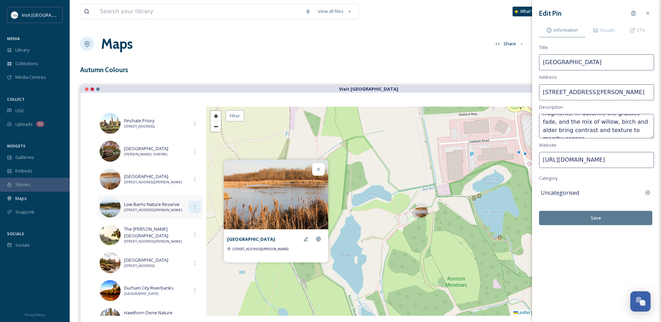
click at [192, 207] on icon at bounding box center [195, 207] width 6 height 6
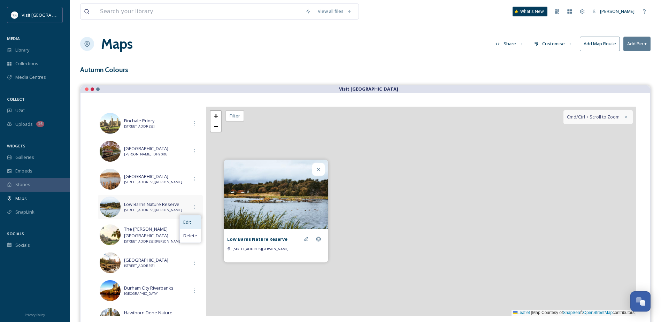
click at [189, 222] on div "Edit" at bounding box center [190, 222] width 21 height 14
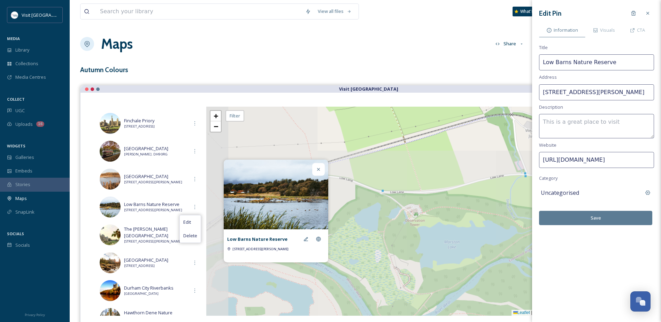
click at [580, 124] on textarea at bounding box center [596, 126] width 115 height 24
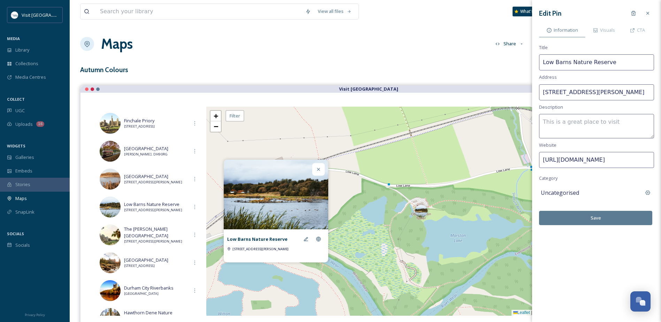
drag, startPoint x: 582, startPoint y: 123, endPoint x: 557, endPoint y: 122, distance: 25.1
click at [582, 123] on textarea at bounding box center [596, 126] width 115 height 24
paste textarea "With ponds, woodland edges and open water, Low Barns offers reflections of fier…"
click at [614, 122] on textarea "With ponds, woodland edges and open water, Low Barns offers reflections of fier…" at bounding box center [596, 126] width 115 height 24
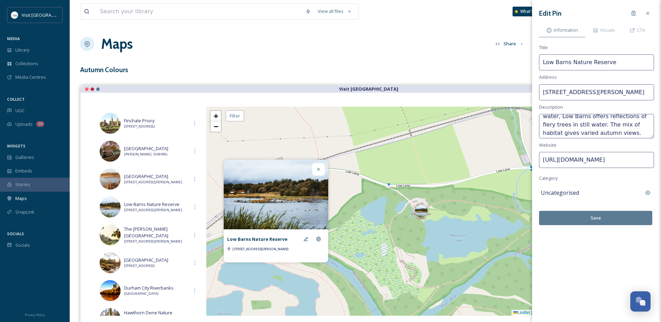
scroll to position [17, 0]
type textarea "With ponds, woodland and open water, Low Barns offers reflections of fiery tree…"
click at [621, 220] on button "Save" at bounding box center [595, 218] width 113 height 14
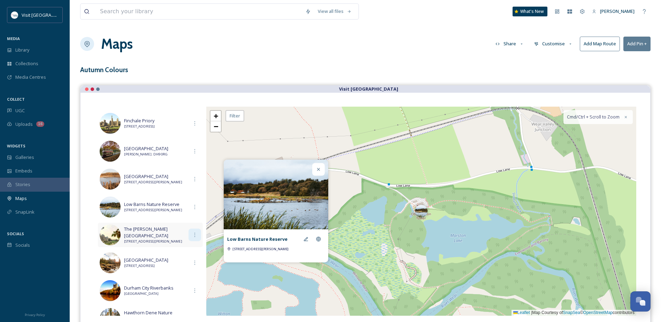
click at [190, 235] on div at bounding box center [195, 235] width 13 height 13
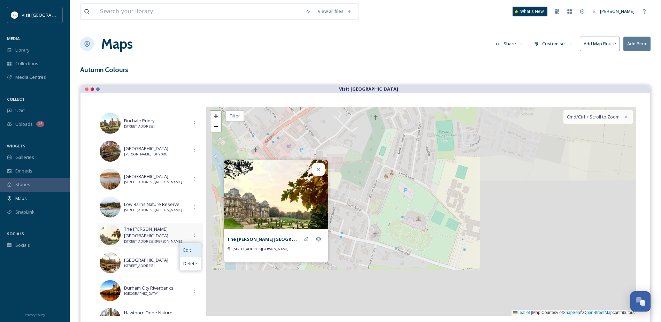
click at [185, 249] on span "Edit" at bounding box center [187, 250] width 8 height 7
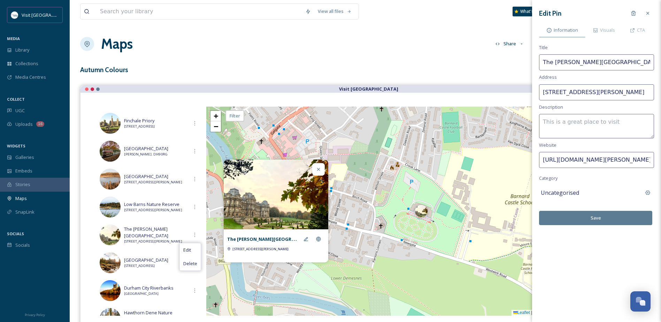
click at [558, 128] on textarea at bounding box center [596, 126] width 115 height 24
paste textarea "While the museum itself is indoors, the gardens and approach roads are often li…"
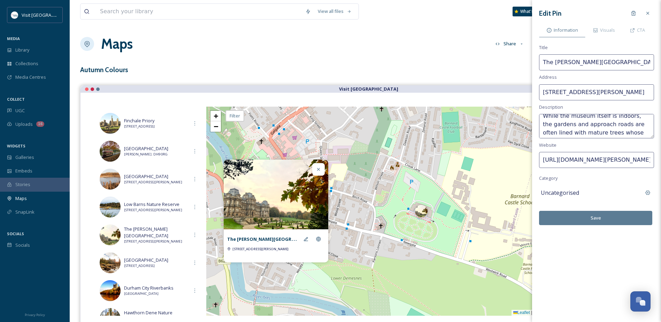
scroll to position [0, 0]
drag, startPoint x: 615, startPoint y: 130, endPoint x: 565, endPoint y: 128, distance: 49.9
click at [565, 128] on textarea "While the museum itself is indoors, the gardens and approach roads are often li…" at bounding box center [596, 126] width 115 height 24
click at [588, 130] on textarea "While the museum itself is indoors, the gardens are often lined with mature tre…" at bounding box center [596, 126] width 115 height 24
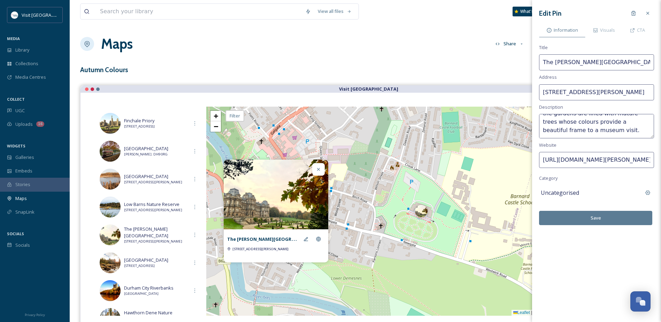
type textarea "While the museum itself is indoors, the gardens are lined with mature trees who…"
click at [600, 222] on button "Save" at bounding box center [595, 218] width 113 height 14
click at [598, 220] on button "Save" at bounding box center [595, 218] width 113 height 14
click at [647, 14] on icon at bounding box center [648, 13] width 6 height 6
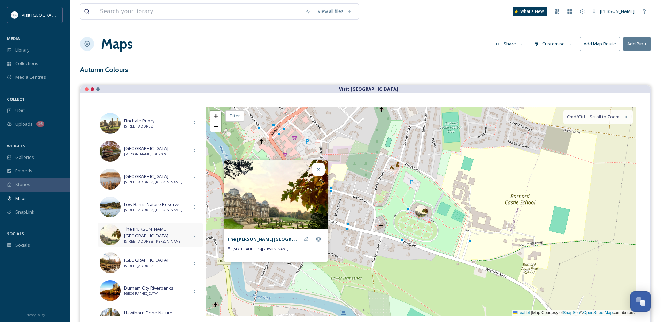
click at [165, 231] on span "The [PERSON_NAME][GEOGRAPHIC_DATA]" at bounding box center [156, 232] width 64 height 13
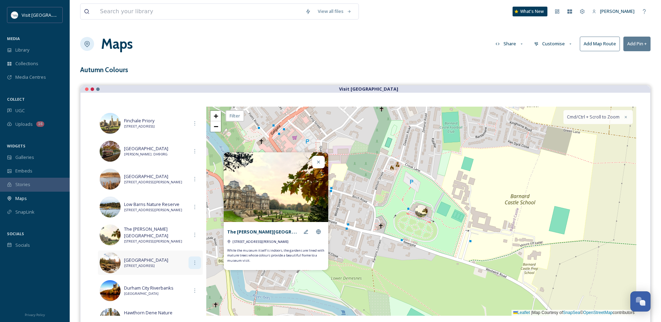
click at [197, 259] on div at bounding box center [195, 263] width 13 height 13
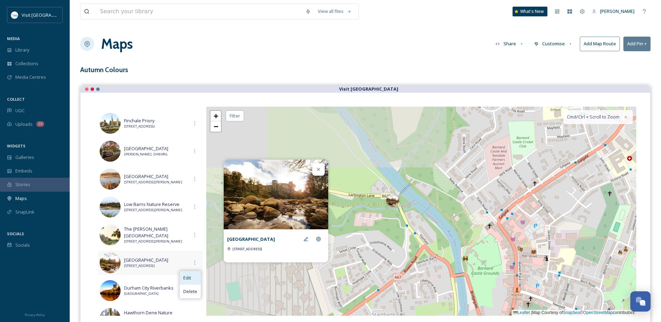
click at [194, 272] on div "Edit" at bounding box center [190, 278] width 21 height 14
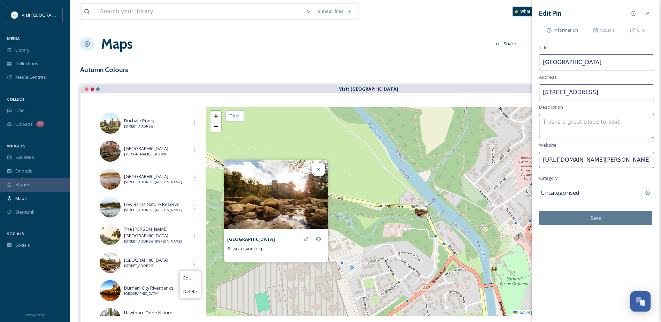
drag, startPoint x: 579, startPoint y: 123, endPoint x: 583, endPoint y: 125, distance: 4.5
click at [579, 123] on textarea at bounding box center [596, 126] width 115 height 24
paste textarea "You don’t have to leave the city to find autumn beauty. The riverside paths aro…"
drag, startPoint x: 626, startPoint y: 128, endPoint x: 594, endPoint y: 126, distance: 32.5
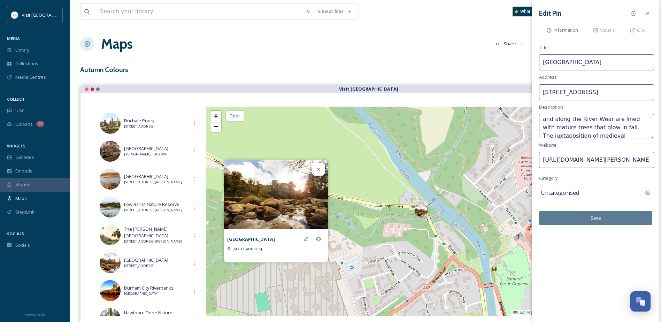
click at [594, 126] on textarea "You don’t have to leave the city to find autumn beauty. The riverside paths aro…" at bounding box center [596, 126] width 115 height 24
drag, startPoint x: 569, startPoint y: 132, endPoint x: 544, endPoint y: 131, distance: 25.8
click at [544, 131] on textarea "You don’t have to leave the city to find autumn beauty. The riverside paths aro…" at bounding box center [596, 126] width 115 height 24
type textarea "You don’t have to leave the city to find autumn beauty. The riverside paths aro…"
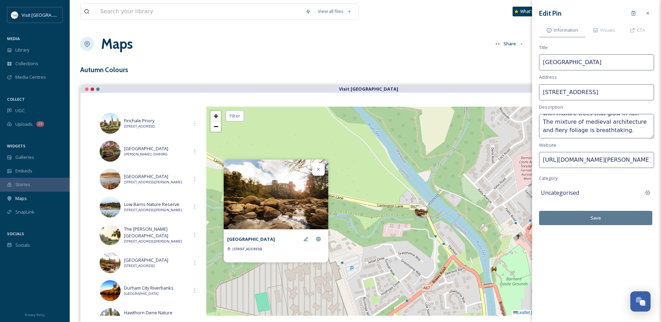
click at [600, 221] on button "Save" at bounding box center [595, 218] width 113 height 14
drag, startPoint x: 590, startPoint y: 133, endPoint x: 538, endPoint y: 114, distance: 55.0
click at [538, 114] on div "Edit Pin Information Visuals CTA Title Bardnard Castle Riverbanks Address [STRE…" at bounding box center [596, 116] width 129 height 232
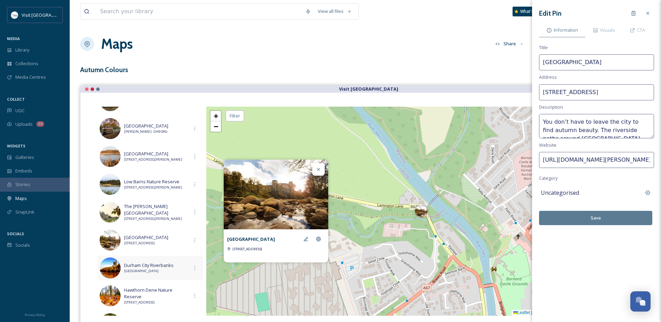
scroll to position [349, 0]
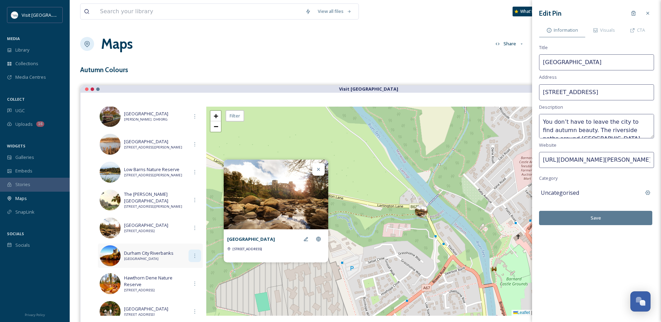
click at [190, 250] on div at bounding box center [195, 256] width 13 height 13
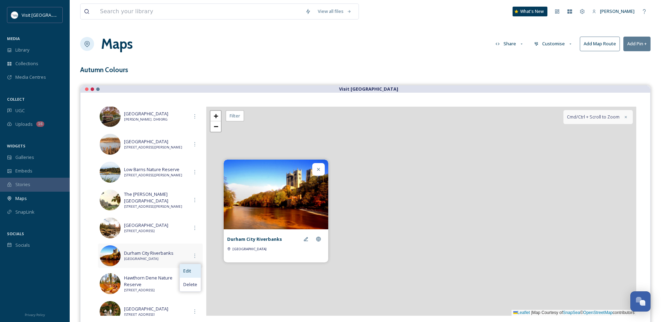
click at [190, 269] on div "Edit" at bounding box center [190, 271] width 21 height 14
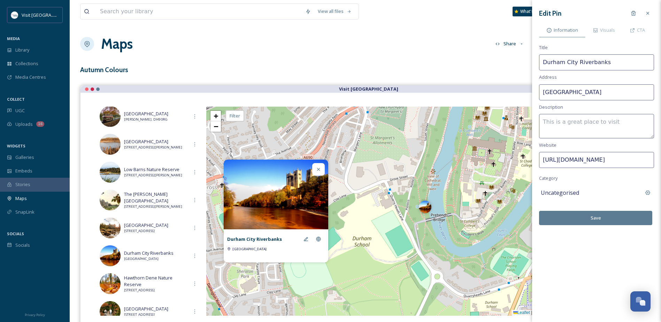
click at [588, 125] on textarea at bounding box center [596, 126] width 115 height 24
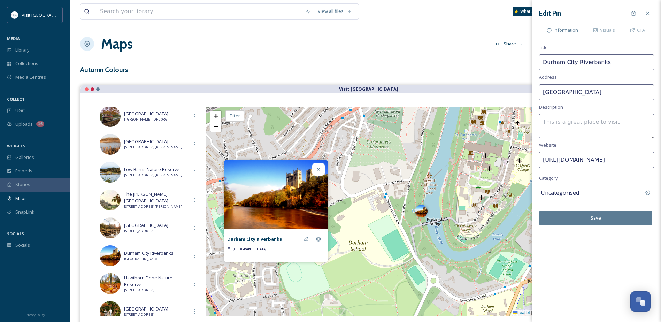
paste textarea "You don’t have to leave the city to find autumn beauty. The riverside paths aro…"
type textarea "You don’t have to leave the city to find autumn beauty. The riverside paths aro…"
click at [601, 213] on button "Save" at bounding box center [595, 218] width 113 height 14
click at [195, 226] on div at bounding box center [195, 228] width 13 height 13
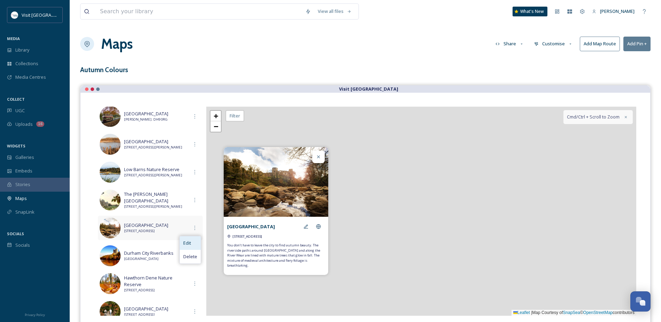
click at [188, 242] on span "Edit" at bounding box center [187, 243] width 8 height 7
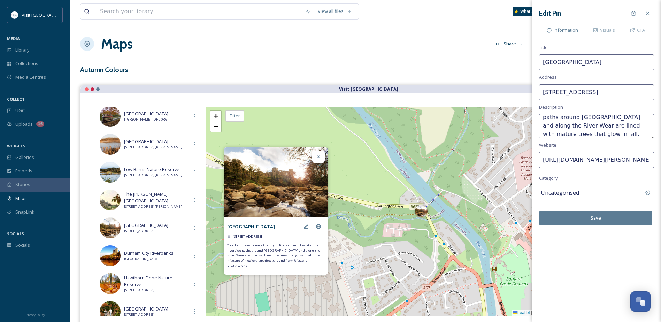
scroll to position [0, 0]
drag, startPoint x: 541, startPoint y: 132, endPoint x: 506, endPoint y: 117, distance: 37.6
click at [506, 117] on div "View all files What's New [PERSON_NAME] Maps Share Customise Add Map Route Add …" at bounding box center [365, 192] width 591 height 385
paste textarea "In the market town of [PERSON_NAME][GEOGRAPHIC_DATA], the riverside path follow…"
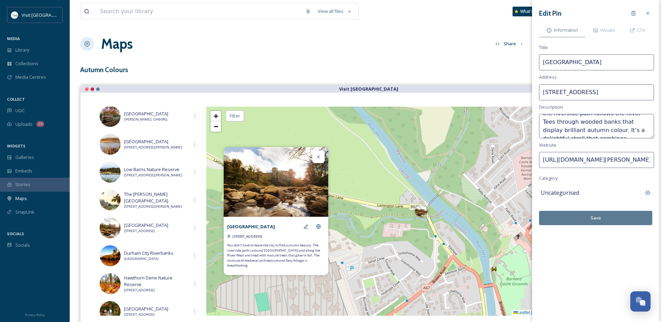
type textarea "In the market town of [PERSON_NAME][GEOGRAPHIC_DATA], the riverside path follow…"
click at [610, 215] on button "Save" at bounding box center [595, 218] width 113 height 14
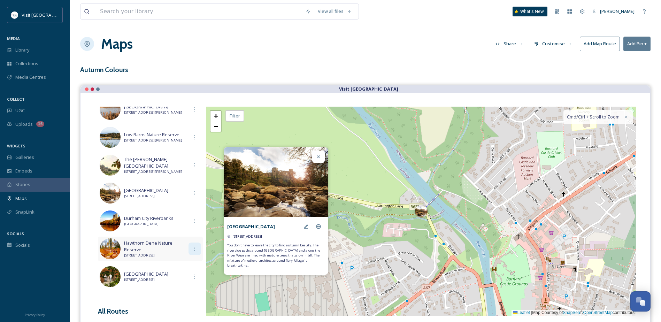
click at [194, 248] on icon at bounding box center [195, 249] width 6 height 6
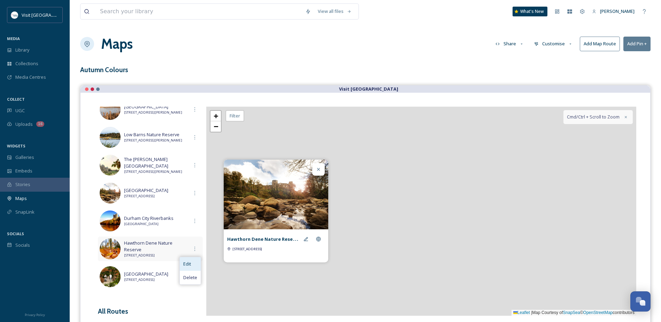
click at [184, 261] on span "Edit" at bounding box center [187, 264] width 8 height 7
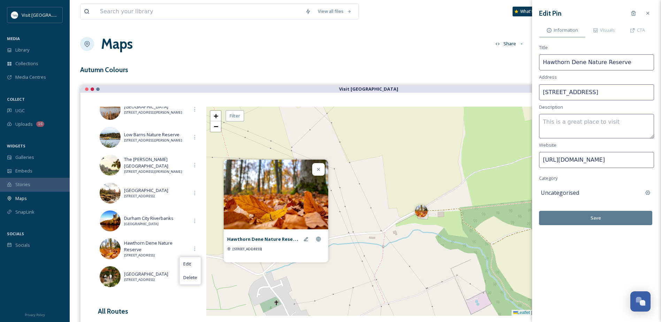
click at [593, 124] on textarea at bounding box center [596, 126] width 115 height 24
paste textarea "This semi-natural woodland dene, with a stream running through, offers quieter …"
drag, startPoint x: 635, startPoint y: 131, endPoint x: 561, endPoint y: 132, distance: 73.5
click at [561, 132] on textarea "This semi-natural woodland dene, with a stream running through, offers quieter …" at bounding box center [596, 126] width 115 height 24
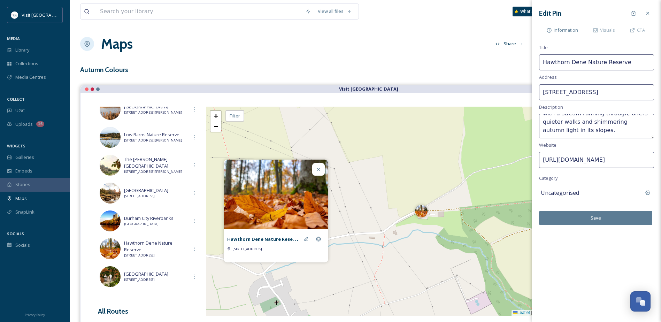
type textarea "This semi-natural woodland dene, with a stream running through, offers quieter …"
click at [610, 221] on button "Save" at bounding box center [595, 218] width 113 height 14
click at [605, 215] on button "Save" at bounding box center [595, 218] width 113 height 14
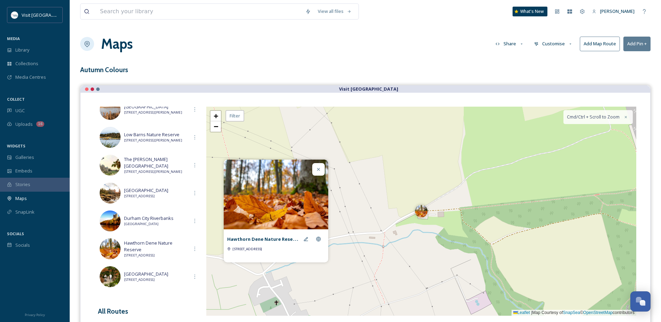
click at [318, 173] on div at bounding box center [318, 169] width 13 height 13
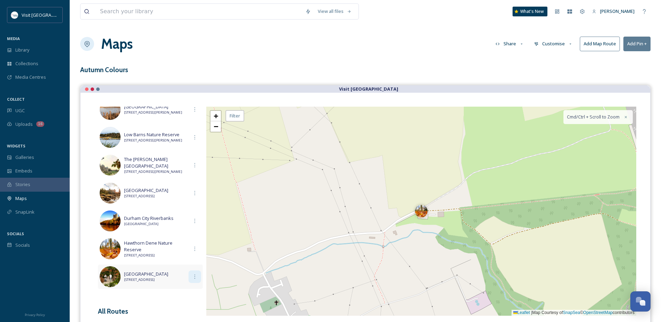
click at [192, 274] on icon at bounding box center [195, 277] width 6 height 6
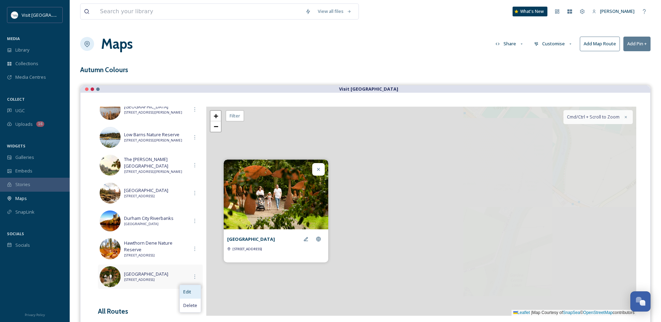
click at [190, 290] on div "Edit" at bounding box center [190, 292] width 21 height 14
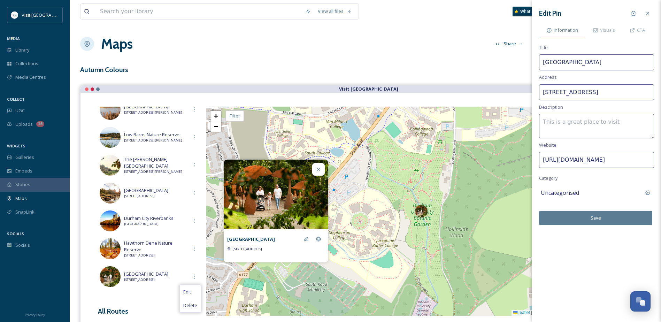
click at [578, 123] on textarea at bounding box center [596, 126] width 115 height 24
paste textarea "The botanic garden provides a cultivated counterpoint to [PERSON_NAME] — specim…"
type textarea "The botanic garden provides a cultivated counterpoint to [PERSON_NAME] — specim…"
click at [601, 221] on button "Save" at bounding box center [595, 218] width 113 height 14
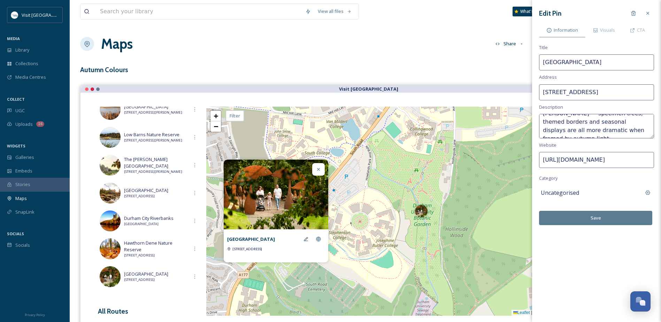
click at [322, 167] on div at bounding box center [318, 169] width 13 height 13
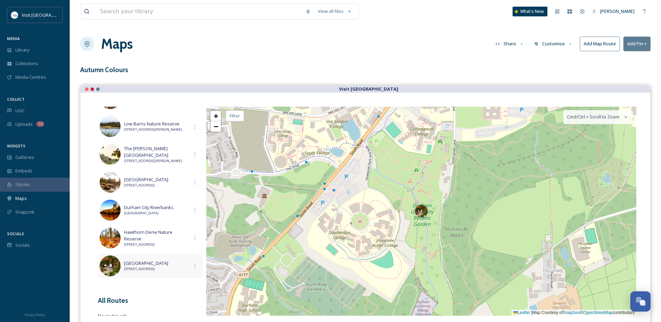
scroll to position [399, 0]
